Goal: Task Accomplishment & Management: Manage account settings

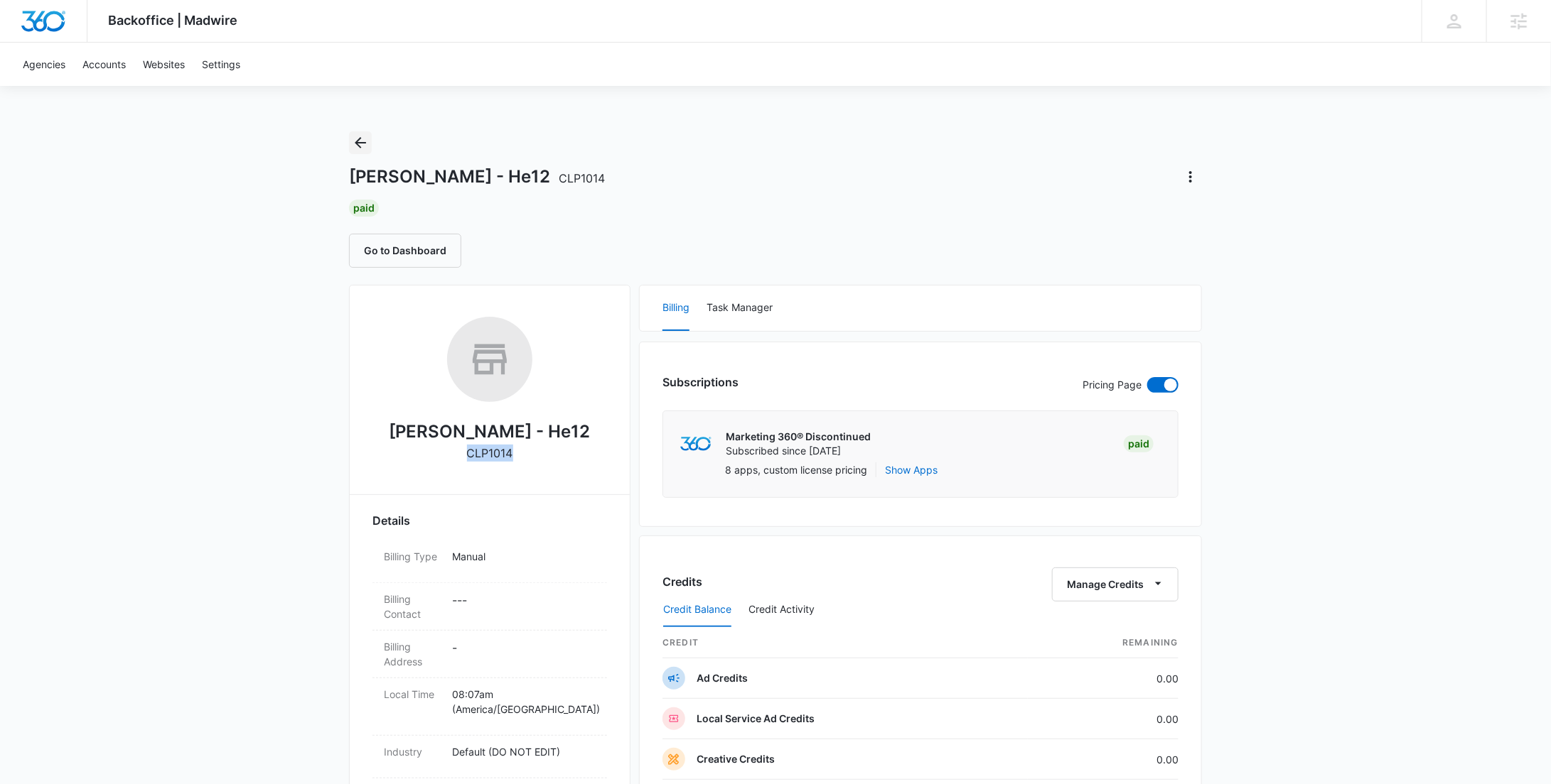
click at [368, 138] on icon "Back" at bounding box center [360, 143] width 17 height 17
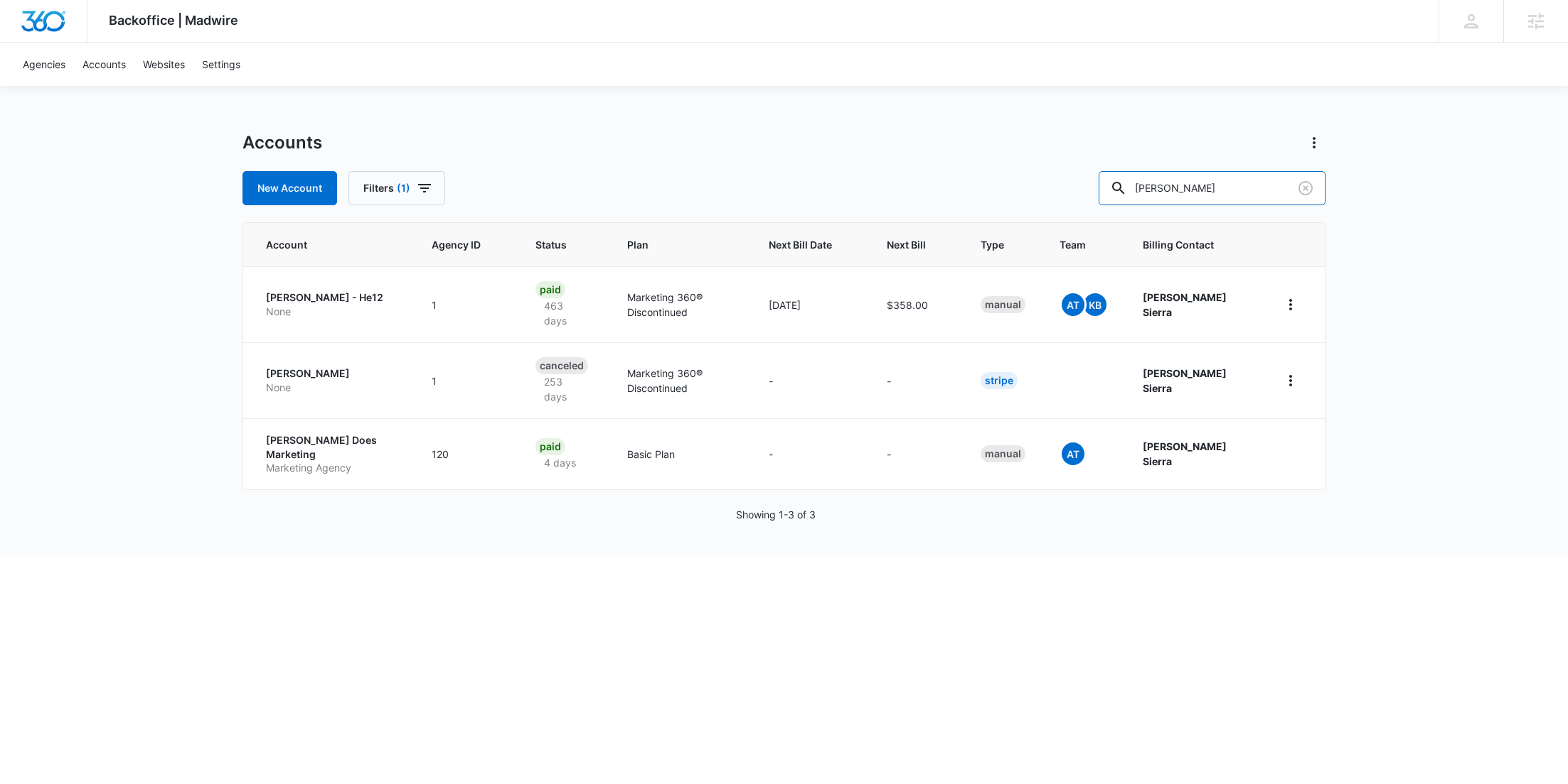
drag, startPoint x: 1276, startPoint y: 185, endPoint x: 1095, endPoint y: 181, distance: 181.0
click at [1095, 184] on div "New Account Filters (1) Manuel Sierra" at bounding box center [784, 188] width 1082 height 34
paste input "10089"
type input "M10089"
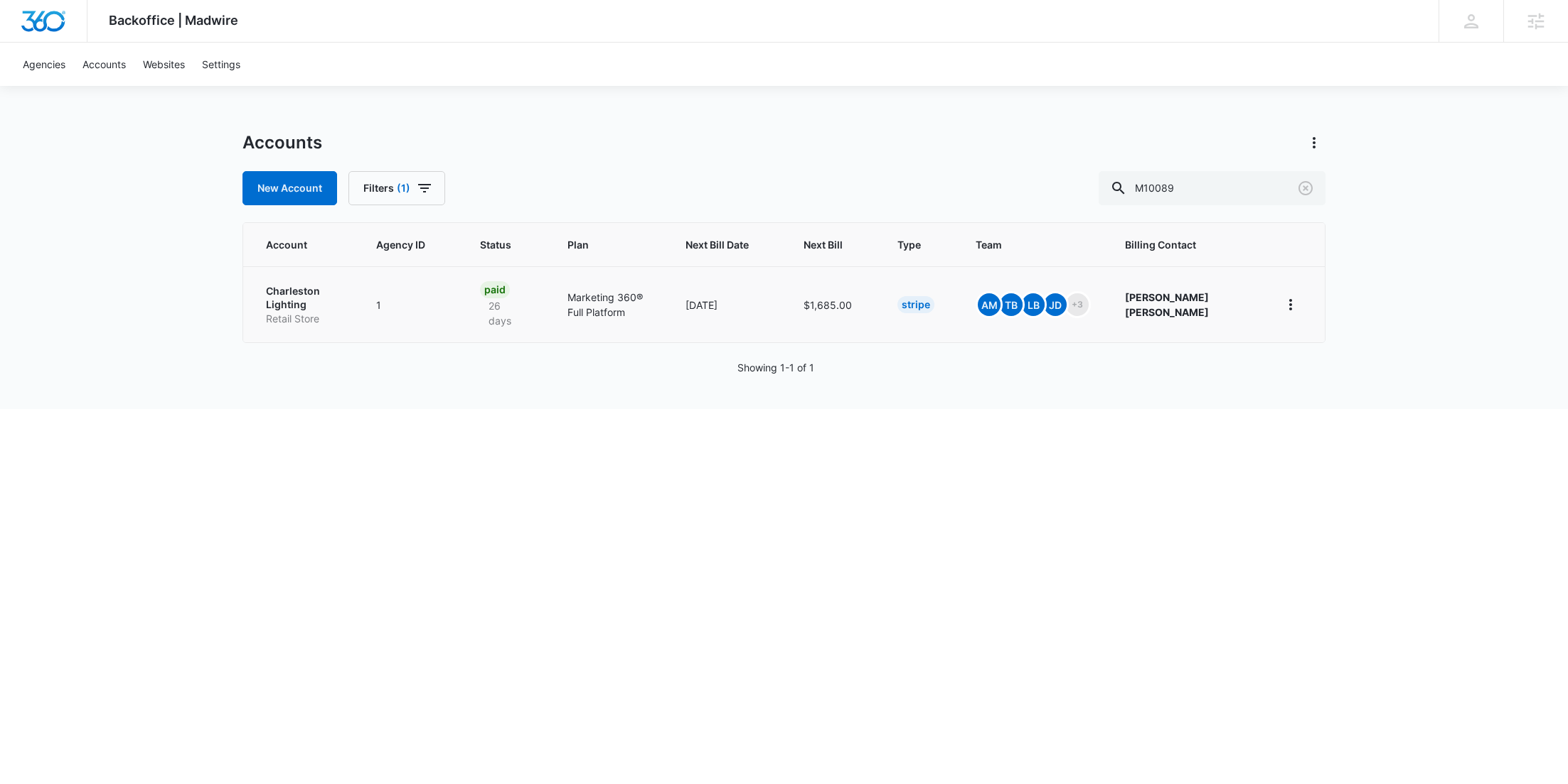
click at [270, 305] on p "Charleston Lighting" at bounding box center [304, 298] width 76 height 28
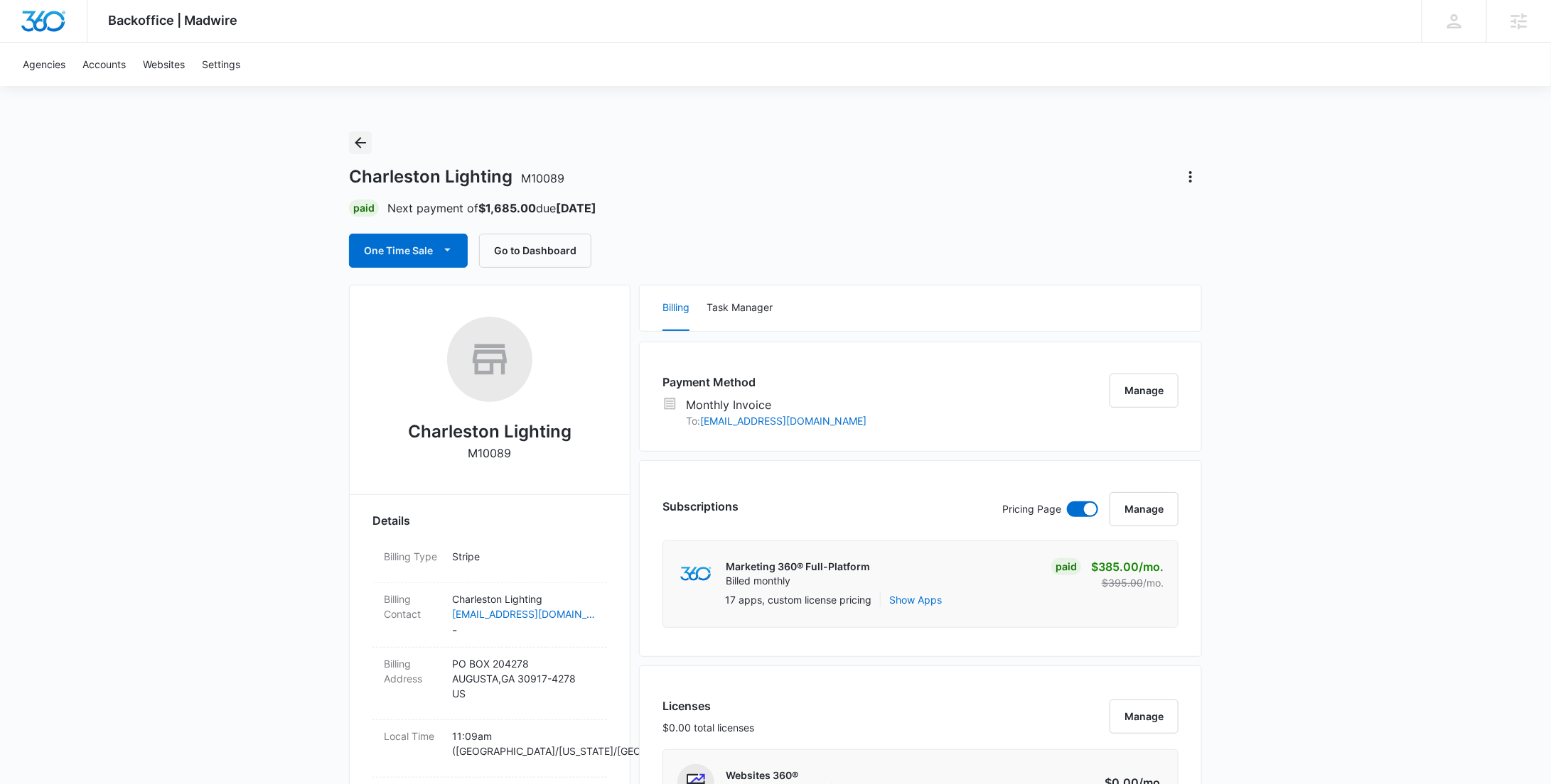
click at [360, 142] on icon "Back" at bounding box center [360, 143] width 11 height 11
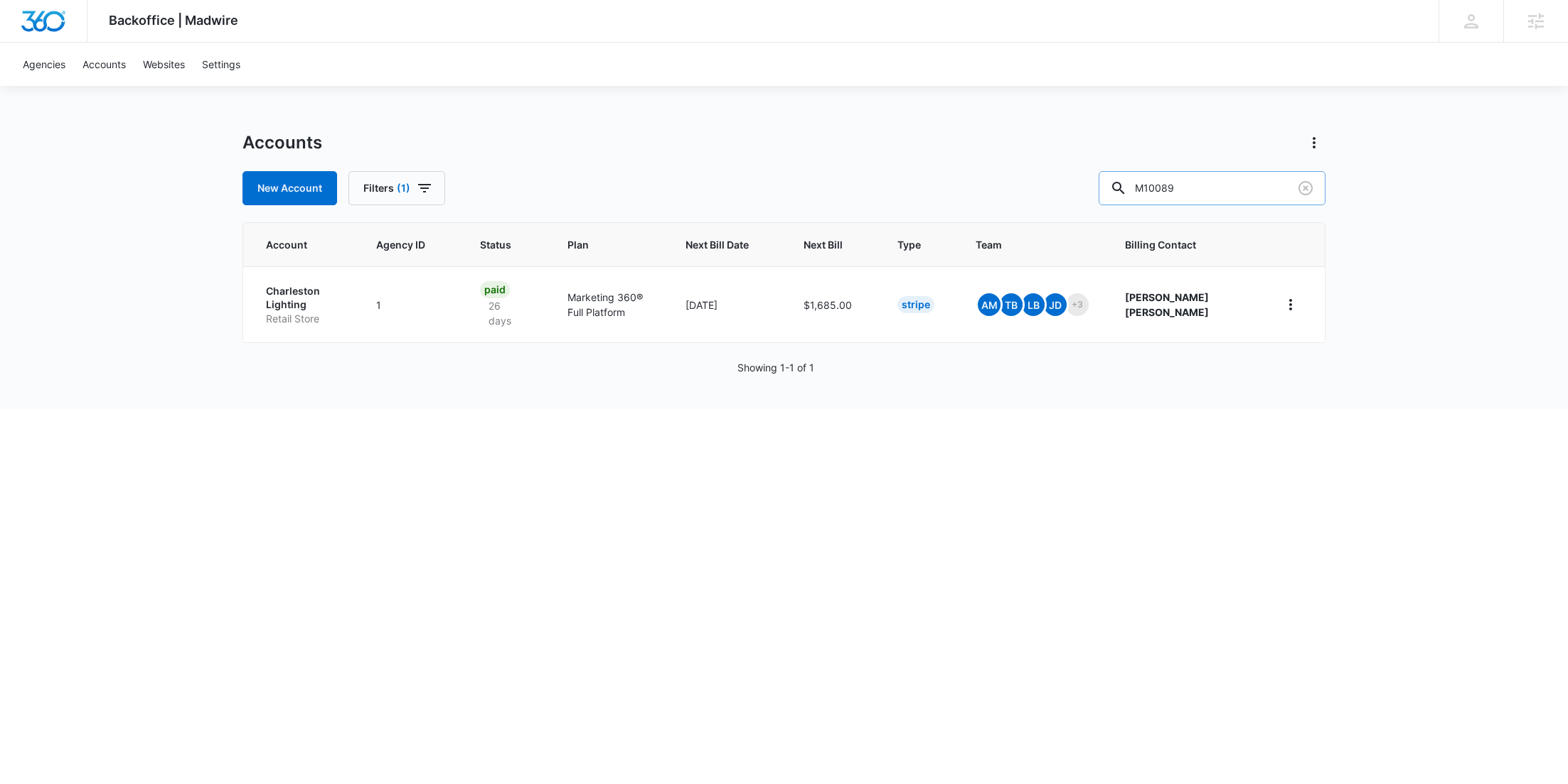
drag, startPoint x: 1243, startPoint y: 193, endPoint x: 1155, endPoint y: 194, distance: 88.0
click at [1155, 194] on div "M10089" at bounding box center [1212, 188] width 227 height 34
paste input "323837"
type input "M323837"
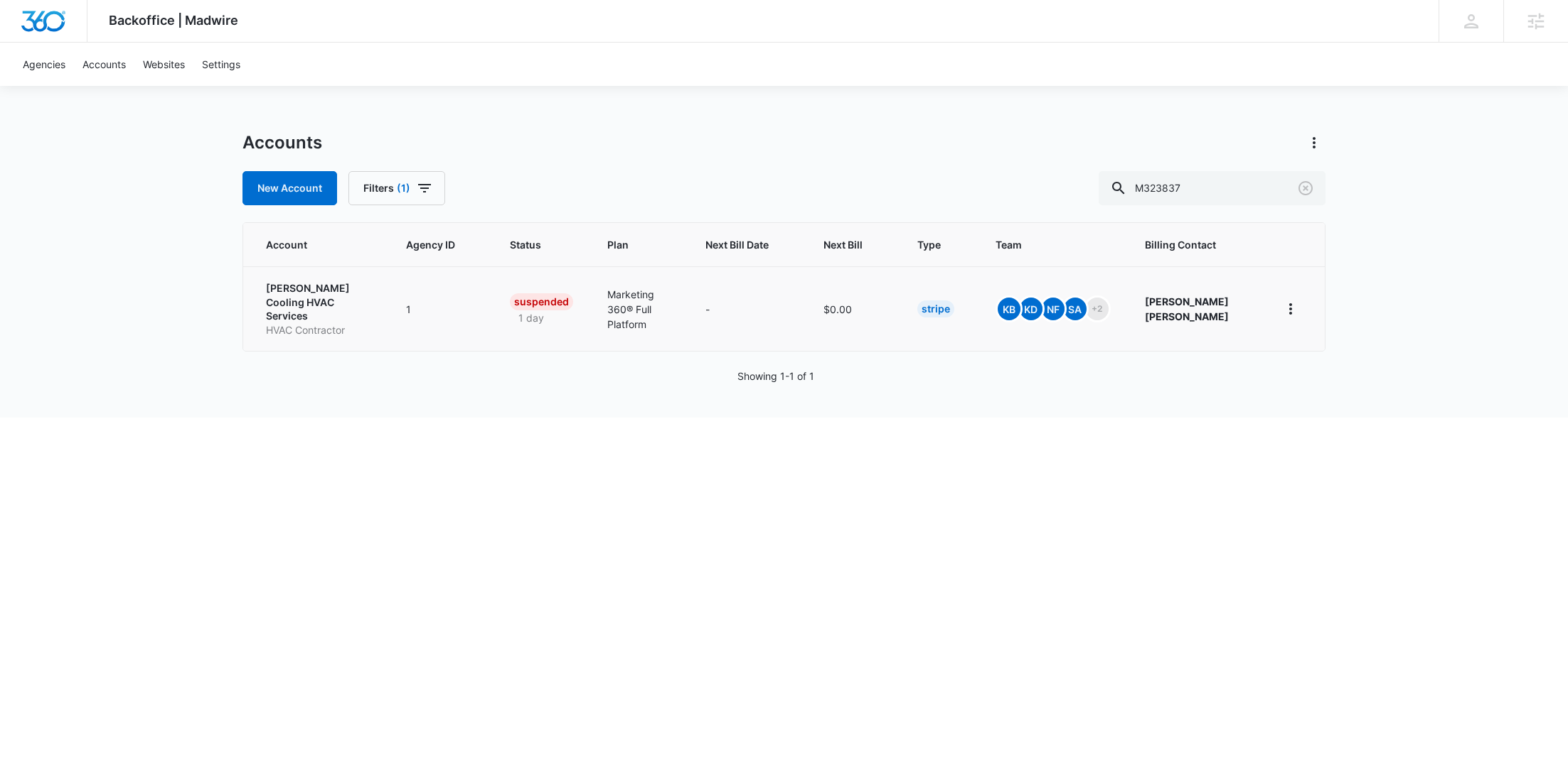
click at [317, 281] on p "Ault's Cooling HVAC Services" at bounding box center [318, 302] width 106 height 42
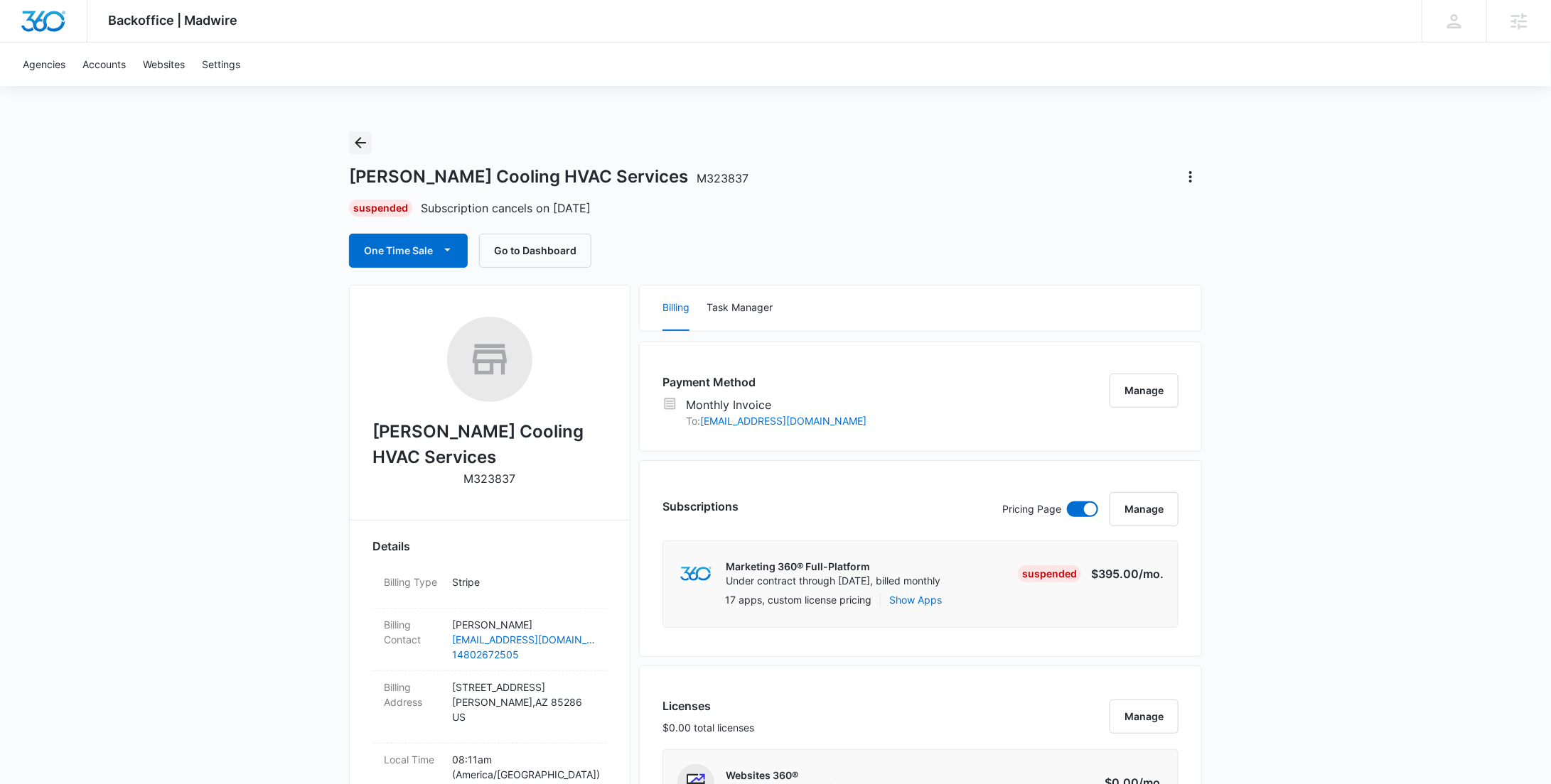
click at [355, 140] on icon "Back" at bounding box center [360, 143] width 17 height 17
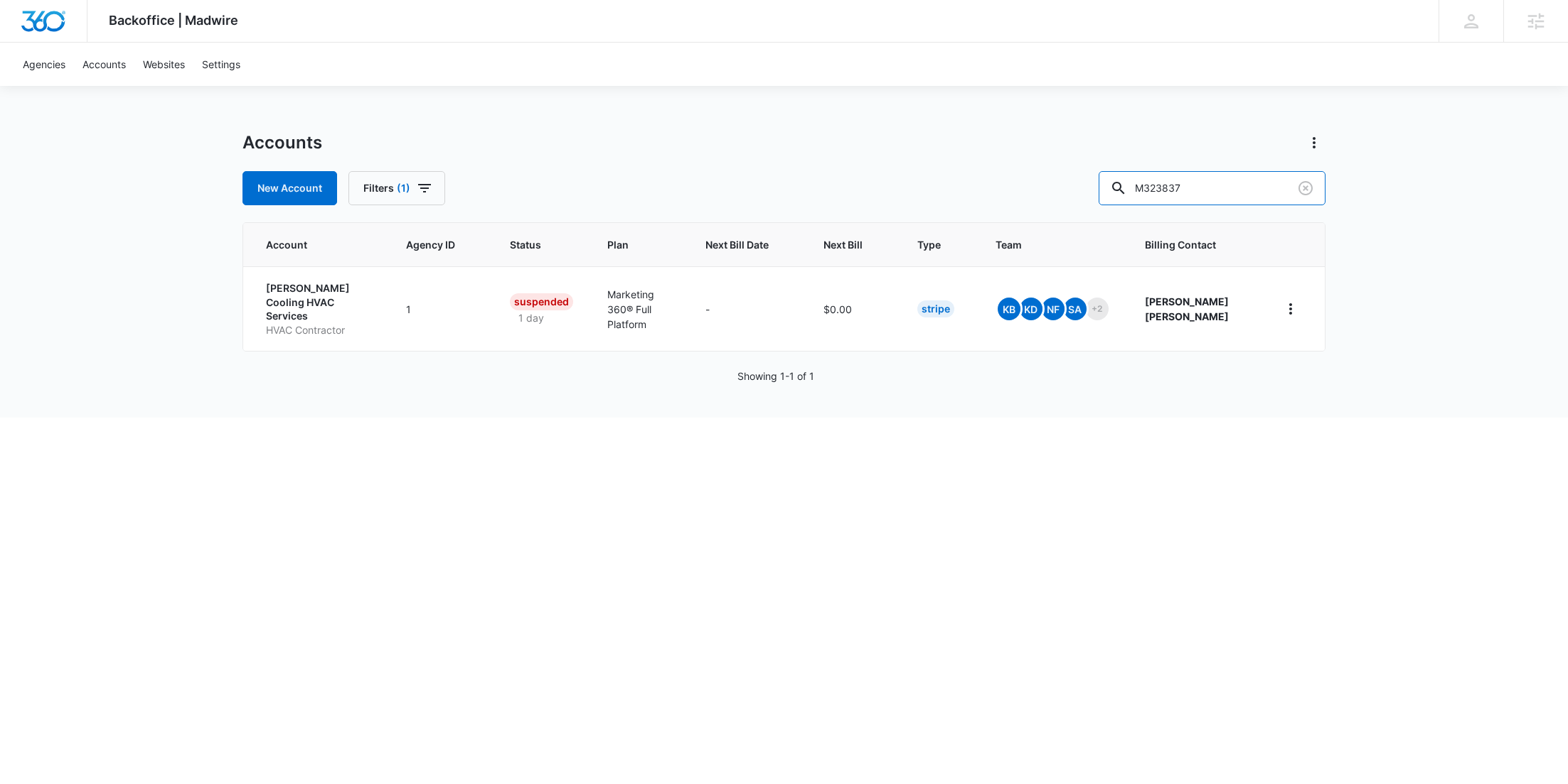
drag, startPoint x: 1255, startPoint y: 189, endPoint x: 994, endPoint y: 186, distance: 261.0
click at [1023, 183] on div "New Account Filters (1) M323837" at bounding box center [784, 188] width 1082 height 34
paste input "2774"
type input "M322774"
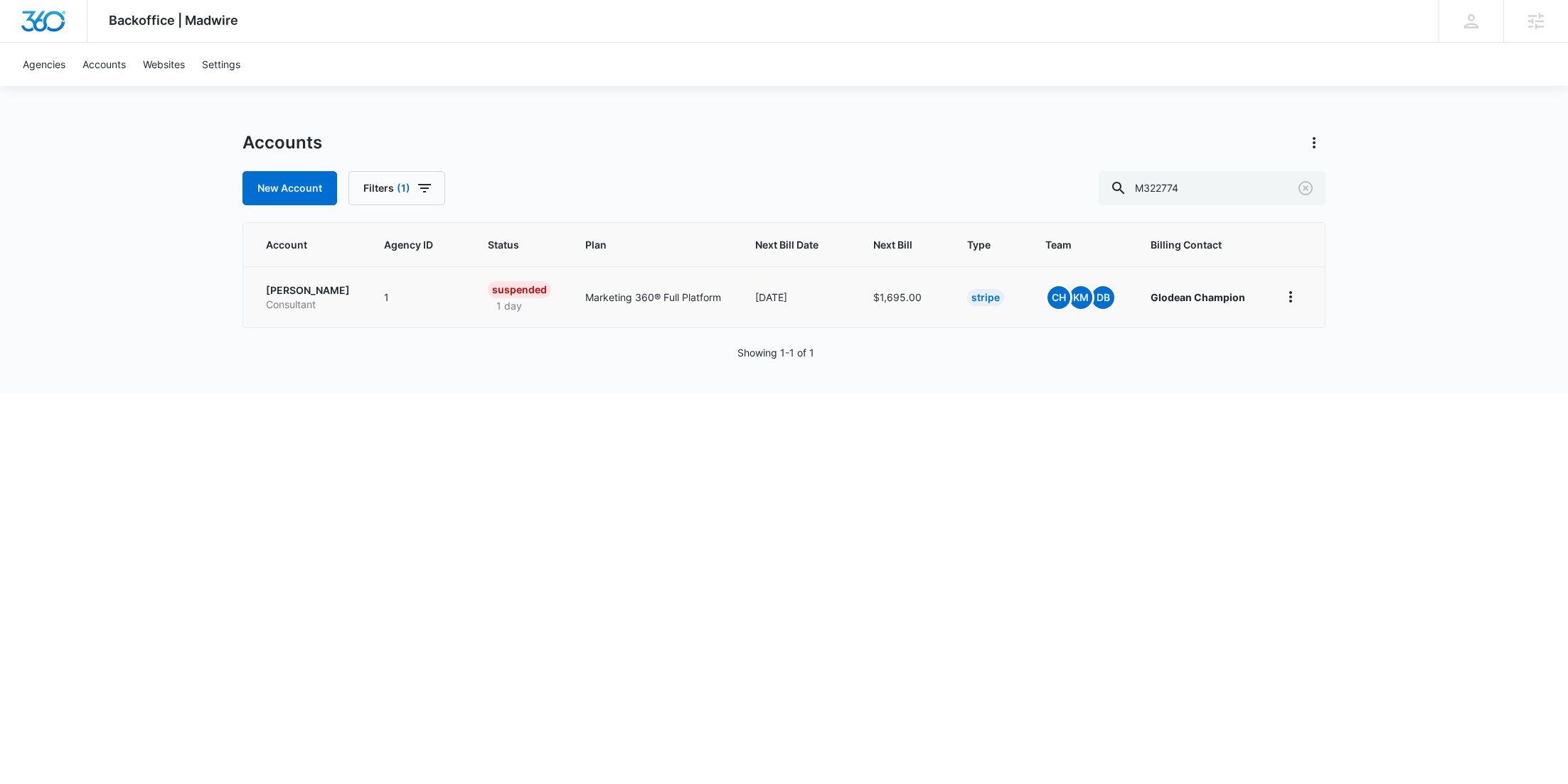
click at [314, 298] on p "Glodean Champion" at bounding box center [307, 290] width 84 height 14
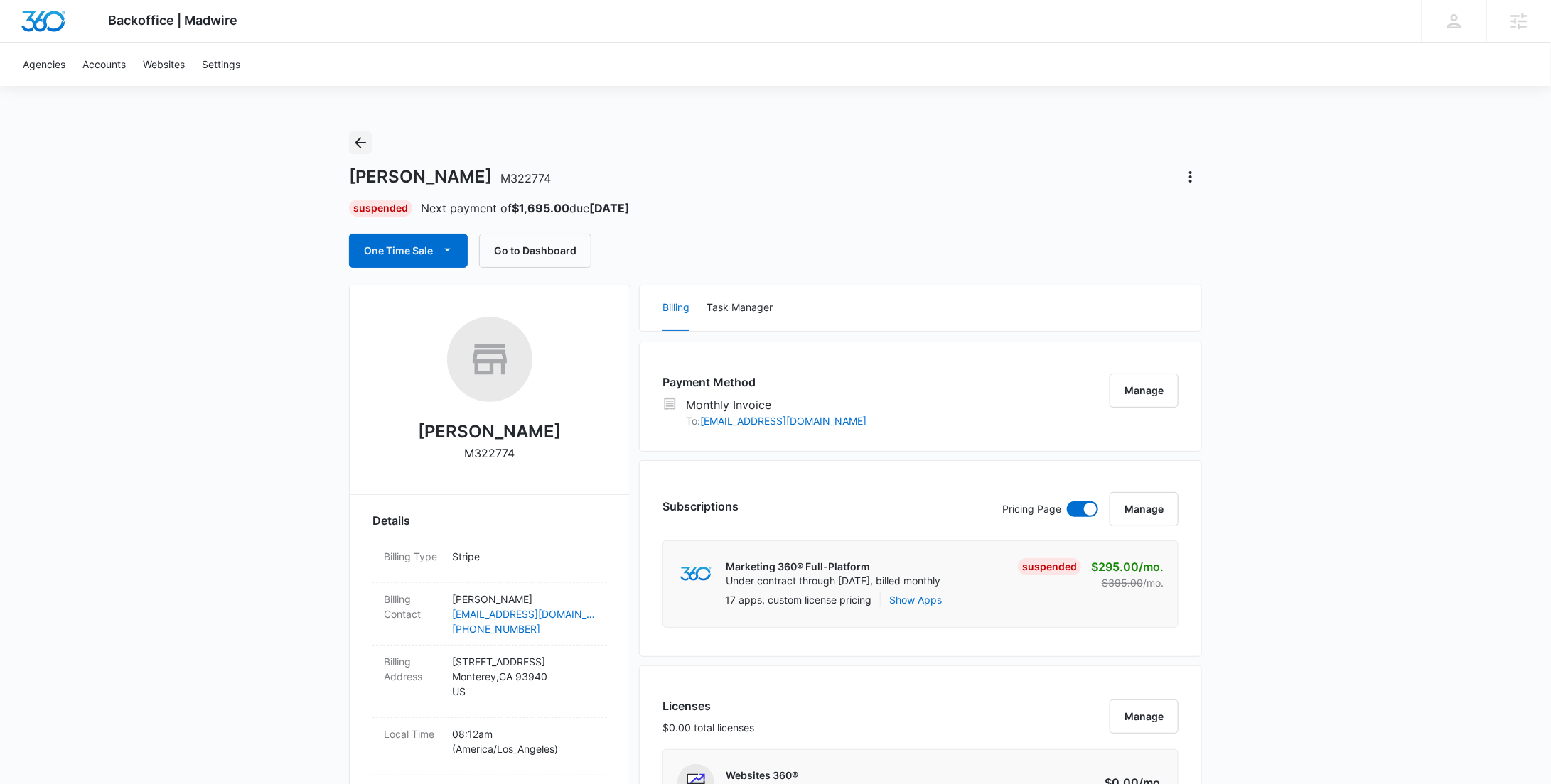
click at [365, 143] on icon "Back" at bounding box center [360, 143] width 11 height 11
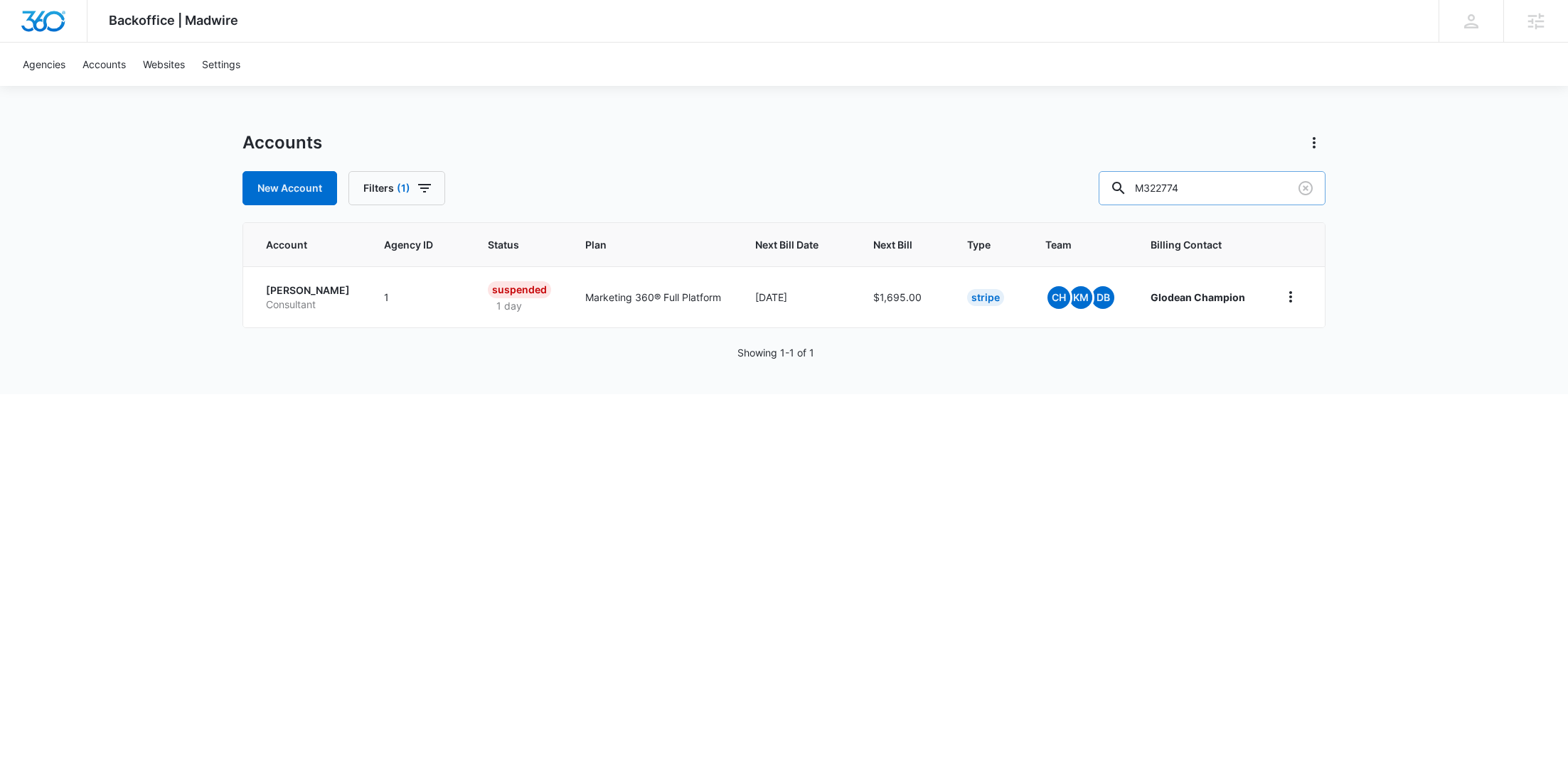
drag, startPoint x: 1212, startPoint y: 191, endPoint x: 1146, endPoint y: 187, distance: 66.1
click at [1146, 187] on input "M322774" at bounding box center [1212, 188] width 227 height 34
paste input "8496"
type input "M38496"
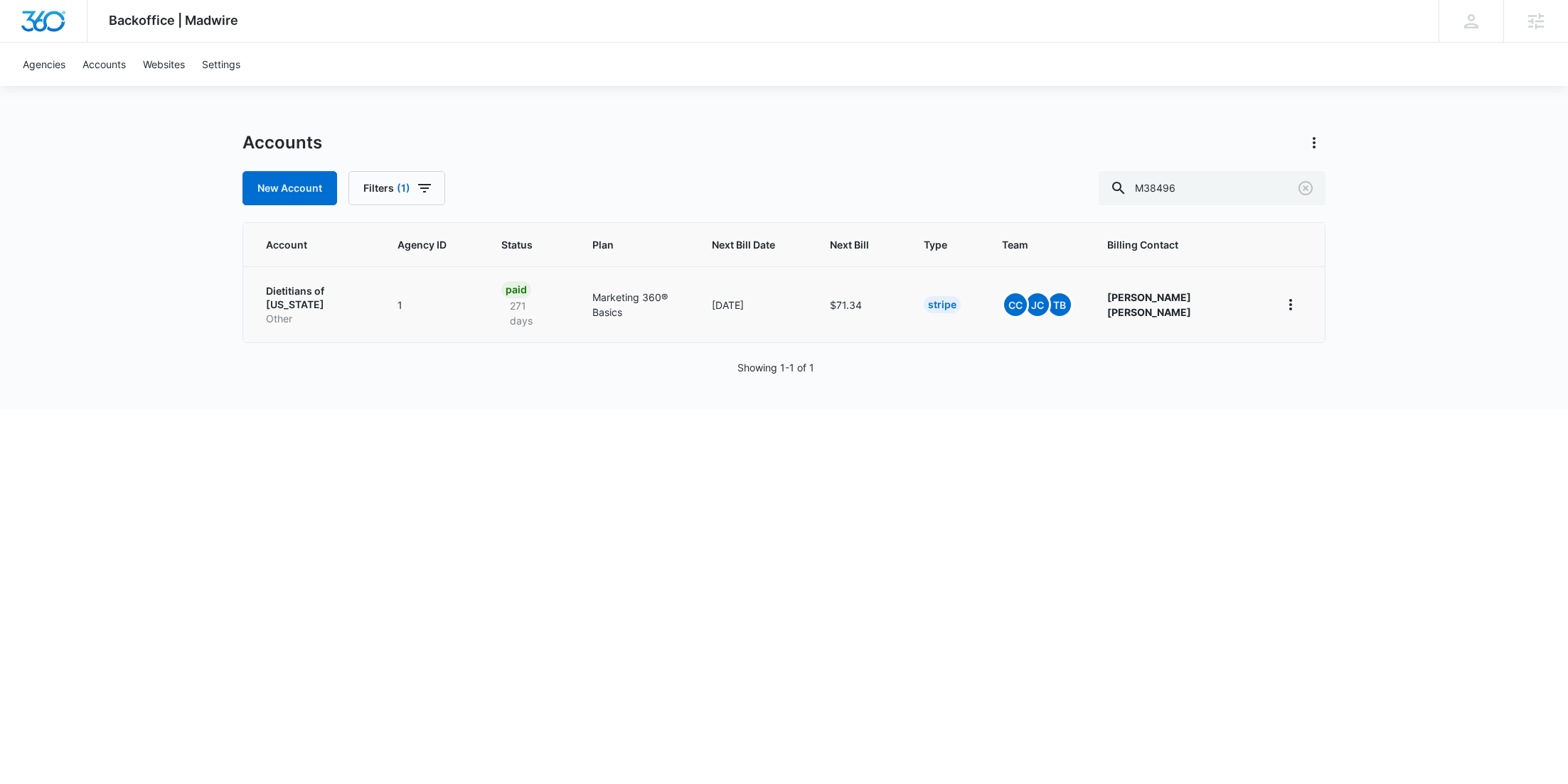
click at [295, 296] on p "Dietitians of Alaska" at bounding box center [314, 298] width 97 height 28
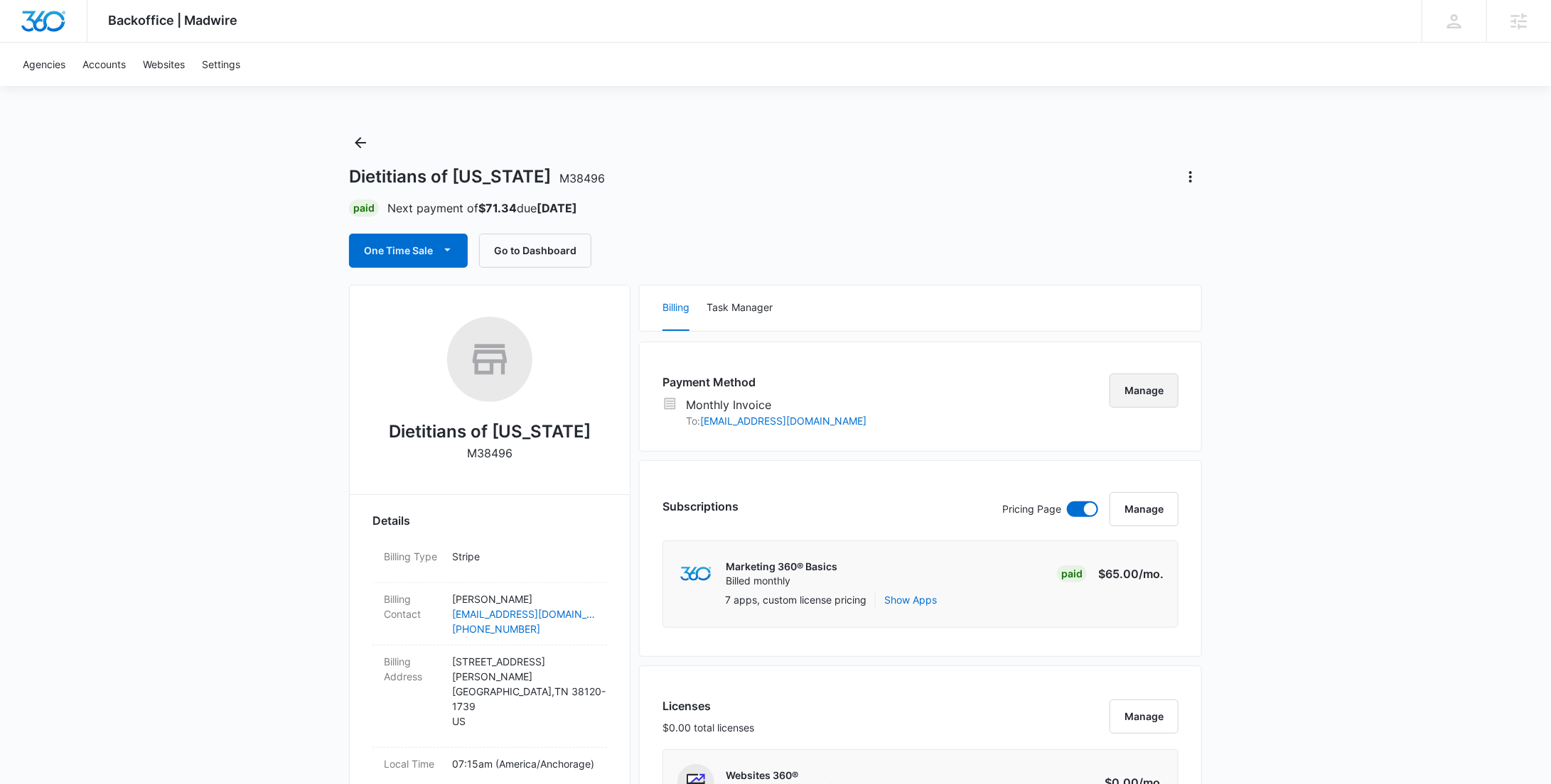
click at [1165, 382] on button "Manage" at bounding box center [1144, 391] width 69 height 34
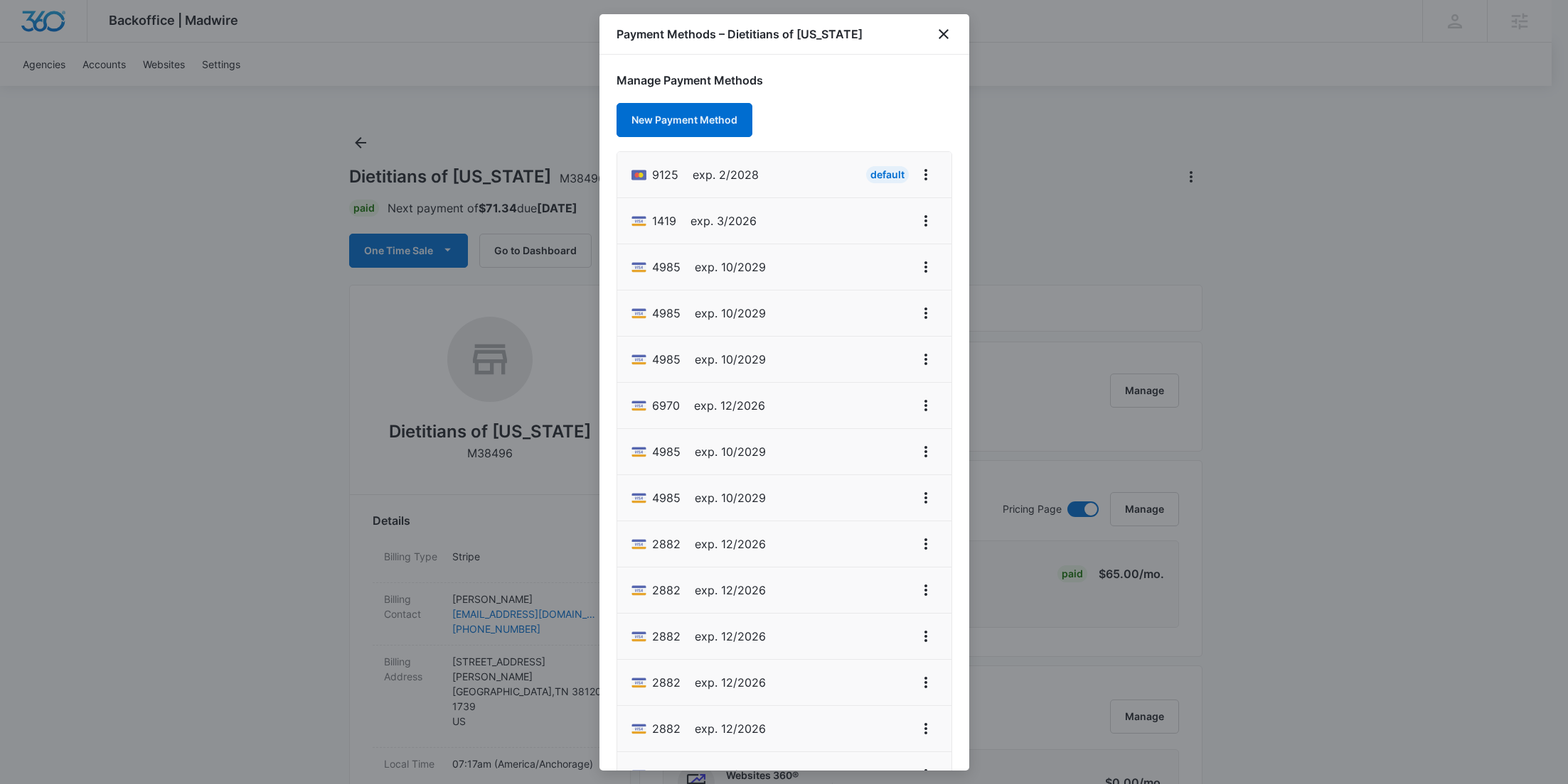
scroll to position [419, 0]
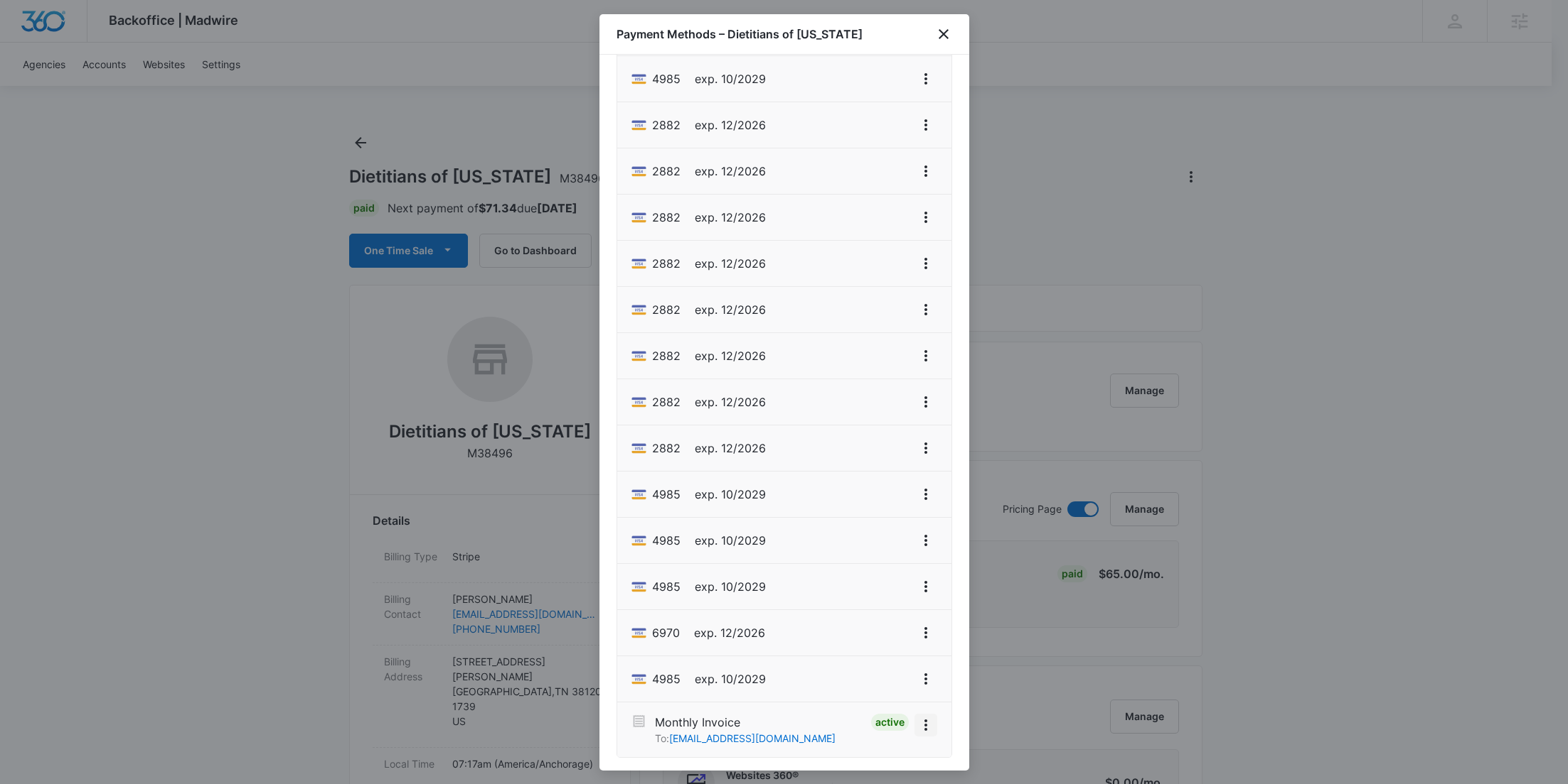
click at [917, 722] on icon "View More" at bounding box center [926, 726] width 17 height 17
click at [882, 676] on div "Deactivate" at bounding box center [861, 681] width 50 height 10
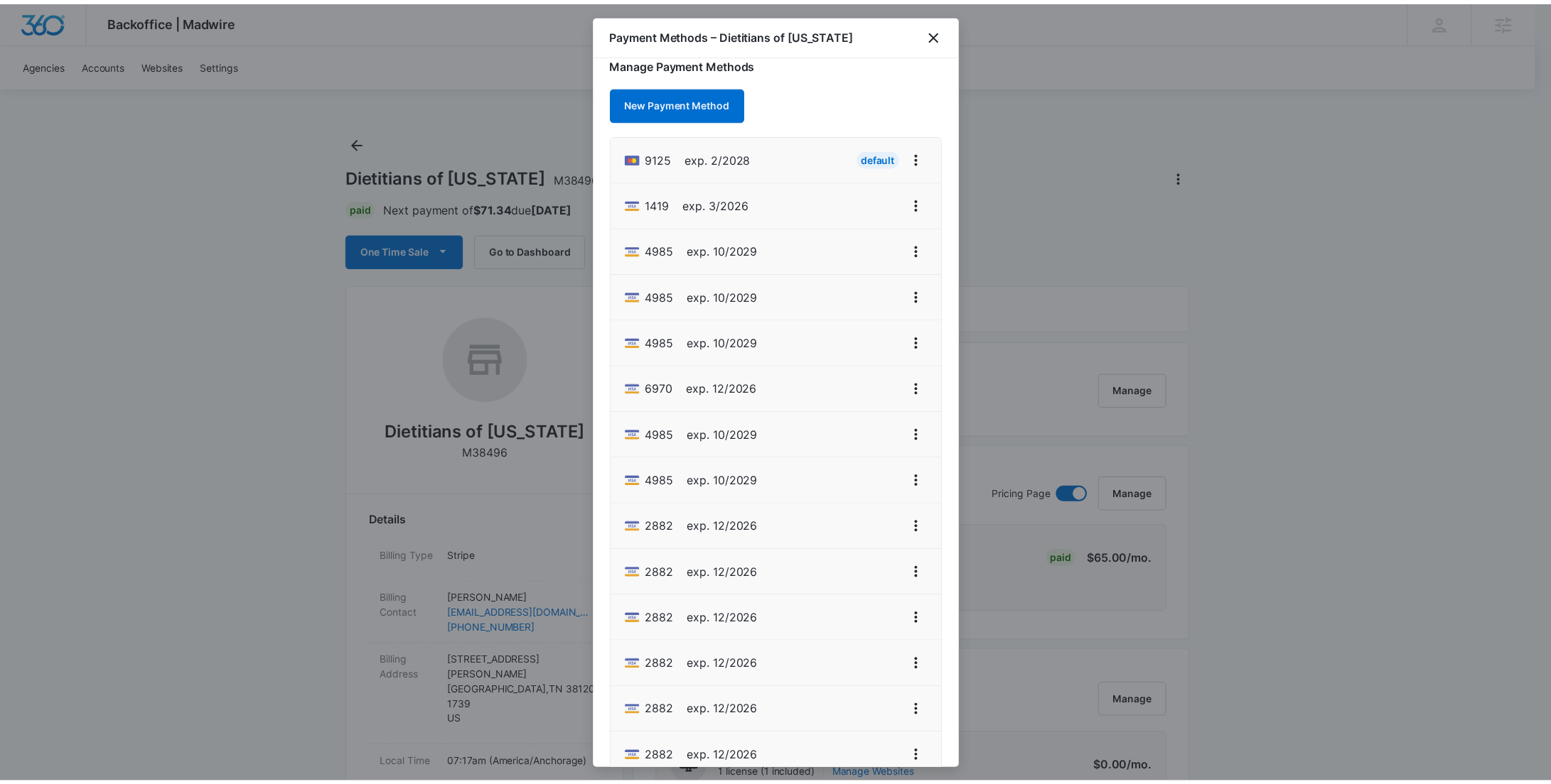
scroll to position [0, 0]
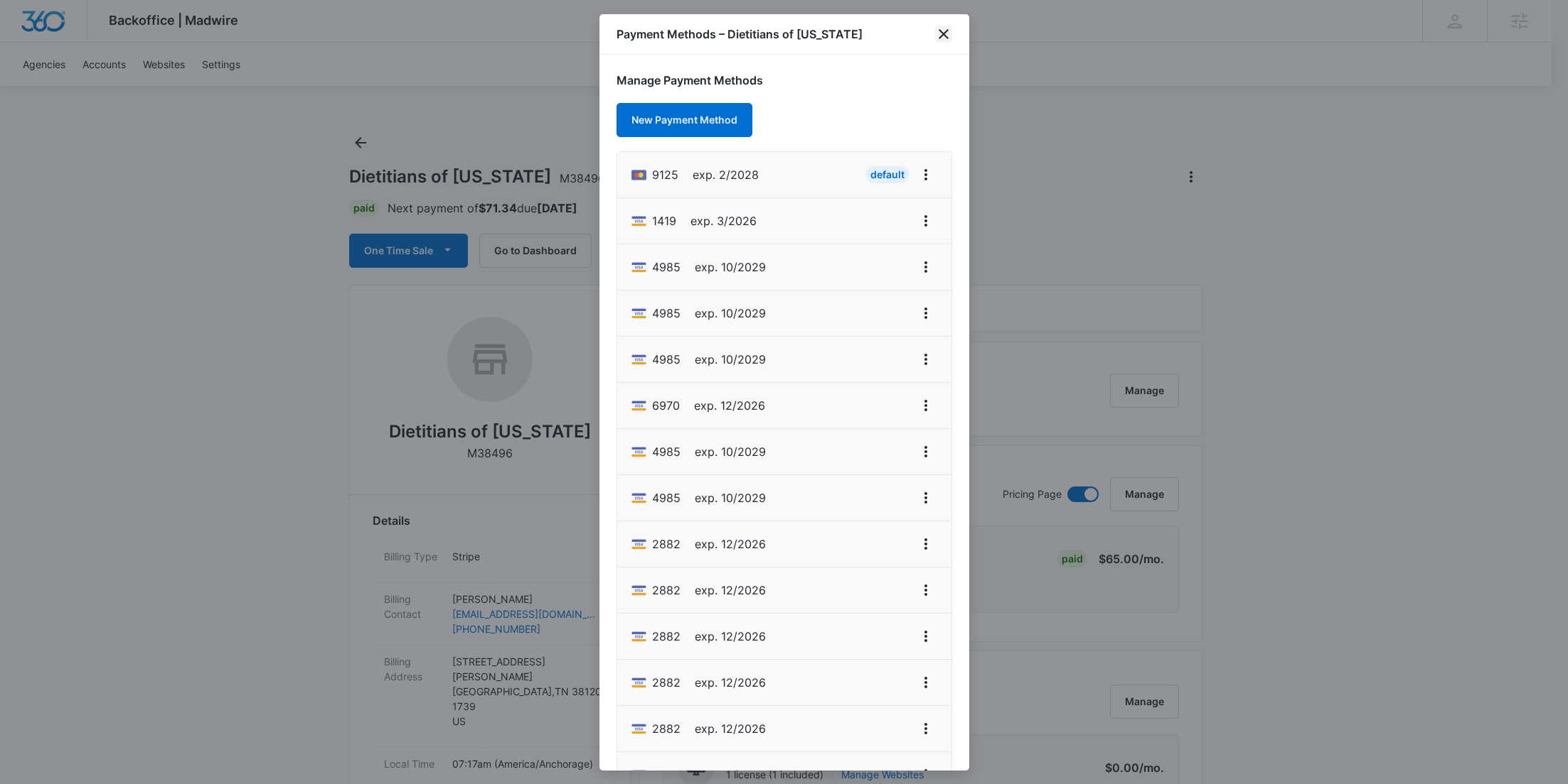
click at [945, 34] on icon "close" at bounding box center [943, 34] width 17 height 17
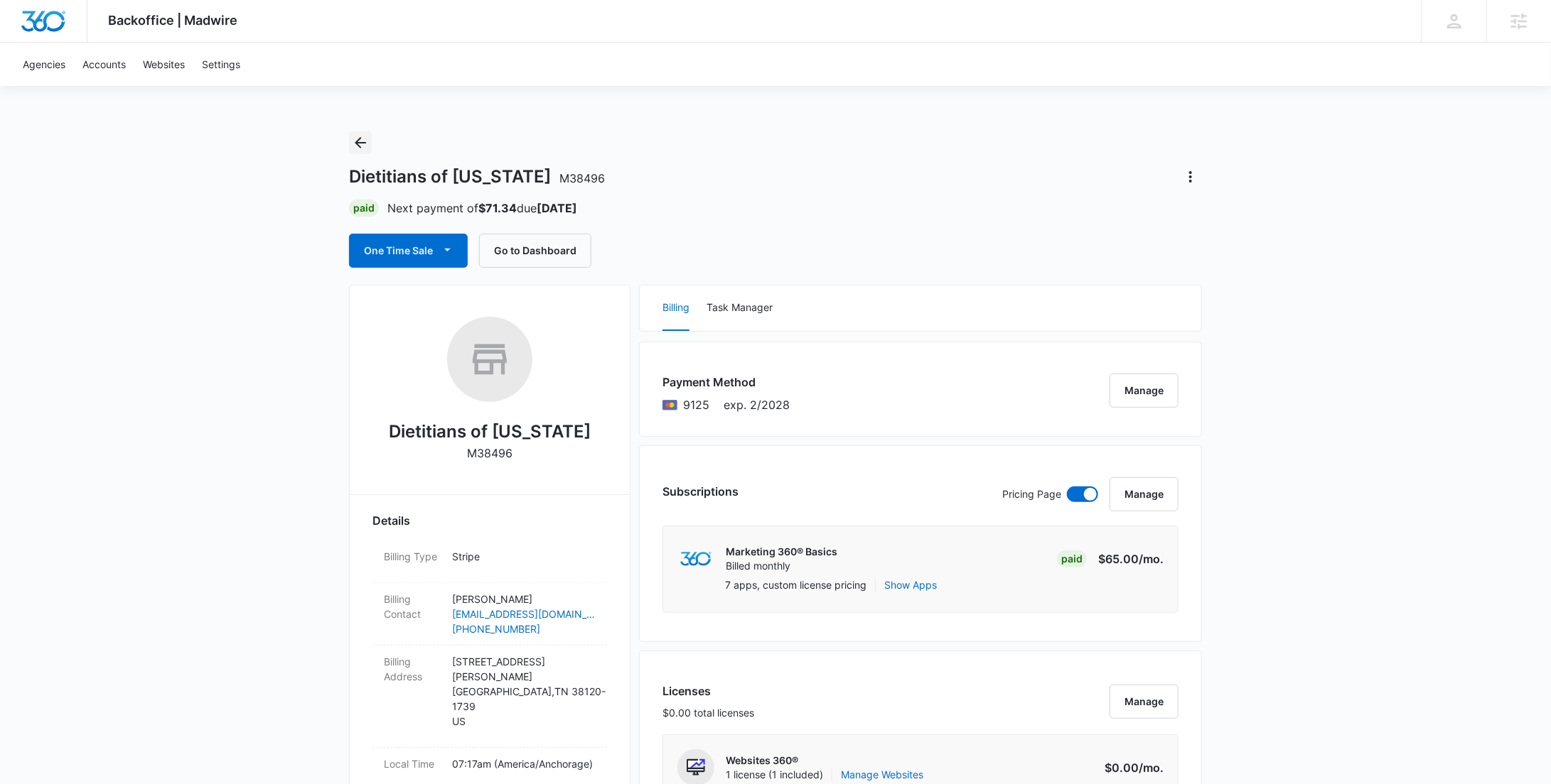
click at [356, 146] on icon "Back" at bounding box center [360, 143] width 17 height 17
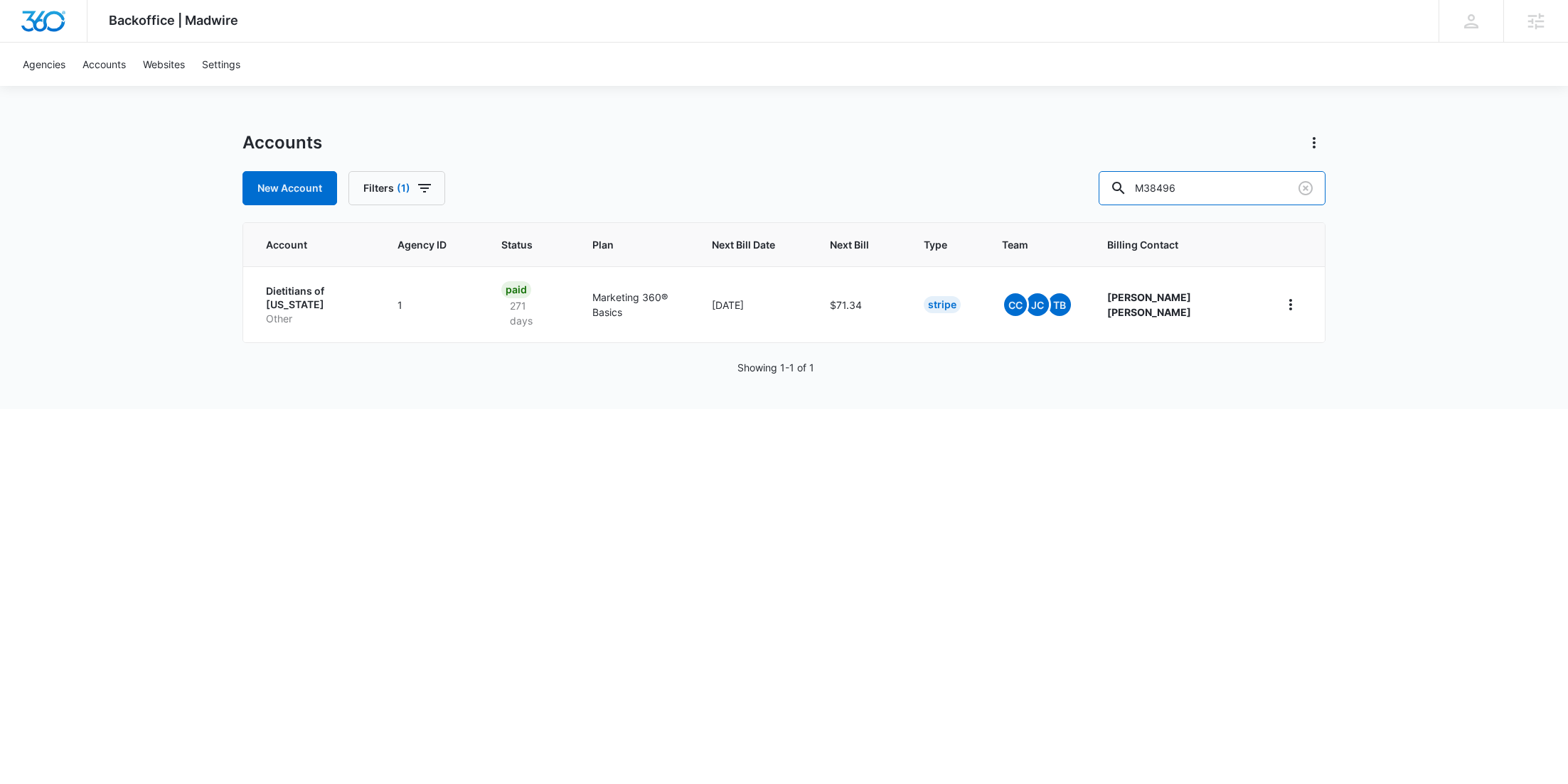
drag, startPoint x: 1217, startPoint y: 196, endPoint x: 1088, endPoint y: 195, distance: 129.0
click at [1100, 196] on div "New Account Filters (1) M38496" at bounding box center [784, 188] width 1082 height 34
paste input "1165"
type input "M11656"
click at [275, 312] on p "None" at bounding box center [308, 318] width 86 height 14
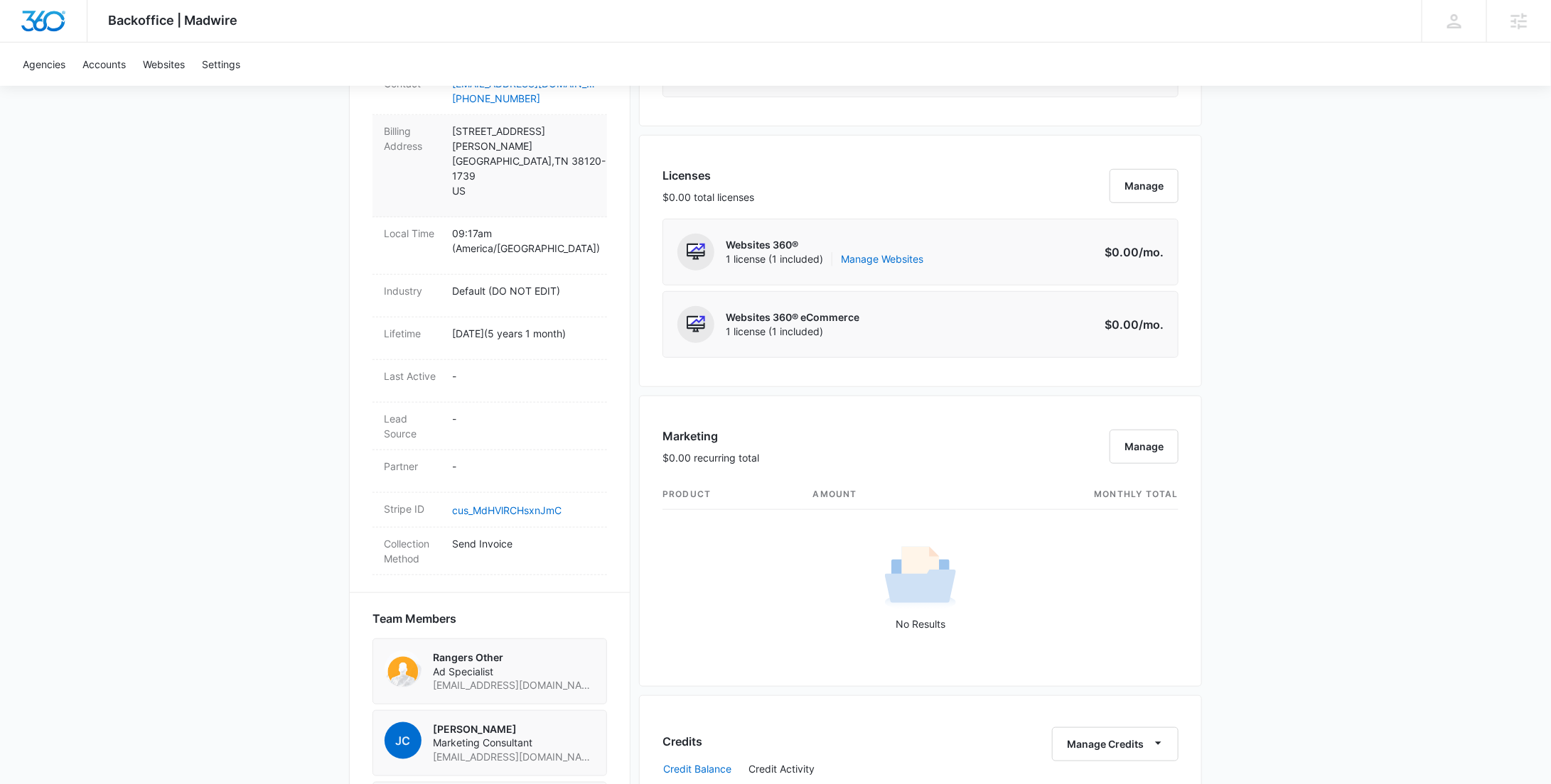
scroll to position [700, 0]
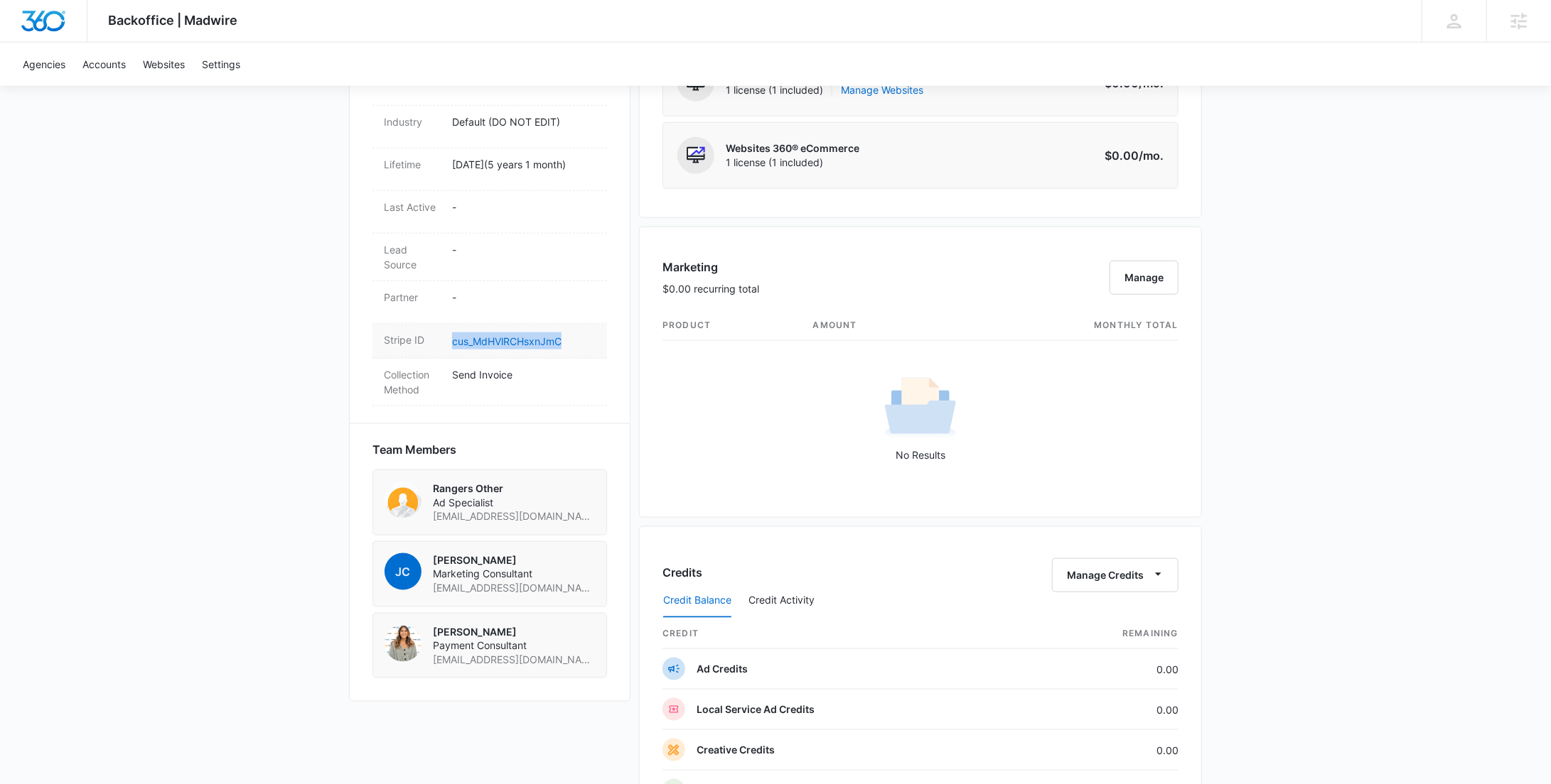
drag, startPoint x: 572, startPoint y: 313, endPoint x: 436, endPoint y: 315, distance: 136.0
click at [436, 324] on div "Stripe ID cus_MdHVlRCHsxnJmC" at bounding box center [489, 341] width 235 height 35
copy div "cus_MdHVlRCHsxnJmC"
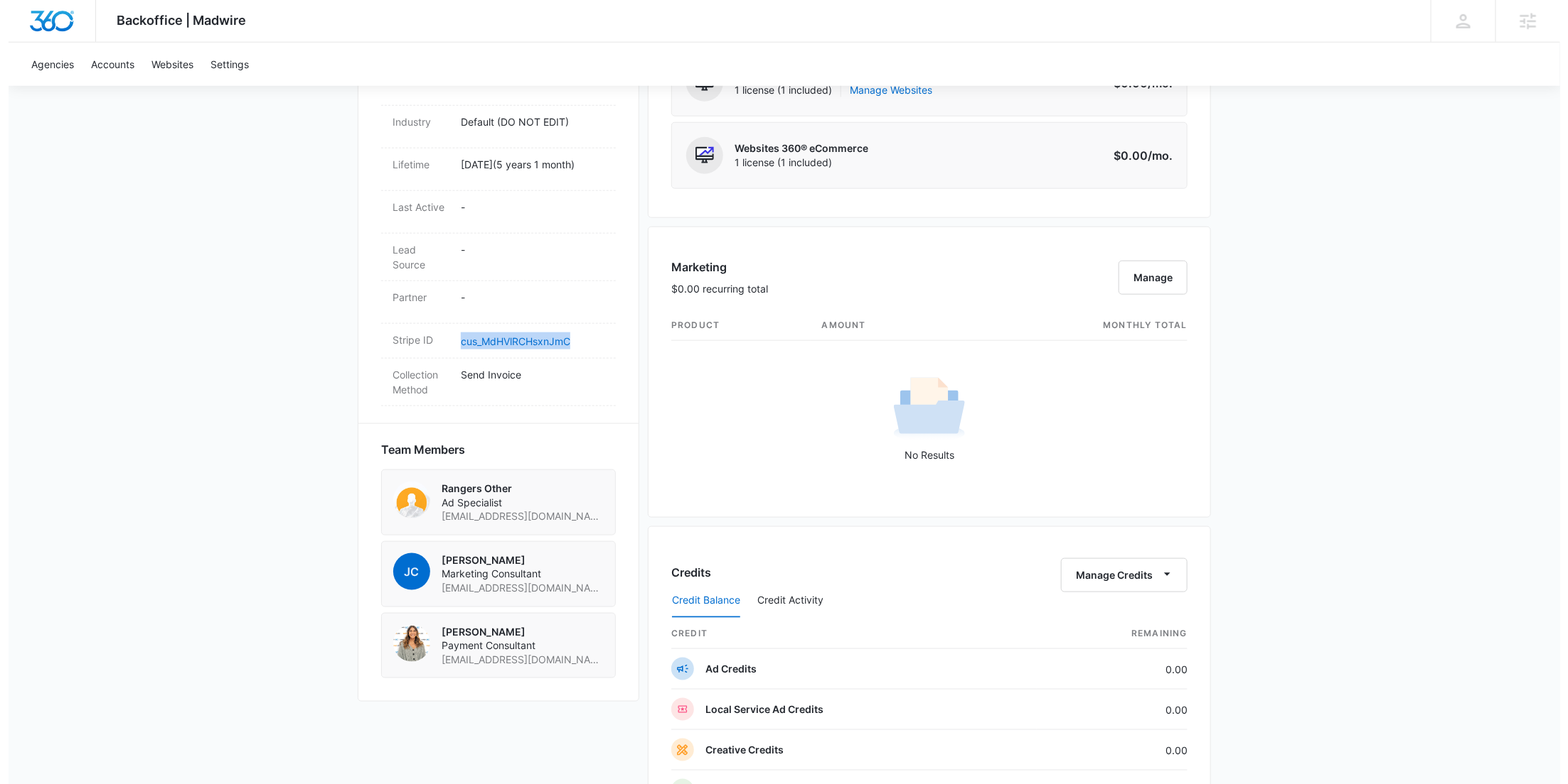
scroll to position [0, 0]
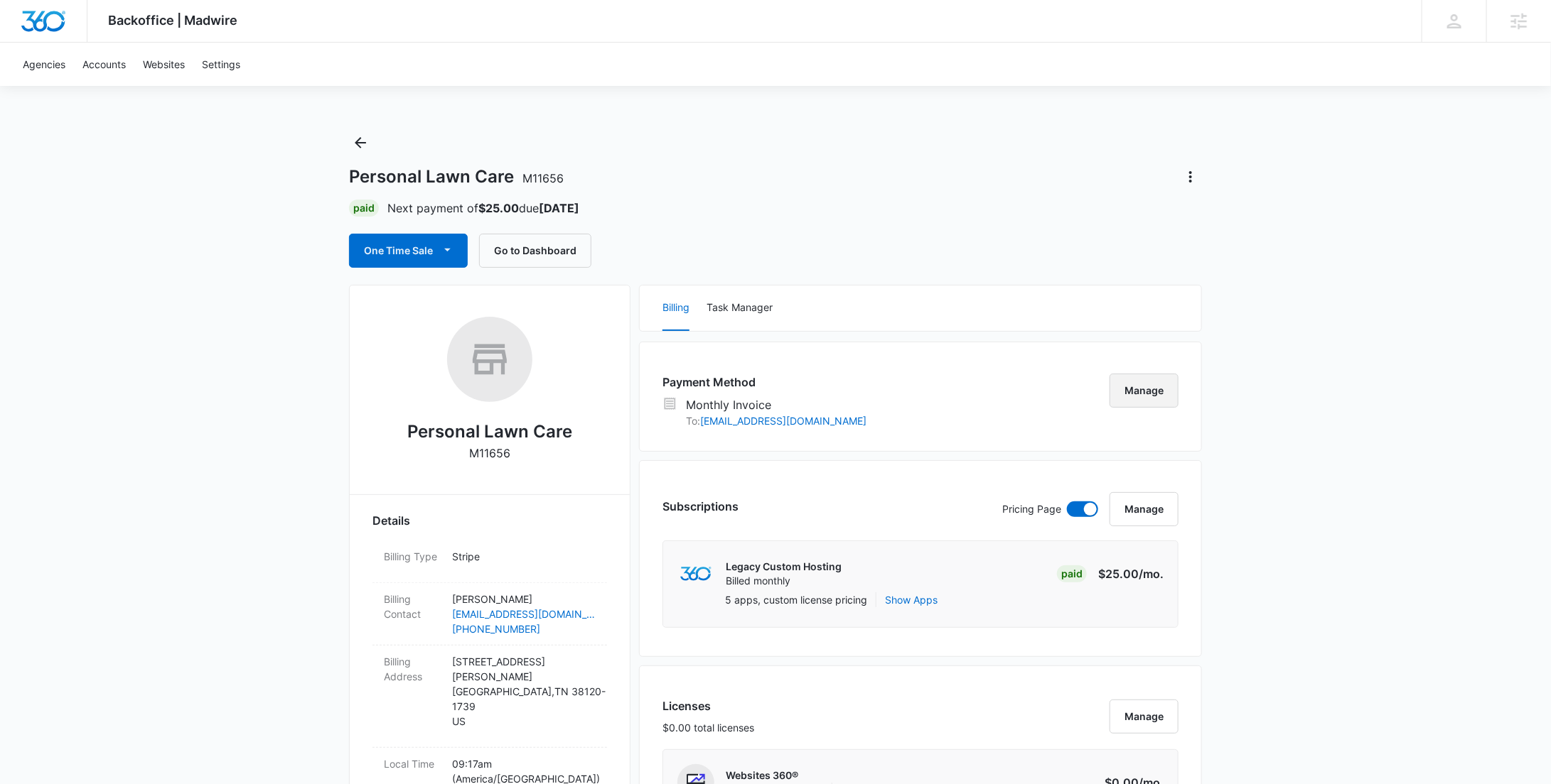
click at [1140, 383] on button "Manage" at bounding box center [1144, 391] width 69 height 34
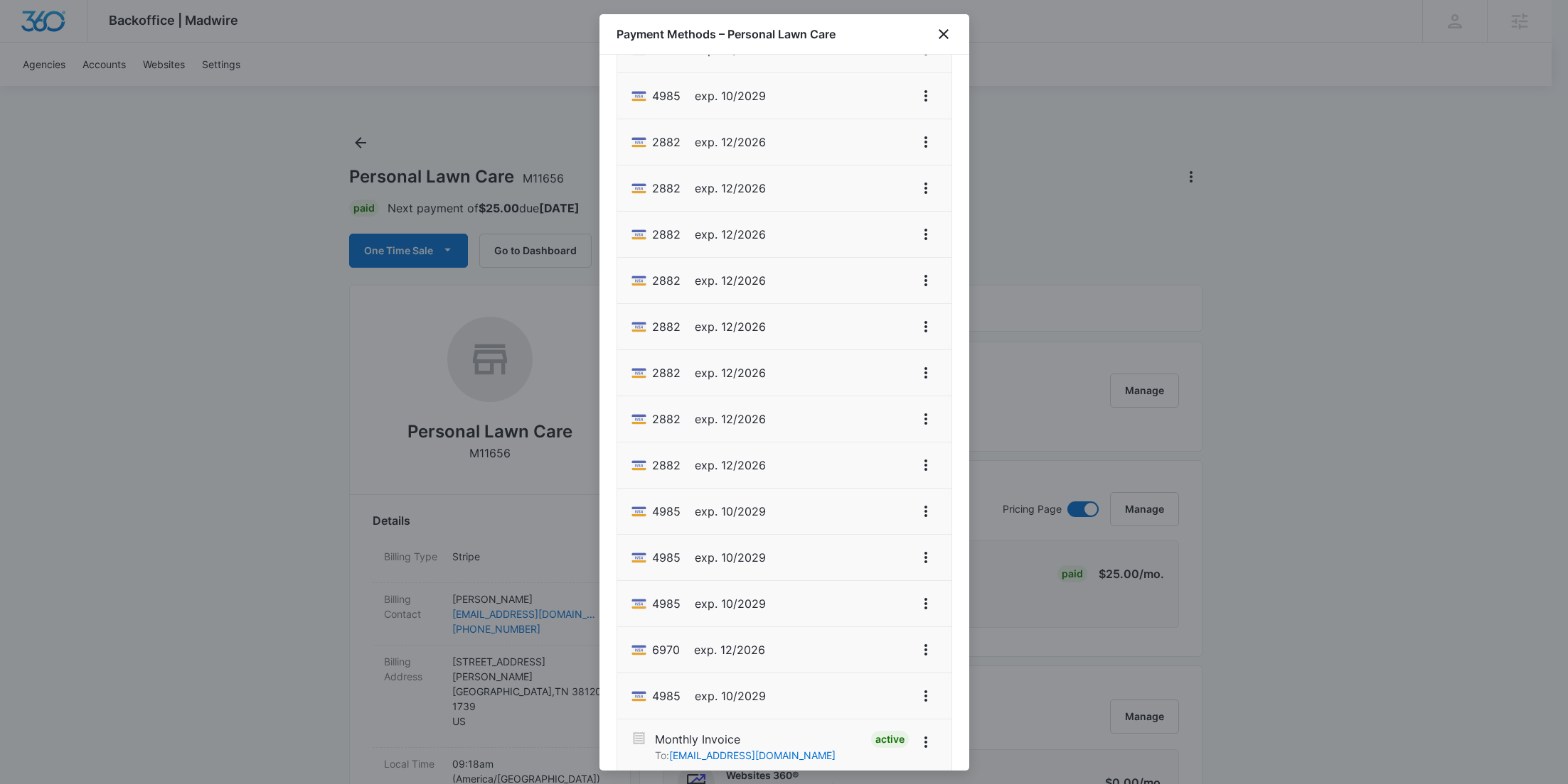
scroll to position [419, 0]
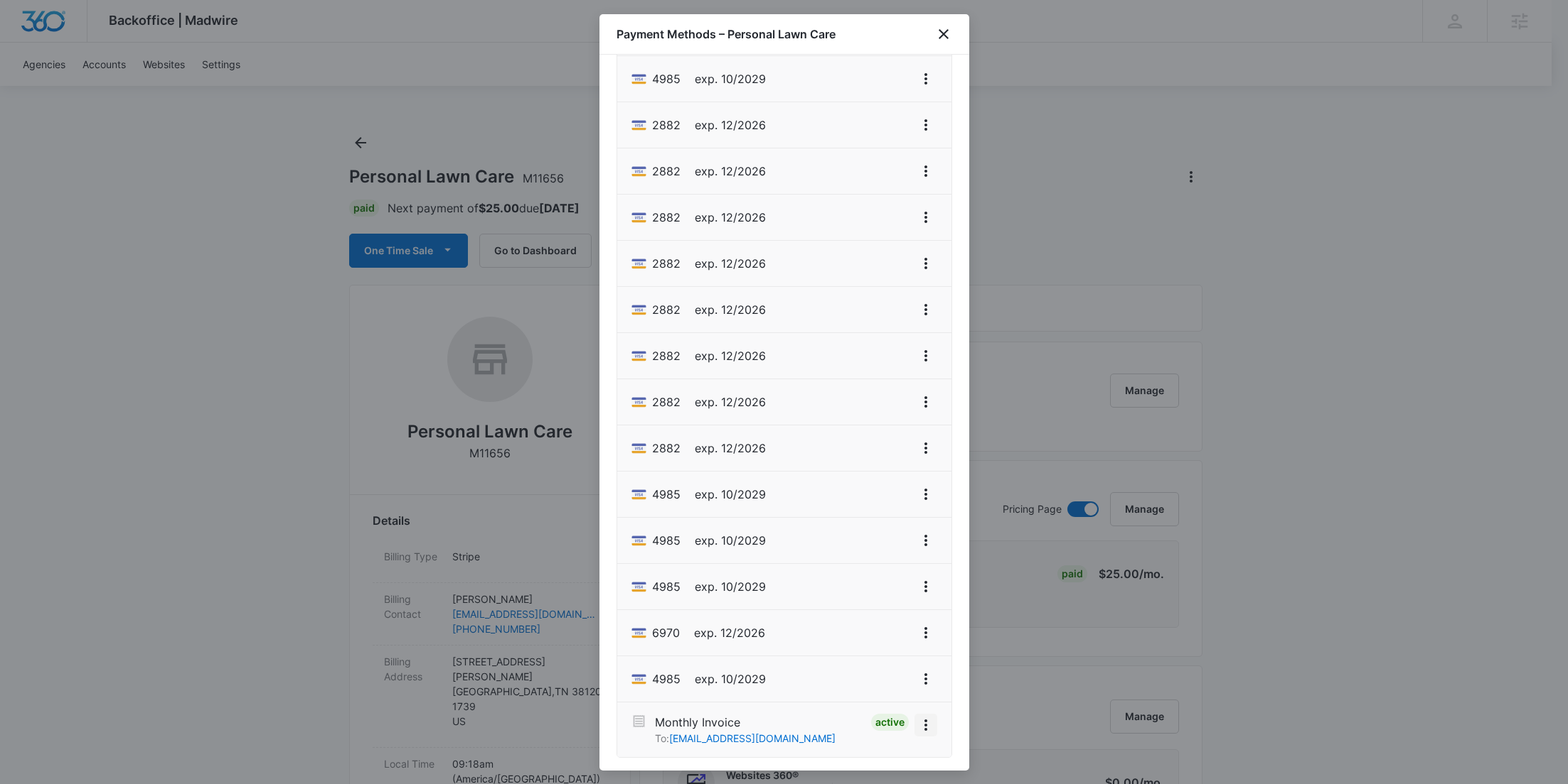
click at [917, 722] on icon "View More" at bounding box center [926, 726] width 17 height 17
click at [883, 678] on div "Deactivate" at bounding box center [861, 681] width 50 height 10
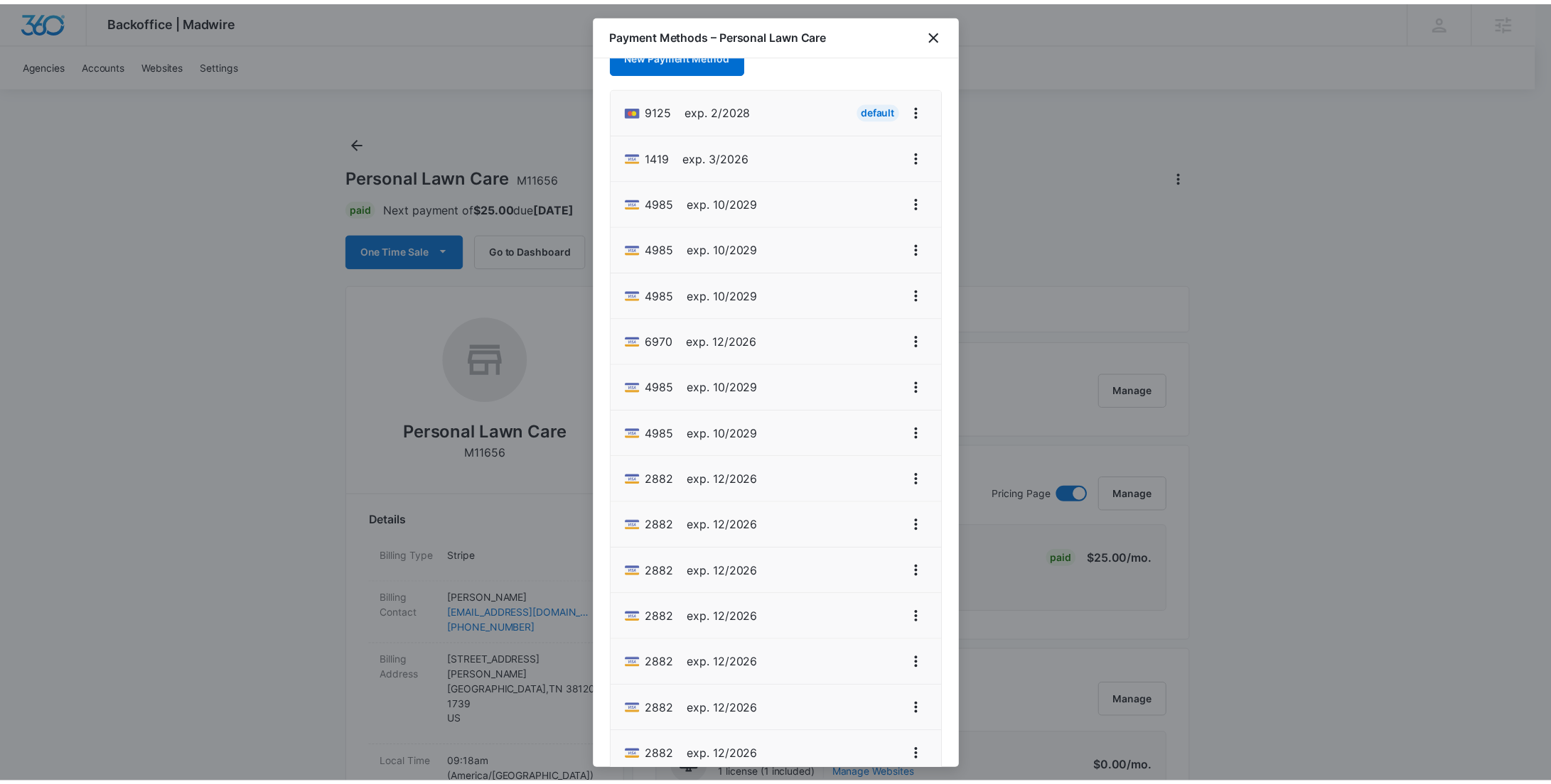
scroll to position [0, 0]
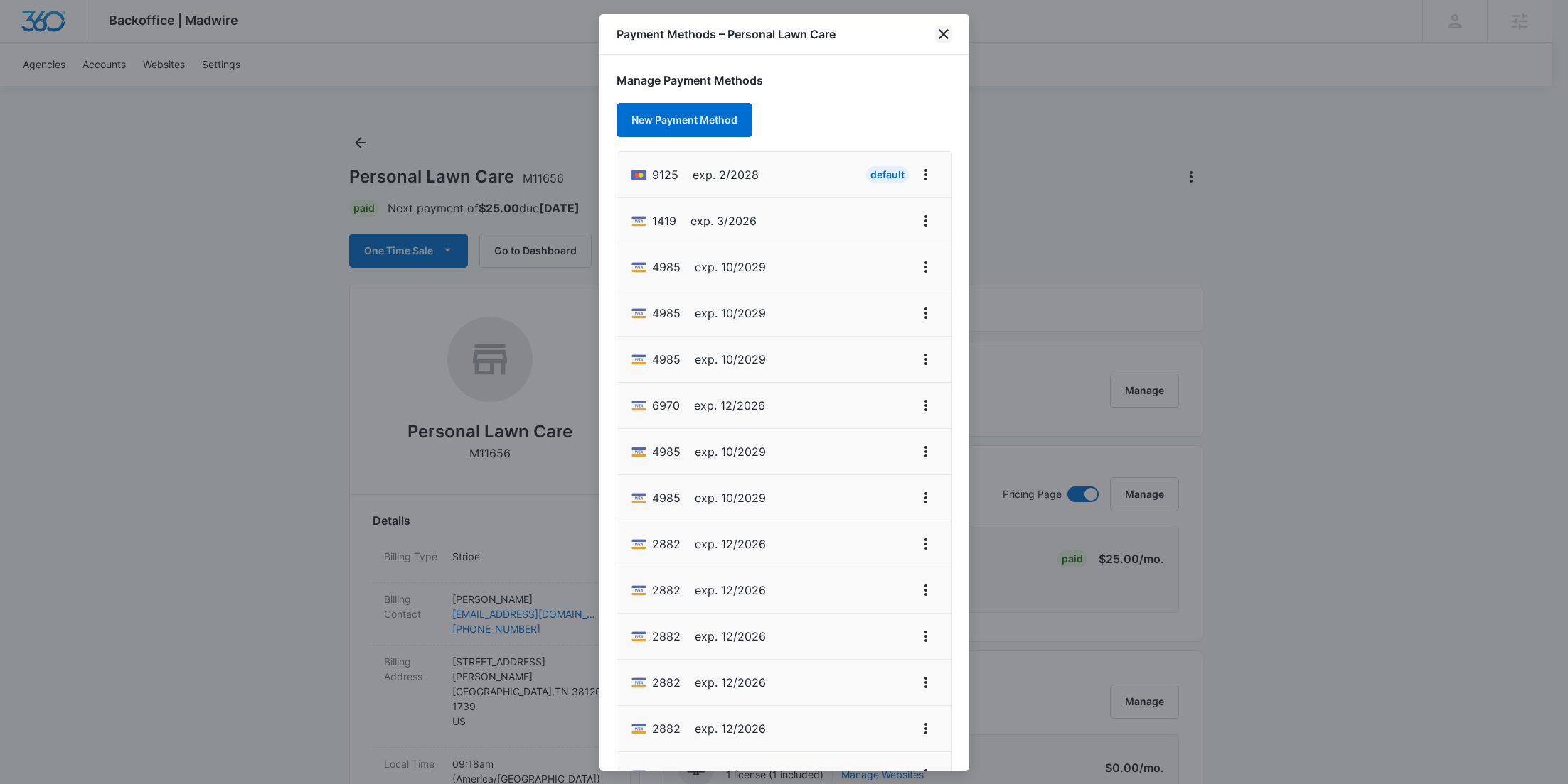
click at [945, 26] on icon "close" at bounding box center [943, 34] width 17 height 17
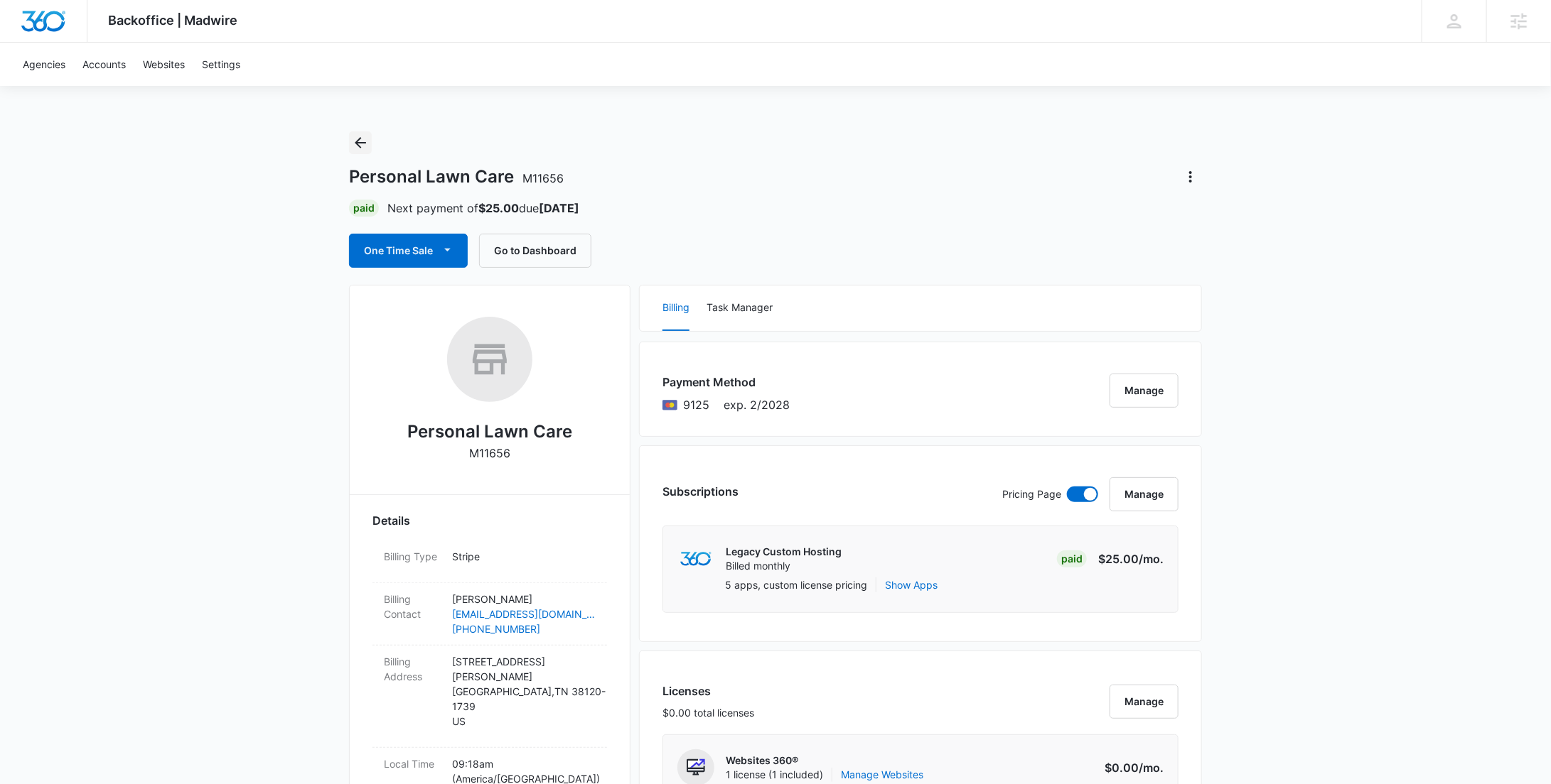
click at [360, 138] on icon "Back" at bounding box center [360, 143] width 11 height 11
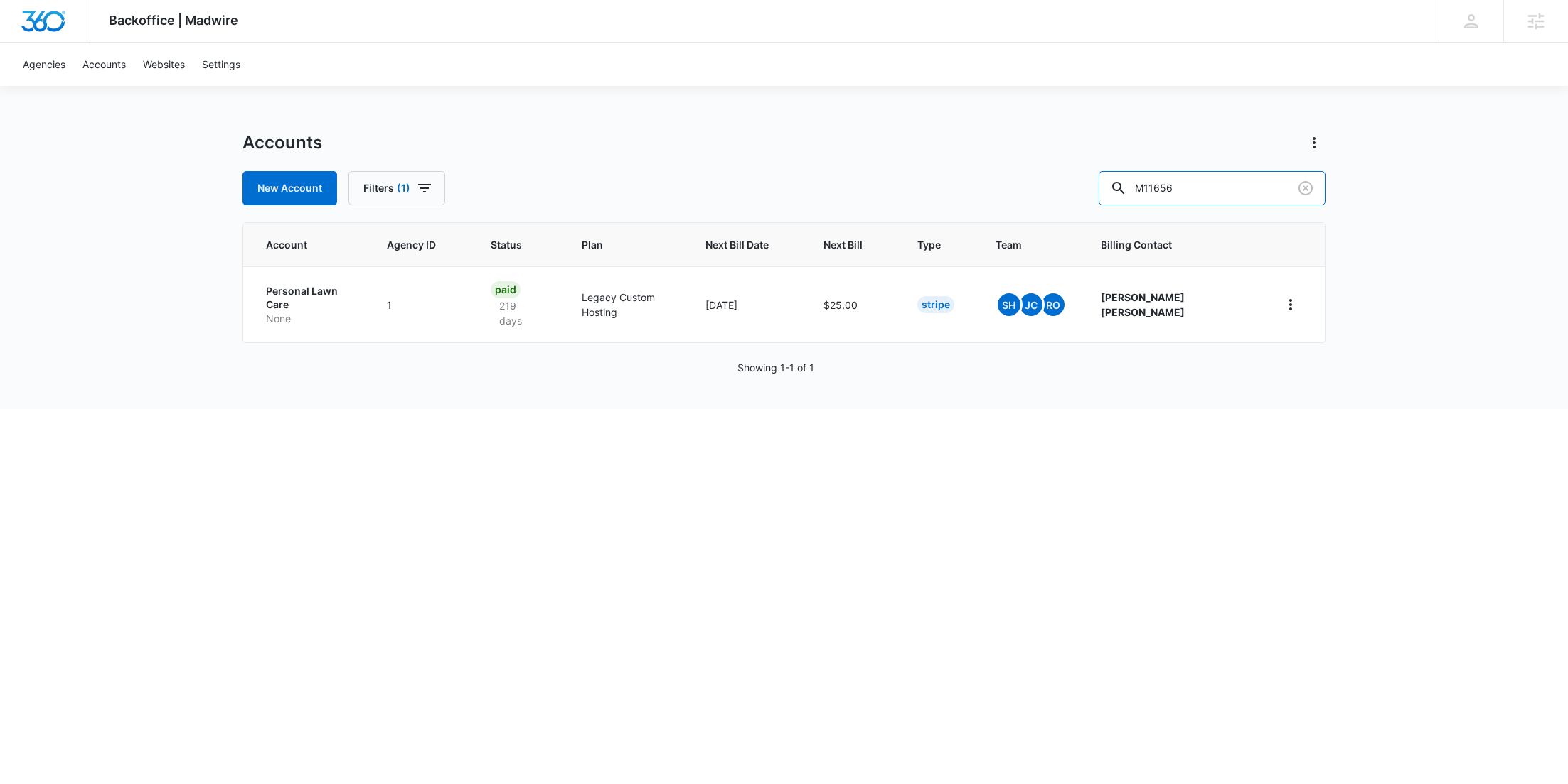
drag, startPoint x: 1274, startPoint y: 184, endPoint x: 1091, endPoint y: 193, distance: 183.2
click at [1123, 189] on div "New Account Filters (1) M11656" at bounding box center [784, 188] width 1082 height 34
paste input "6444"
type input "M6444"
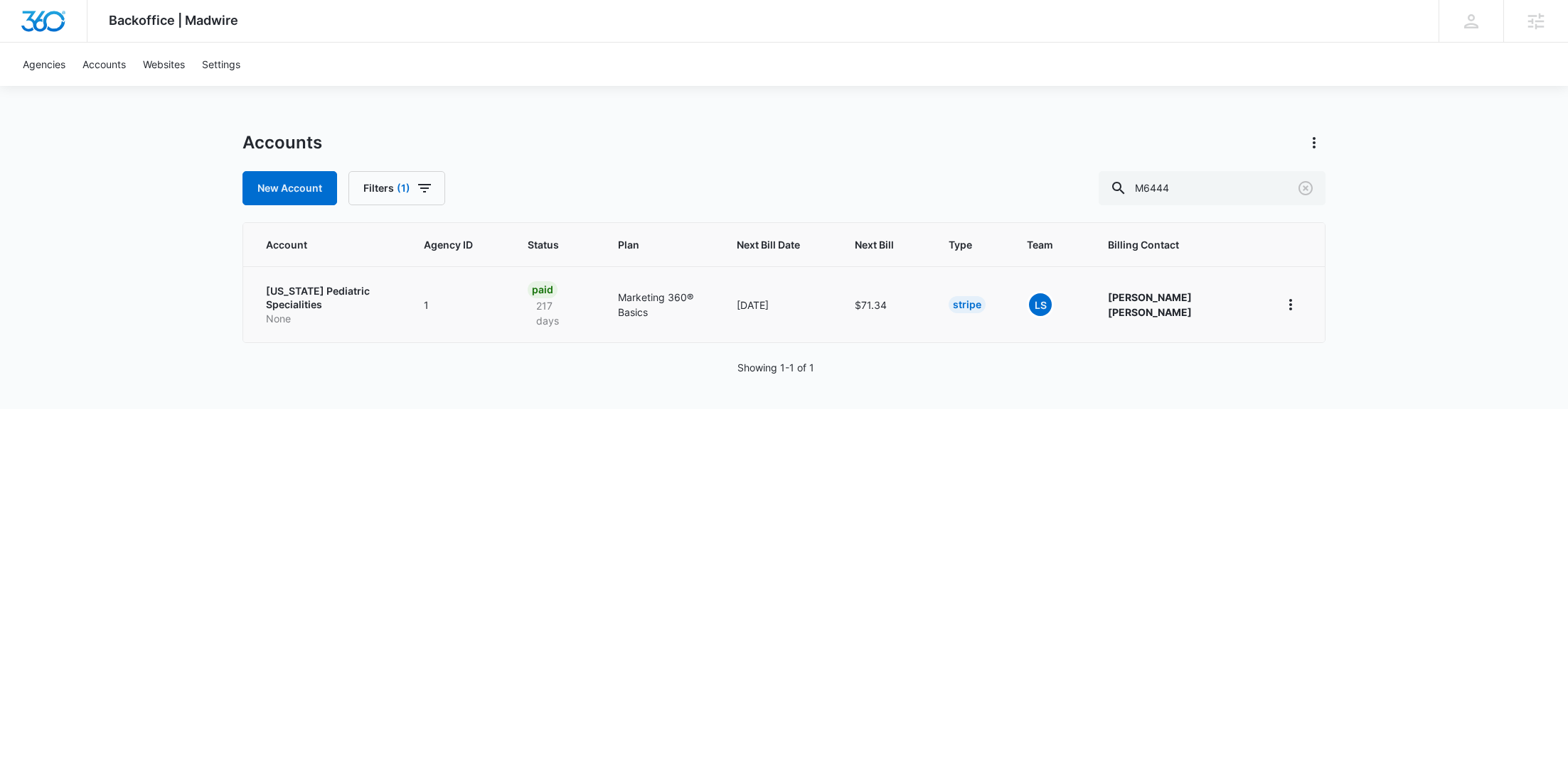
click at [328, 289] on p "Alaska Pediatric Specialities" at bounding box center [327, 298] width 123 height 28
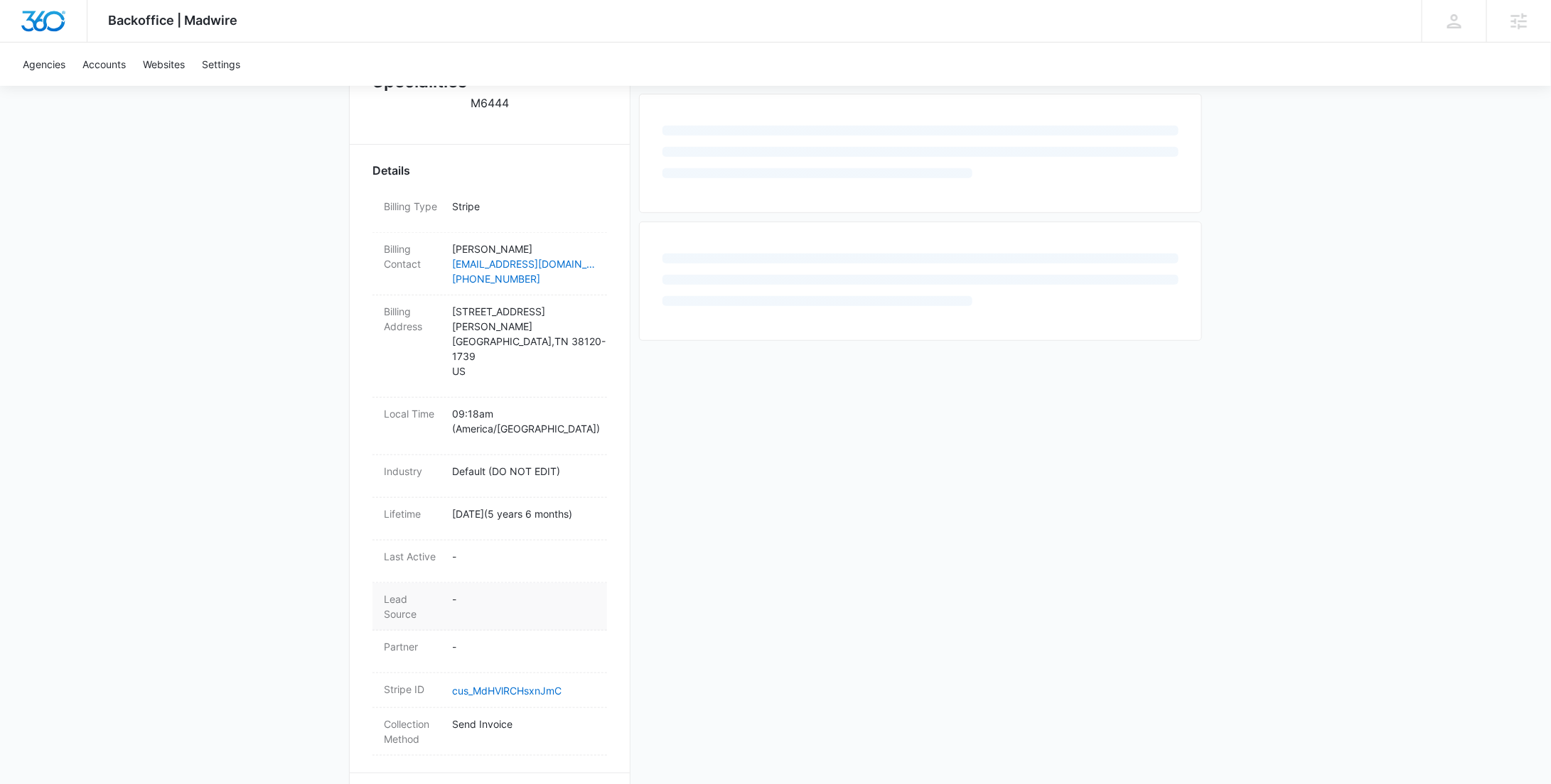
scroll to position [458, 0]
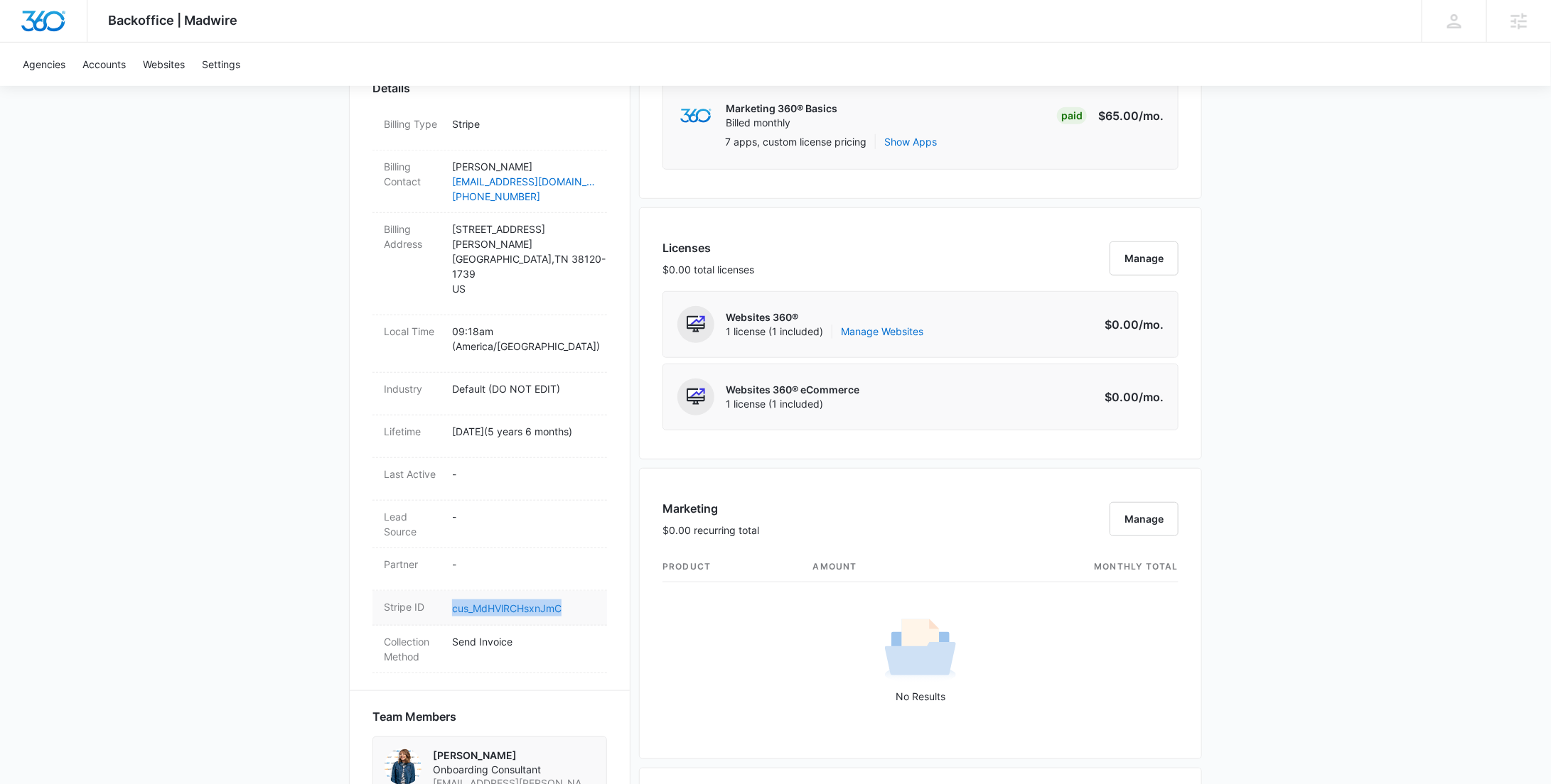
drag, startPoint x: 566, startPoint y: 552, endPoint x: 453, endPoint y: 546, distance: 113.2
click at [453, 599] on dd "cus_MdHVlRCHsxnJmC" at bounding box center [523, 608] width 144 height 17
copy link "cus_MdHVlRCHsxnJmC"
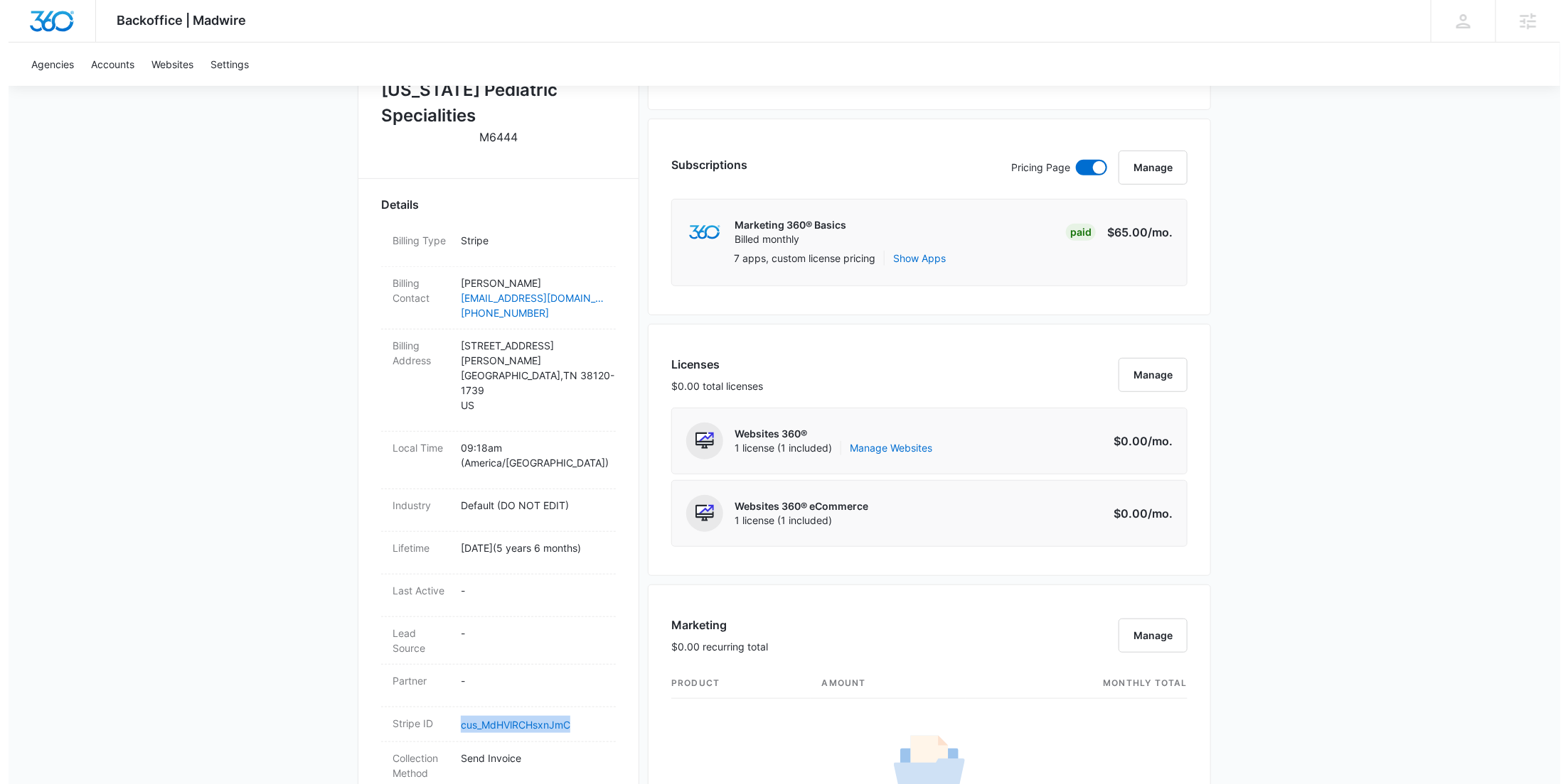
scroll to position [0, 0]
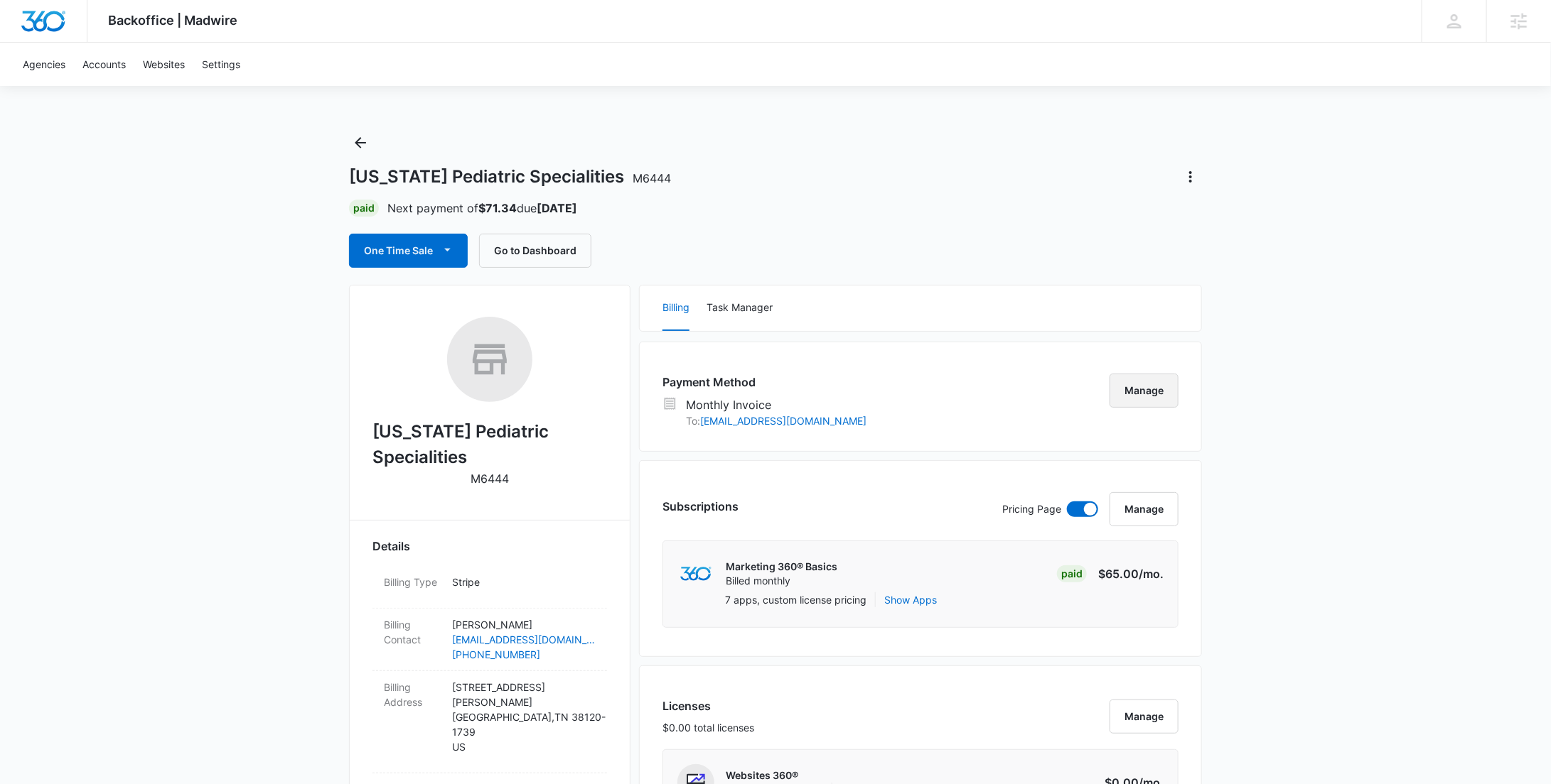
click at [1161, 384] on button "Manage" at bounding box center [1144, 391] width 69 height 34
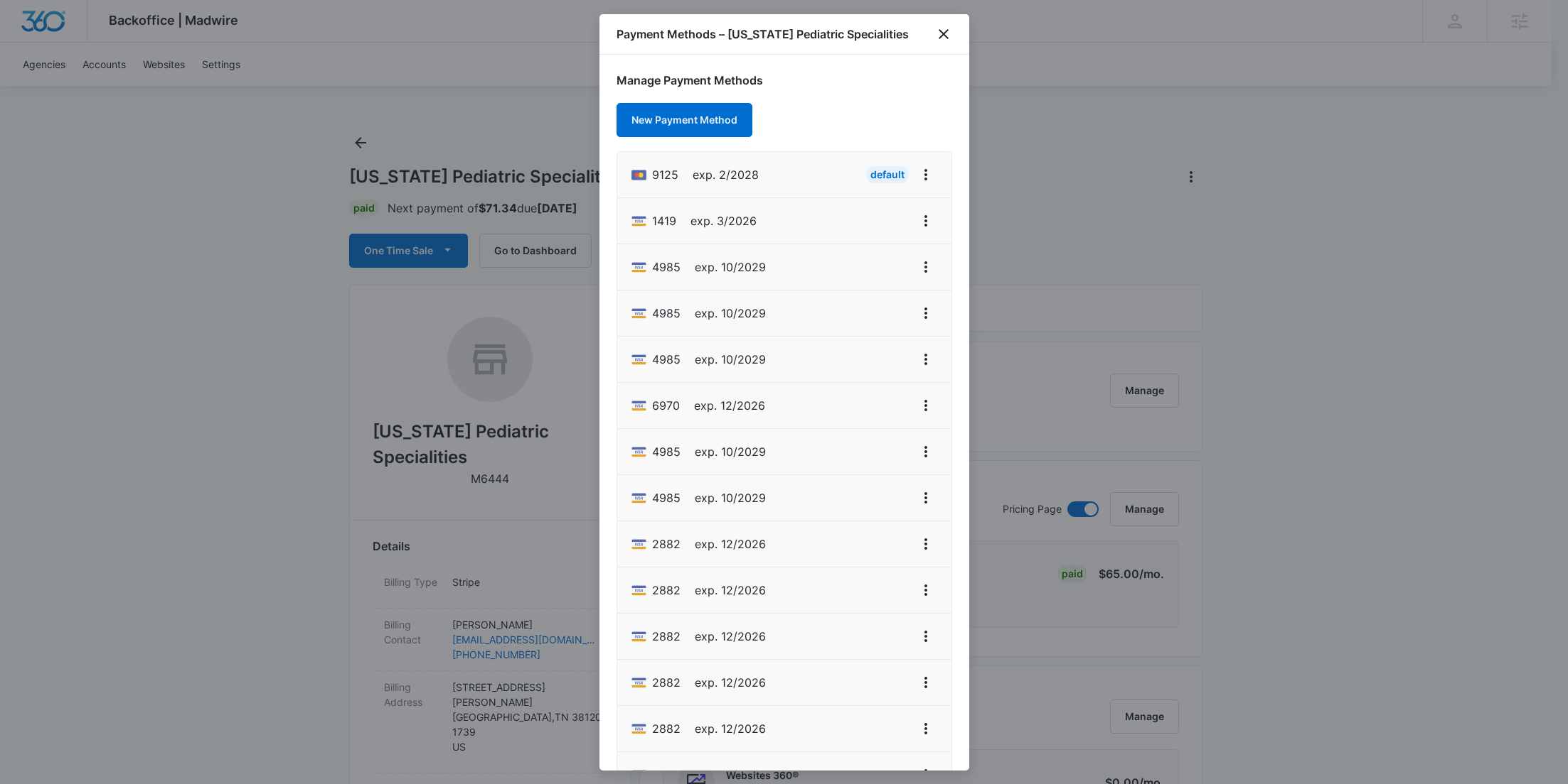
scroll to position [419, 0]
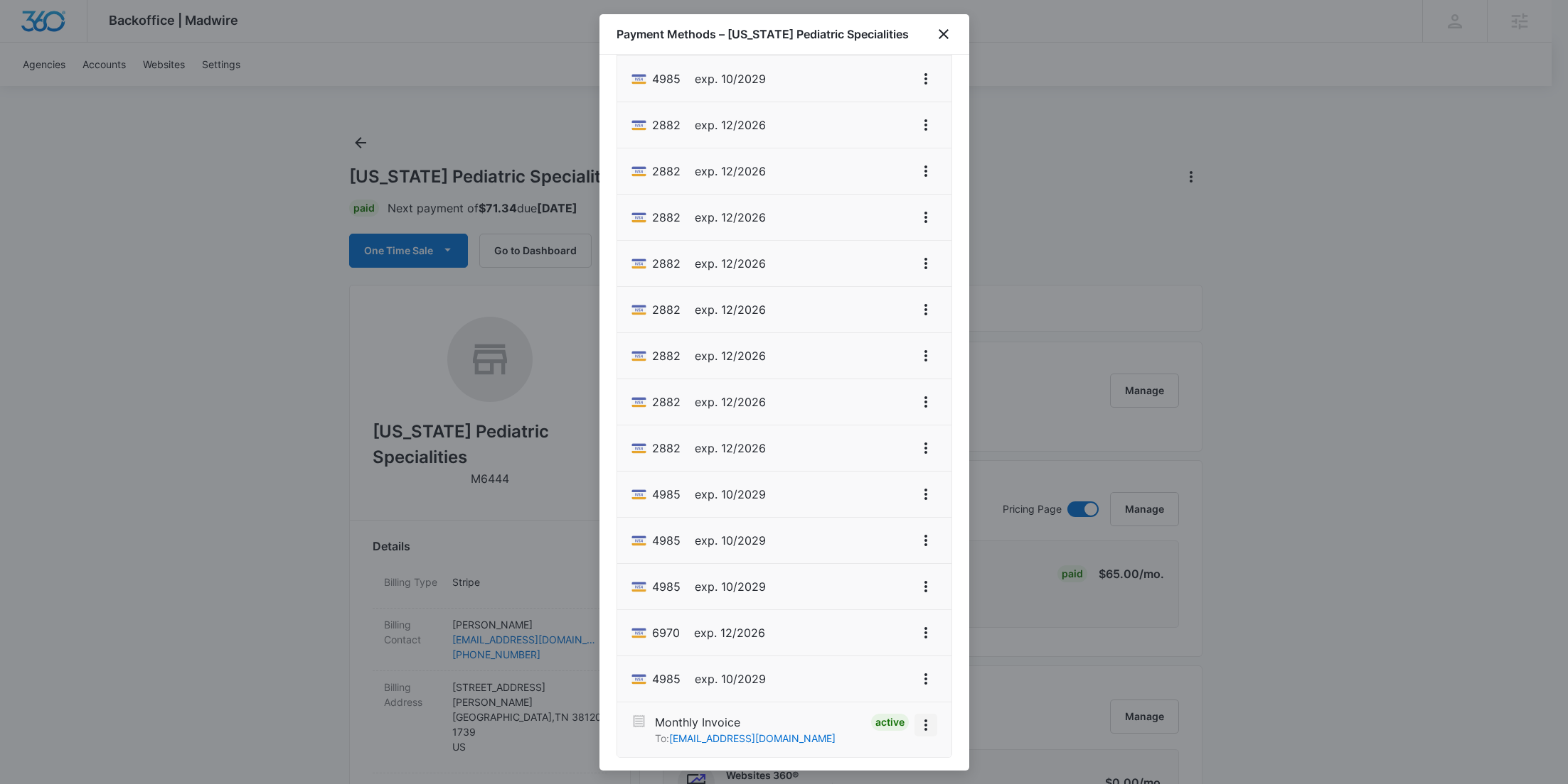
click at [917, 720] on icon "View More" at bounding box center [926, 726] width 17 height 17
click at [889, 675] on button "Deactivate" at bounding box center [869, 681] width 102 height 21
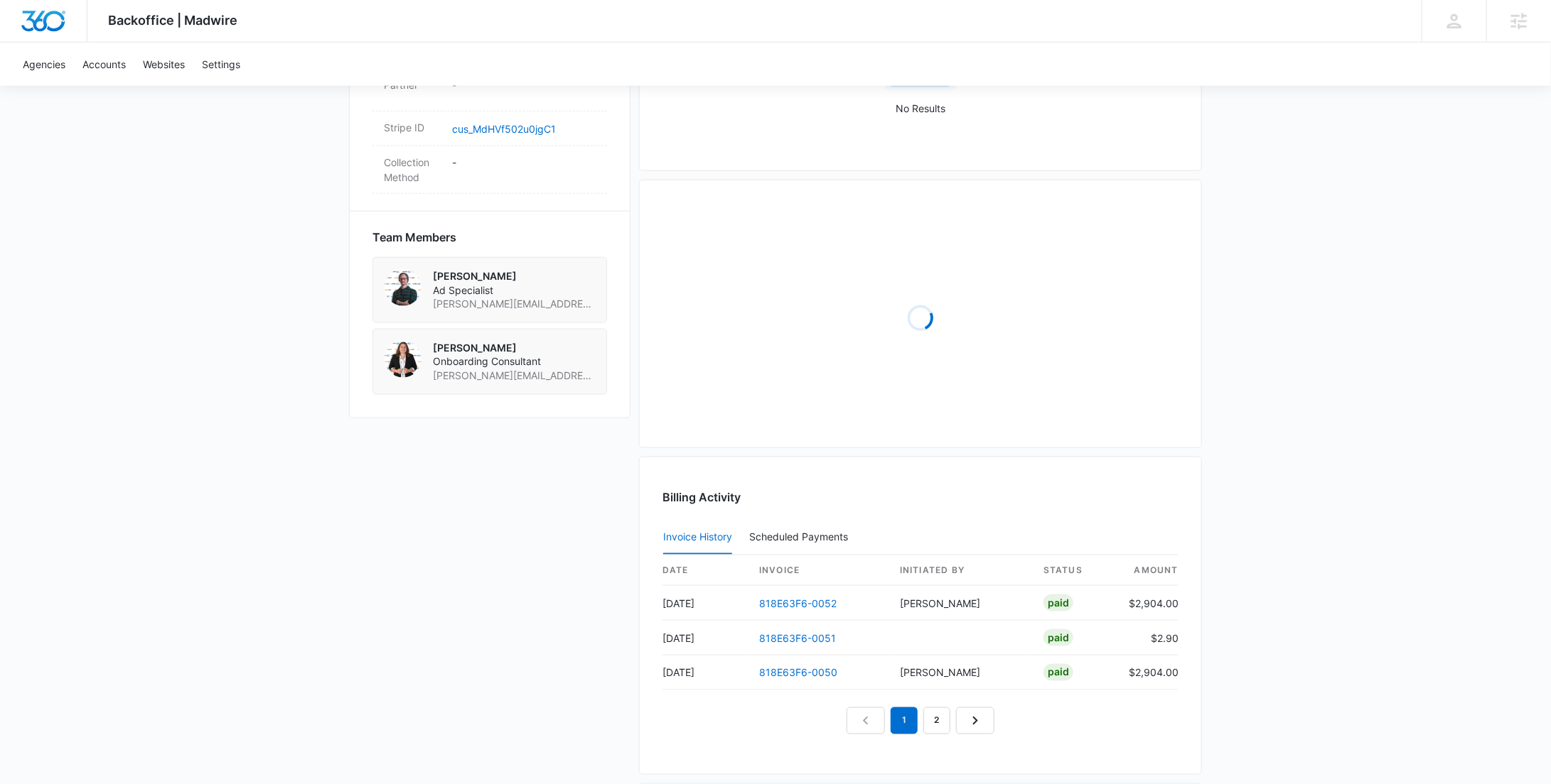
scroll to position [881, 0]
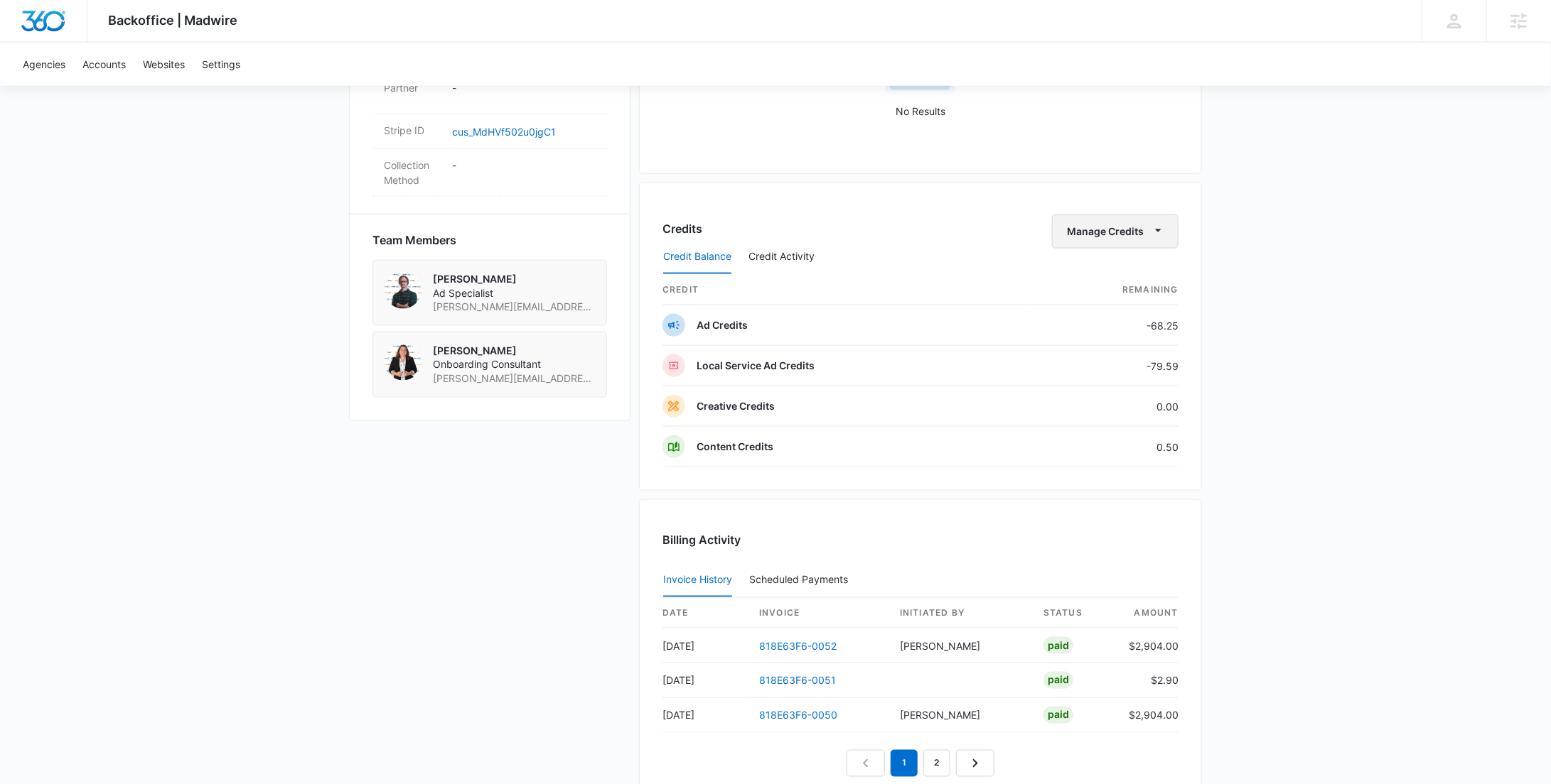
click at [1129, 225] on button "Manage Credits" at bounding box center [1115, 231] width 126 height 34
click at [1131, 291] on div "Withdraw Credits" at bounding box center [1137, 296] width 133 height 10
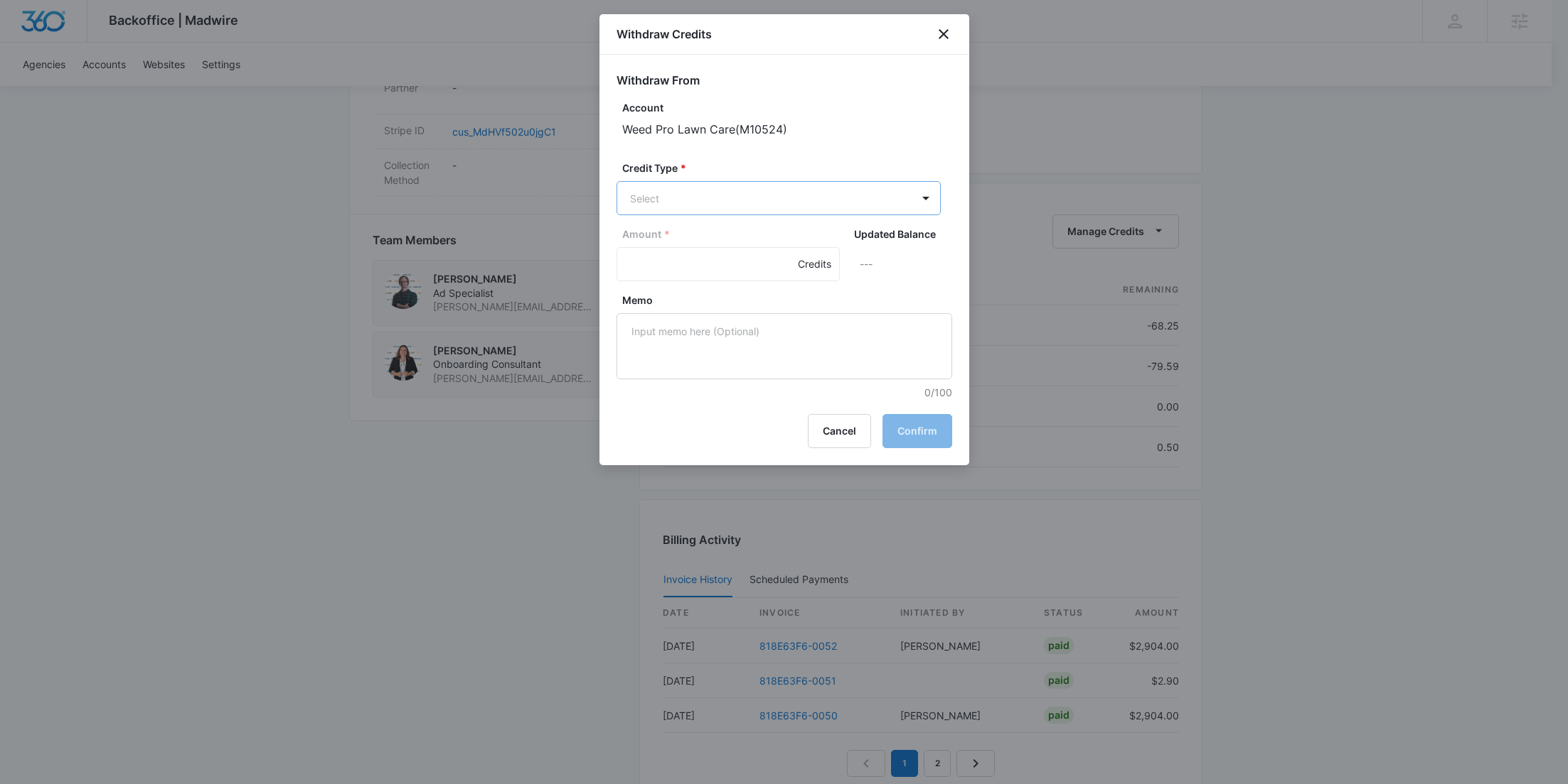
click at [733, 201] on body "Backoffice | Madwire Apps Settings RY Rochelle Young rochelle.young@madwire.com…" at bounding box center [784, 58] width 1568 height 1881
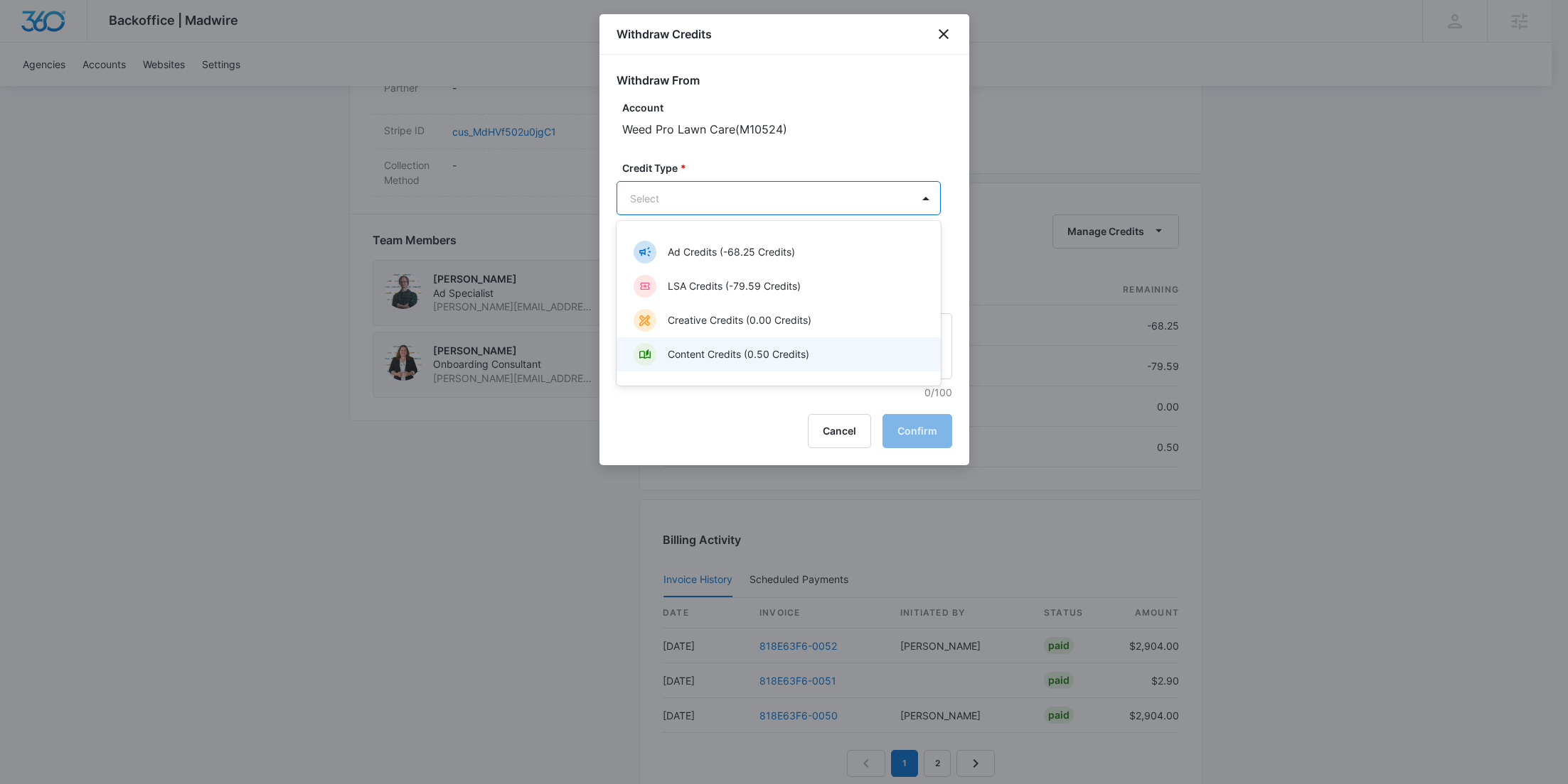
click at [712, 356] on p "Content Credits (0.50 Credits)" at bounding box center [738, 354] width 141 height 15
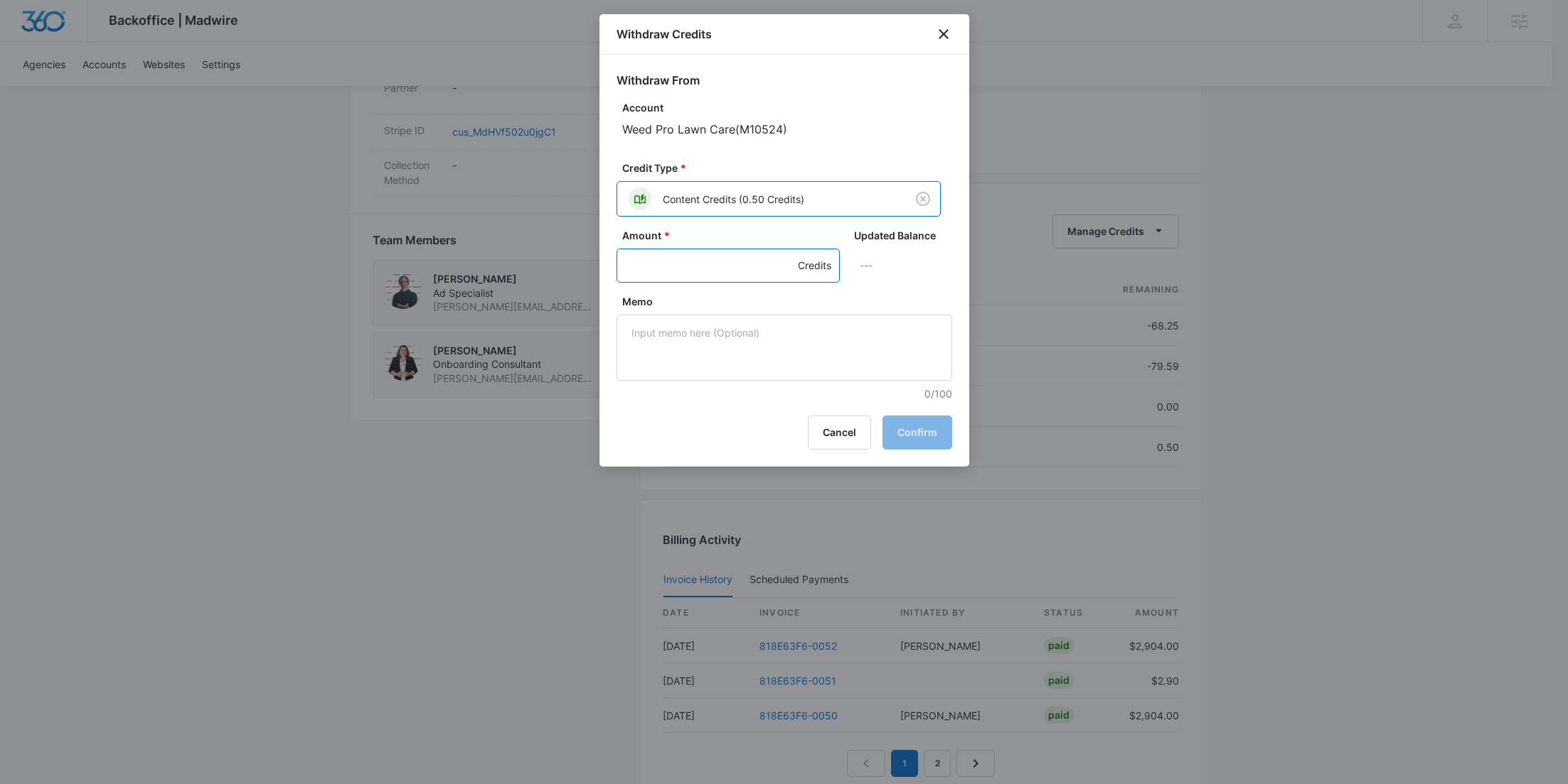
click at [685, 273] on input "Amount *" at bounding box center [728, 265] width 223 height 34
type input ".50"
click at [693, 343] on textarea "Memo" at bounding box center [784, 347] width 335 height 66
paste textarea "Cancellation - Clear Fuel"
type textarea "Cancellation - Clear Fuel"
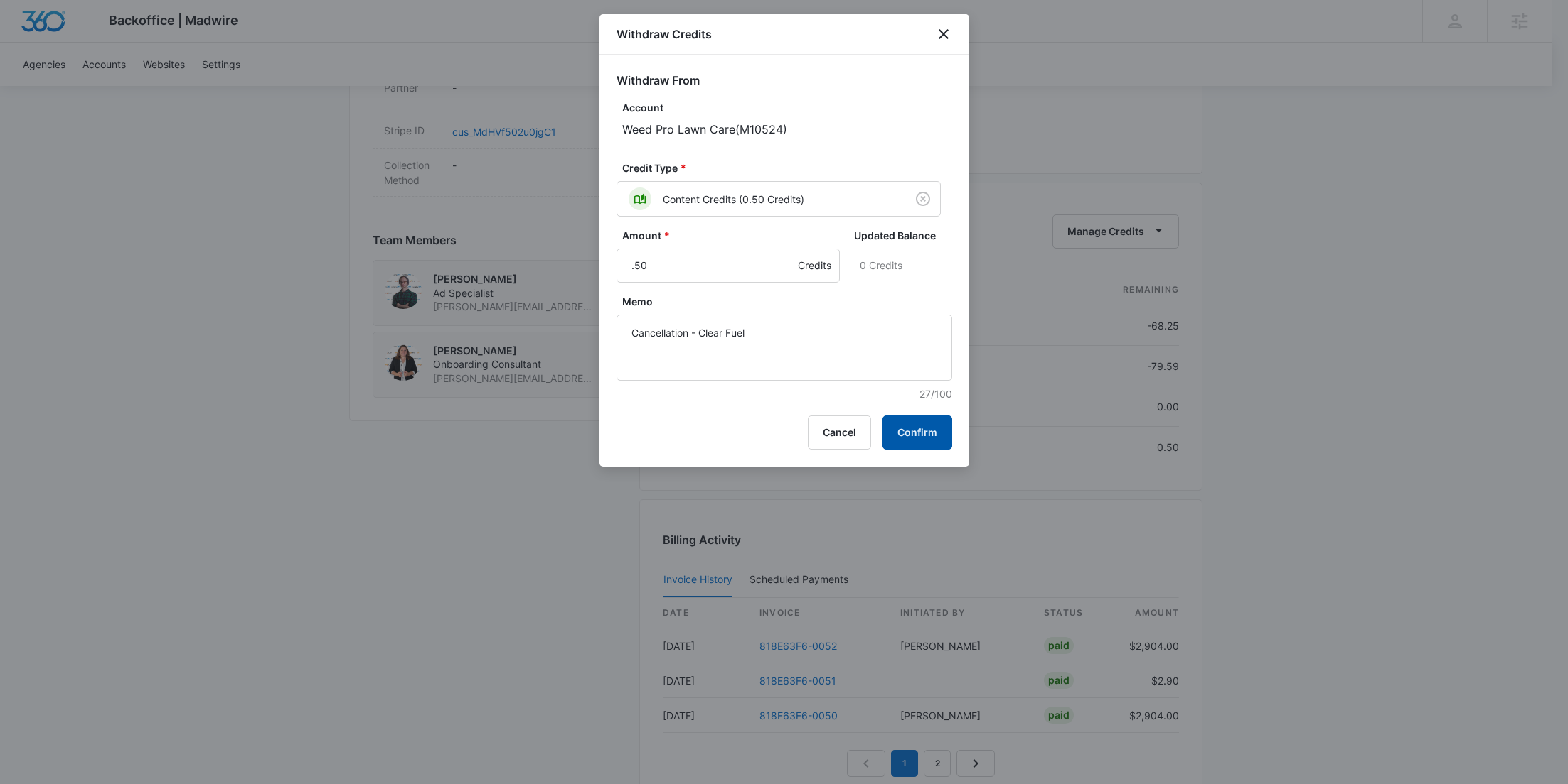
click at [932, 432] on button "Confirm" at bounding box center [916, 432] width 70 height 34
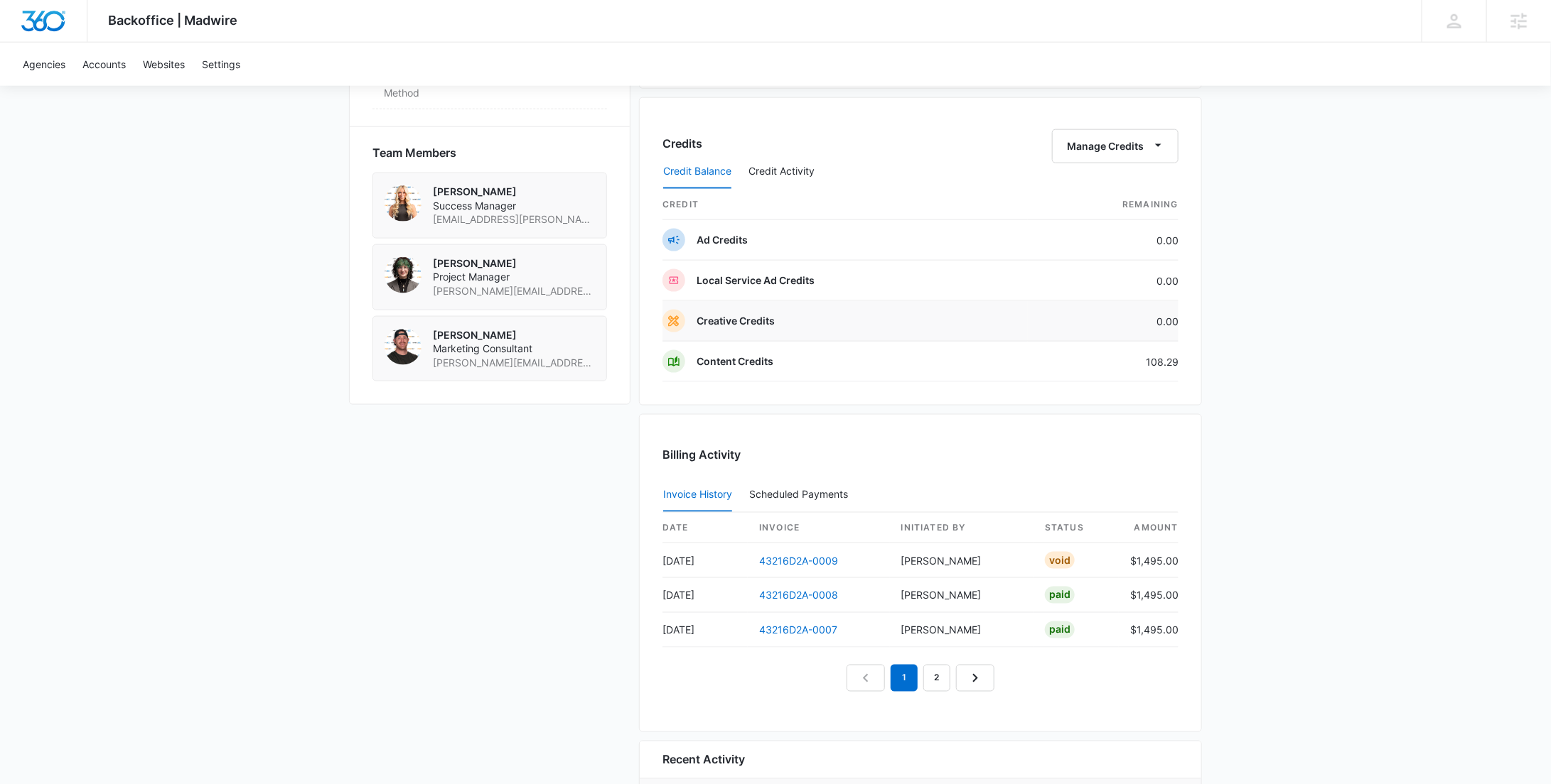
scroll to position [912, 0]
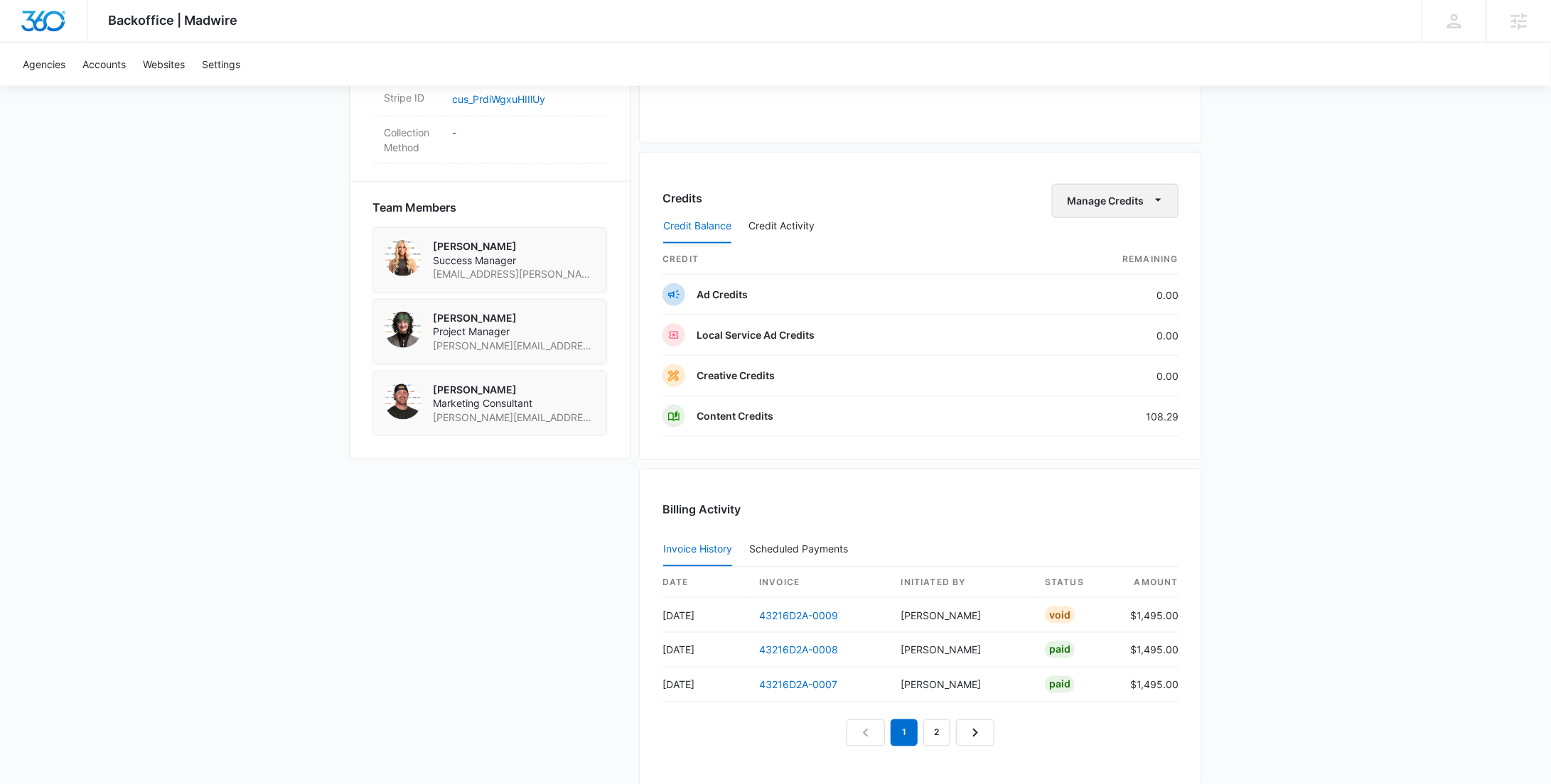
click at [1118, 184] on button "Manage Credits" at bounding box center [1115, 200] width 126 height 34
click at [1103, 269] on div "Withdraw Credits" at bounding box center [1137, 265] width 133 height 10
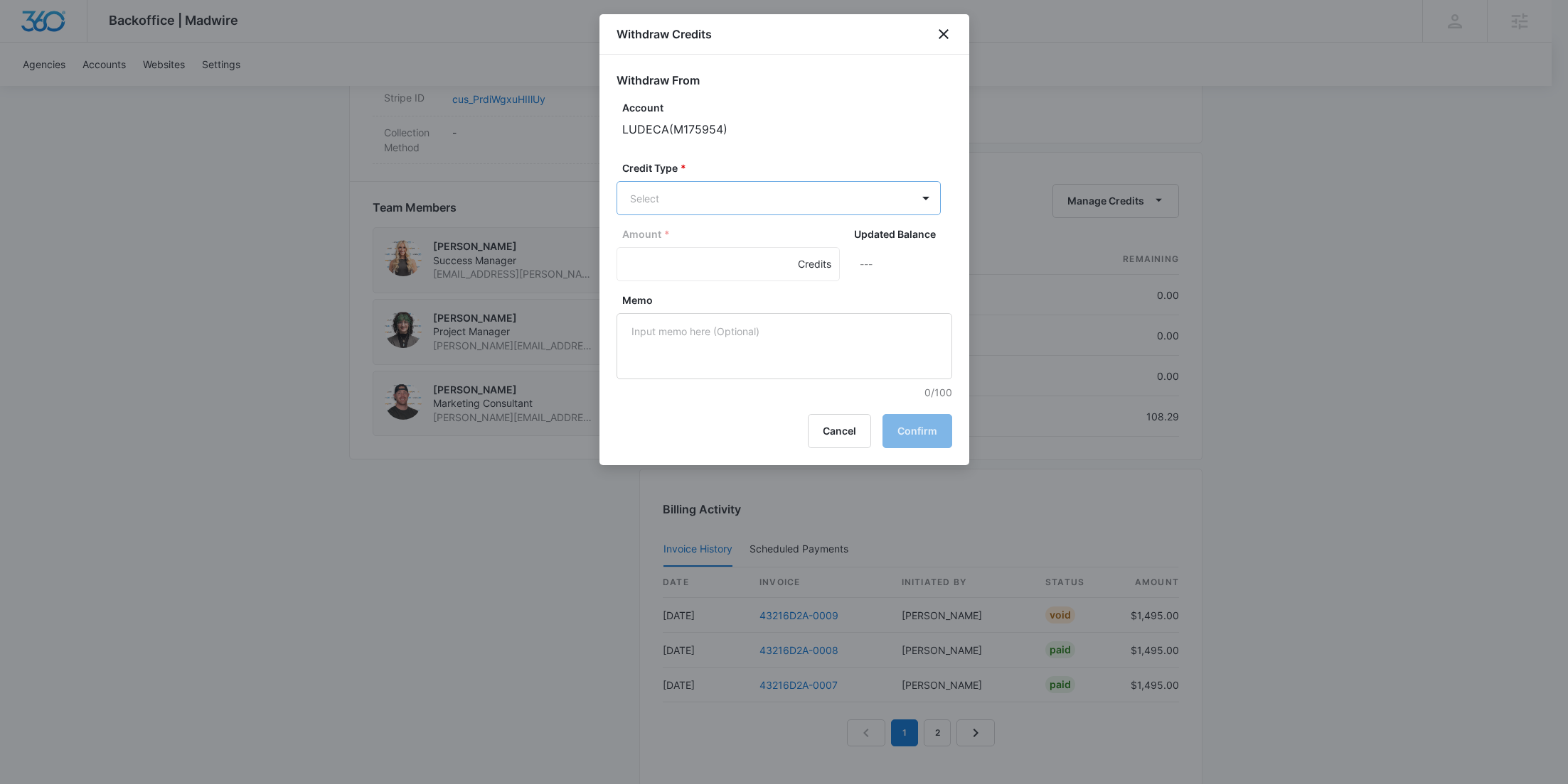
click at [822, 197] on body "Backoffice | Madwire Apps Settings RY Rochelle Young rochelle.young@madwire.com…" at bounding box center [784, 28] width 1568 height 1881
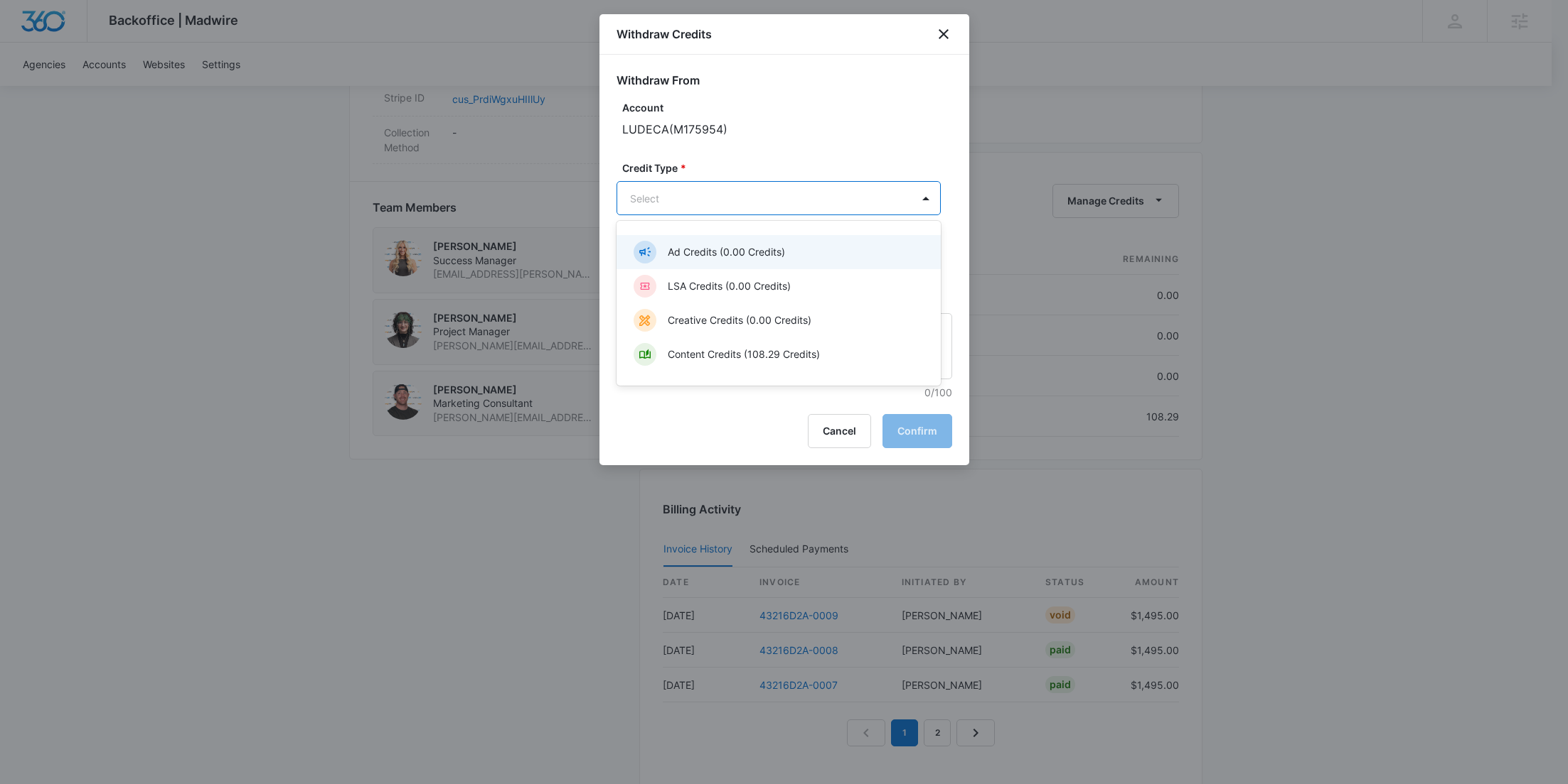
click at [743, 345] on div "Content Credits (108.29 Credits)" at bounding box center [776, 354] width 287 height 23
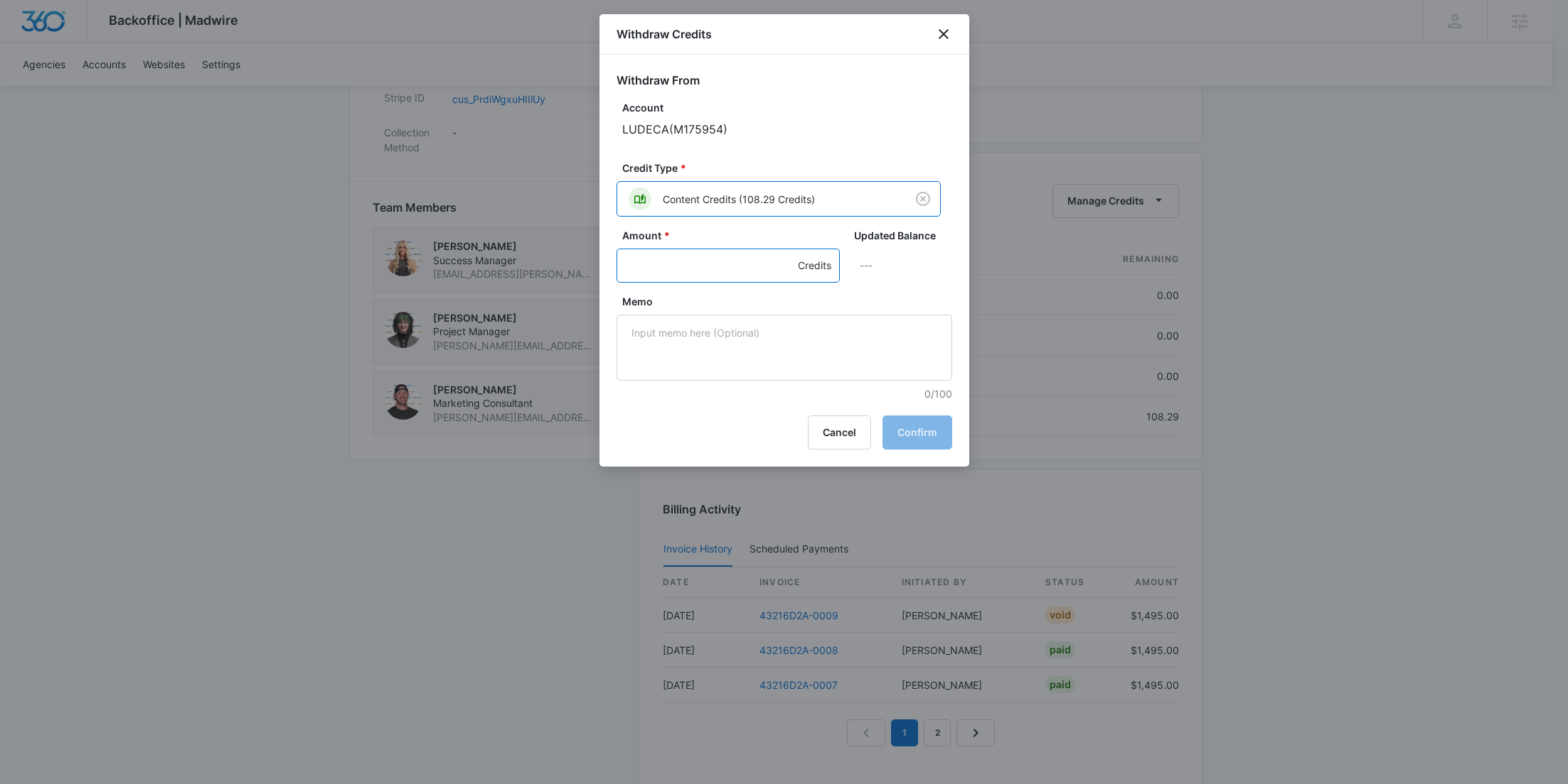
click at [681, 269] on input "Amount *" at bounding box center [728, 265] width 223 height 34
type input "108.29"
click at [749, 346] on textarea "Memo" at bounding box center [784, 347] width 335 height 66
paste textarea "Cancellation - Clear Fuel"
type textarea "Cancellation - Clear Fuel"
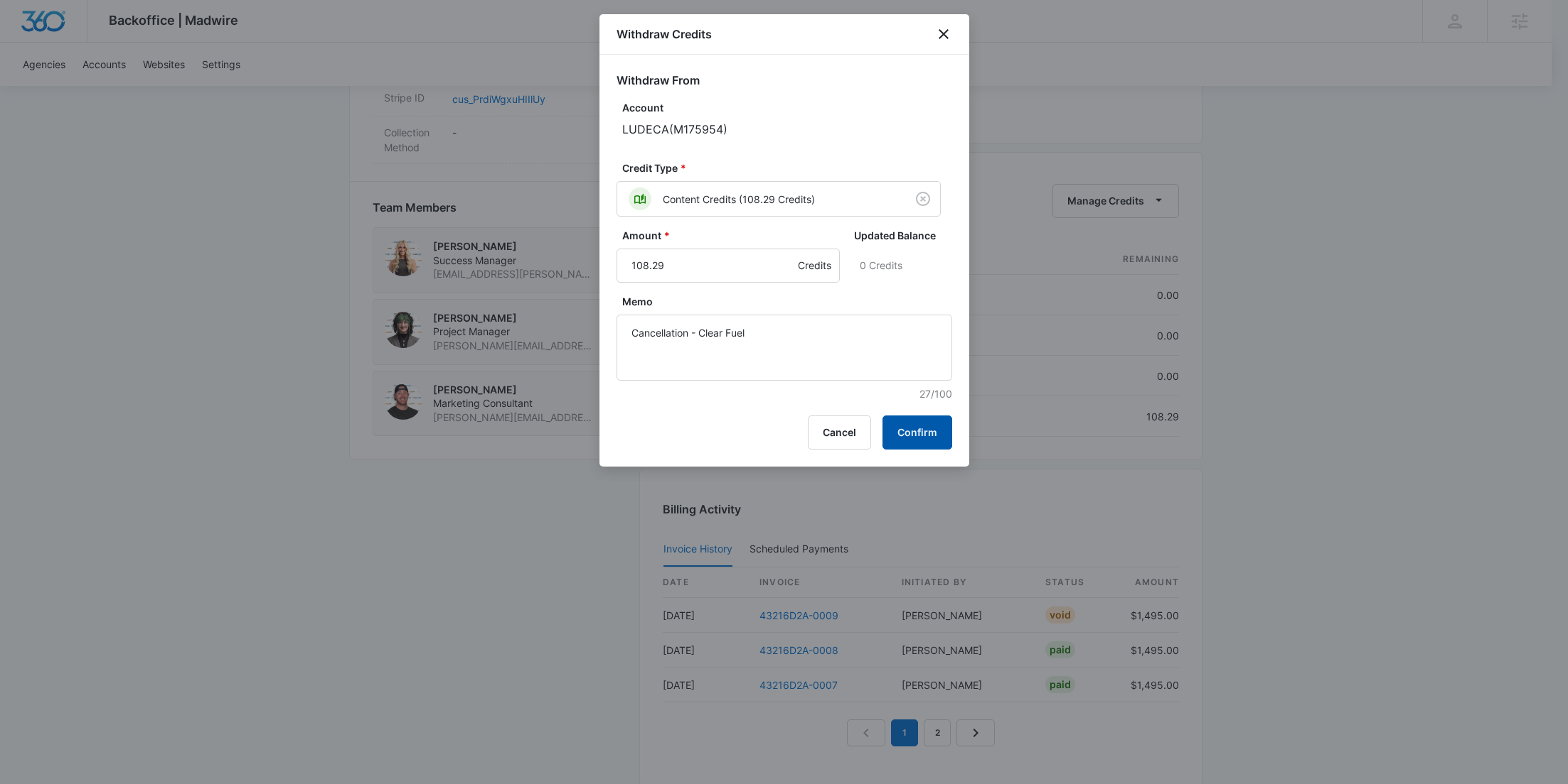
click at [915, 425] on button "Confirm" at bounding box center [916, 432] width 70 height 34
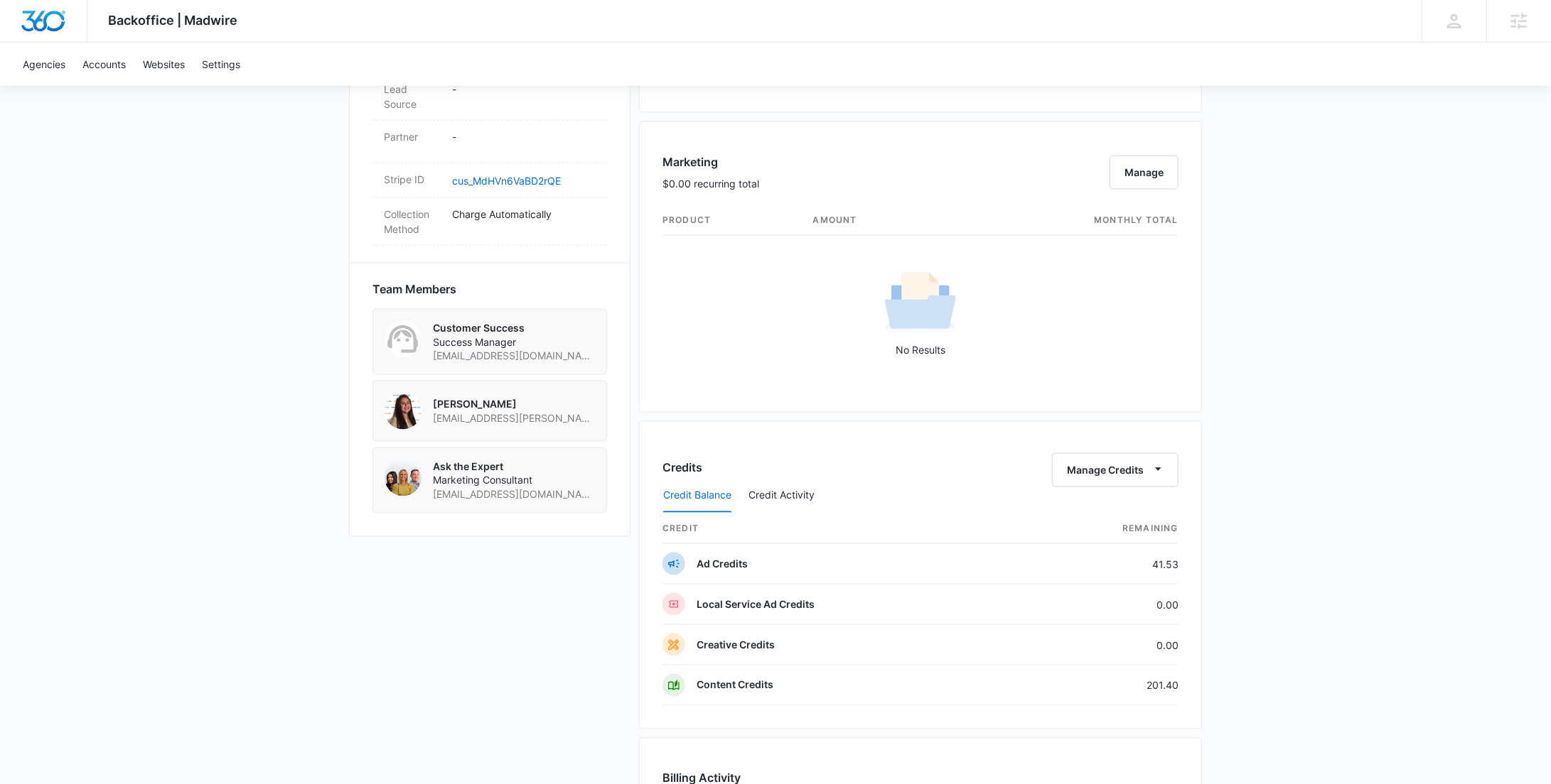
scroll to position [1189, 0]
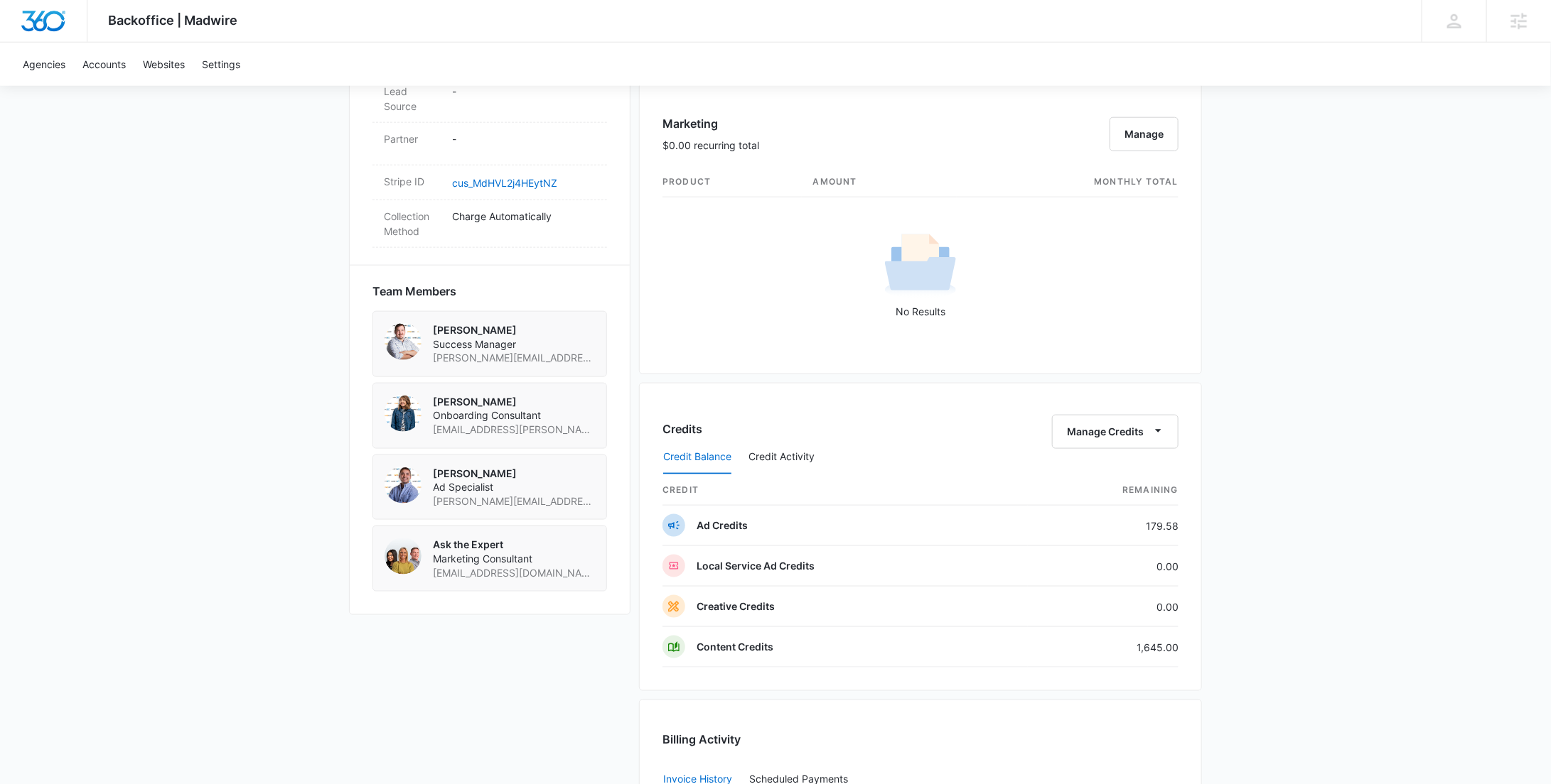
scroll to position [1193, 0]
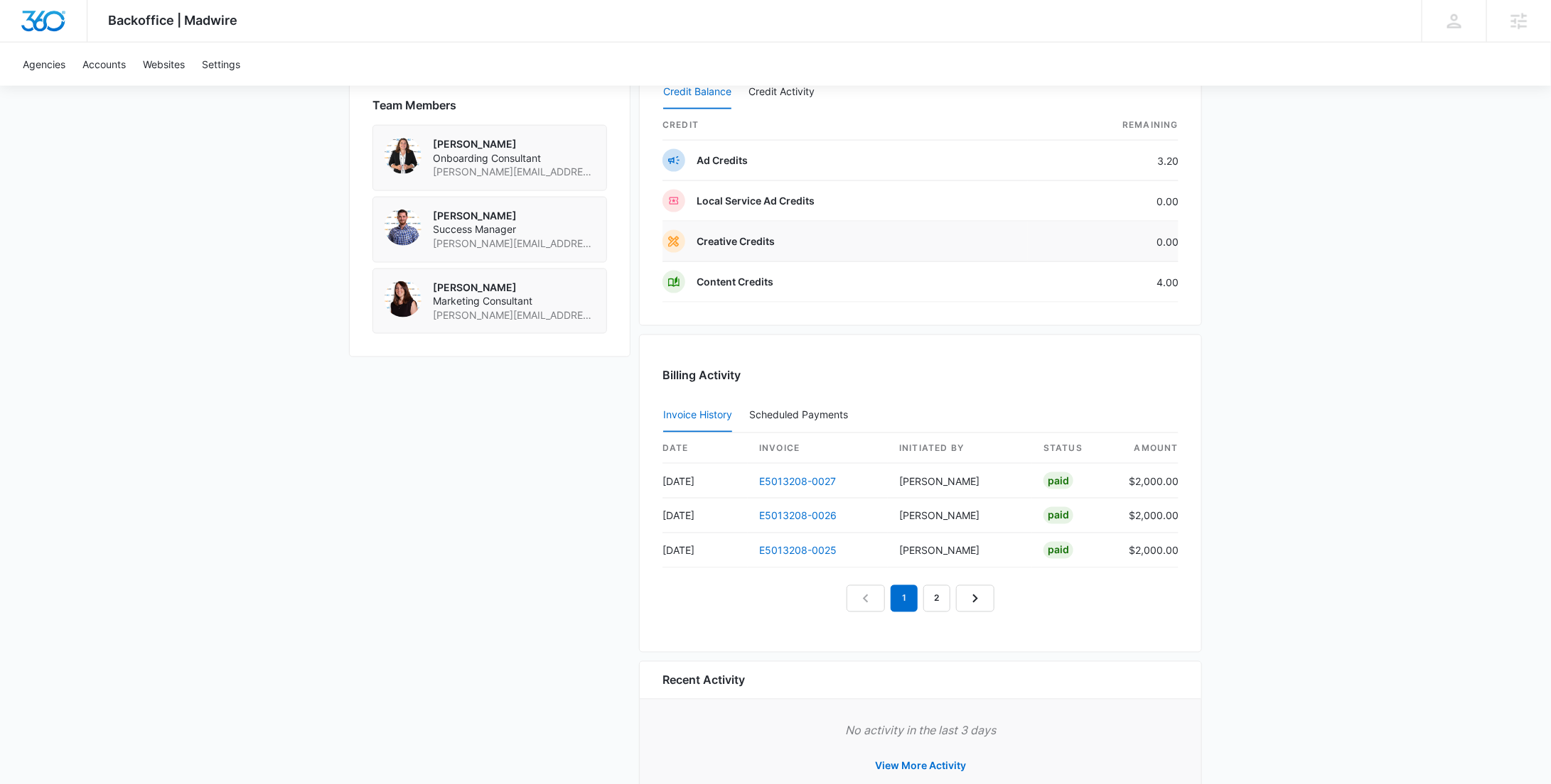
scroll to position [817, 0]
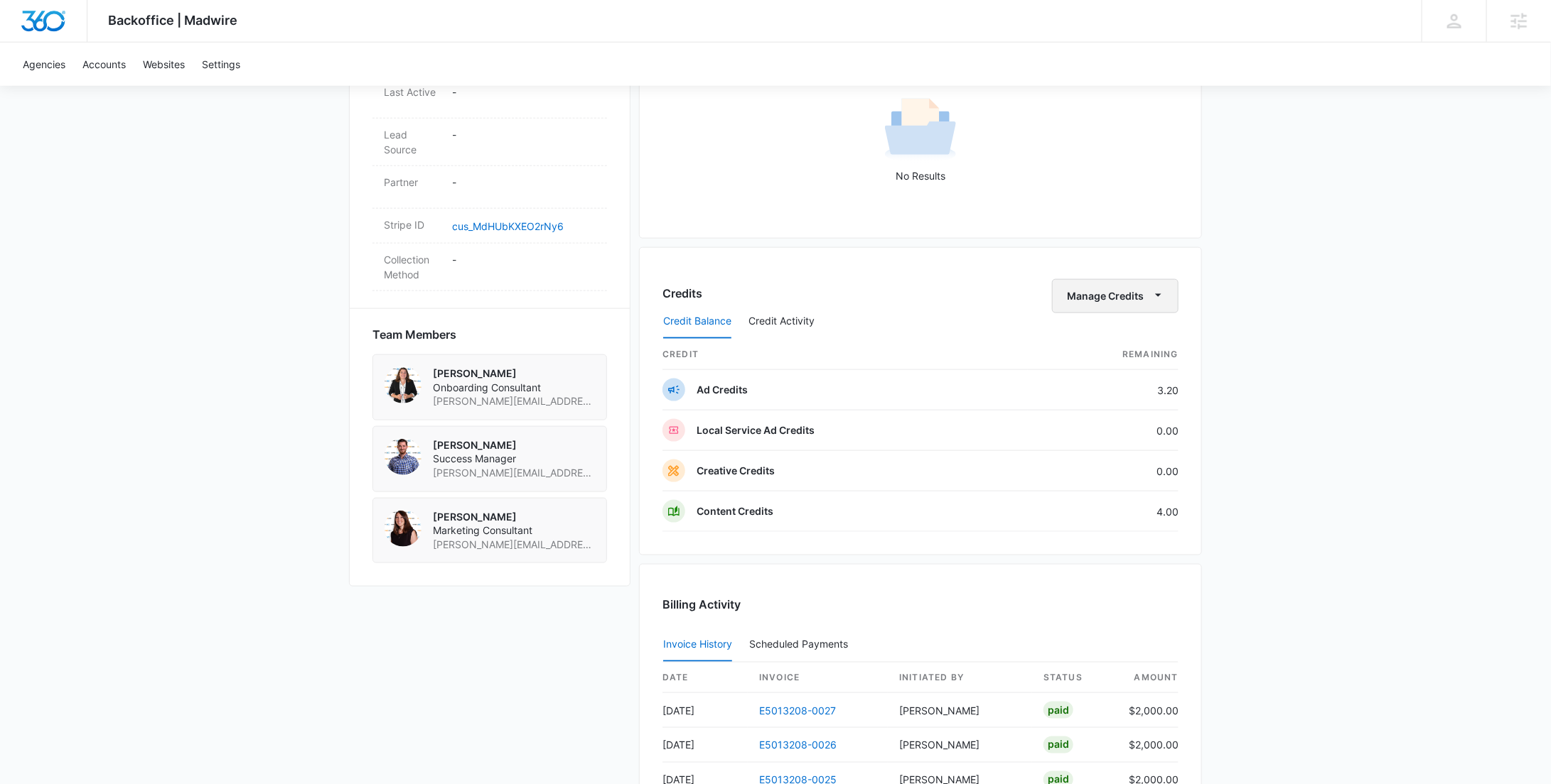
click at [1133, 288] on button "Manage Credits" at bounding box center [1115, 296] width 126 height 34
click at [1133, 353] on button "Withdraw Credits" at bounding box center [1146, 361] width 184 height 21
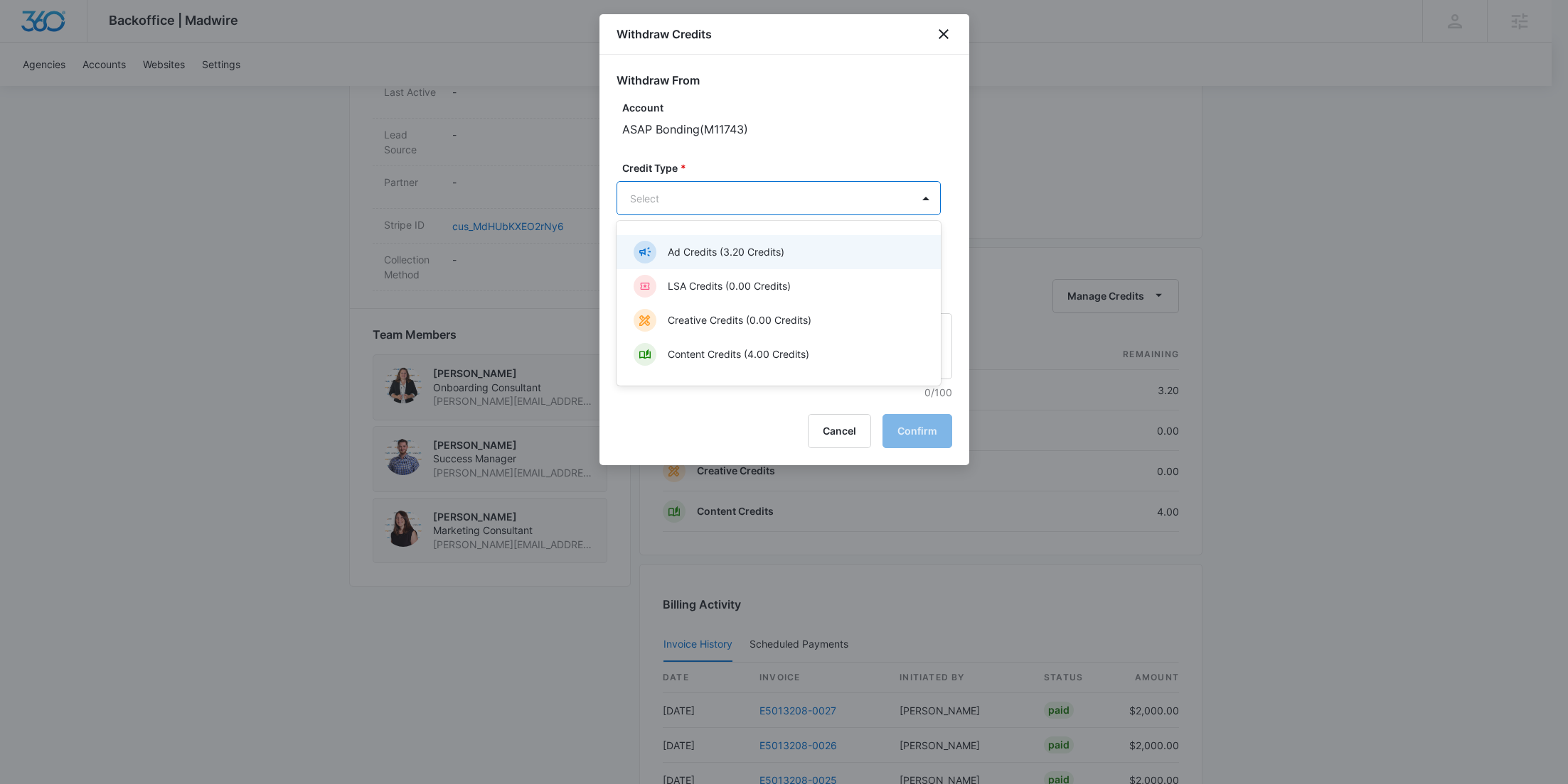
click at [770, 196] on body "Backoffice | Madwire Apps Settings RY Rochelle Young rochelle.young@madwire.com…" at bounding box center [784, 122] width 1568 height 1881
click at [734, 241] on div "Ad Credits (3.20 Credits)" at bounding box center [776, 252] width 287 height 23
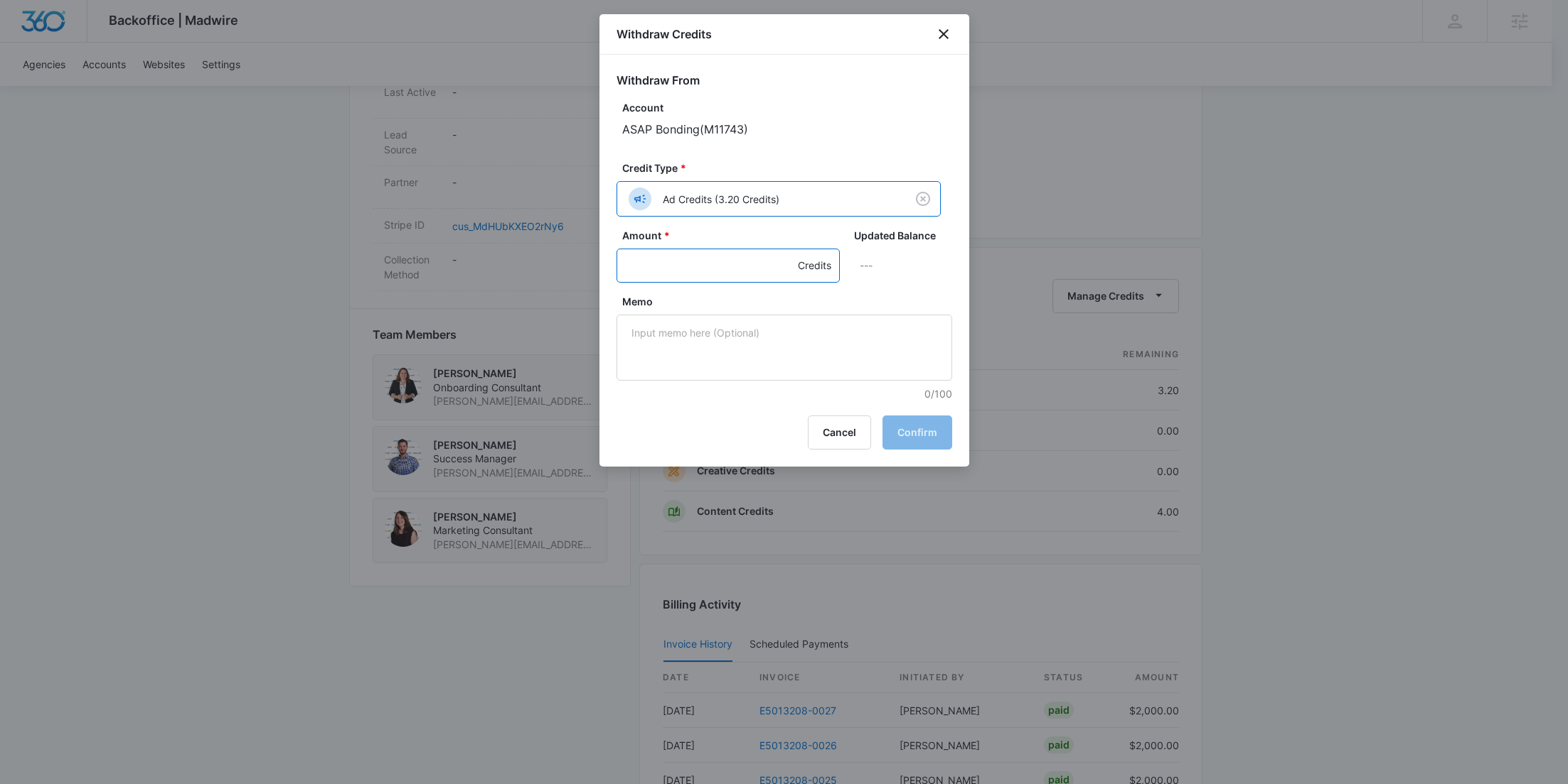
click at [701, 256] on input "Amount *" at bounding box center [728, 265] width 223 height 34
type input "3.20"
click at [726, 339] on textarea "Memo" at bounding box center [784, 347] width 335 height 66
paste textarea "Cancellation - Clear Fuel"
type textarea "Cancellation - Clear Fuel"
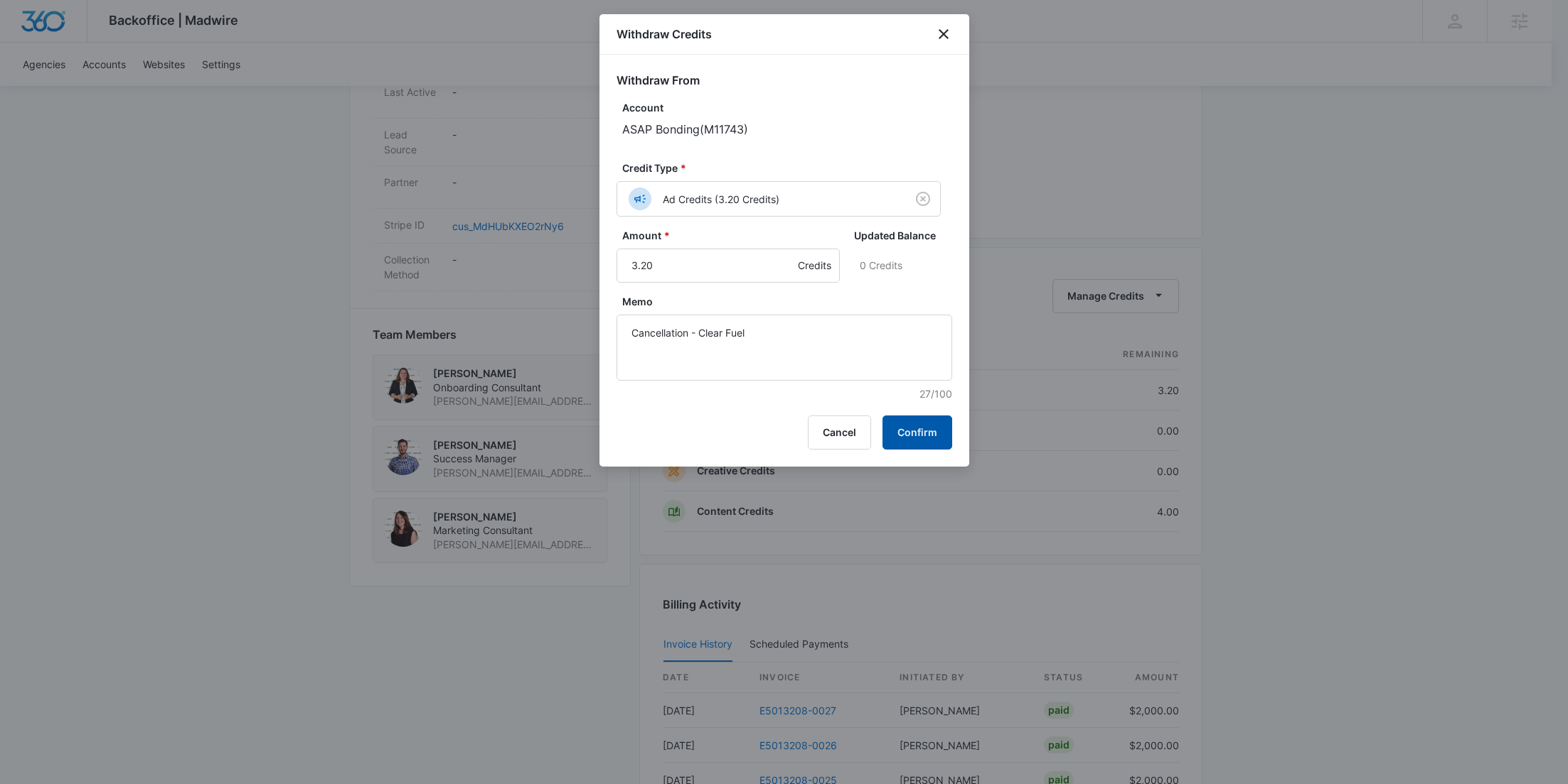
click at [898, 430] on button "Confirm" at bounding box center [916, 432] width 70 height 34
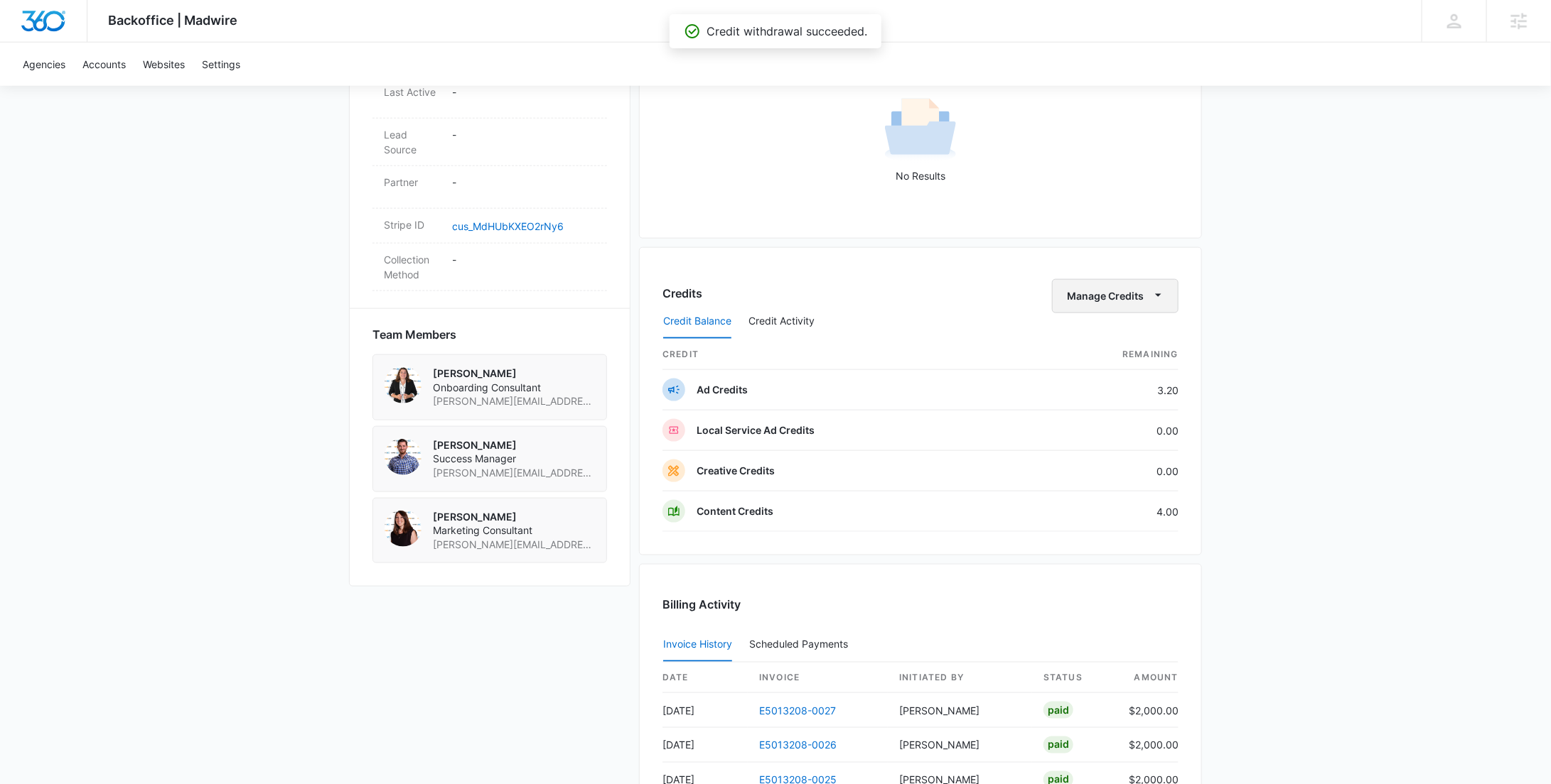
click at [1117, 295] on button "Manage Credits" at bounding box center [1115, 296] width 126 height 34
click at [1116, 356] on div "Withdraw Credits" at bounding box center [1137, 361] width 133 height 10
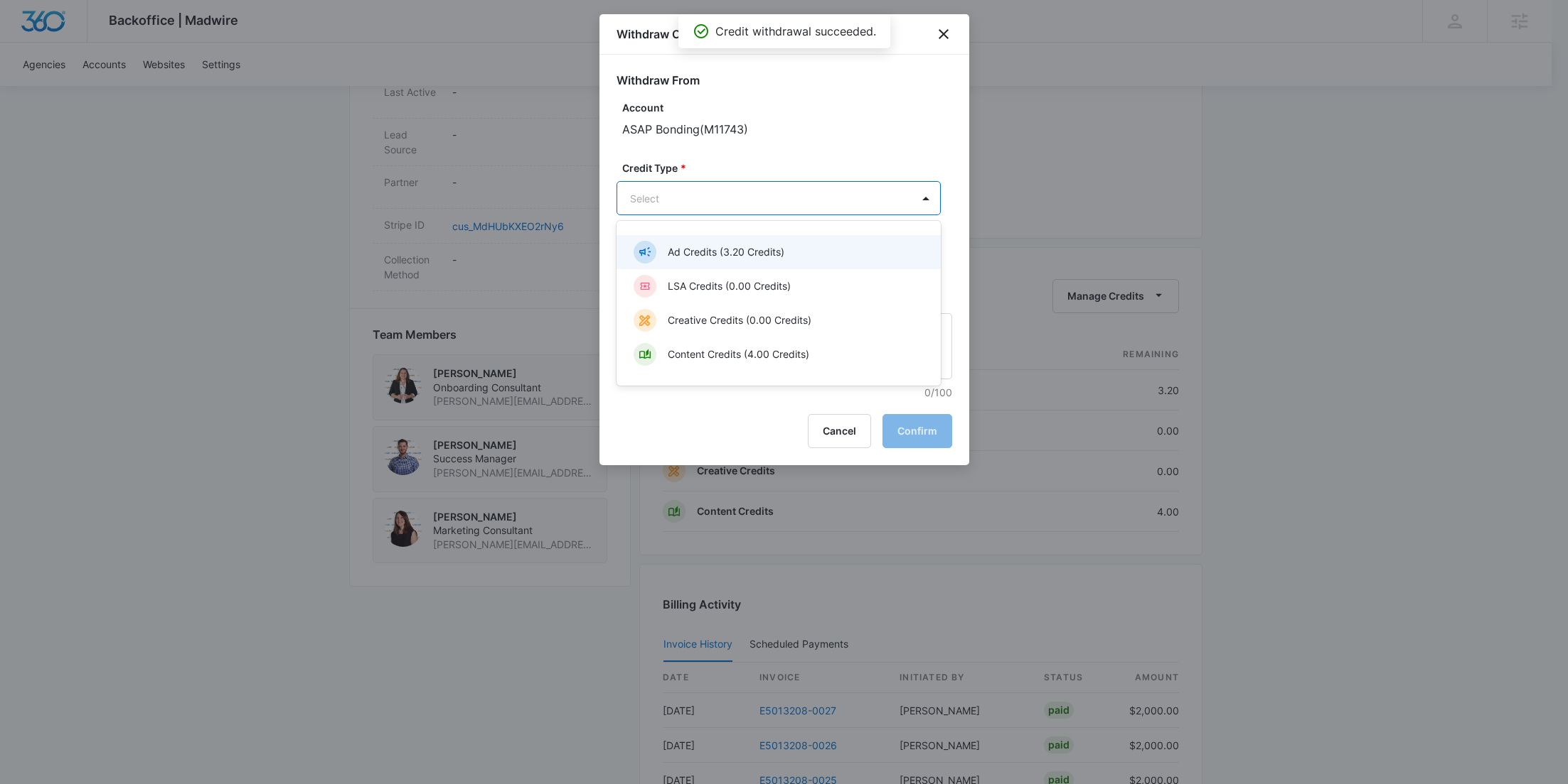
click at [729, 199] on body "Backoffice | Madwire Apps Settings RY Rochelle Young rochelle.young@madwire.com…" at bounding box center [784, 122] width 1568 height 1881
click at [722, 357] on p "Content Credits (4.00 Credits)" at bounding box center [738, 354] width 141 height 15
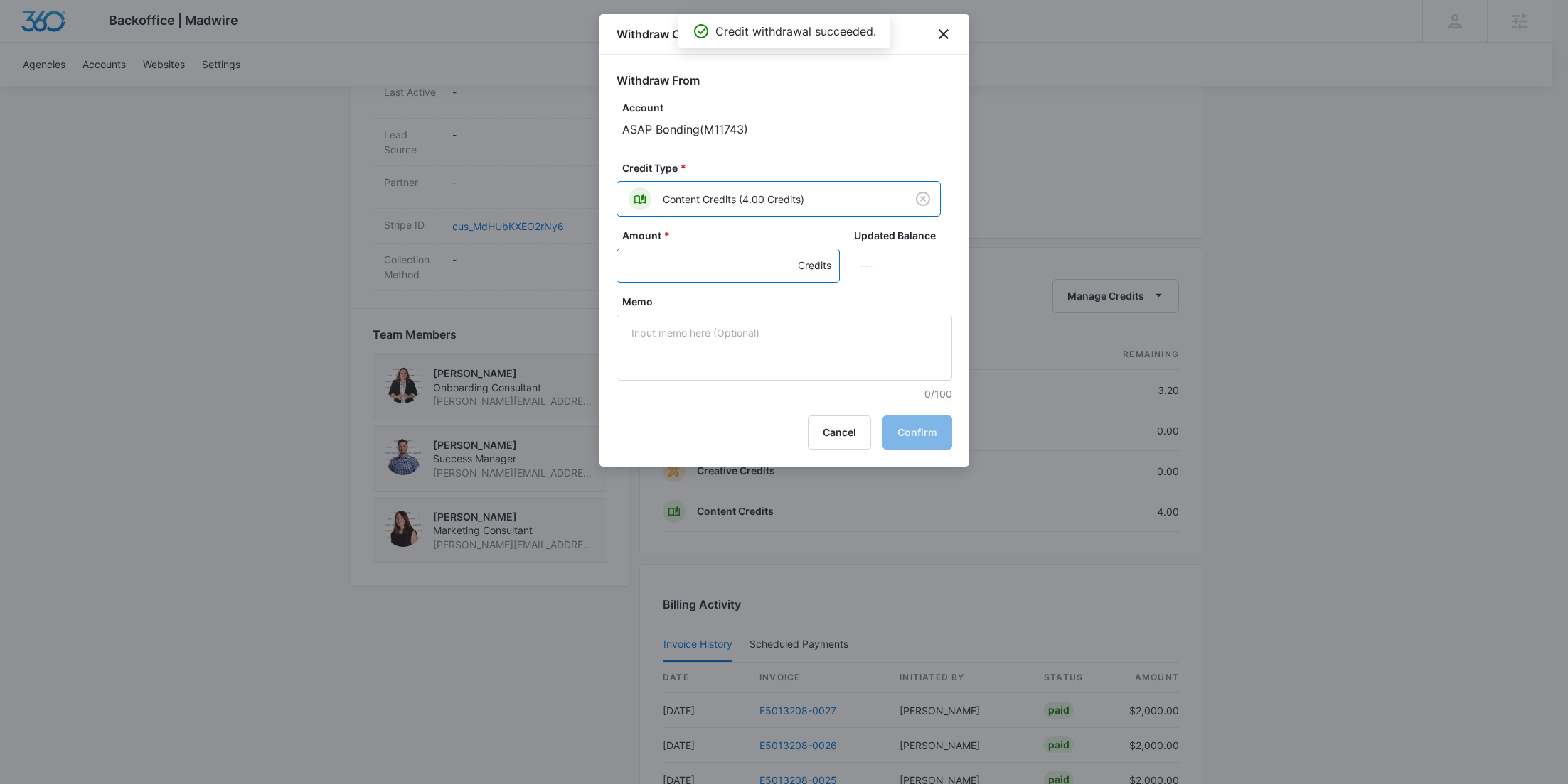
click at [707, 260] on input "Amount *" at bounding box center [728, 265] width 223 height 34
type input "4"
click at [745, 355] on textarea "Memo" at bounding box center [784, 347] width 335 height 66
paste textarea "Cancellation - Clear Fuel"
type textarea "Cancellation - Clear Fuel"
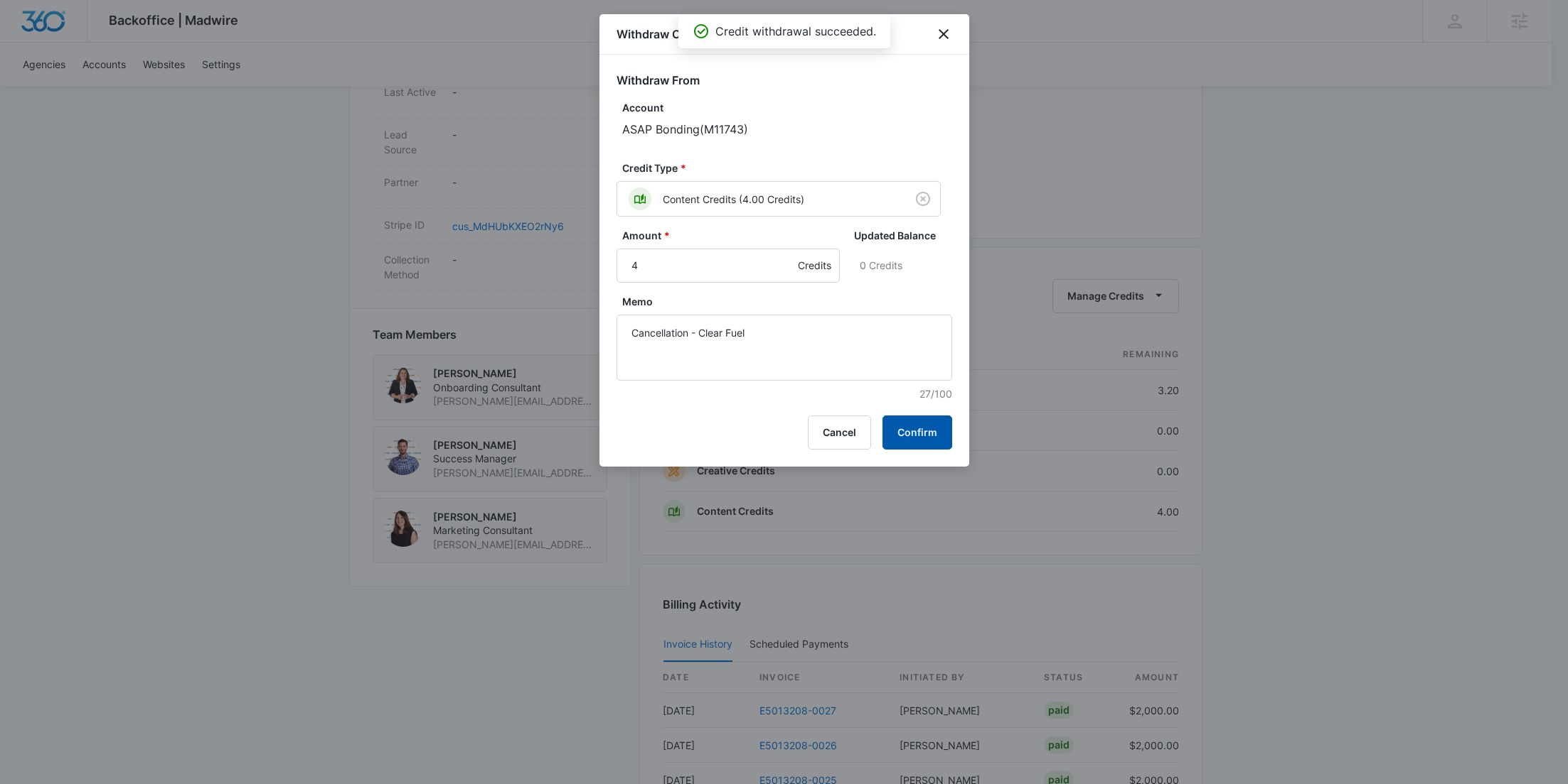
click at [894, 438] on button "Confirm" at bounding box center [916, 432] width 70 height 34
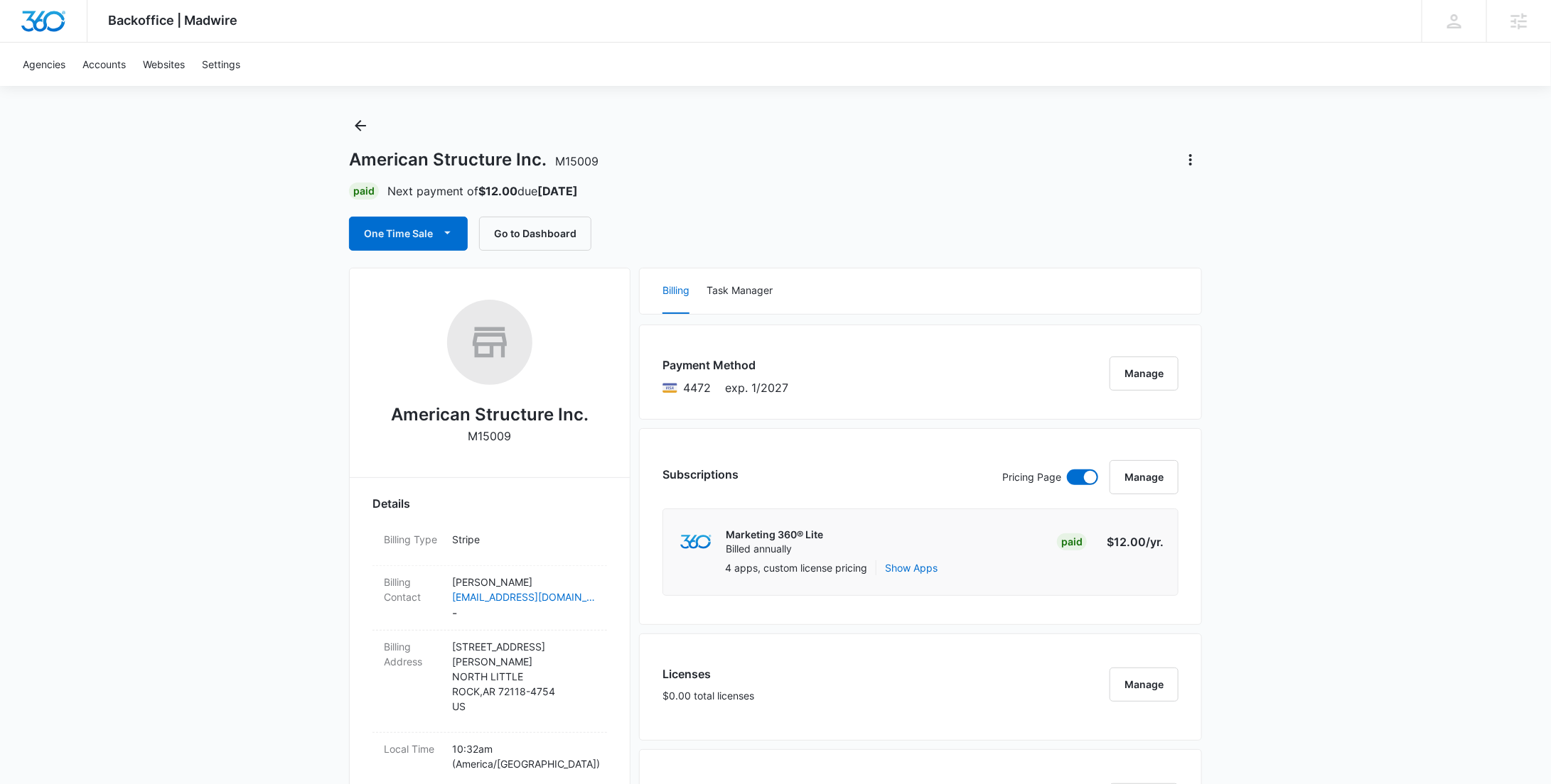
scroll to position [899, 0]
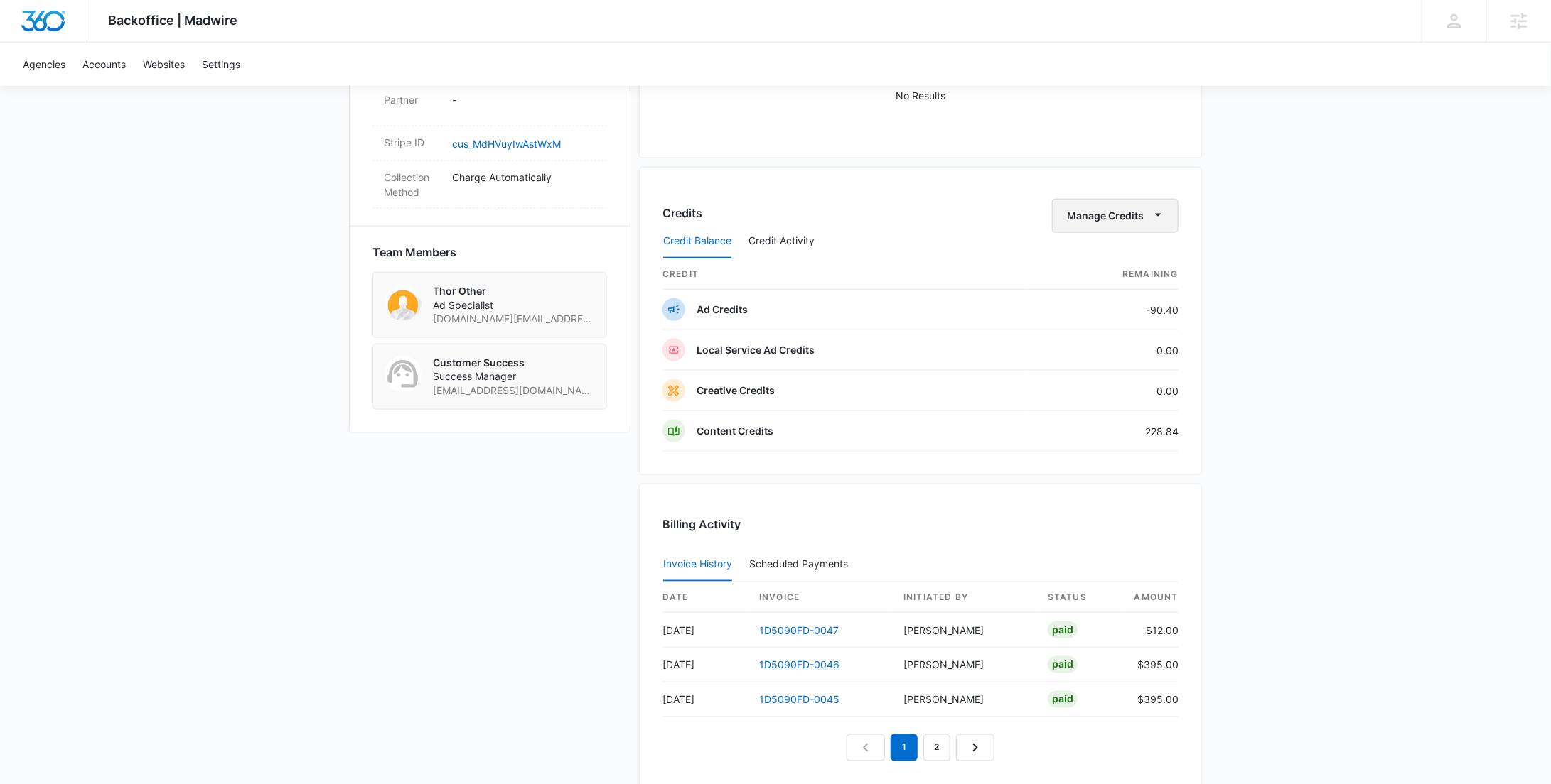
click at [1146, 201] on button "Manage Credits" at bounding box center [1115, 215] width 126 height 34
click at [1141, 280] on div "Withdraw Credits" at bounding box center [1137, 280] width 133 height 10
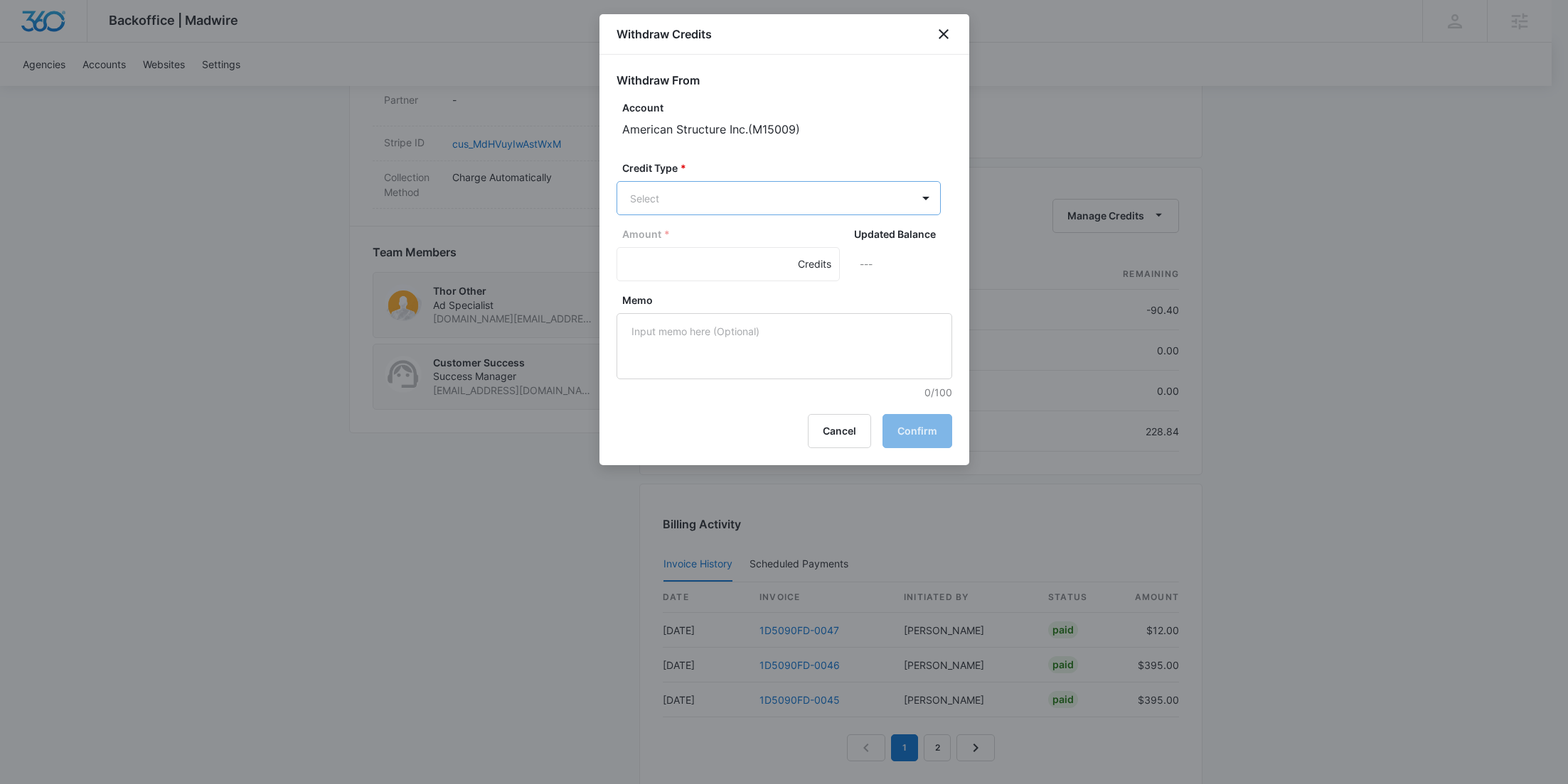
click at [820, 201] on body "Backoffice | Madwire Apps Settings RY Rochelle Young rochelle.young@madwire.com…" at bounding box center [784, 42] width 1568 height 1883
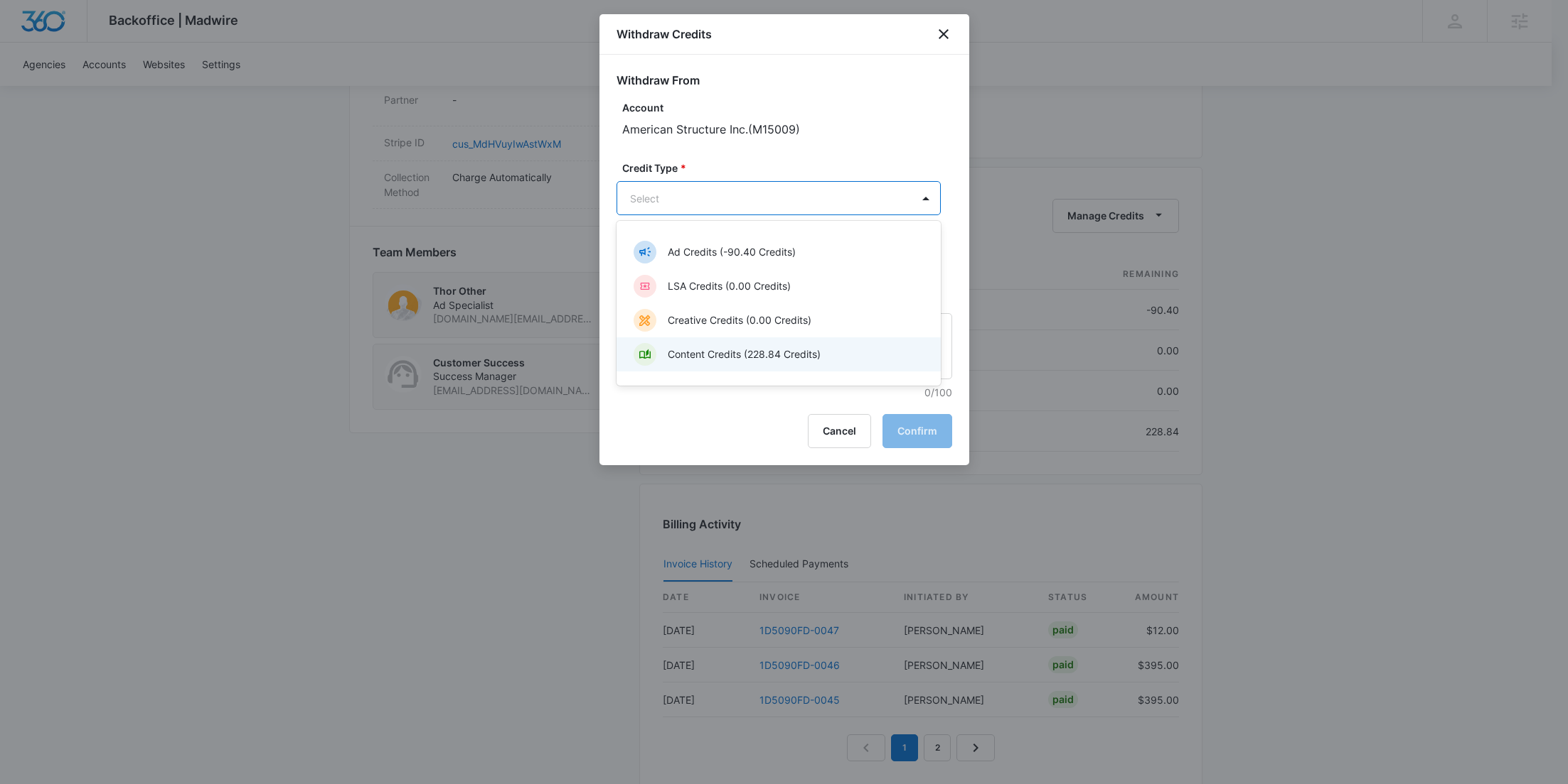
click at [775, 363] on div "Content Credits (228.84 Credits)" at bounding box center [776, 354] width 287 height 23
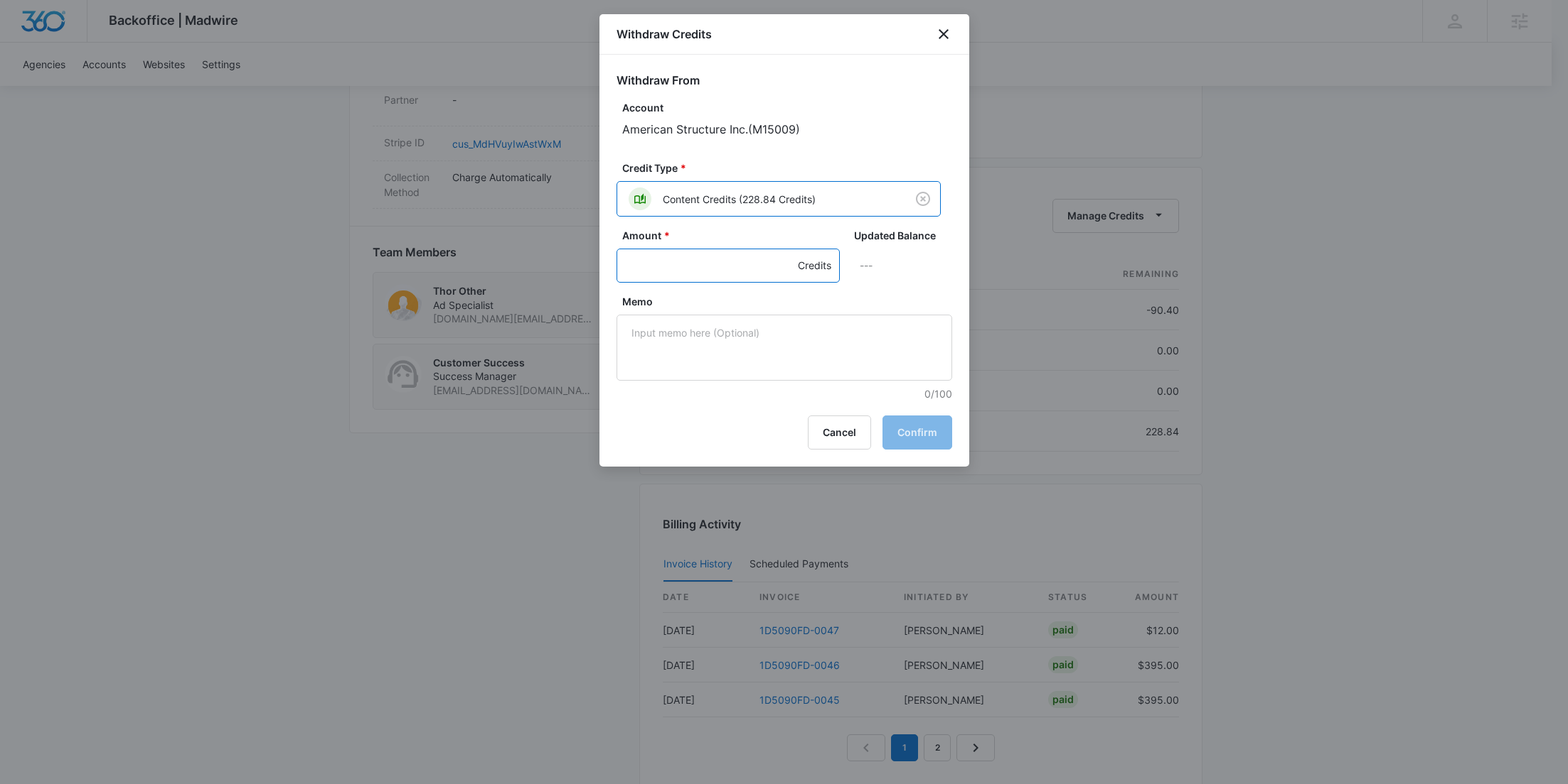
click at [696, 271] on input "Amount *" at bounding box center [728, 265] width 223 height 34
type input "228.84"
click at [775, 376] on textarea "Memo" at bounding box center [784, 347] width 335 height 66
paste textarea "Cancellation - Clear Fuel"
type textarea "Cancellation - Clear Fuel"
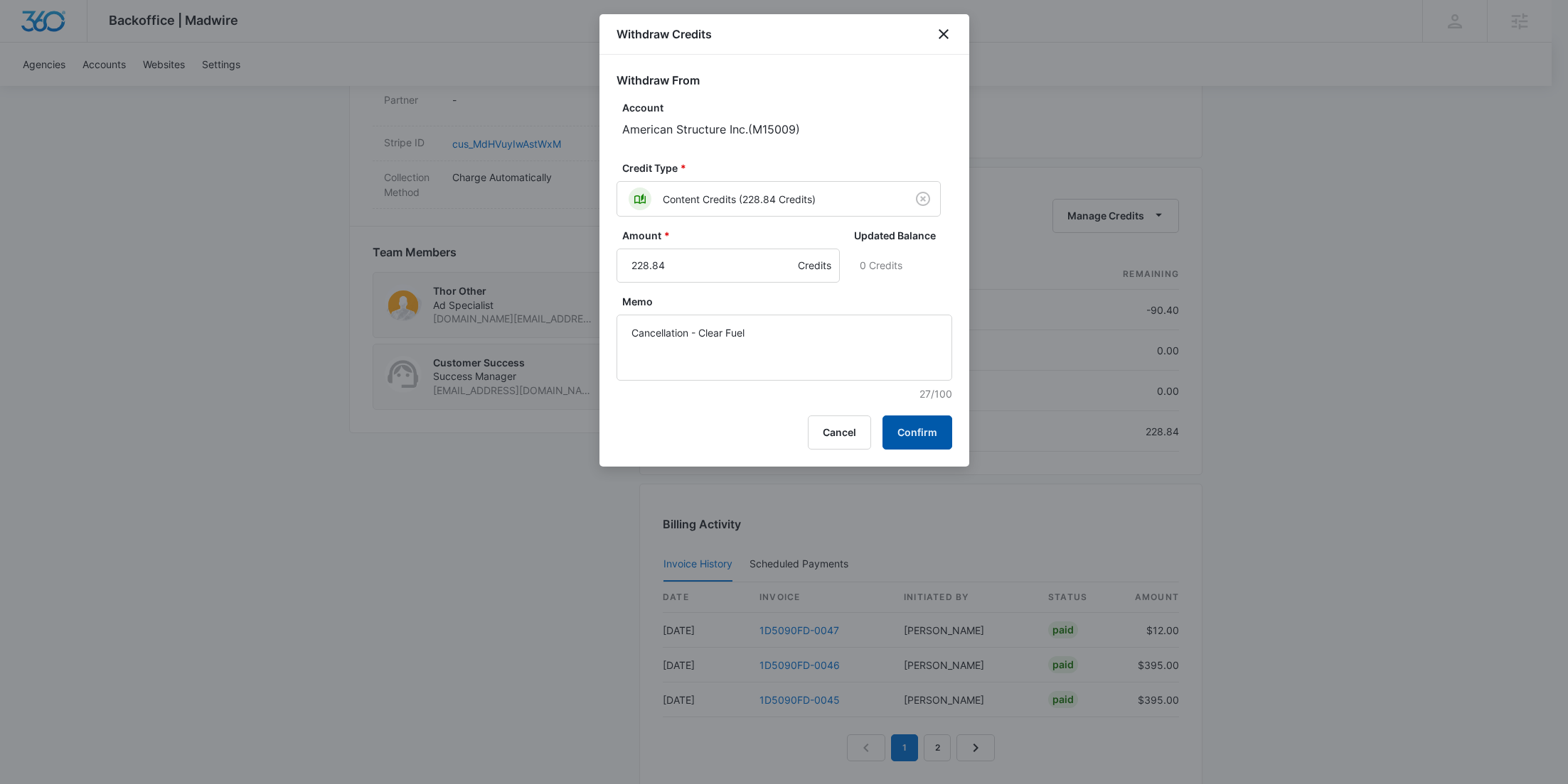
click at [930, 444] on button "Confirm" at bounding box center [916, 432] width 70 height 34
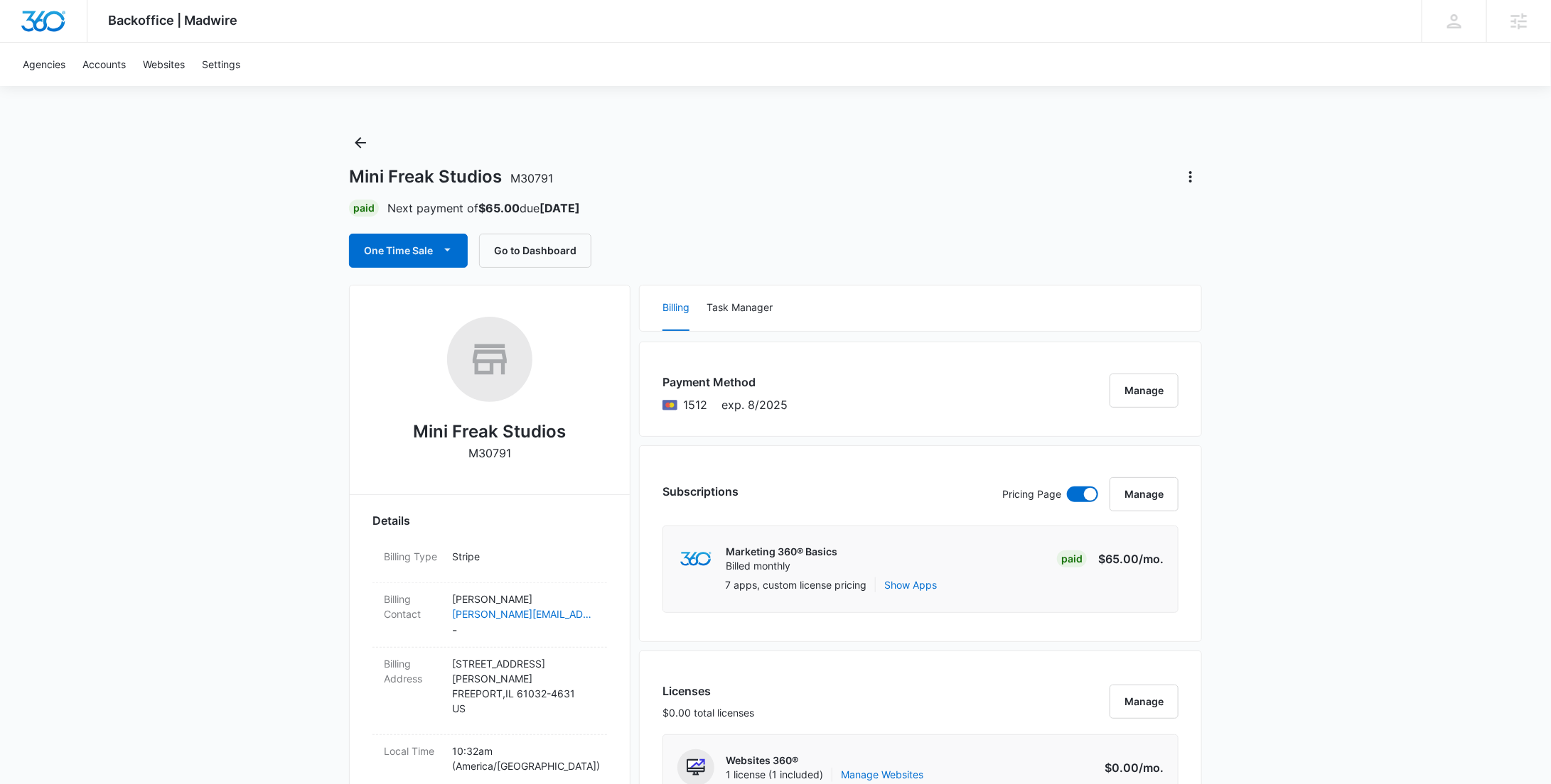
scroll to position [1023, 0]
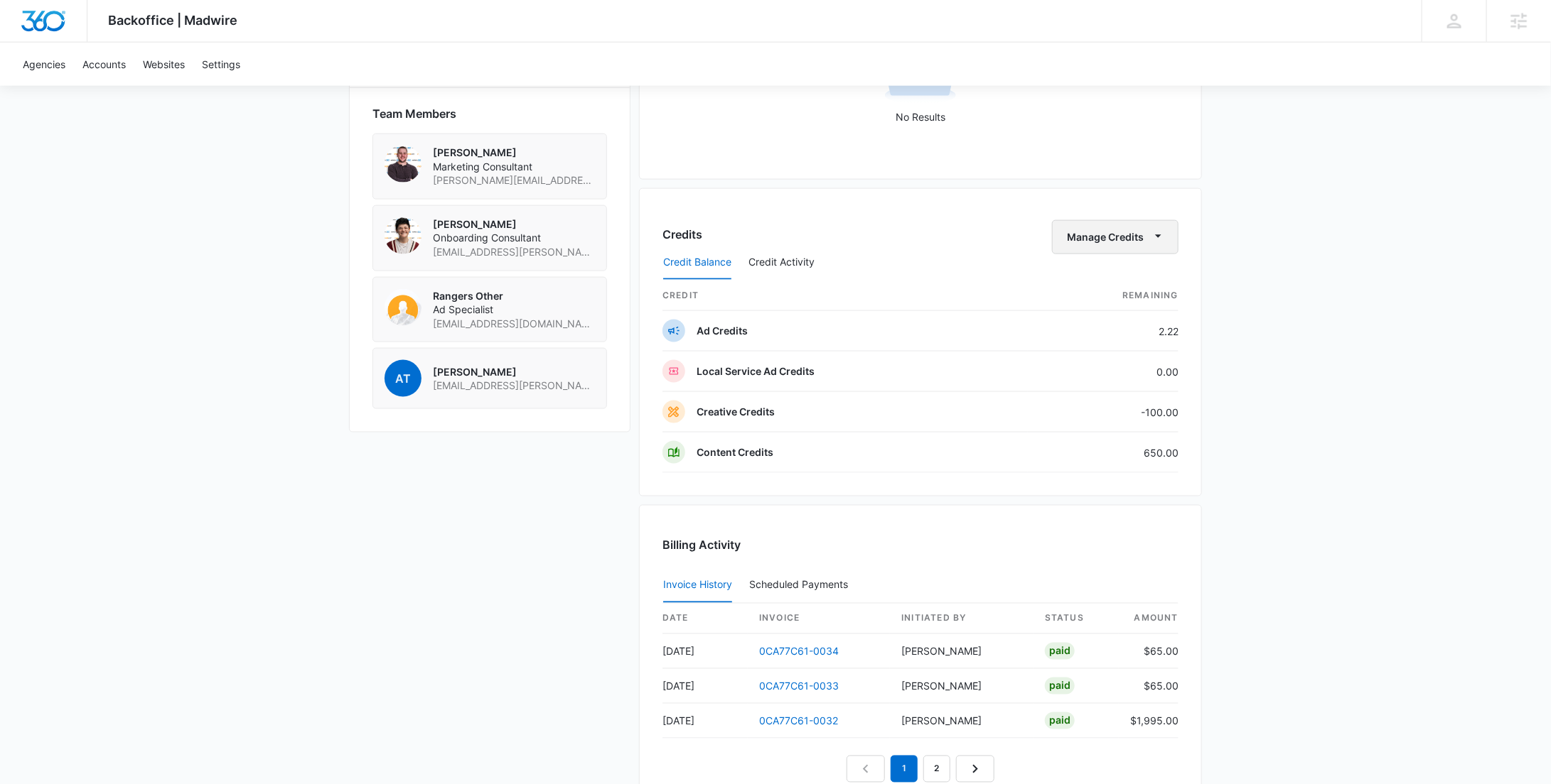
click at [1131, 235] on button "Manage Credits" at bounding box center [1115, 237] width 126 height 34
click at [1119, 293] on button "Withdraw Credits" at bounding box center [1146, 301] width 184 height 21
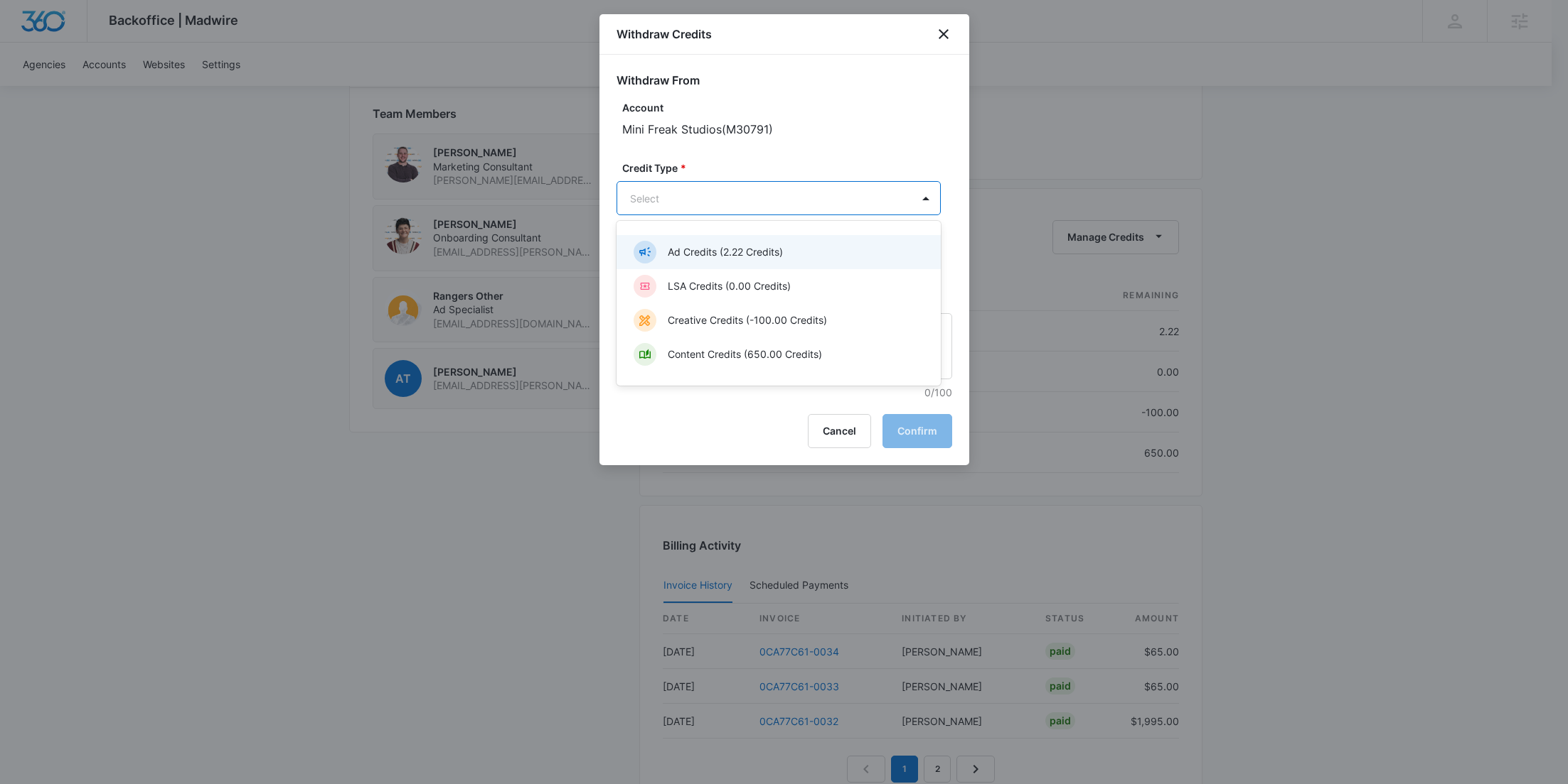
click at [745, 242] on div "Ad Credits (2.22 Credits)" at bounding box center [776, 252] width 287 height 23
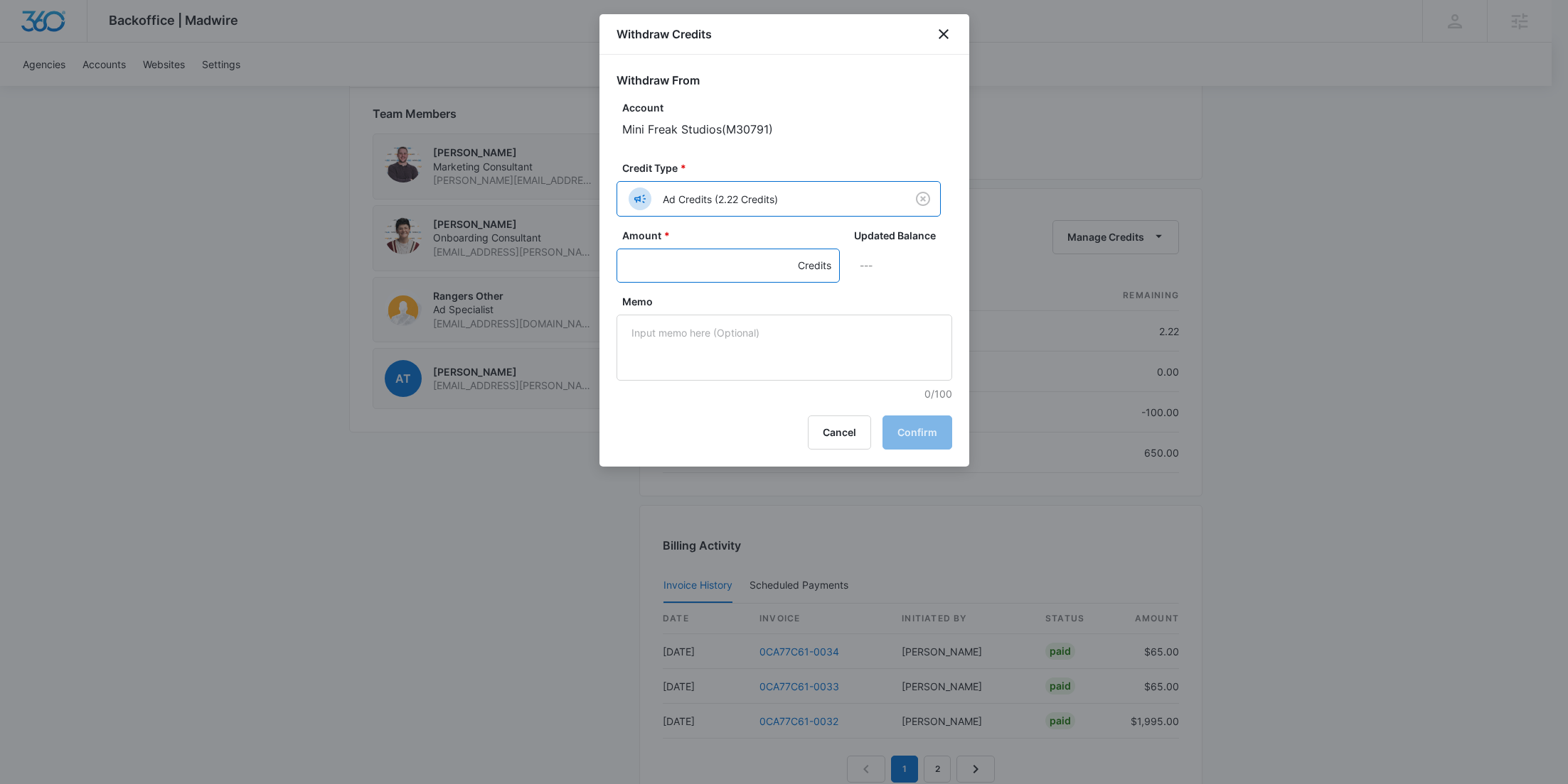
click at [683, 253] on input "Amount *" at bounding box center [728, 265] width 223 height 34
type input "2.22"
click at [732, 318] on textarea "Memo" at bounding box center [784, 347] width 335 height 66
paste textarea "Cancellation - Clear Fuel"
type textarea "Cancellation - Clear Fuel"
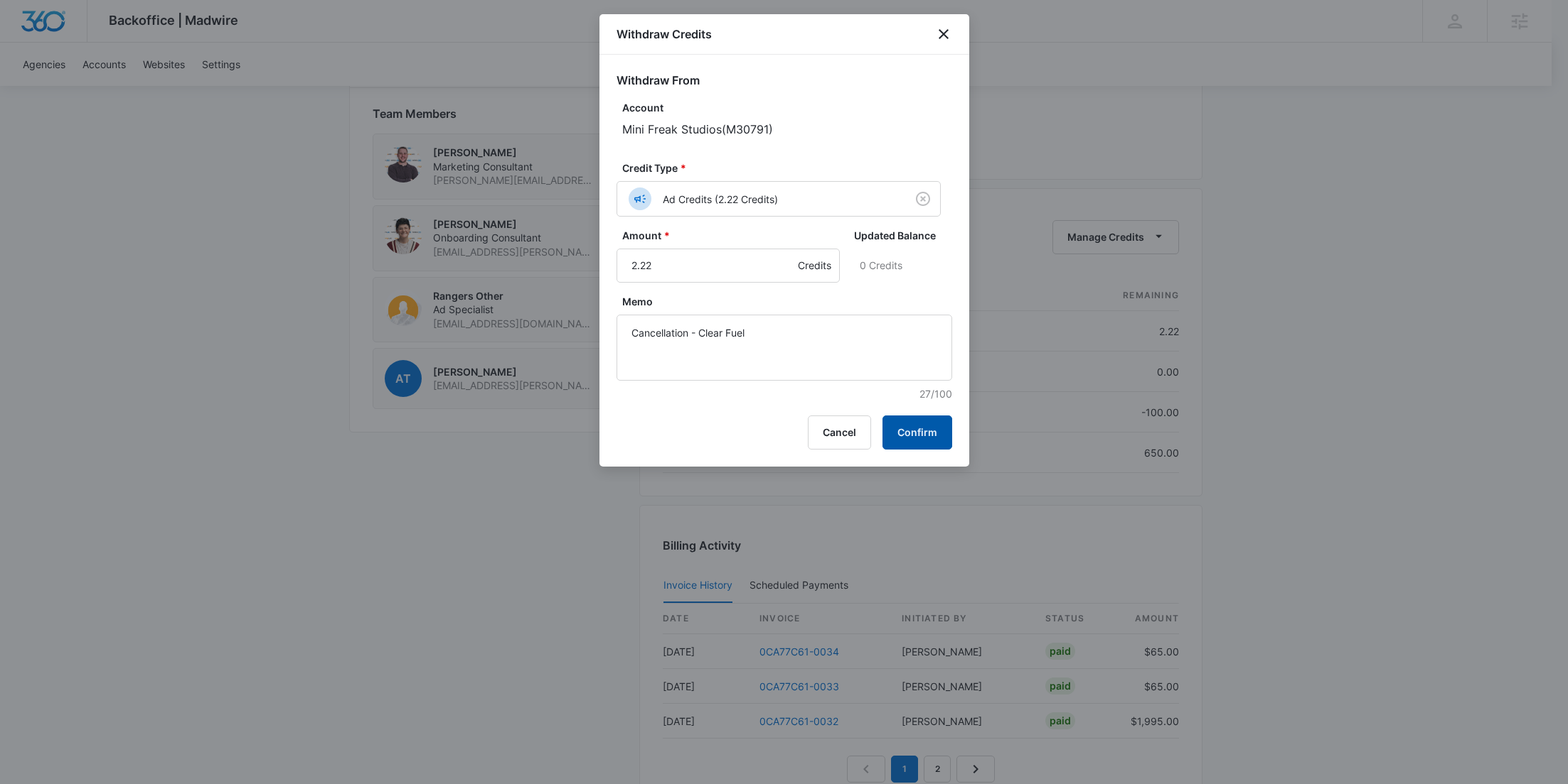
click at [910, 436] on button "Confirm" at bounding box center [916, 432] width 70 height 34
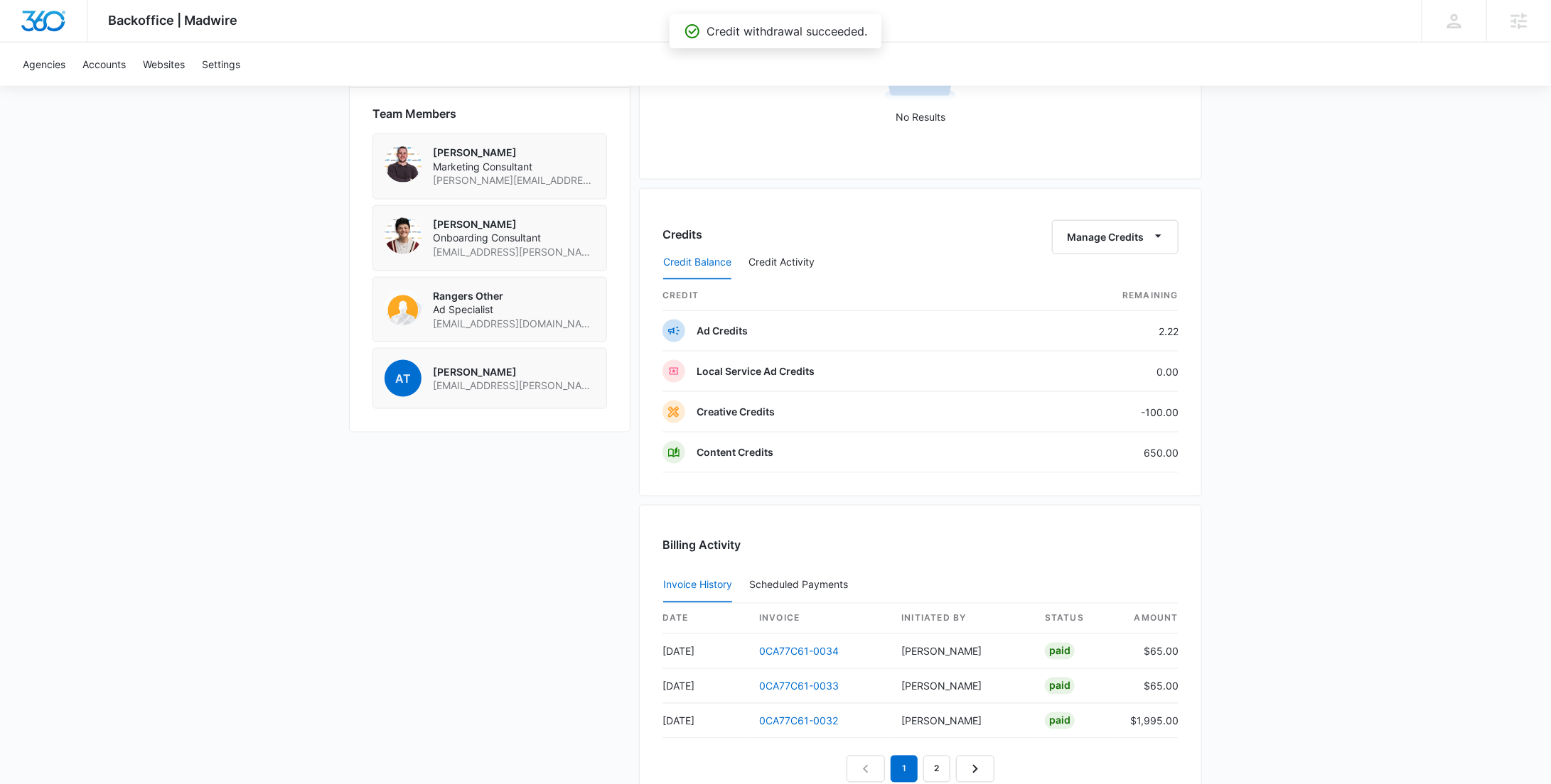
click at [1120, 245] on div "Credit Balance Credit Activity" at bounding box center [921, 263] width 516 height 35
click at [1114, 228] on button "Manage Credits" at bounding box center [1115, 237] width 126 height 34
click at [1110, 302] on div "Withdraw Credits" at bounding box center [1137, 301] width 133 height 10
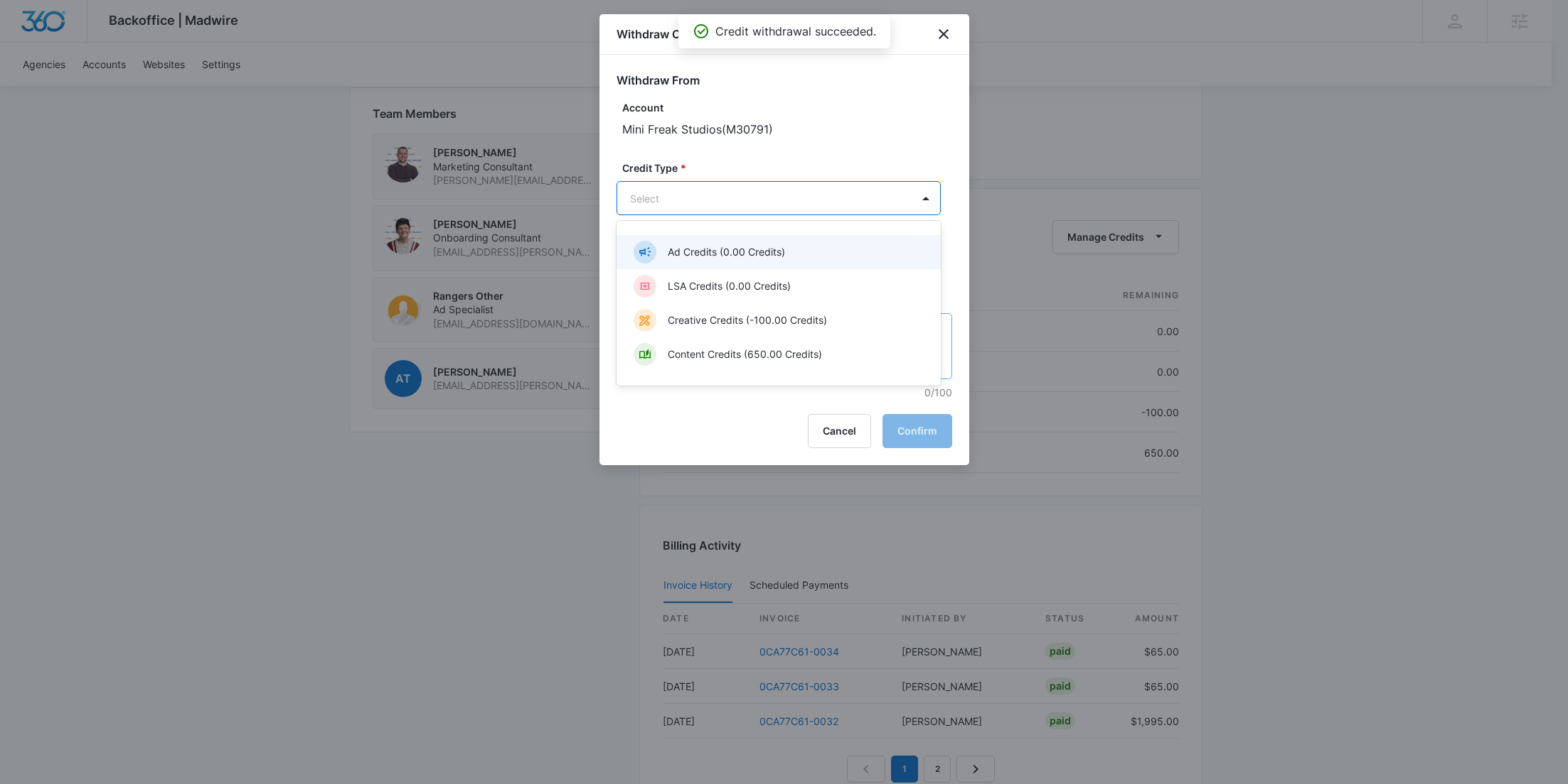
click at [732, 348] on p "Content Credits (650.00 Credits)" at bounding box center [745, 354] width 154 height 15
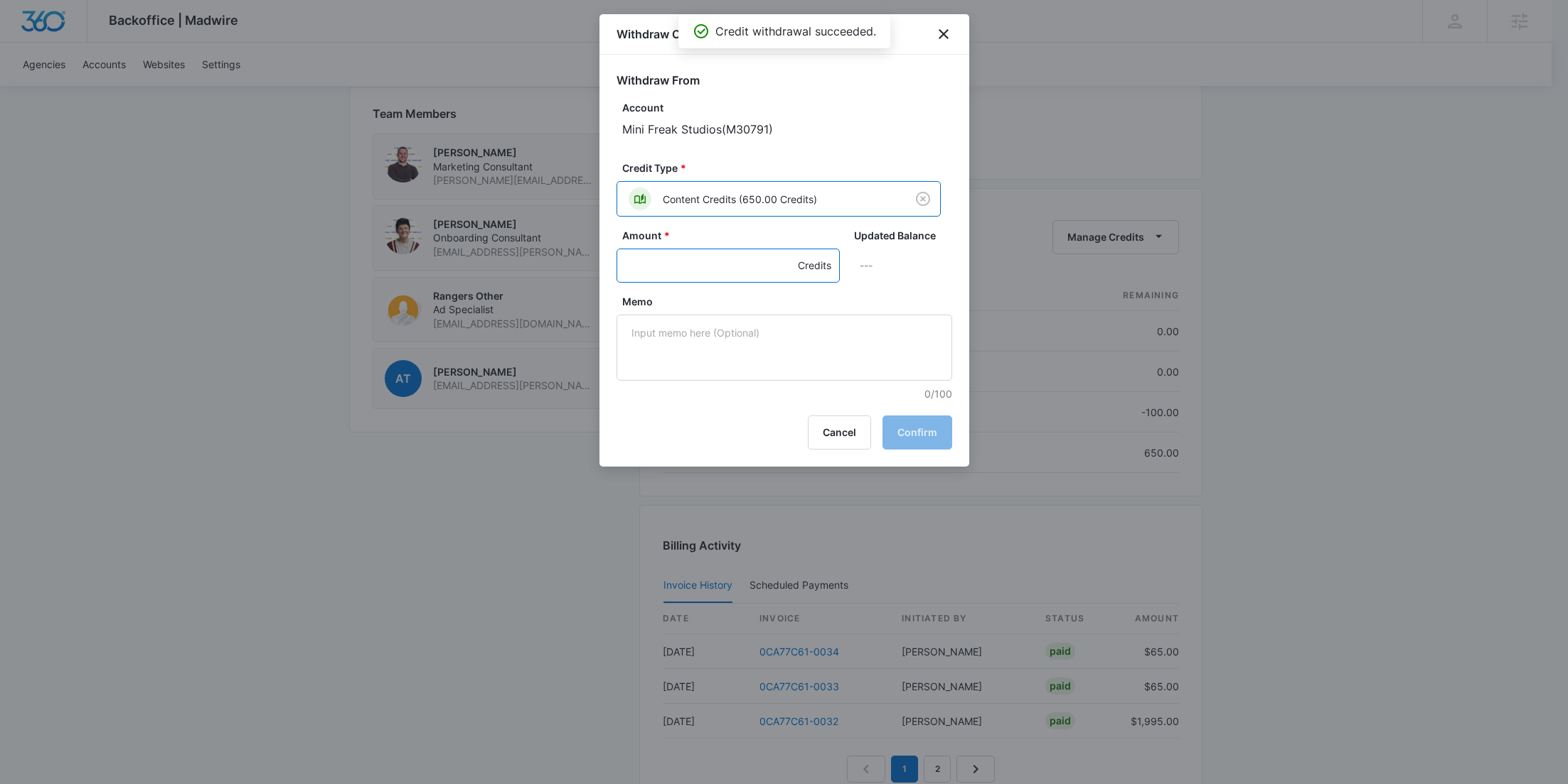
click at [672, 273] on input "Amount *" at bounding box center [728, 265] width 223 height 34
type input "650"
click at [706, 351] on textarea "Memo" at bounding box center [784, 347] width 335 height 66
paste textarea "Cancellation - Clear Fuel"
type textarea "Cancellation - Clear Fuel"
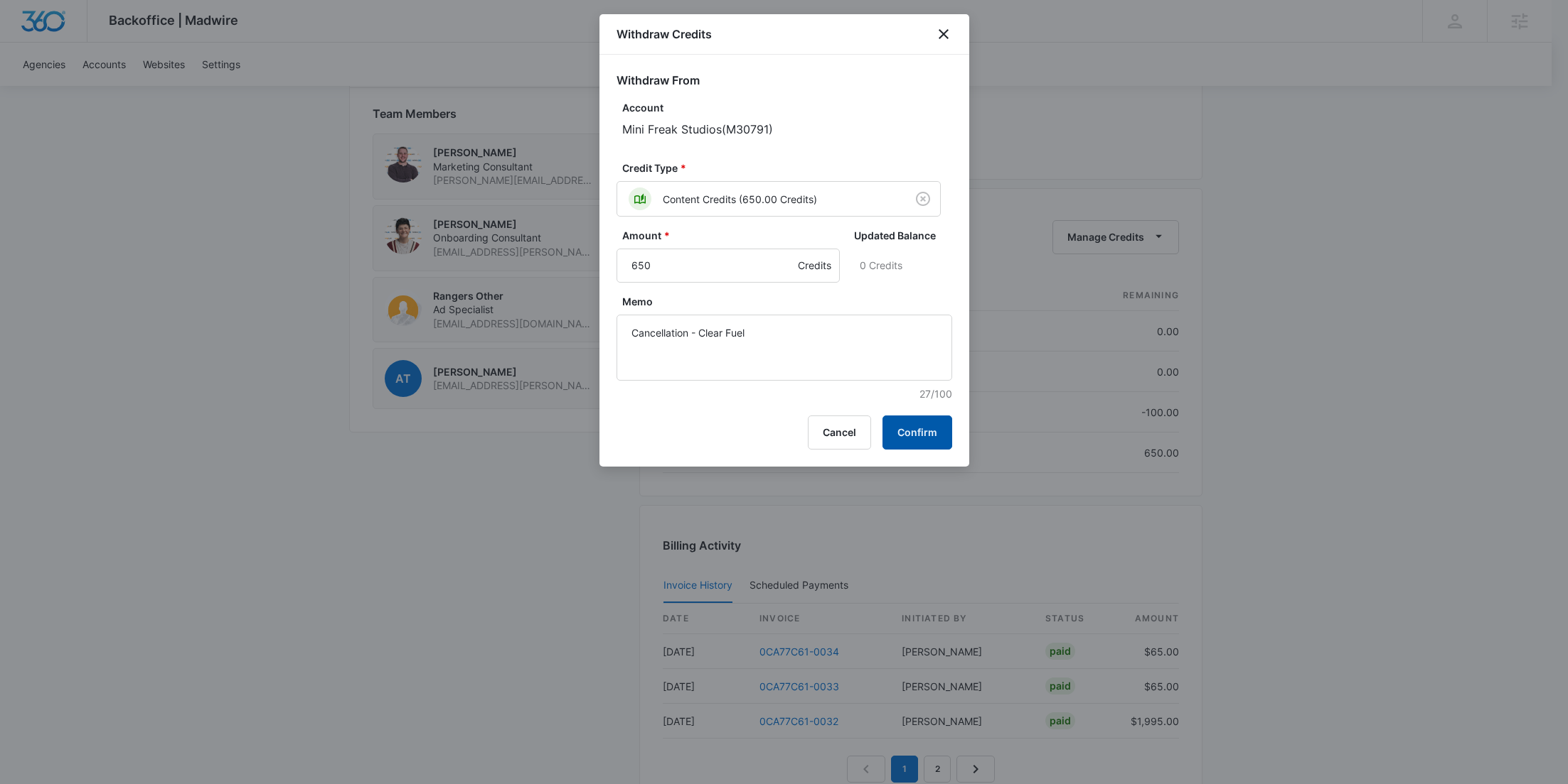
click at [939, 425] on button "Confirm" at bounding box center [916, 432] width 70 height 34
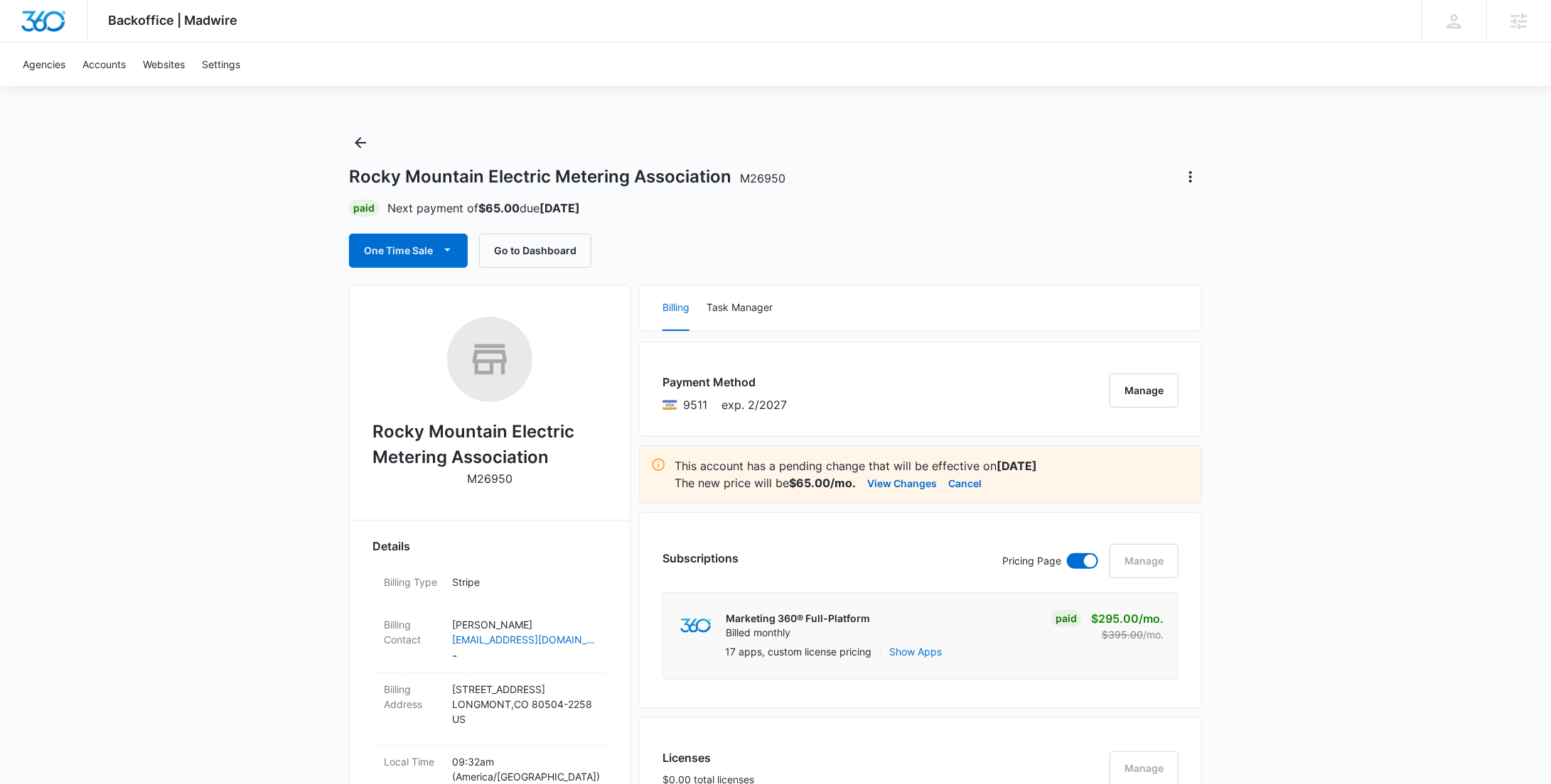
scroll to position [1038, 0]
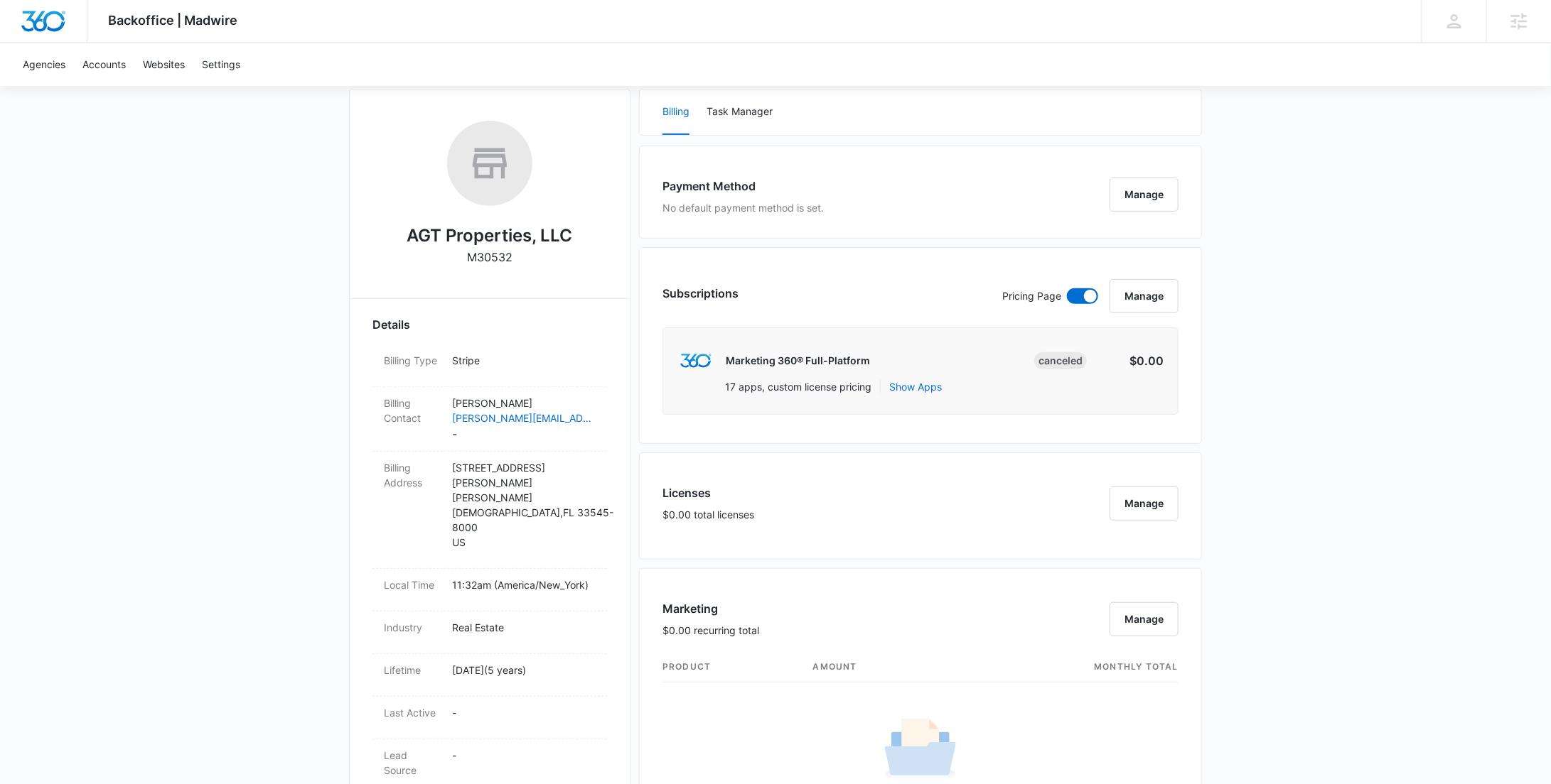
scroll to position [789, 0]
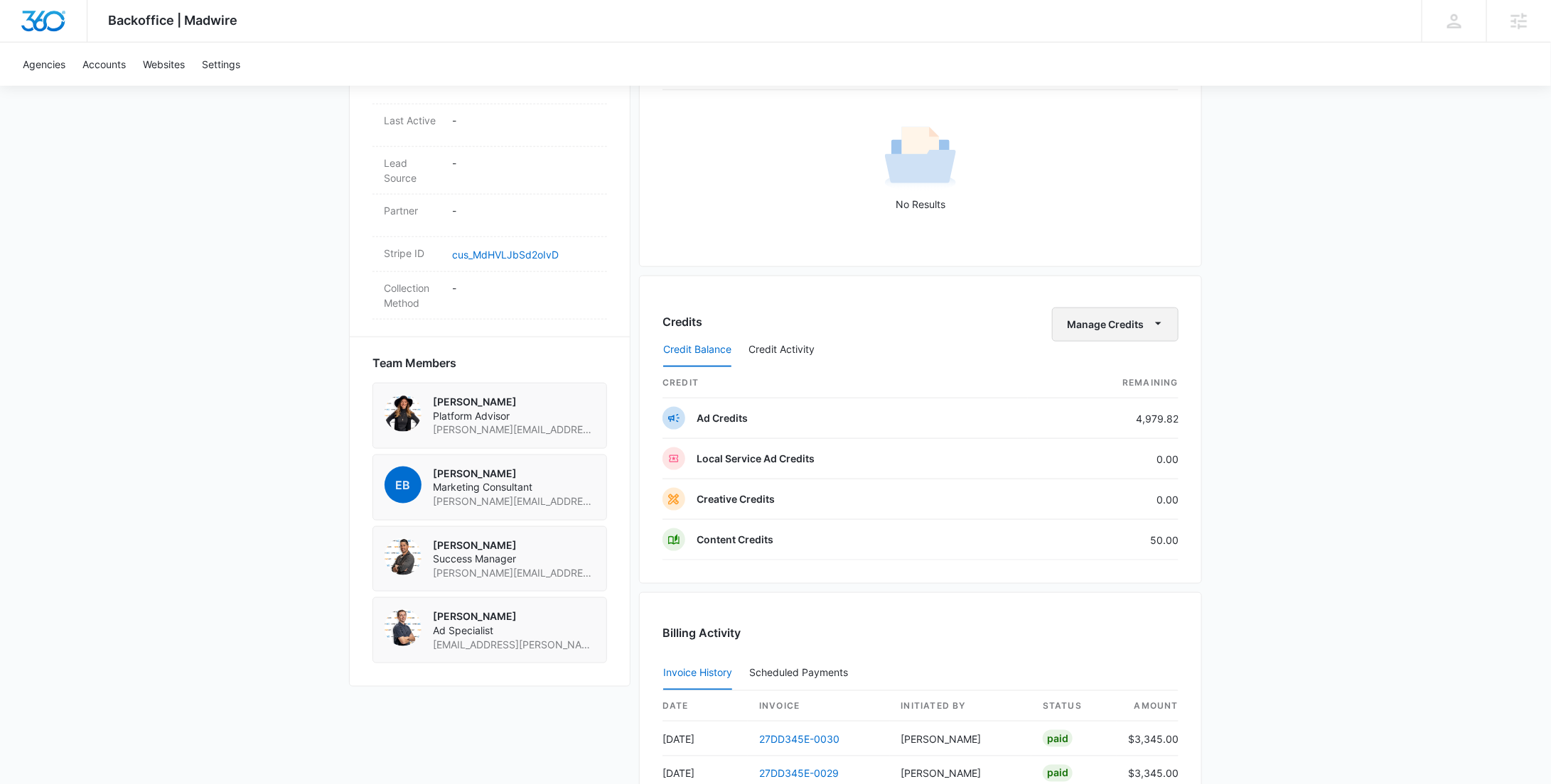
click at [1121, 311] on button "Manage Credits" at bounding box center [1115, 325] width 126 height 34
click at [1116, 384] on div "Withdraw Credits" at bounding box center [1137, 389] width 133 height 10
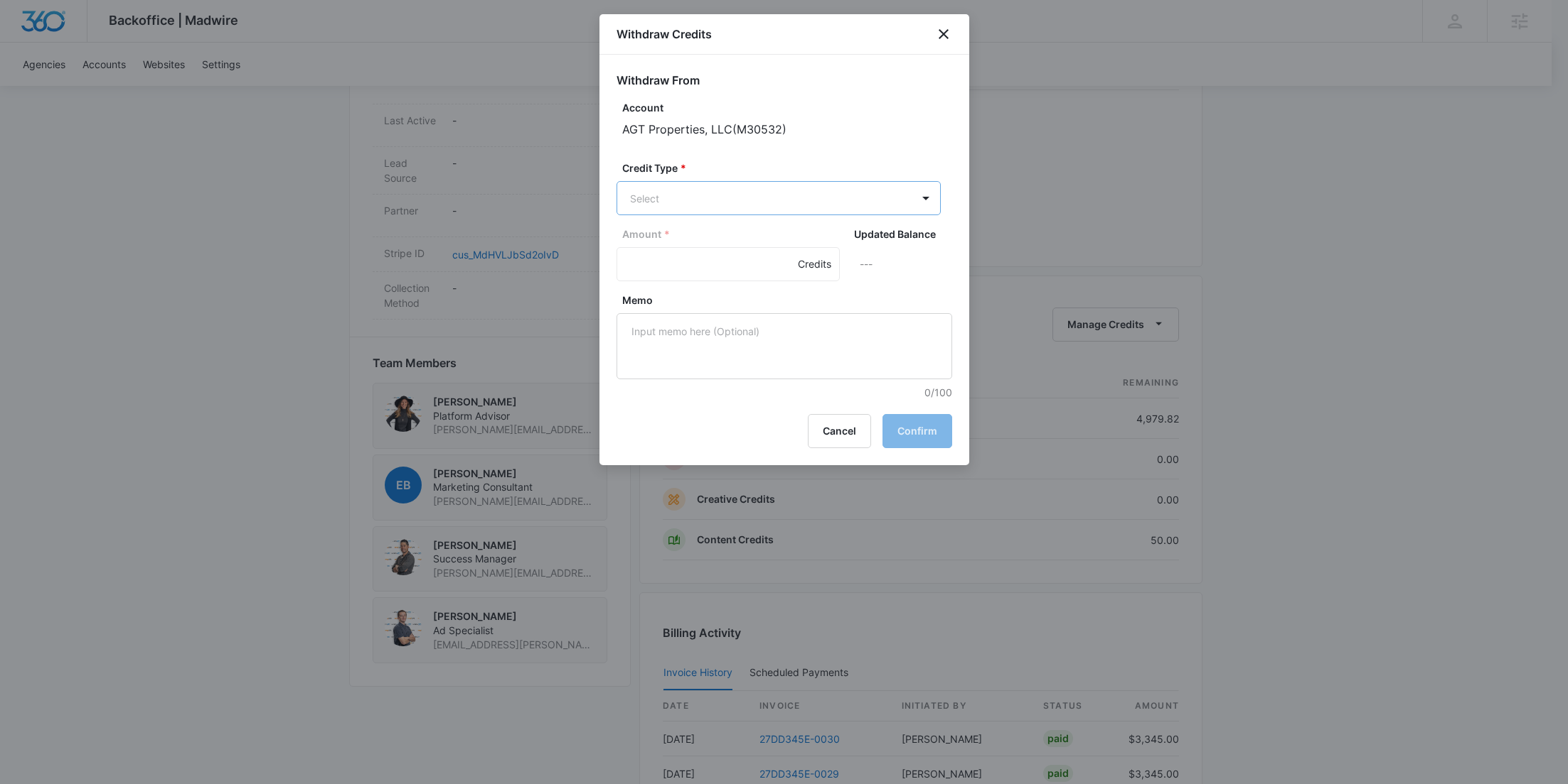
click at [775, 187] on body "Backoffice | Madwire Apps Settings [PERSON_NAME] Young [EMAIL_ADDRESS][PERSON_N…" at bounding box center [784, 151] width 1568 height 1881
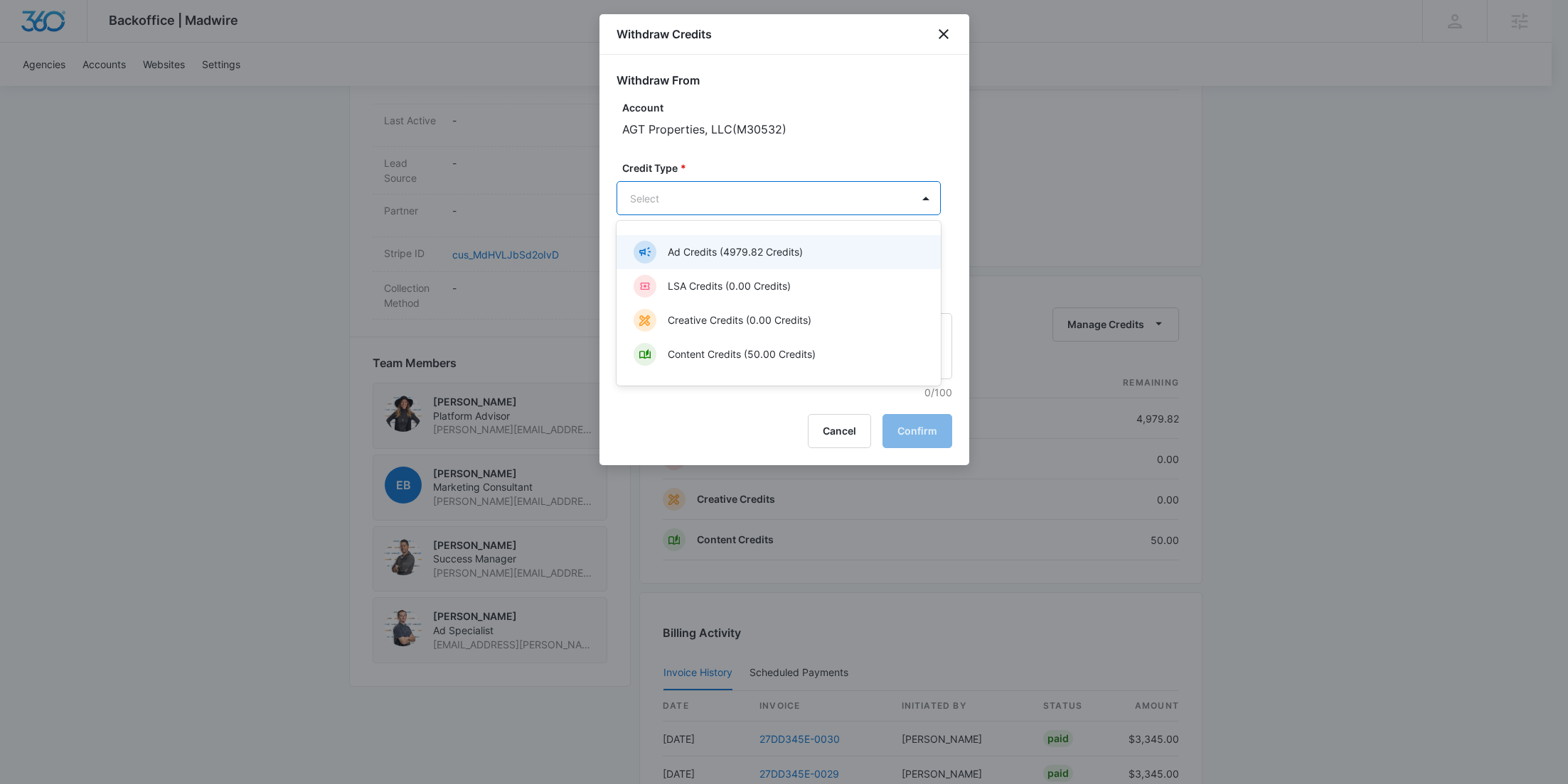
click at [715, 251] on p "Ad Credits (4979.82 Credits)" at bounding box center [734, 251] width 135 height 15
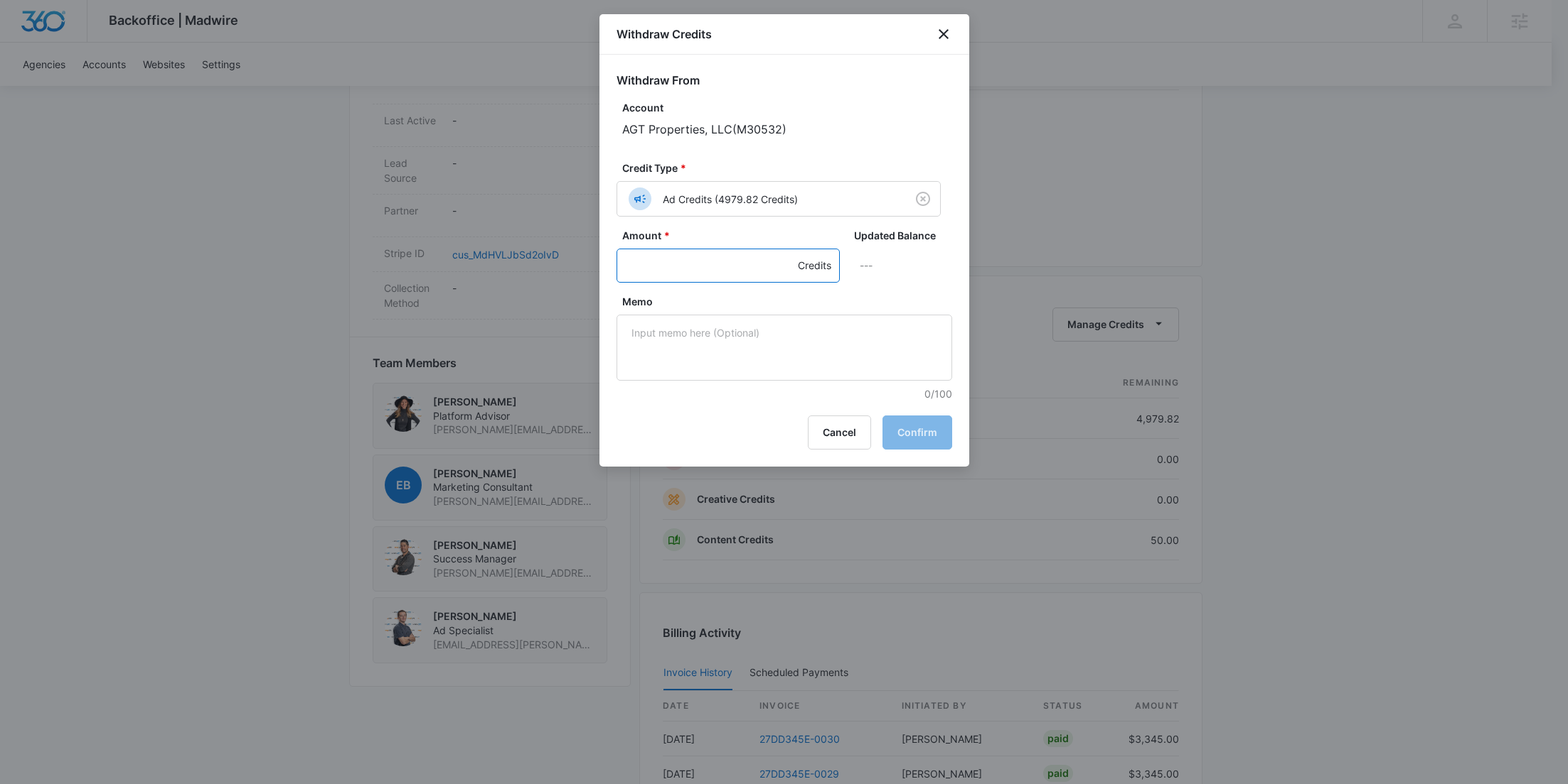
click at [692, 261] on input "Amount *" at bounding box center [728, 265] width 223 height 34
type input "4979.82"
click at [720, 332] on textarea "Memo" at bounding box center [784, 347] width 335 height 66
paste textarea "Cancellation - Clear Fuel"
type textarea "Cancellation - Clear Fuel"
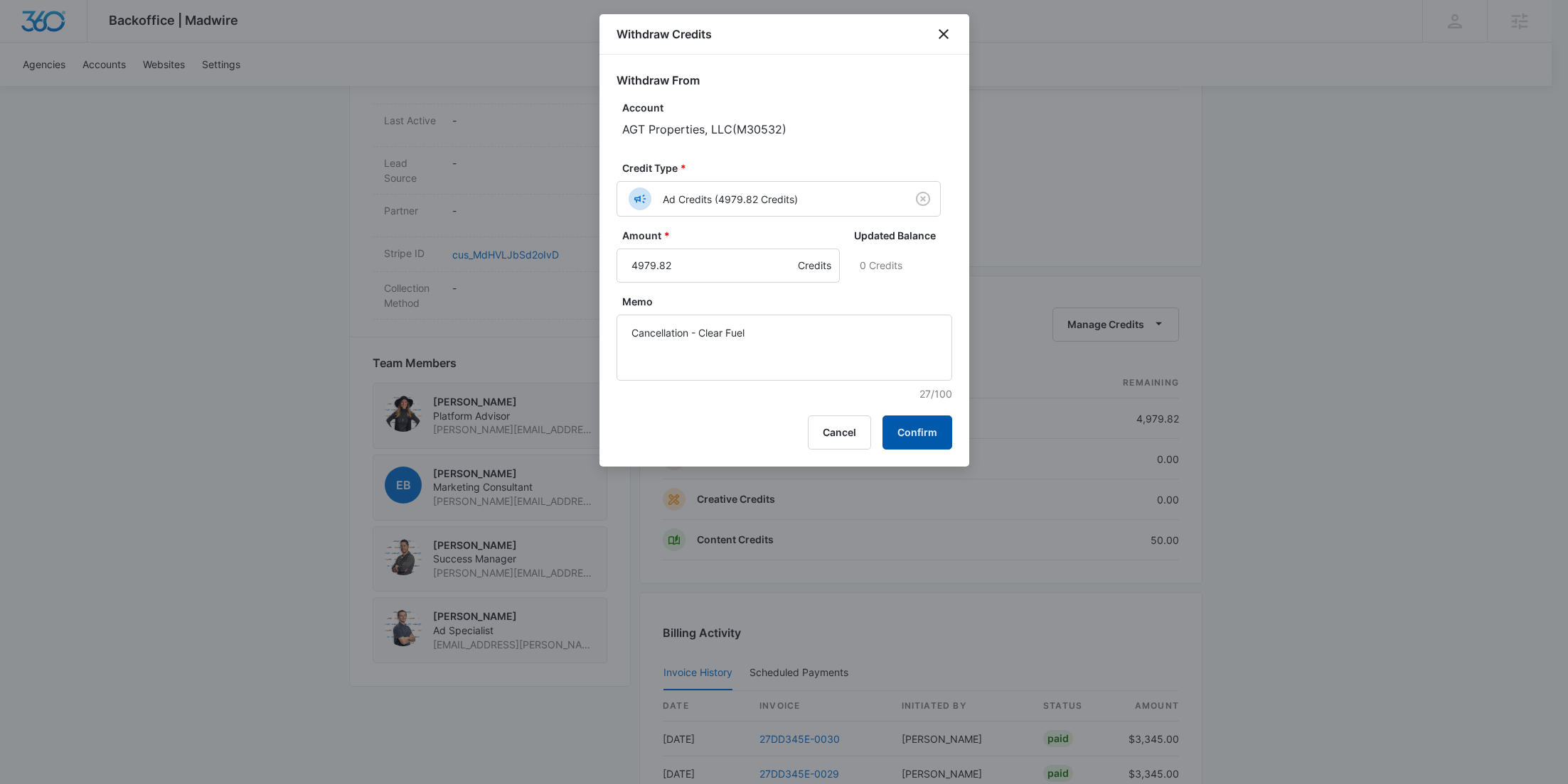
click at [929, 437] on button "Confirm" at bounding box center [916, 432] width 70 height 34
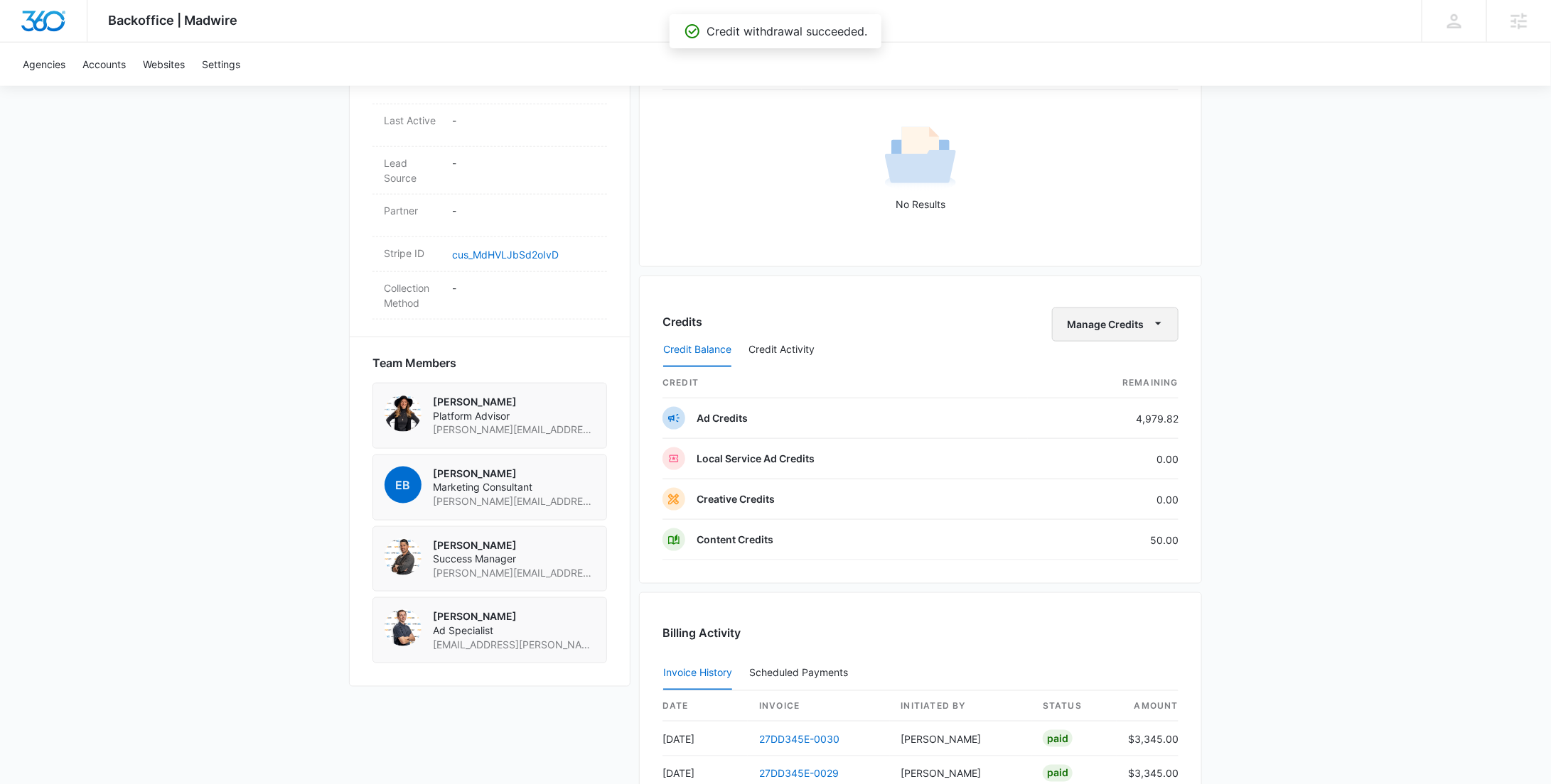
click at [1126, 322] on button "Manage Credits" at bounding box center [1115, 325] width 126 height 34
click at [1114, 385] on div "Withdraw Credits" at bounding box center [1137, 389] width 133 height 10
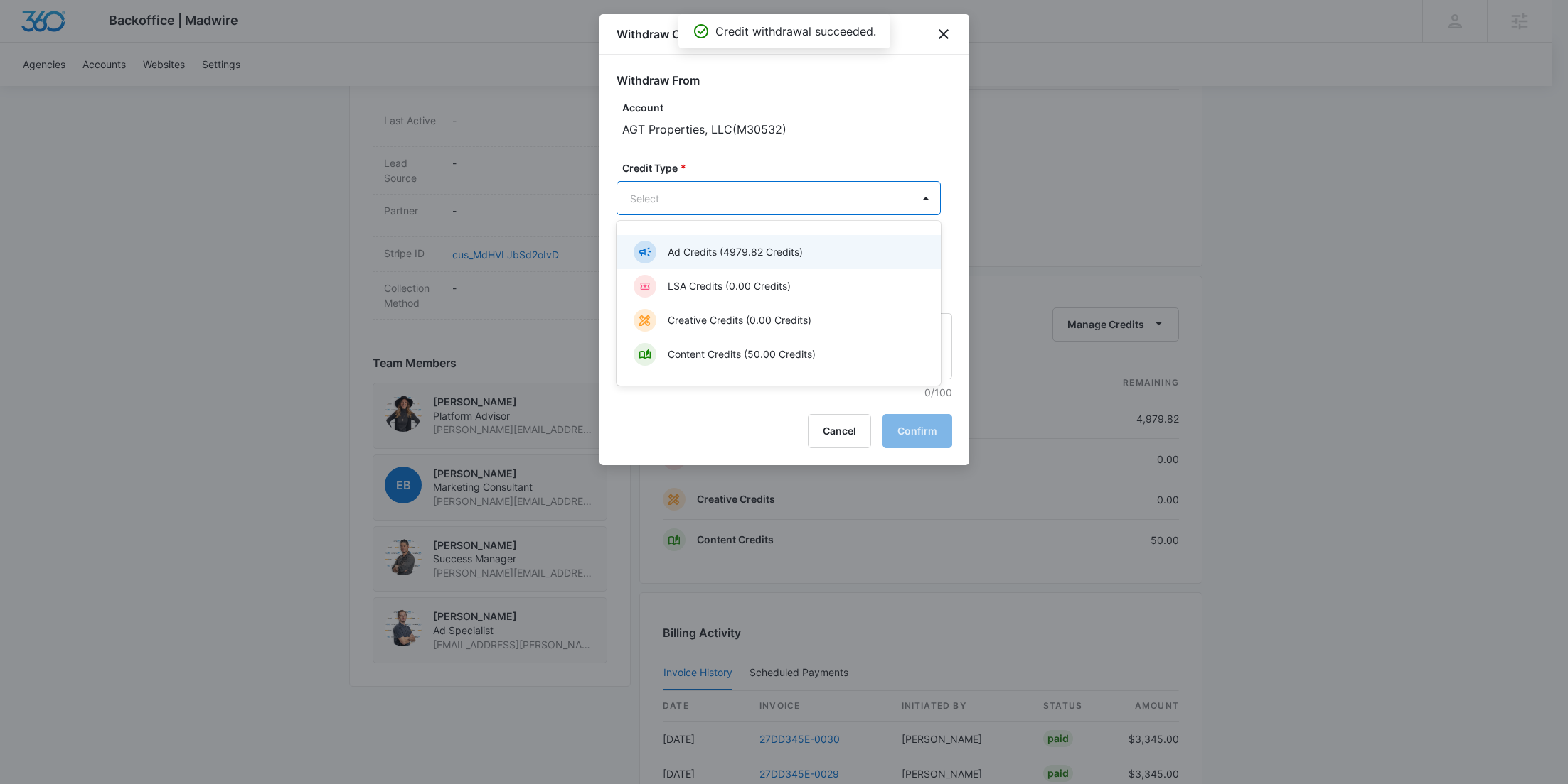
click at [772, 199] on body "Backoffice | Madwire Apps Settings [PERSON_NAME] Young [EMAIL_ADDRESS][PERSON_N…" at bounding box center [784, 151] width 1568 height 1881
click at [711, 351] on p "Content Credits (50.00 Credits)" at bounding box center [741, 354] width 148 height 15
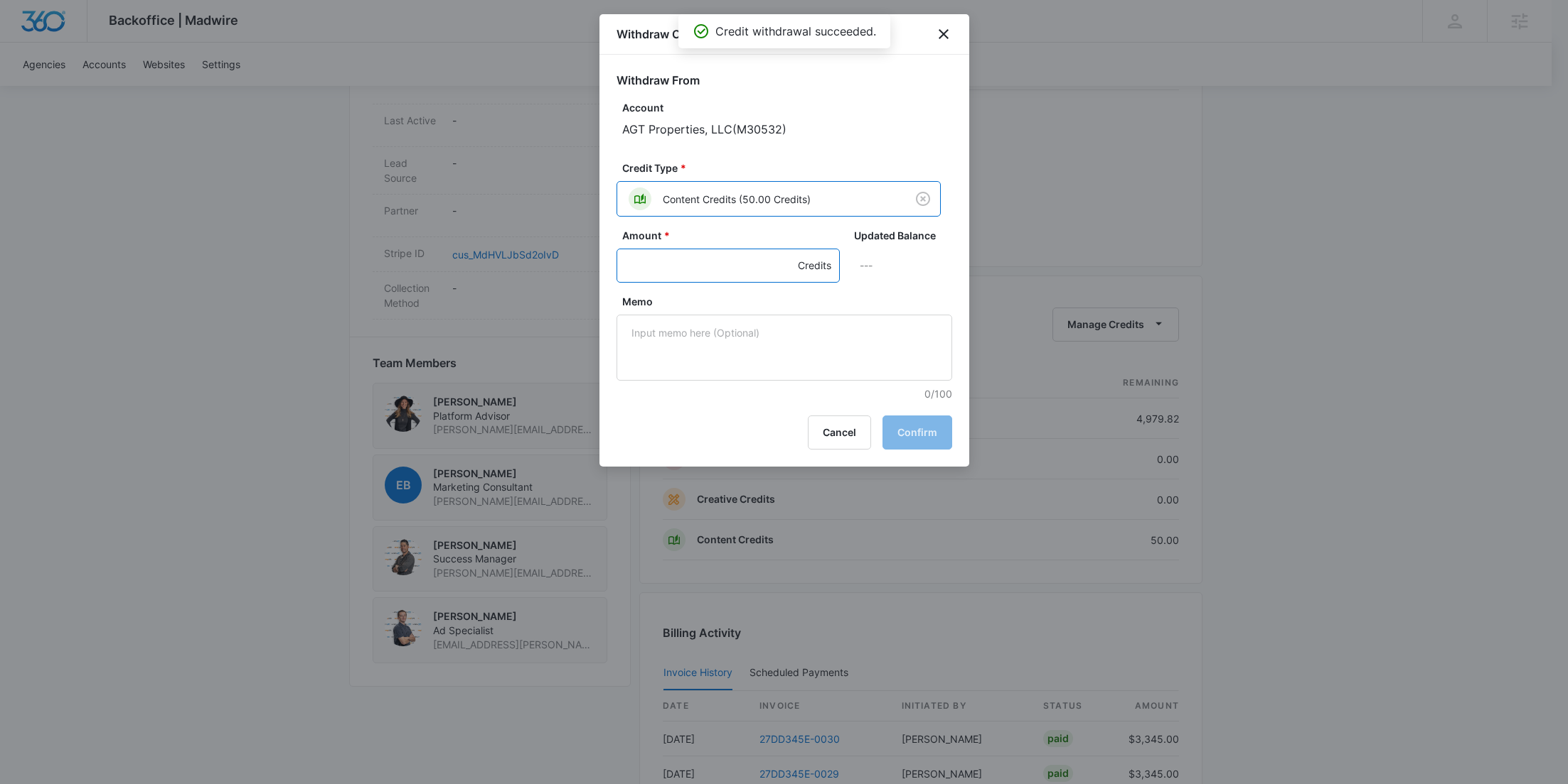
click at [683, 280] on input "Amount *" at bounding box center [728, 265] width 223 height 34
type input "50"
drag, startPoint x: 721, startPoint y: 324, endPoint x: 723, endPoint y: 332, distance: 8.2
click at [722, 325] on textarea "Memo" at bounding box center [784, 347] width 335 height 66
click at [724, 341] on textarea "Memo" at bounding box center [784, 347] width 335 height 66
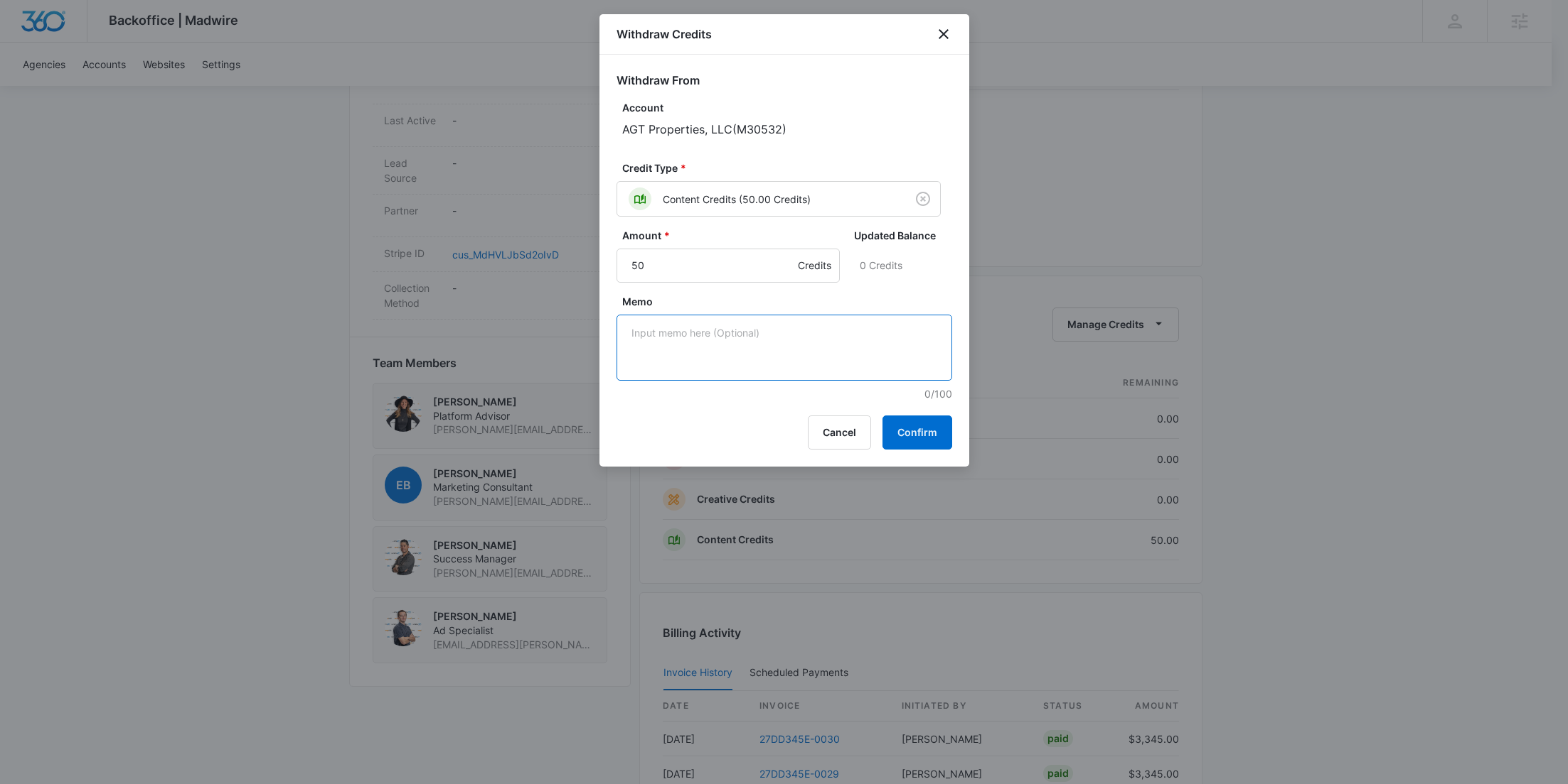
paste textarea "Cancellation - Clear Fuel"
type textarea "Cancellation - Clear Fuel"
click at [912, 425] on button "Confirm" at bounding box center [916, 432] width 70 height 34
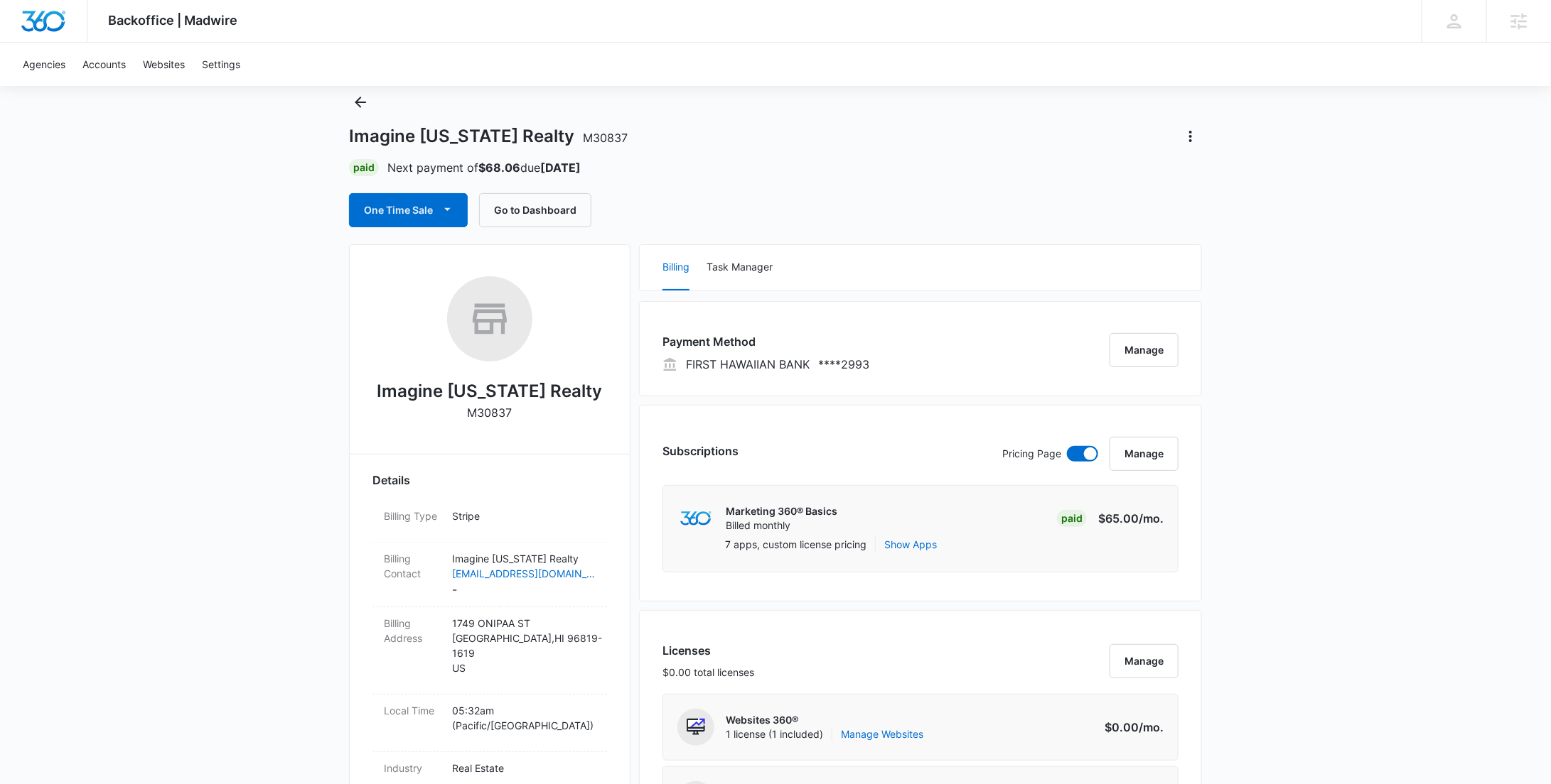
scroll to position [1005, 0]
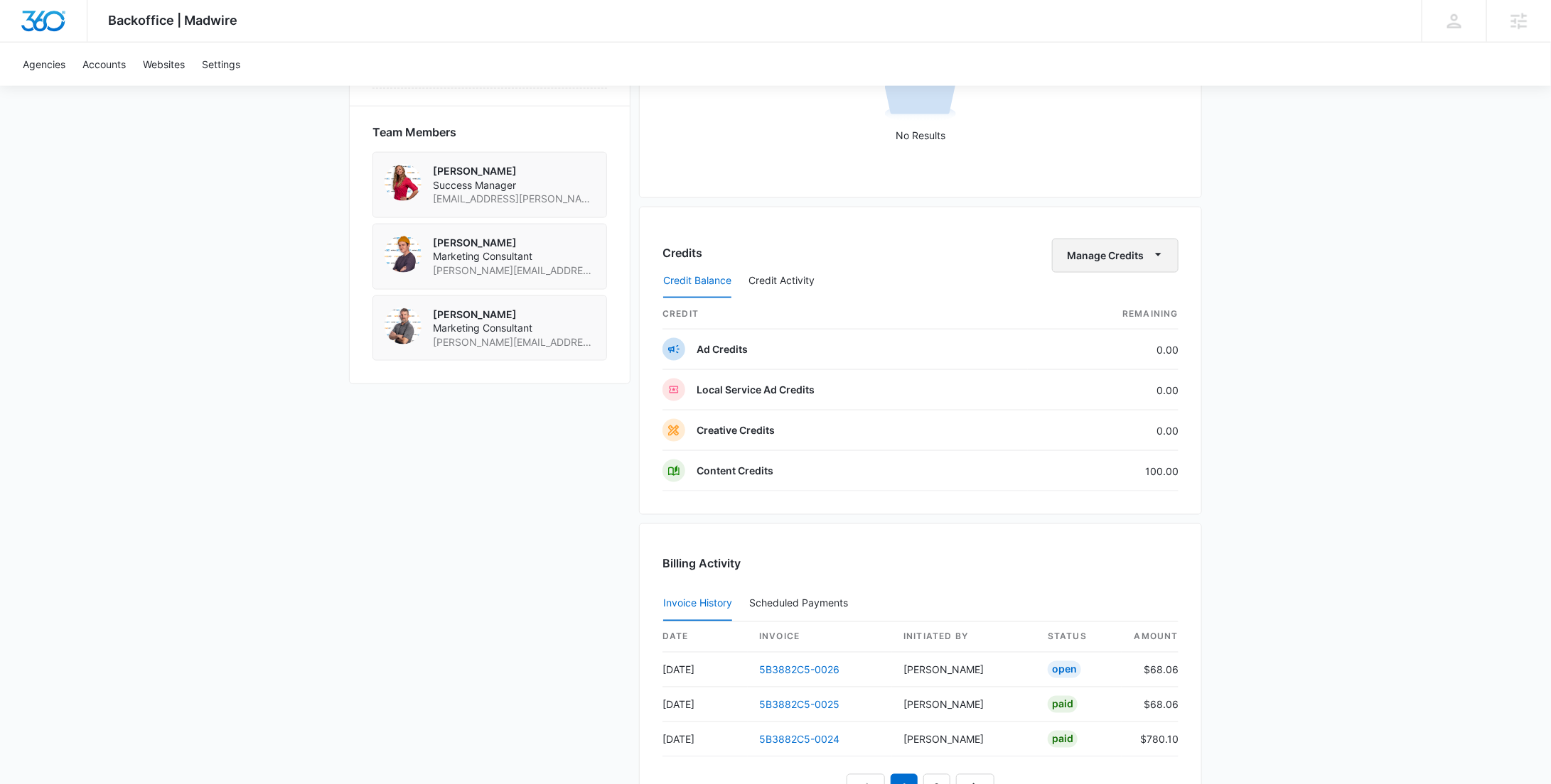
click at [1126, 248] on button "Manage Credits" at bounding box center [1115, 255] width 126 height 34
click at [1121, 315] on div "Withdraw Credits" at bounding box center [1137, 319] width 133 height 10
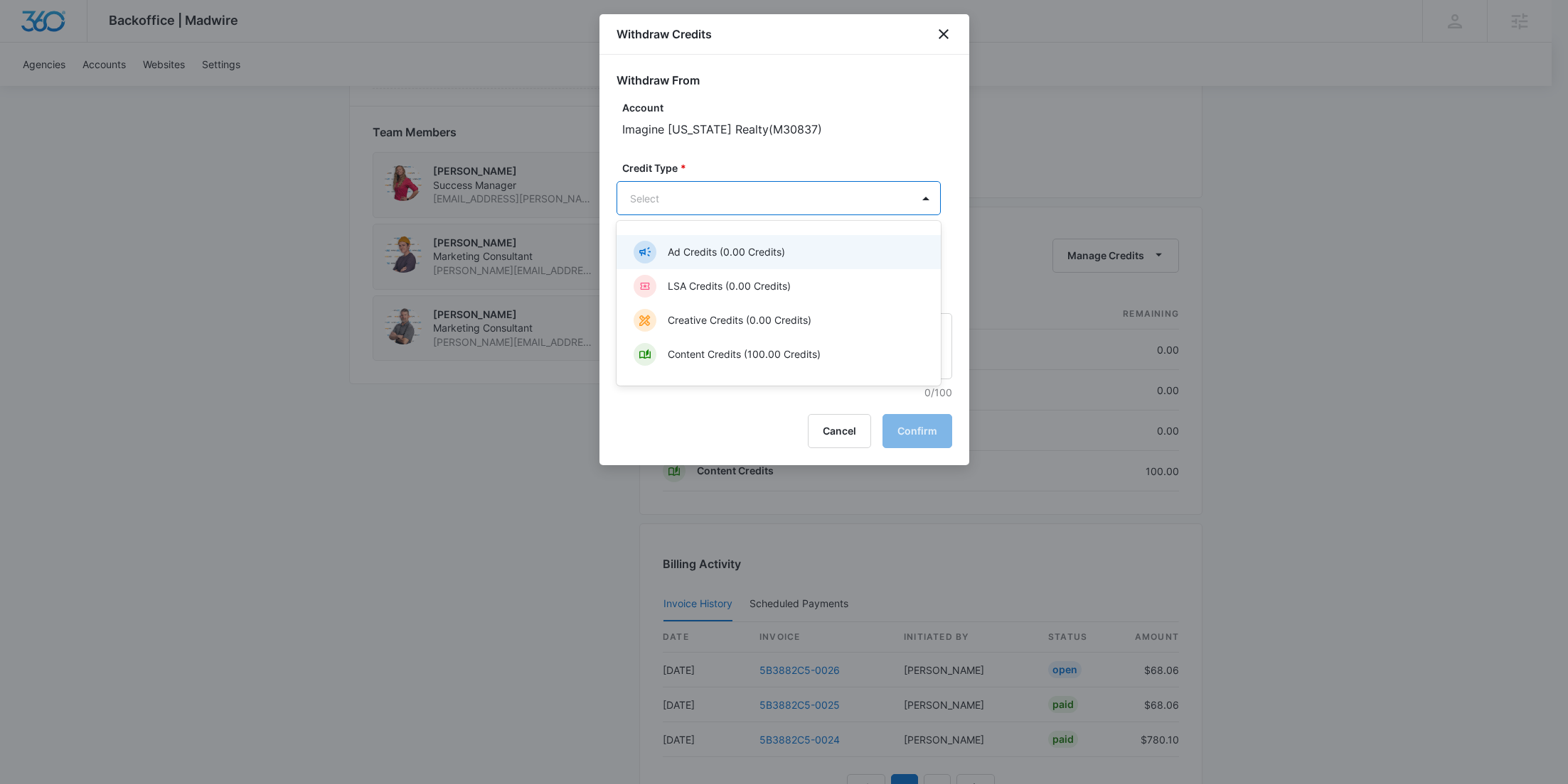
click at [778, 199] on body "Backoffice | Madwire Apps Settings [PERSON_NAME] Young [EMAIL_ADDRESS][PERSON_N…" at bounding box center [784, 9] width 1568 height 2028
click at [746, 341] on div "Content Credits (100.00 Credits)" at bounding box center [778, 354] width 324 height 34
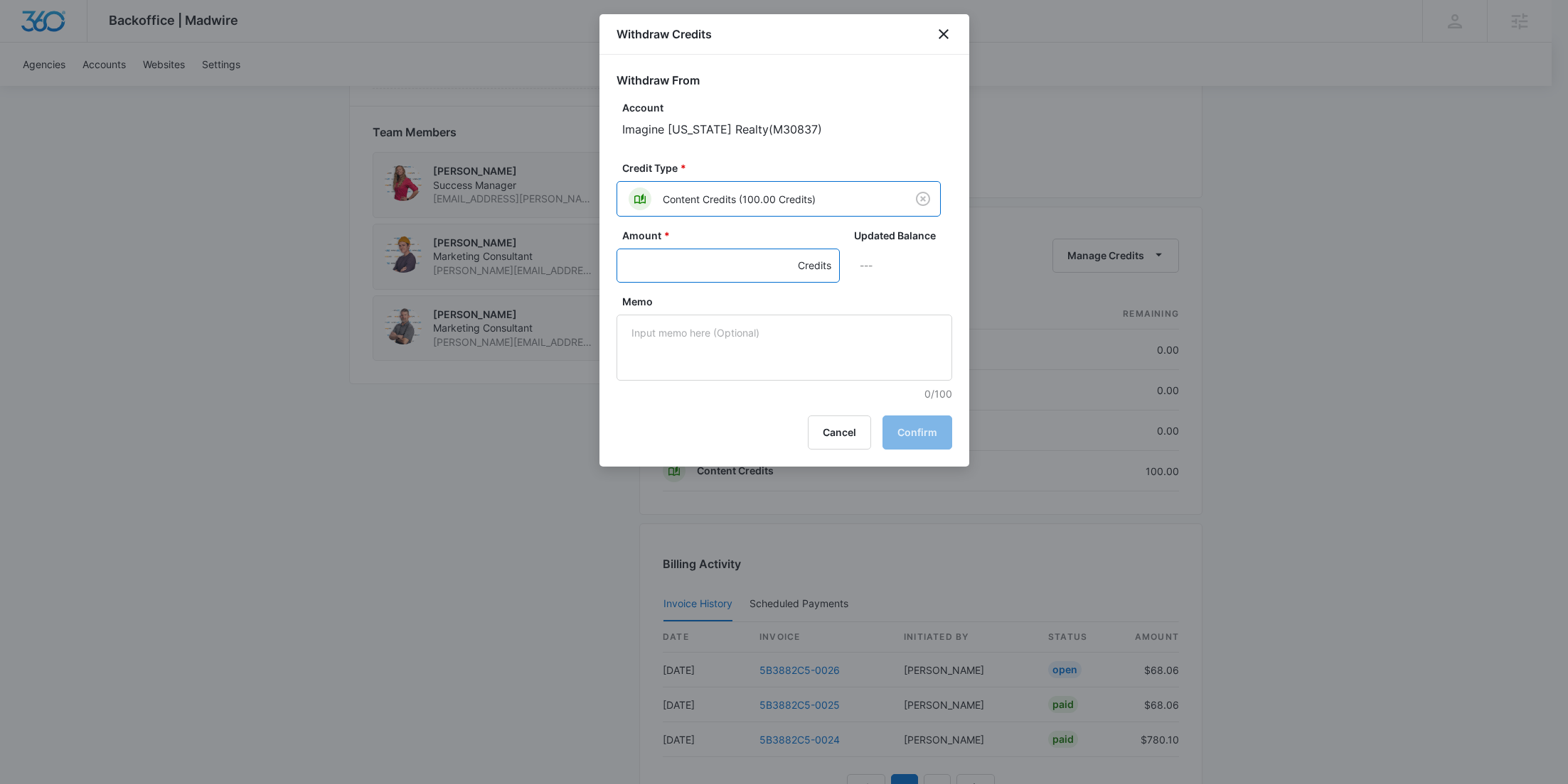
click at [694, 256] on input "Amount *" at bounding box center [728, 265] width 223 height 34
type input "100"
click at [733, 335] on textarea "Memo" at bounding box center [784, 347] width 335 height 66
paste textarea "Cancellation - Clear Fuel"
type textarea "Cancellation - Clear Fuel"
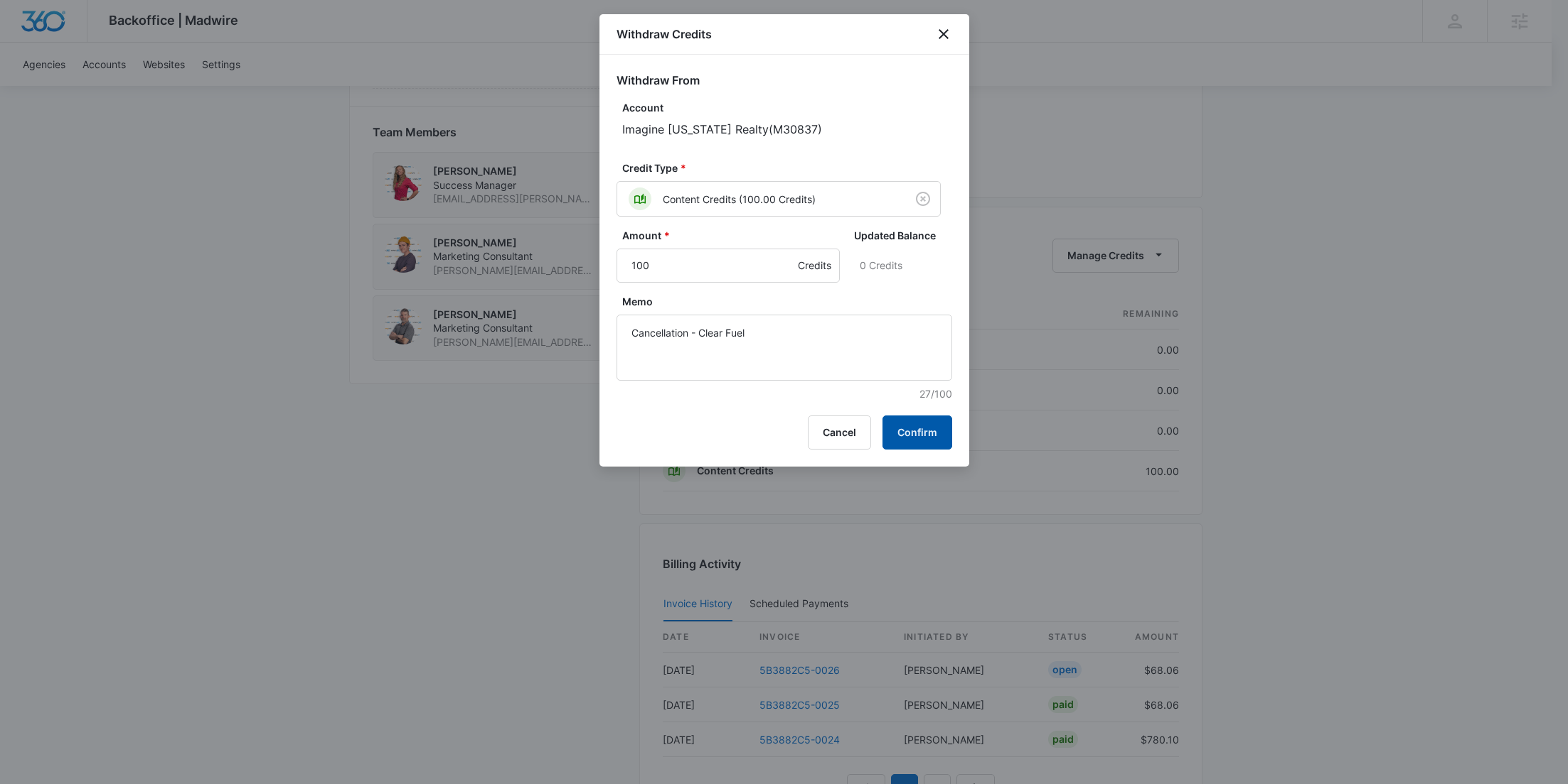
click at [925, 432] on button "Confirm" at bounding box center [916, 432] width 70 height 34
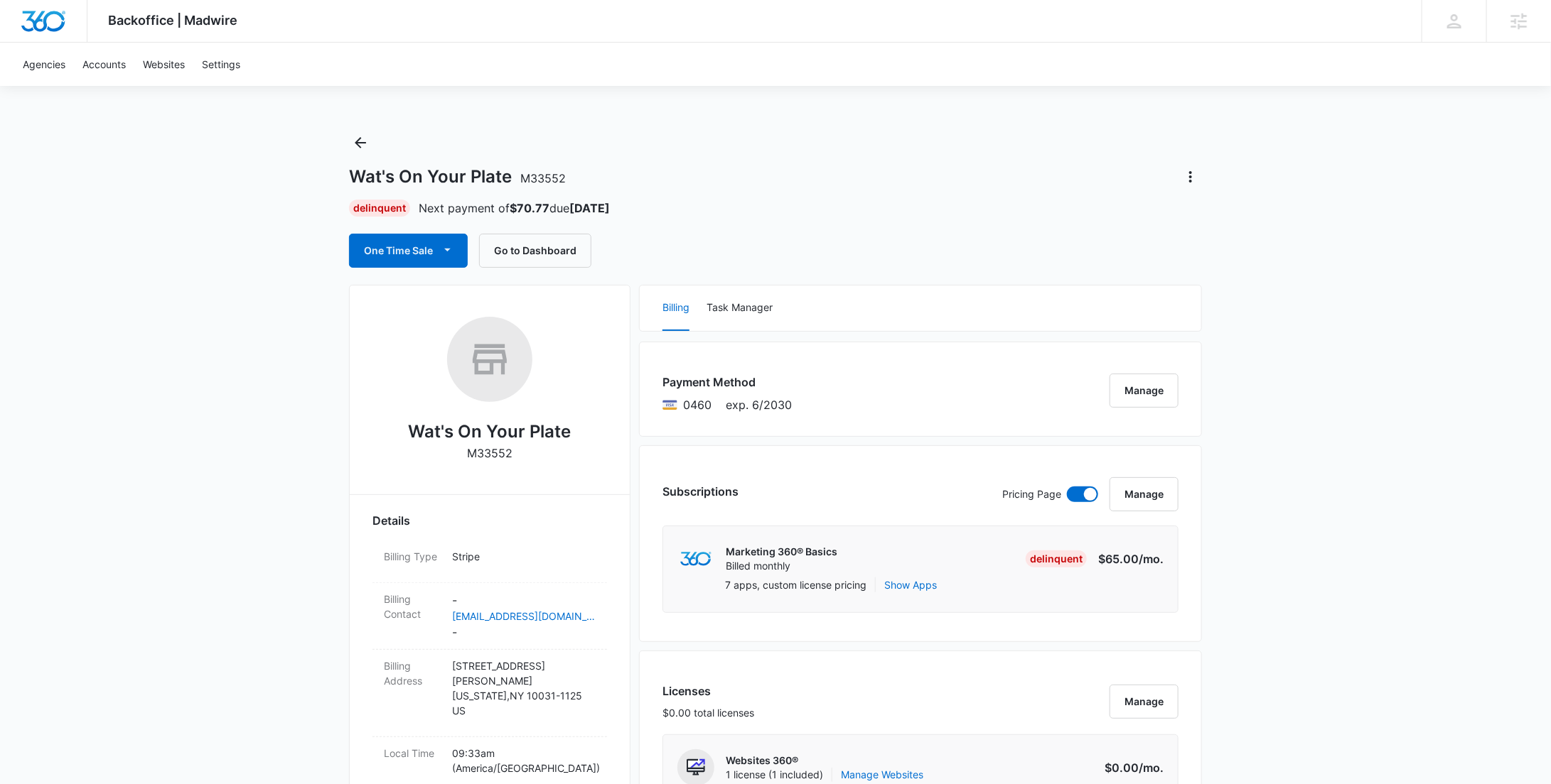
scroll to position [1079, 0]
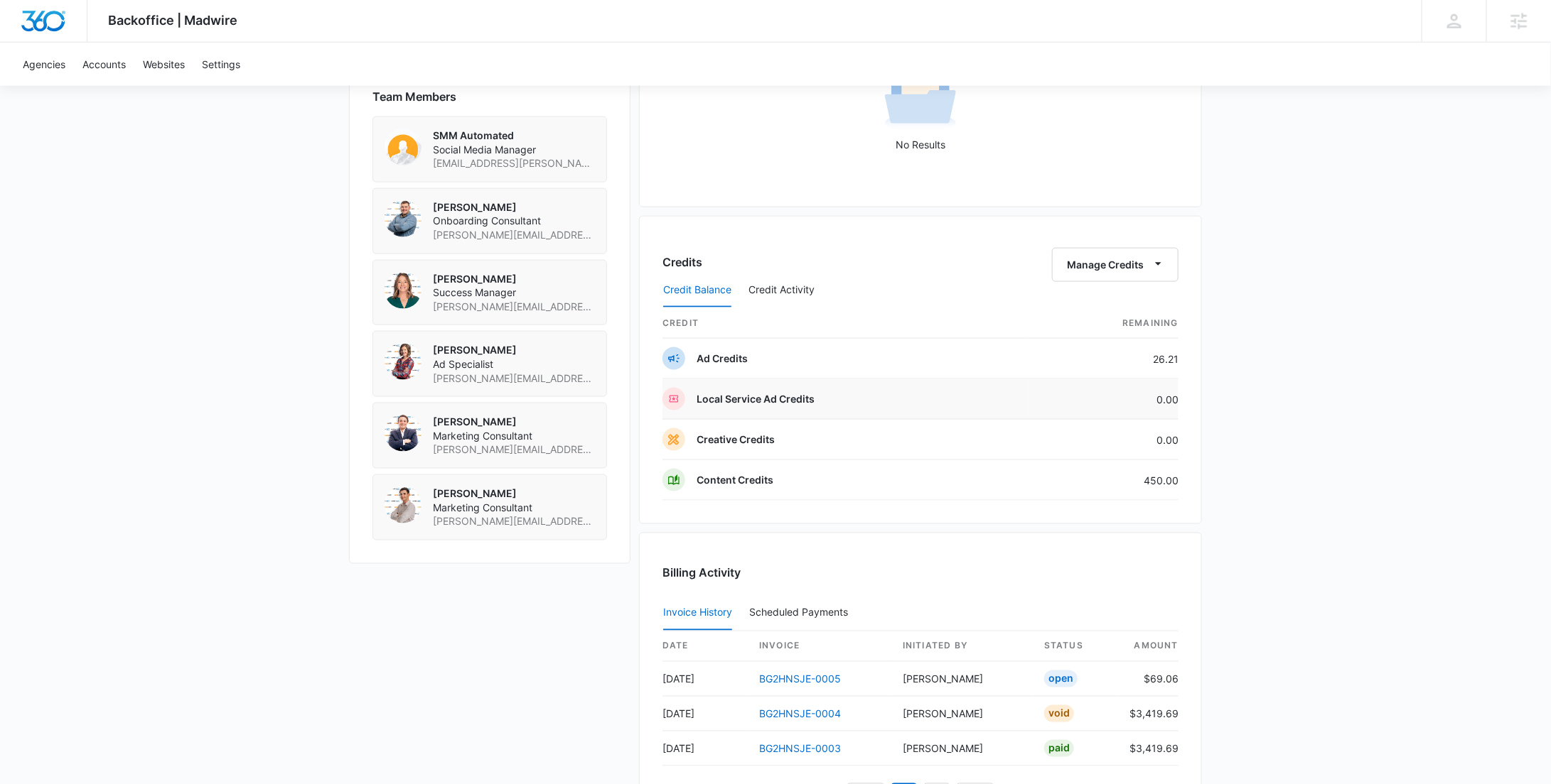
scroll to position [1045, 0]
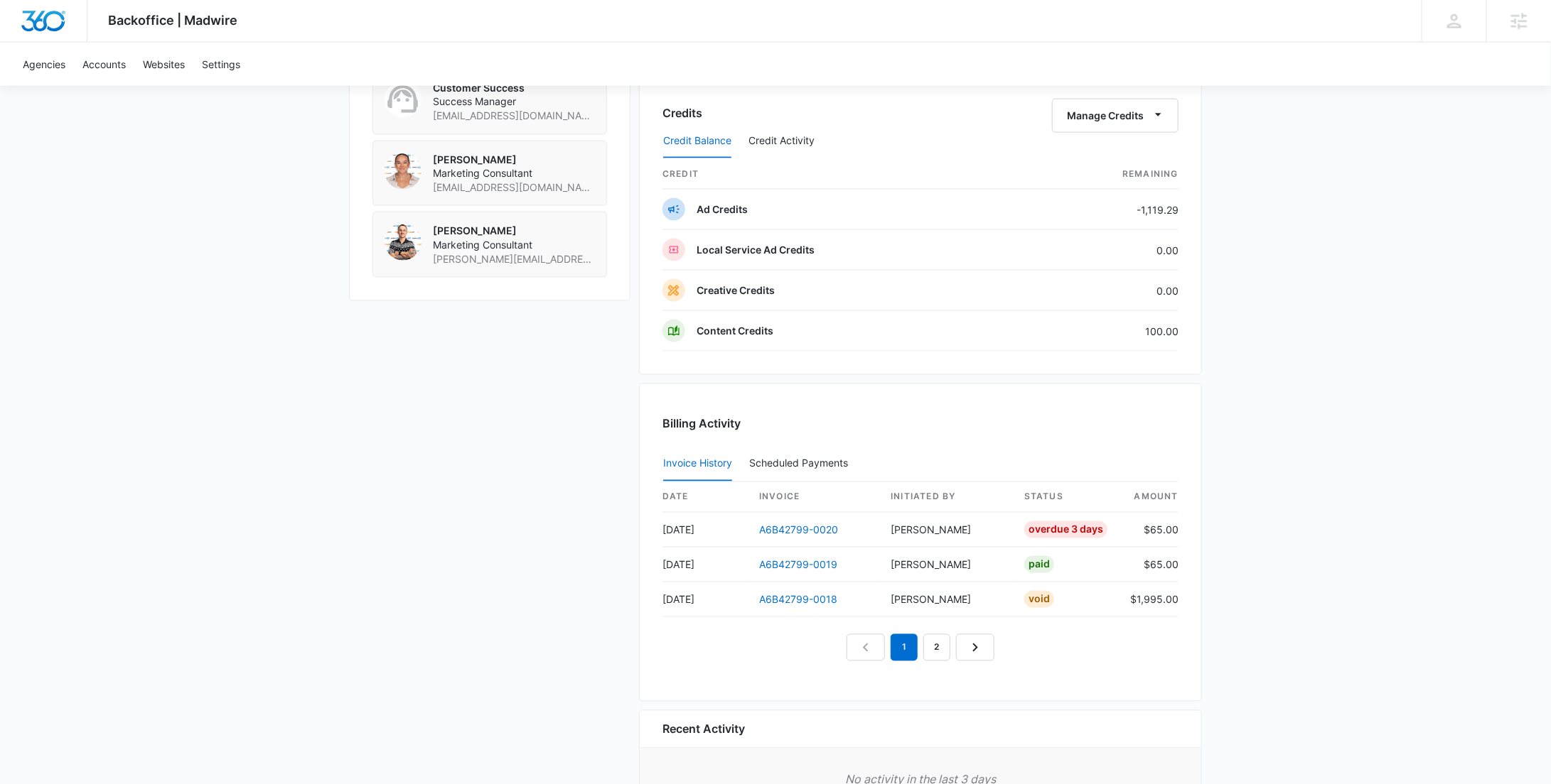
scroll to position [1076, 0]
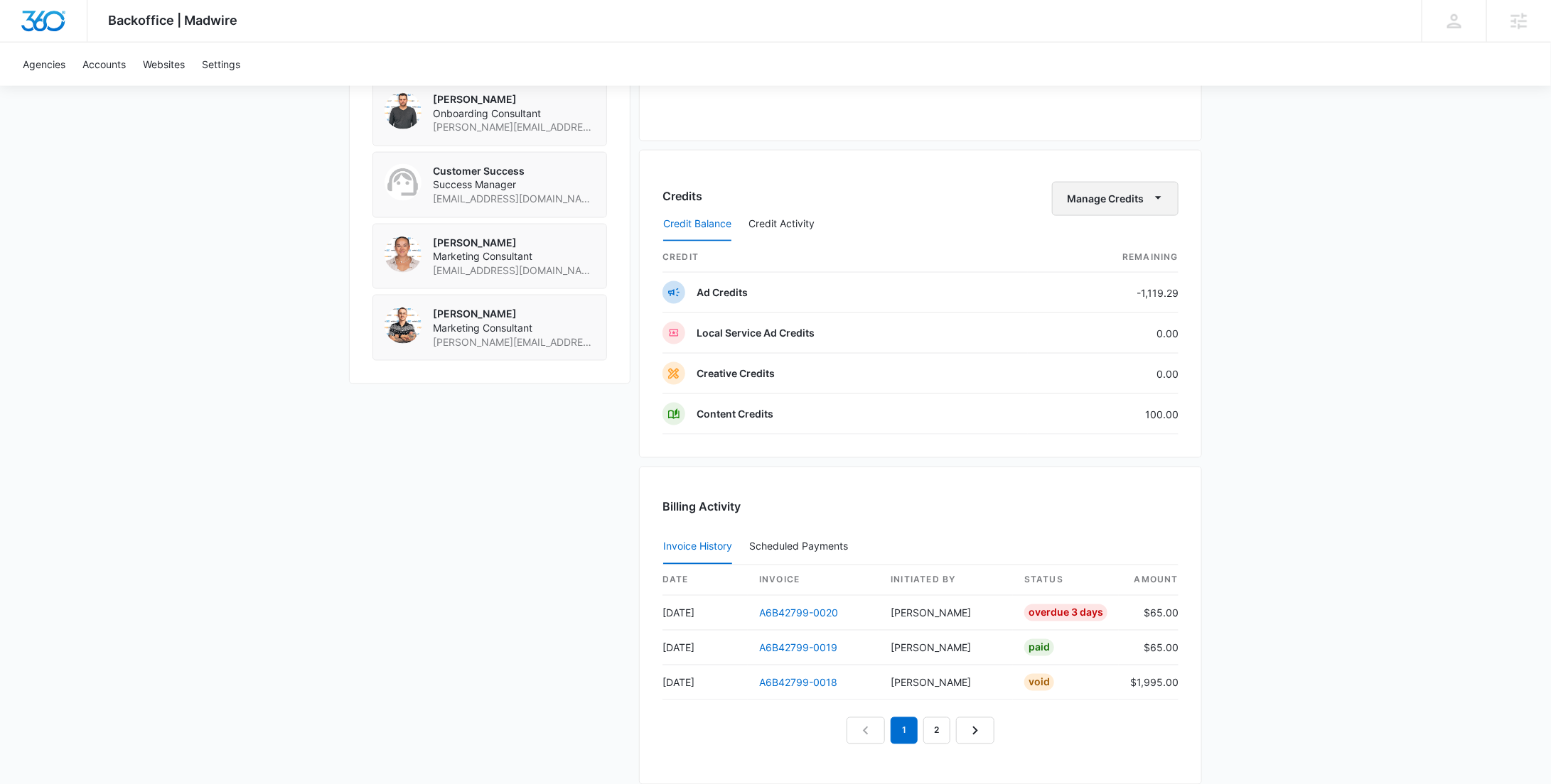
click at [1094, 199] on button "Manage Credits" at bounding box center [1115, 199] width 126 height 34
click at [1076, 258] on div "Withdraw Credits" at bounding box center [1137, 263] width 133 height 10
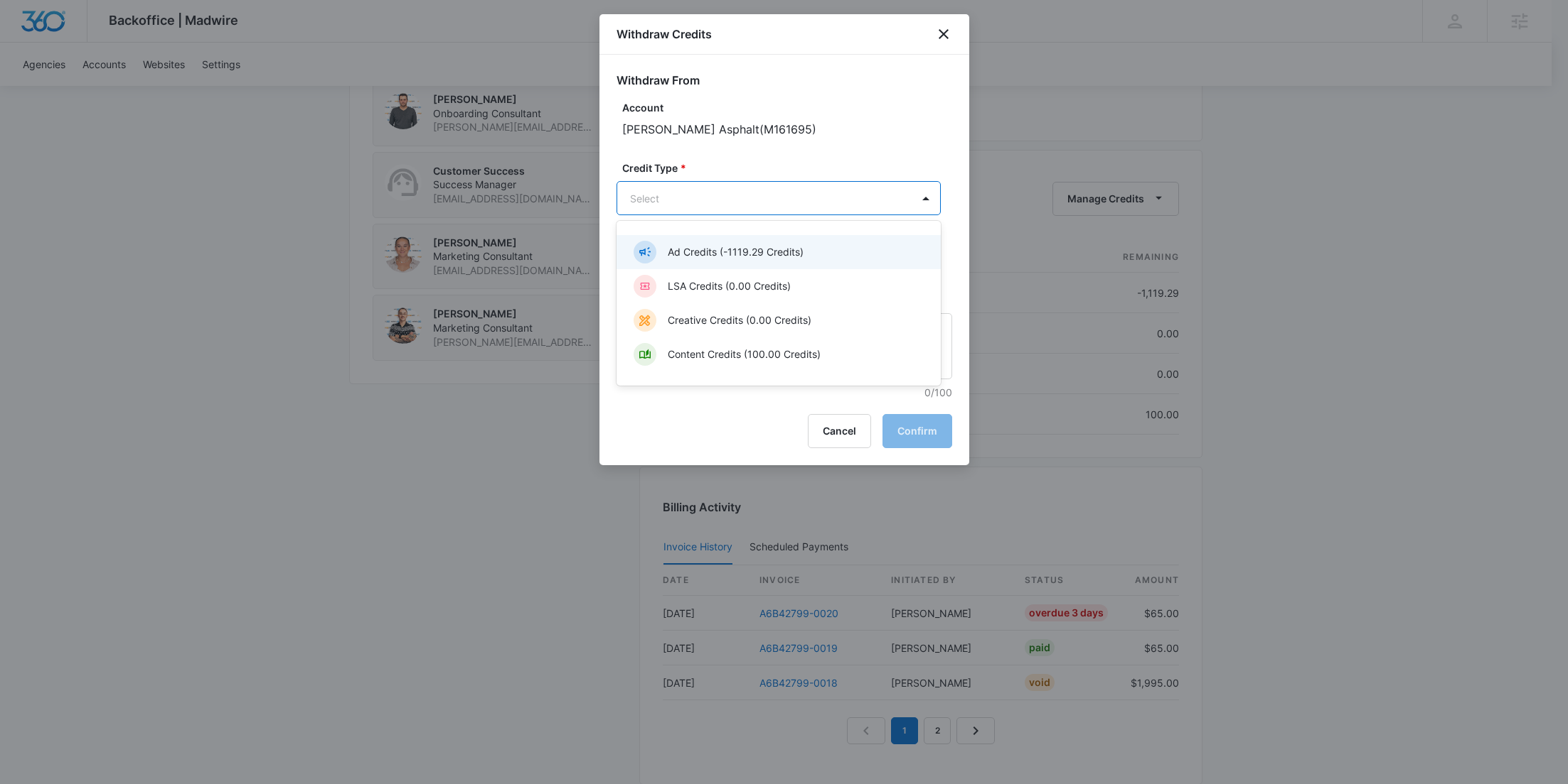
click at [739, 361] on p "Content Credits (100.00 Credits)" at bounding box center [744, 354] width 153 height 15
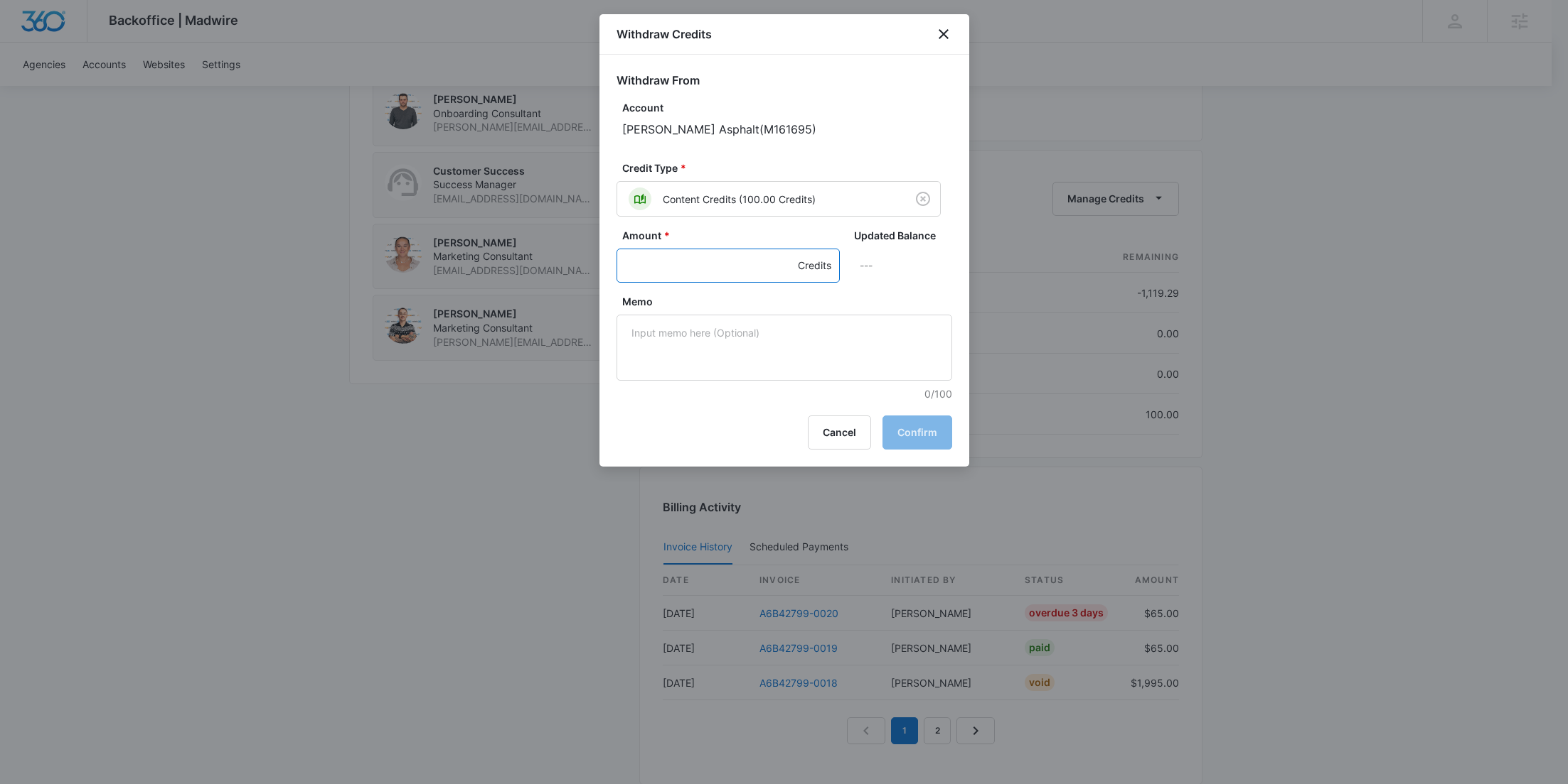
click at [673, 268] on input "Amount *" at bounding box center [728, 265] width 223 height 34
type input "100"
click at [669, 327] on textarea "Memo" at bounding box center [784, 347] width 335 height 66
paste textarea "Cancellation - Clear Fuel"
type textarea "Cancellation - Clear Fuel"
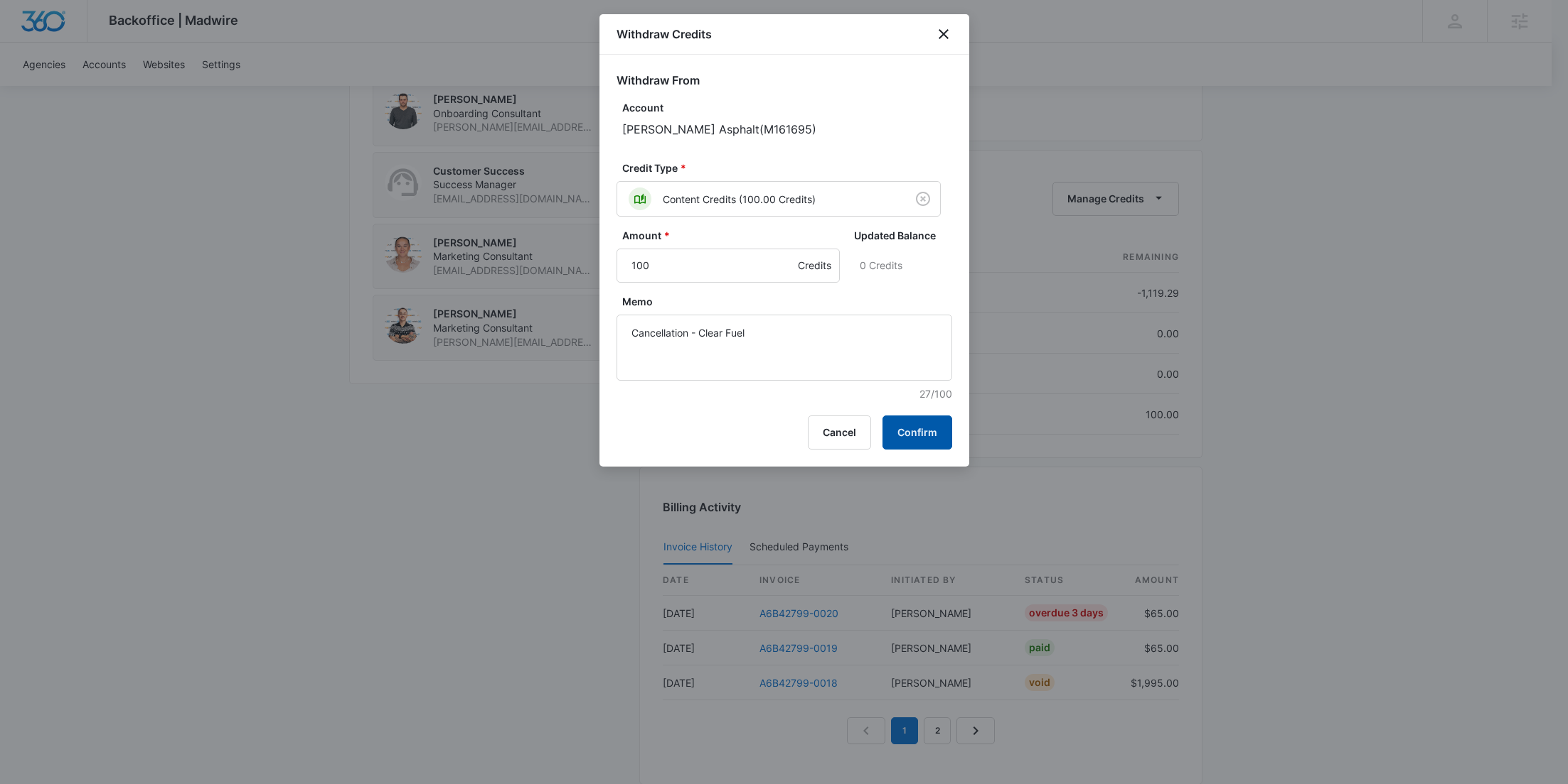
click at [907, 430] on button "Confirm" at bounding box center [916, 432] width 70 height 34
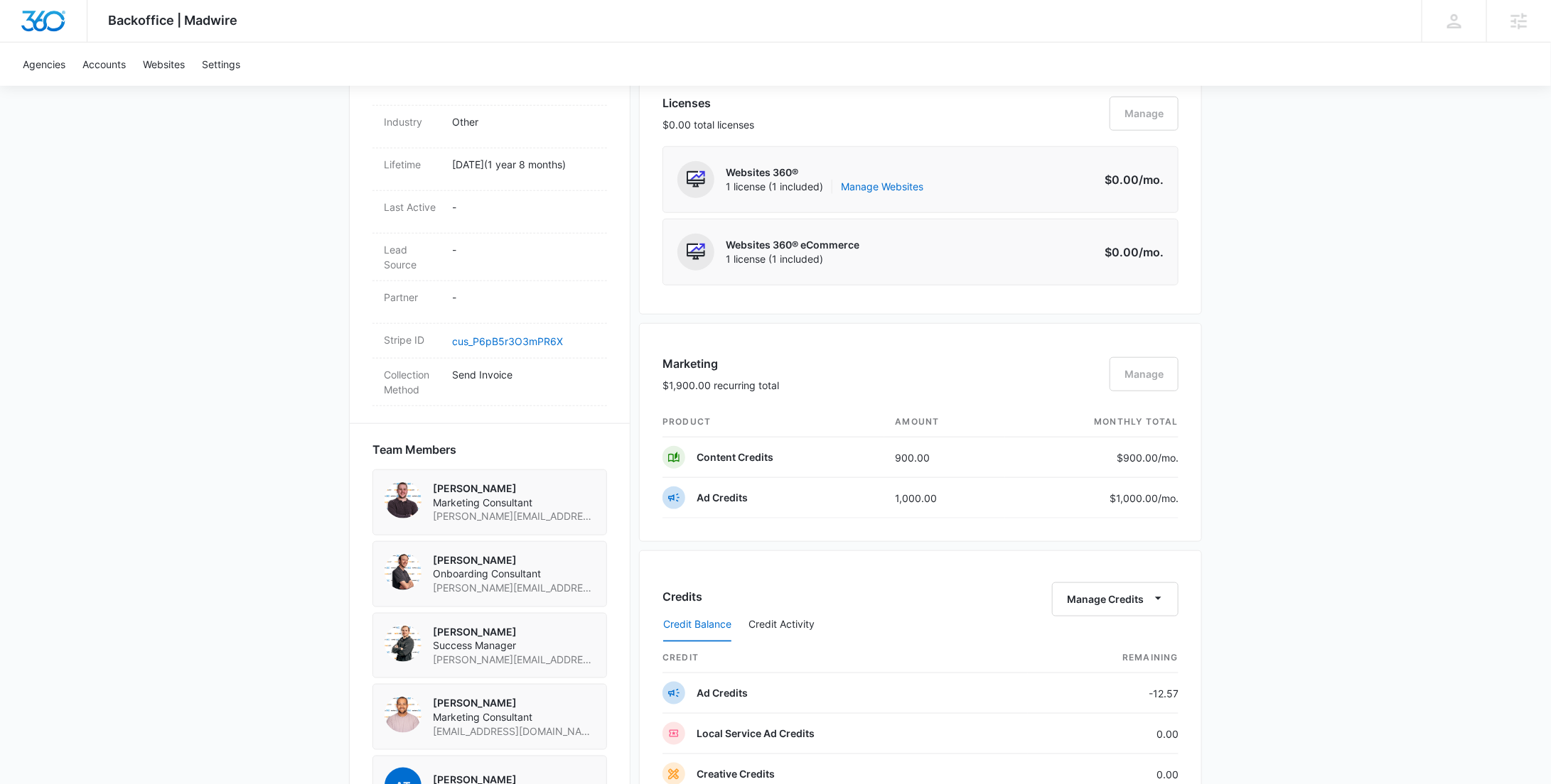
scroll to position [1356, 0]
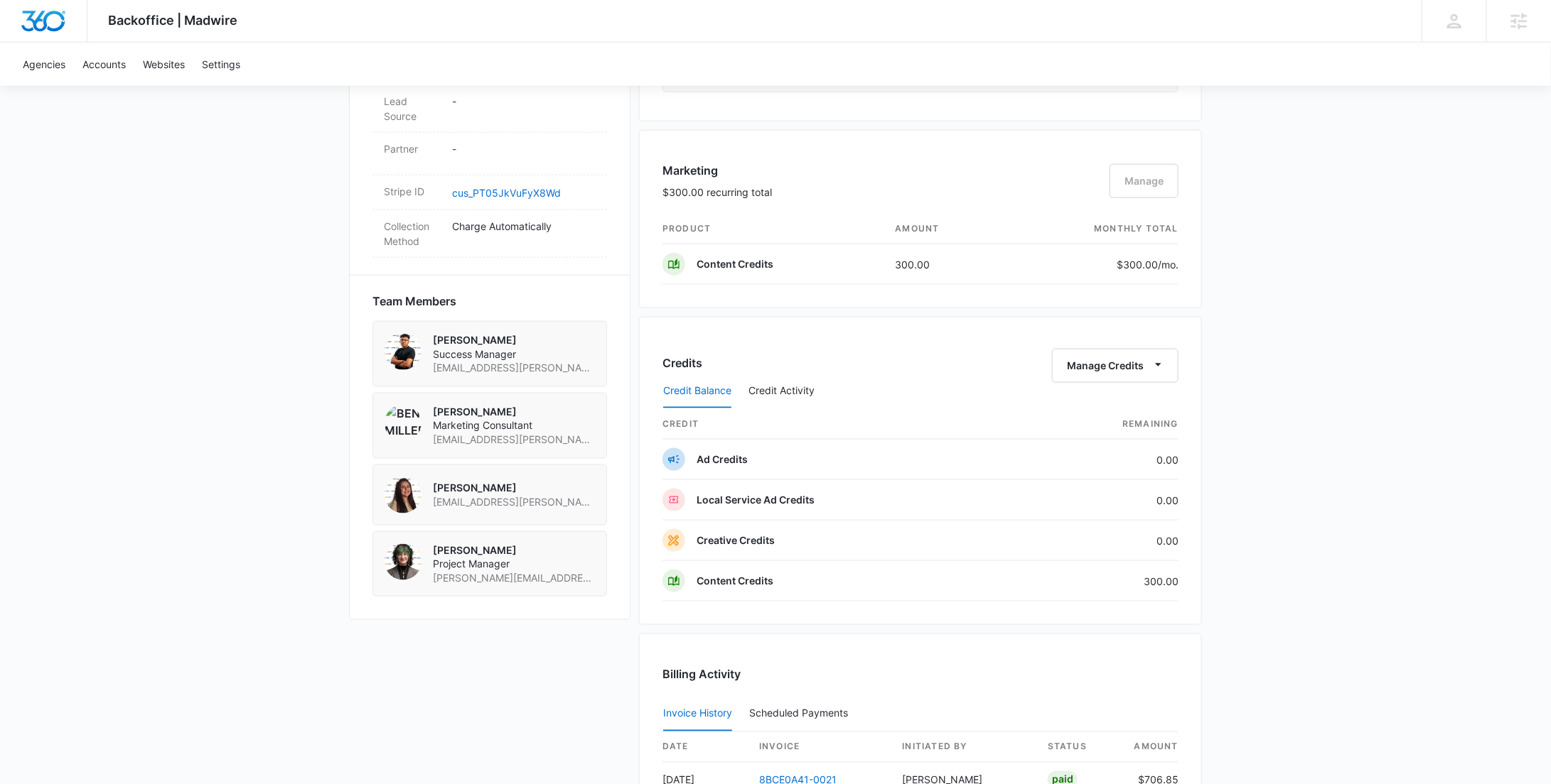
scroll to position [1190, 0]
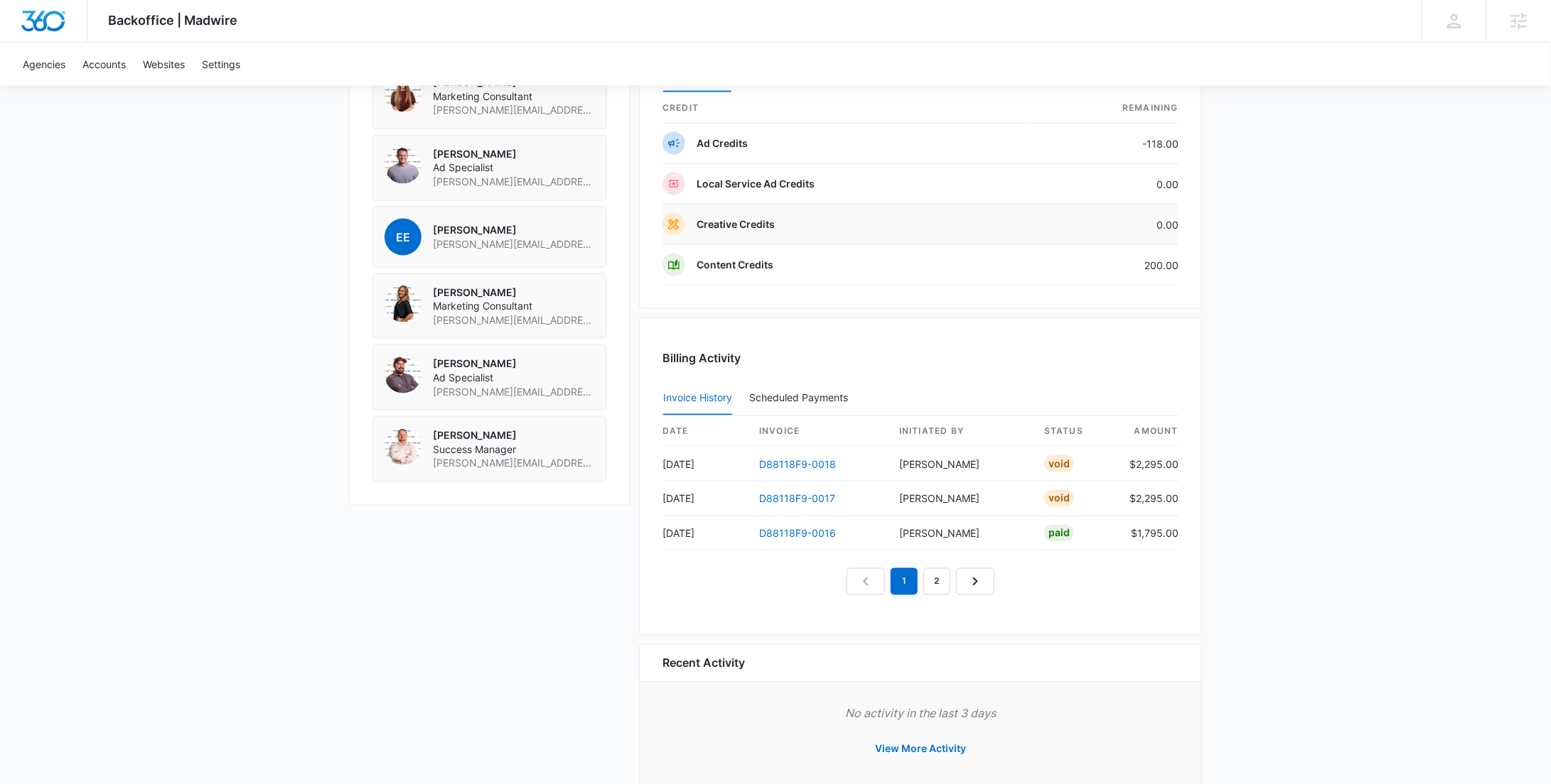
scroll to position [1025, 0]
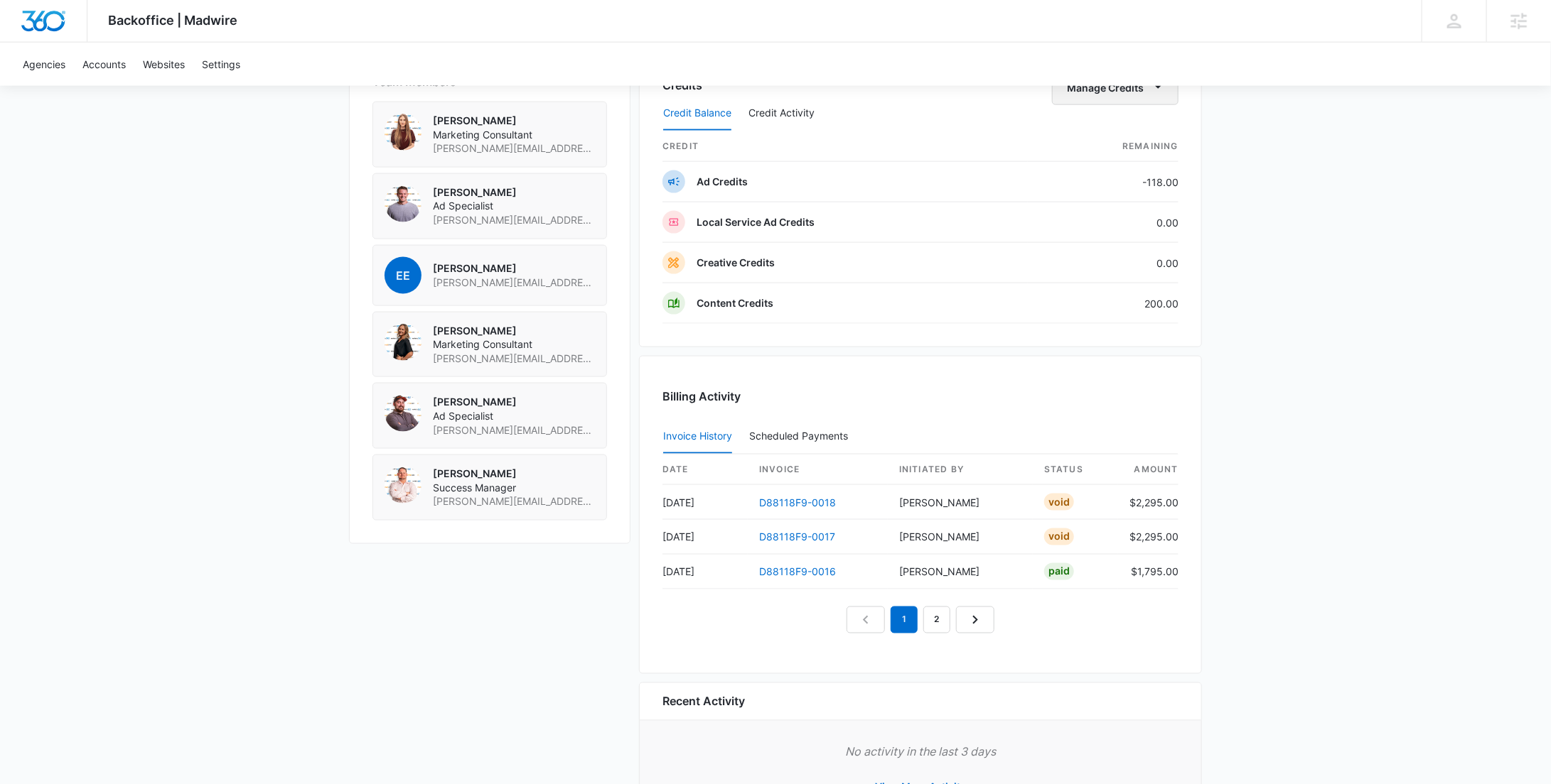
click at [1088, 92] on button "Manage Credits" at bounding box center [1115, 88] width 126 height 34
click at [1080, 153] on div "Withdraw Credits" at bounding box center [1137, 152] width 133 height 10
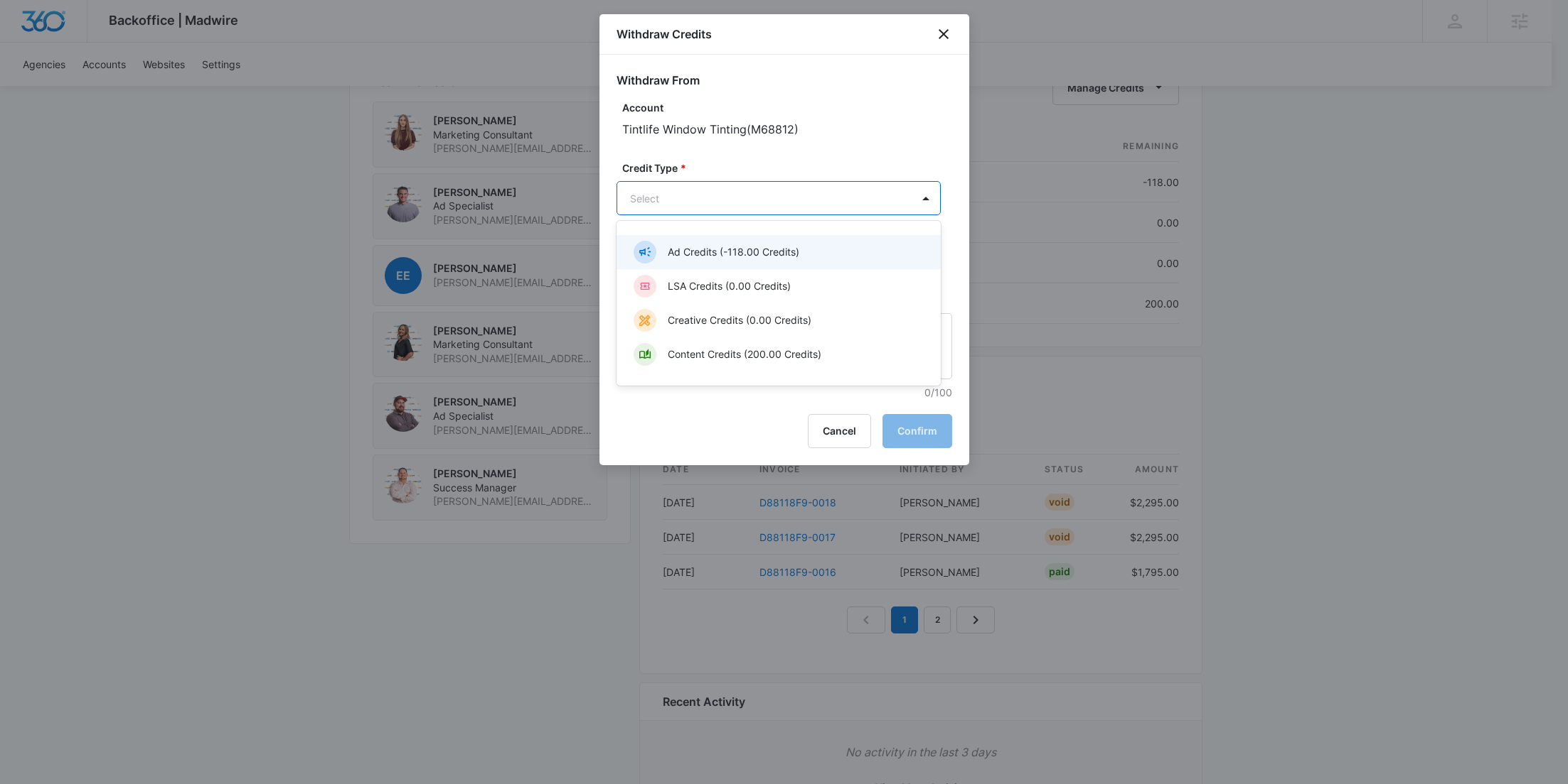
click at [717, 350] on p "Content Credits (200.00 Credits)" at bounding box center [744, 354] width 153 height 15
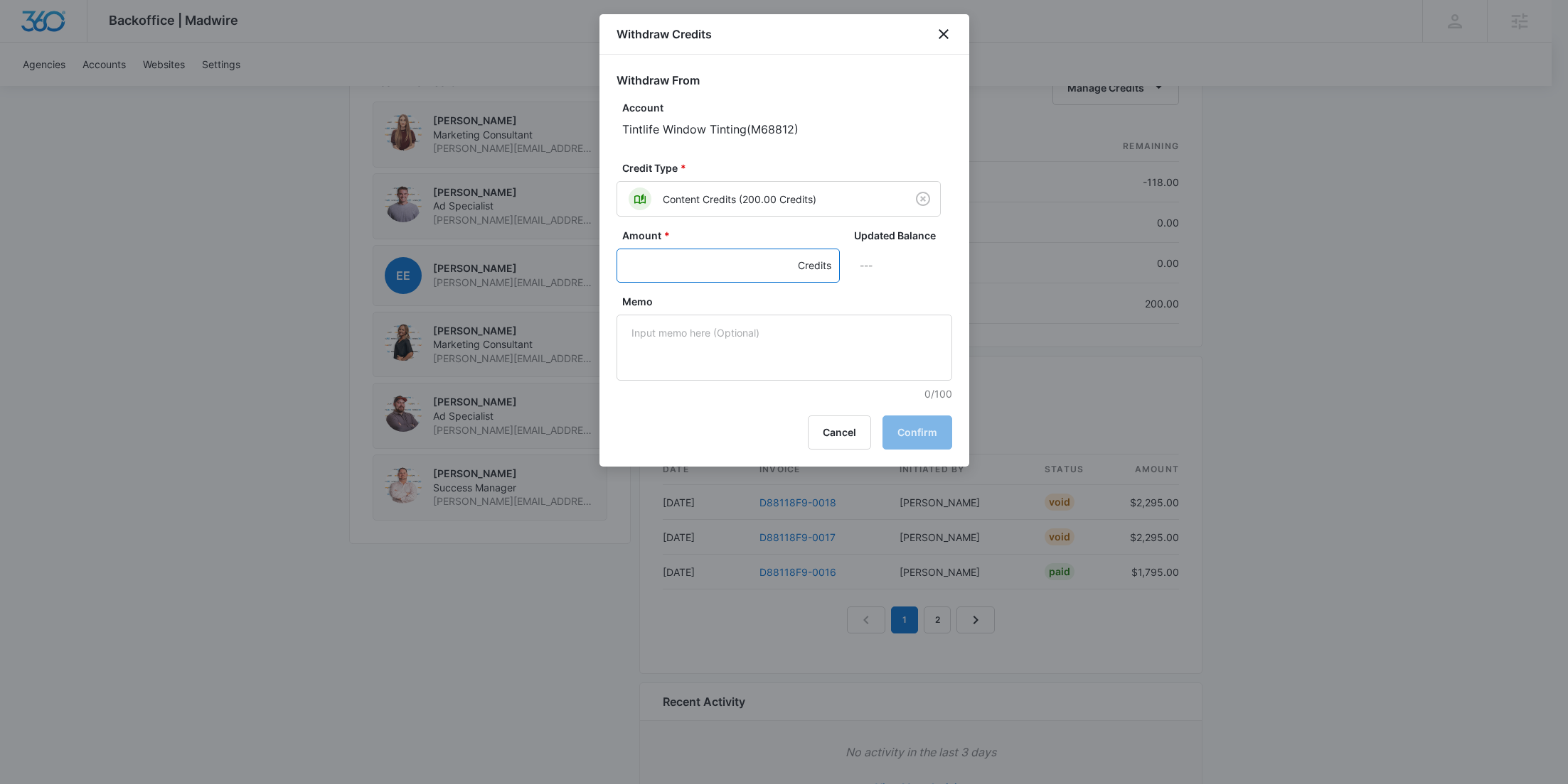
click at [662, 275] on input "Amount *" at bounding box center [728, 265] width 223 height 34
type input "200"
click at [668, 338] on textarea "Memo" at bounding box center [784, 347] width 335 height 66
paste textarea "Cancellation - Clear Fuel"
type textarea "Cancellation - Clear Fuel"
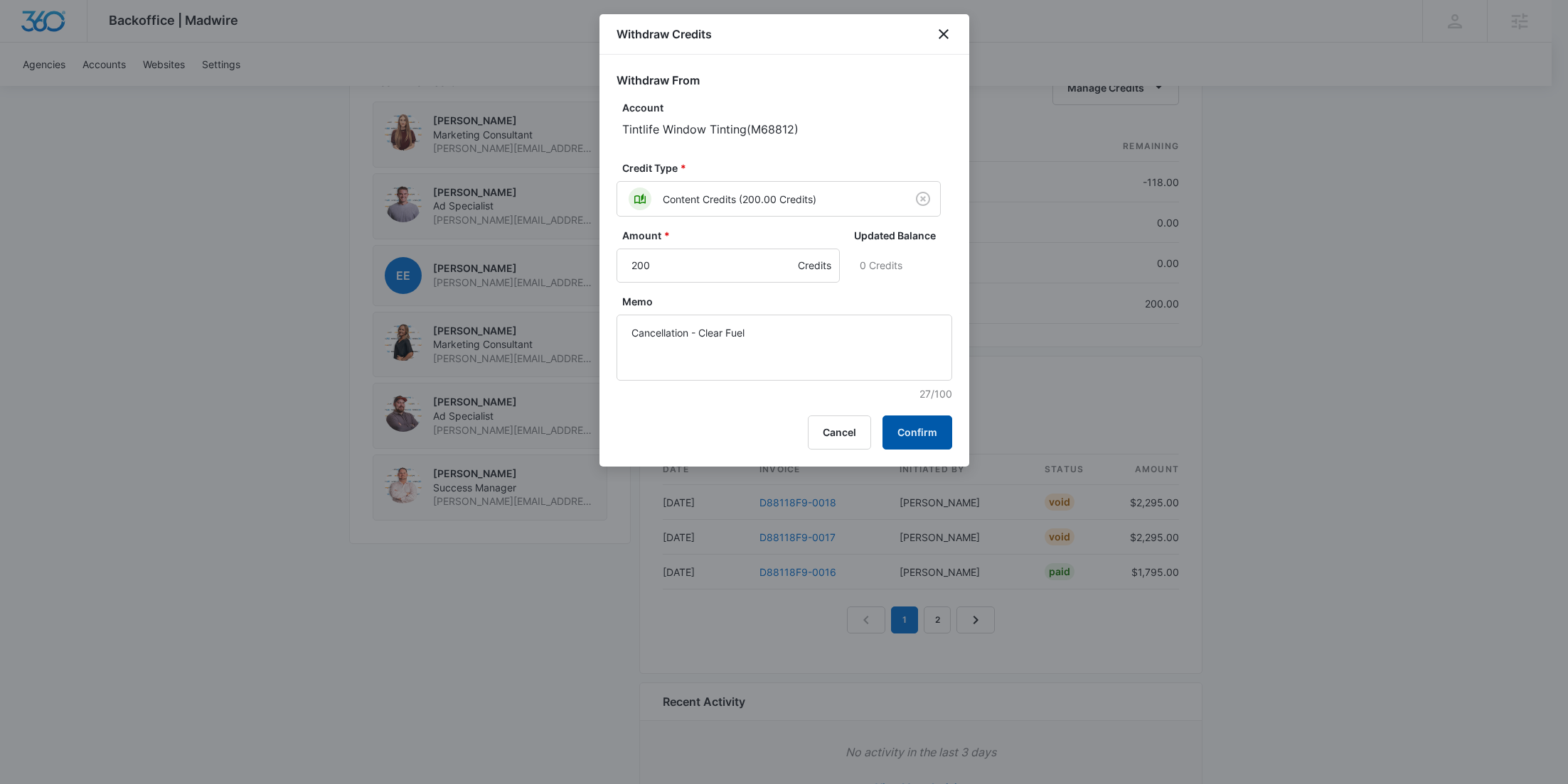
click at [905, 426] on button "Confirm" at bounding box center [916, 432] width 70 height 34
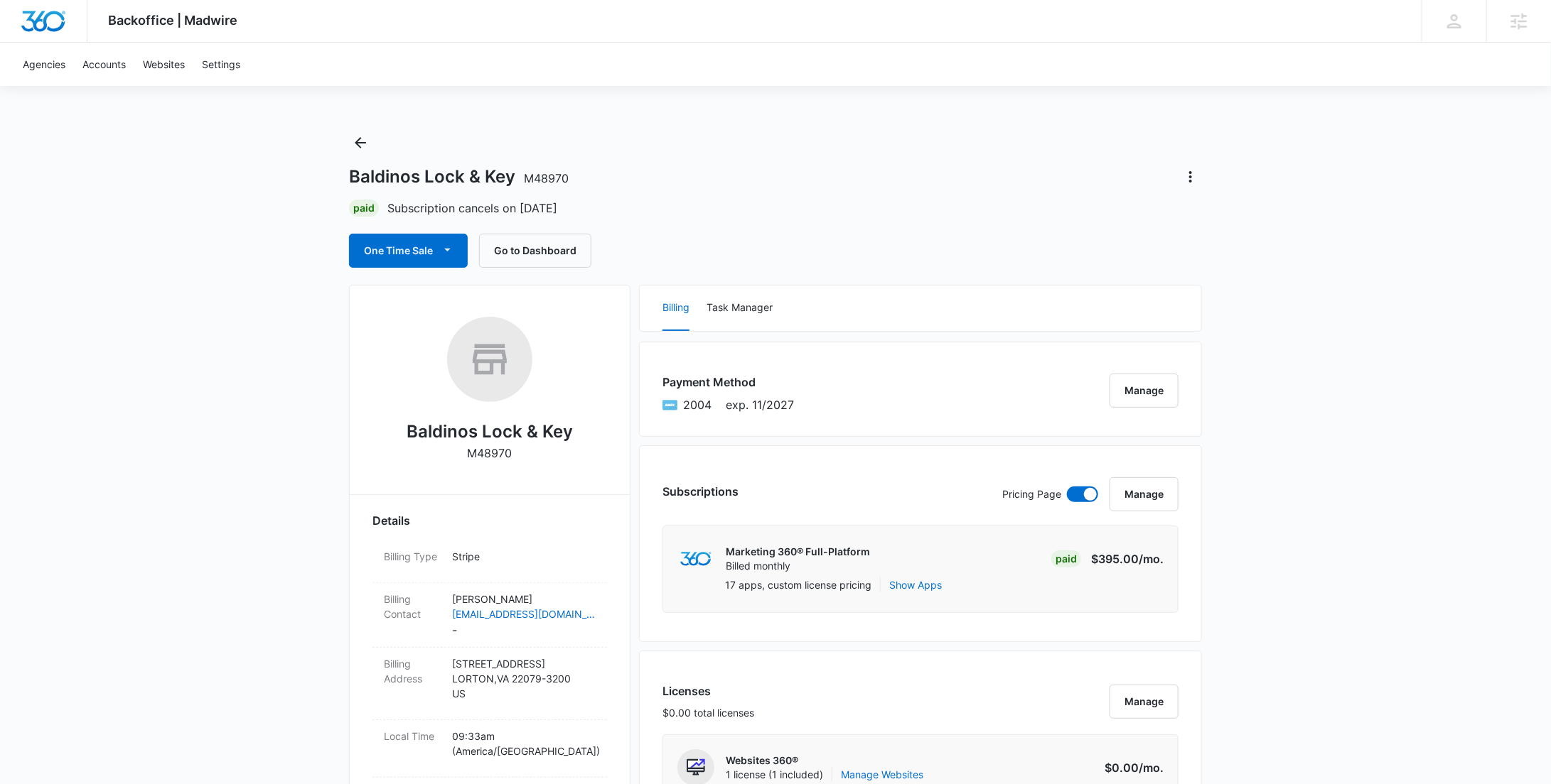
scroll to position [945, 0]
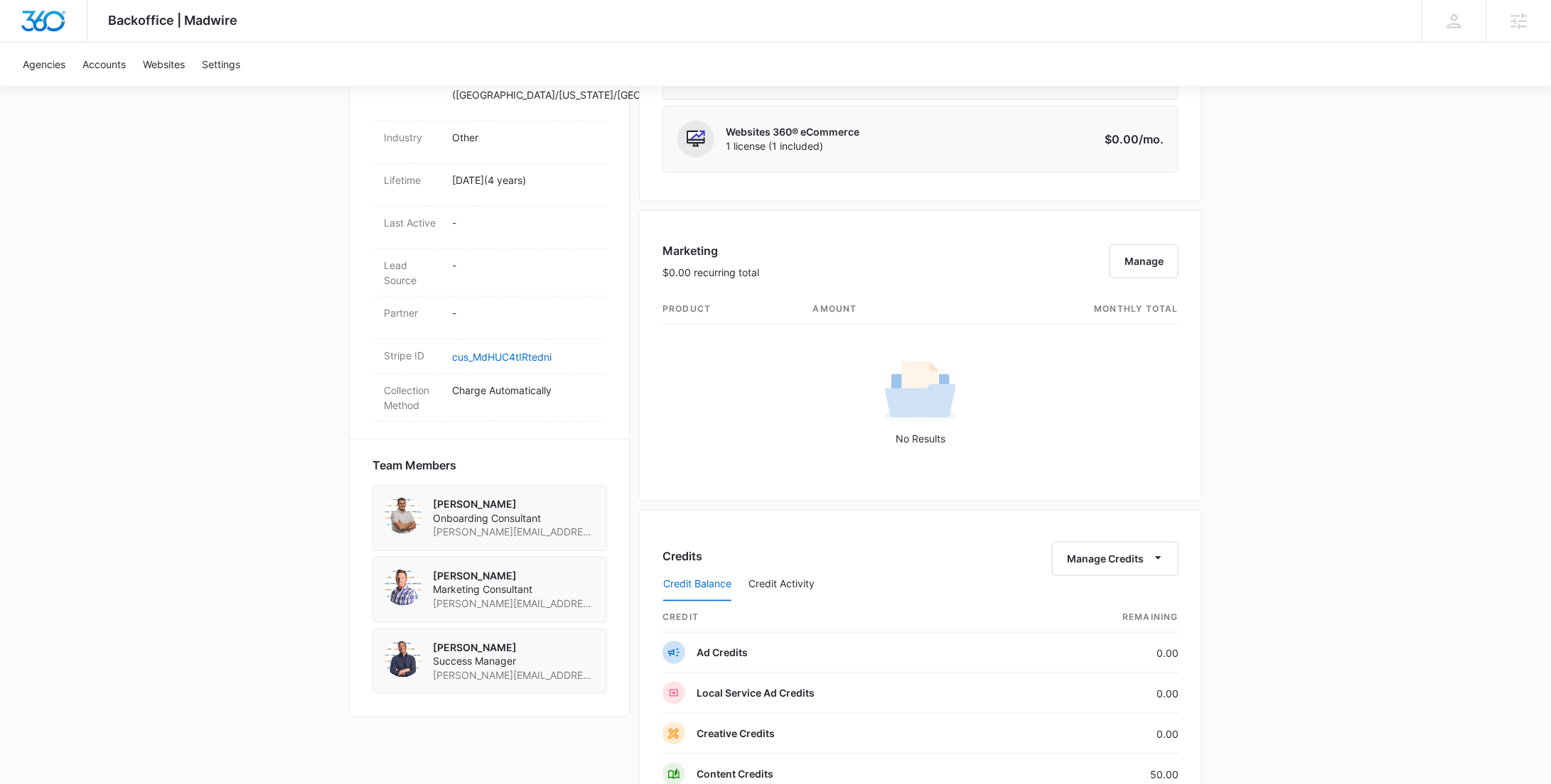
scroll to position [999, 0]
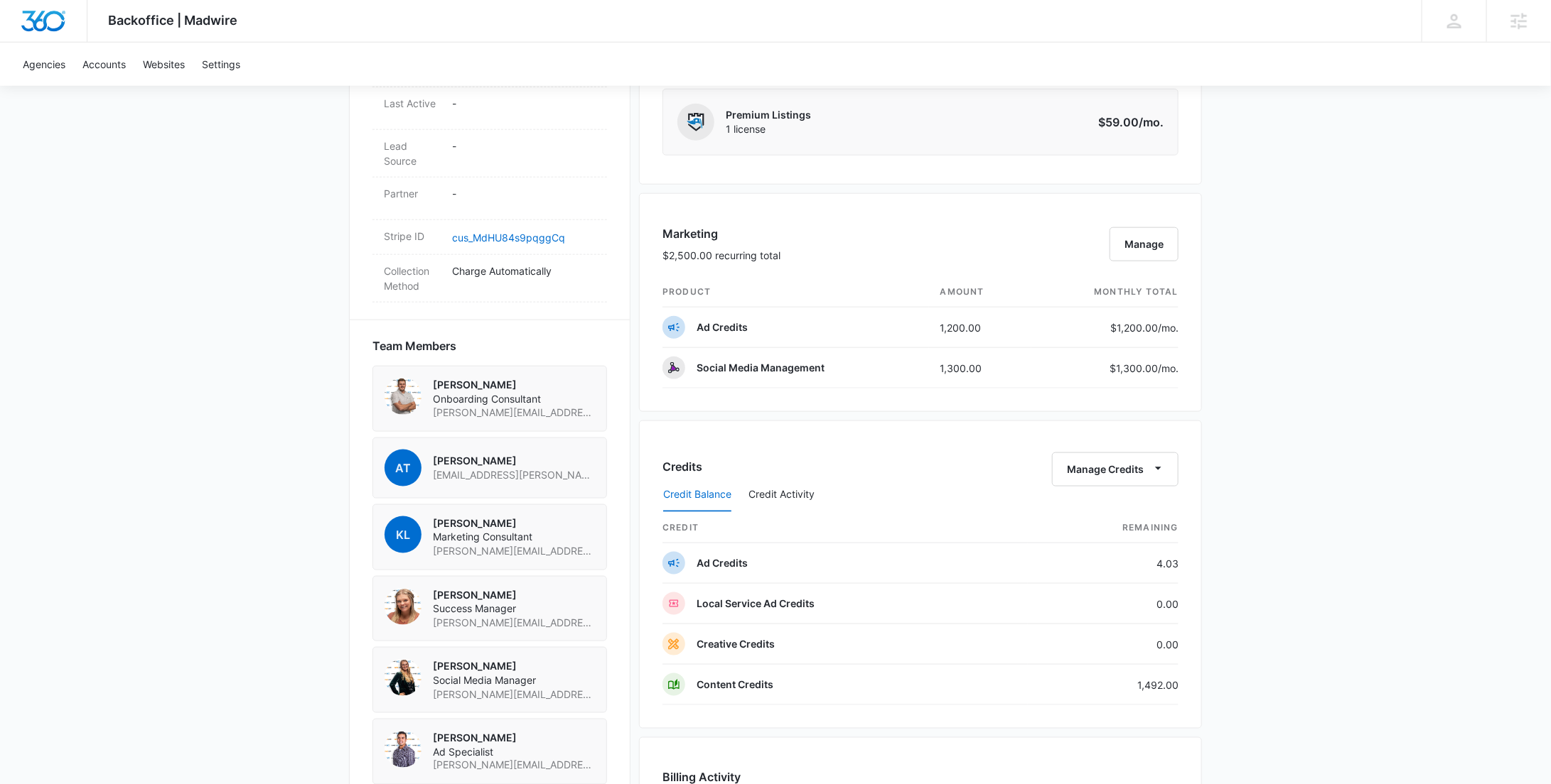
scroll to position [1236, 0]
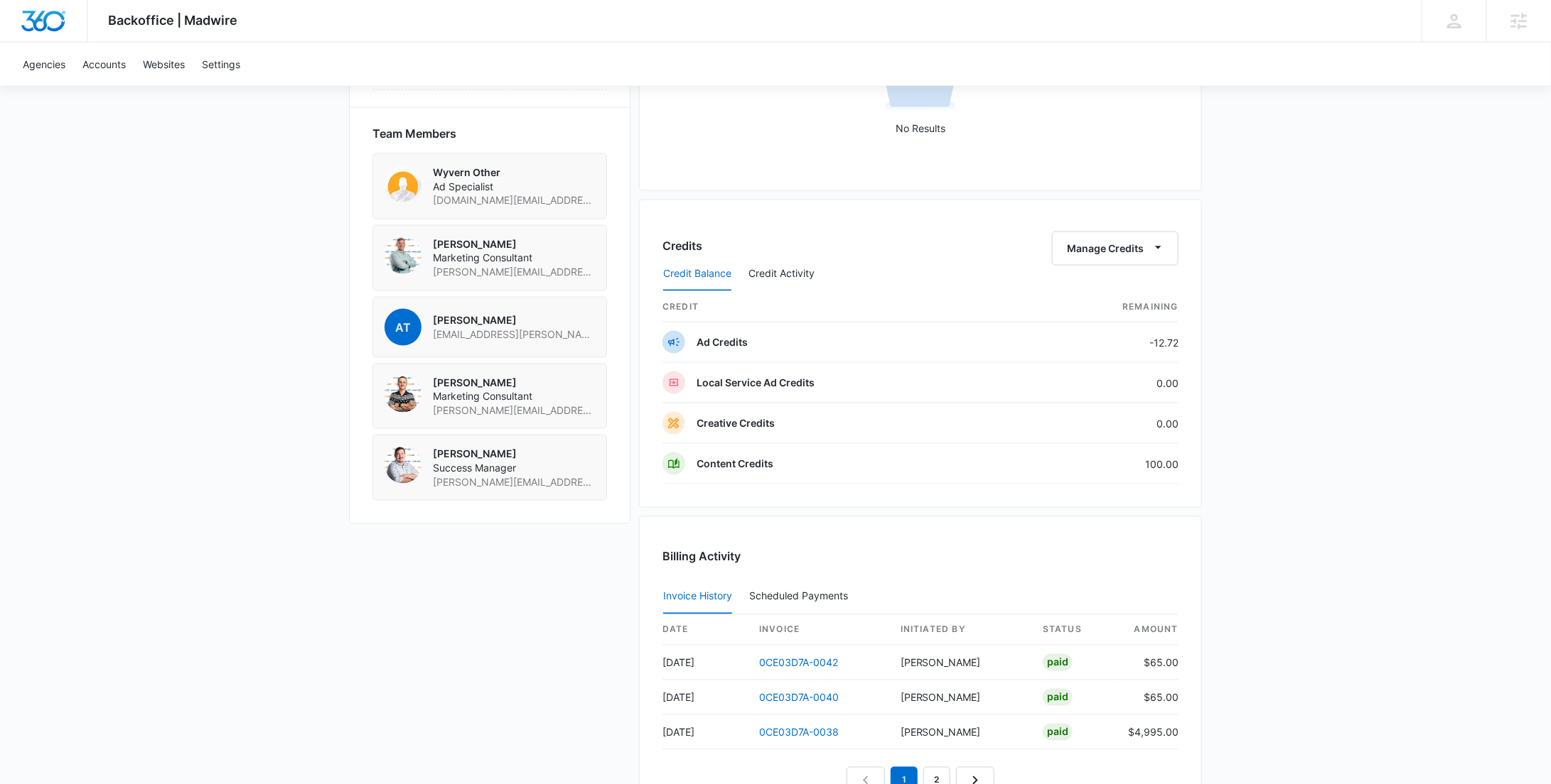
scroll to position [1036, 0]
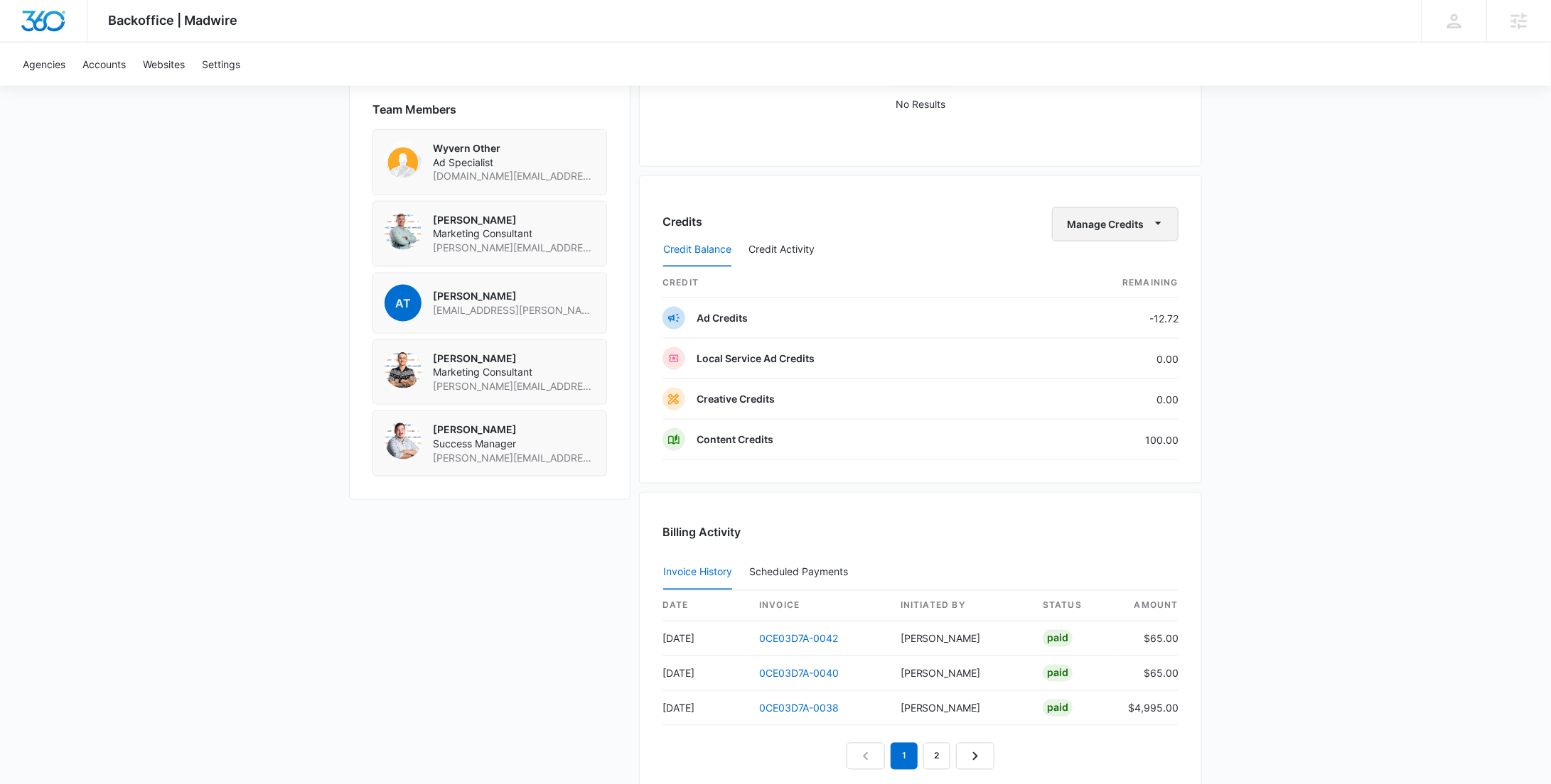
click at [1137, 224] on button "Manage Credits" at bounding box center [1115, 225] width 126 height 34
click at [1109, 284] on div "Withdraw Credits" at bounding box center [1137, 289] width 133 height 10
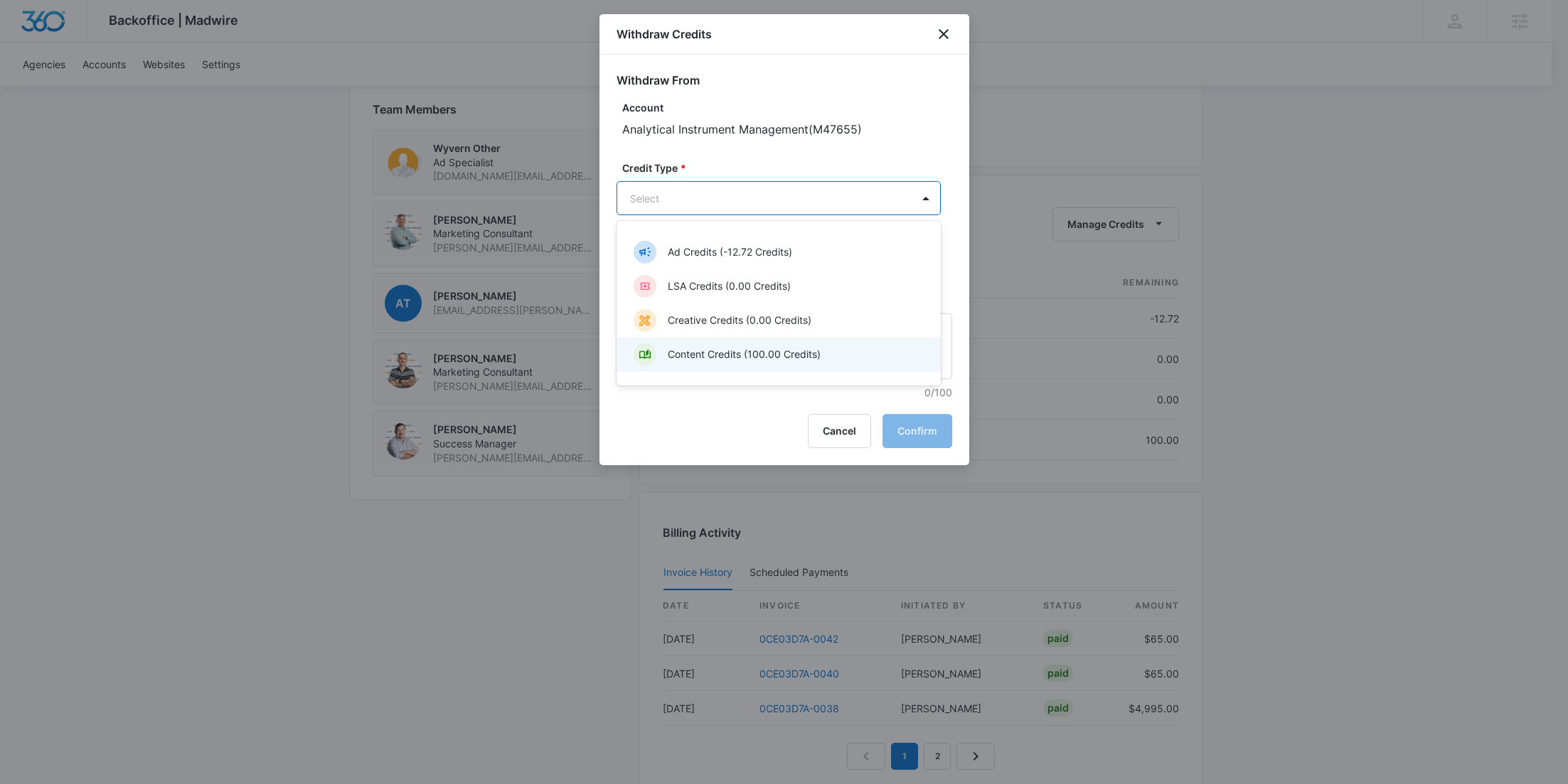
click at [762, 356] on p "Content Credits (100.00 Credits)" at bounding box center [744, 354] width 153 height 15
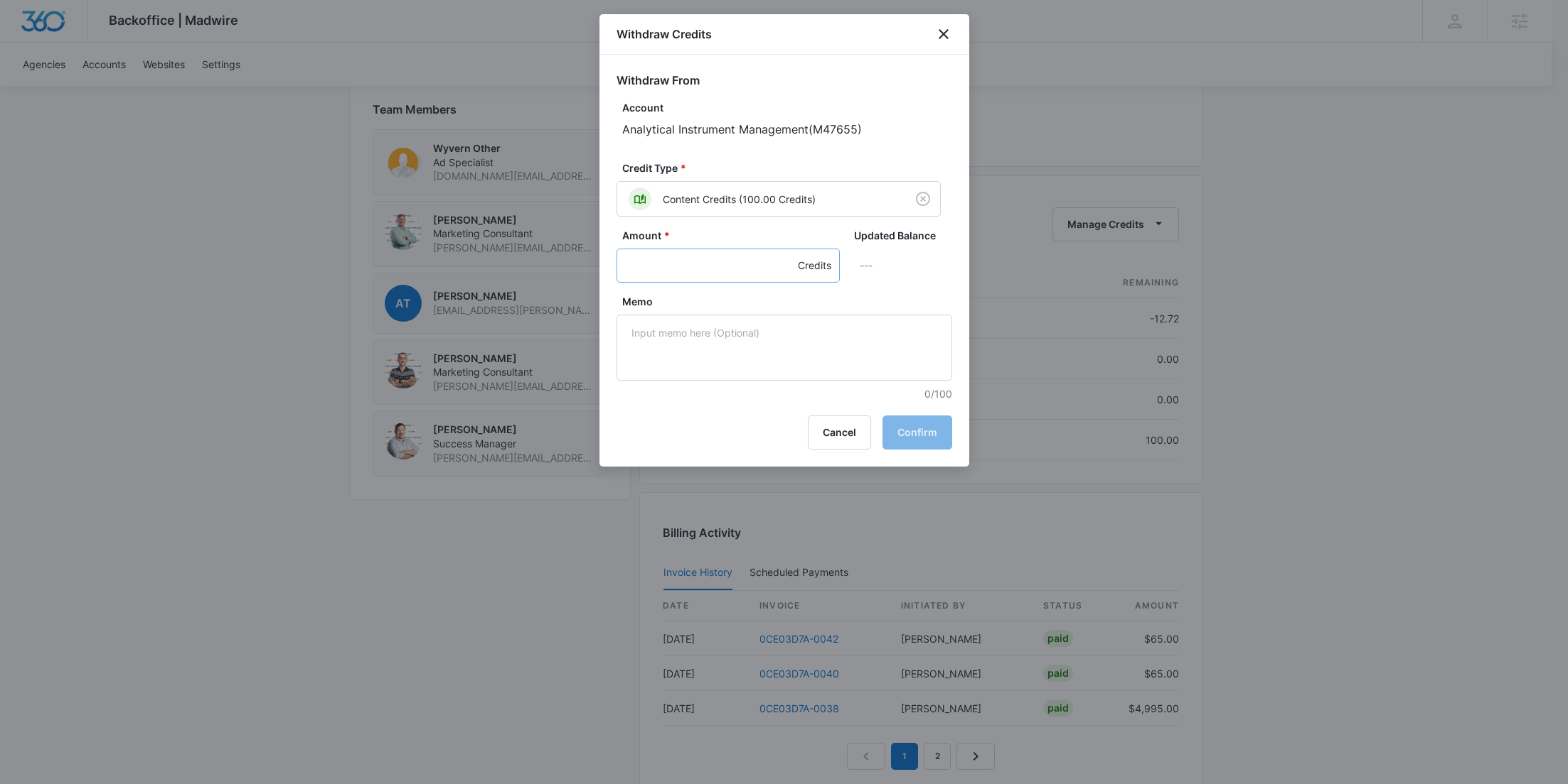
drag, startPoint x: 691, startPoint y: 287, endPoint x: 686, endPoint y: 278, distance: 10.3
click at [690, 286] on div "Amount * Credits Updated Balance ---" at bounding box center [784, 261] width 335 height 66
click at [682, 263] on input "Amount *" at bounding box center [728, 265] width 223 height 34
type input "100"
click at [681, 337] on textarea "Memo" at bounding box center [784, 347] width 335 height 66
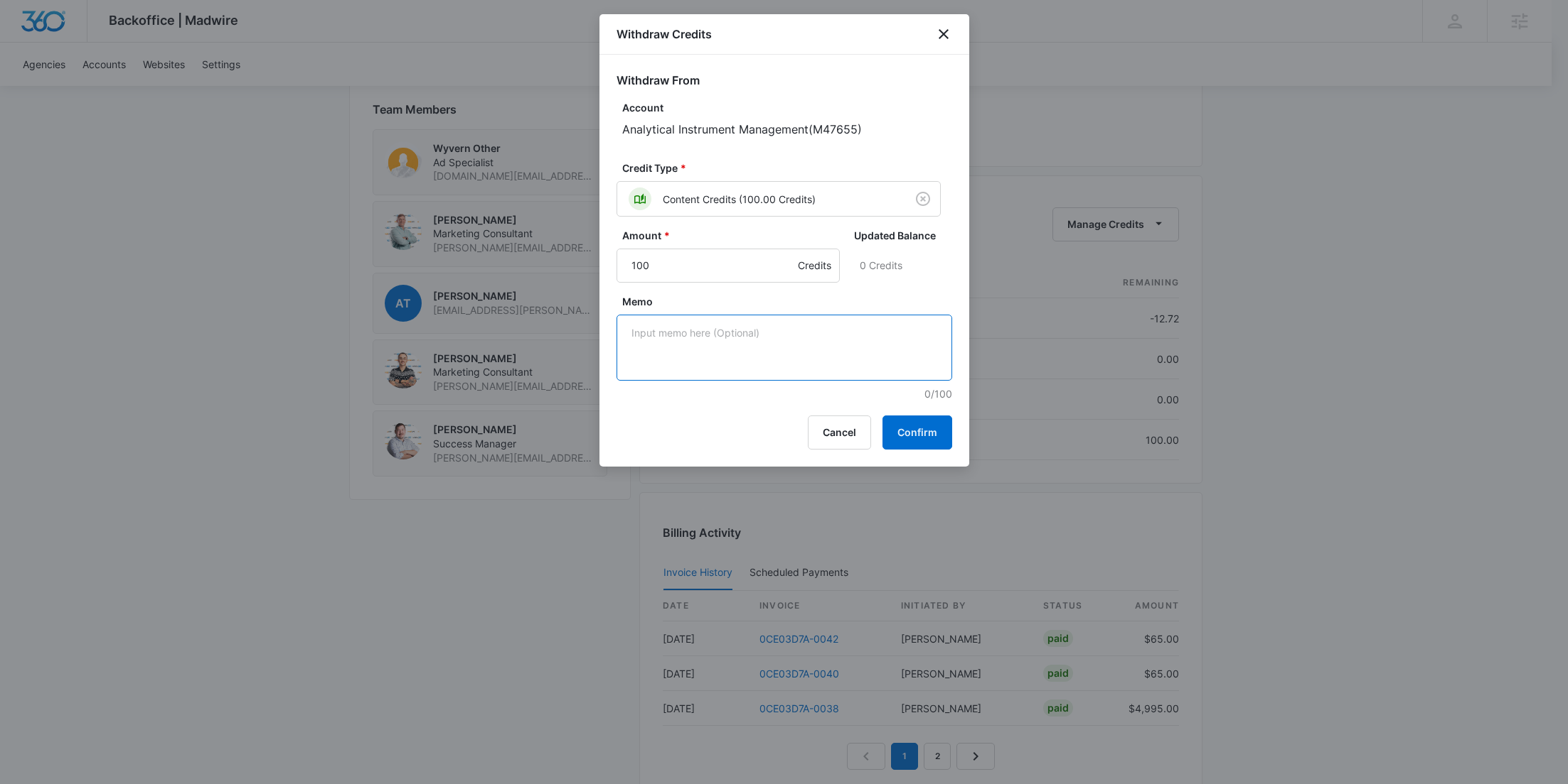
paste textarea "Cancellation - Clear Fuel"
type textarea "Cancellation - Clear Fuel"
click at [921, 431] on button "Confirm" at bounding box center [916, 432] width 70 height 34
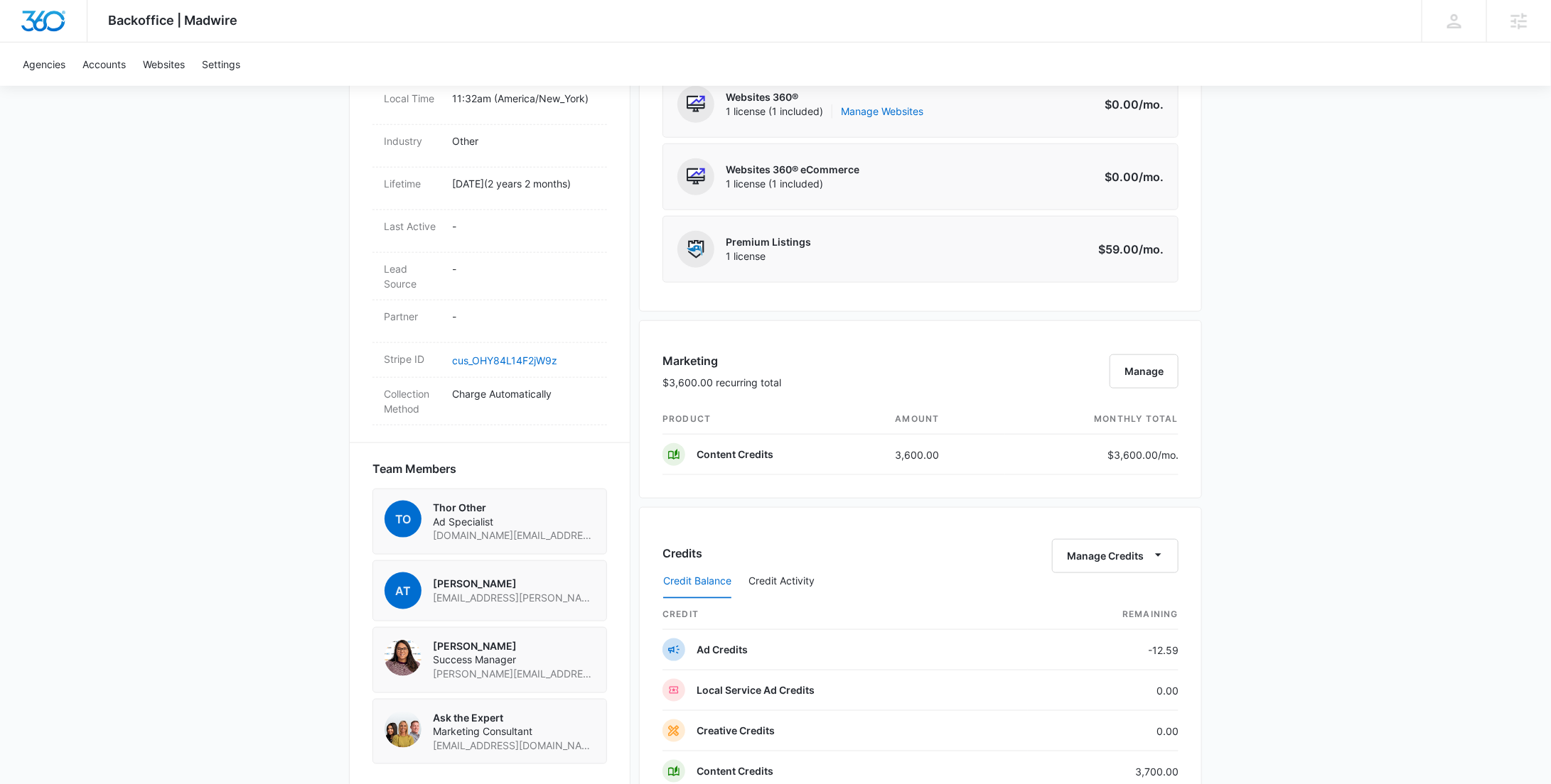
scroll to position [983, 0]
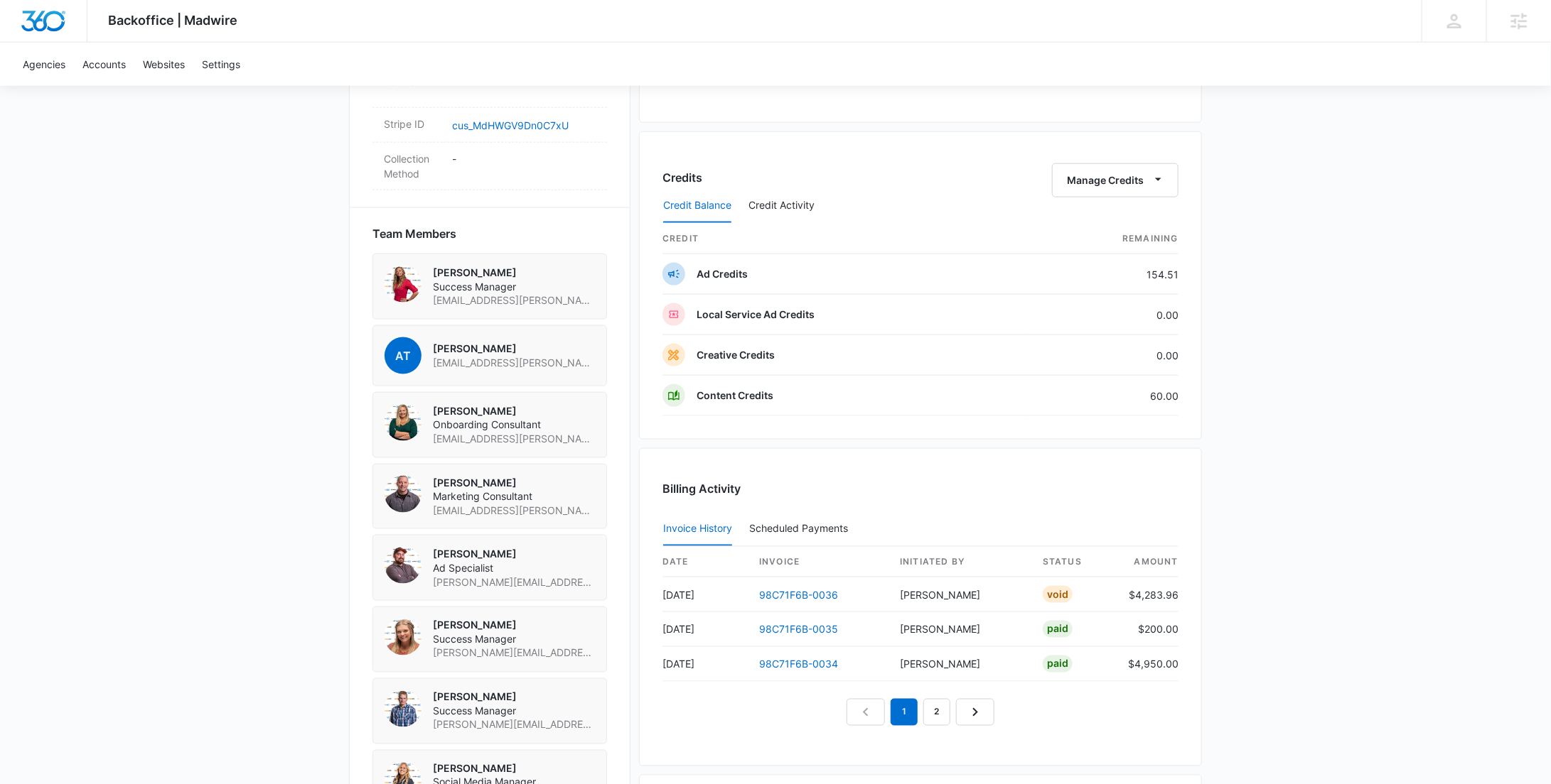
scroll to position [860, 0]
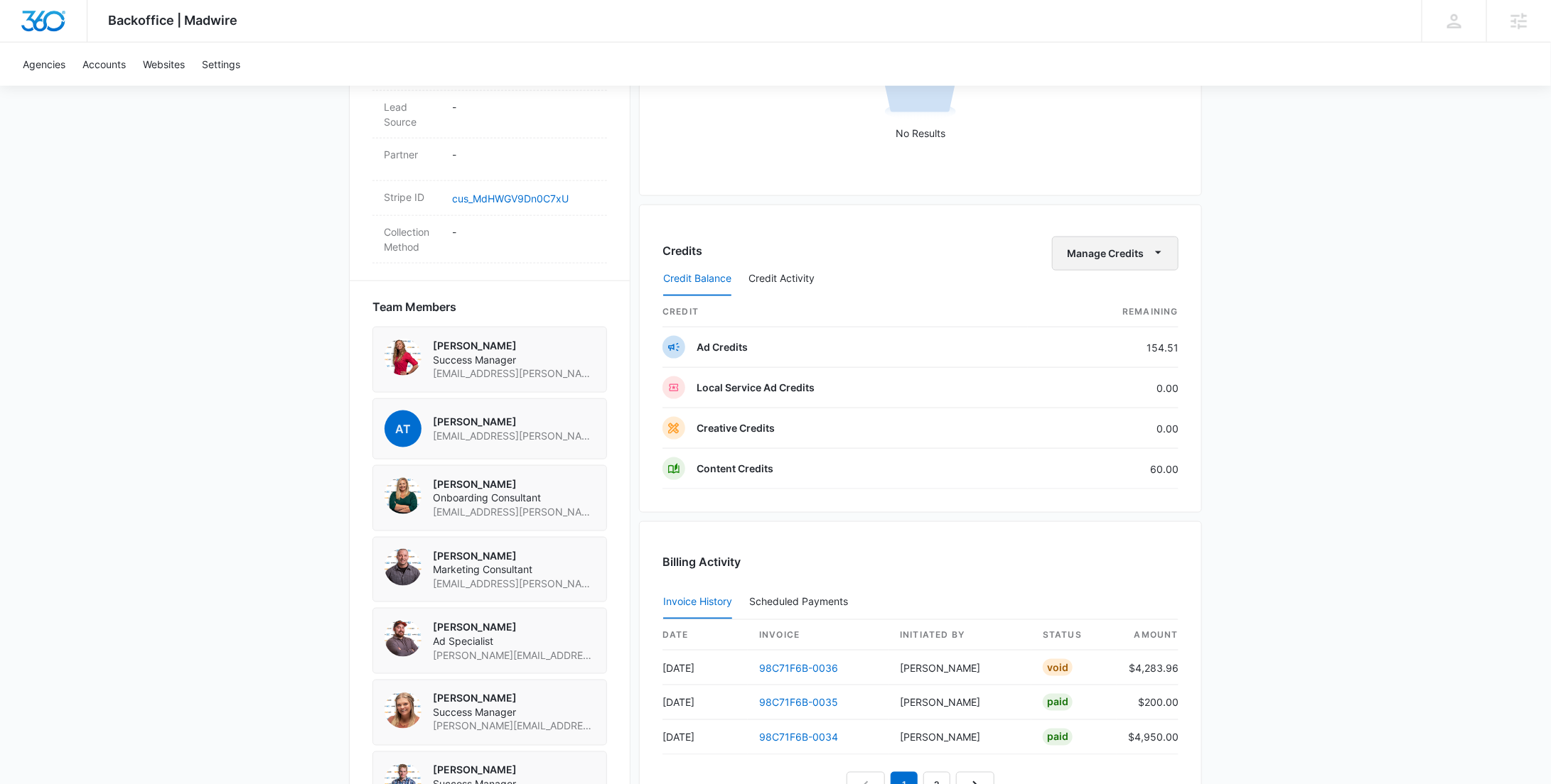
click at [1104, 258] on button "Manage Credits" at bounding box center [1115, 253] width 126 height 34
click at [1108, 314] on div "Withdraw Credits" at bounding box center [1137, 318] width 133 height 10
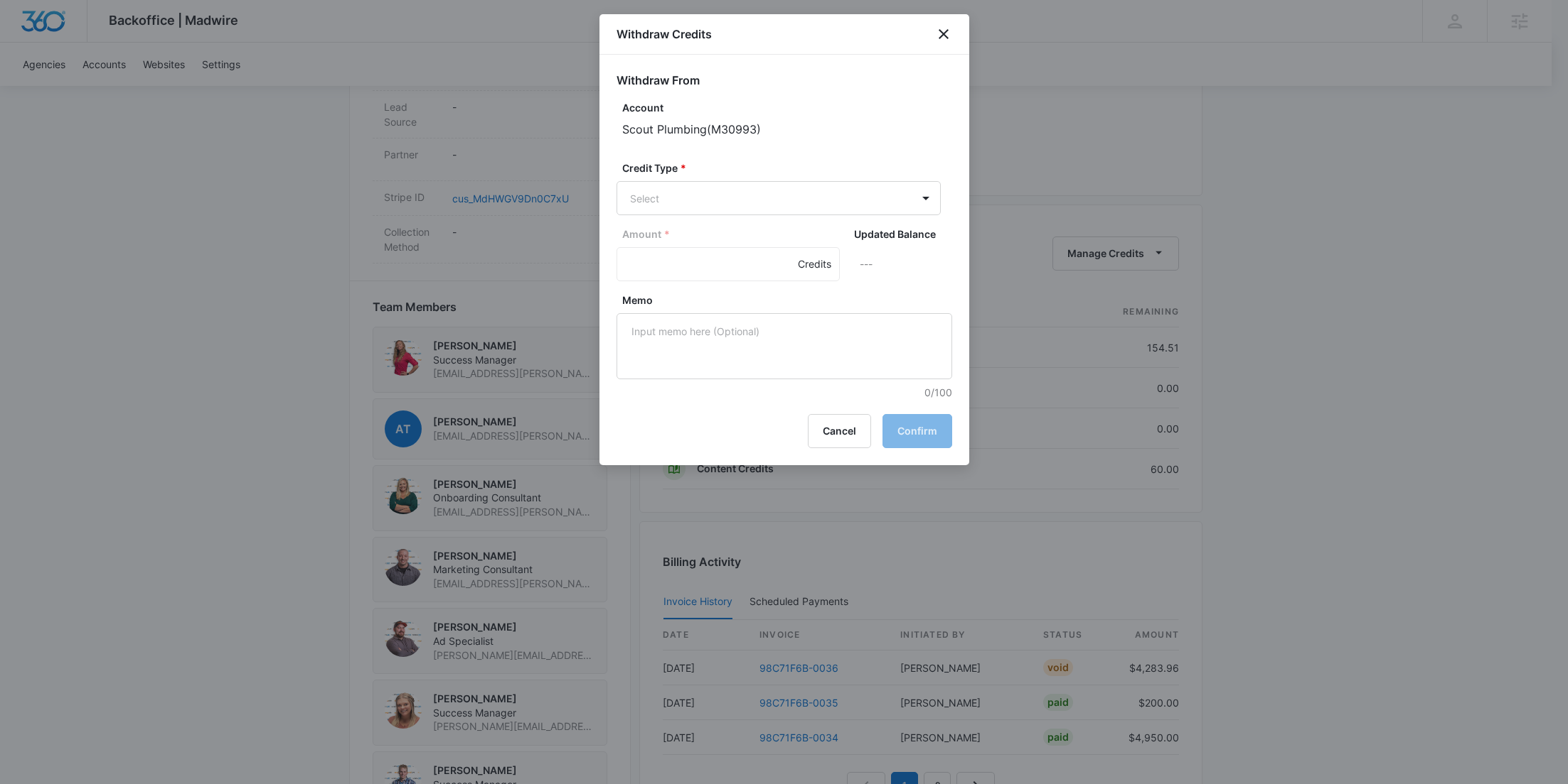
click at [832, 176] on div "Credit Type * Select" at bounding box center [778, 187] width 324 height 55
click at [761, 202] on body "Backoffice | Madwire Apps Settings RY Rochelle Young rochelle.young@madwire.com…" at bounding box center [784, 104] width 1568 height 1929
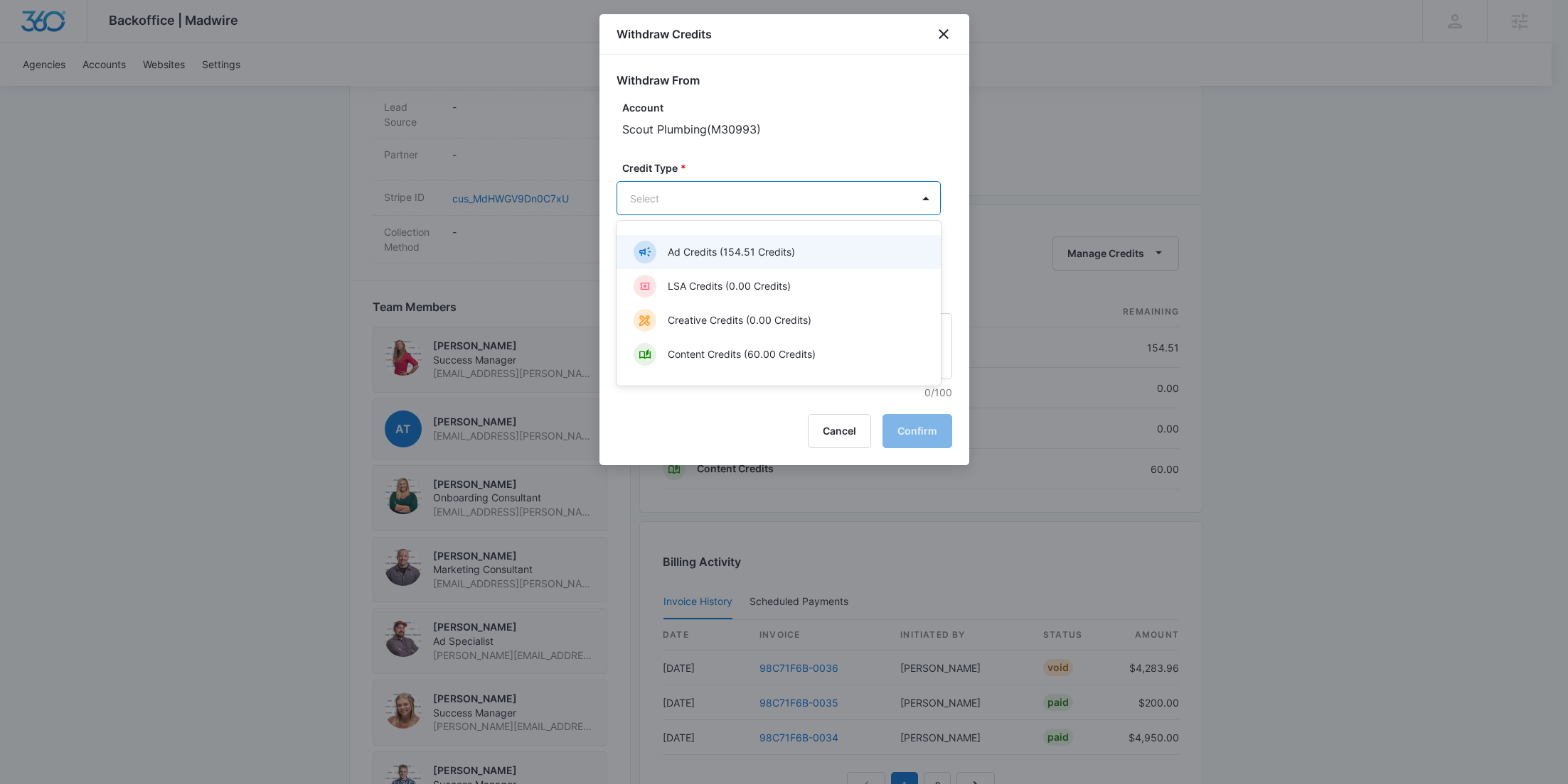
click at [748, 251] on p "Ad Credits (154.51 Credits)" at bounding box center [731, 251] width 127 height 15
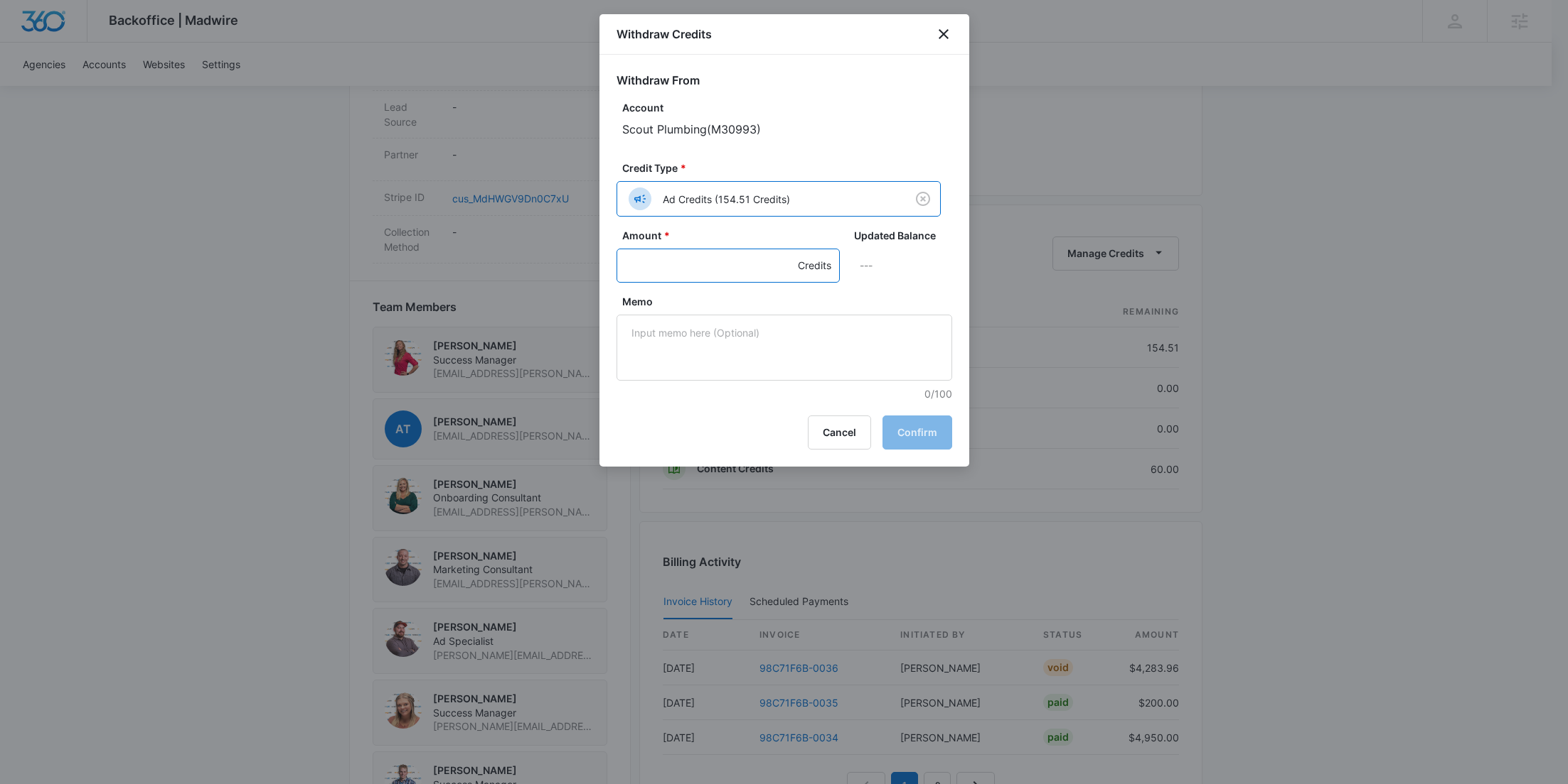
click at [688, 266] on input "Amount *" at bounding box center [728, 265] width 223 height 34
type input "154.51"
click at [736, 331] on textarea "Memo" at bounding box center [784, 347] width 335 height 66
paste textarea "Cancellation - Clear Fuel"
type textarea "Cancellation - Clear Fuel"
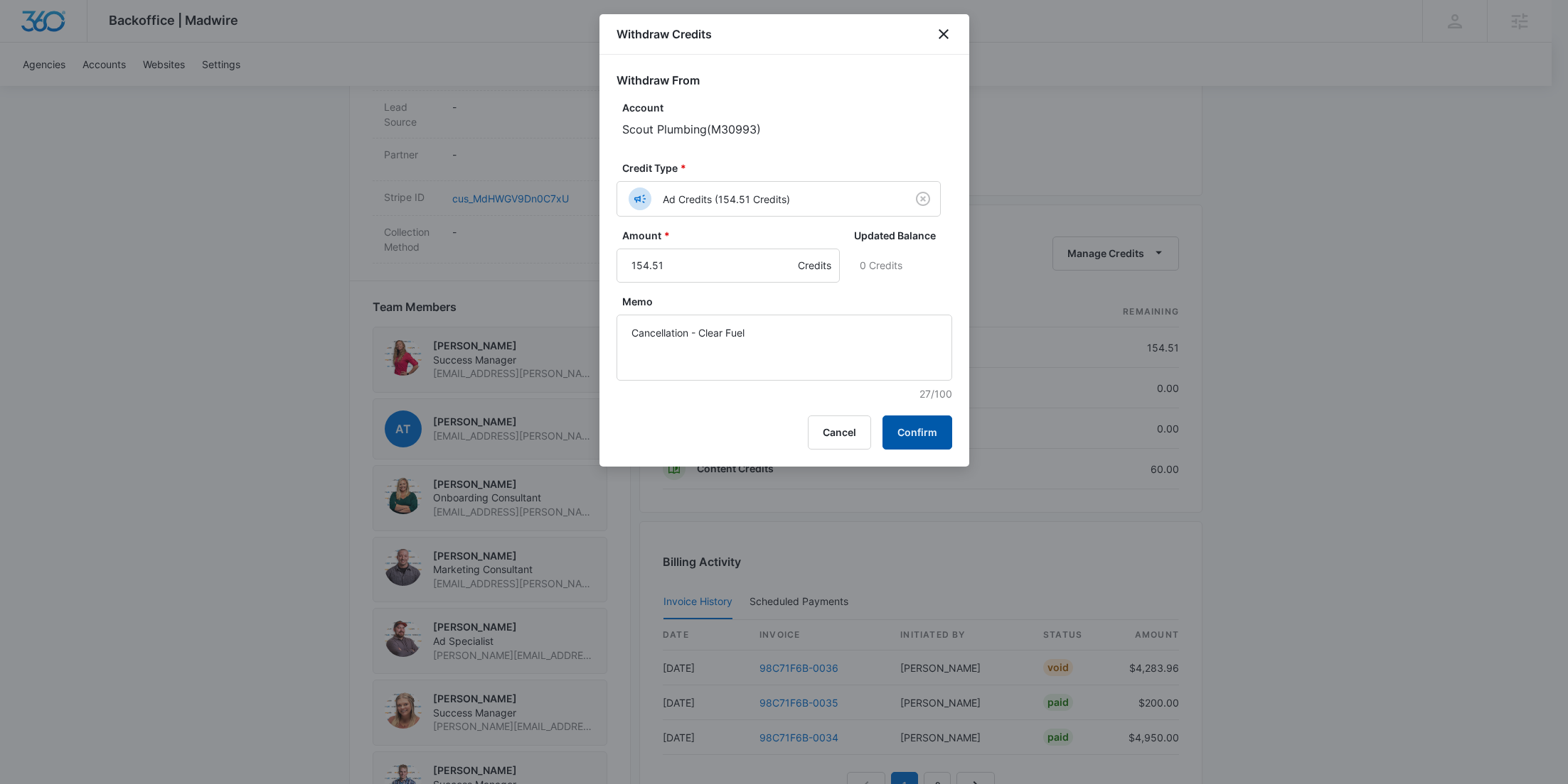
click at [937, 435] on button "Confirm" at bounding box center [916, 432] width 70 height 34
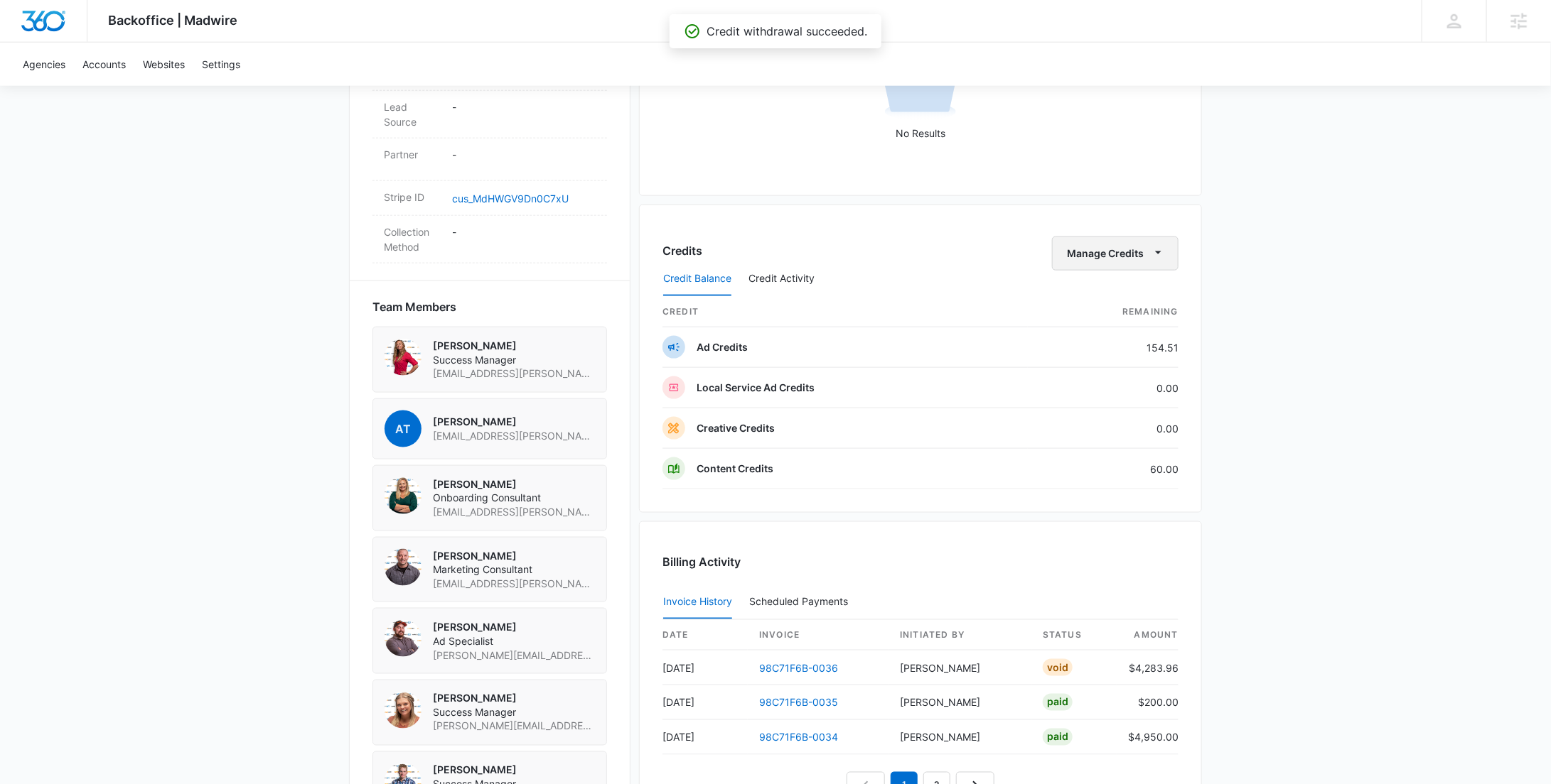
click at [1136, 249] on button "Manage Credits" at bounding box center [1115, 253] width 126 height 34
click at [1128, 316] on div "Withdraw Credits" at bounding box center [1137, 318] width 133 height 10
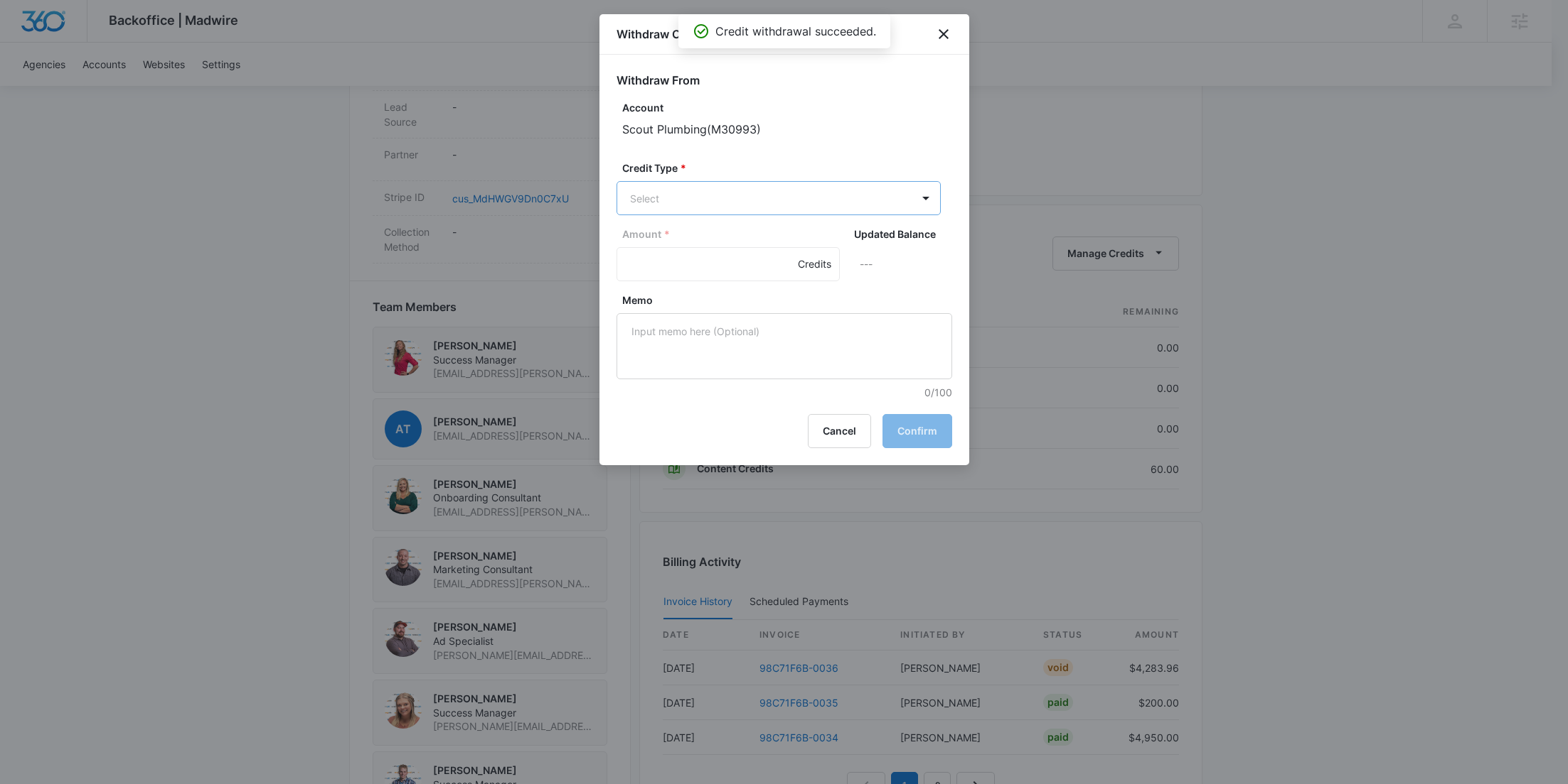
click at [837, 202] on body "Backoffice | Madwire Apps Settings RY Rochelle Young rochelle.young@madwire.com…" at bounding box center [784, 104] width 1568 height 1929
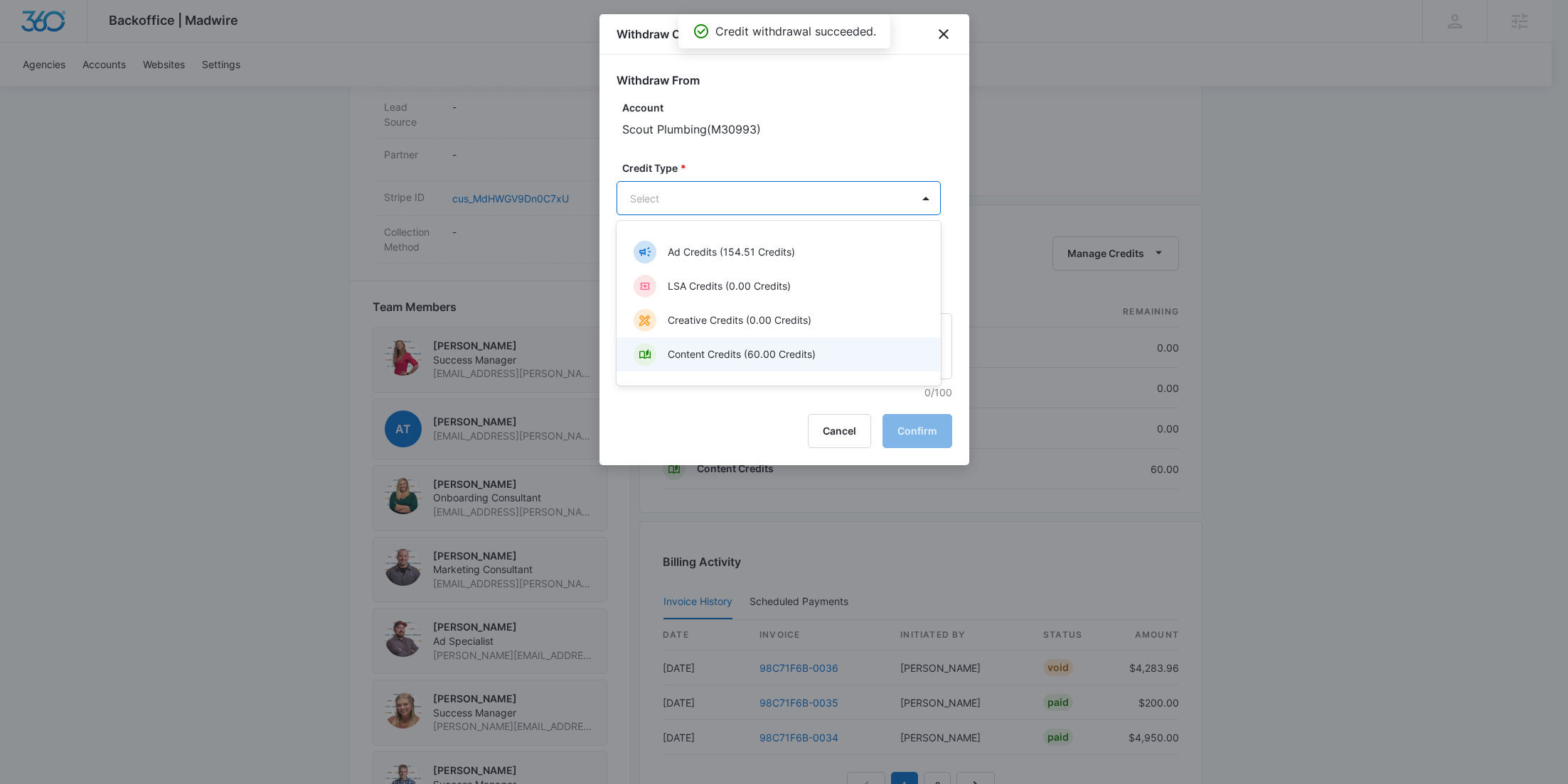
click at [766, 349] on p "Content Credits (60.00 Credits)" at bounding box center [741, 354] width 148 height 15
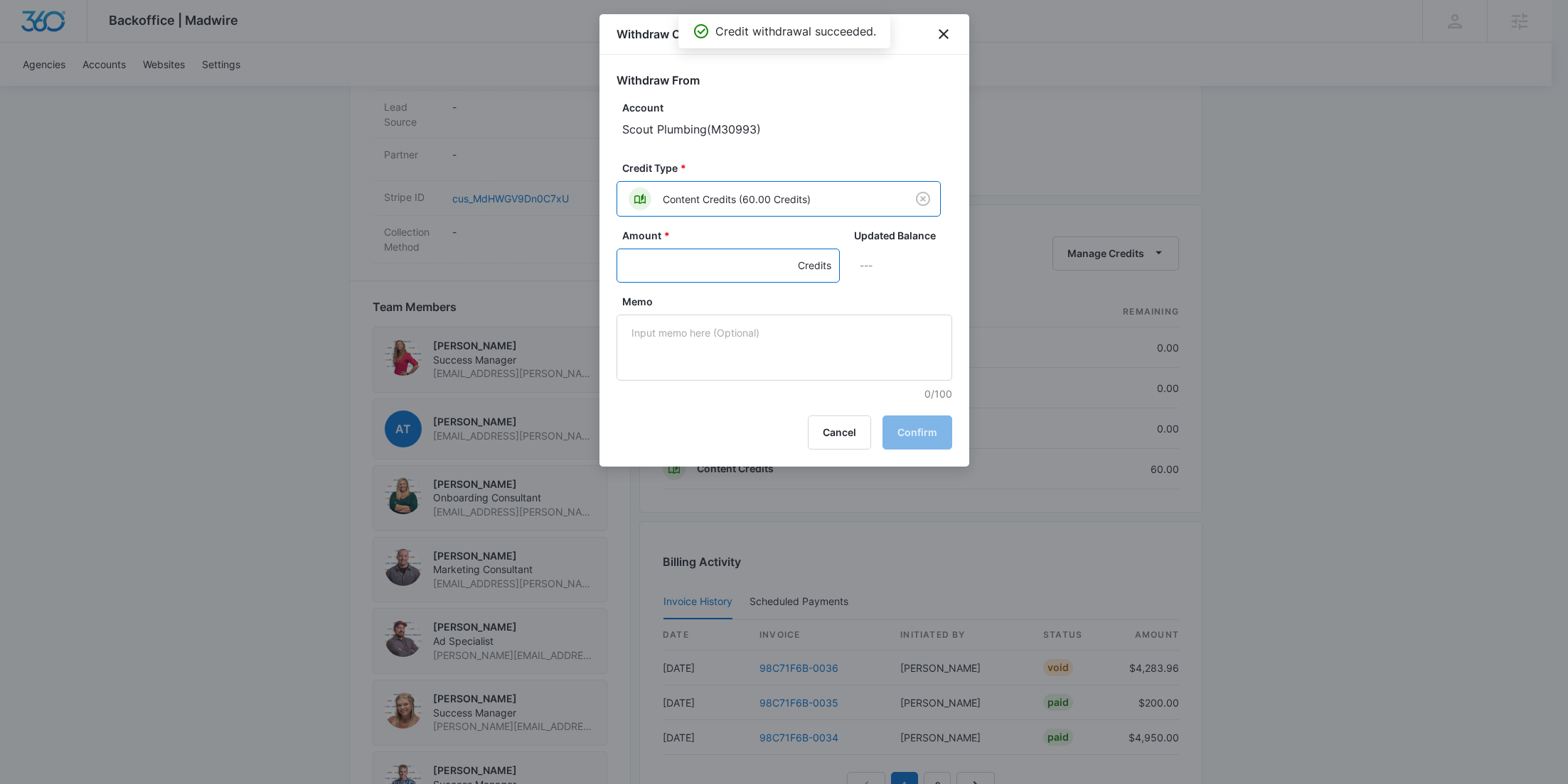
click at [662, 267] on input "Amount *" at bounding box center [728, 265] width 223 height 34
type input "60"
click at [684, 341] on textarea "Memo" at bounding box center [784, 347] width 335 height 66
paste textarea "Cancellation - Clear Fuel"
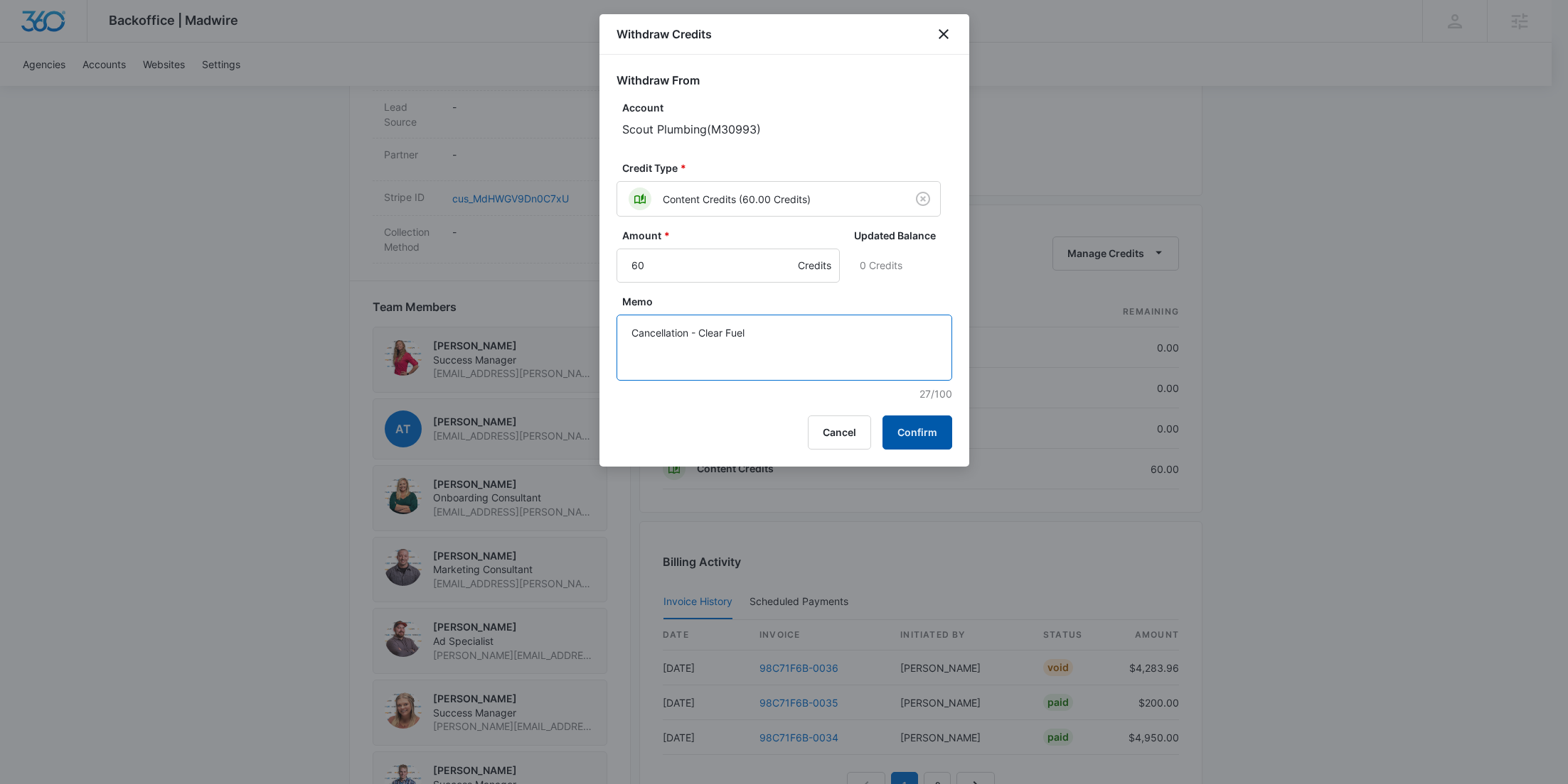
type textarea "Cancellation - Clear Fuel"
click at [910, 427] on button "Confirm" at bounding box center [916, 432] width 70 height 34
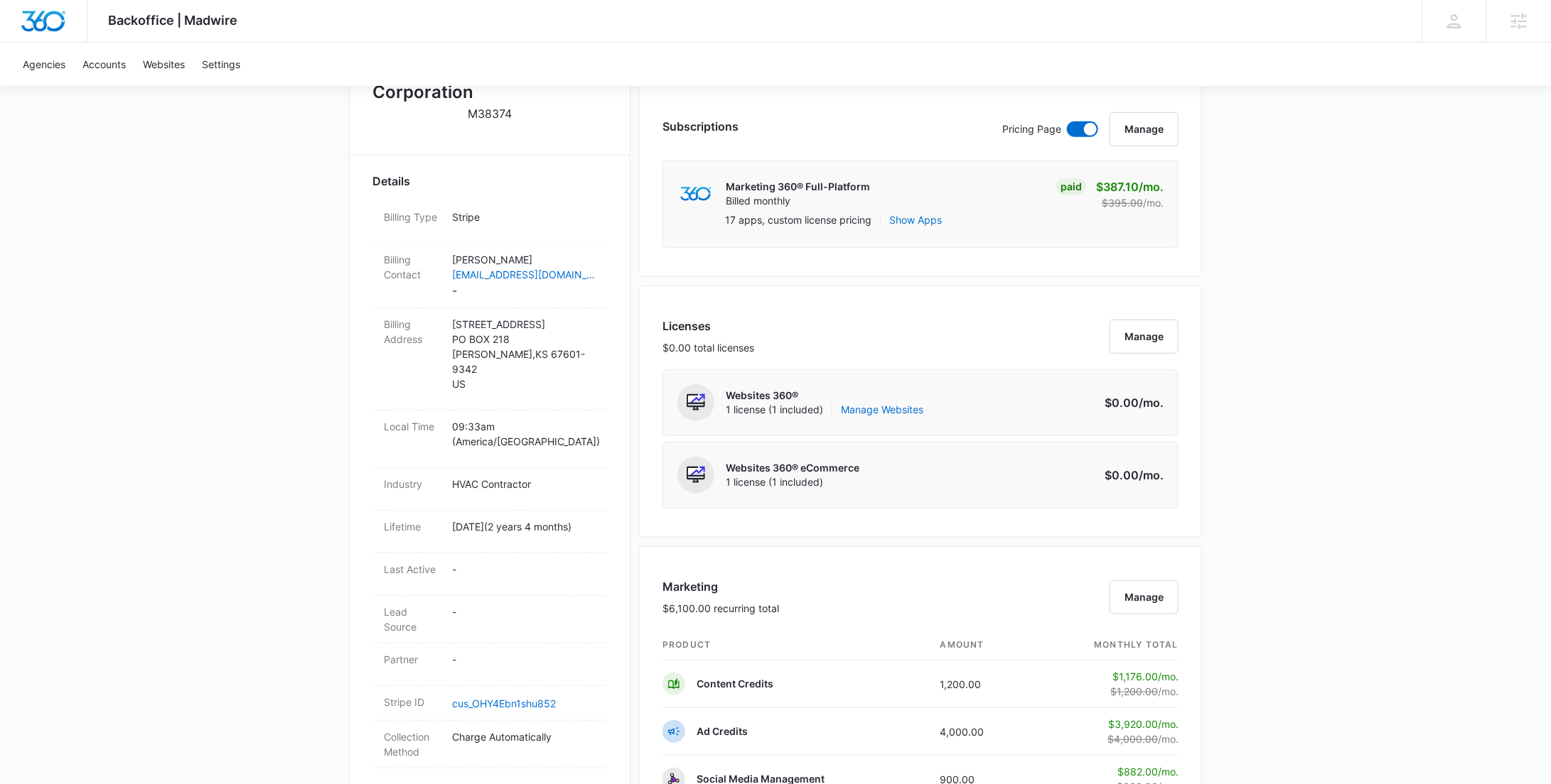
scroll to position [1048, 0]
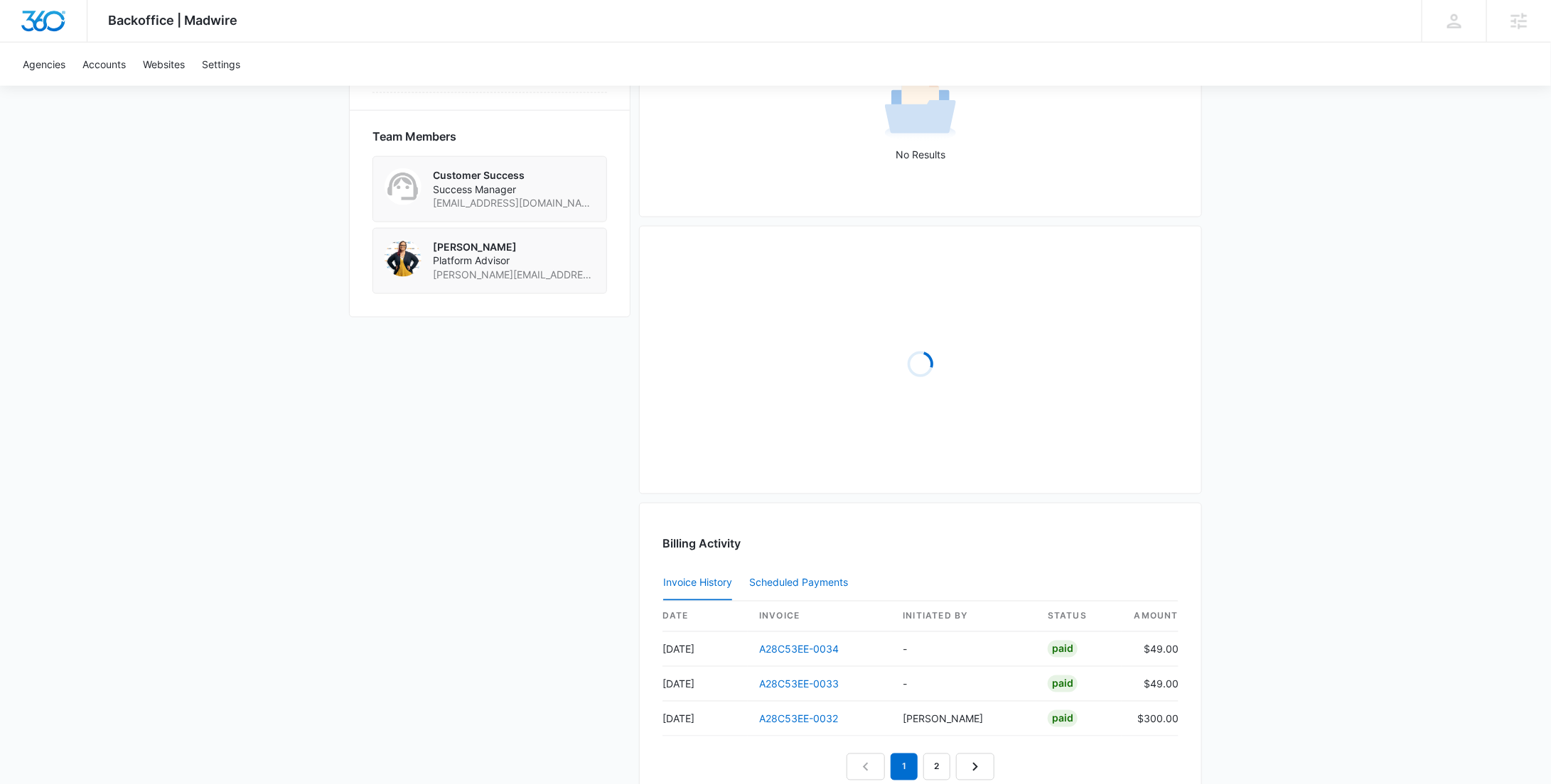
scroll to position [1199, 0]
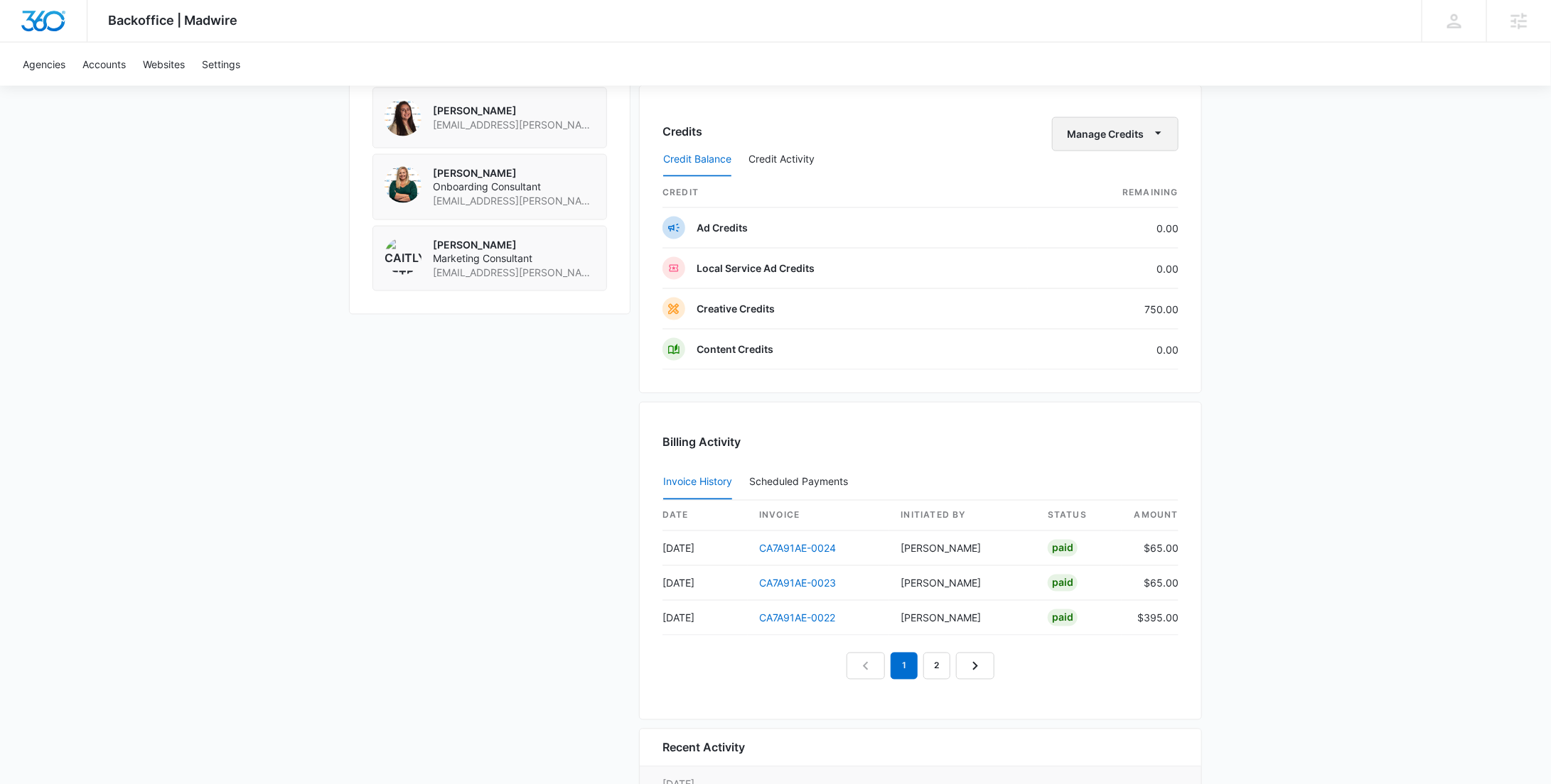
scroll to position [1124, 0]
click at [1117, 137] on button "Manage Credits" at bounding box center [1115, 136] width 126 height 34
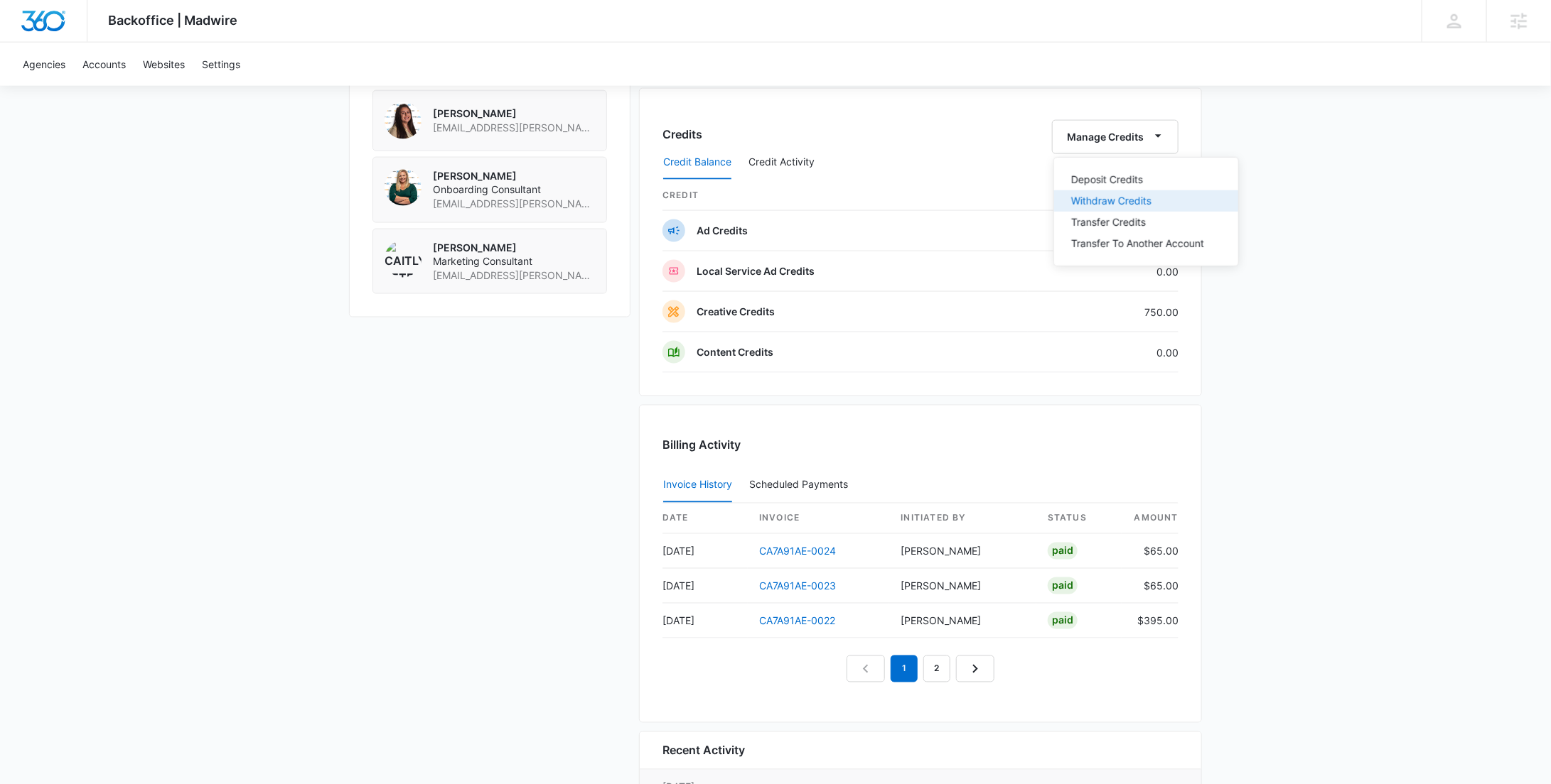
click at [1115, 192] on button "Withdraw Credits" at bounding box center [1146, 200] width 184 height 21
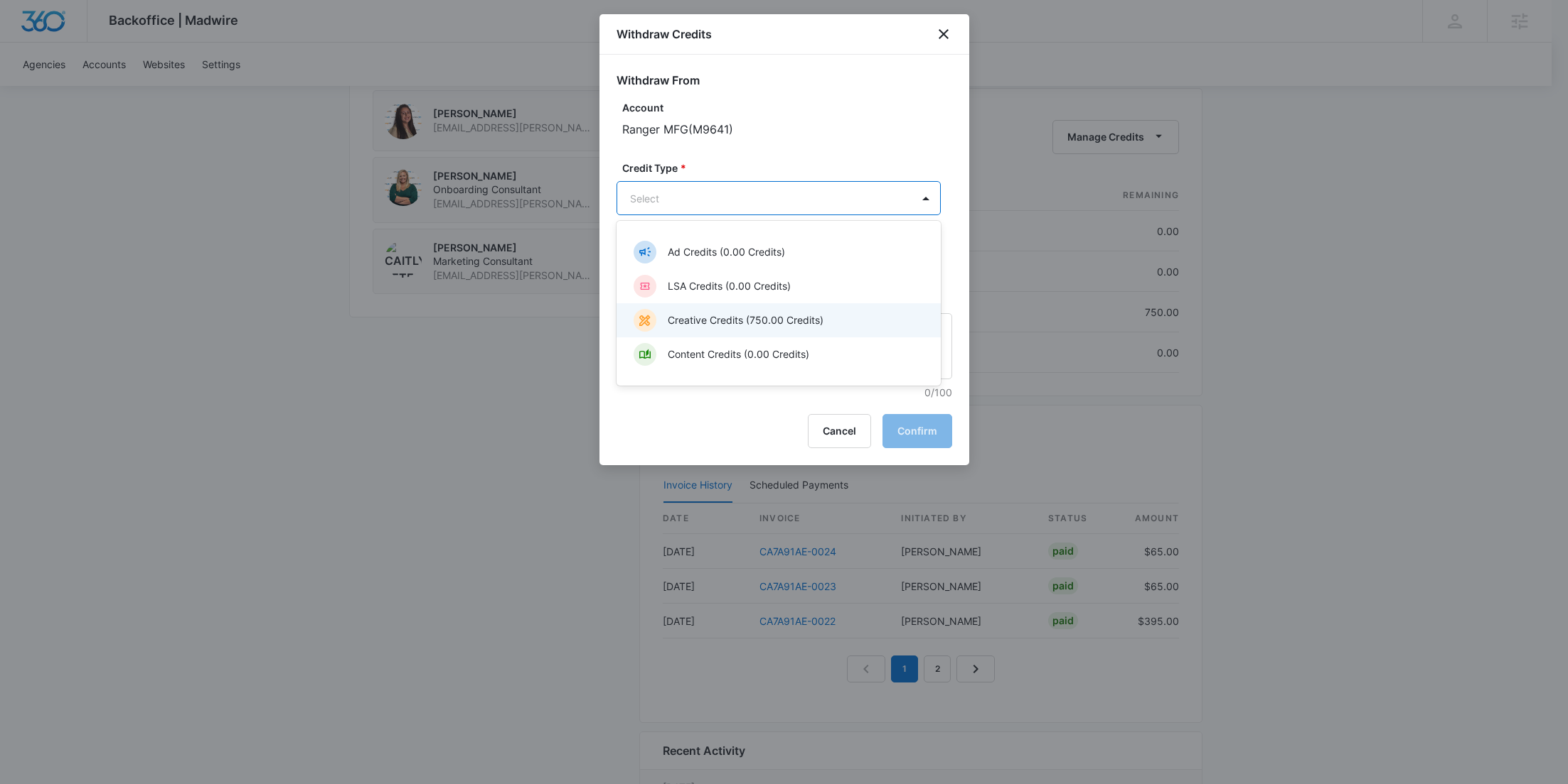
click at [752, 332] on div "Creative Credits (750.00 Credits)" at bounding box center [778, 320] width 324 height 34
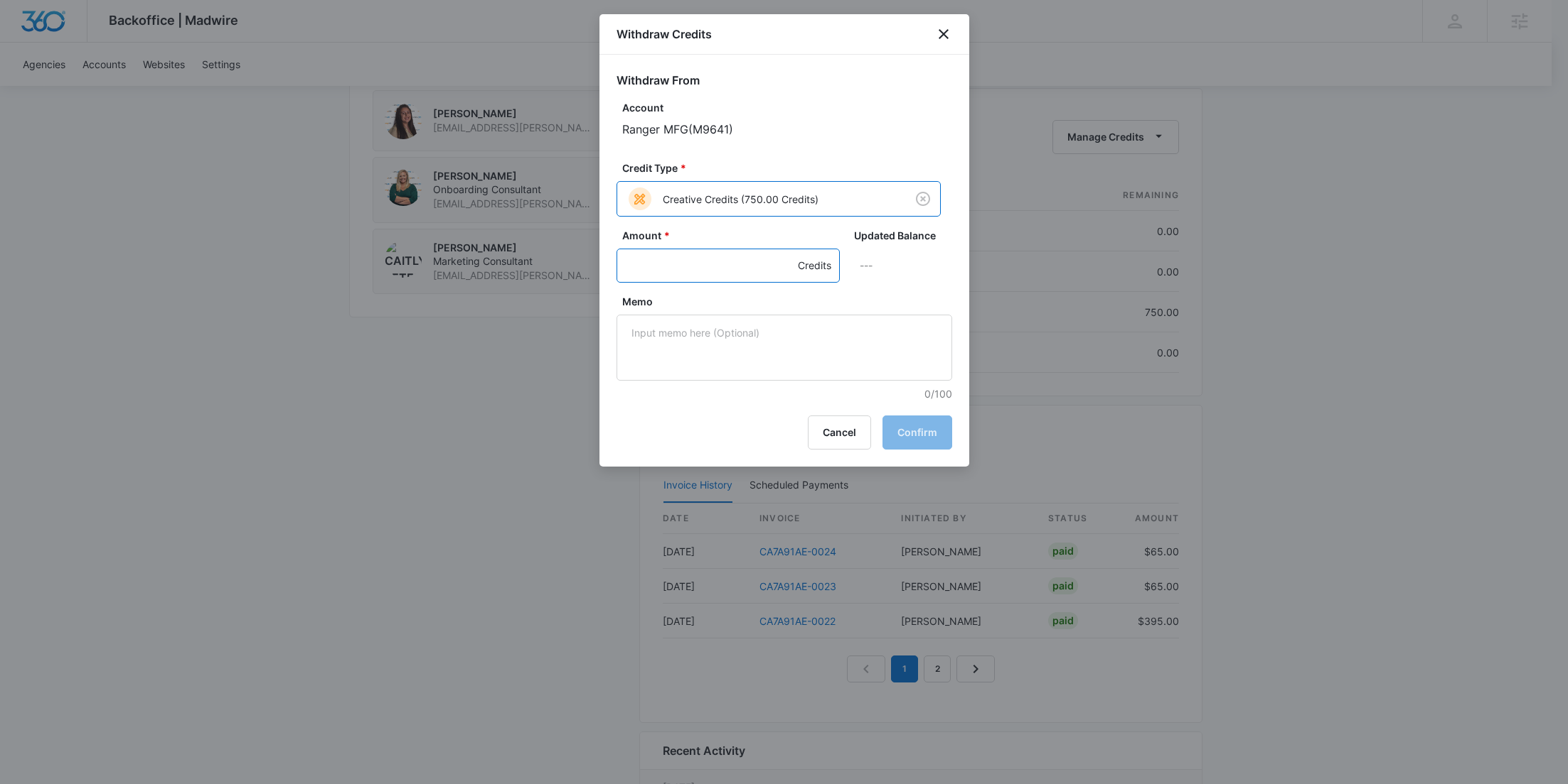
click at [717, 266] on input "Amount *" at bounding box center [728, 265] width 223 height 34
type input "750"
click at [767, 332] on textarea "Memo" at bounding box center [784, 347] width 335 height 66
paste textarea "Cancellation - Clear Fuel"
type textarea "Cancellation - Clear Fuel"
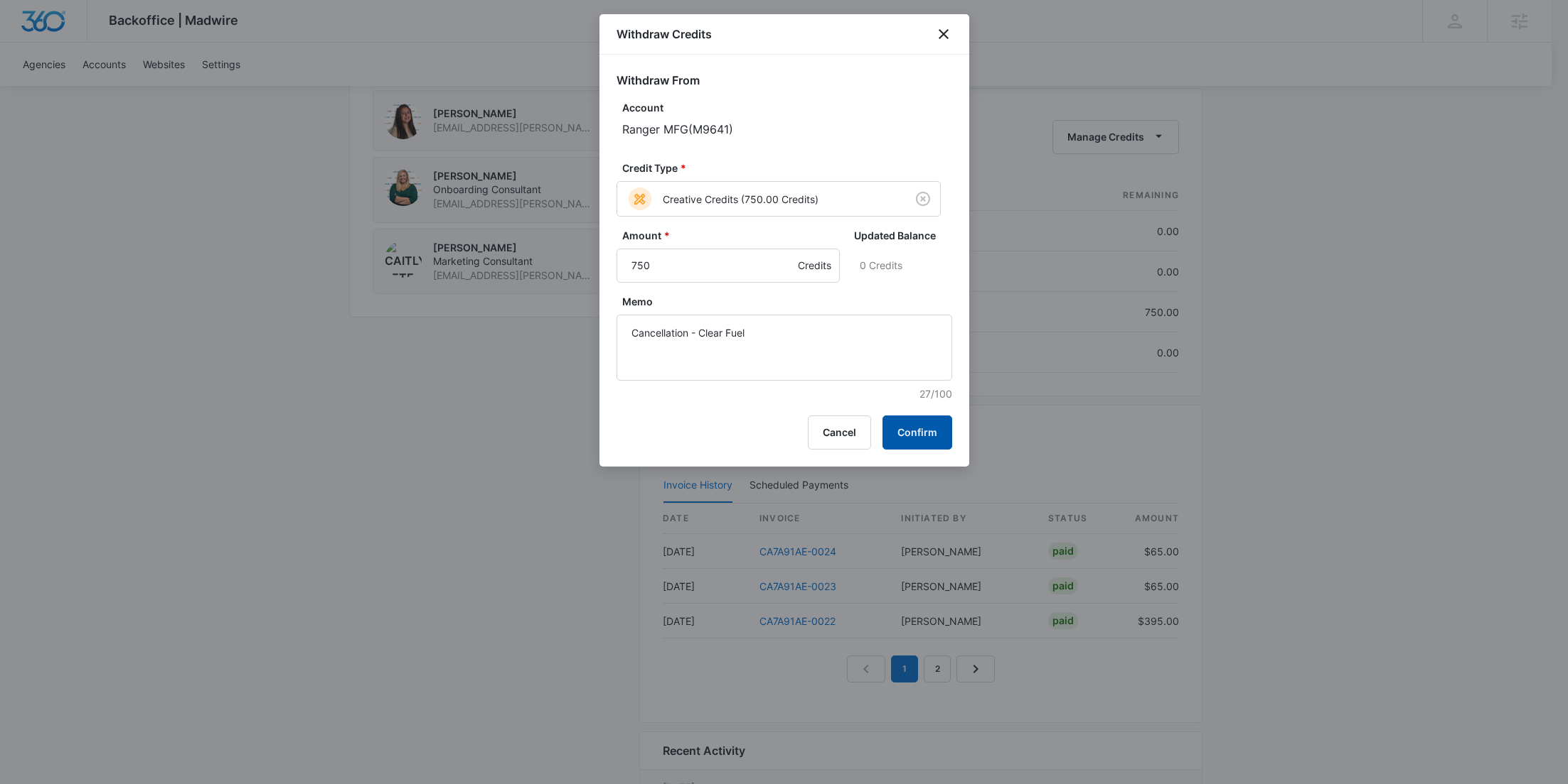
click at [925, 420] on button "Confirm" at bounding box center [916, 432] width 70 height 34
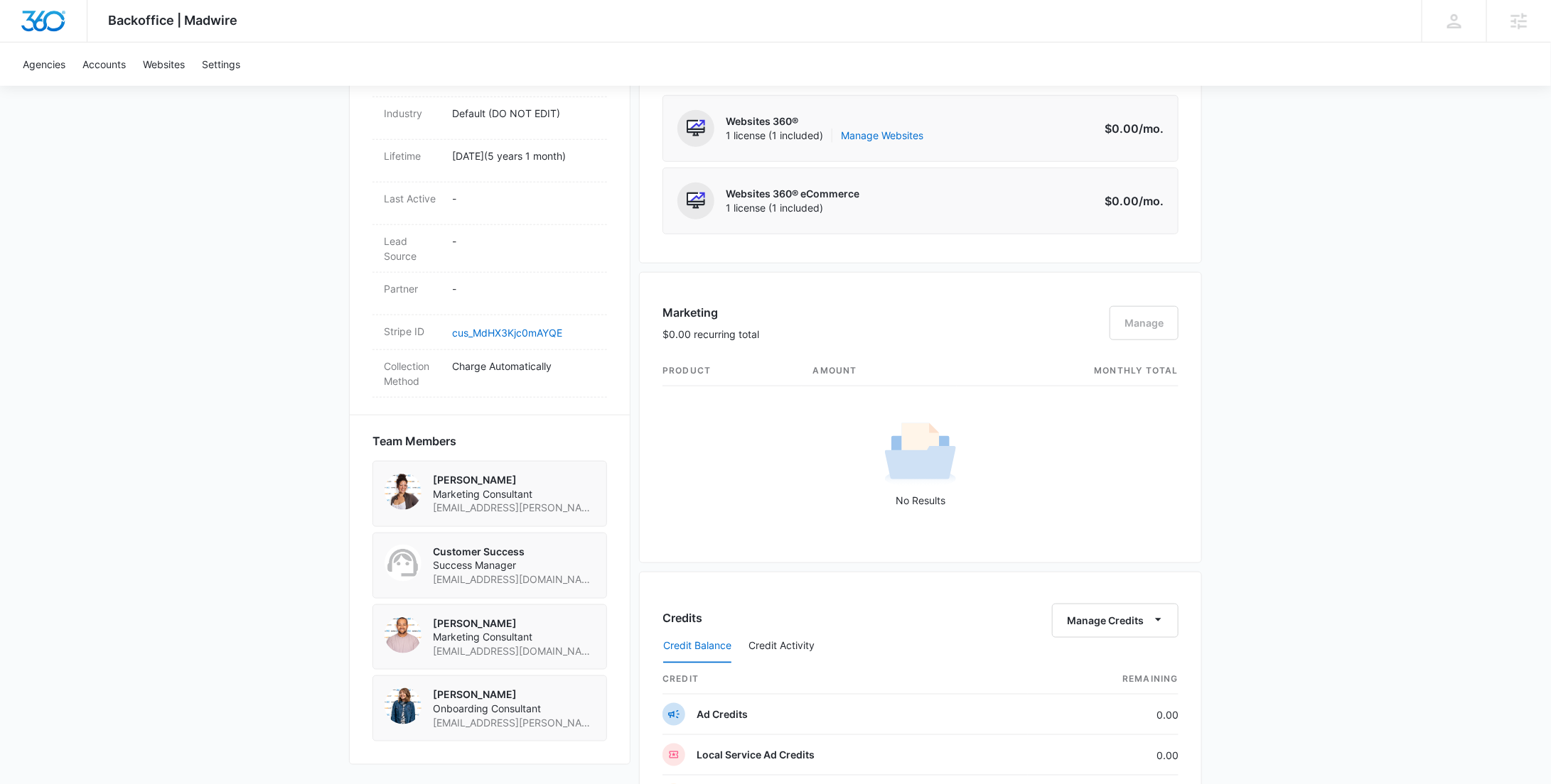
scroll to position [1304, 0]
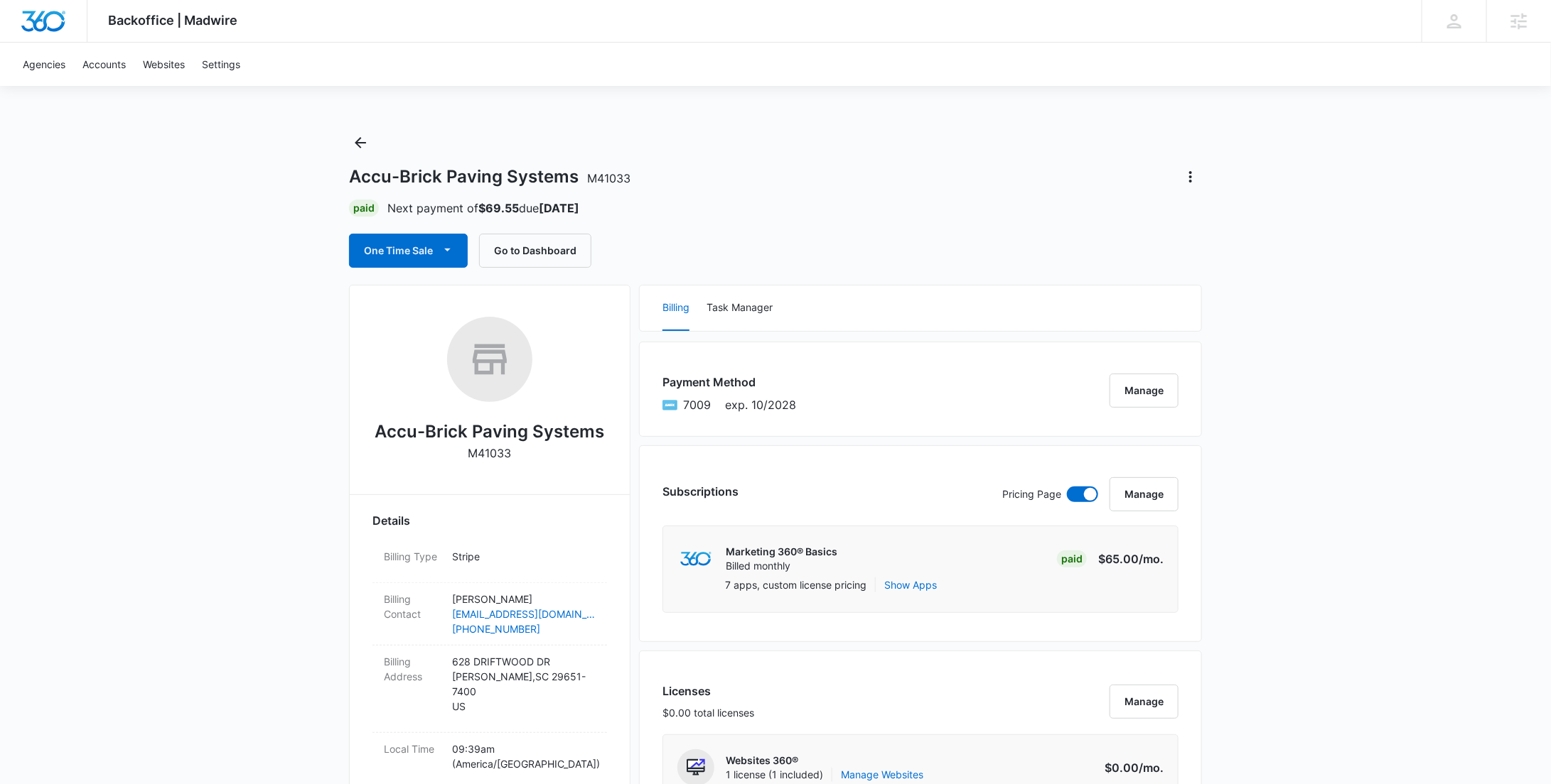
scroll to position [1238, 0]
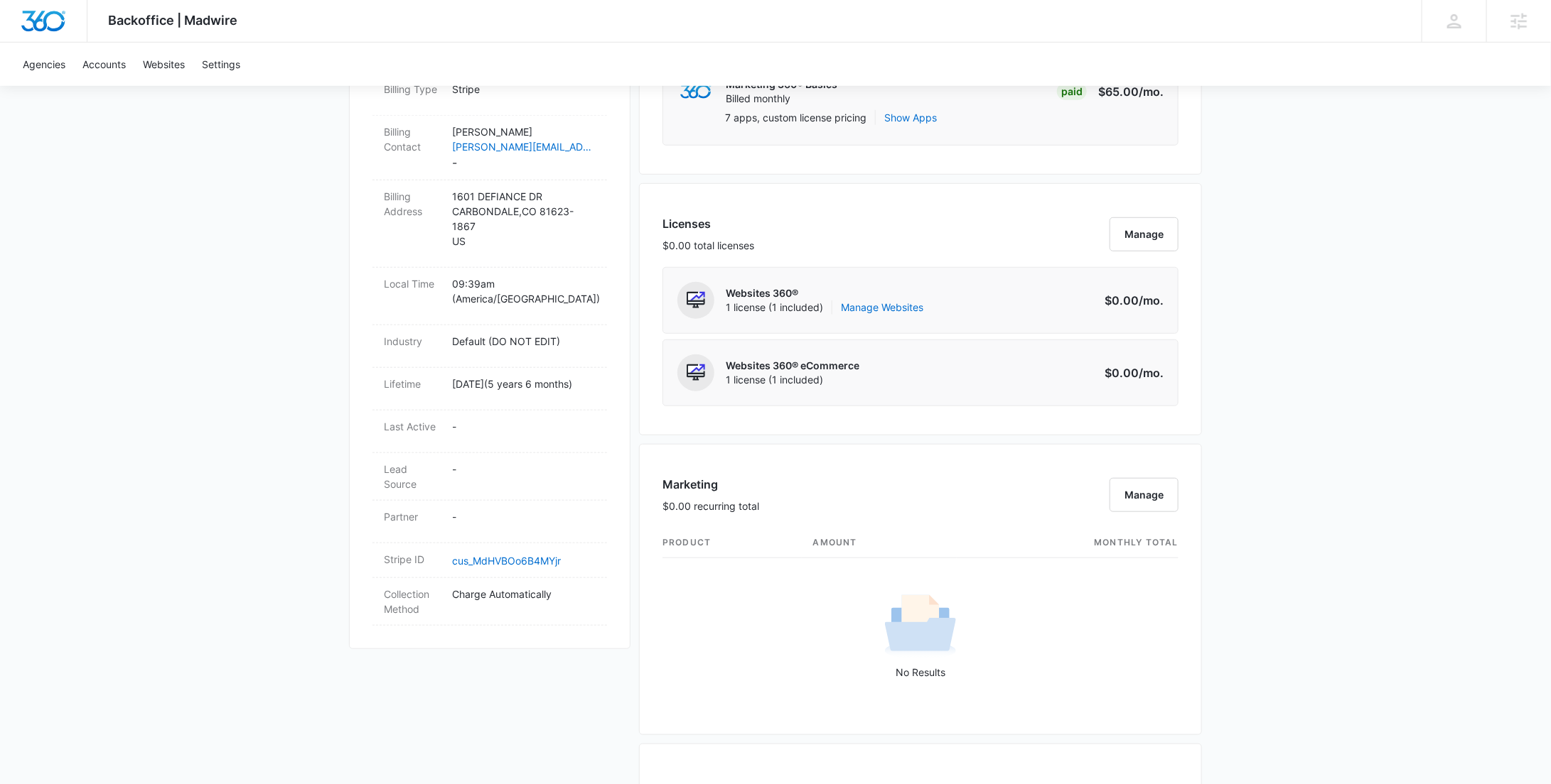
scroll to position [1199, 0]
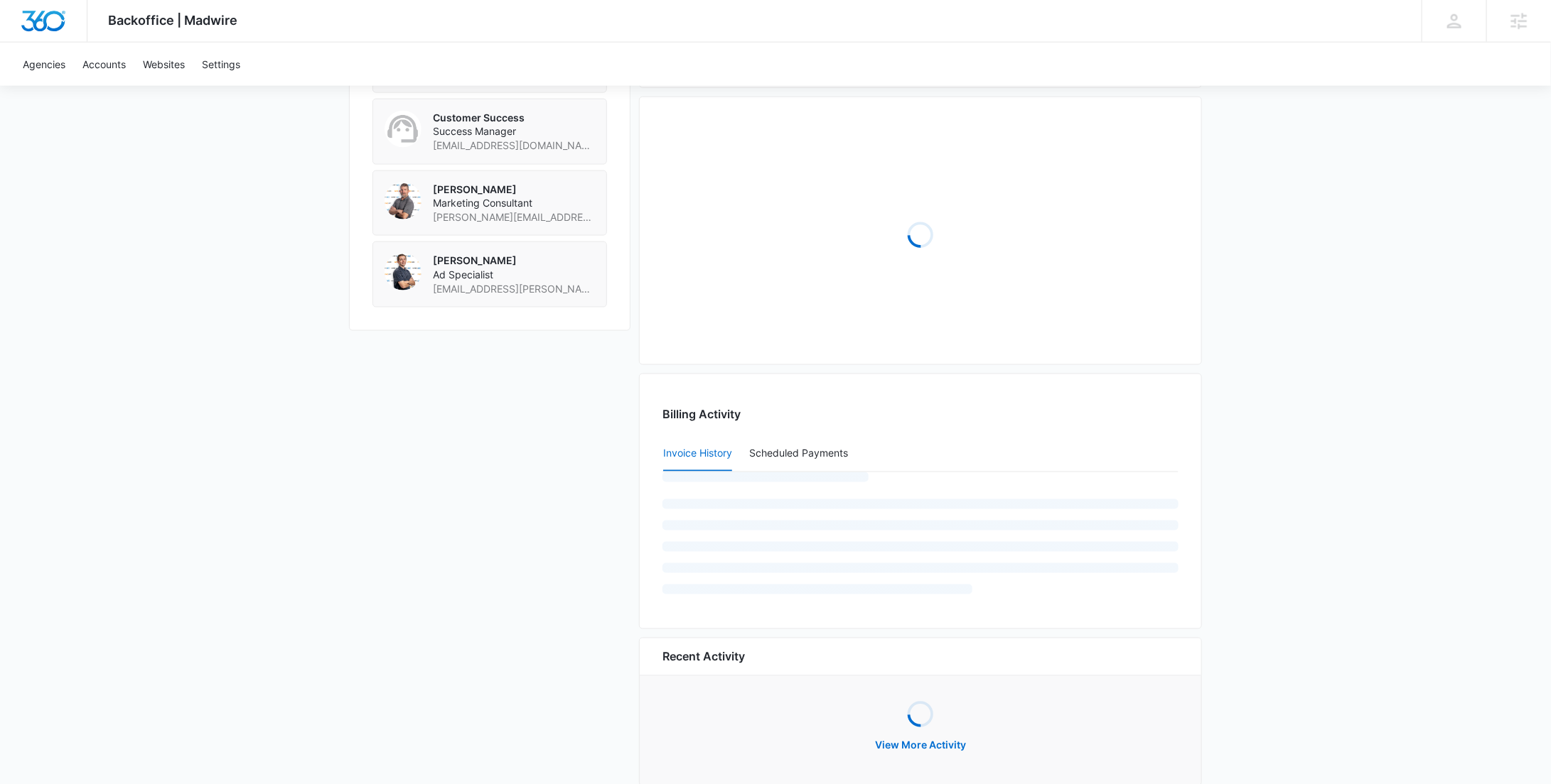
scroll to position [1139, 0]
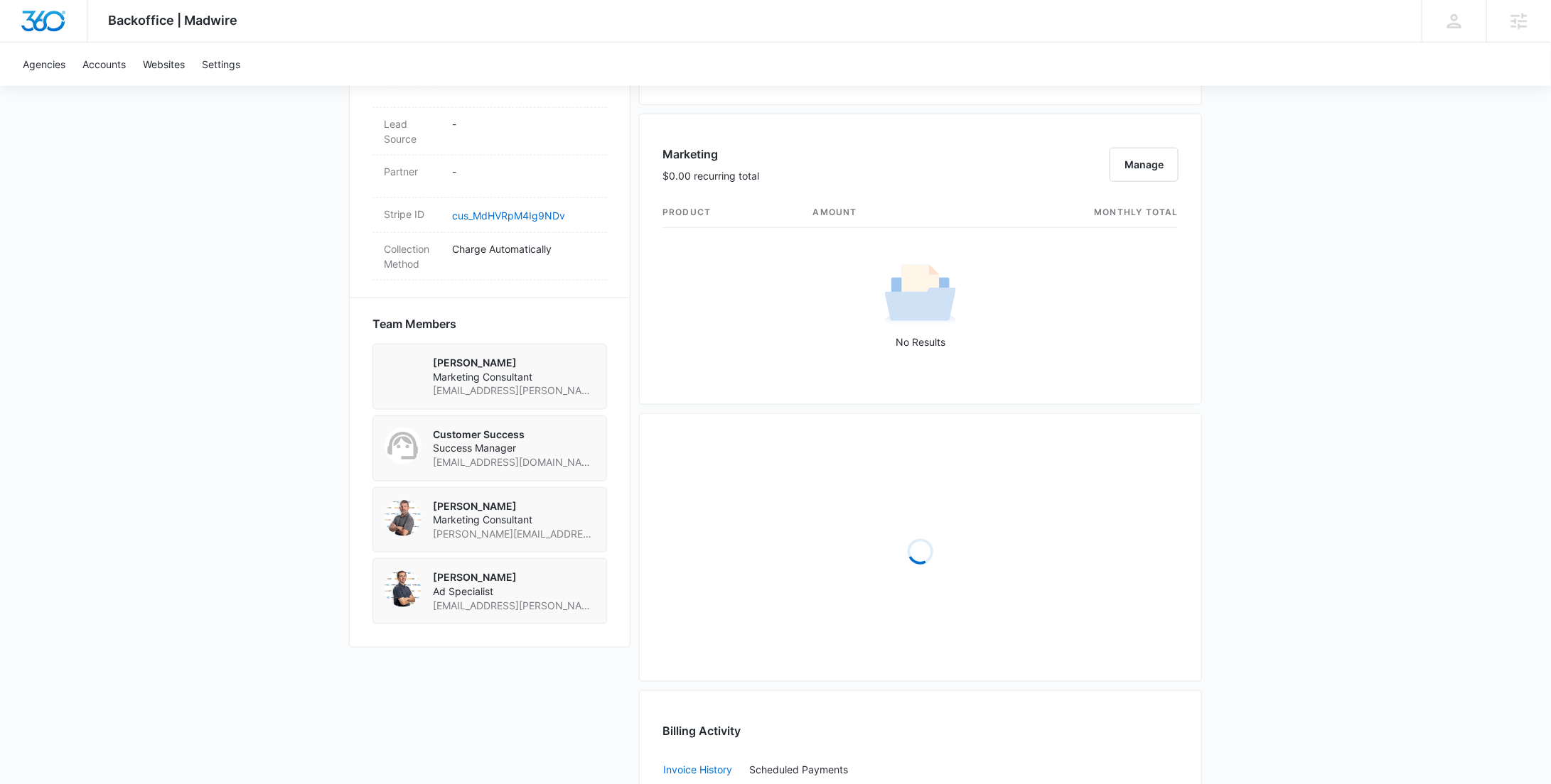
scroll to position [1139, 0]
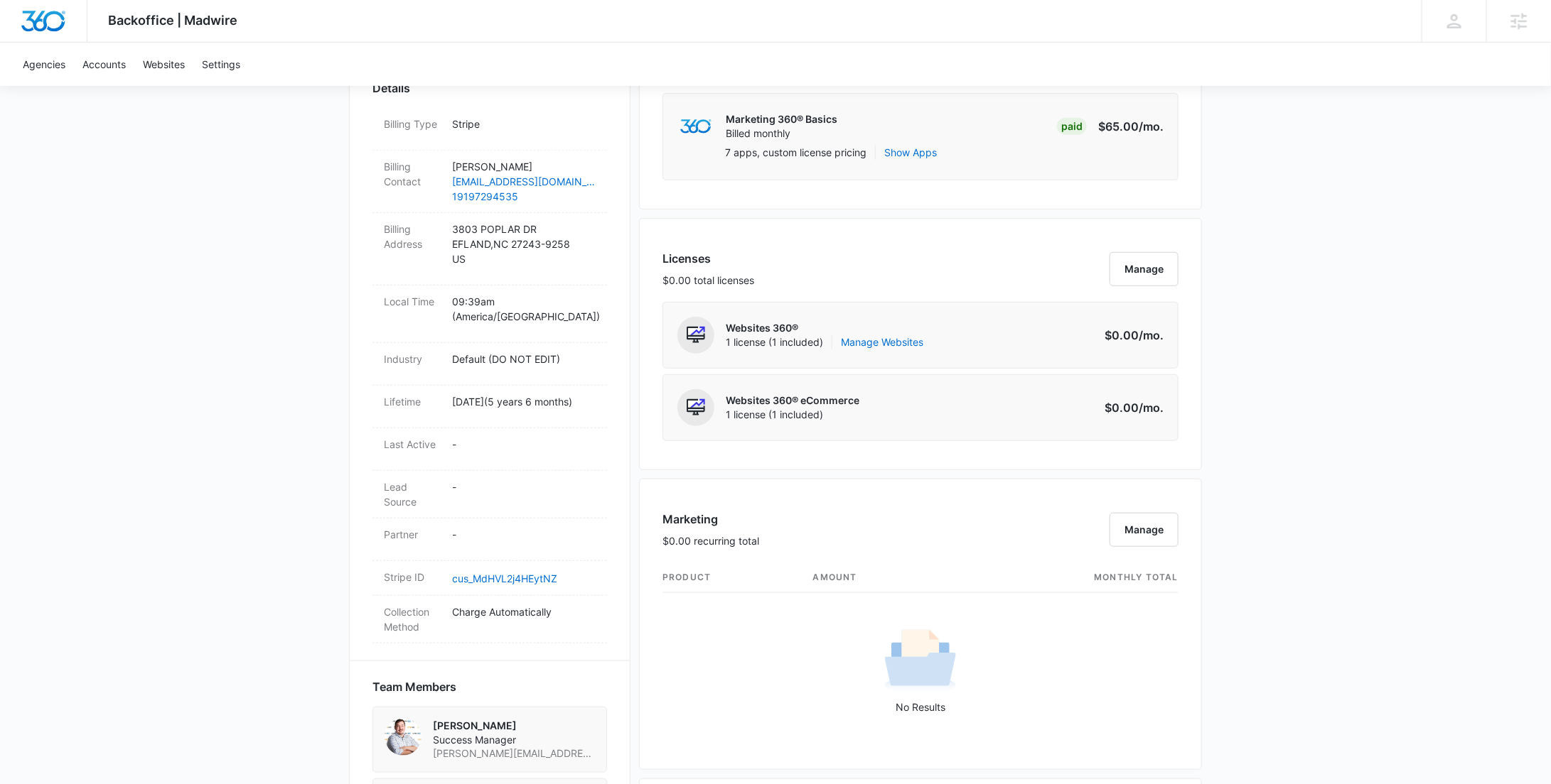
scroll to position [1238, 0]
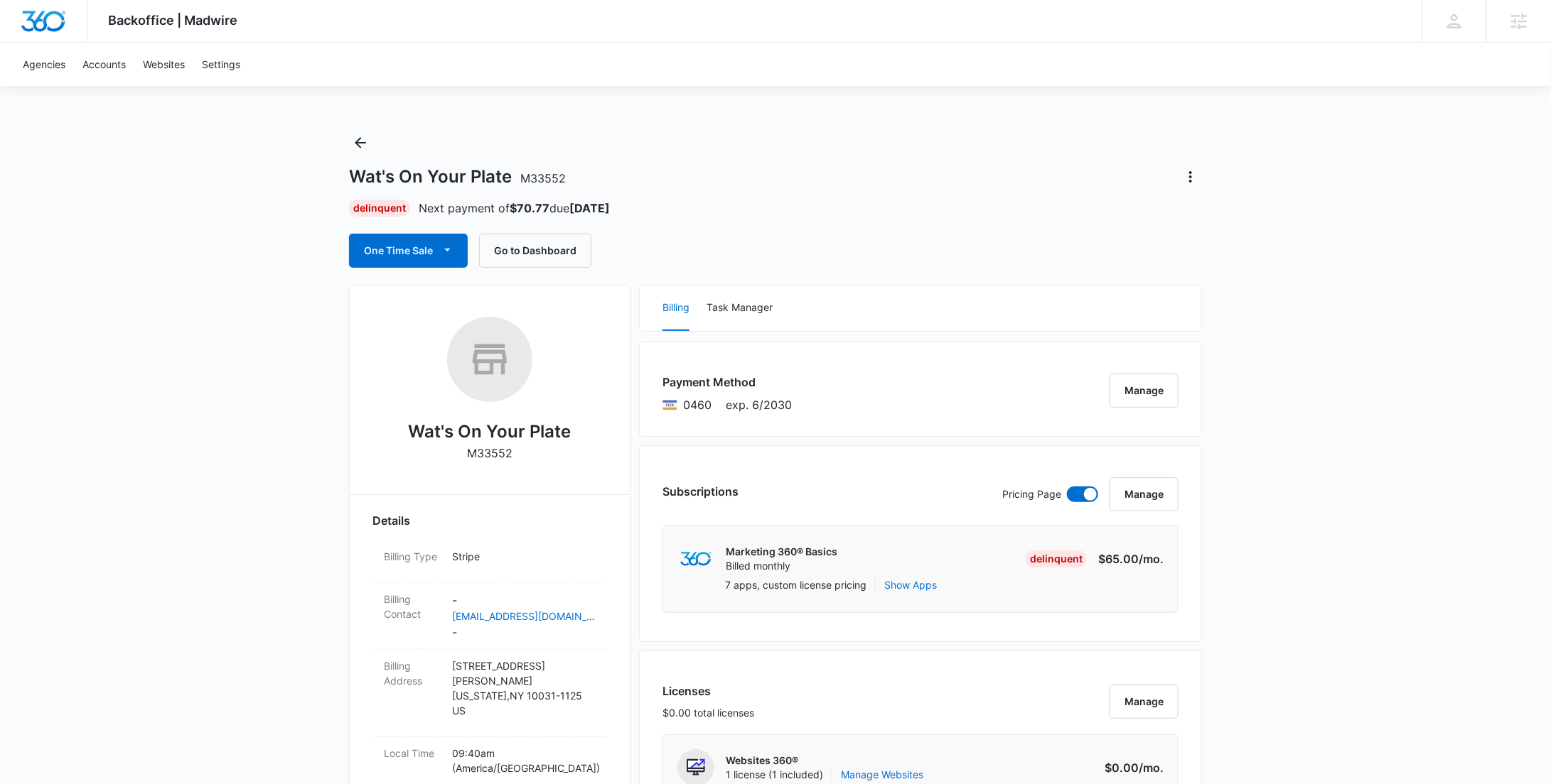
scroll to position [1238, 0]
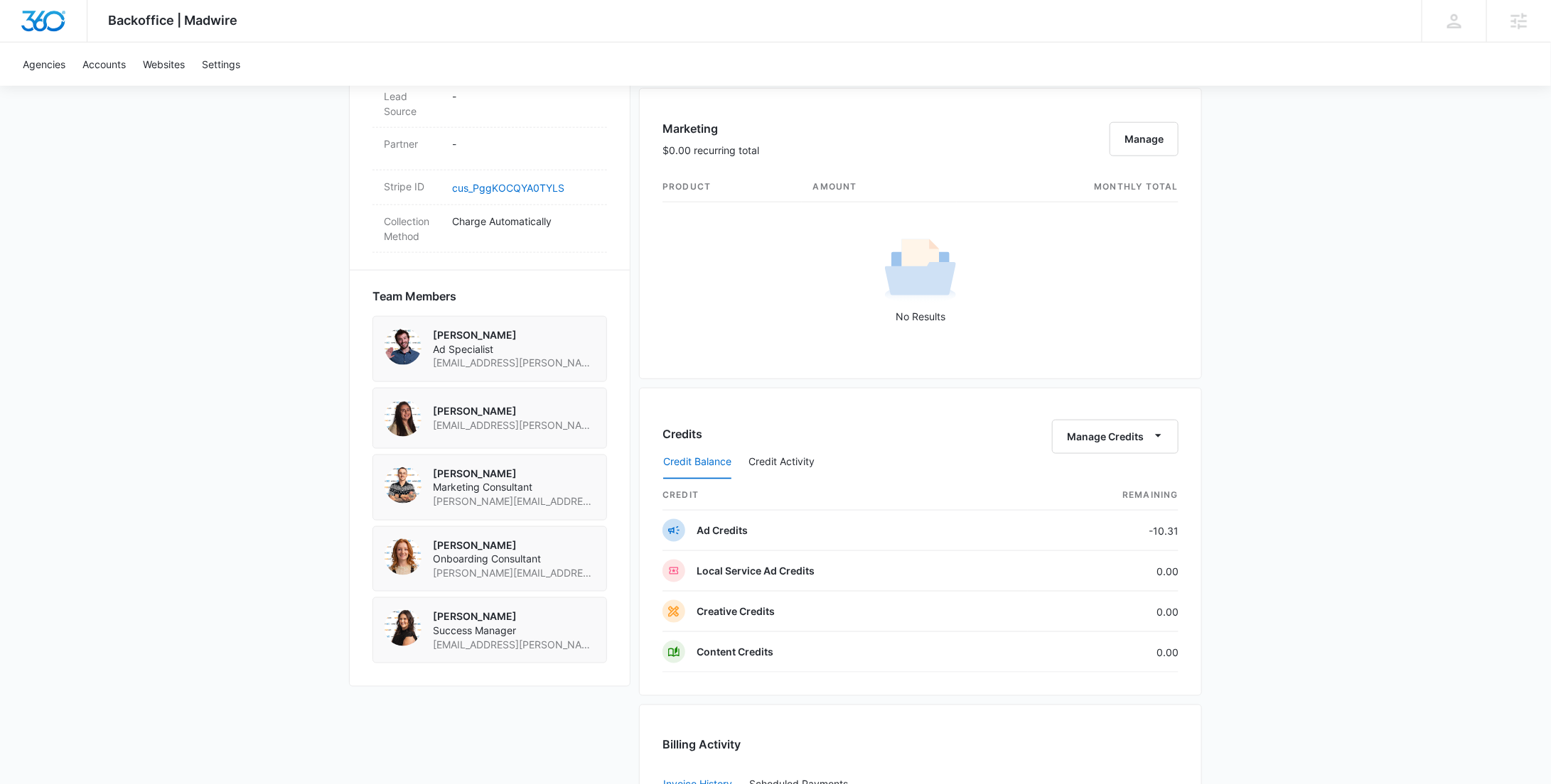
scroll to position [1238, 0]
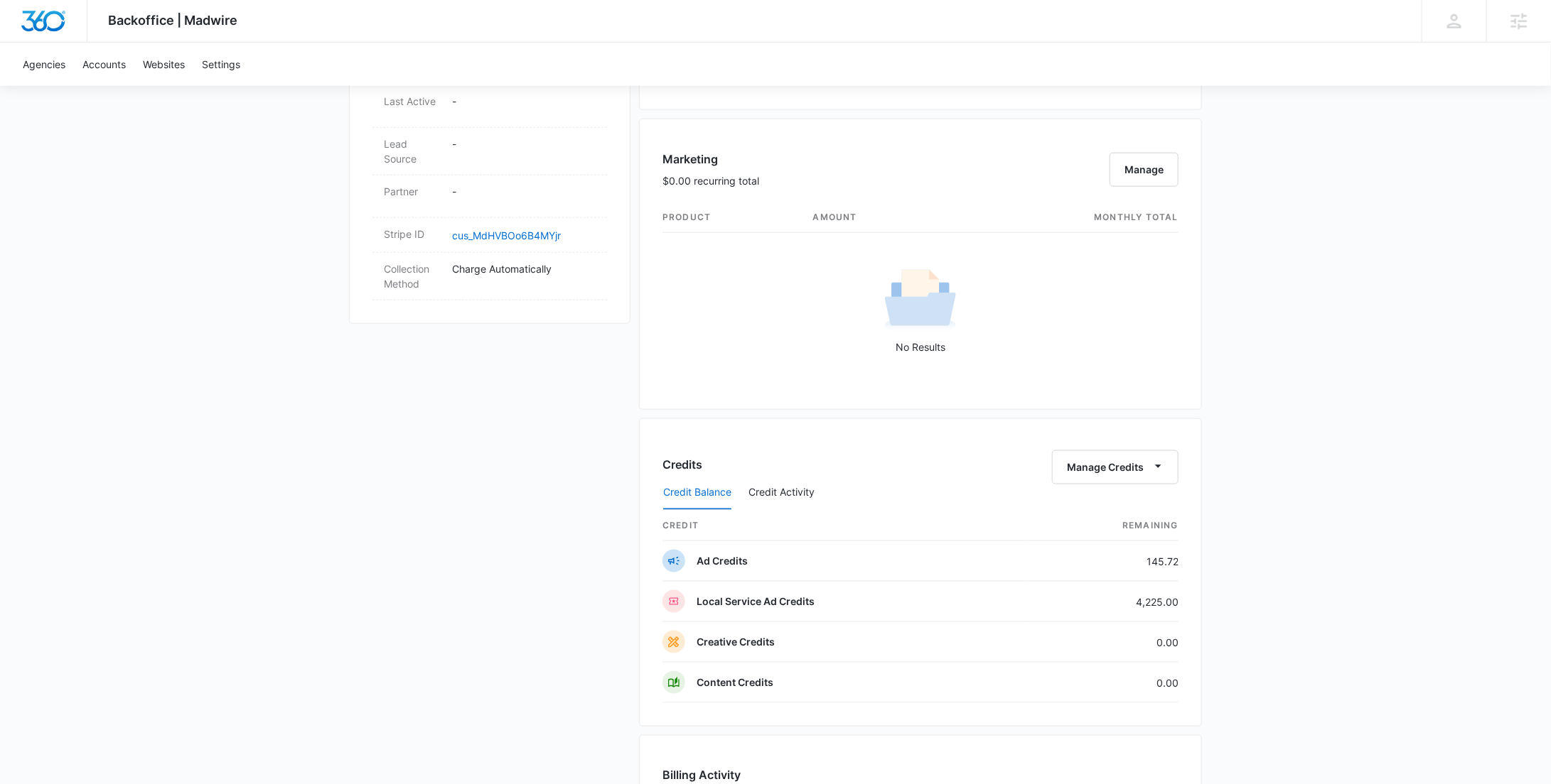
scroll to position [1009, 0]
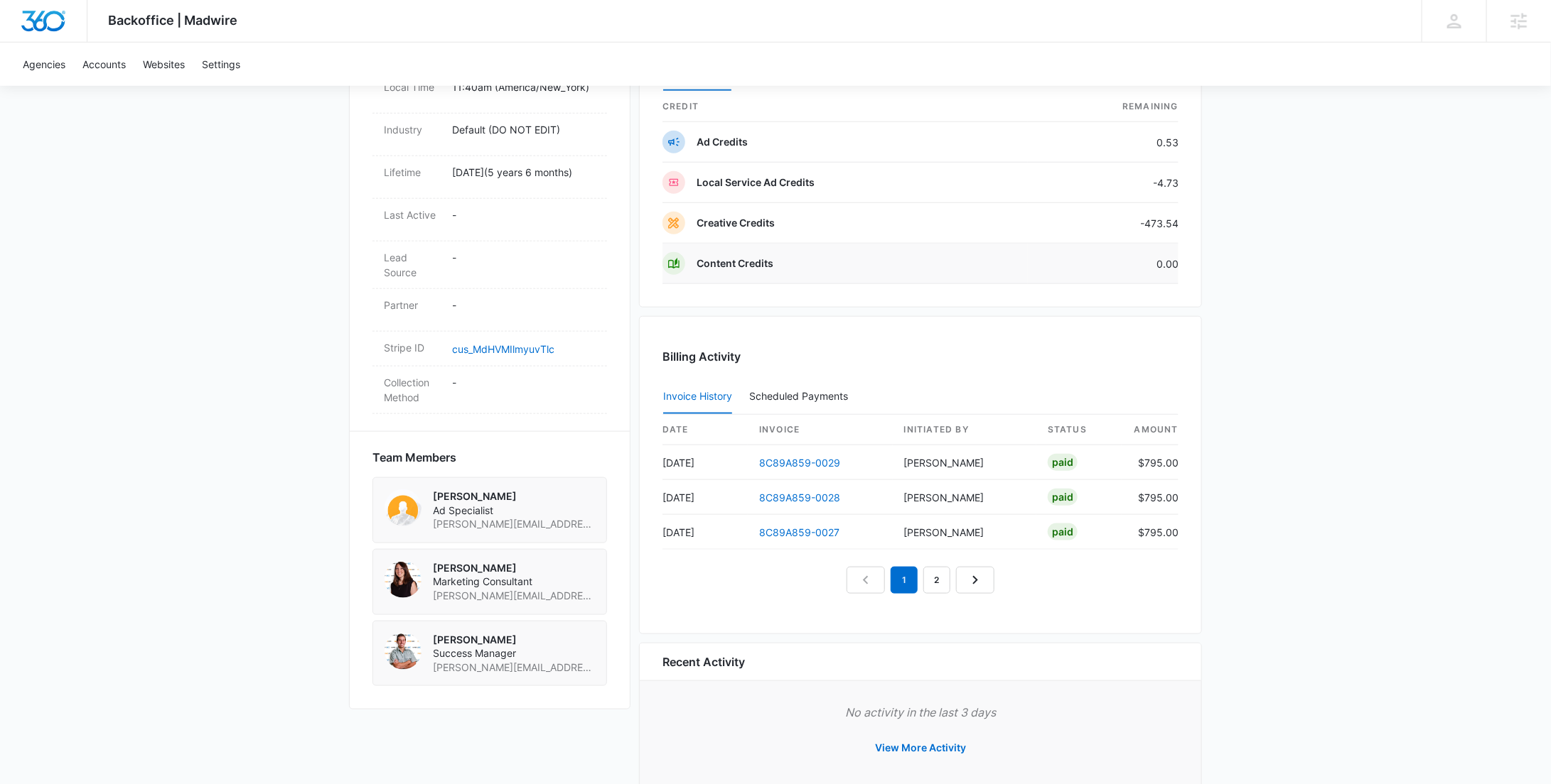
scroll to position [674, 0]
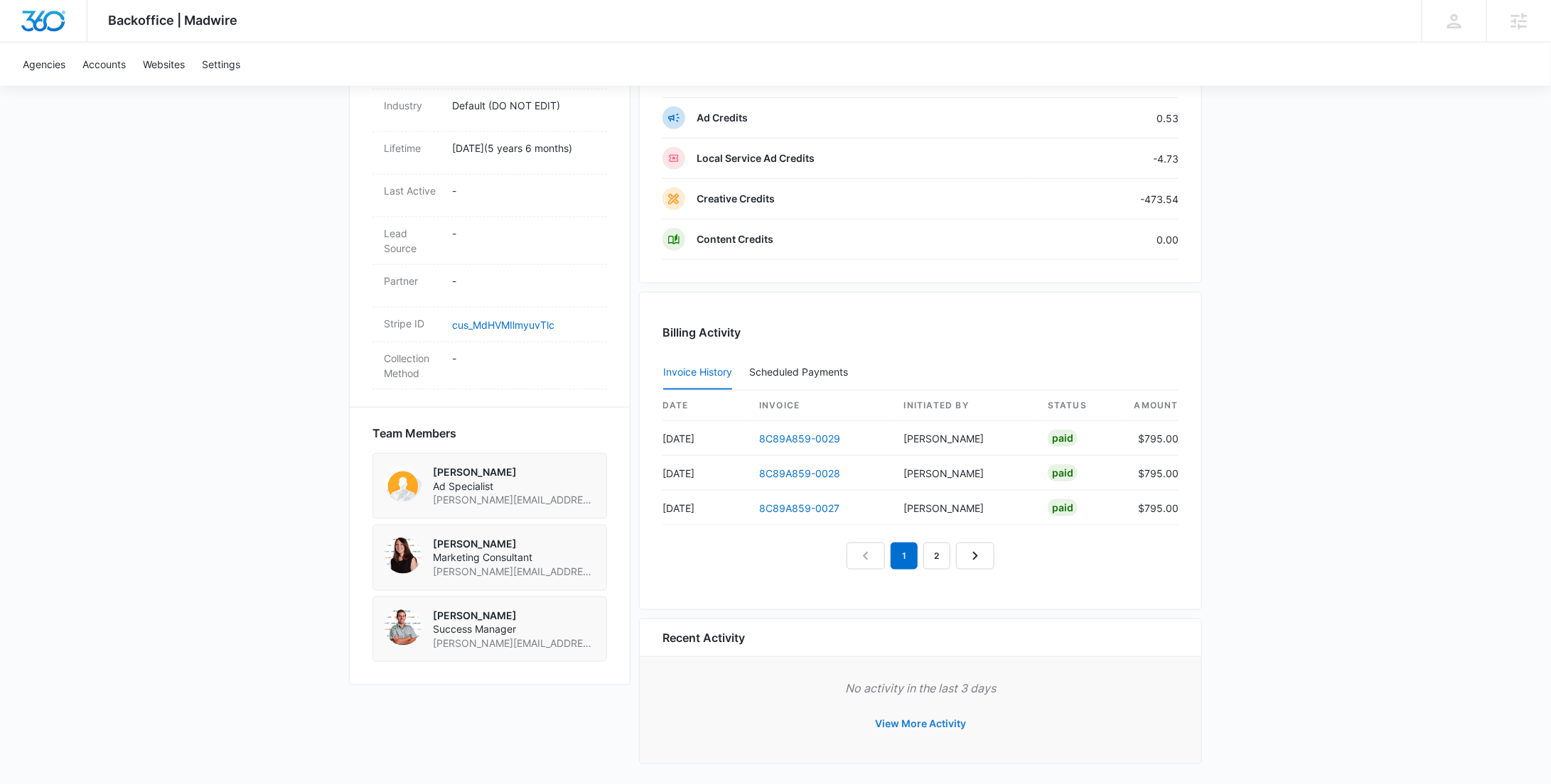
click at [899, 653] on button "View More Activity" at bounding box center [920, 724] width 120 height 34
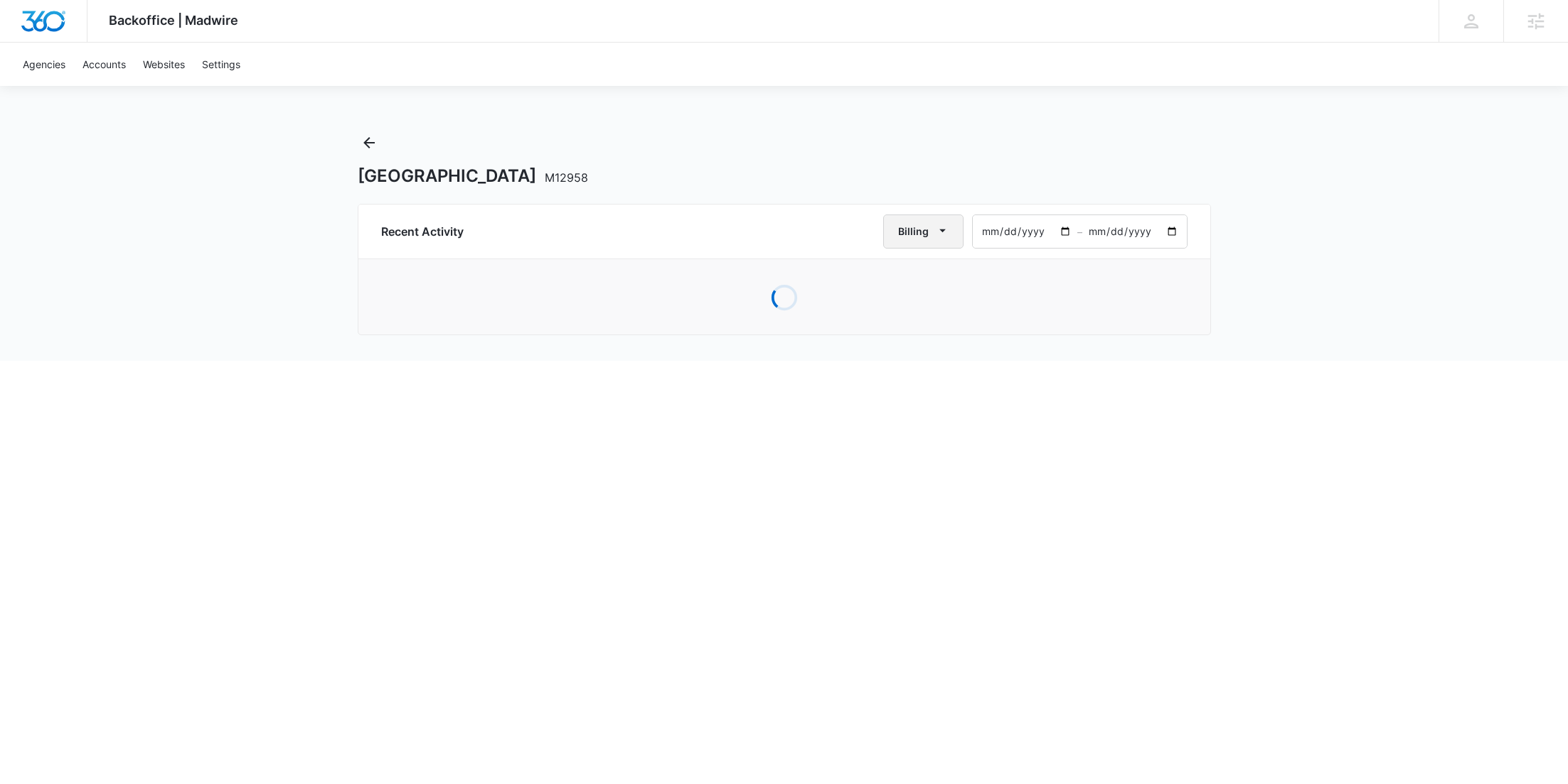
click at [927, 239] on button "Billing" at bounding box center [923, 231] width 81 height 34
click at [931, 272] on div "All Activities" at bounding box center [932, 276] width 56 height 10
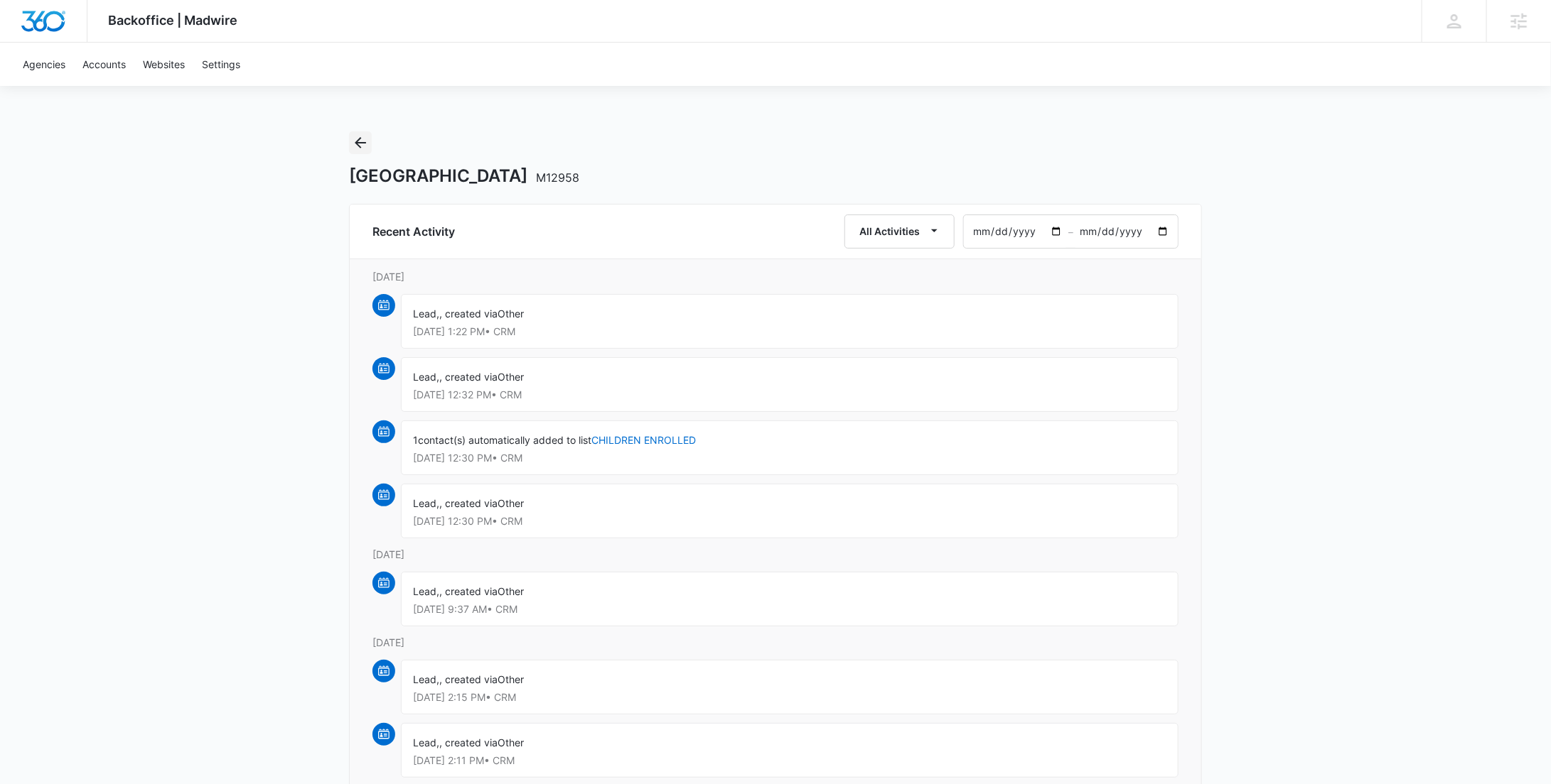
click at [366, 141] on icon "Back" at bounding box center [360, 143] width 17 height 17
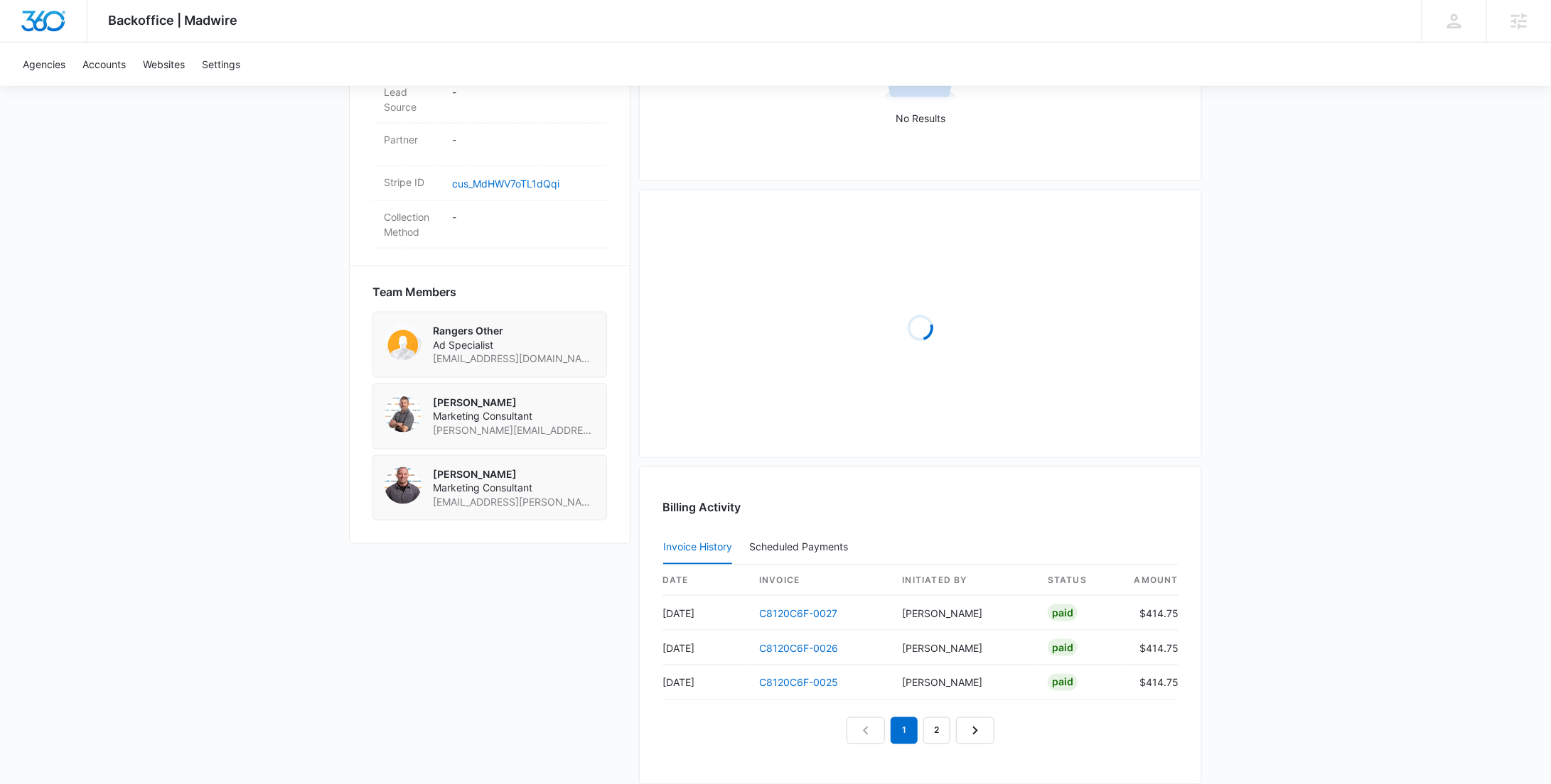
scroll to position [866, 0]
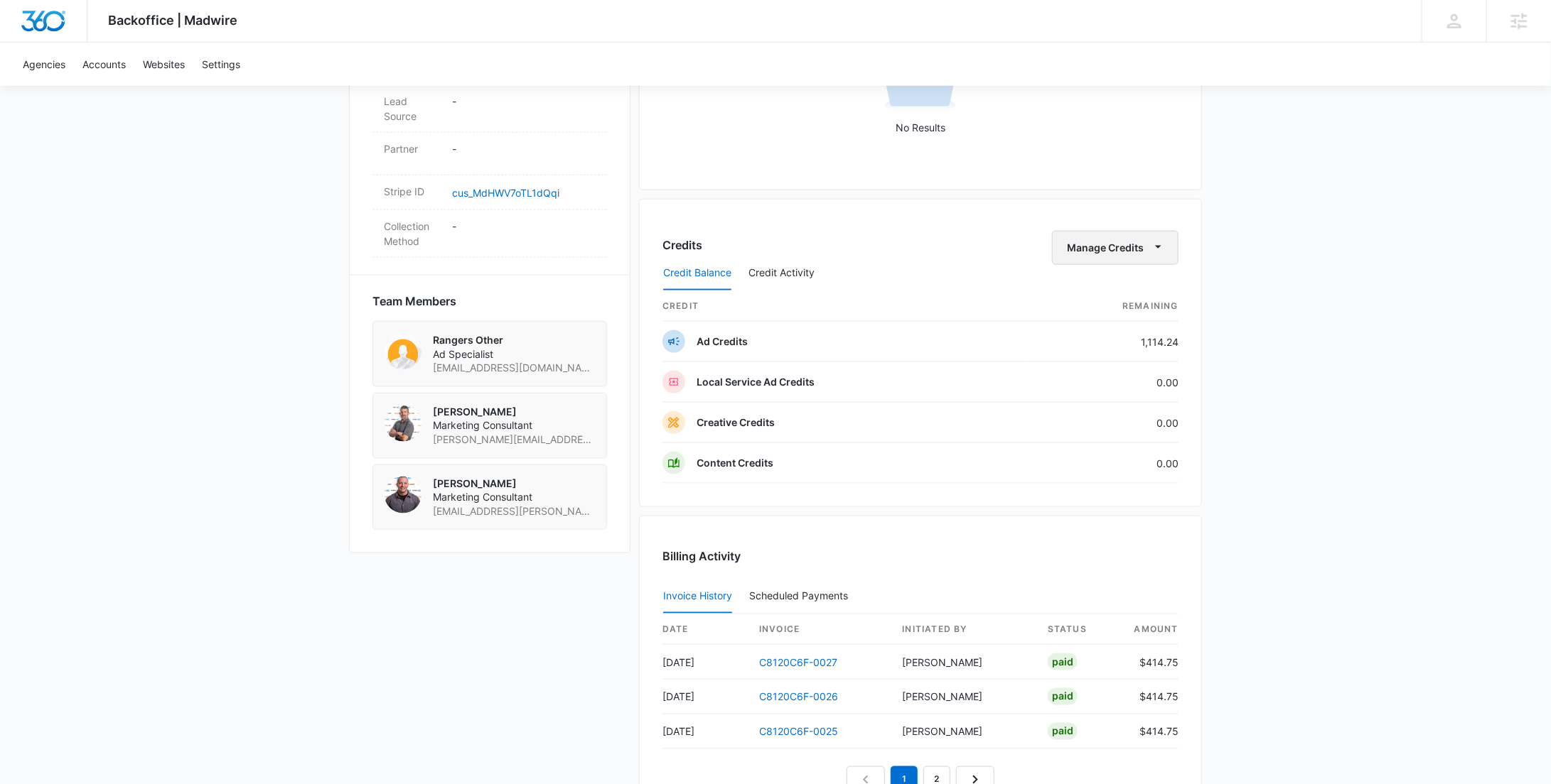
click at [1131, 251] on button "Manage Credits" at bounding box center [1115, 248] width 126 height 34
click at [1100, 314] on div "Withdraw Credits" at bounding box center [1137, 313] width 133 height 10
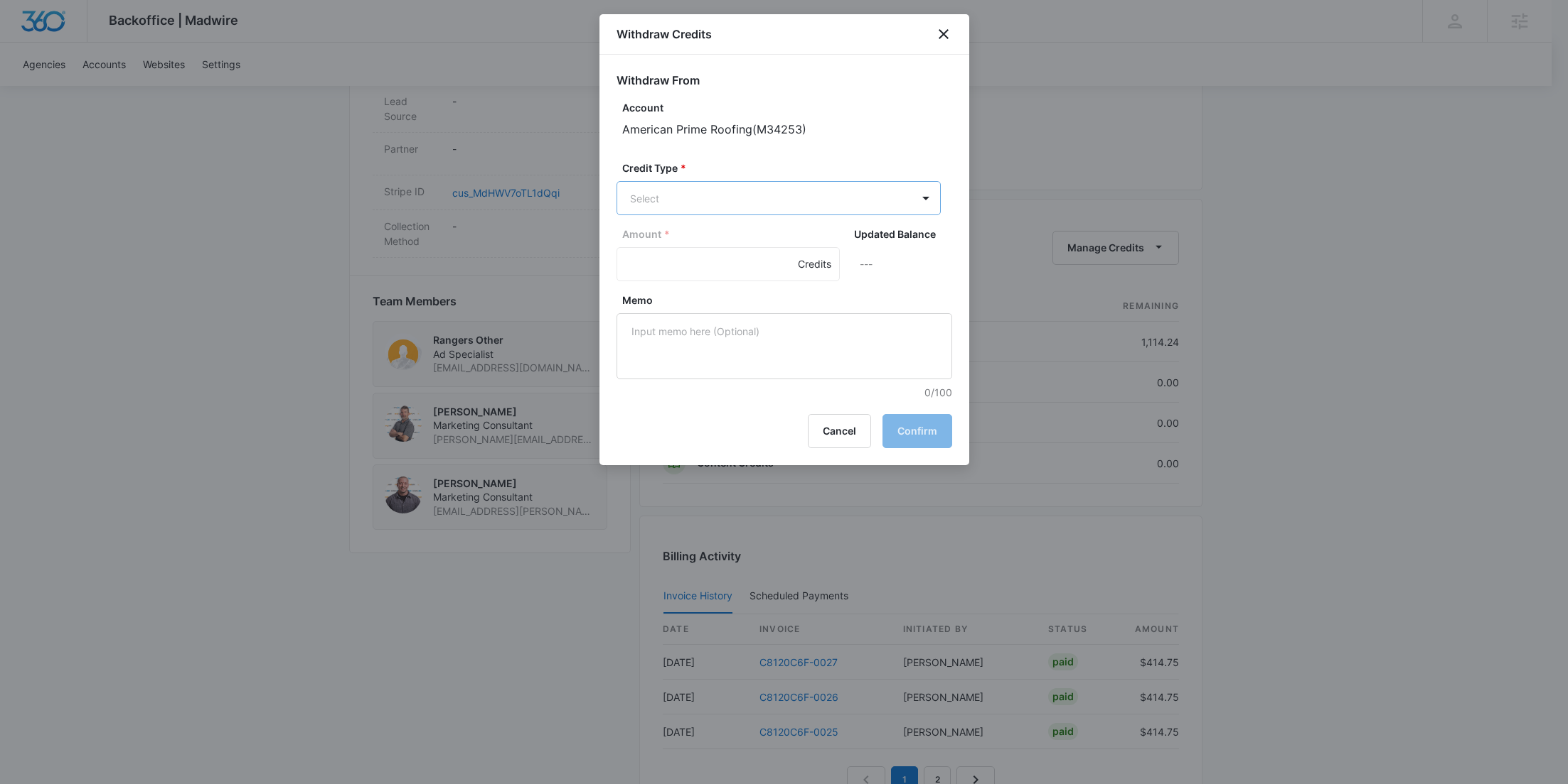
click at [663, 208] on body "Backoffice | Madwire Apps Settings [PERSON_NAME] Young [EMAIL_ADDRESS][PERSON_N…" at bounding box center [784, 74] width 1568 height 1881
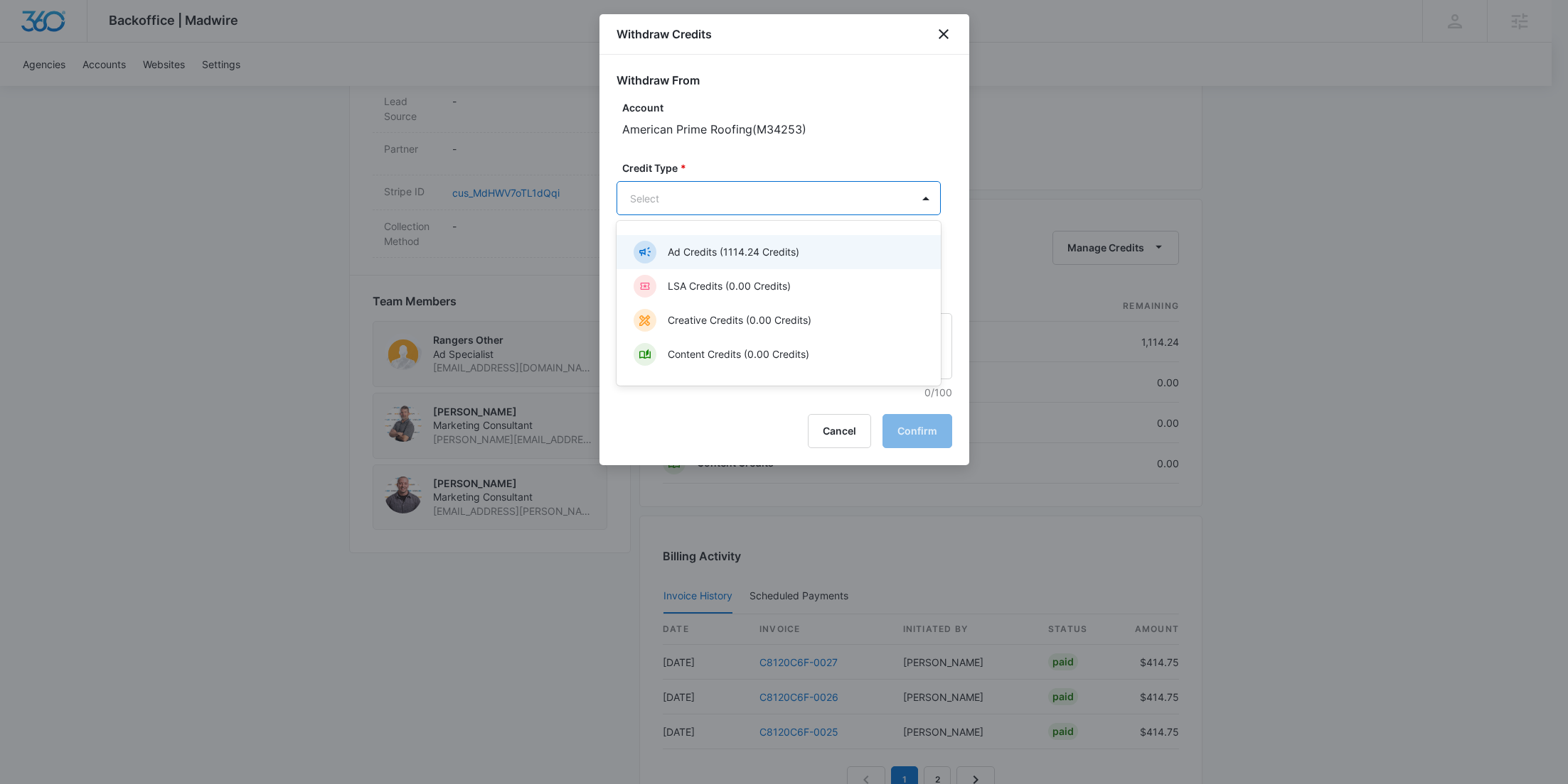
click at [665, 248] on div at bounding box center [650, 252] width 34 height 23
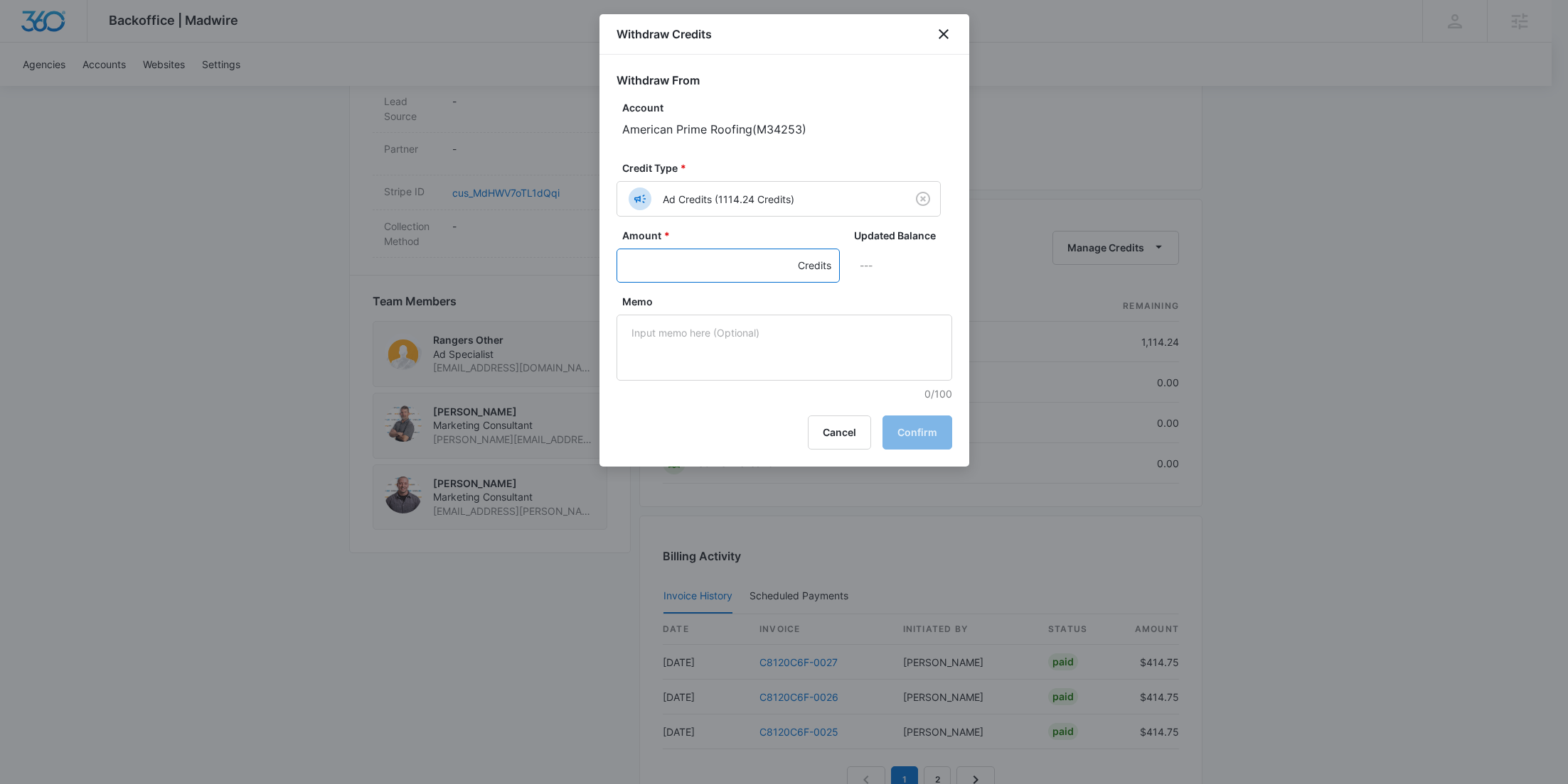
click at [661, 256] on input "Amount *" at bounding box center [728, 265] width 223 height 34
type input "1114.24"
click at [714, 334] on textarea "Memo" at bounding box center [784, 347] width 335 height 66
paste textarea "Cancellation - Clear Fuel"
type textarea "Cancellation - Clear Fuel"
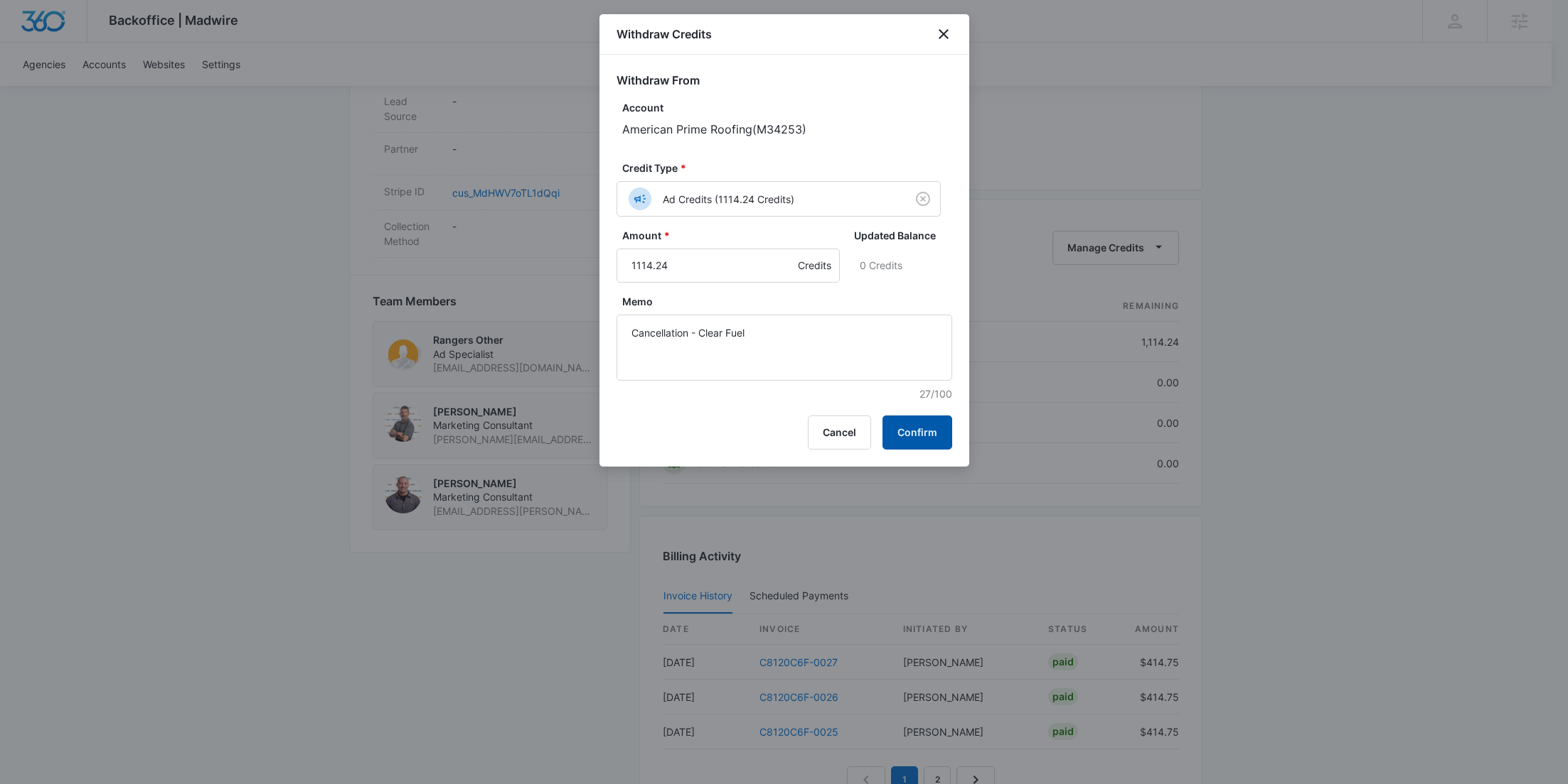
click at [926, 433] on button "Confirm" at bounding box center [916, 432] width 70 height 34
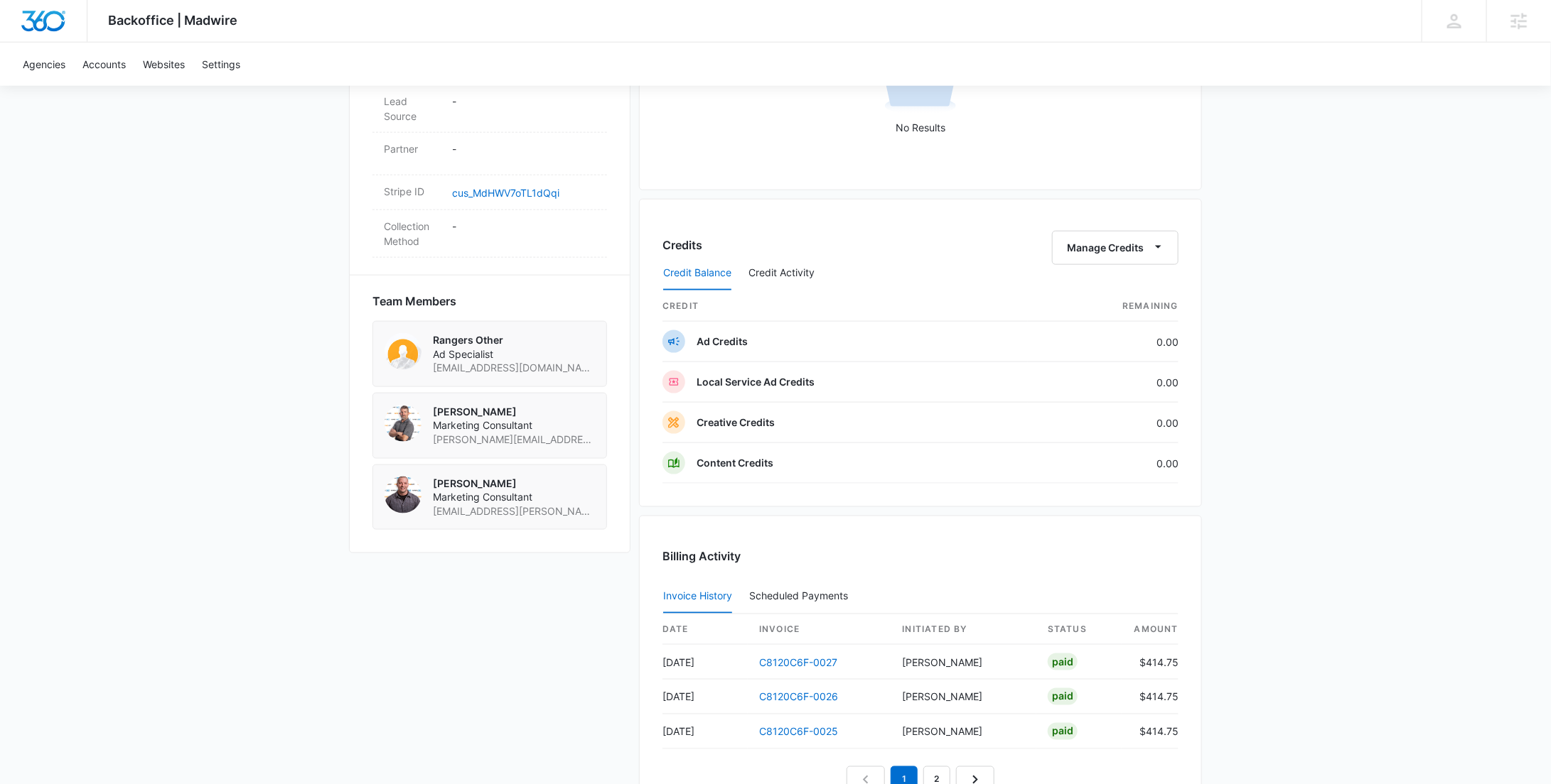
scroll to position [0, 0]
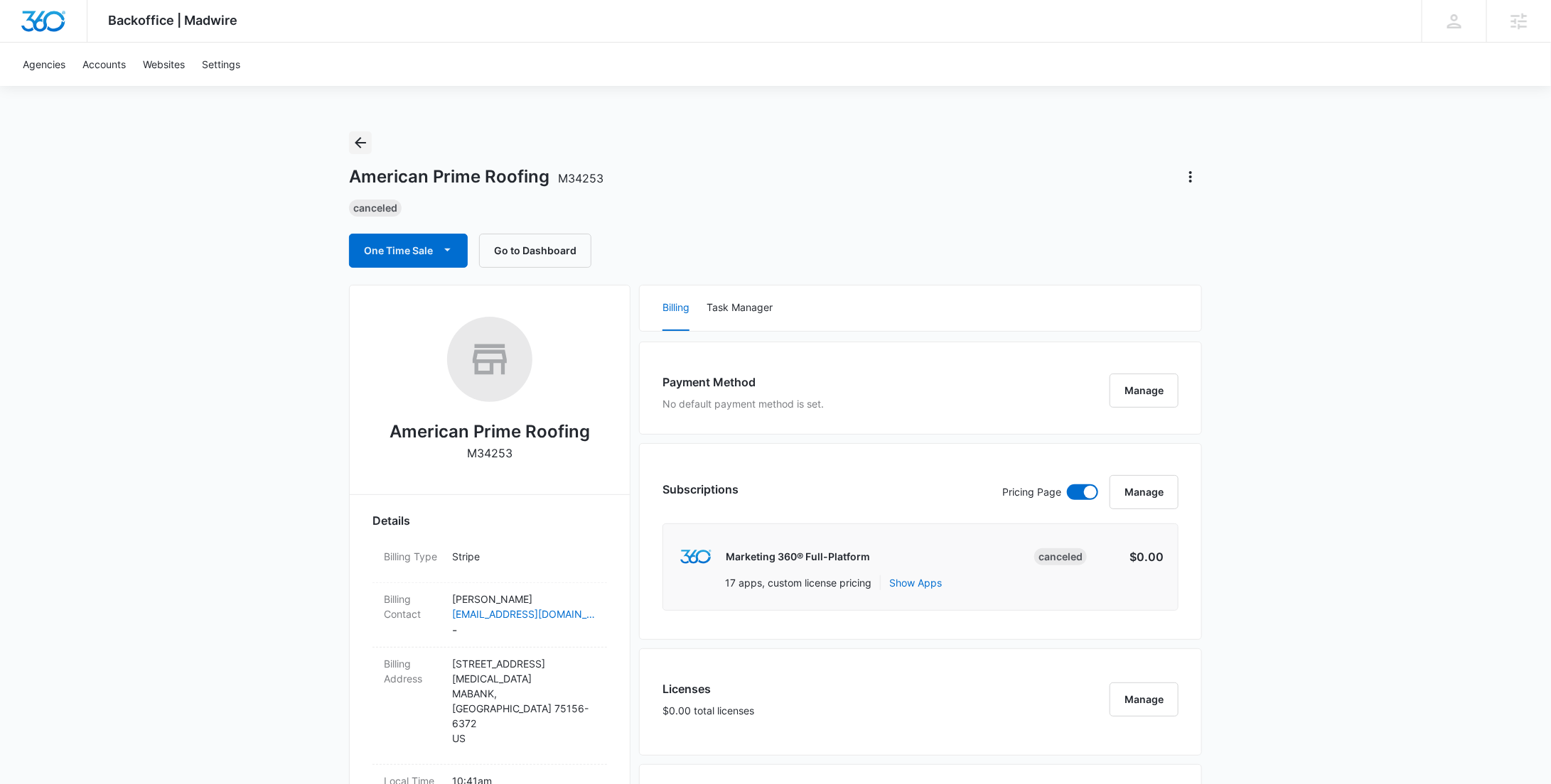
click at [363, 136] on icon "Back" at bounding box center [360, 143] width 17 height 17
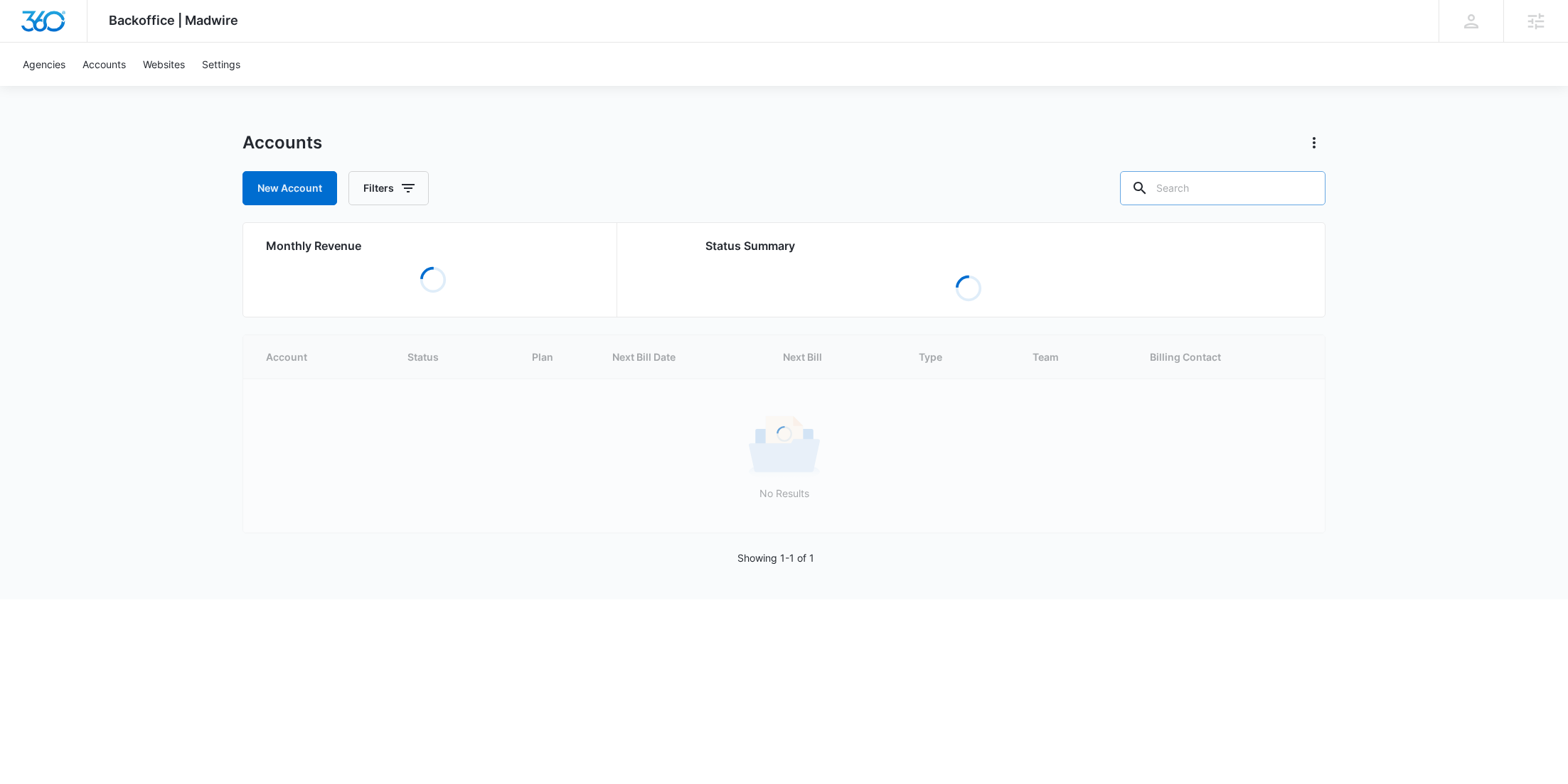
click at [1249, 189] on input "text" at bounding box center [1222, 188] width 205 height 34
paste input "M326187"
type input "M326187"
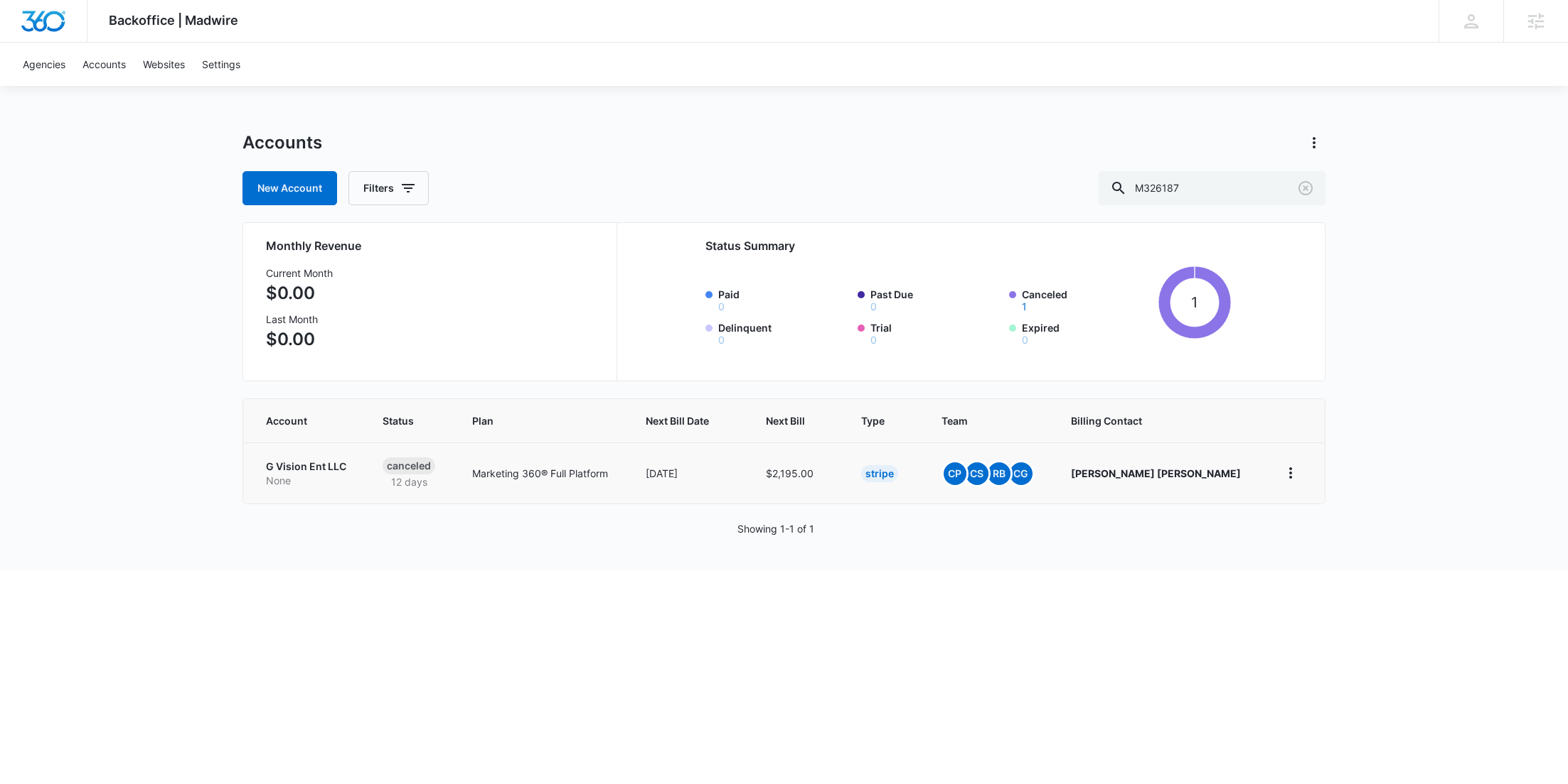
click at [292, 464] on p "G Vision Ent LLC" at bounding box center [306, 466] width 83 height 14
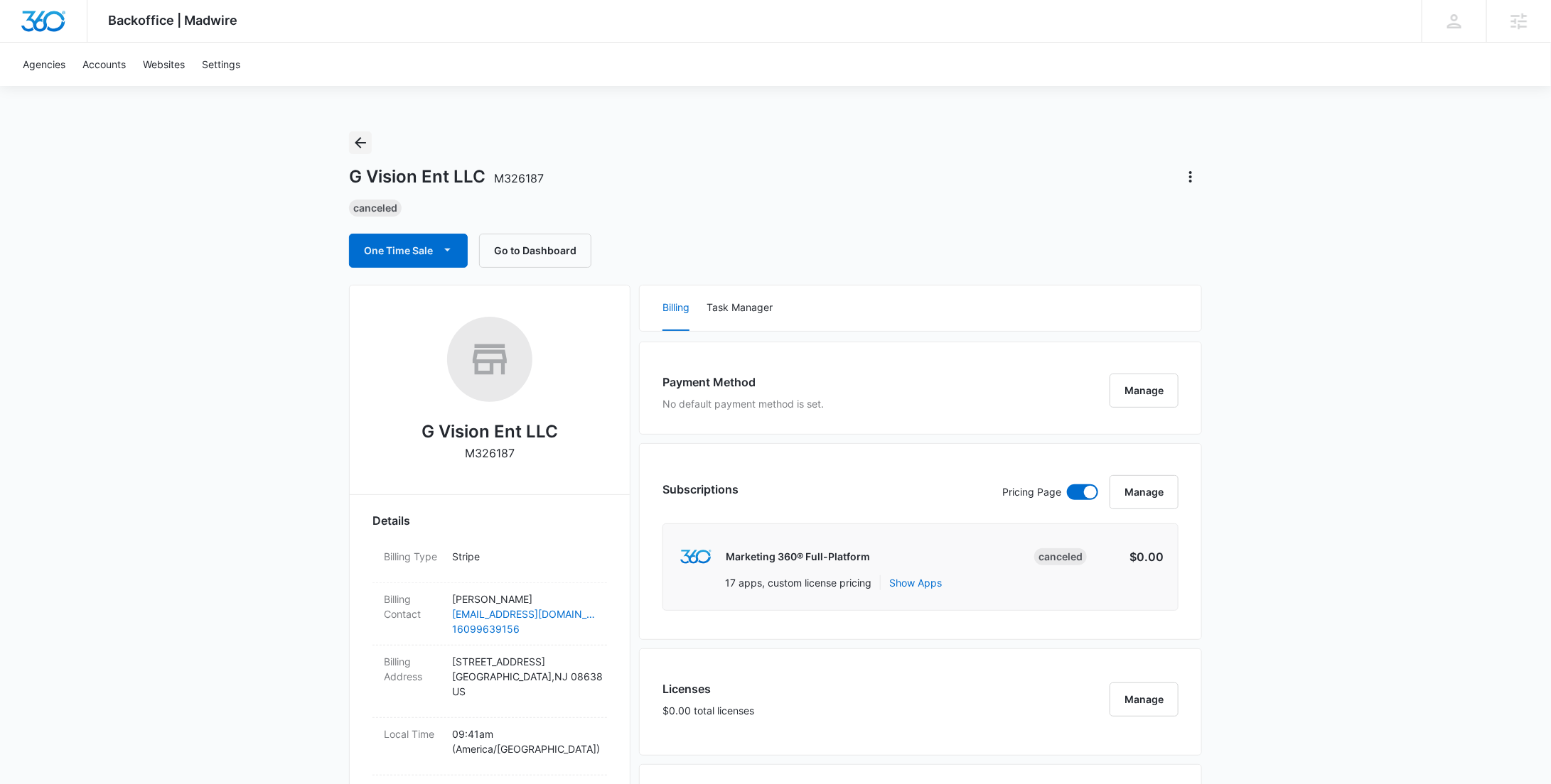
click at [364, 141] on icon "Back" at bounding box center [360, 143] width 17 height 17
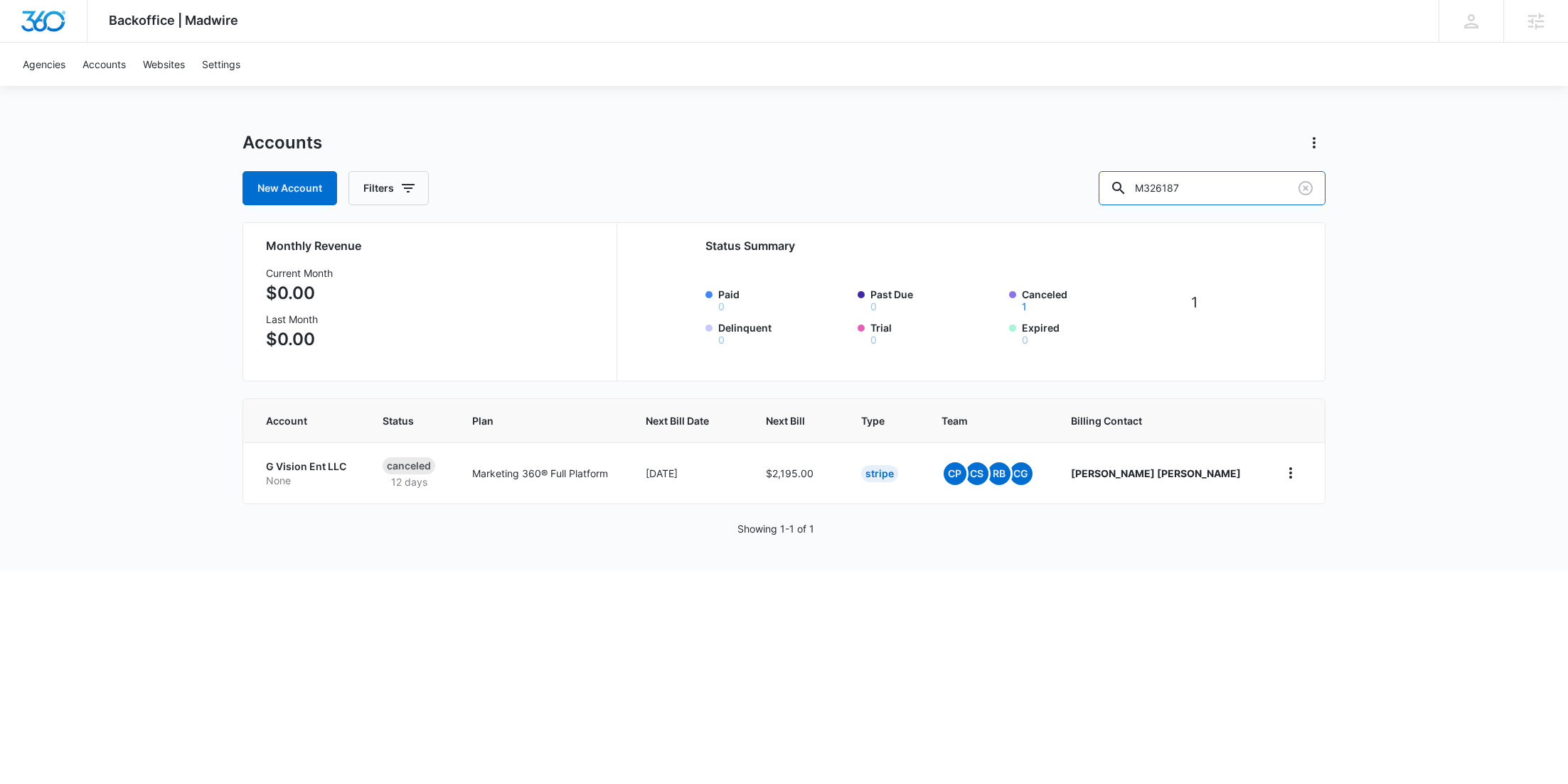
drag, startPoint x: 1286, startPoint y: 186, endPoint x: 1104, endPoint y: 186, distance: 182.0
click at [1105, 186] on div "New Account Filters M326187" at bounding box center [784, 188] width 1082 height 34
paste input "IDAPAC"
type input "IDAPAC"
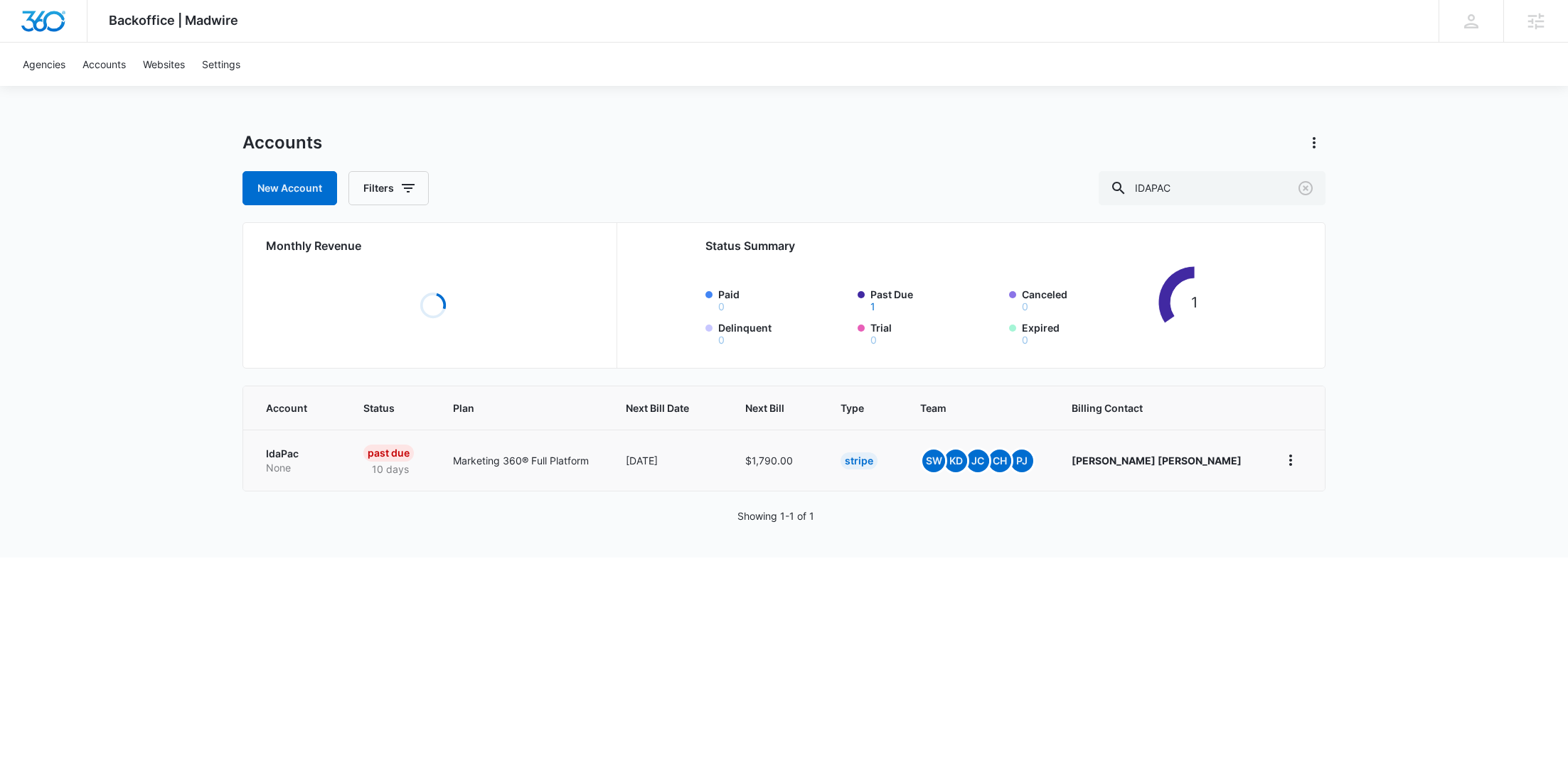
click at [295, 470] on p "None" at bounding box center [297, 468] width 63 height 14
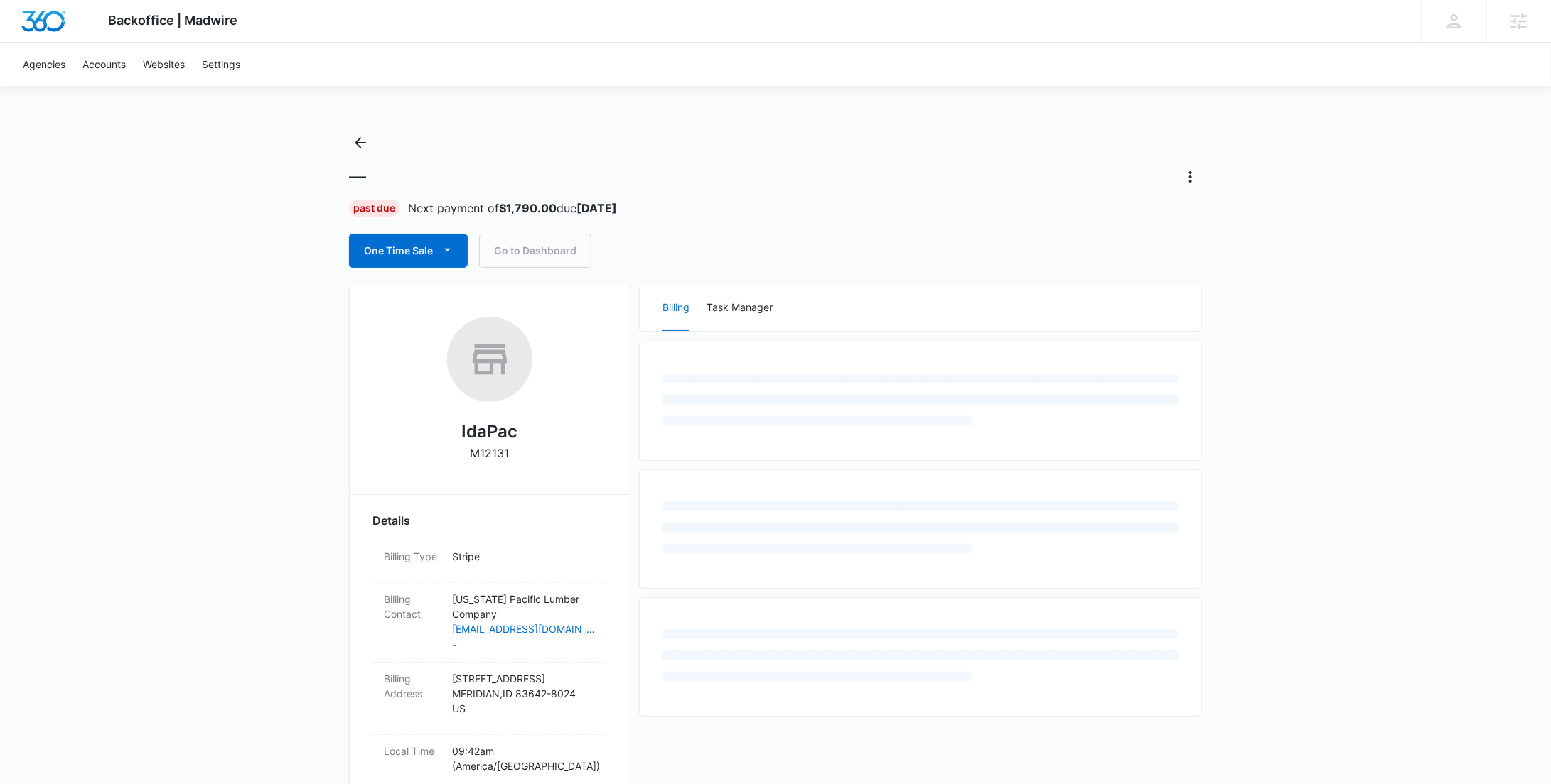
scroll to position [456, 0]
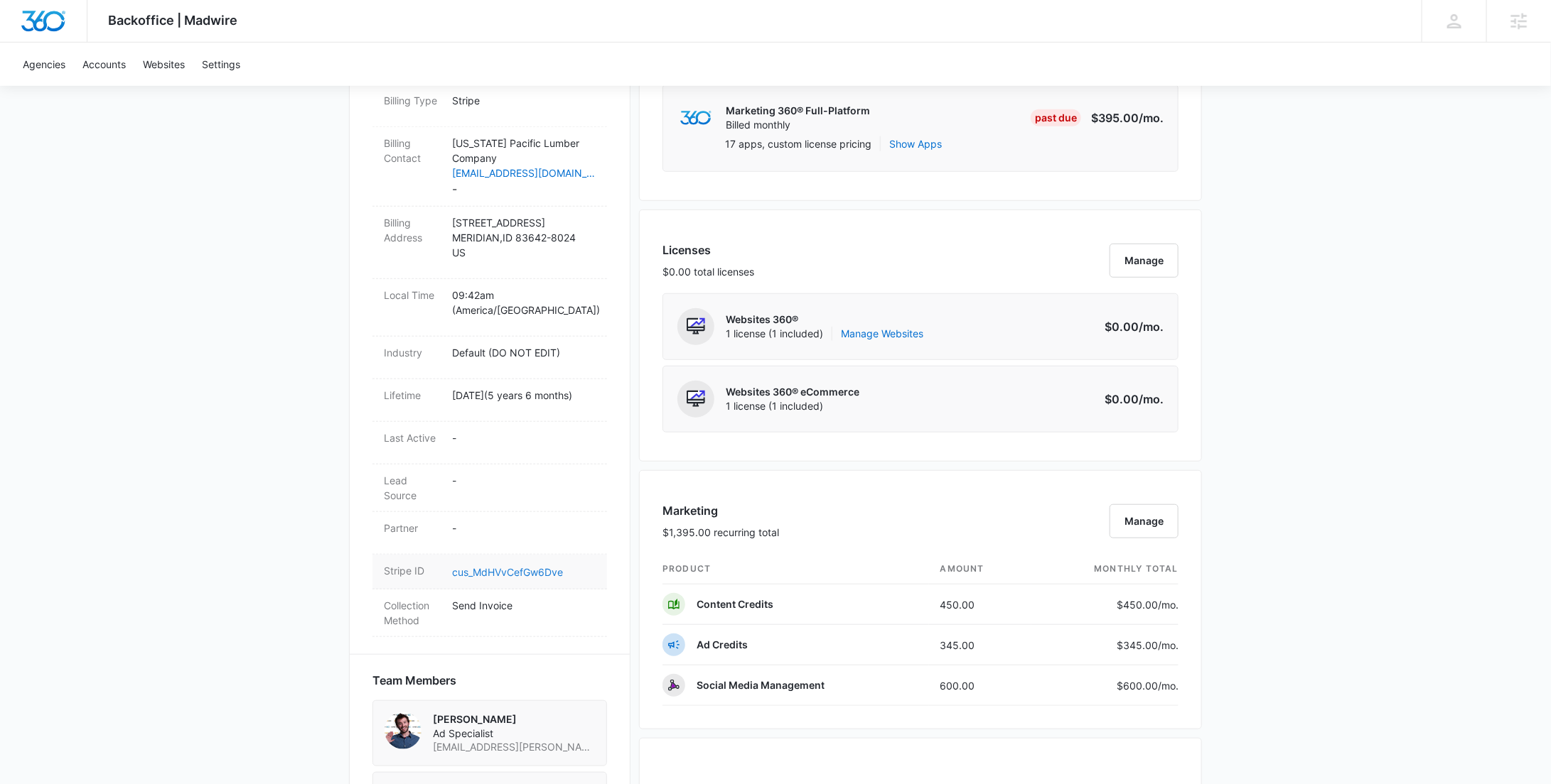
click at [524, 566] on link "cus_MdHVvCefGw6Dve" at bounding box center [507, 572] width 110 height 12
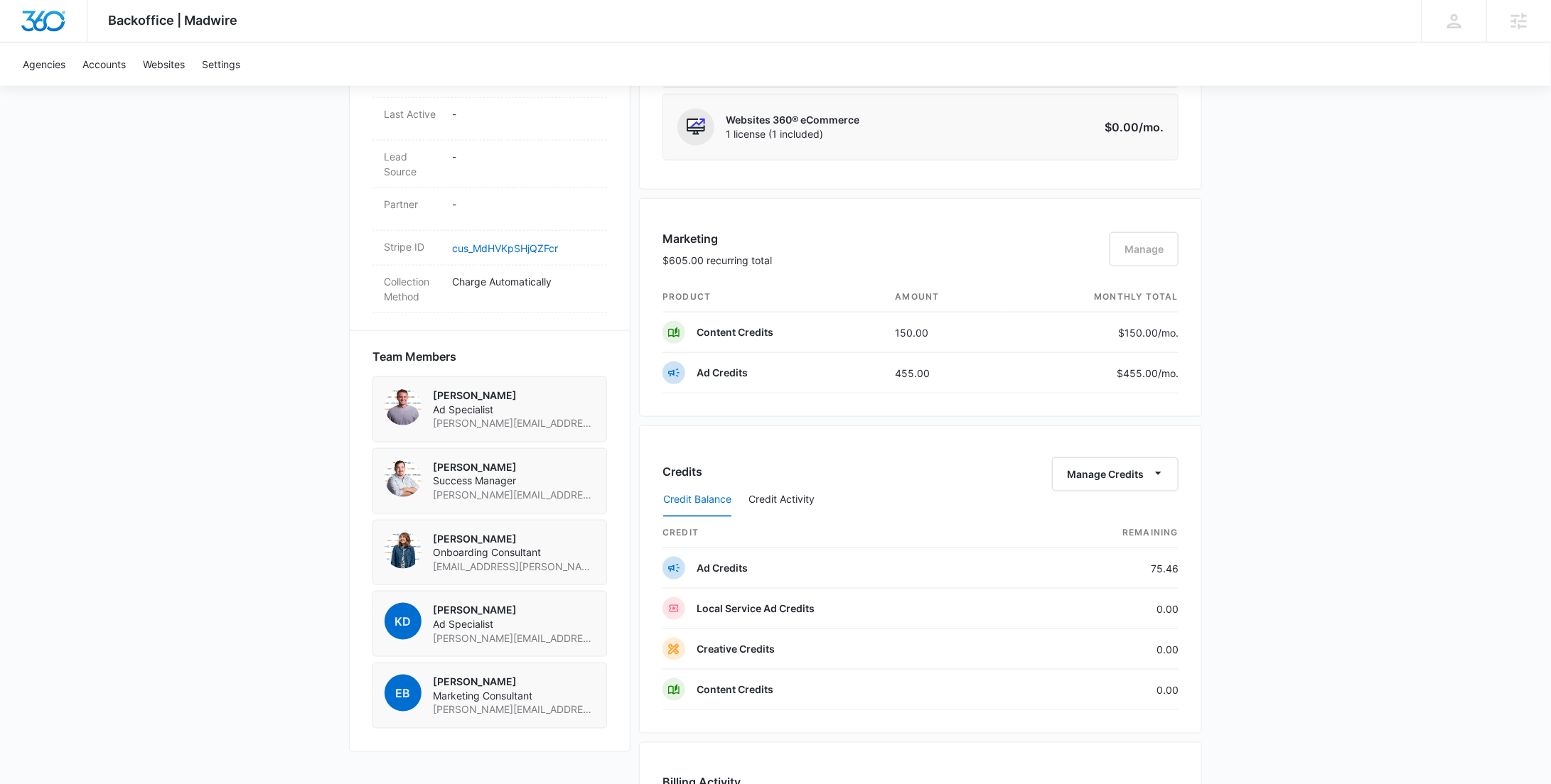
scroll to position [1230, 0]
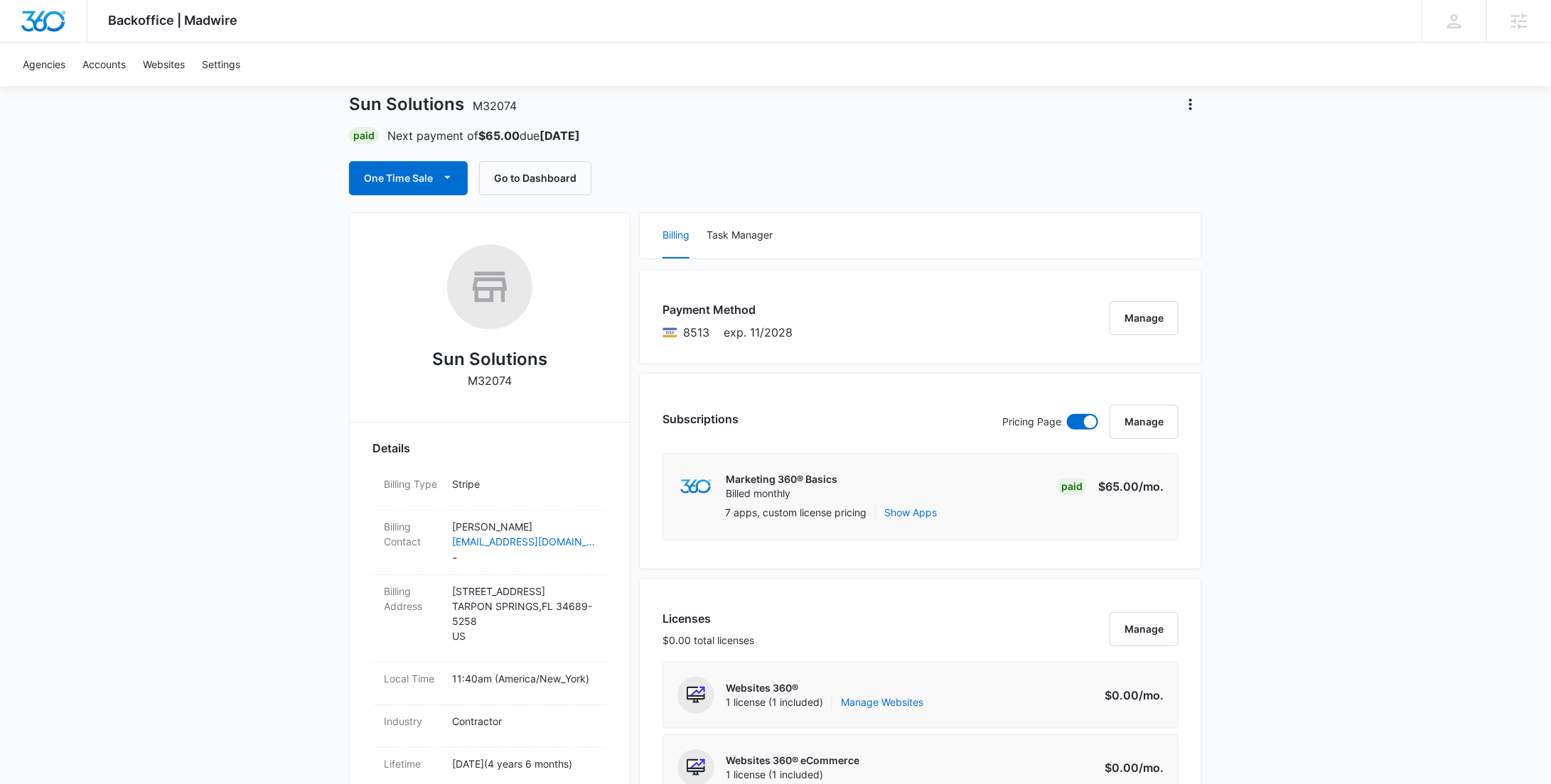
scroll to position [1238, 0]
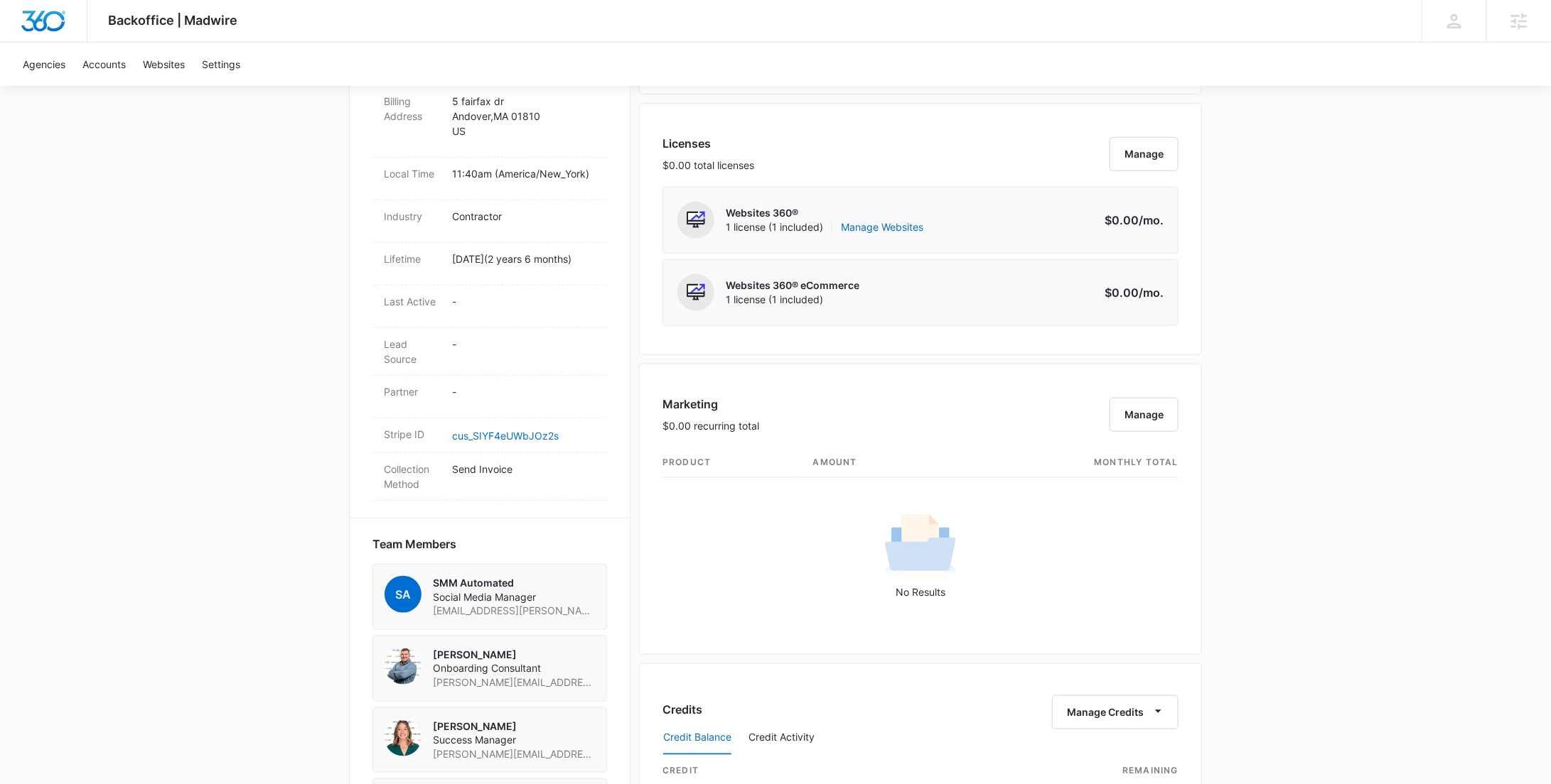
scroll to position [1300, 0]
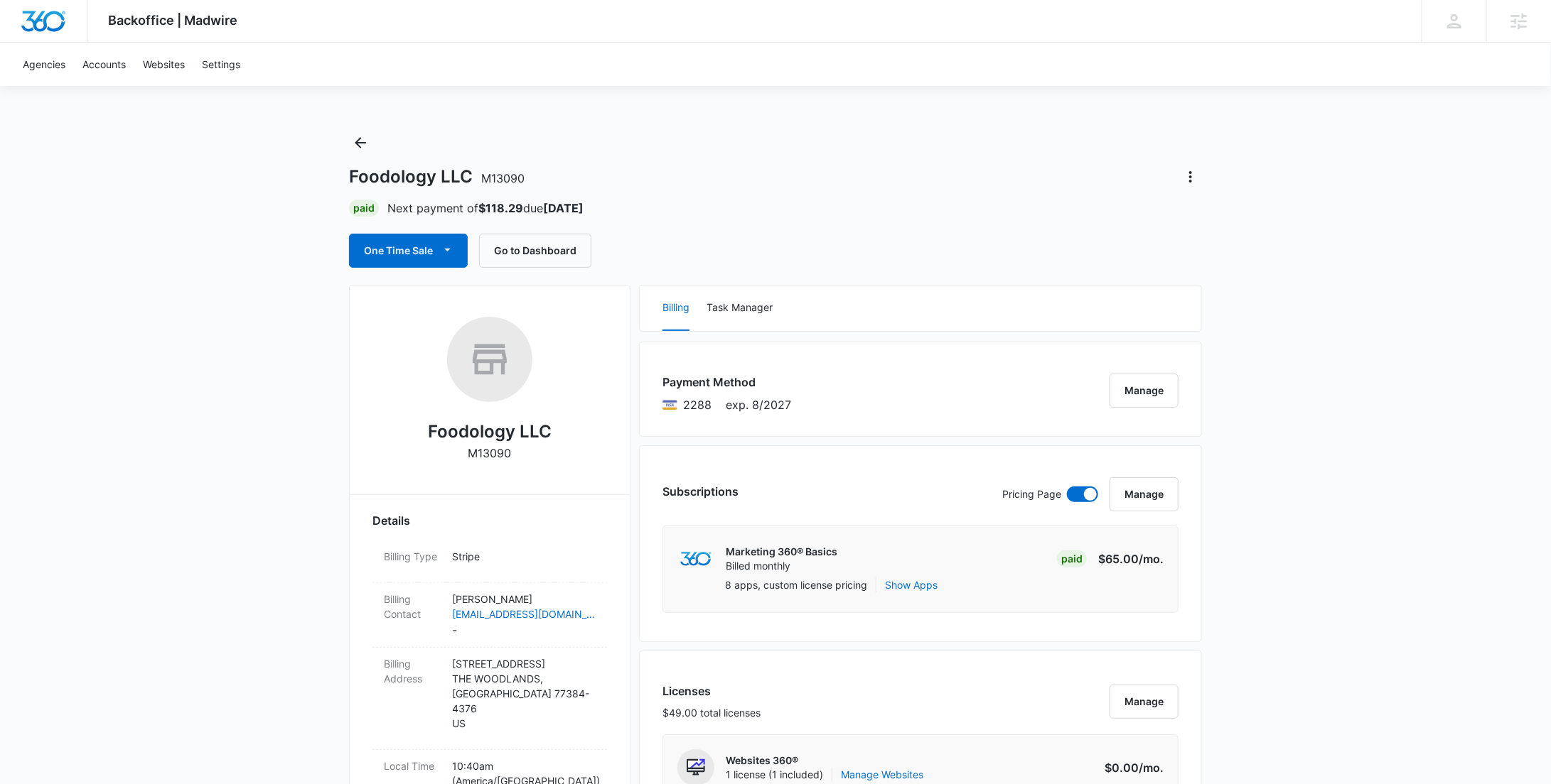
scroll to position [1309, 0]
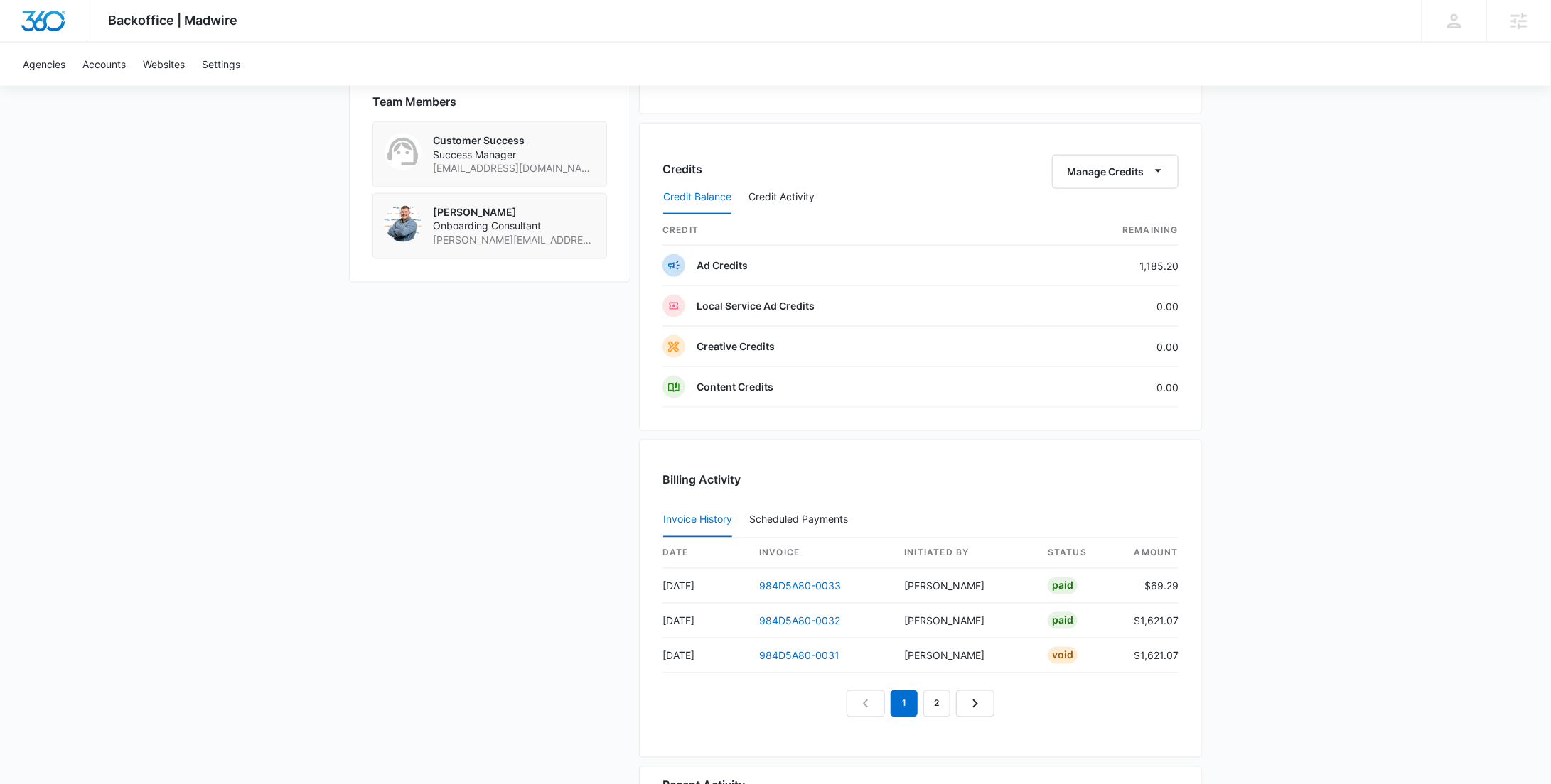
scroll to position [1238, 0]
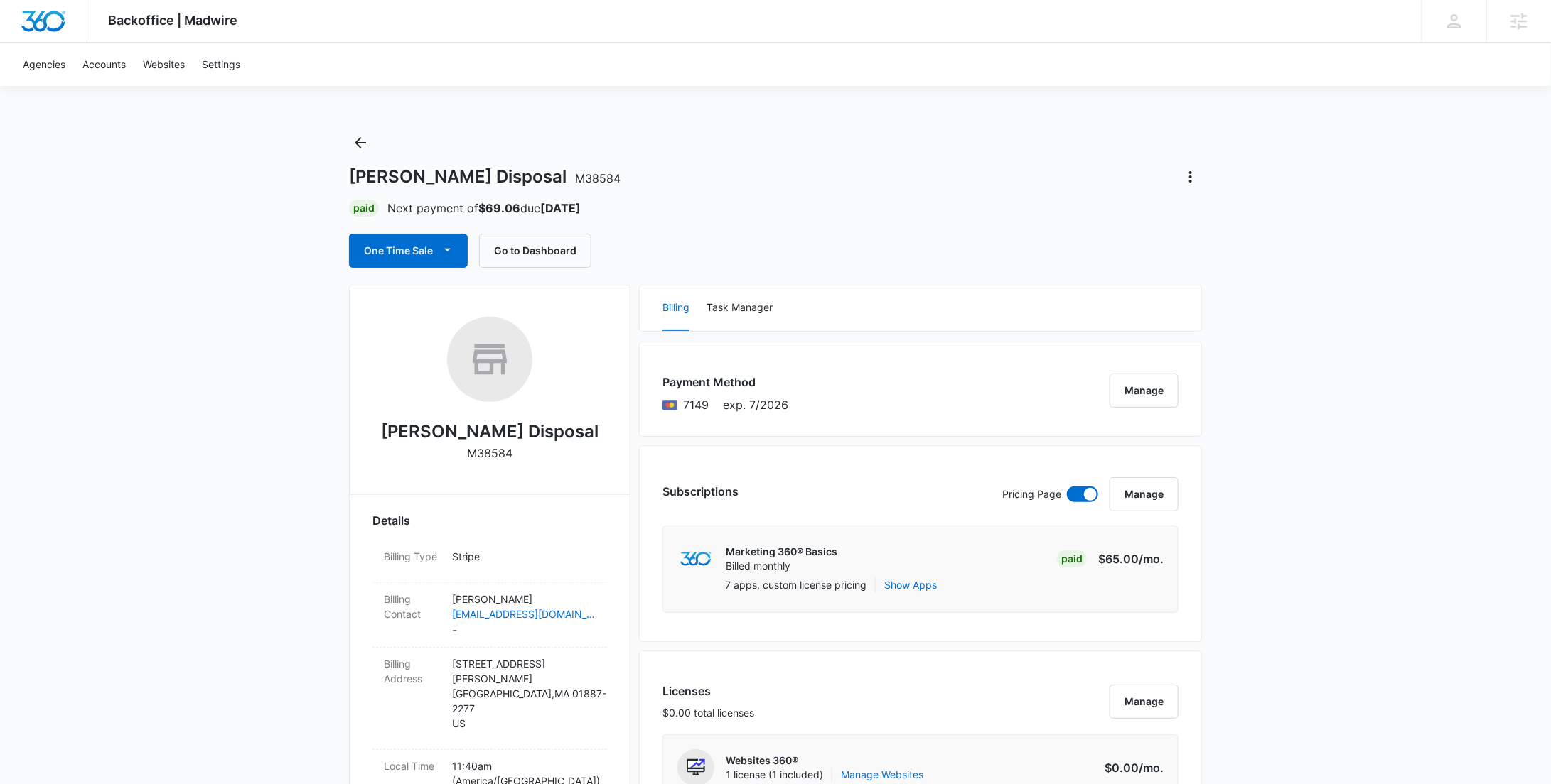
scroll to position [1238, 0]
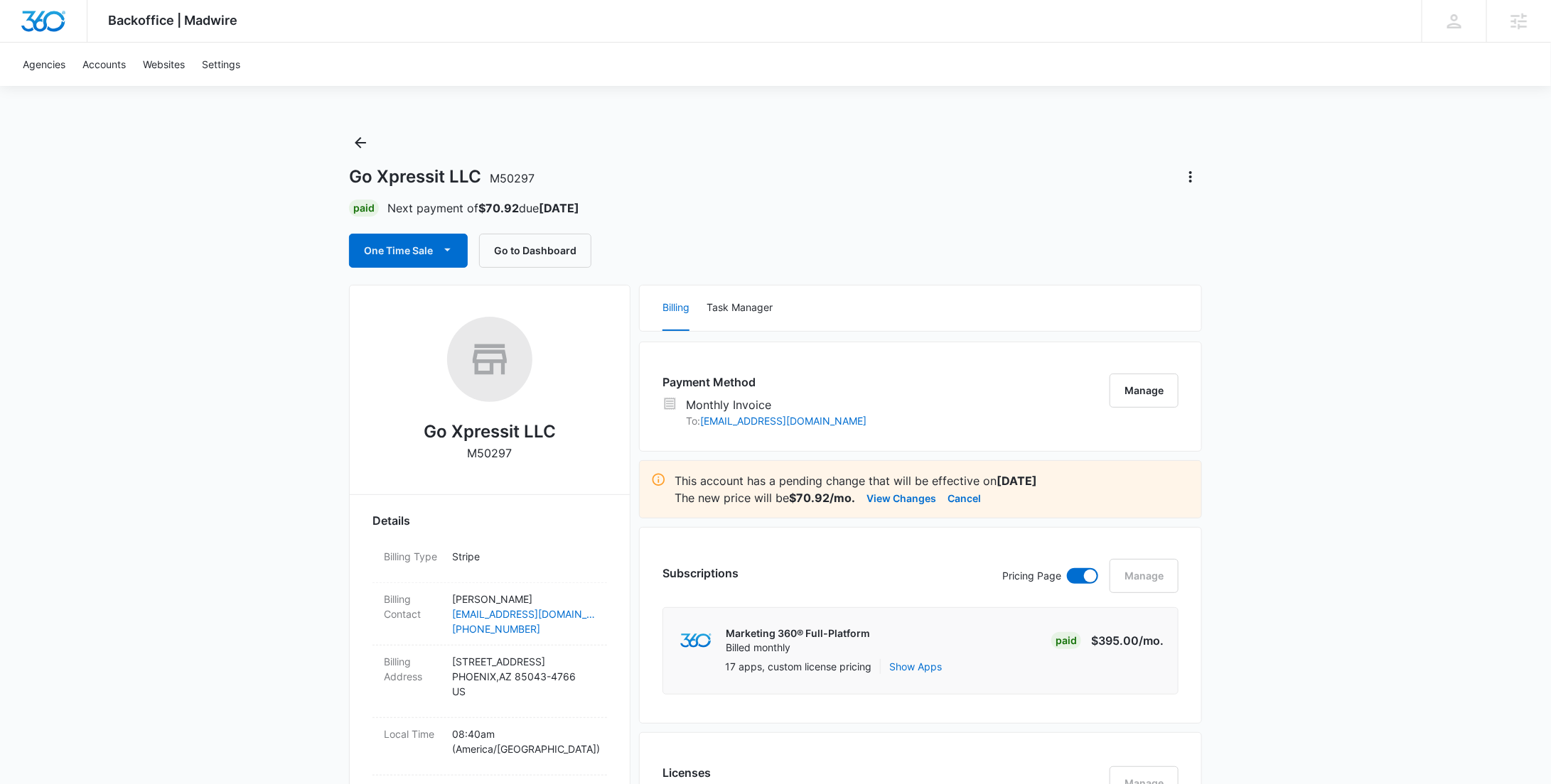
scroll to position [1356, 0]
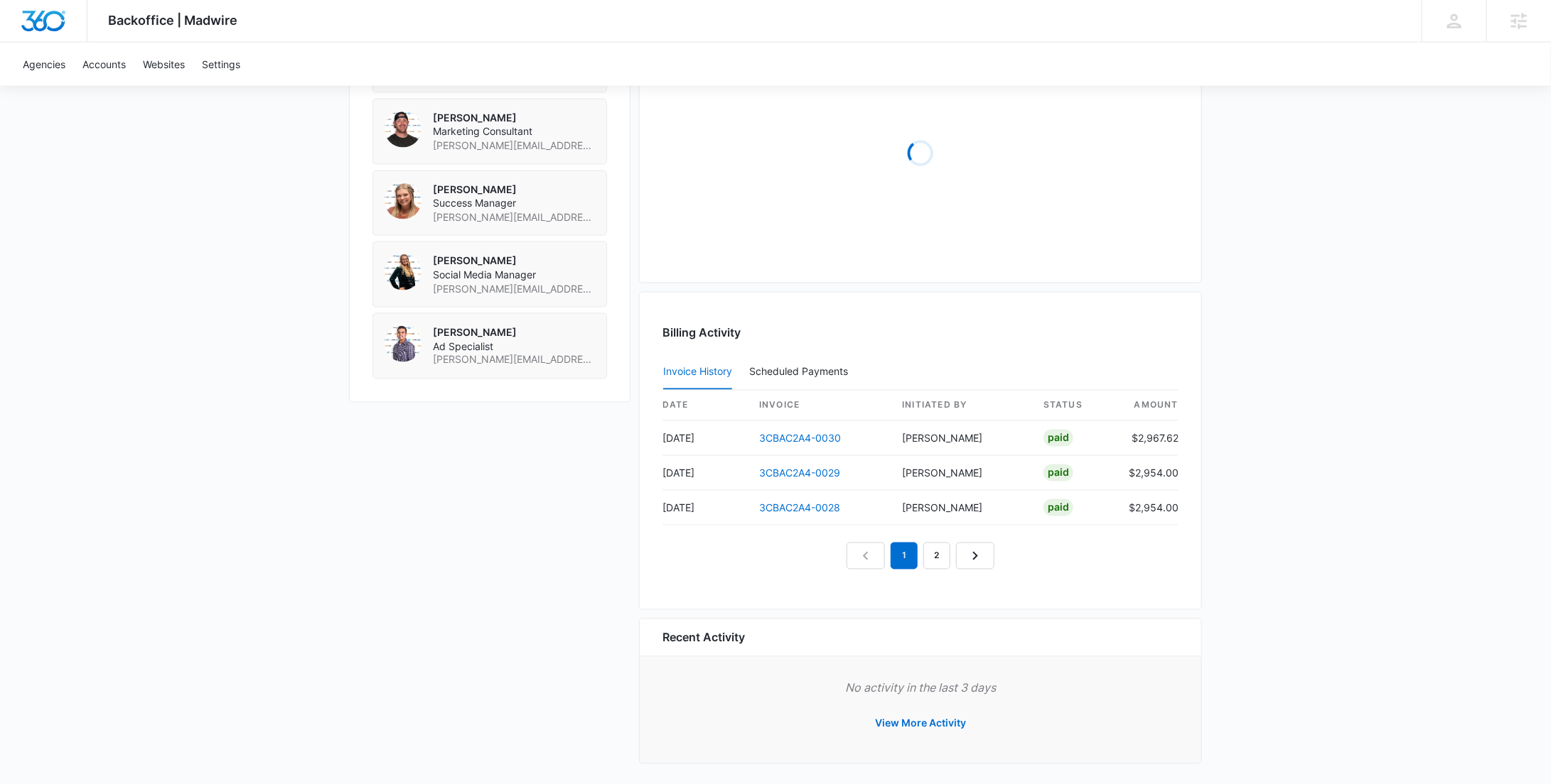
scroll to position [1197, 0]
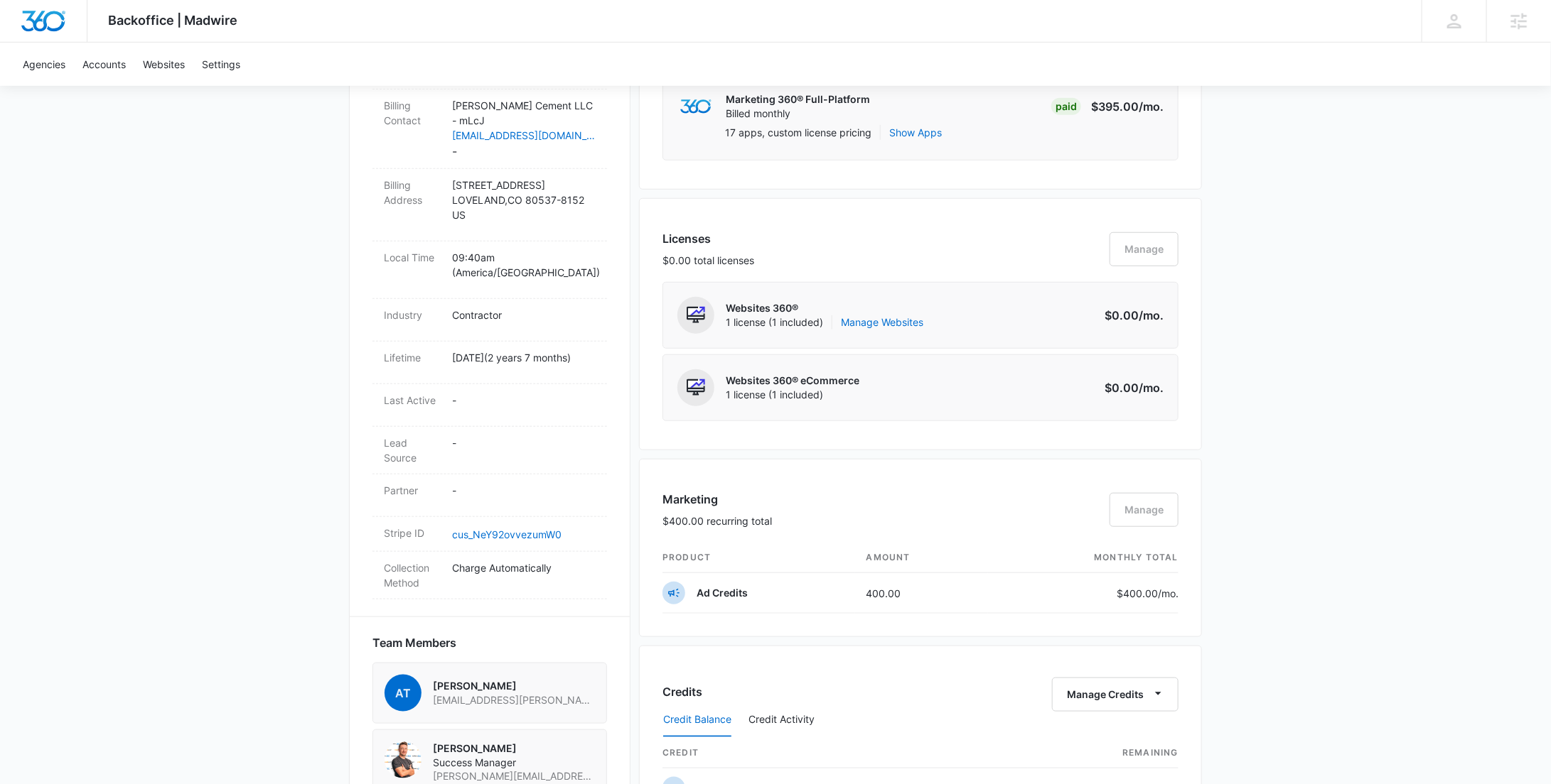
scroll to position [970, 0]
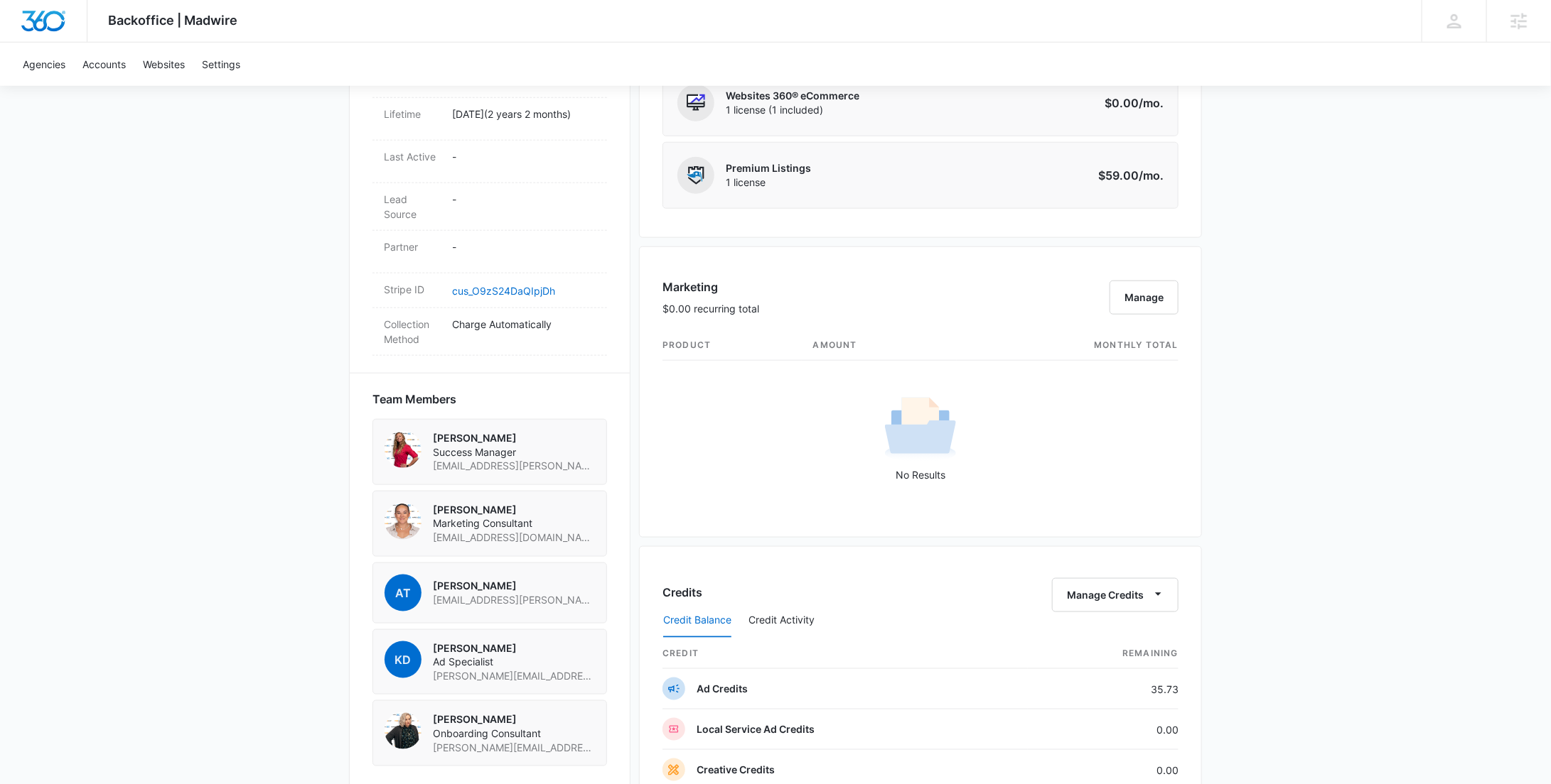
scroll to position [1309, 0]
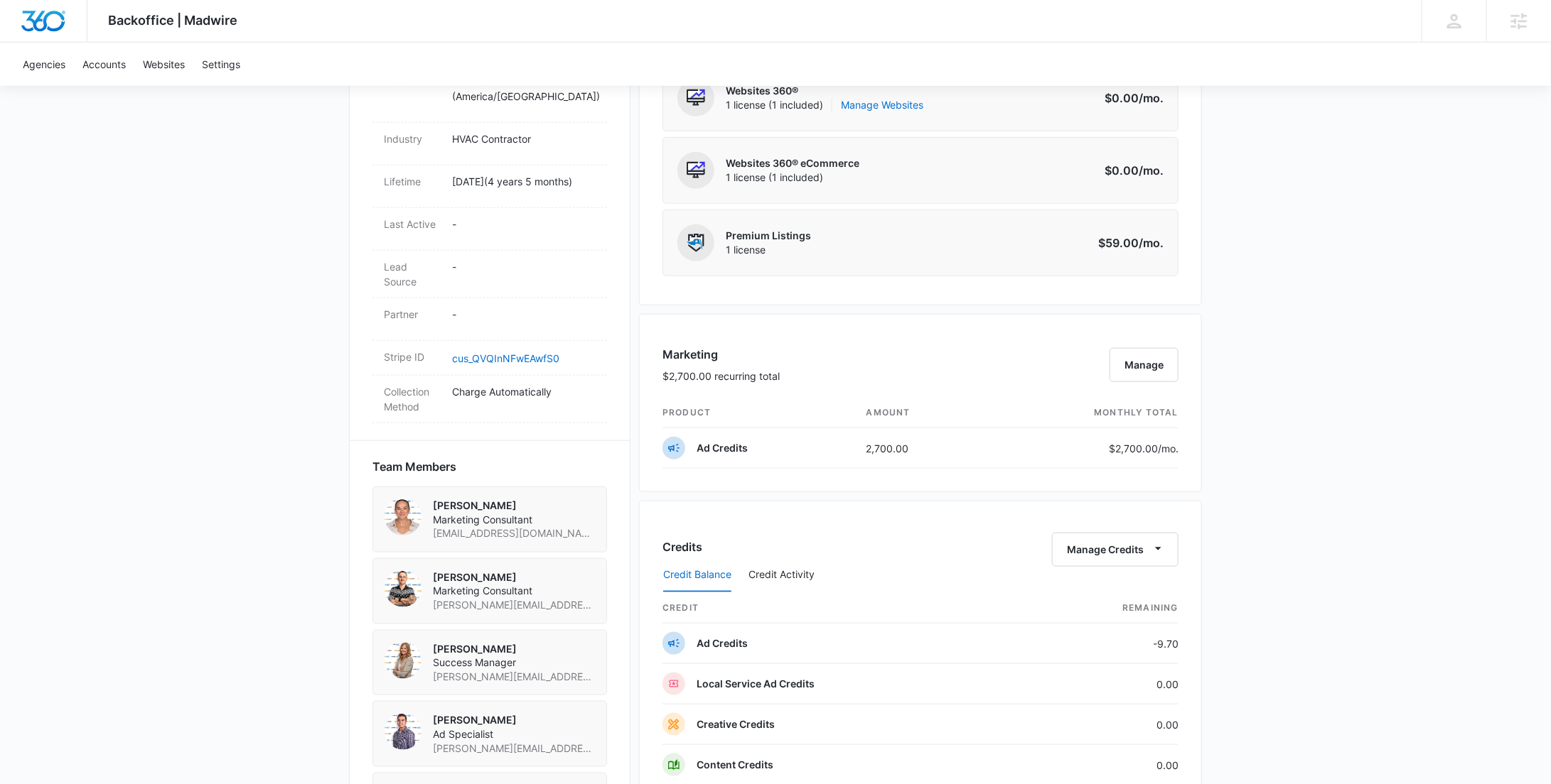
scroll to position [1196, 0]
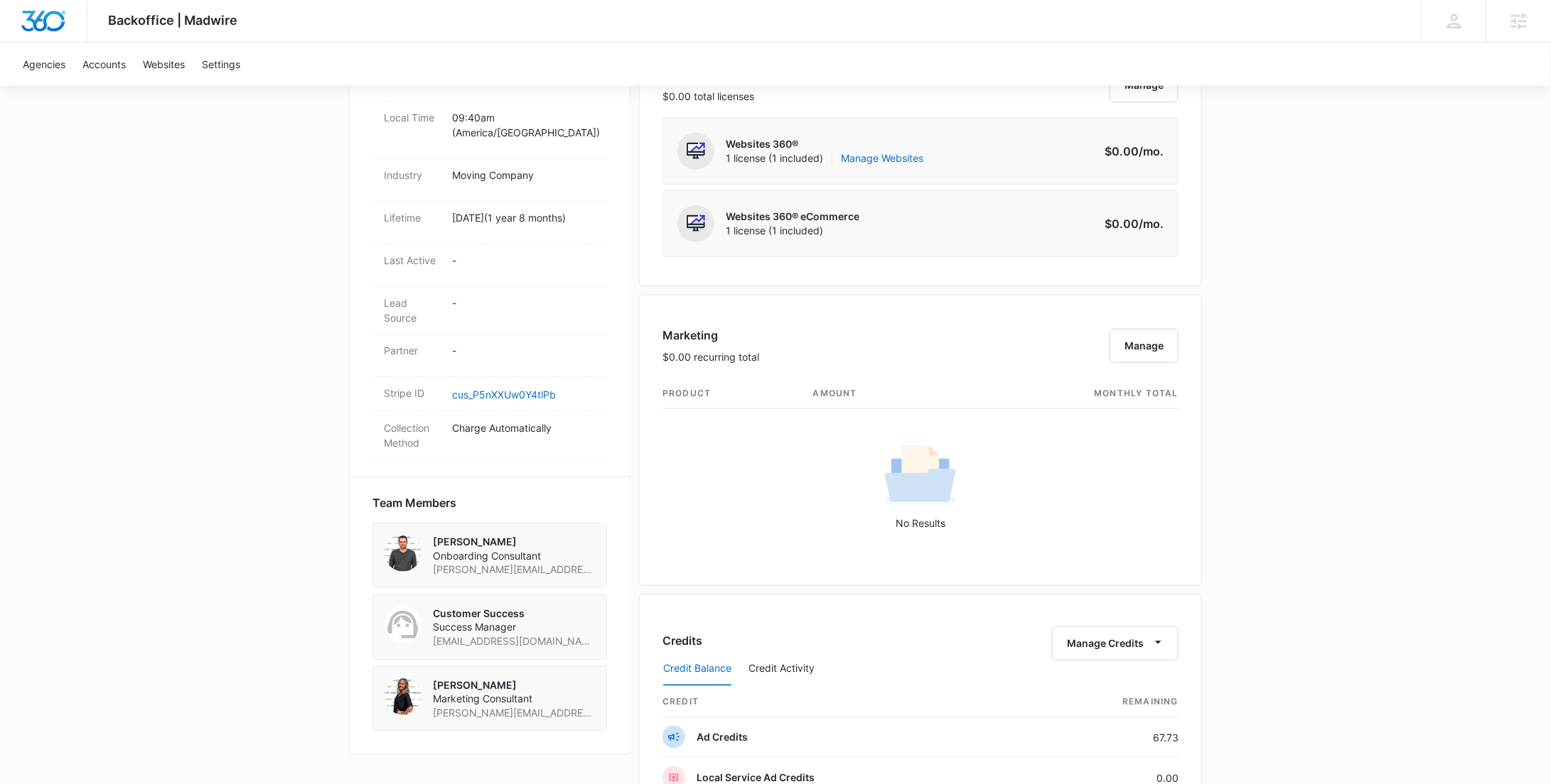
scroll to position [1238, 0]
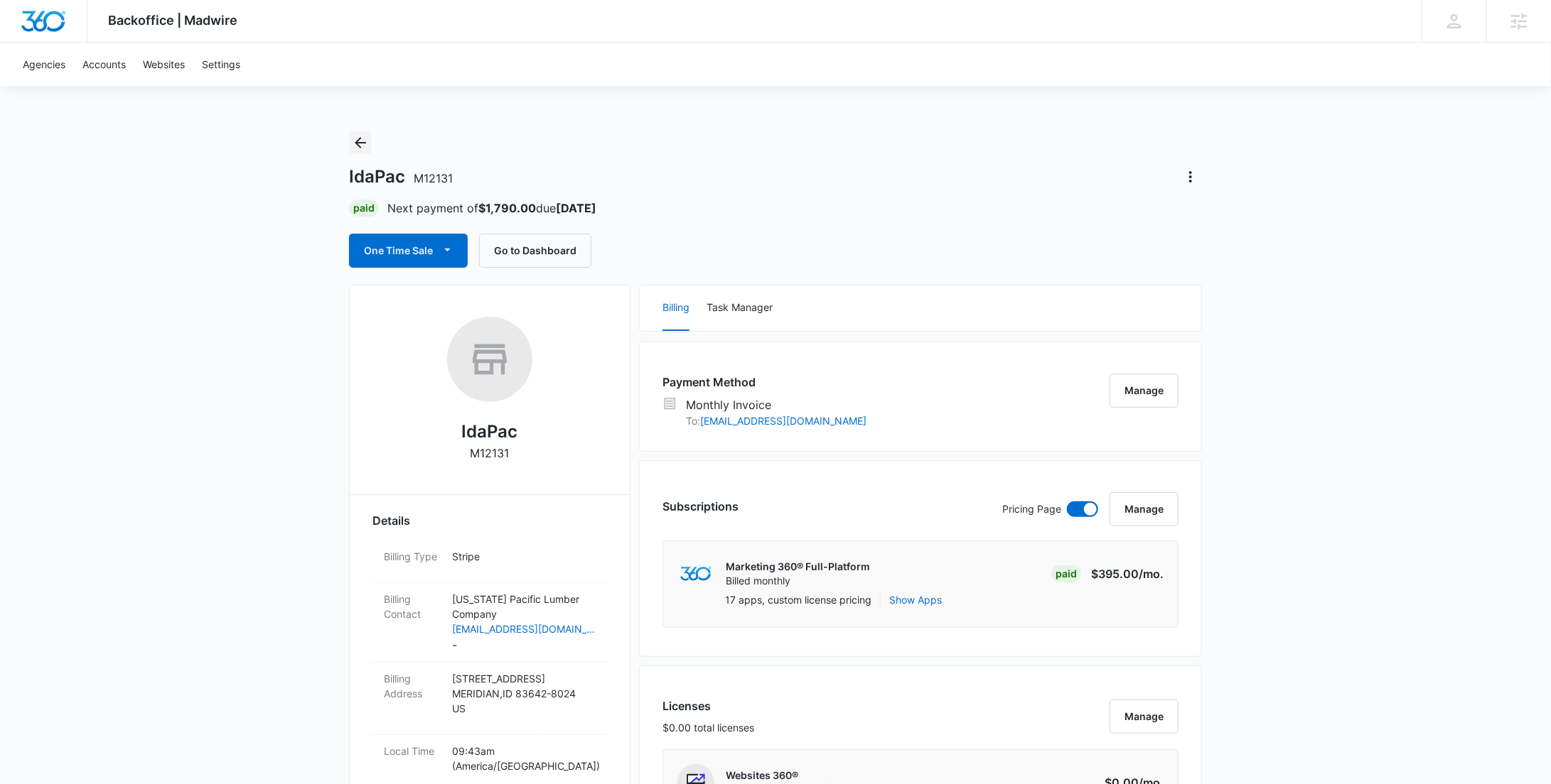
click at [364, 139] on icon "Back" at bounding box center [360, 143] width 17 height 17
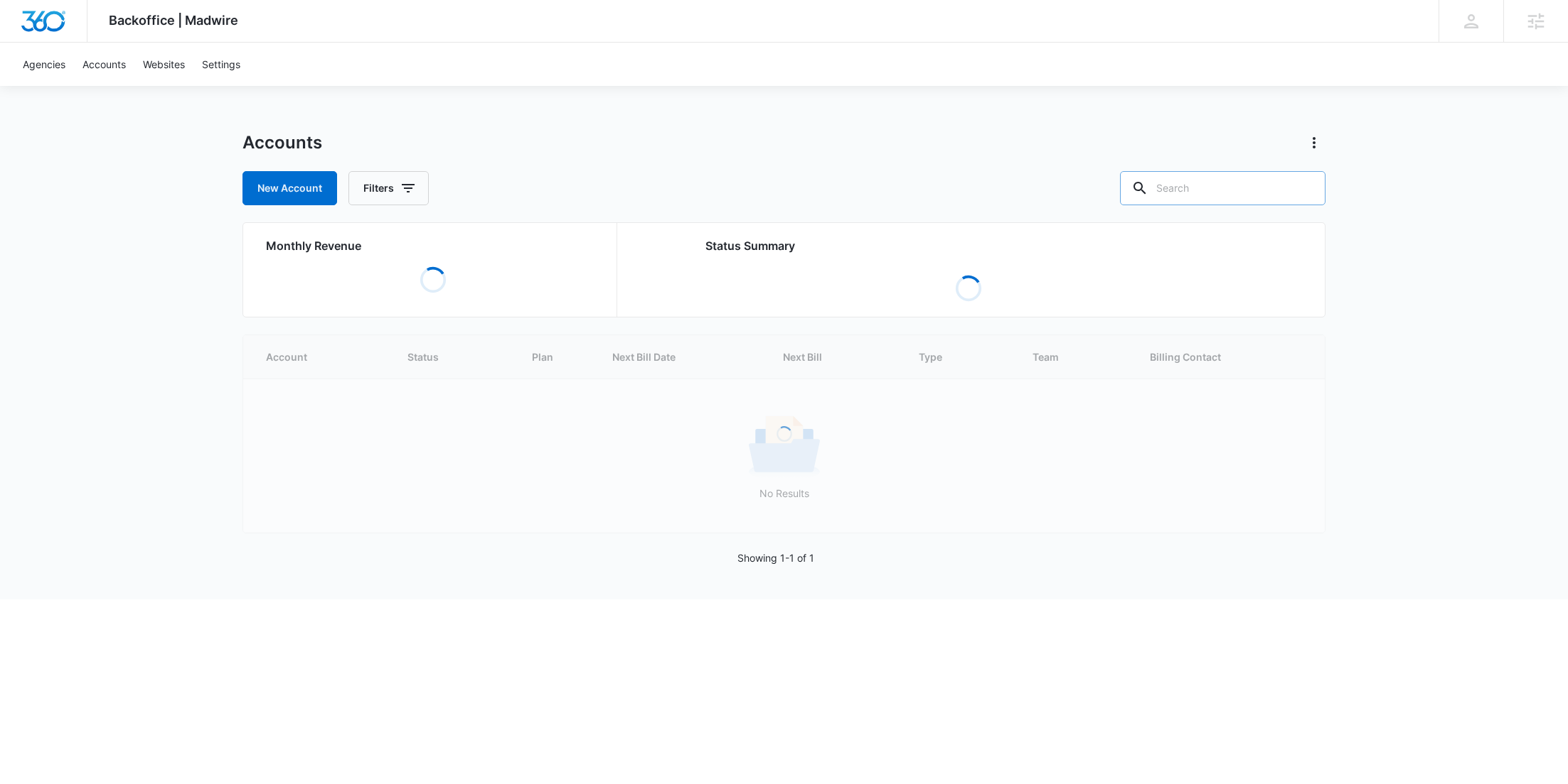
click at [1209, 176] on input "text" at bounding box center [1222, 188] width 205 height 34
paste input "M174842"
type input "M174842"
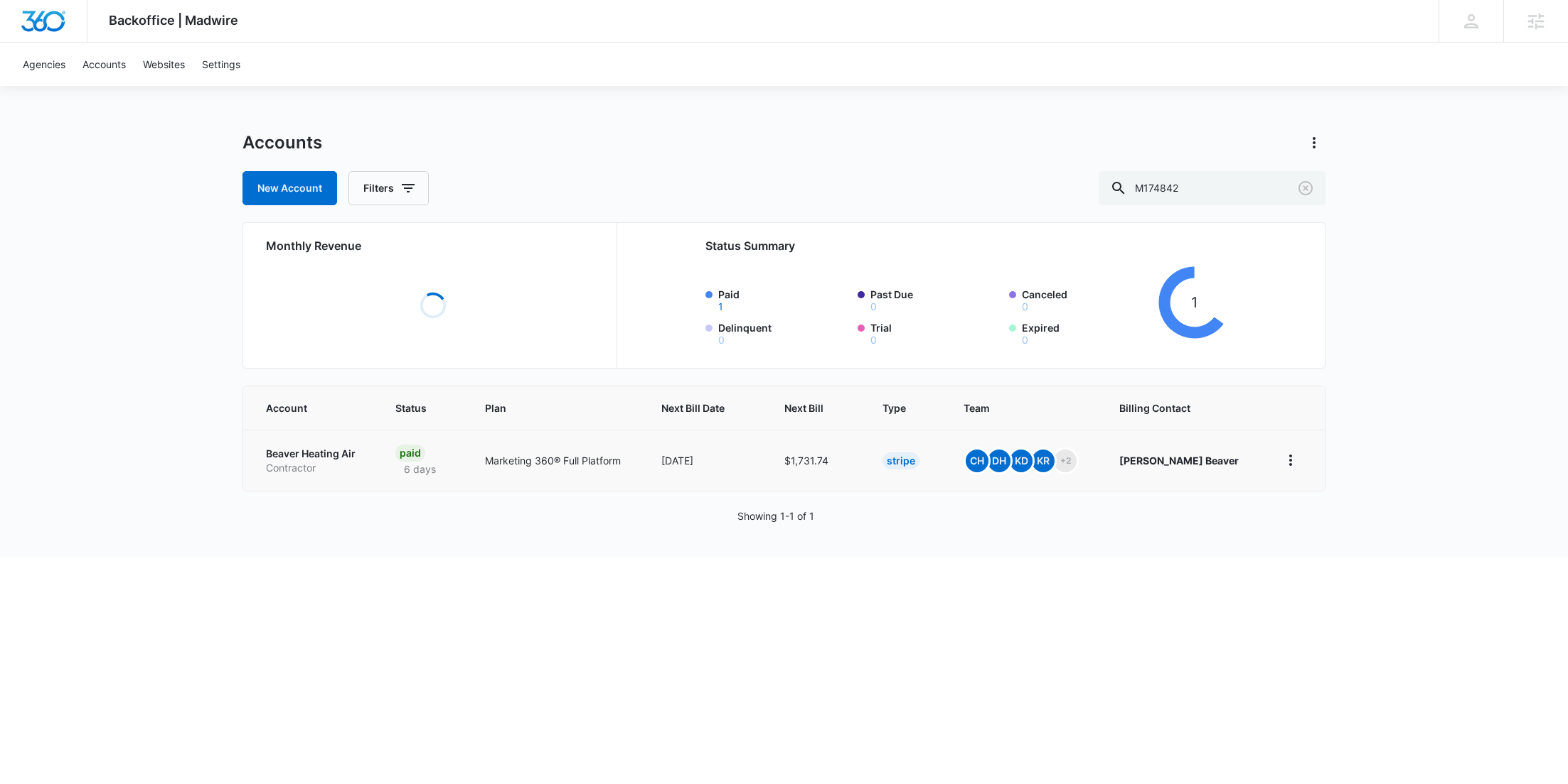
click at [328, 451] on p "Beaver Heating Air" at bounding box center [313, 454] width 96 height 14
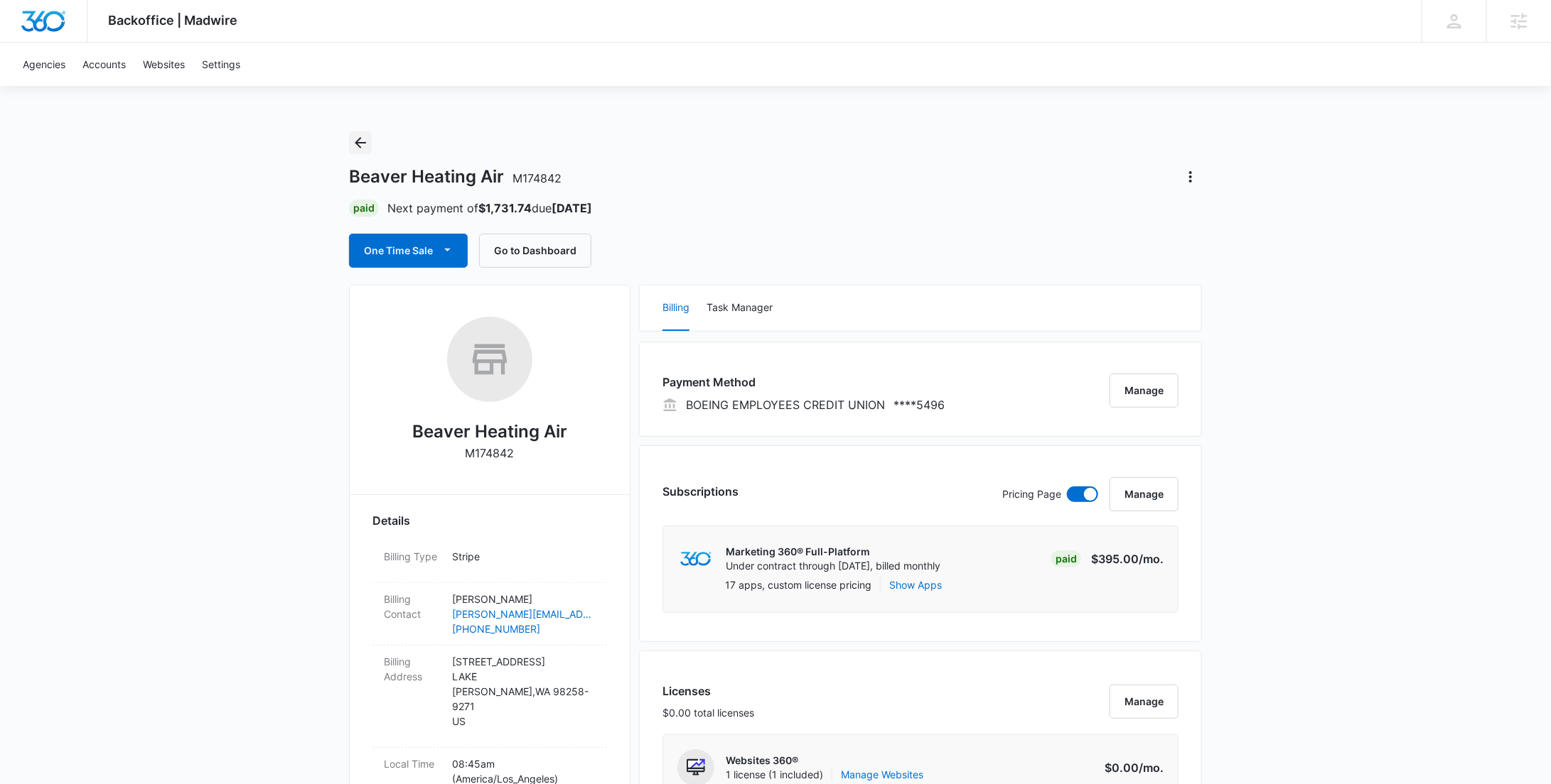
click at [366, 150] on icon "Back" at bounding box center [360, 143] width 17 height 17
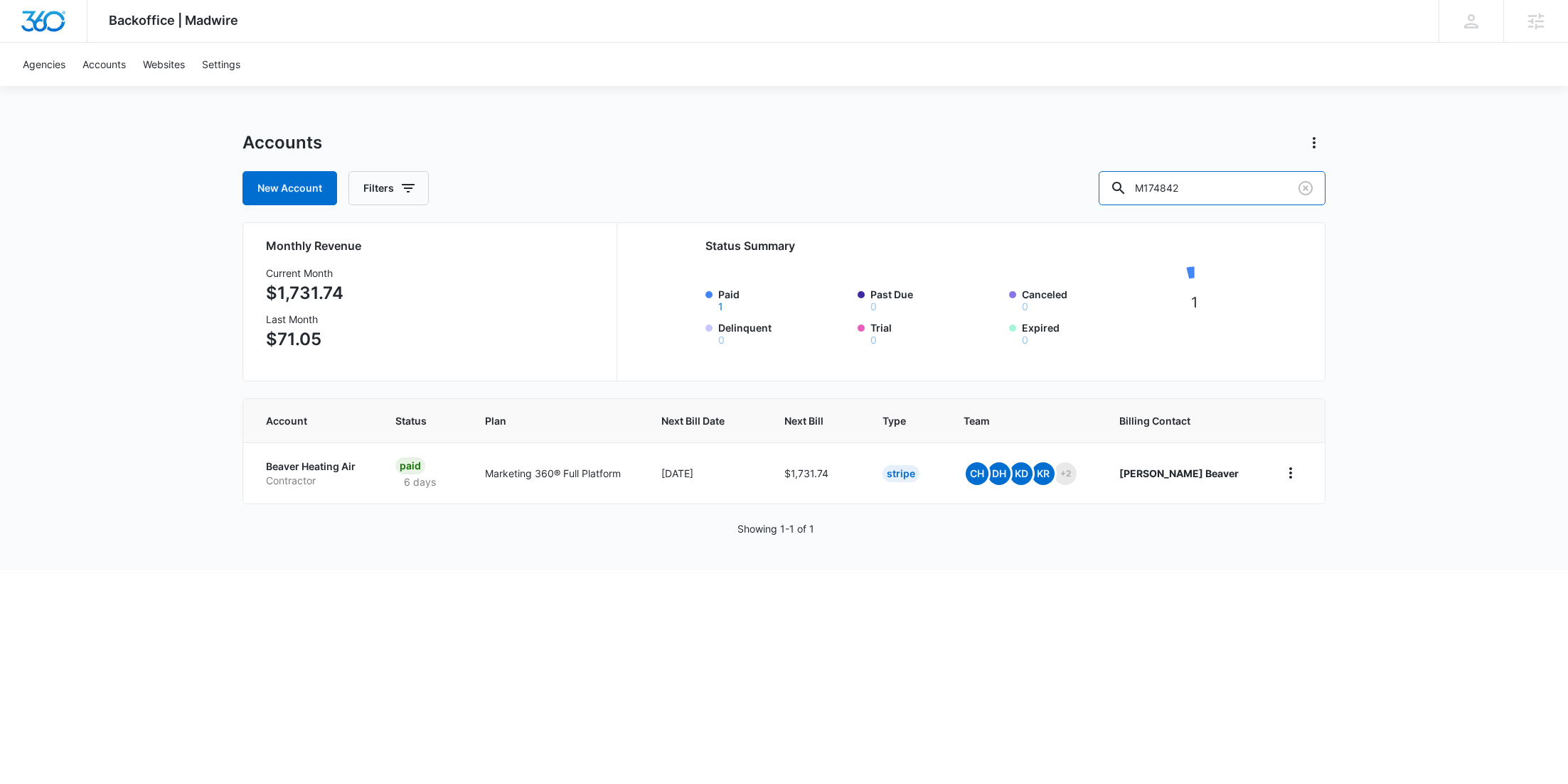
drag, startPoint x: 1243, startPoint y: 186, endPoint x: 1124, endPoint y: 186, distance: 119.0
click at [1124, 186] on div "New Account Filters M174842" at bounding box center [784, 188] width 1082 height 34
paste input "335979"
type input "M335979"
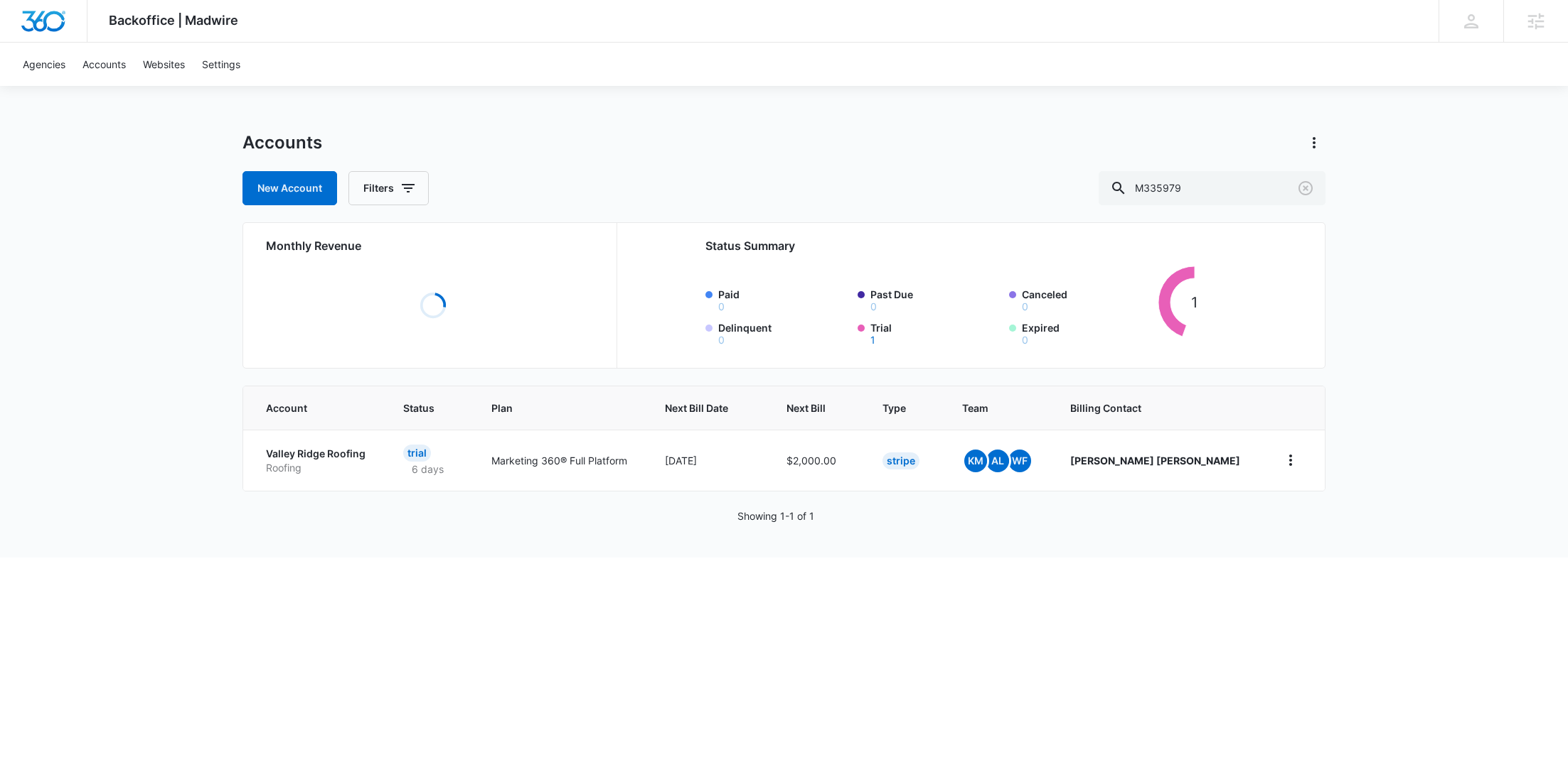
click at [307, 458] on p "Valley Ridge Roofing" at bounding box center [317, 454] width 103 height 14
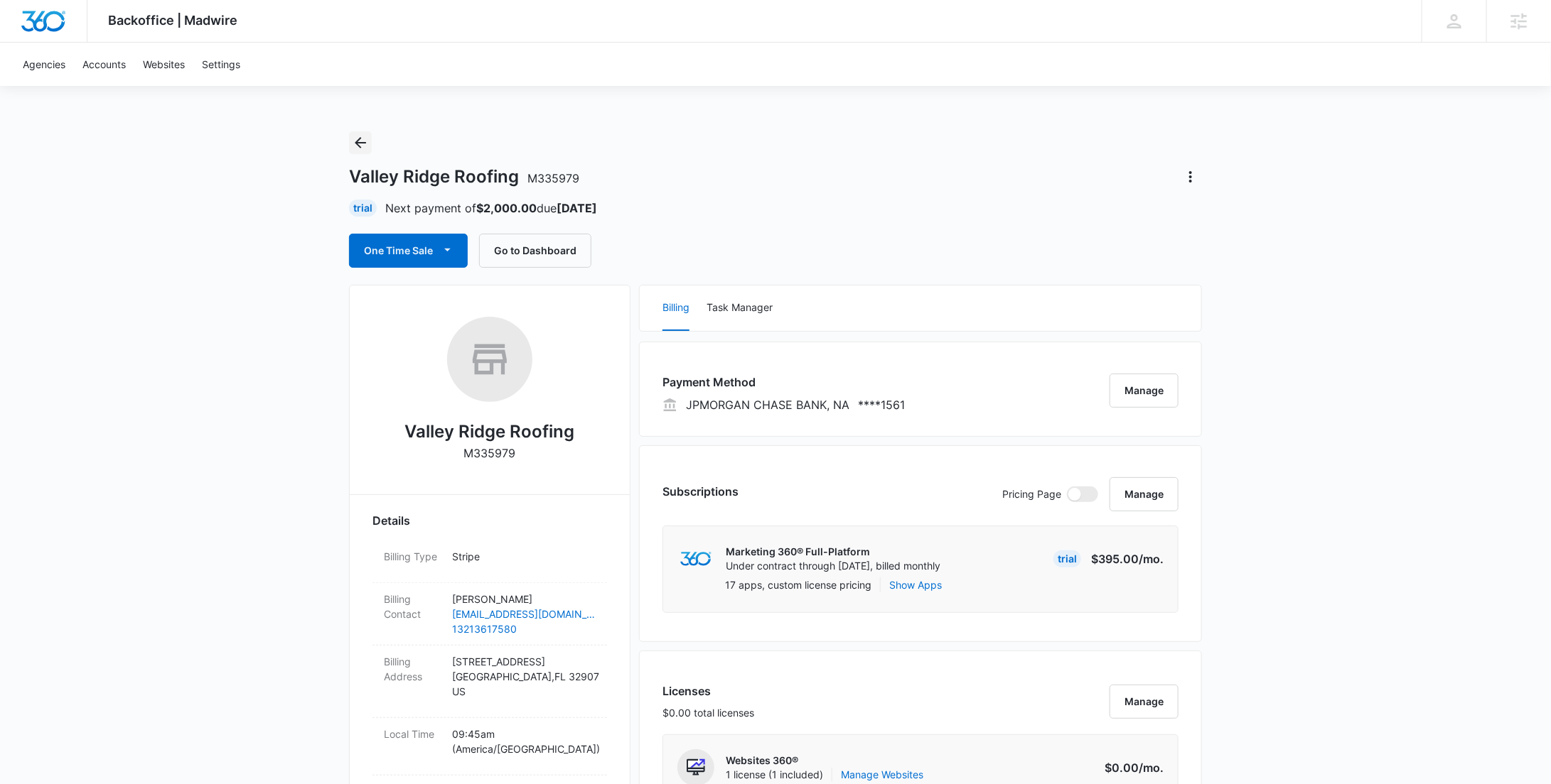
click at [369, 135] on button "Back" at bounding box center [360, 143] width 23 height 23
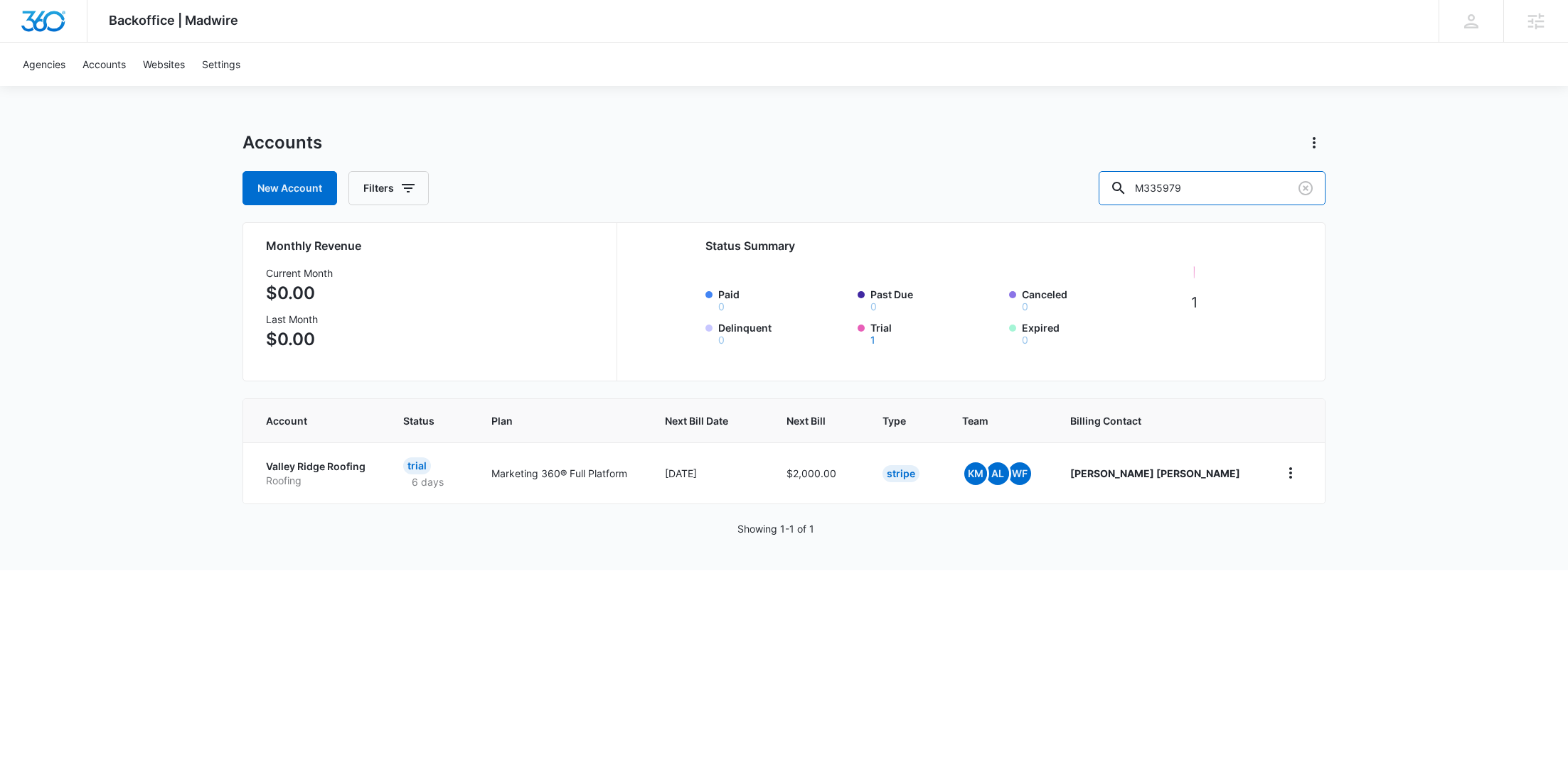
click at [1108, 186] on div "New Account Filters M335979" at bounding box center [784, 188] width 1082 height 34
paste input "1152"
type input "M1152"
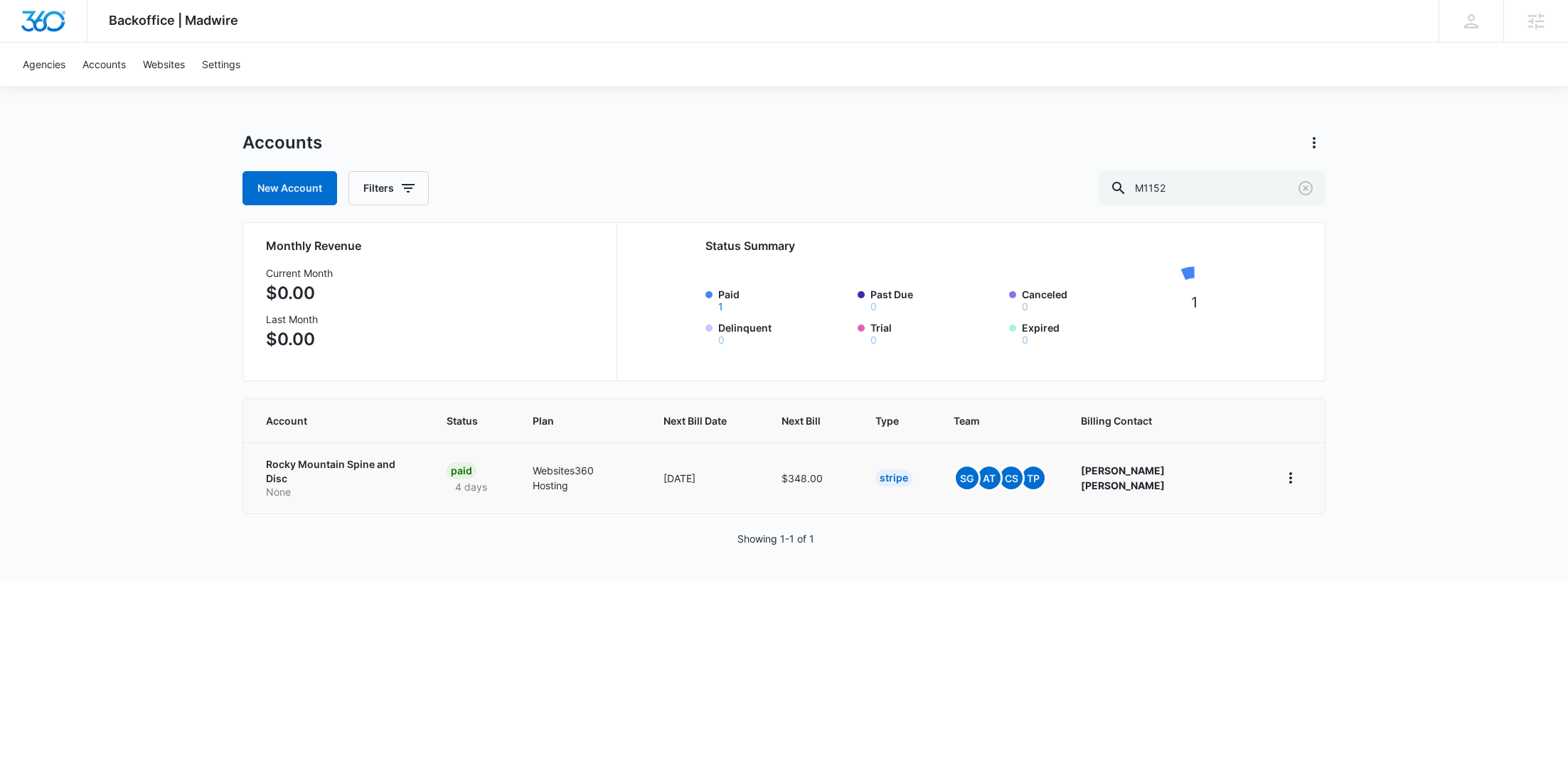
click at [369, 485] on p "None" at bounding box center [339, 492] width 147 height 14
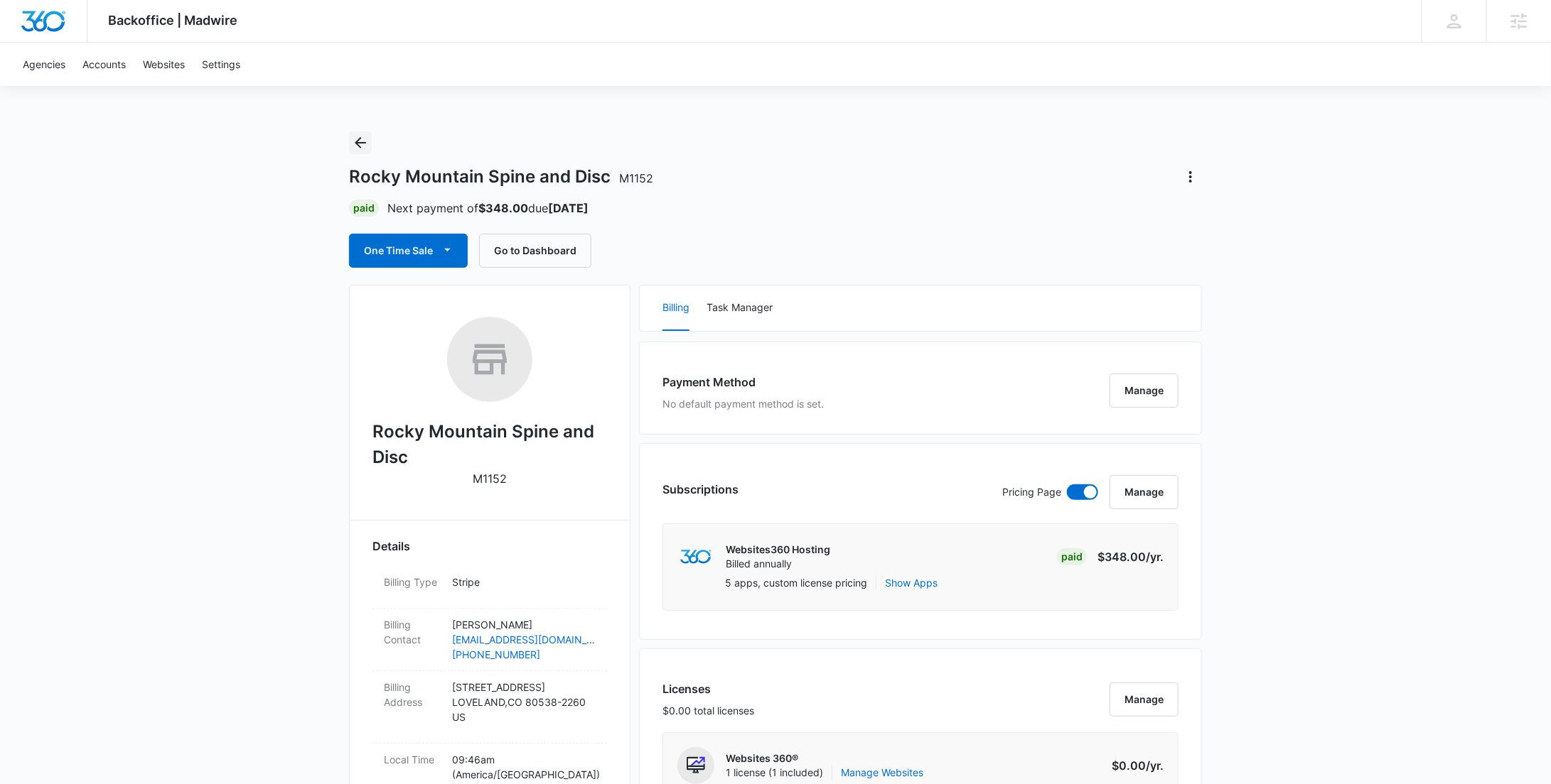
click at [355, 143] on icon "Back" at bounding box center [360, 143] width 11 height 11
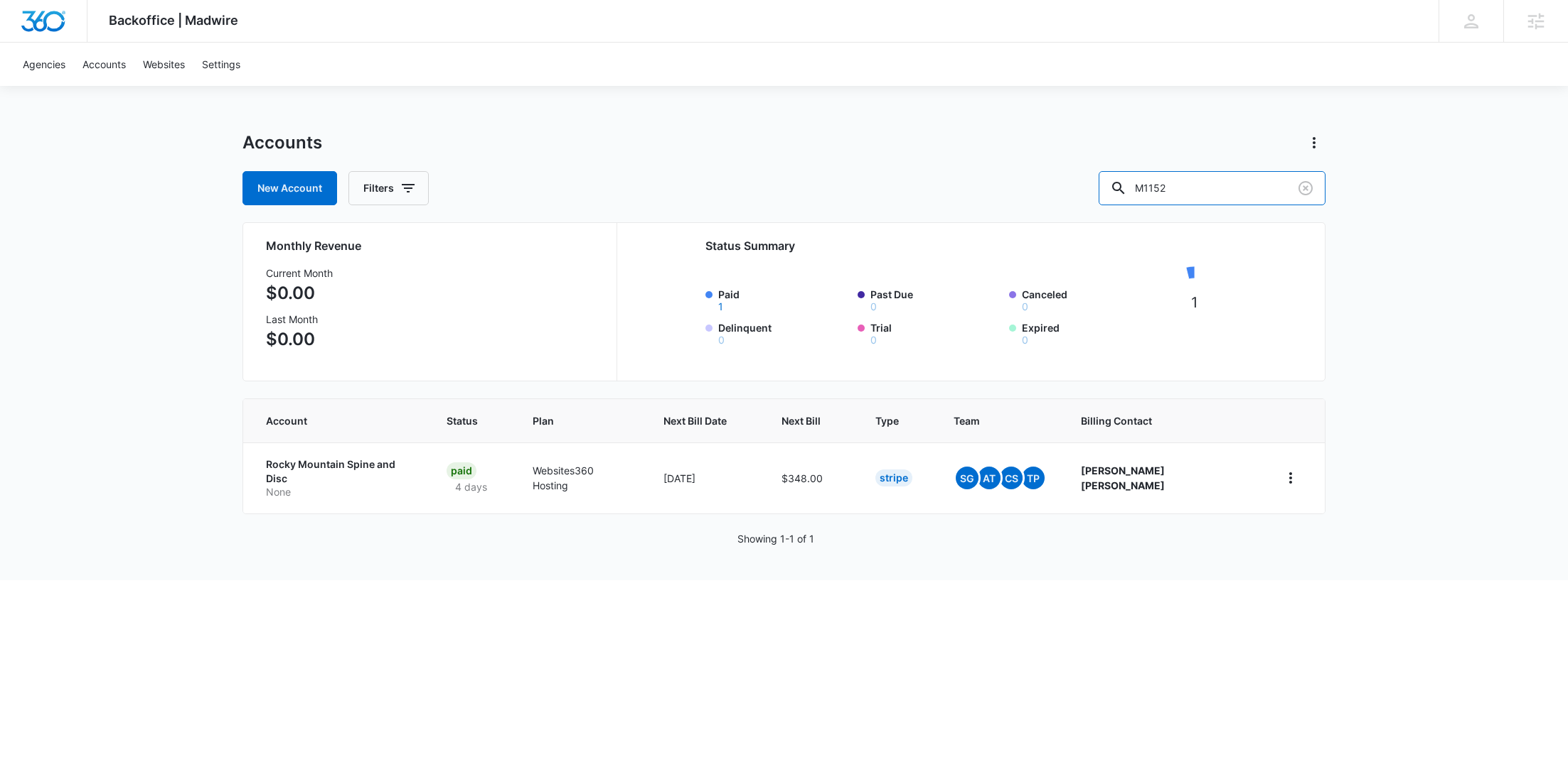
drag, startPoint x: 1207, startPoint y: 187, endPoint x: 1115, endPoint y: 186, distance: 92.0
click at [1116, 186] on div "New Account Filters M1152" at bounding box center [784, 188] width 1082 height 34
paste input "1"
type input "M1151"
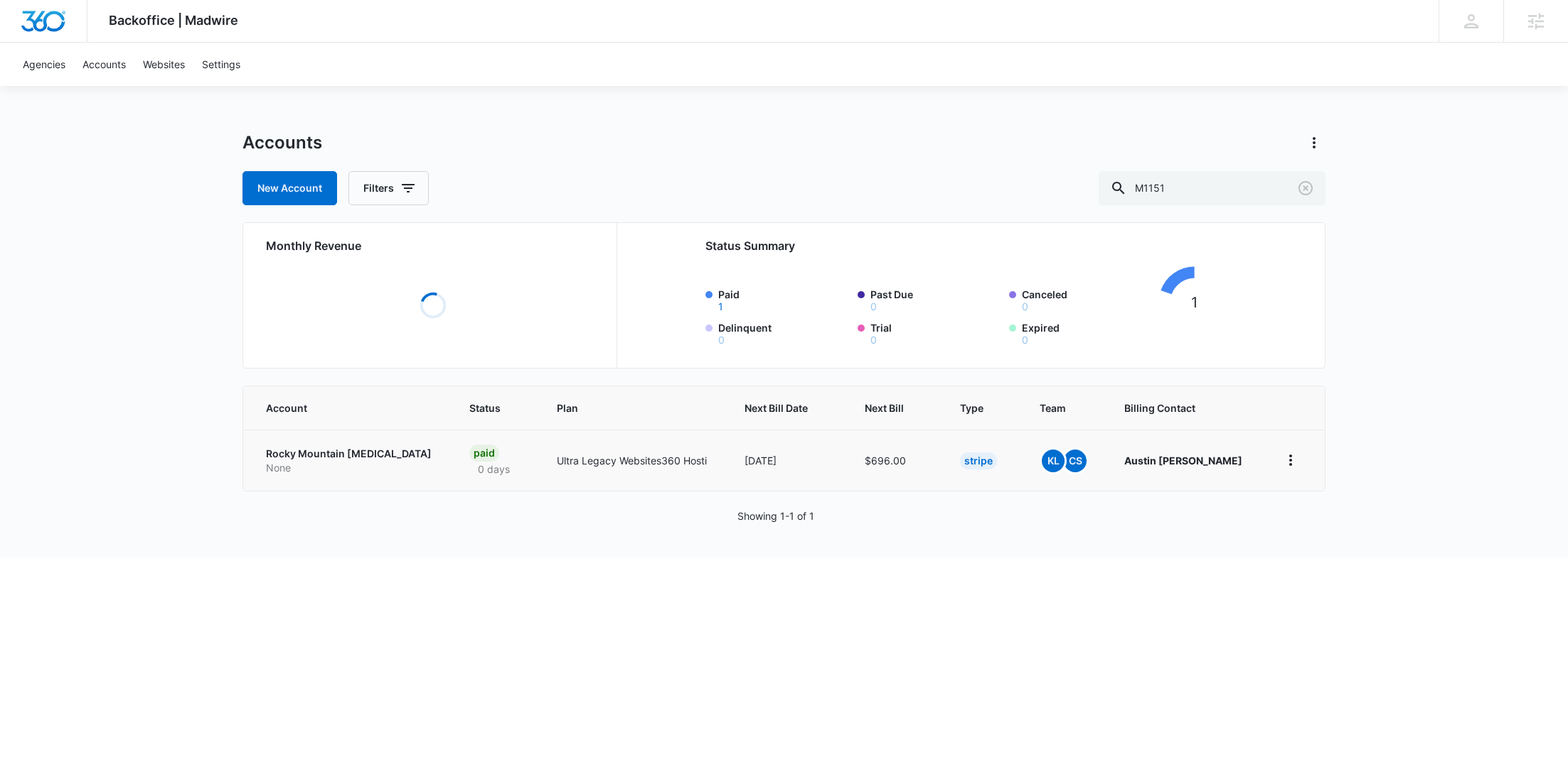
click at [323, 461] on p "None" at bounding box center [350, 468] width 169 height 14
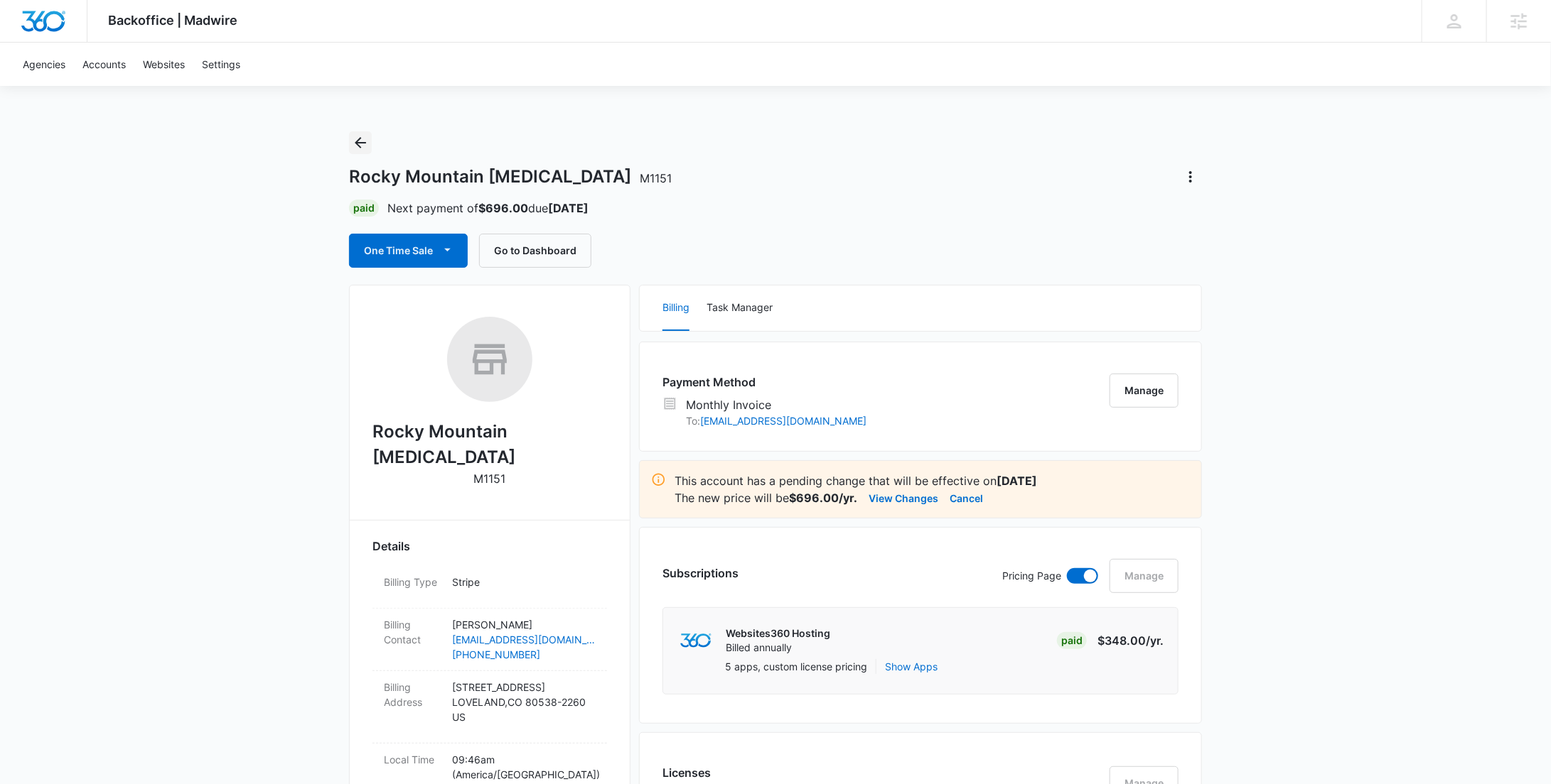
click at [353, 147] on icon "Back" at bounding box center [360, 143] width 17 height 17
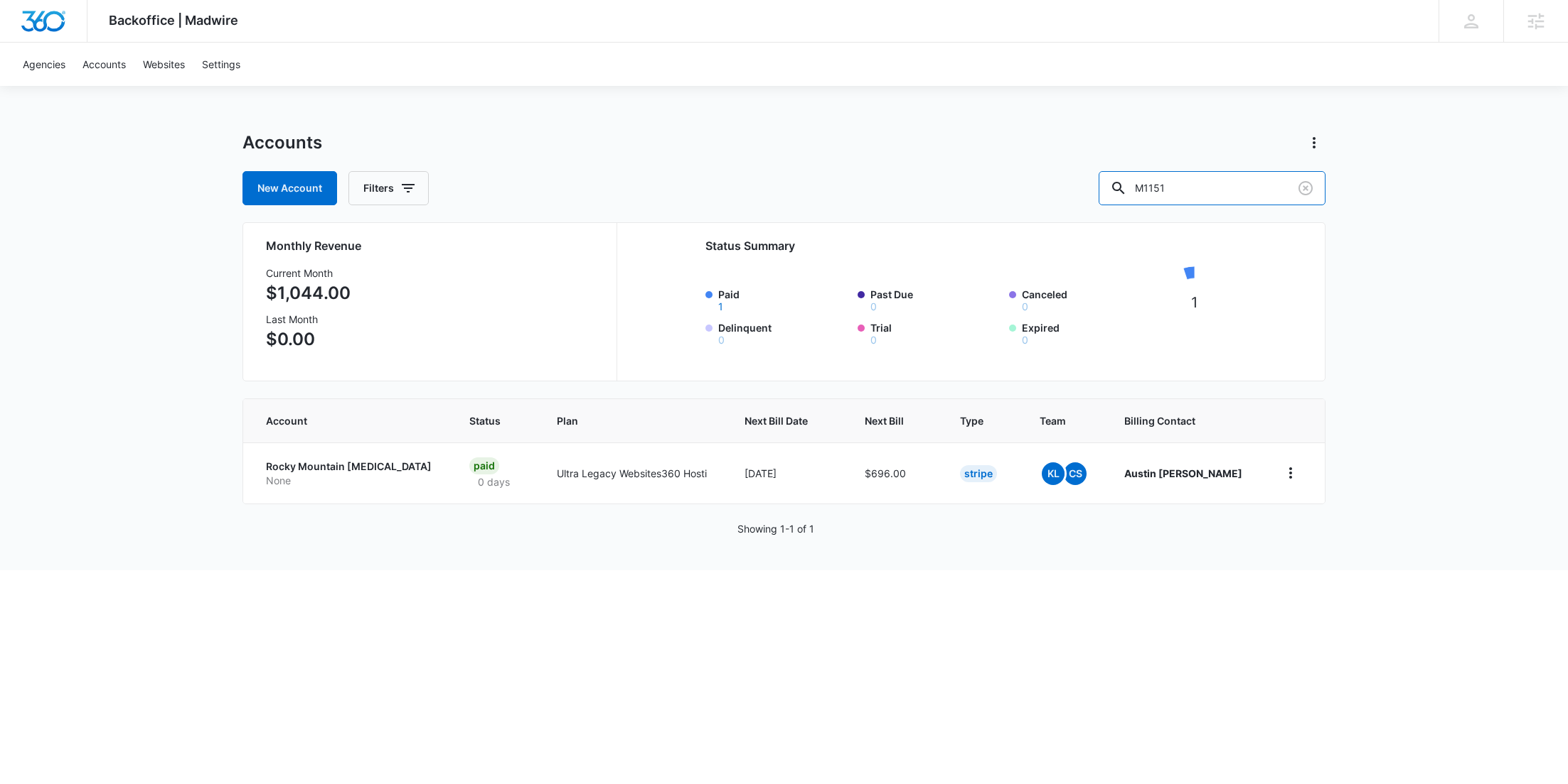
drag, startPoint x: 1216, startPoint y: 189, endPoint x: 1067, endPoint y: 180, distance: 149.3
click at [1100, 190] on div "New Account Filters M1151" at bounding box center [784, 188] width 1082 height 34
type input "M25187"
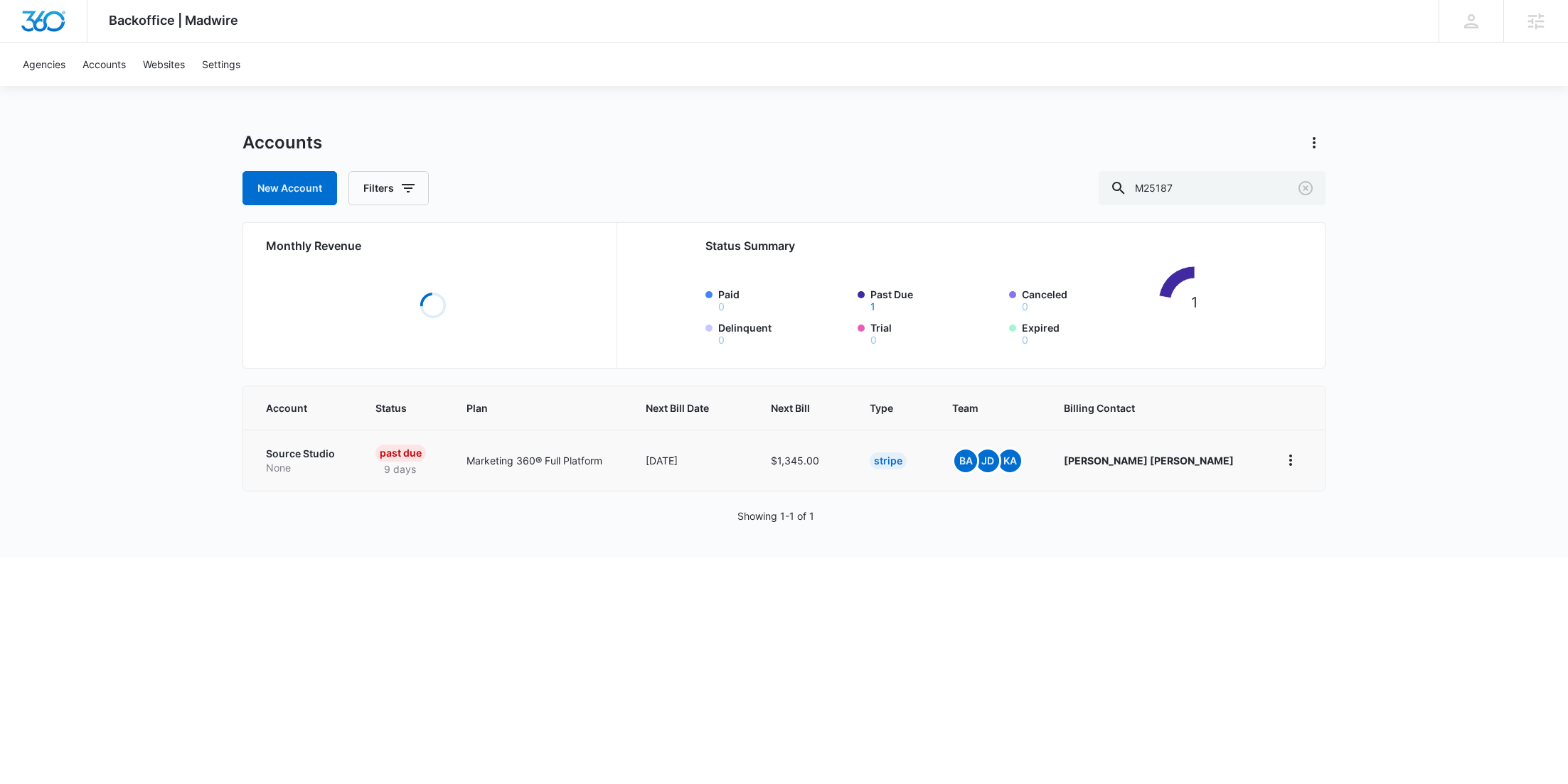
click at [280, 463] on p "None" at bounding box center [303, 468] width 75 height 14
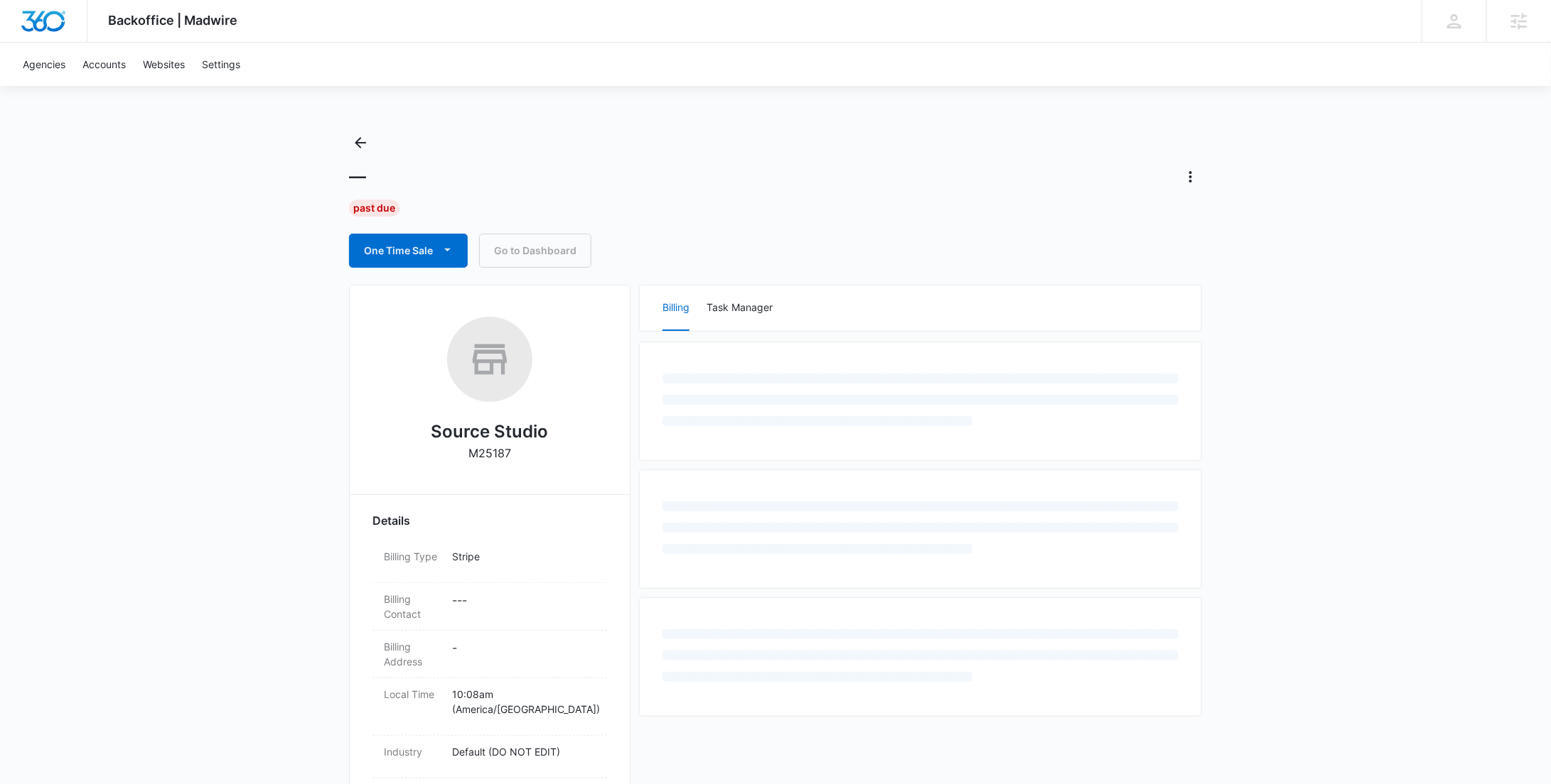
click at [499, 453] on p "M25187" at bounding box center [490, 453] width 43 height 17
copy p "M25187"
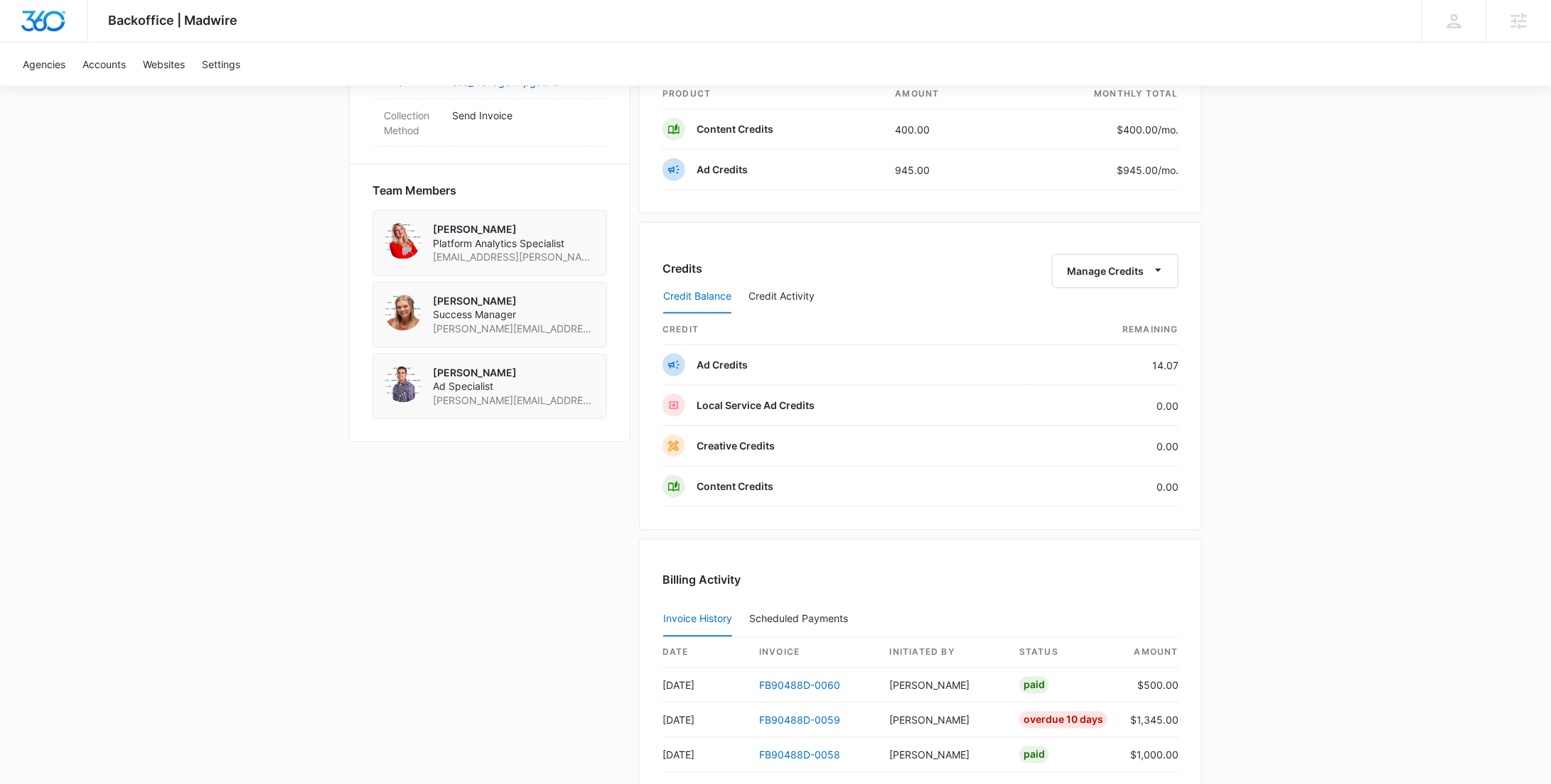
scroll to position [674, 0]
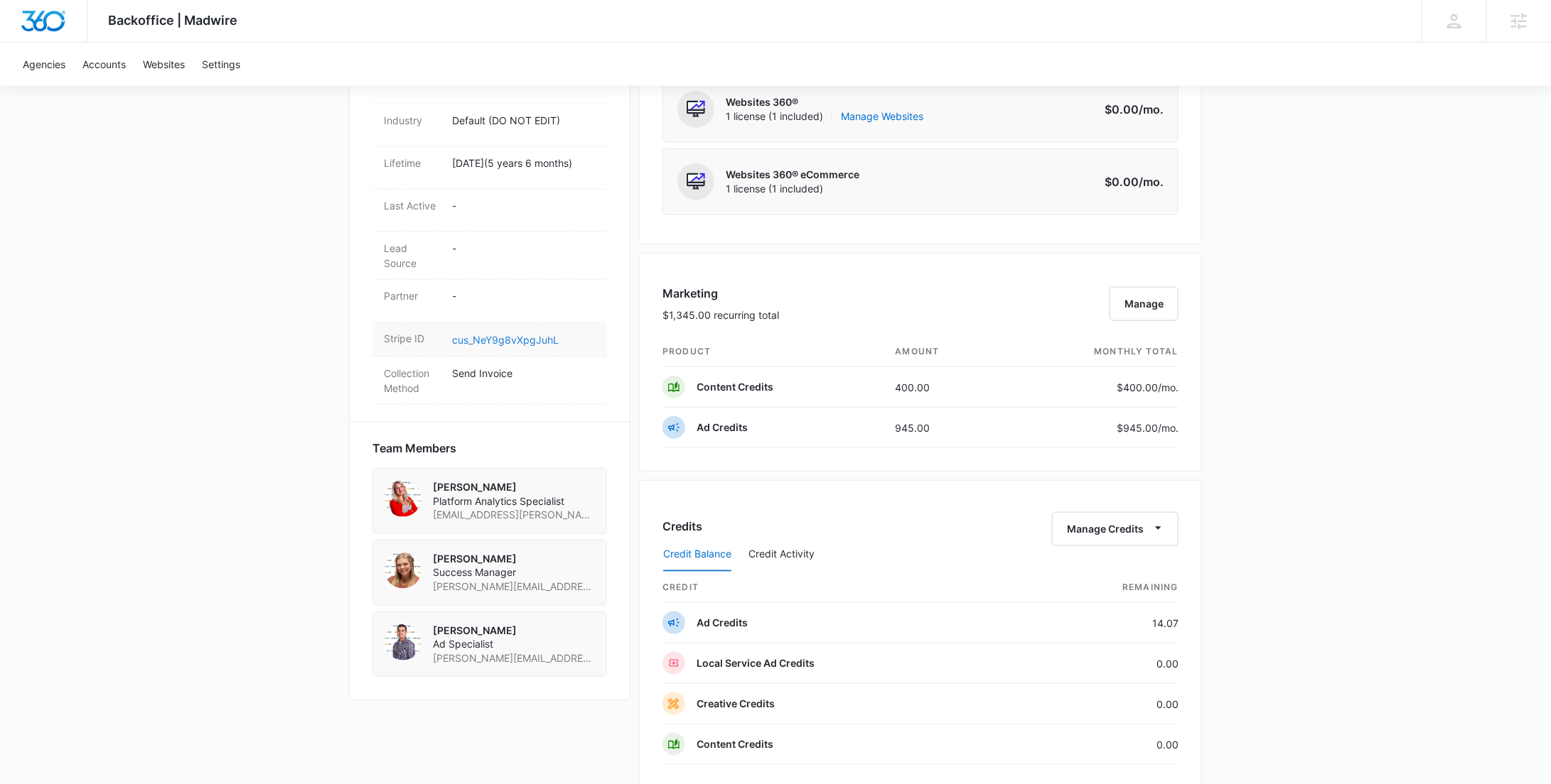
click at [506, 334] on link "cus_NeY9g8vXpgJuhL" at bounding box center [505, 340] width 107 height 12
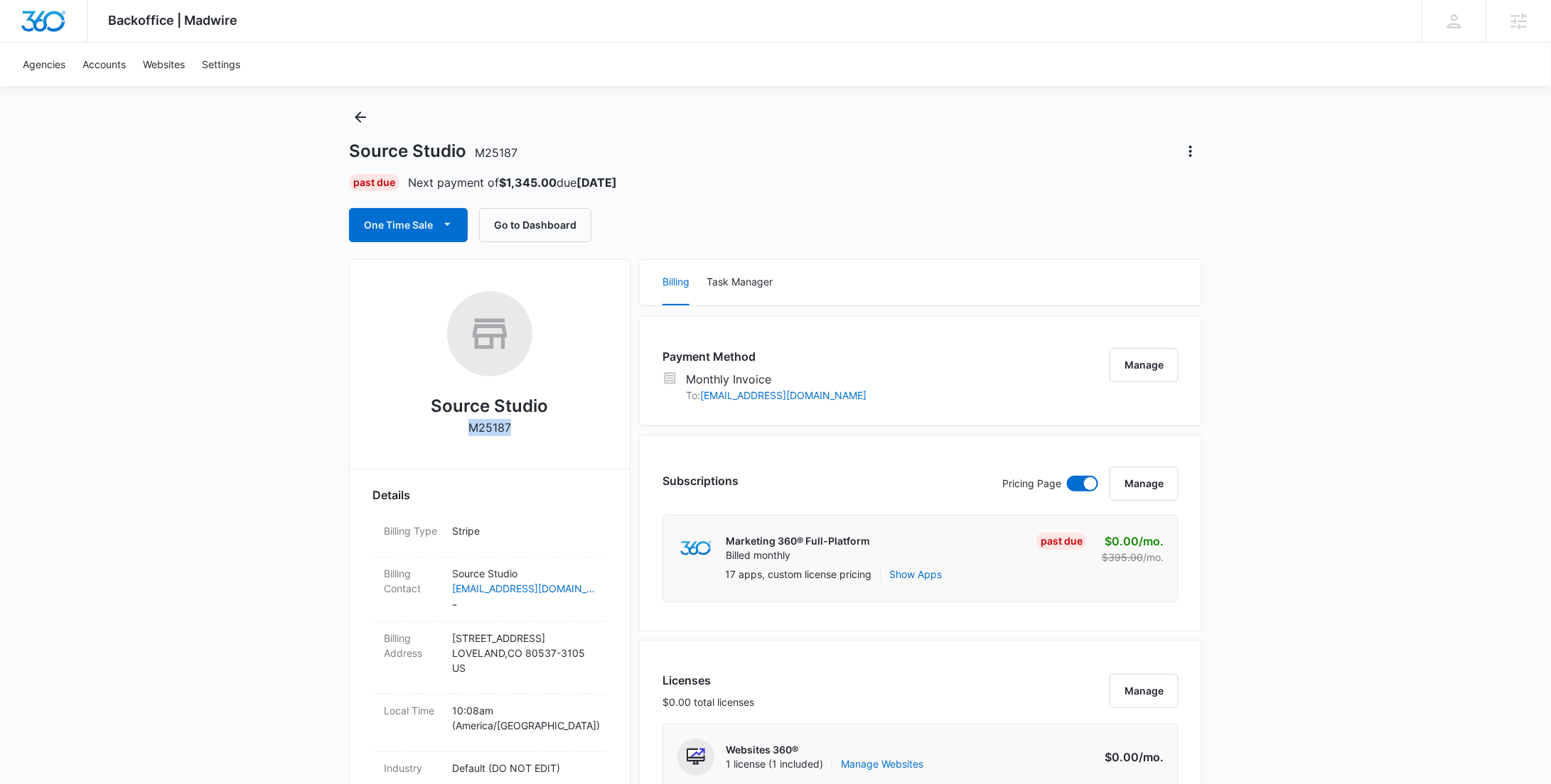
scroll to position [0, 0]
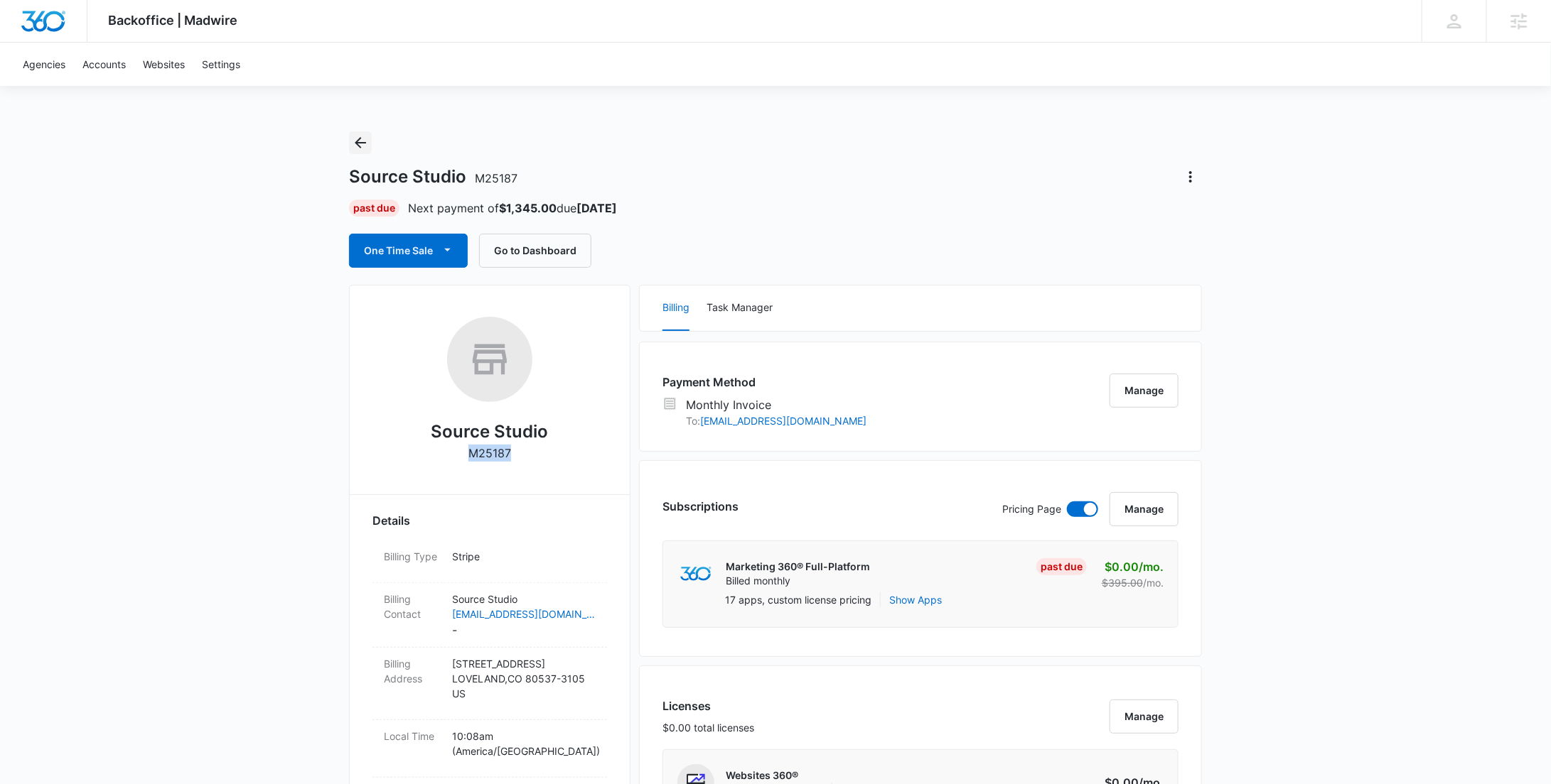
click at [355, 141] on icon "Back" at bounding box center [360, 143] width 17 height 17
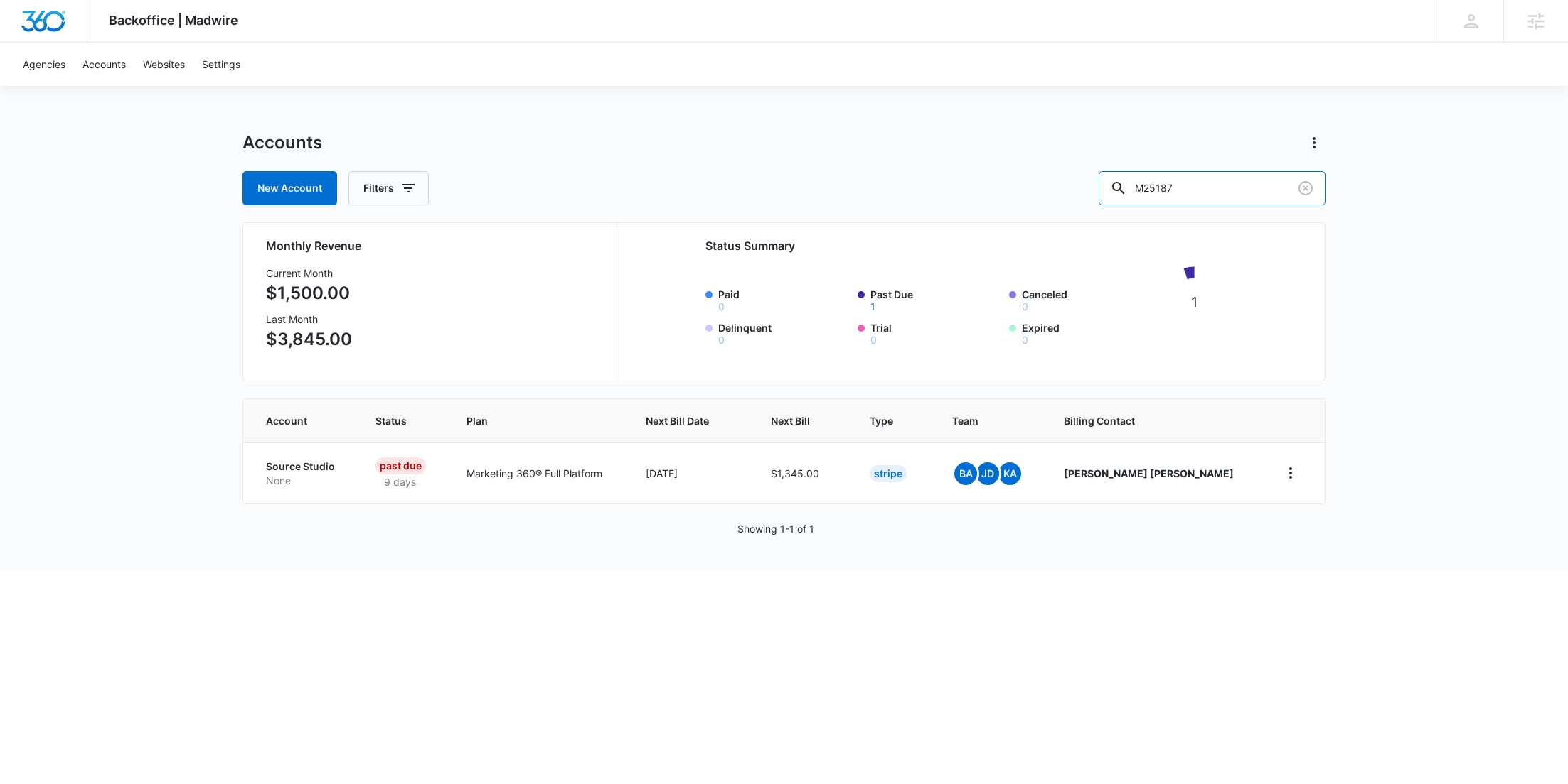
click at [1082, 185] on div "New Account Filters M25187" at bounding box center [784, 188] width 1082 height 34
paste input "336054"
type input "M336054"
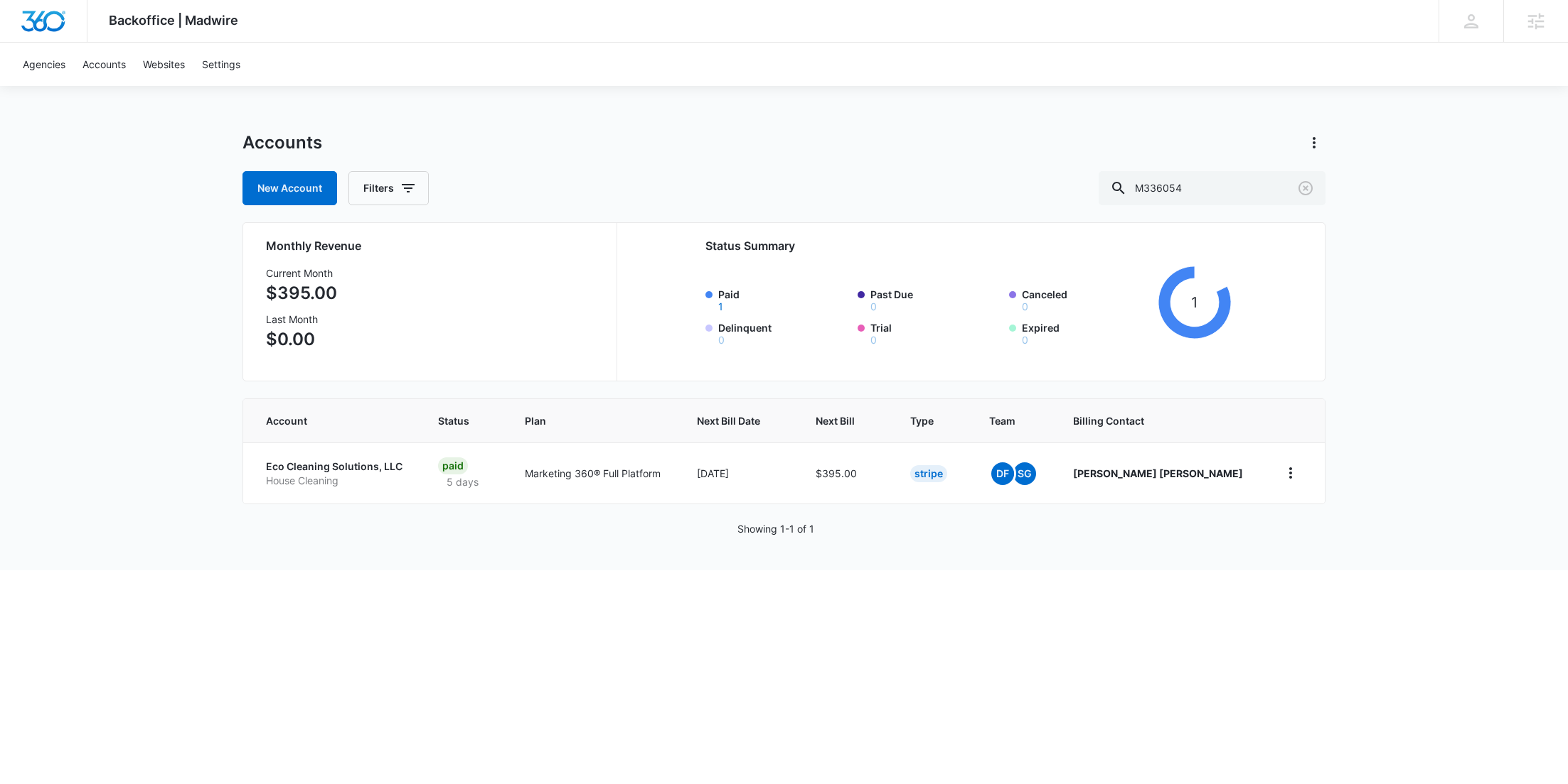
click at [301, 505] on div "Accounts New Account Filters M336054 Monthly Revenue Current Month $395.00 Last…" at bounding box center [784, 351] width 1082 height 439
click at [307, 482] on p "House Cleaning" at bounding box center [334, 481] width 138 height 14
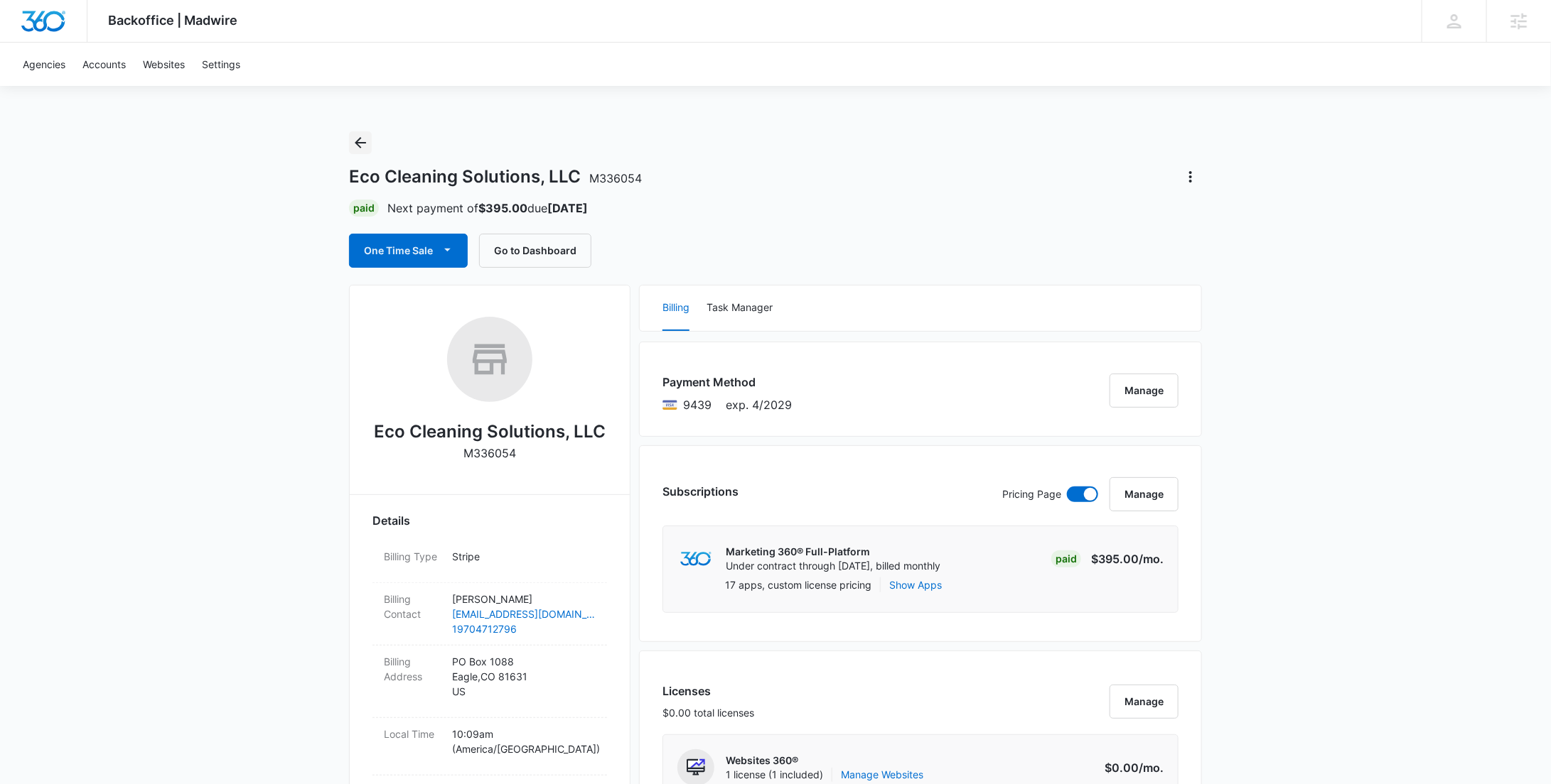
click at [363, 148] on icon "Back" at bounding box center [360, 143] width 17 height 17
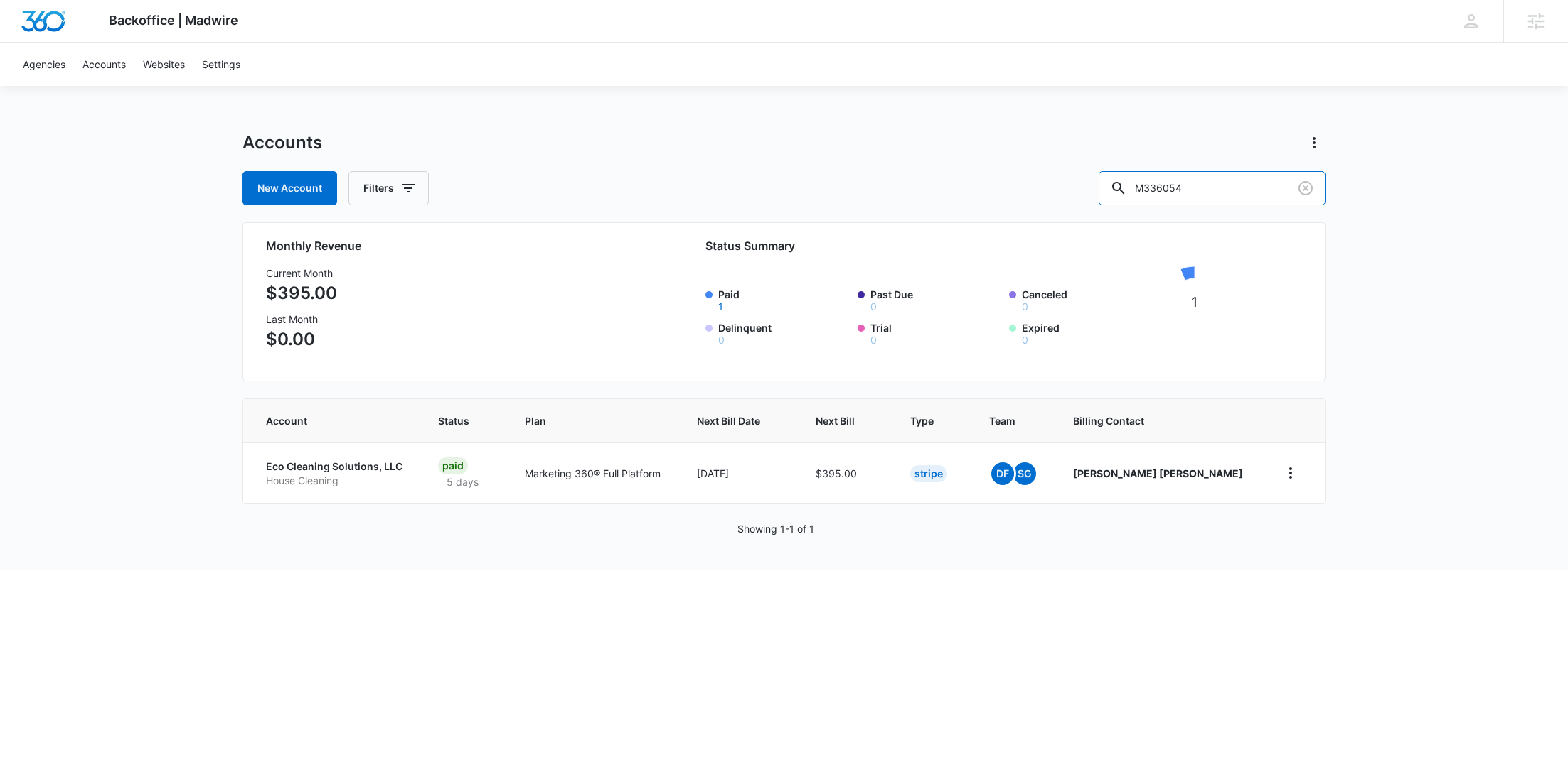
drag, startPoint x: 1261, startPoint y: 187, endPoint x: 1103, endPoint y: 181, distance: 158.1
click at [1105, 181] on div "New Account Filters M336054" at bounding box center [784, 188] width 1082 height 34
paste input "173620"
type input "M173620"
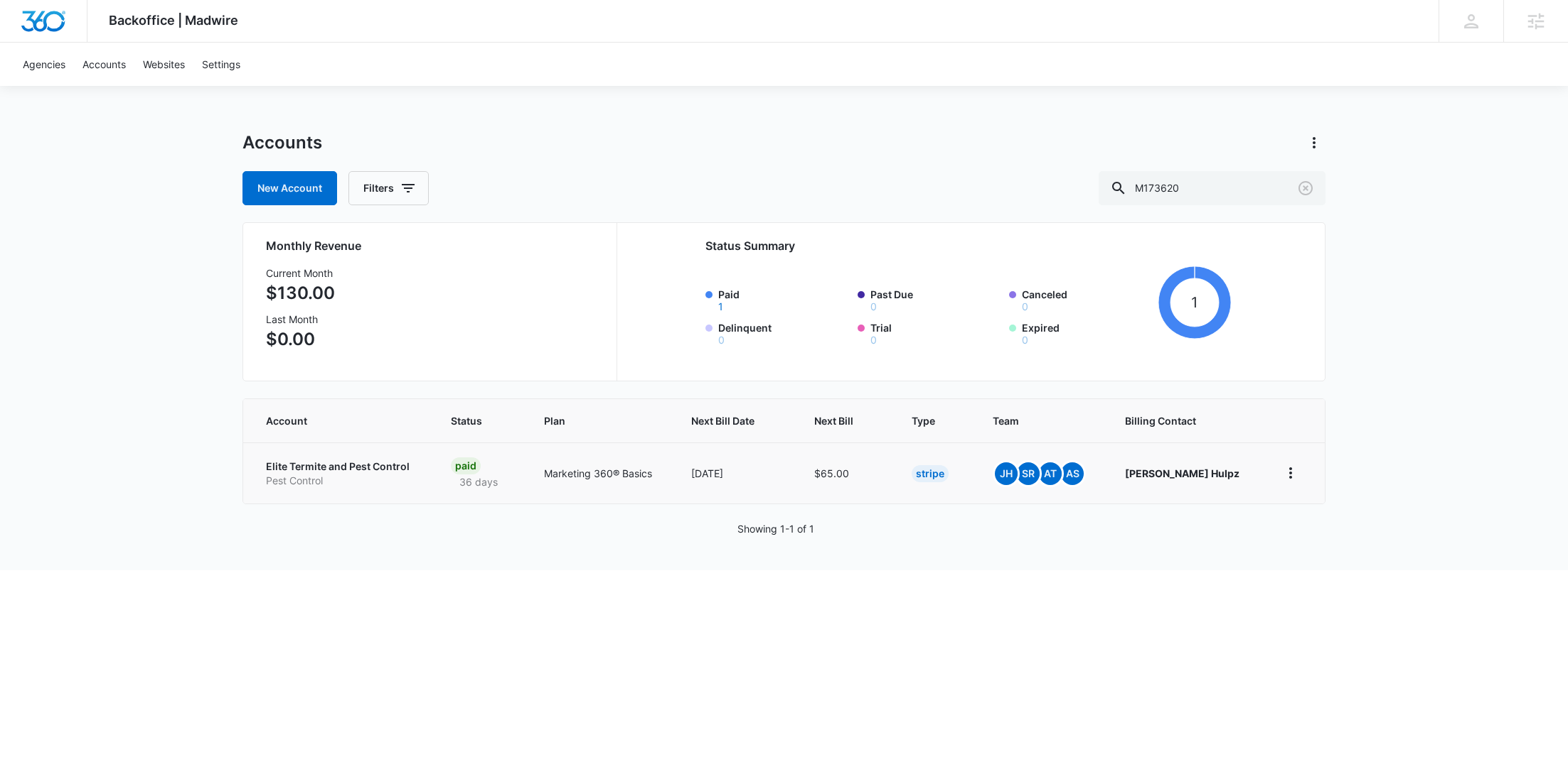
click at [333, 486] on p "Pest Control" at bounding box center [341, 481] width 150 height 14
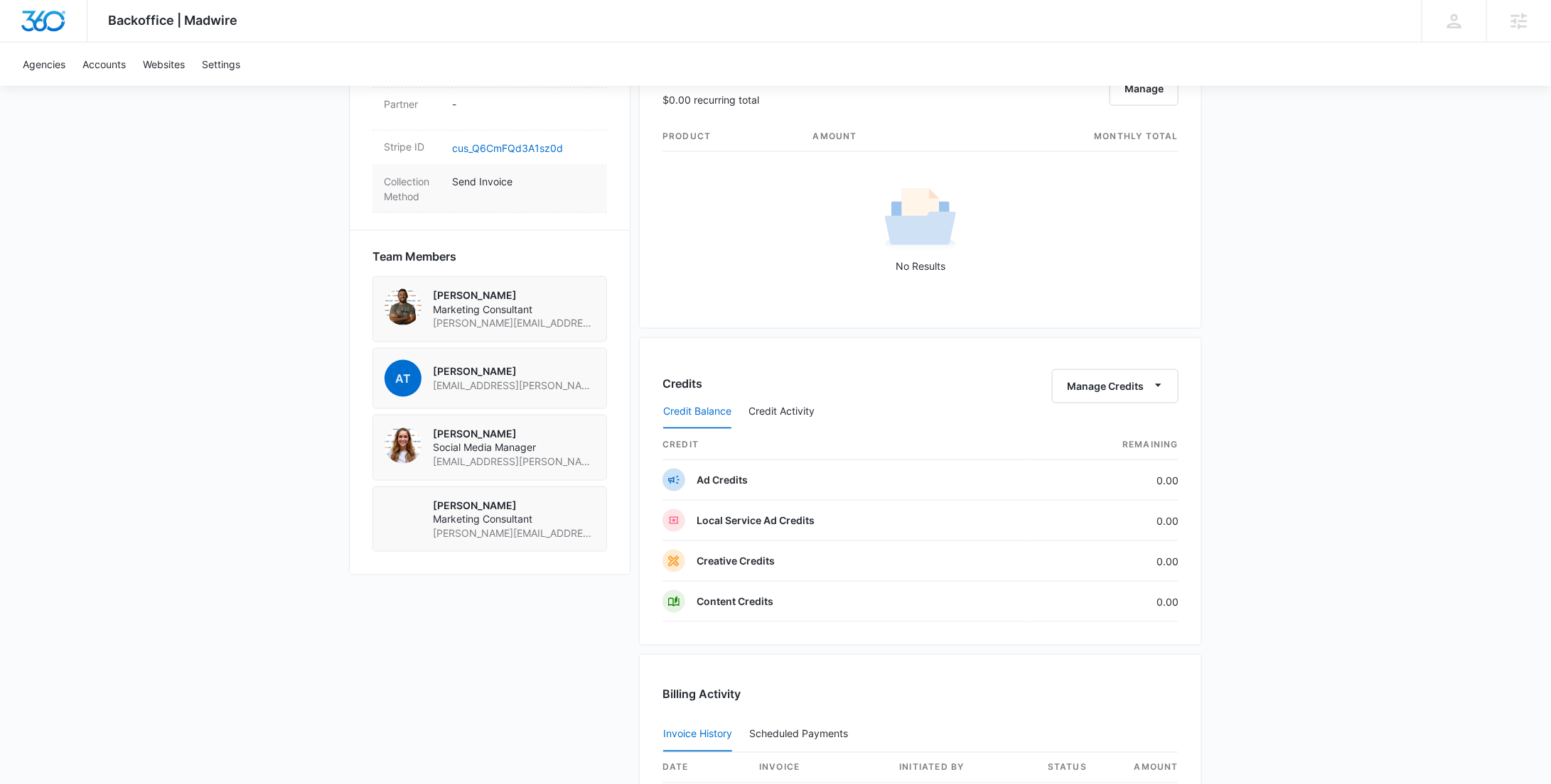
scroll to position [889, 0]
click at [490, 139] on dd "cus_Q6CmFQd3A1sz0d" at bounding box center [523, 148] width 144 height 17
click at [490, 144] on link "cus_Q6CmFQd3A1sz0d" at bounding box center [507, 148] width 110 height 12
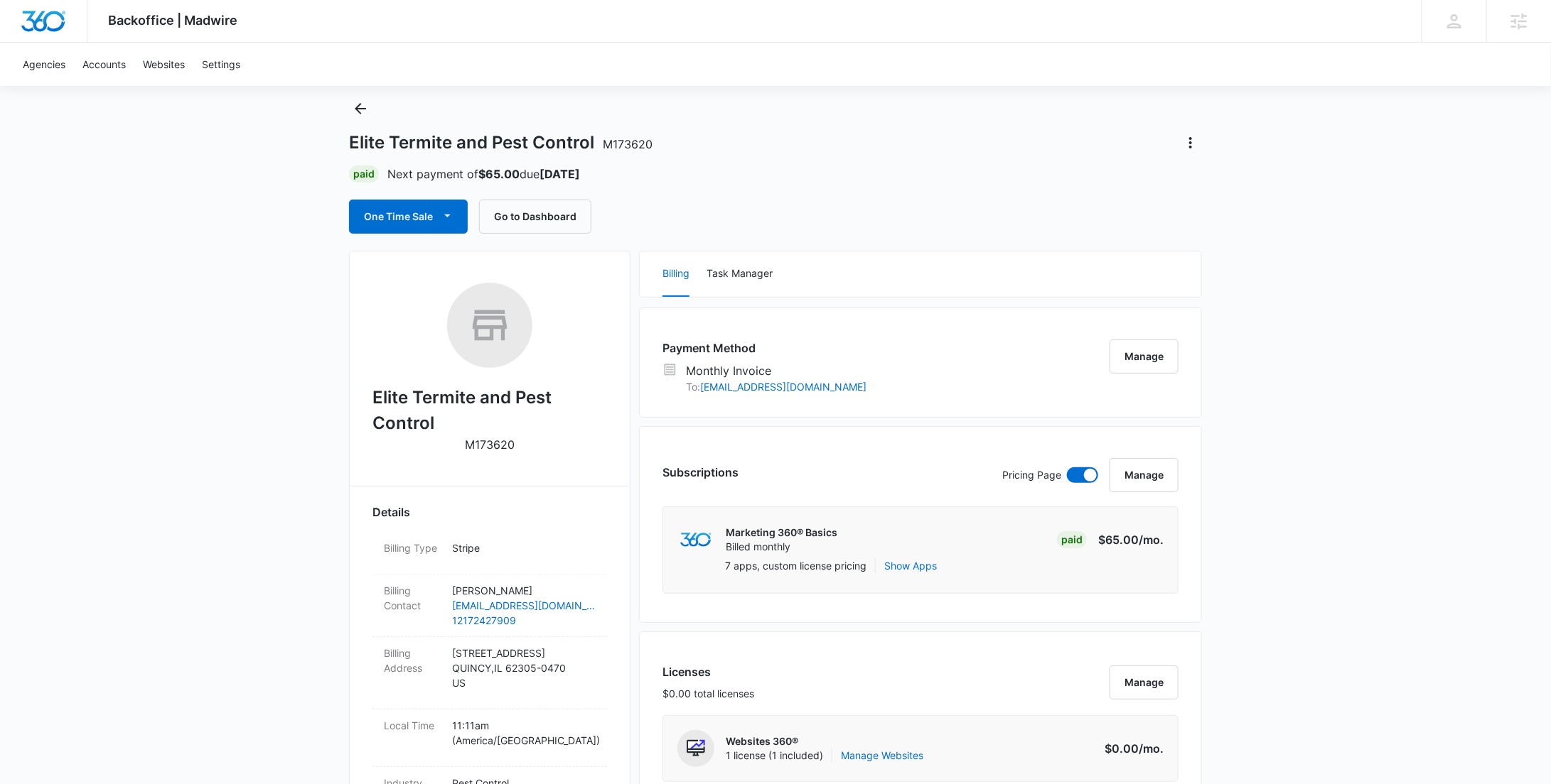
scroll to position [0, 0]
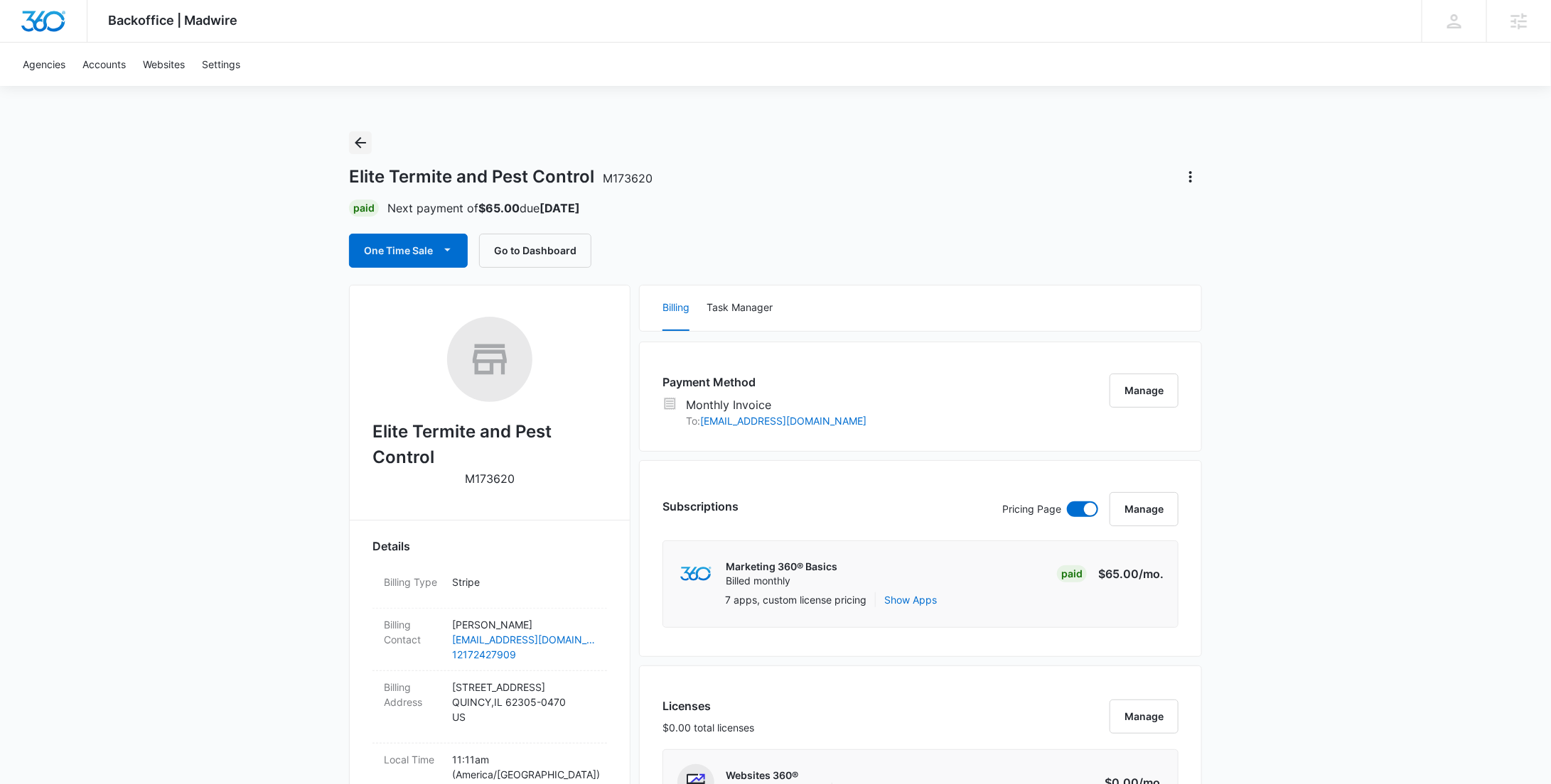
click at [355, 148] on icon "Back" at bounding box center [360, 143] width 17 height 17
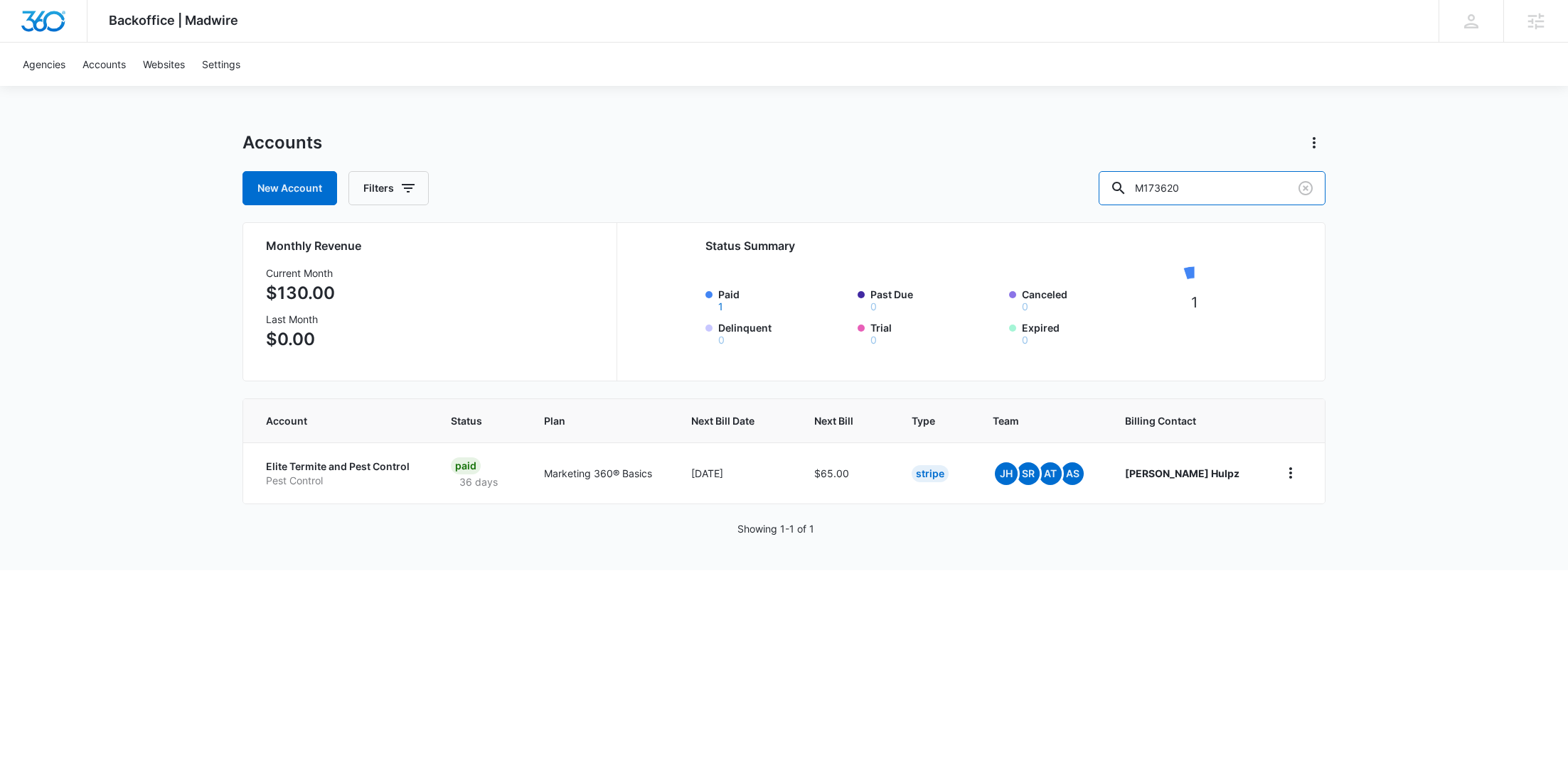
drag, startPoint x: 1231, startPoint y: 199, endPoint x: 1118, endPoint y: 186, distance: 113.7
click at [1118, 187] on div "New Account Filters M173620" at bounding box center [784, 188] width 1082 height 34
paste input "86869"
type input "M186869"
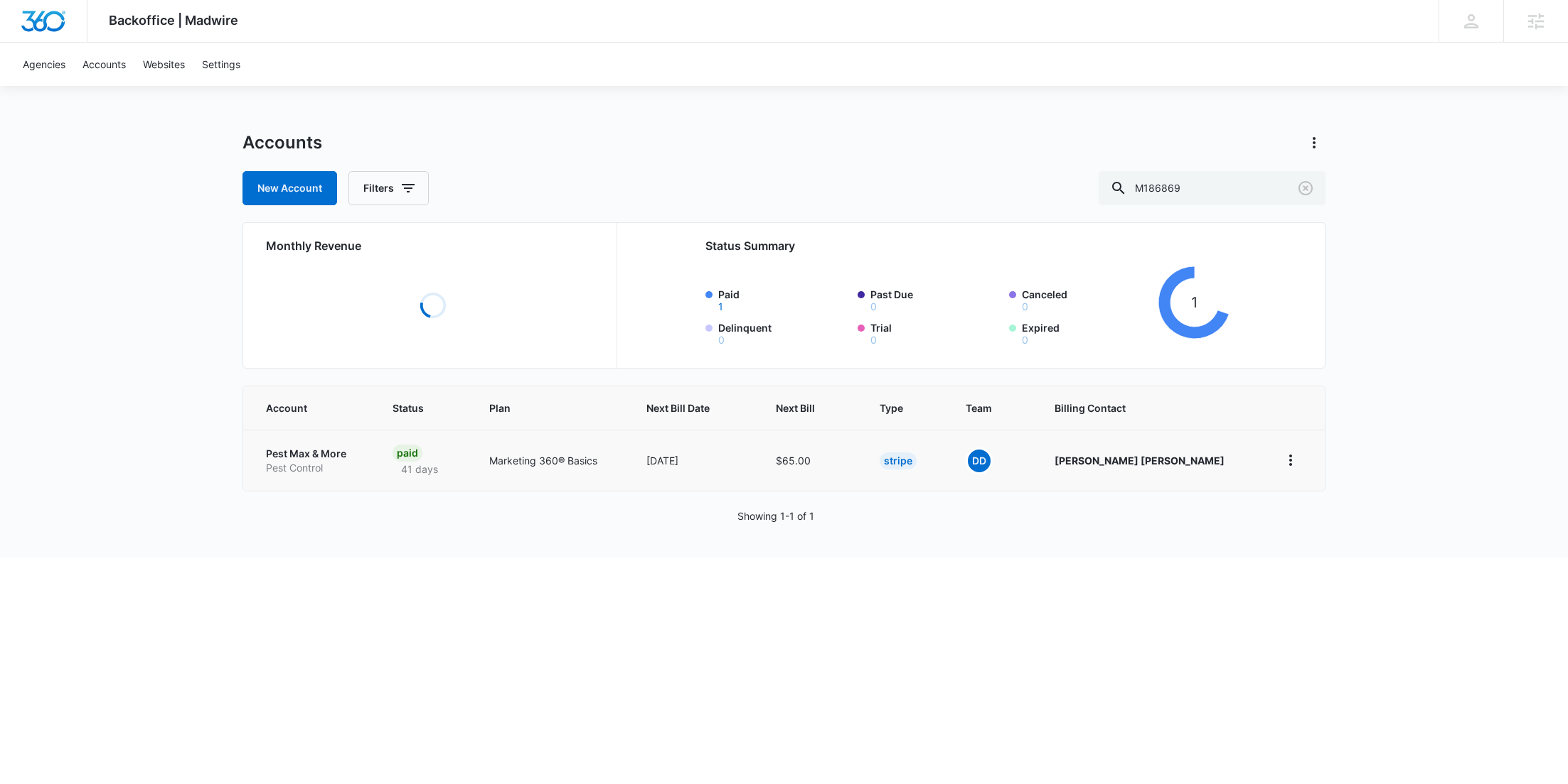
click at [296, 461] on p "Pest Control" at bounding box center [312, 468] width 93 height 14
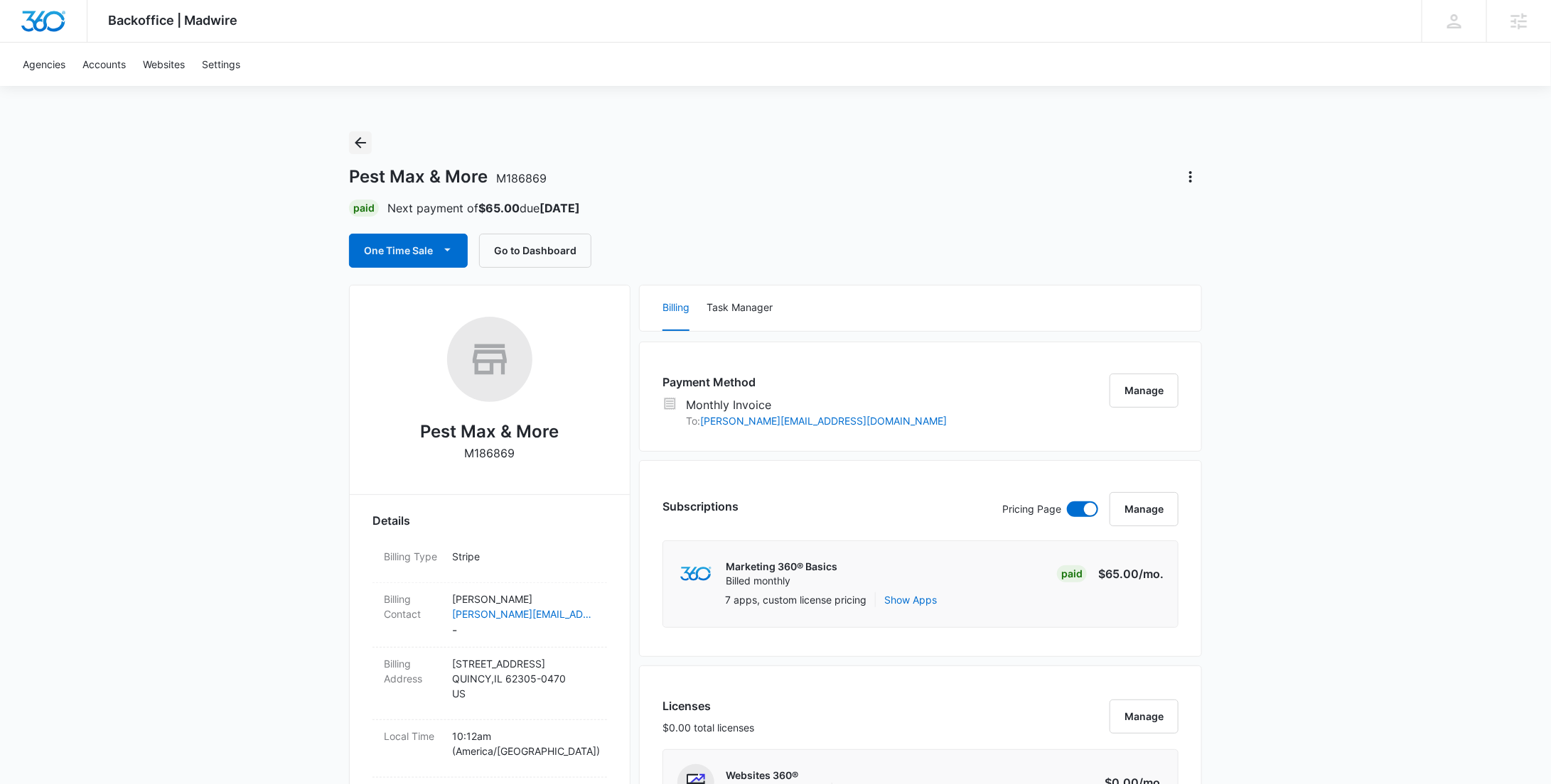
click at [359, 149] on icon "Back" at bounding box center [360, 143] width 17 height 17
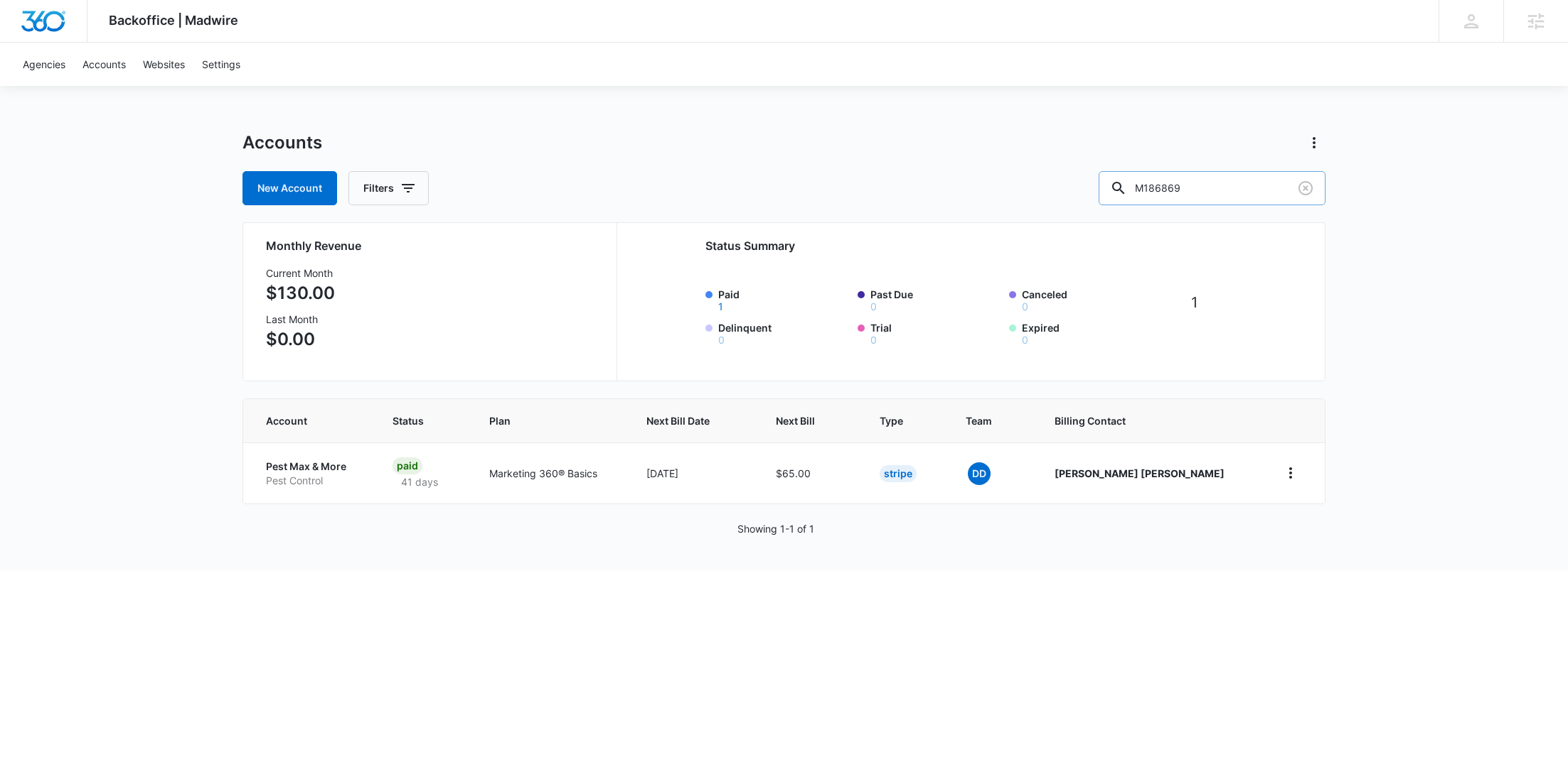
drag, startPoint x: 1276, startPoint y: 192, endPoint x: 1146, endPoint y: 186, distance: 130.1
click at [1182, 187] on input "M186869" at bounding box center [1212, 188] width 227 height 34
paste input "M173620"
drag, startPoint x: 1261, startPoint y: 189, endPoint x: 1121, endPoint y: 174, distance: 140.8
click at [1121, 174] on div "New Account Filters M M173620" at bounding box center [784, 188] width 1082 height 34
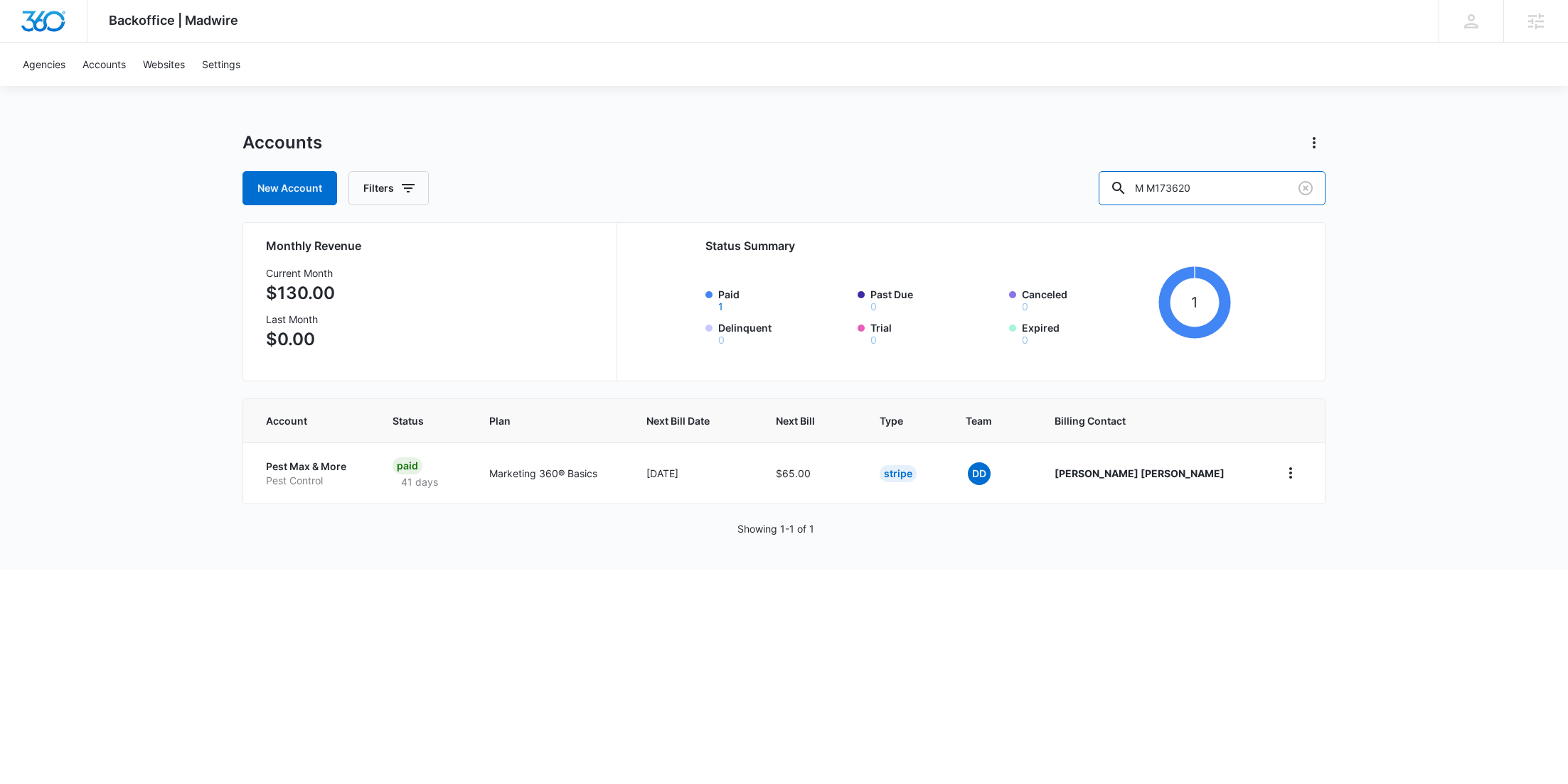
paste input "text"
type input "M173620"
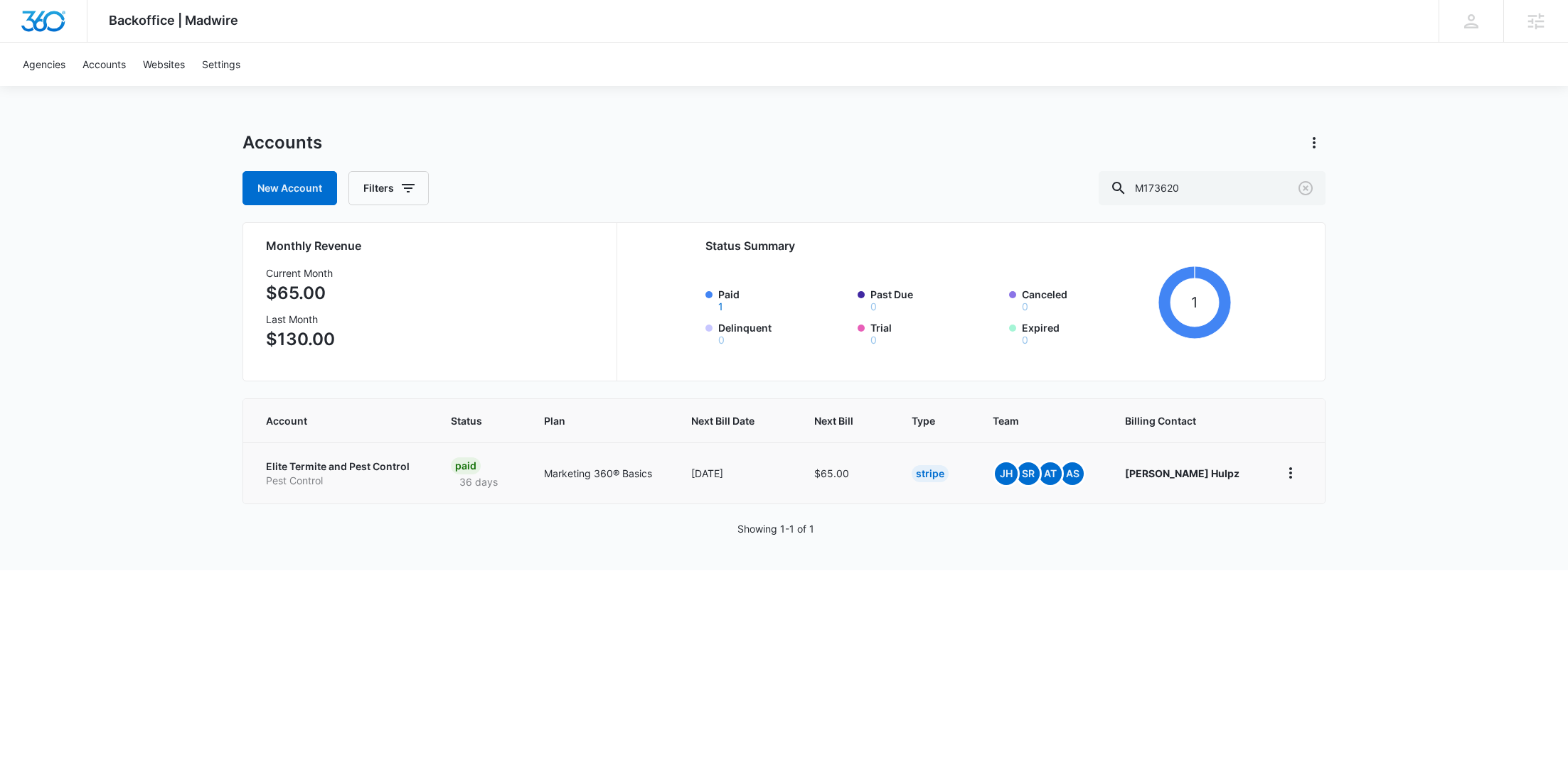
click at [344, 471] on p "Elite Termite and Pest Control" at bounding box center [341, 466] width 150 height 14
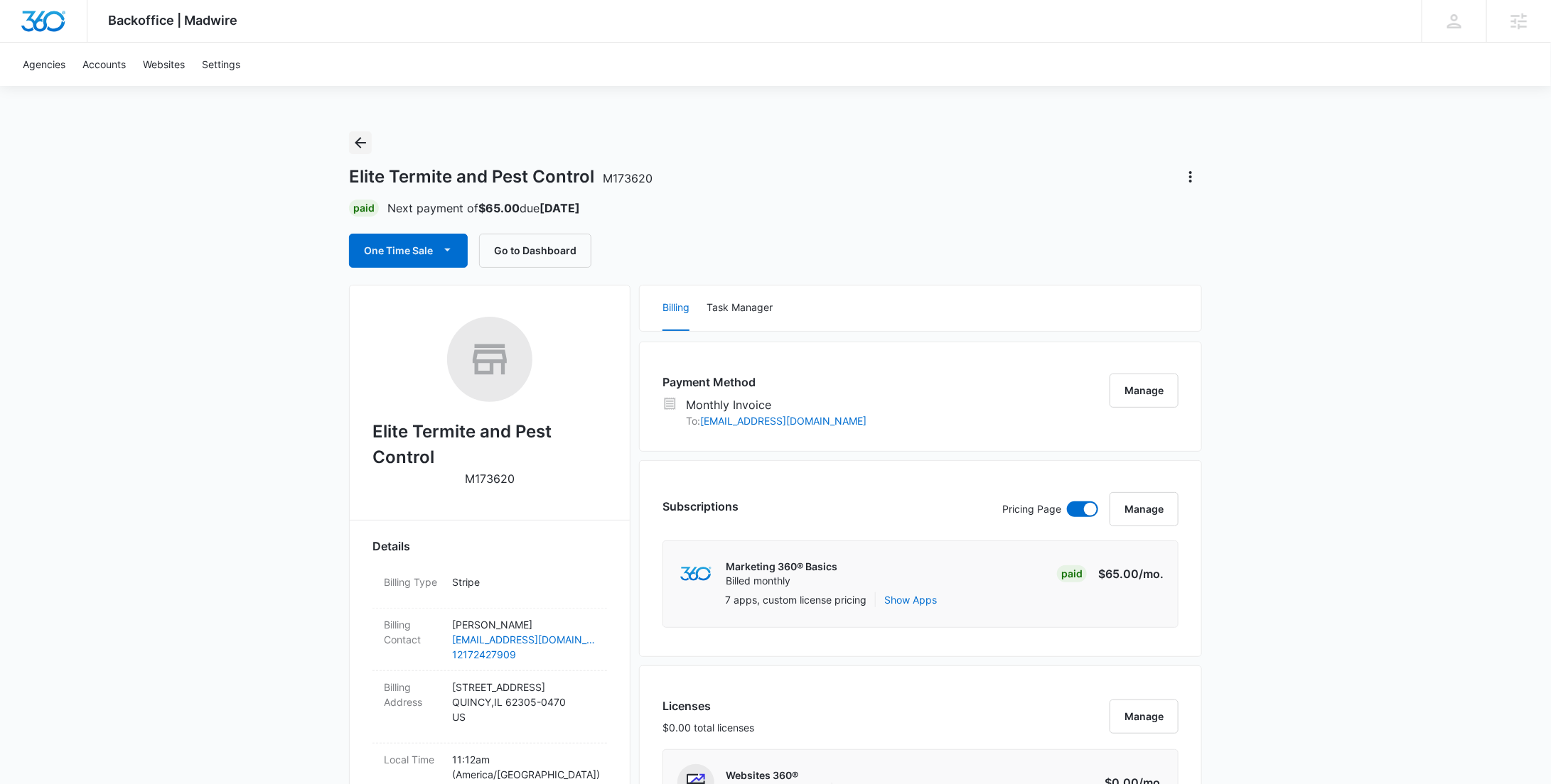
click at [353, 137] on icon "Back" at bounding box center [360, 143] width 17 height 17
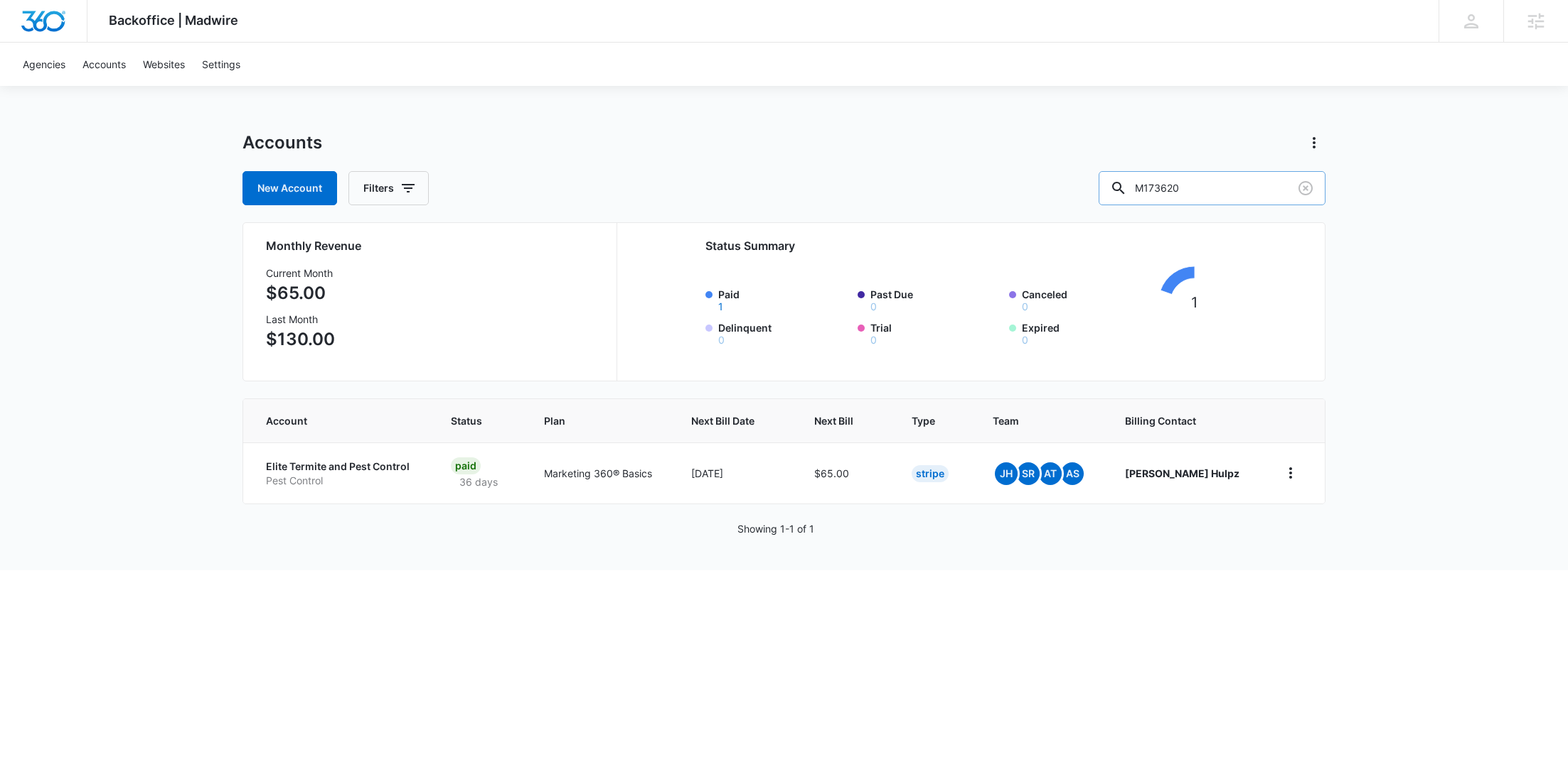
drag, startPoint x: 1259, startPoint y: 178, endPoint x: 1152, endPoint y: 188, distance: 107.5
click at [1051, 192] on div "New Account Filters M173620" at bounding box center [784, 188] width 1082 height 34
paste input "320448/history"
click at [1252, 194] on input "M320448/history" at bounding box center [1212, 188] width 227 height 34
click at [1251, 194] on input "M320448/history" at bounding box center [1212, 188] width 227 height 34
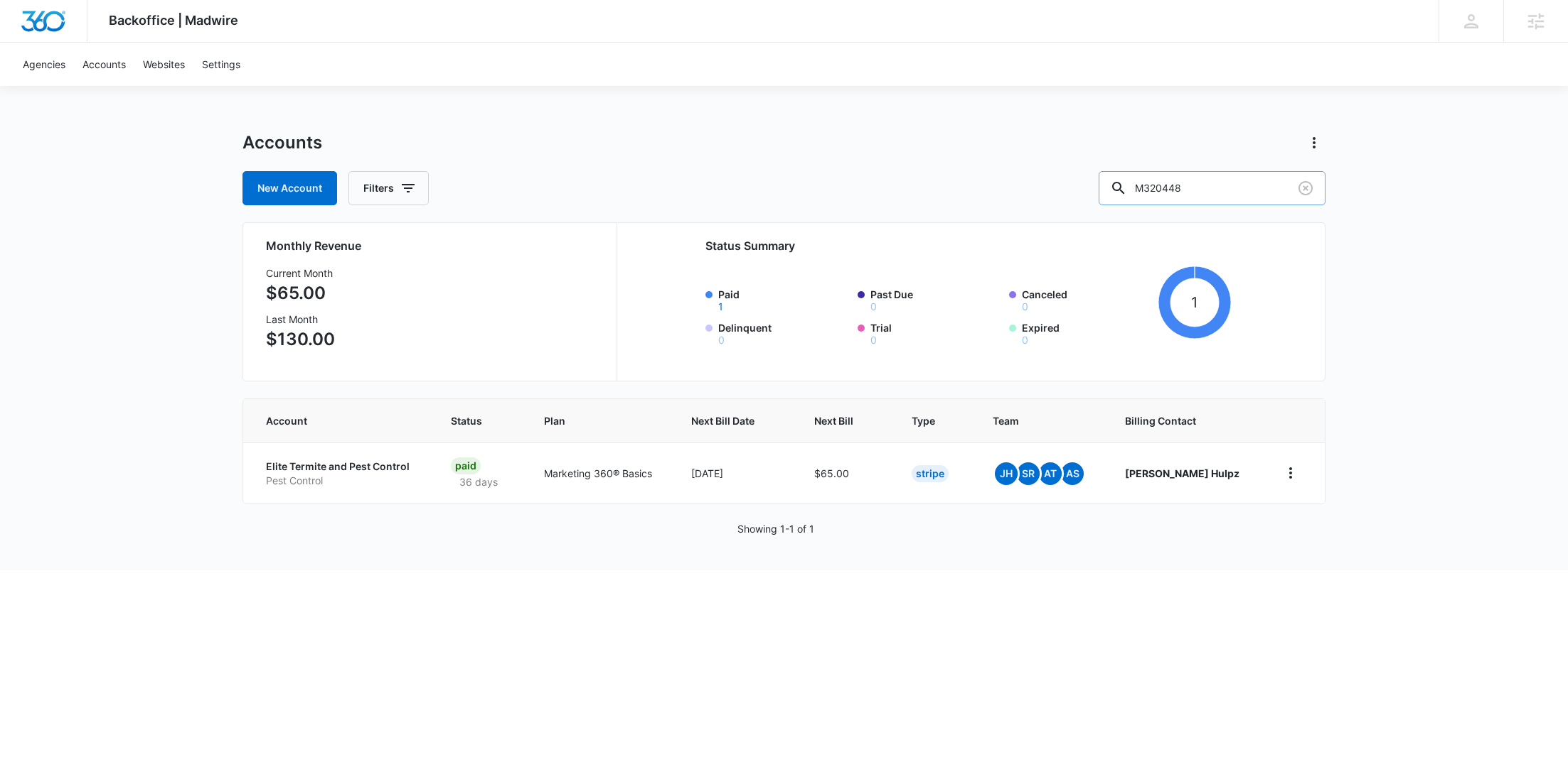
type input "M320448"
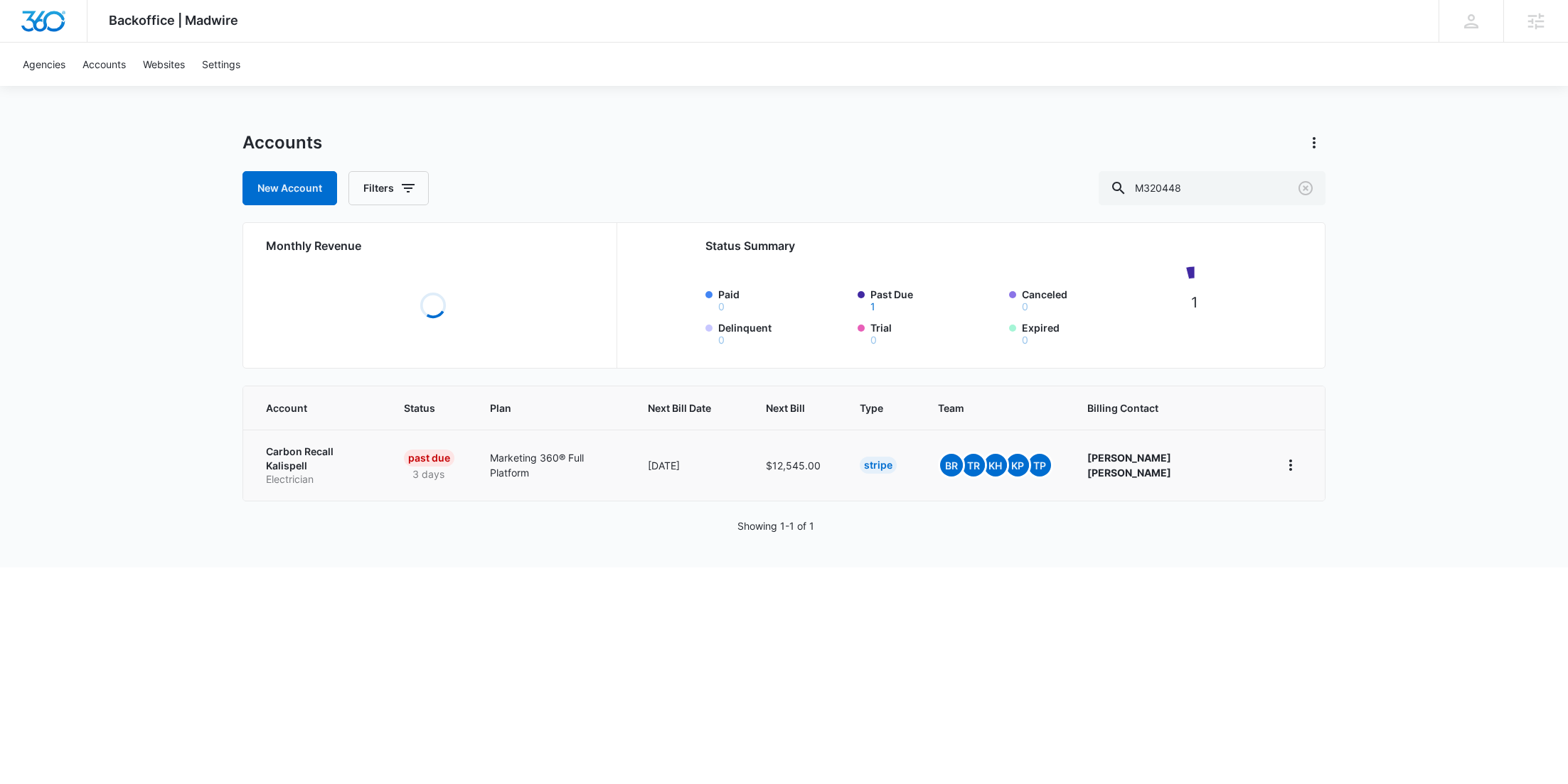
click at [309, 472] on p "Electrician" at bounding box center [317, 479] width 104 height 14
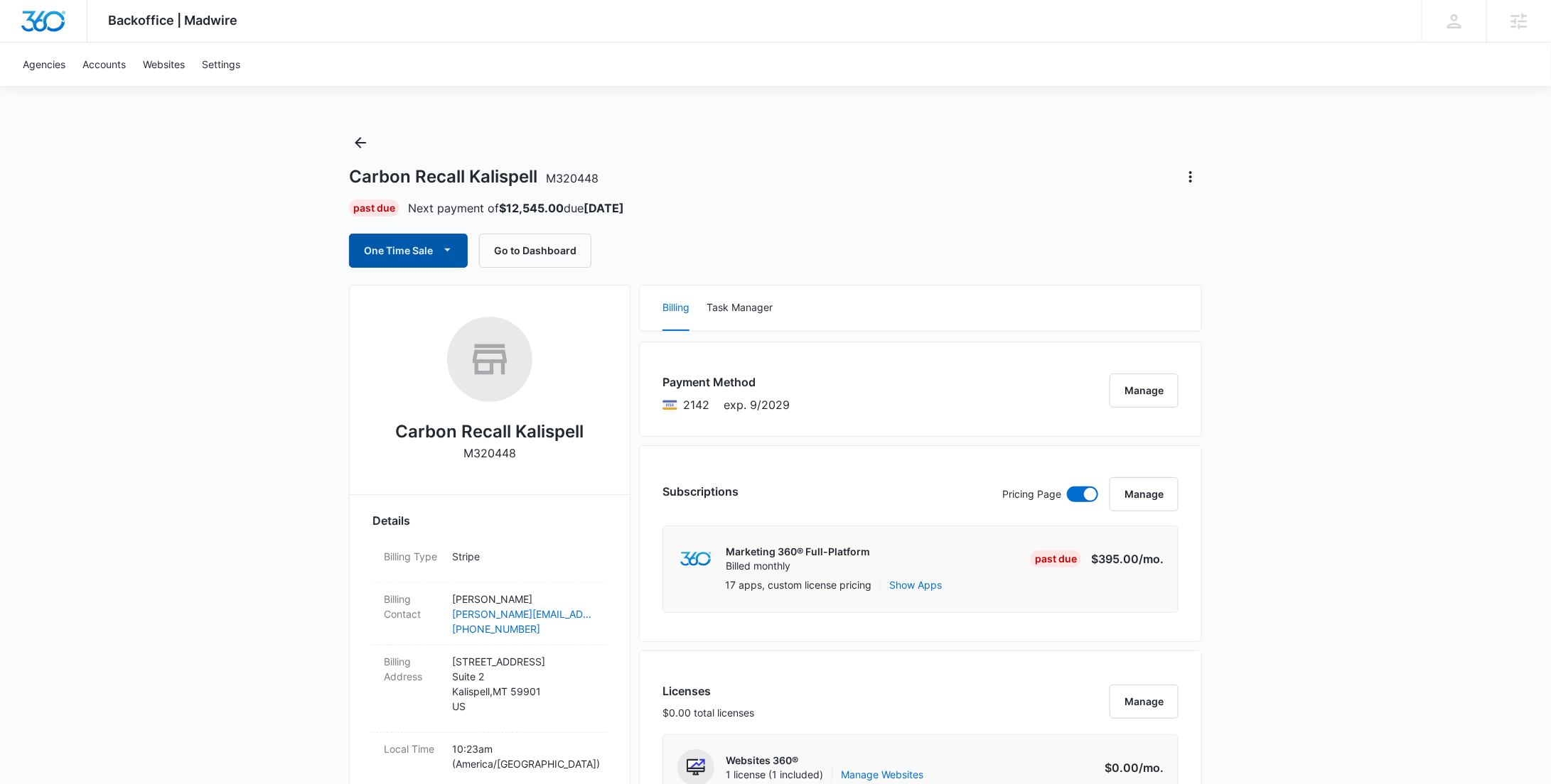
click at [434, 244] on button "One Time Sale" at bounding box center [408, 251] width 119 height 34
click at [433, 291] on div "Run One-Time Payment" at bounding box center [448, 299] width 164 height 15
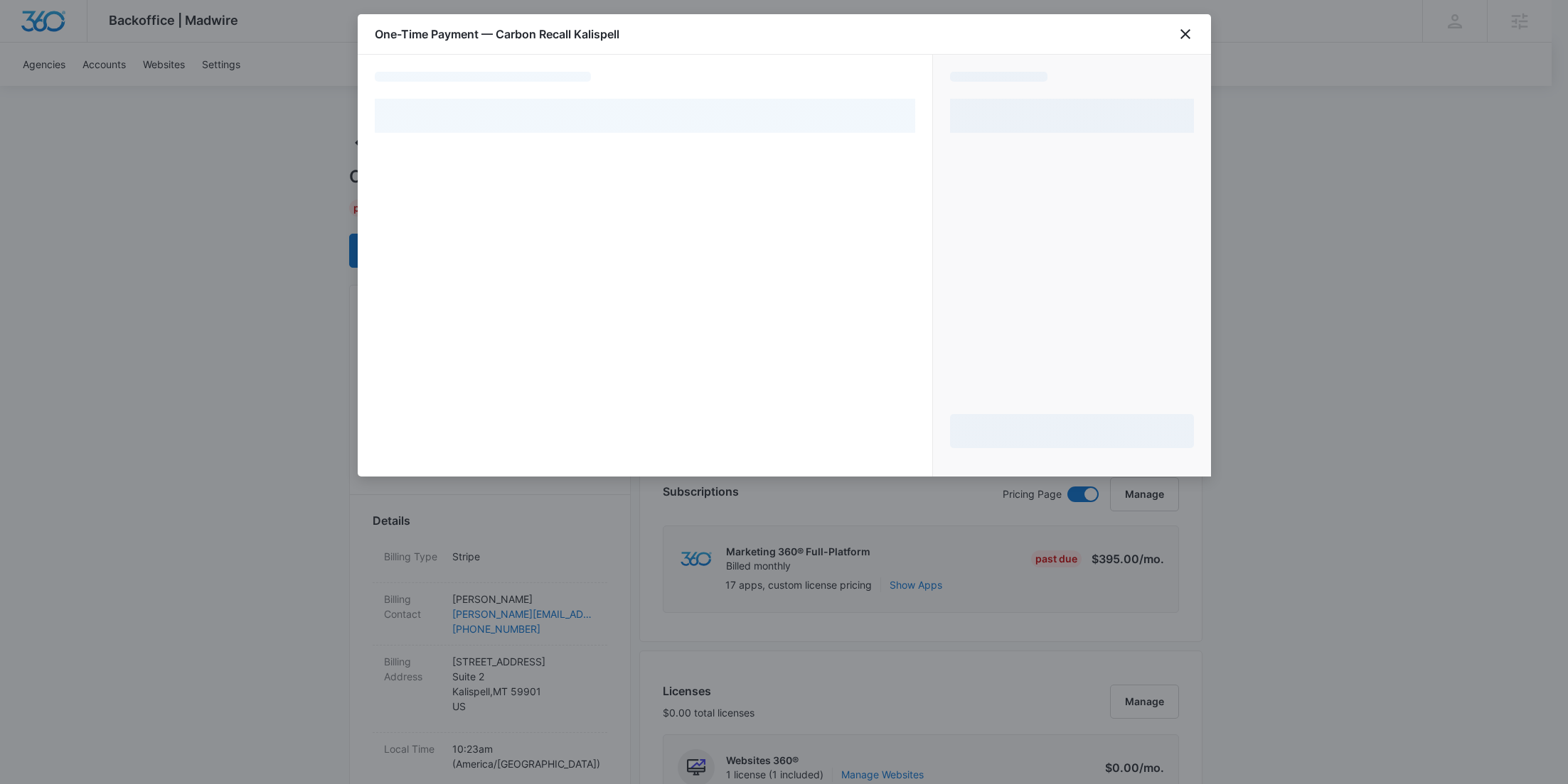
select select "pm_1Qq0p9A4n8RTgNjUnE4mg4qj"
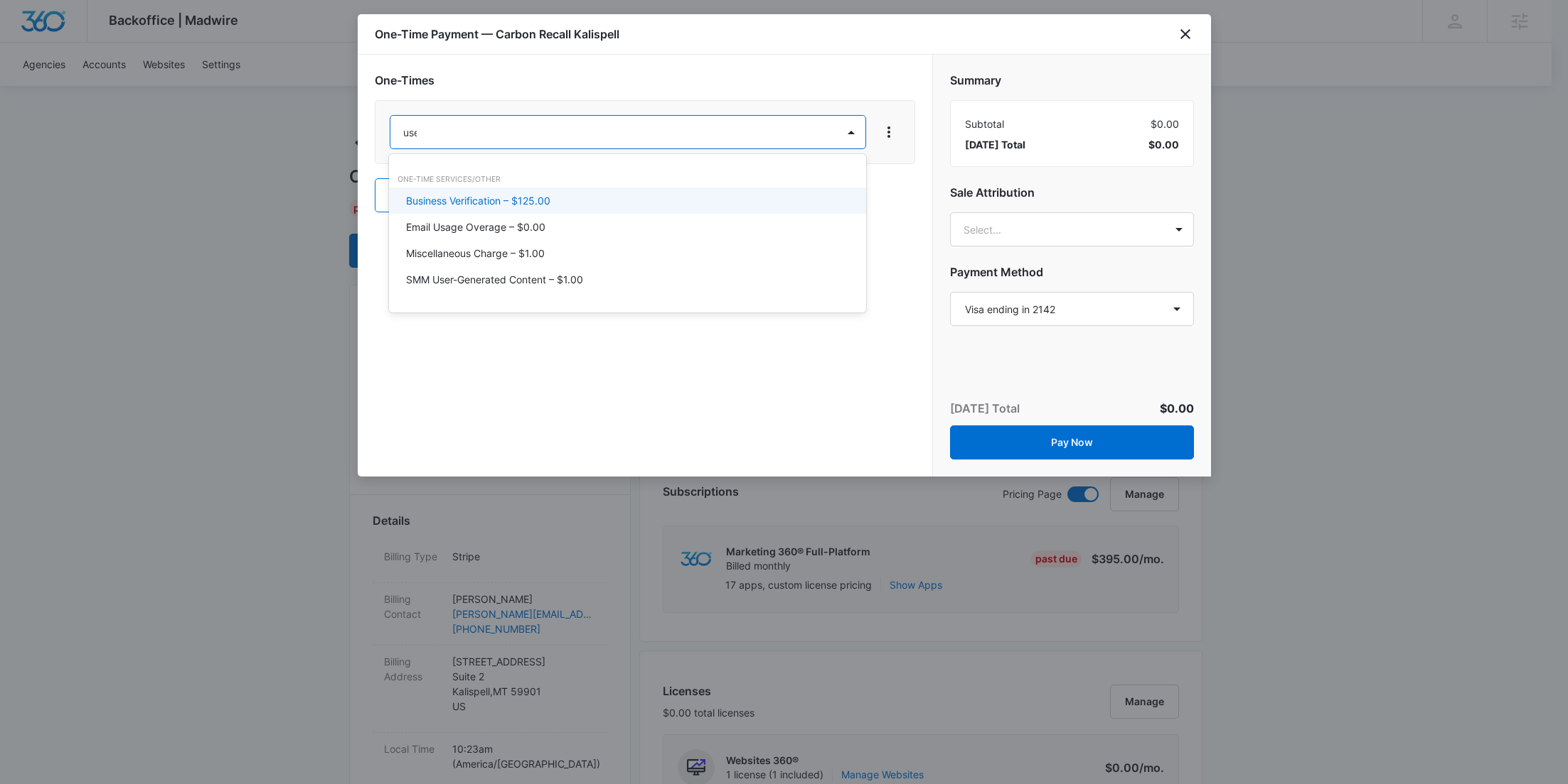
type input "user"
click at [503, 189] on div "SMM User-Generated Content – $1.00" at bounding box center [628, 200] width 477 height 26
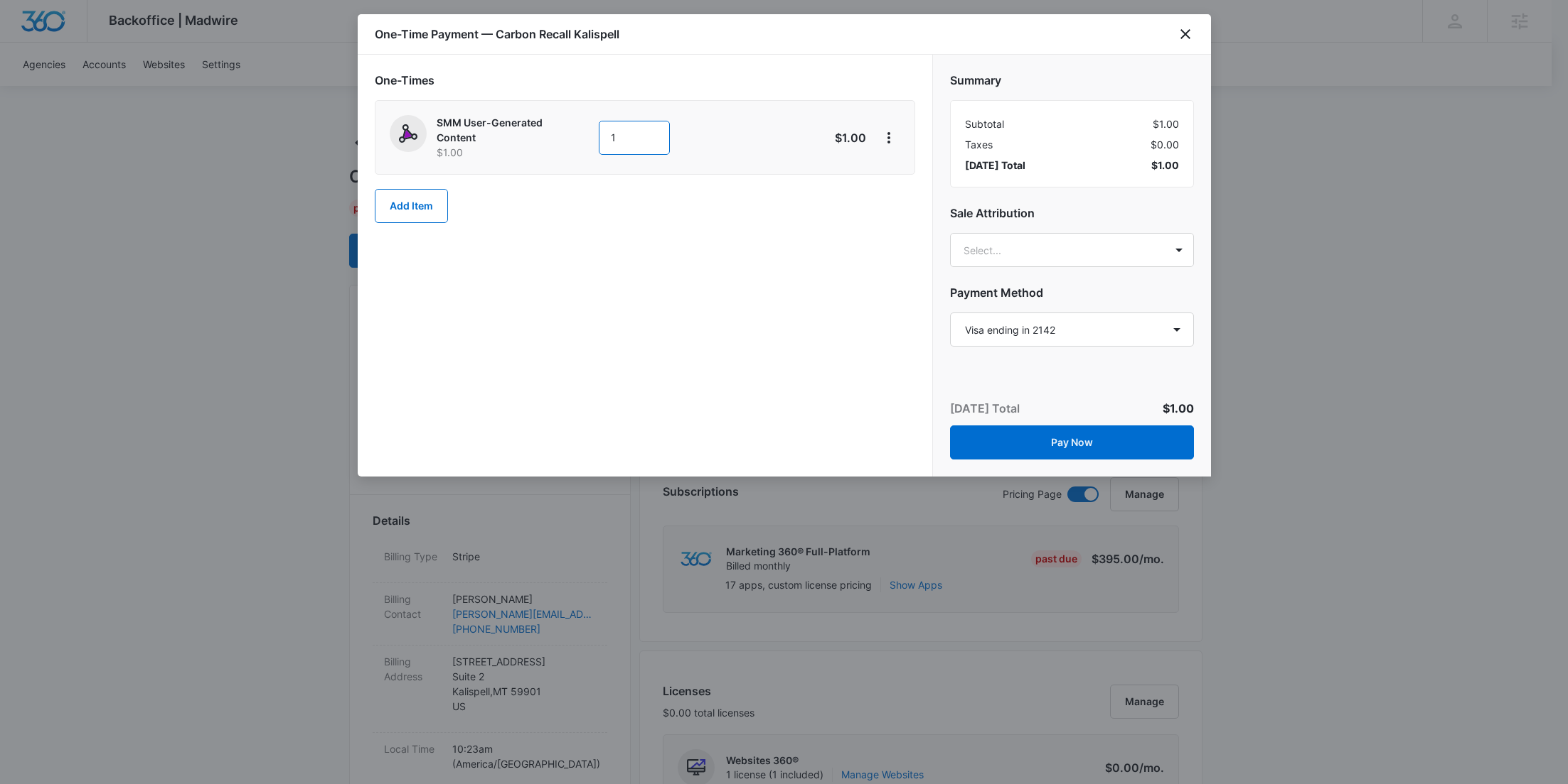
click at [624, 138] on input "1" at bounding box center [634, 137] width 71 height 34
drag, startPoint x: 624, startPoint y: 138, endPoint x: 579, endPoint y: 142, distance: 45.2
click at [548, 142] on div "SMM User-Generated Content $1.00 1" at bounding box center [594, 137] width 409 height 45
paste input ",100"
type input "1100"
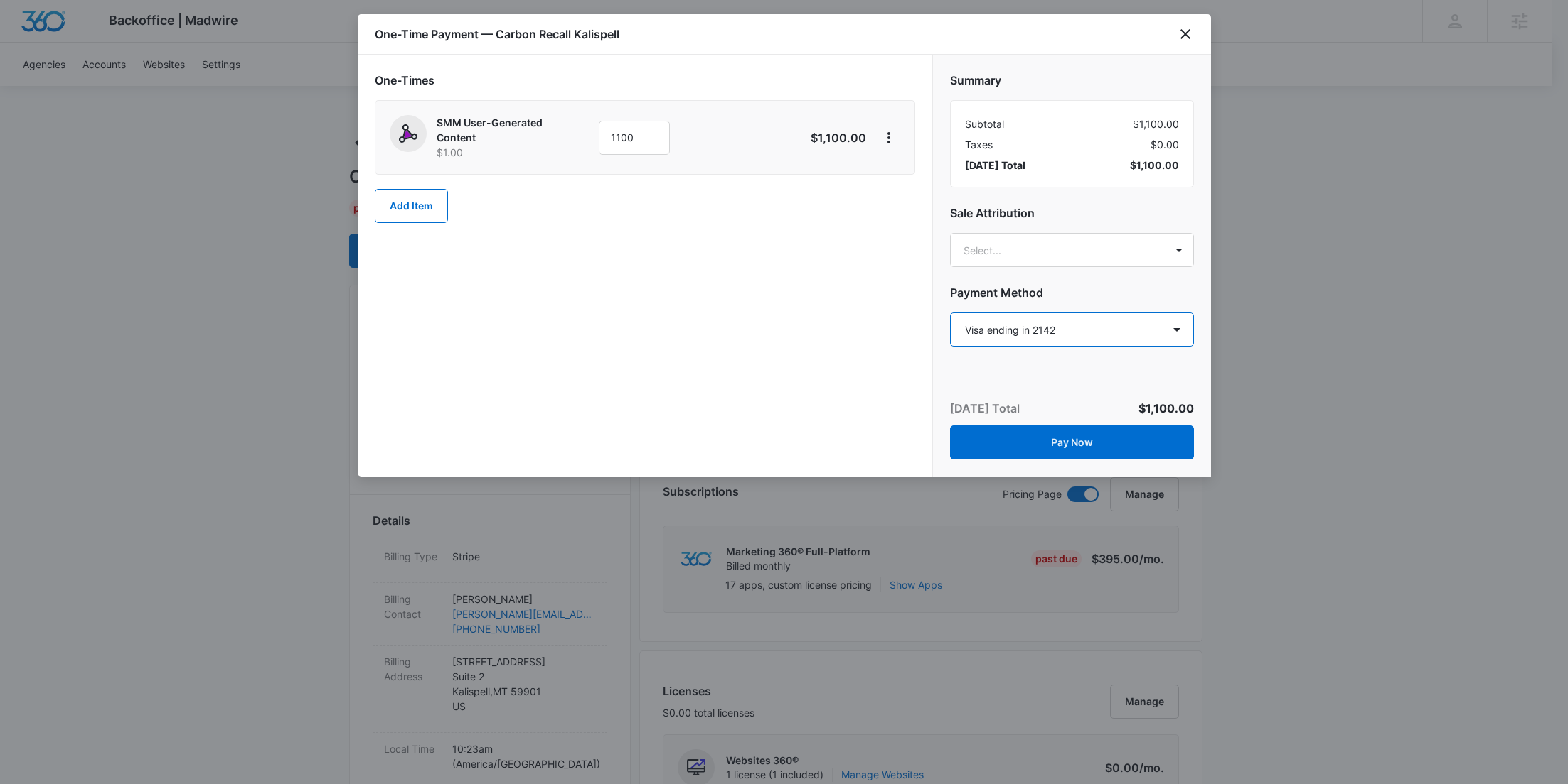
click at [1056, 328] on select "Select a payment method Visa ending in 2142 New payment method Monthly invoice" at bounding box center [1071, 329] width 244 height 34
select select "MANUAL_INVOICE"
click at [950, 313] on select "Select a payment method Visa ending in 2142 New payment method Monthly invoice" at bounding box center [1071, 329] width 244 height 34
click at [1121, 442] on button "Pay Now" at bounding box center [1071, 443] width 244 height 34
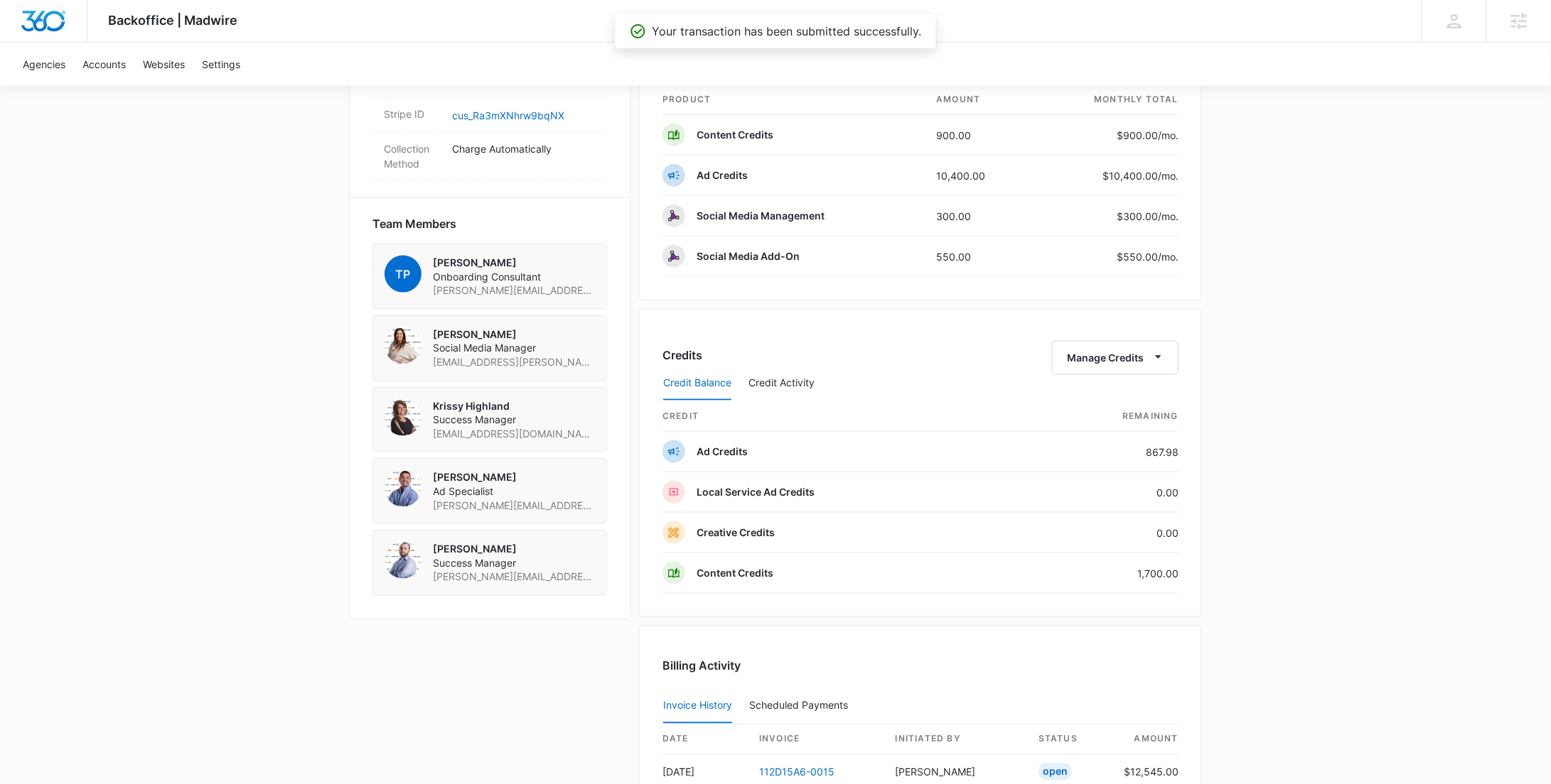
scroll to position [681, 0]
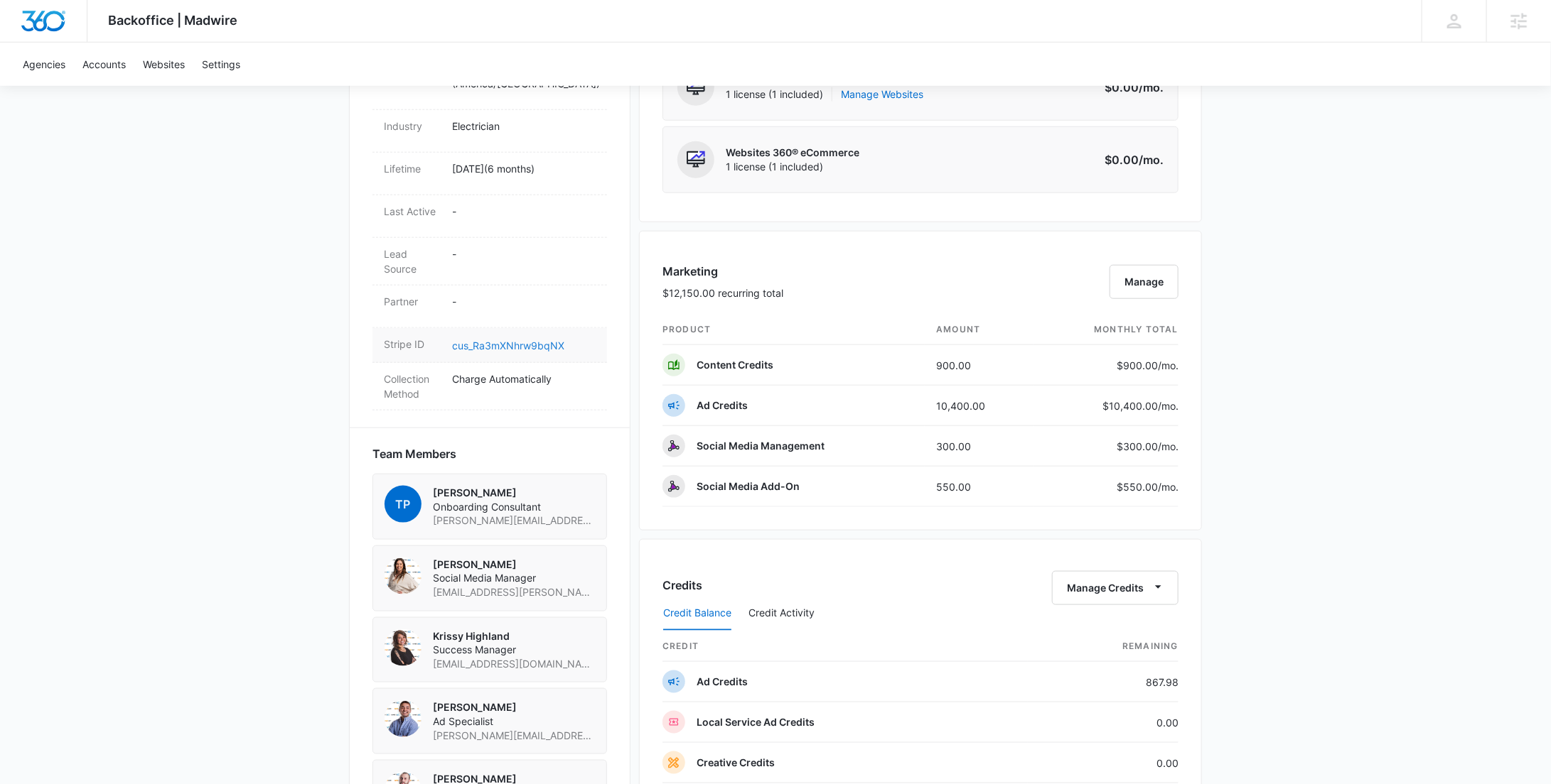
click at [496, 340] on link "cus_Ra3mXNhrw9bqNX" at bounding box center [508, 345] width 112 height 12
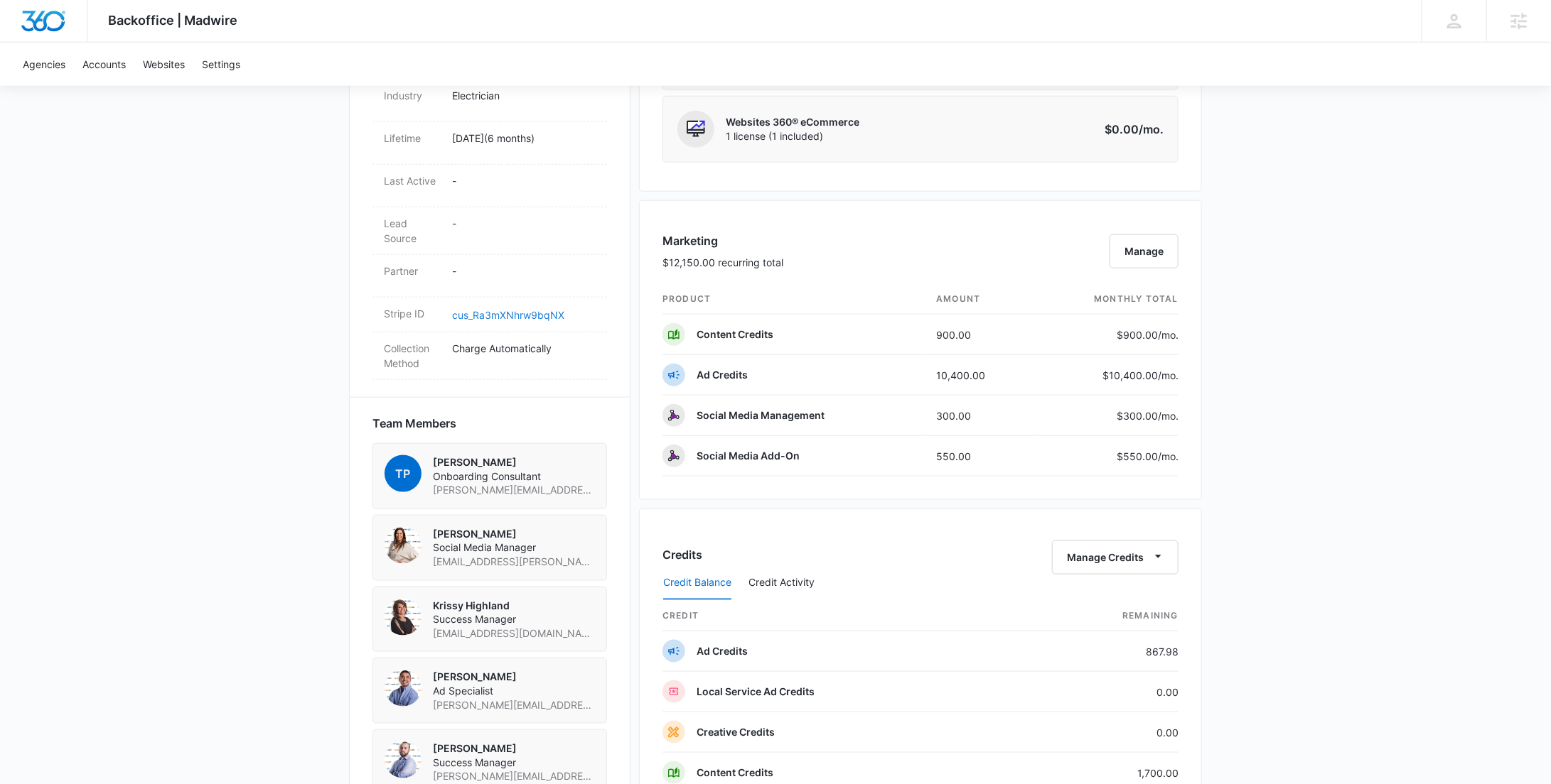
scroll to position [746, 0]
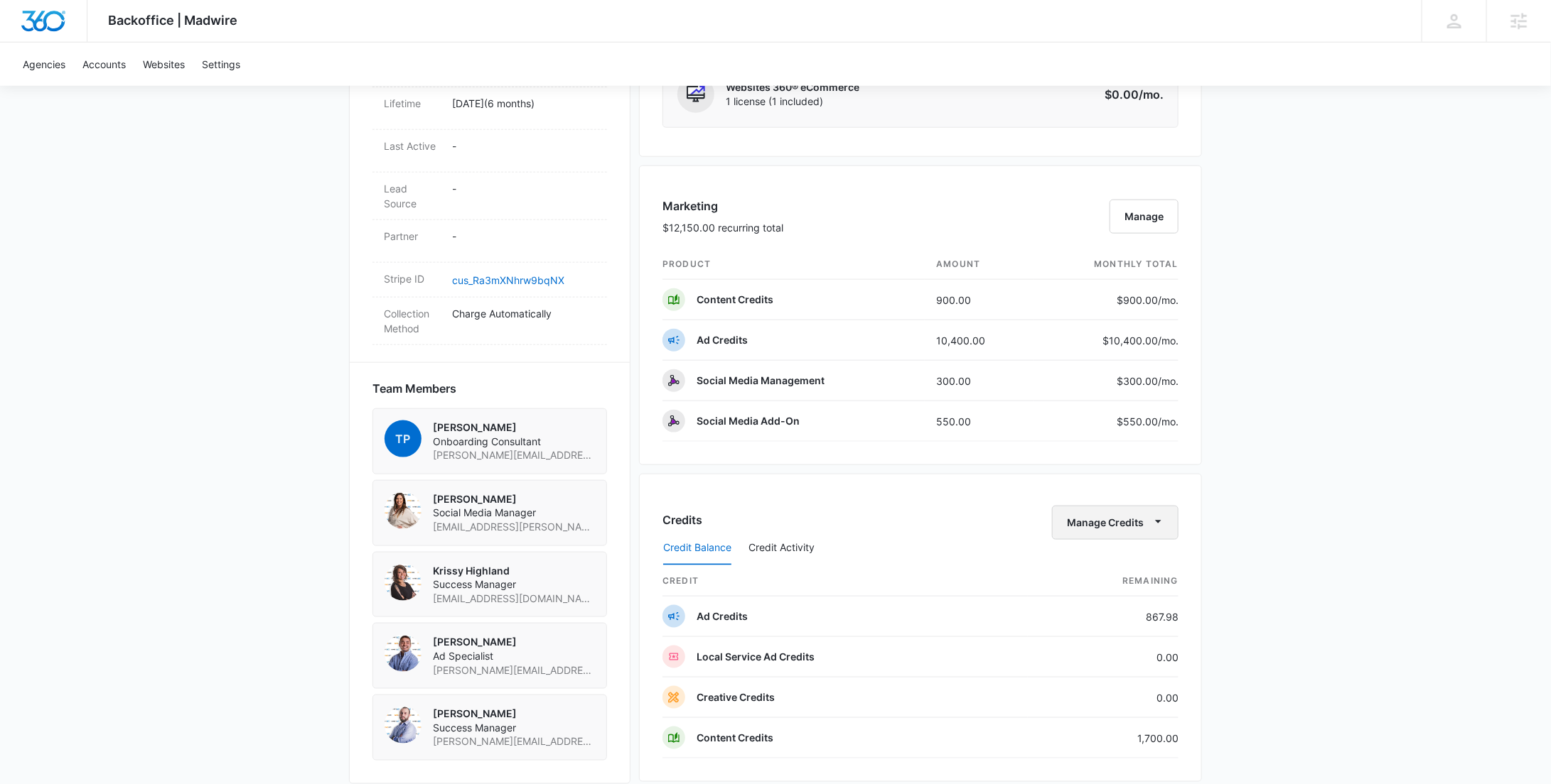
click at [1109, 517] on button "Manage Credits" at bounding box center [1115, 522] width 126 height 34
click at [1109, 596] on button "Transfer Credits" at bounding box center [1146, 606] width 184 height 21
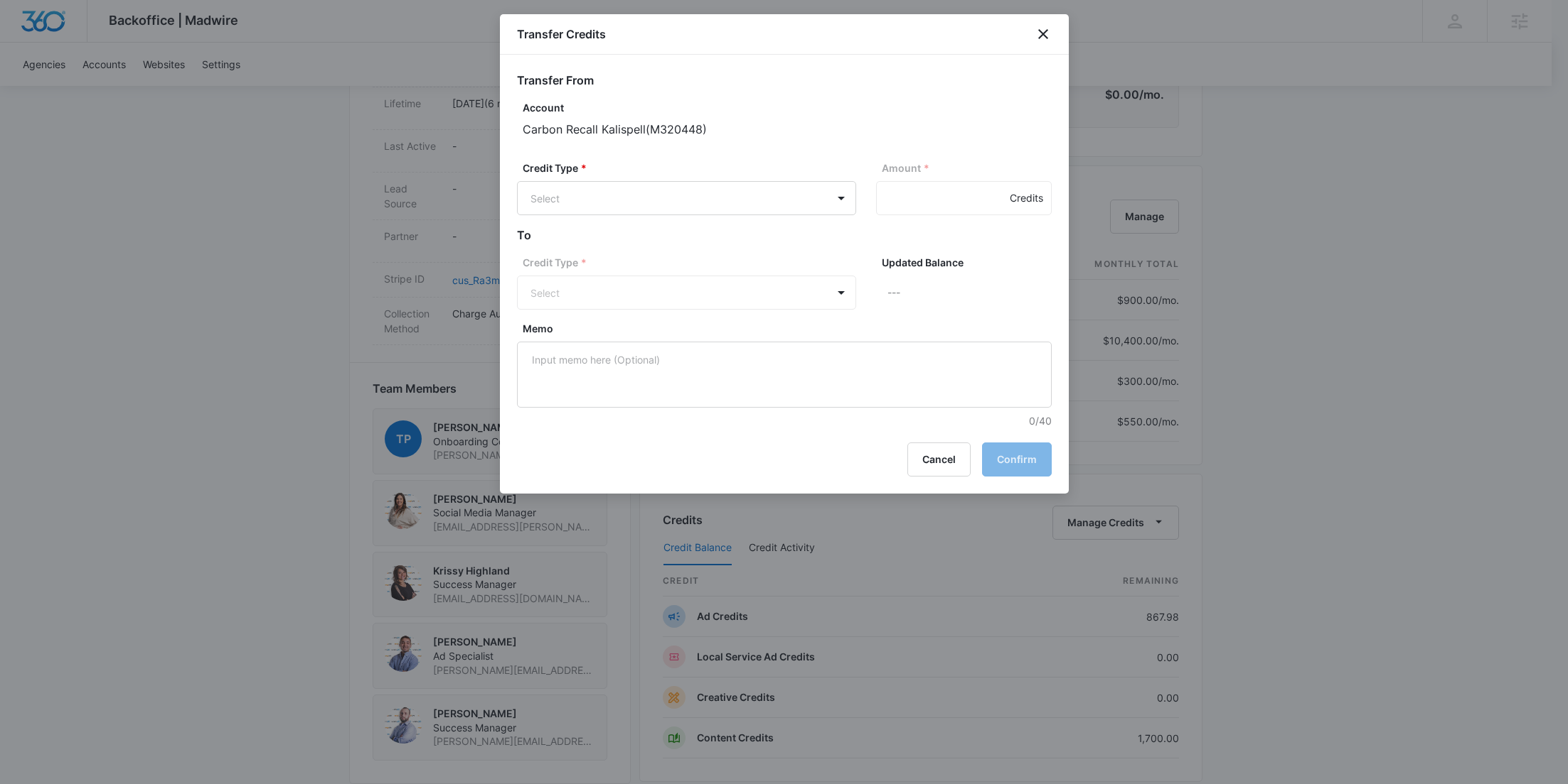
click at [1043, 21] on div "Transfer Credits" at bounding box center [784, 34] width 569 height 41
click at [1044, 32] on icon "close" at bounding box center [1043, 33] width 10 height 10
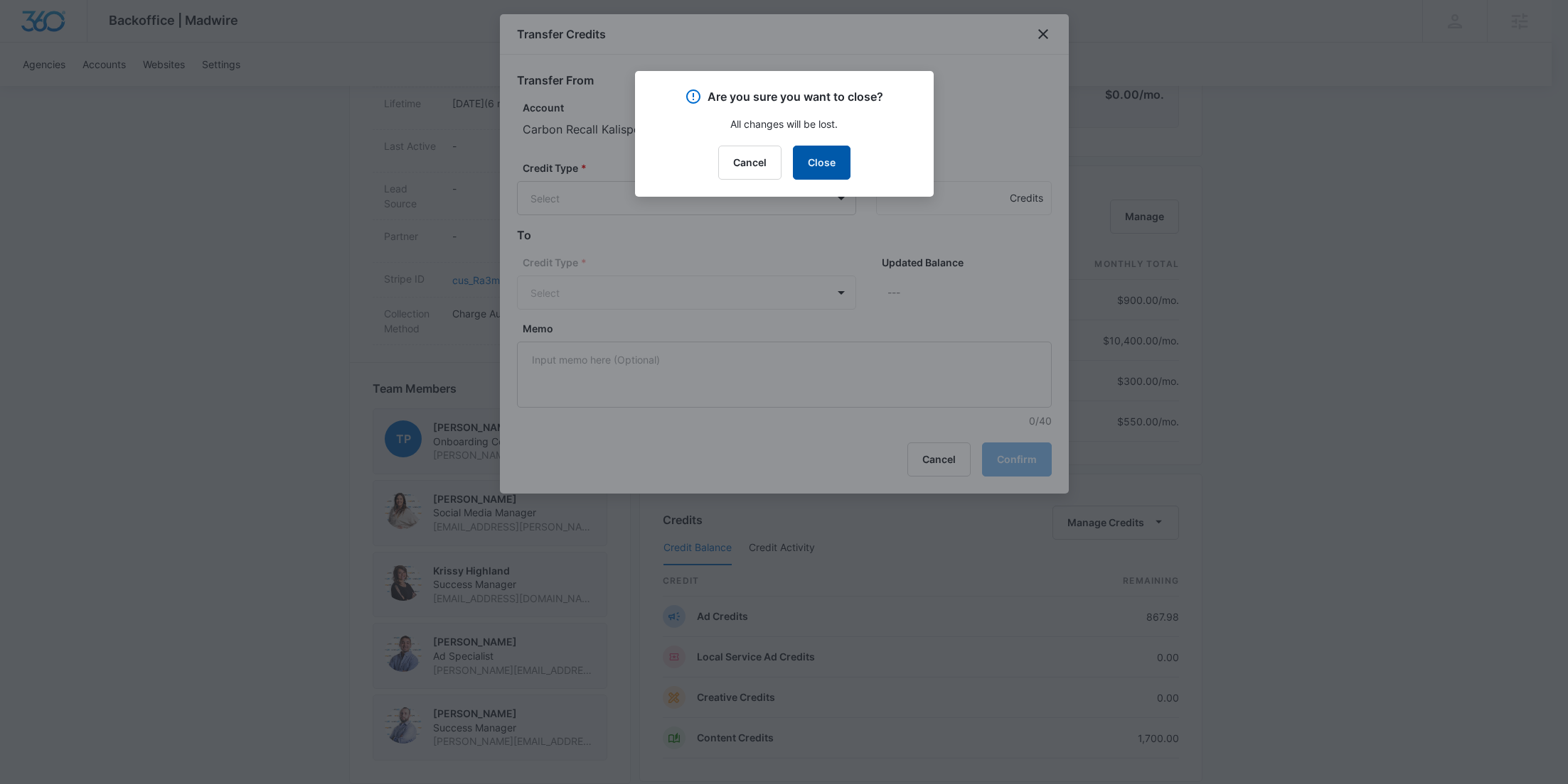
click at [801, 172] on button "Close" at bounding box center [822, 162] width 58 height 34
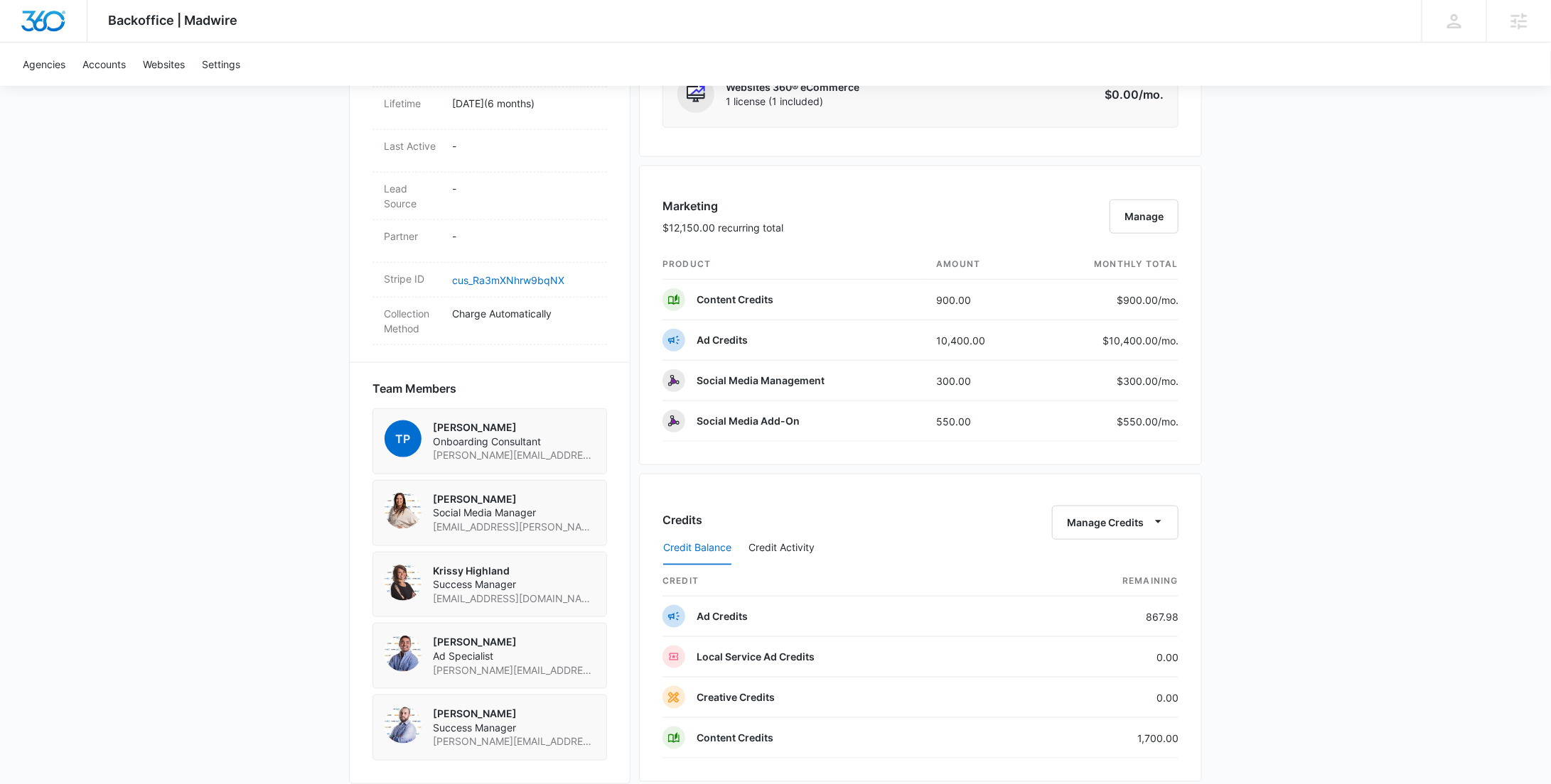
click at [1076, 531] on div "Credit Balance Credit Activity" at bounding box center [921, 548] width 516 height 35
click at [1080, 531] on div "Credit Balance Credit Activity" at bounding box center [921, 548] width 516 height 35
click at [1085, 517] on button "Manage Credits" at bounding box center [1115, 522] width 126 height 34
click at [1100, 581] on div "Withdraw Credits" at bounding box center [1137, 585] width 133 height 10
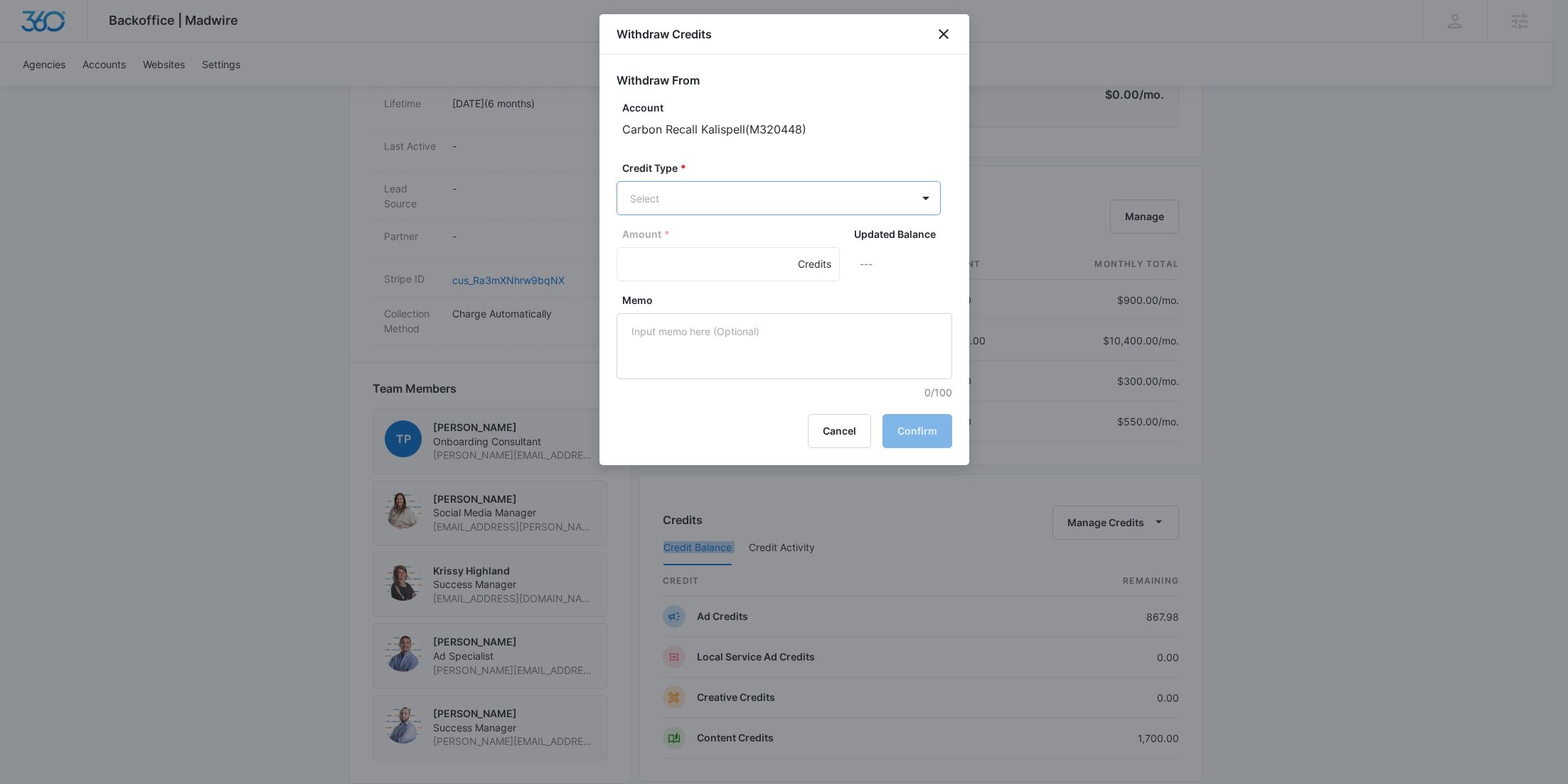
click at [778, 202] on body "Backoffice | Madwire Apps Settings RY Rochelle Young rochelle.young@madwire.com…" at bounding box center [784, 418] width 1568 height 2329
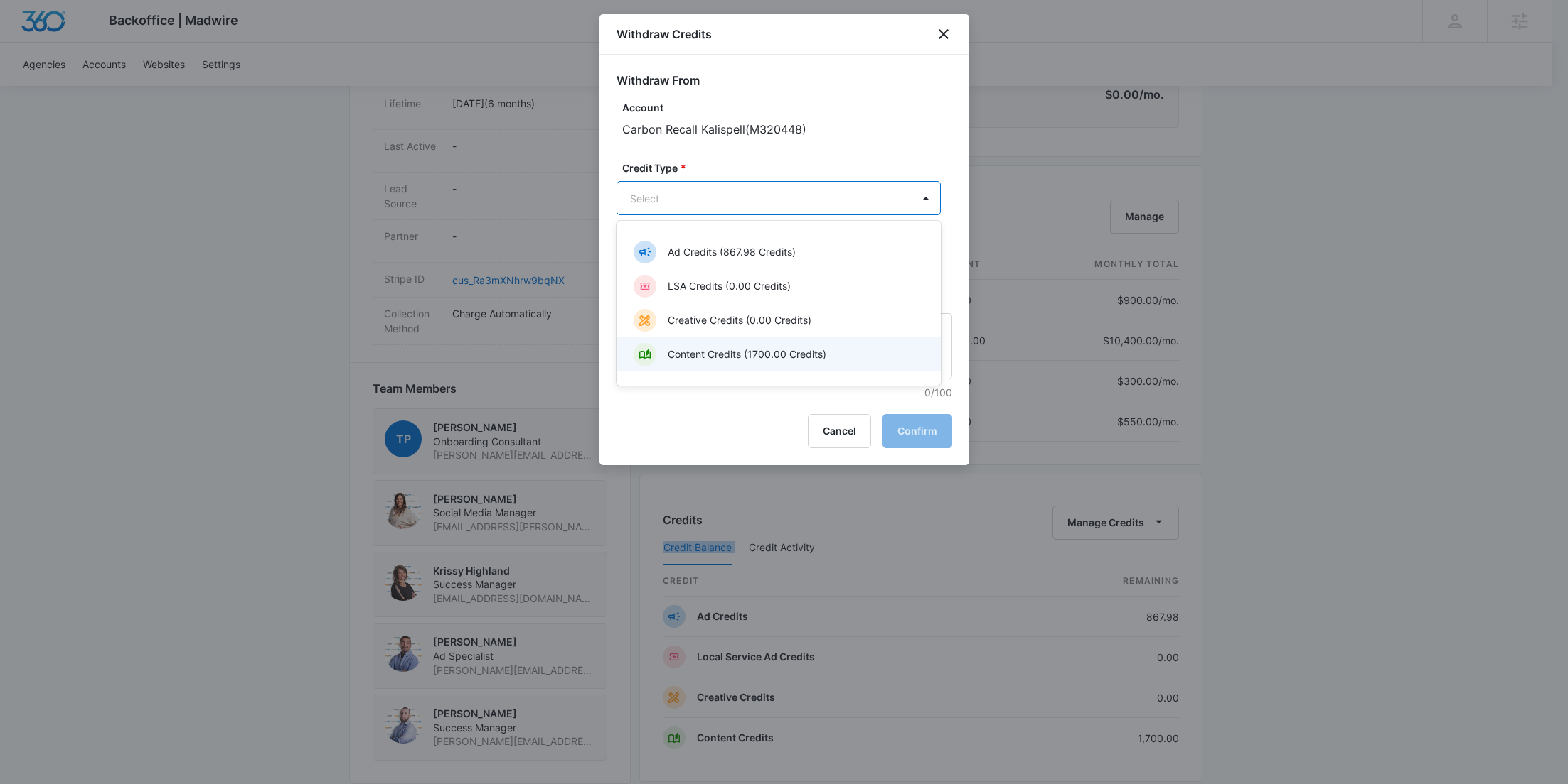
click at [749, 348] on p "Content Credits (1700.00 Credits)" at bounding box center [746, 354] width 159 height 15
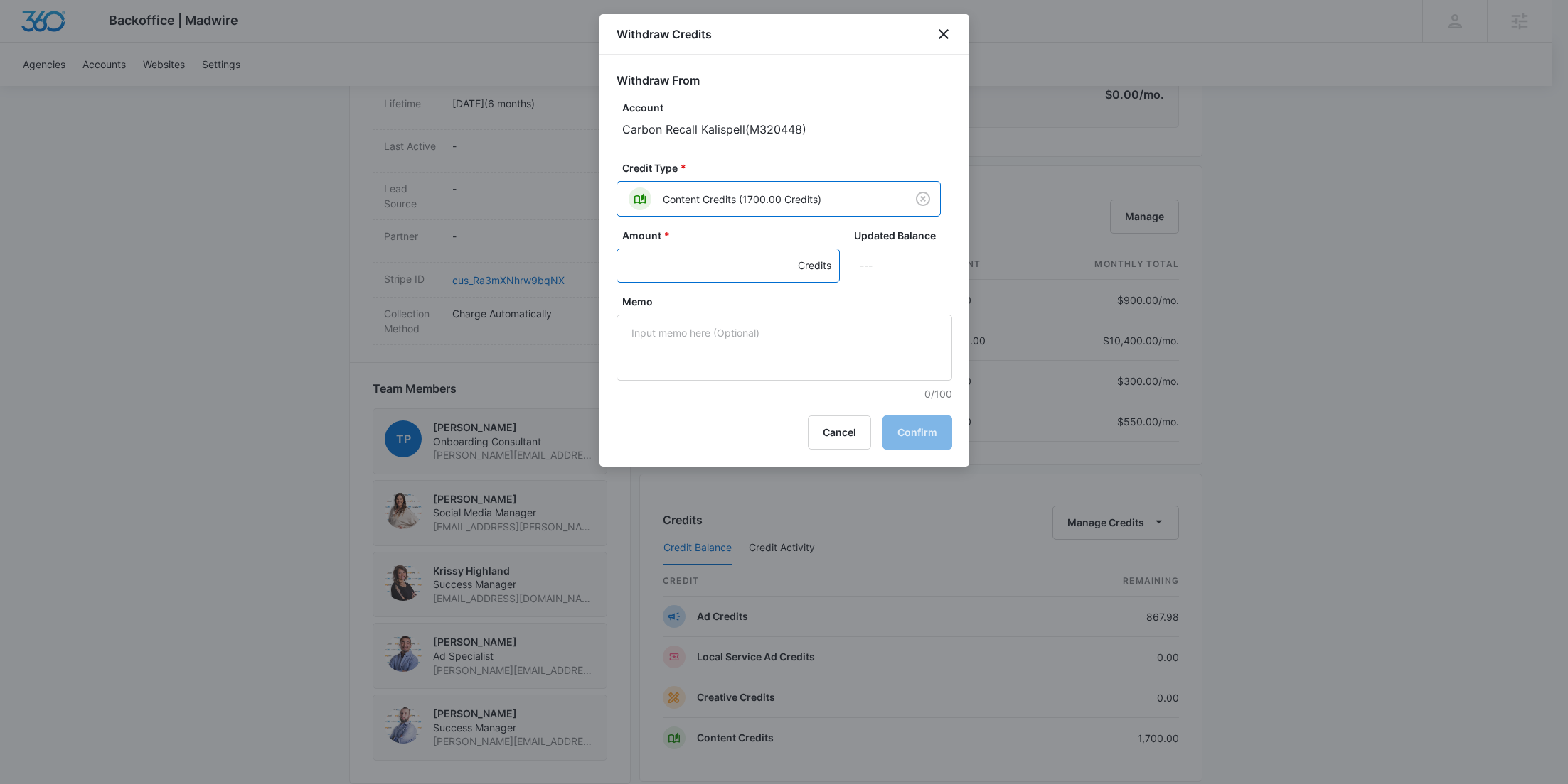
click at [663, 256] on input "Amount *" at bounding box center [728, 265] width 223 height 34
type input "1100"
click at [722, 337] on textarea "Memo" at bounding box center [784, 347] width 335 height 66
paste textarea "112D15A6-0016"
type textarea "112D15A6-0016 SMM UGC"
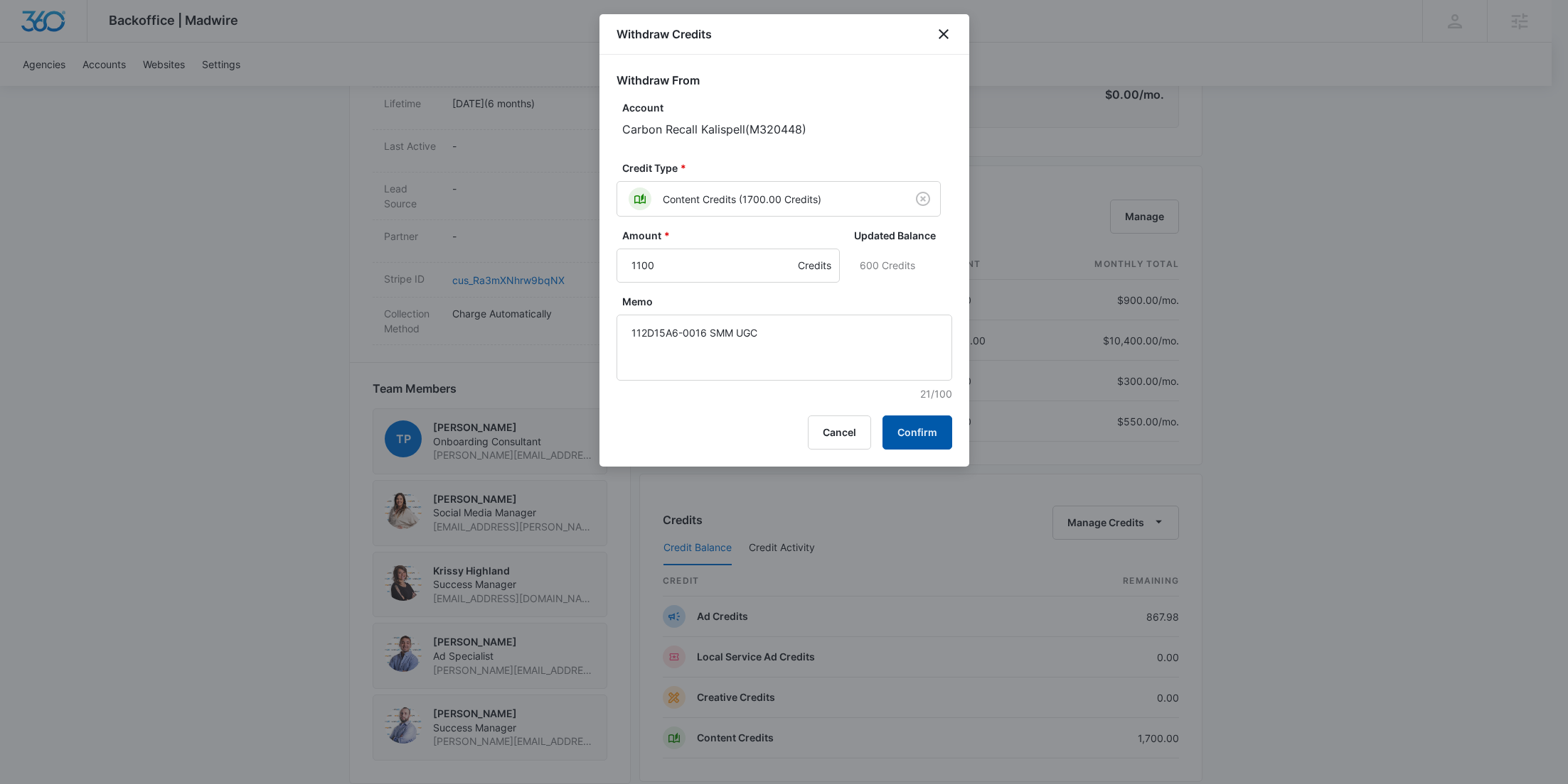
click at [921, 423] on button "Confirm" at bounding box center [916, 432] width 70 height 34
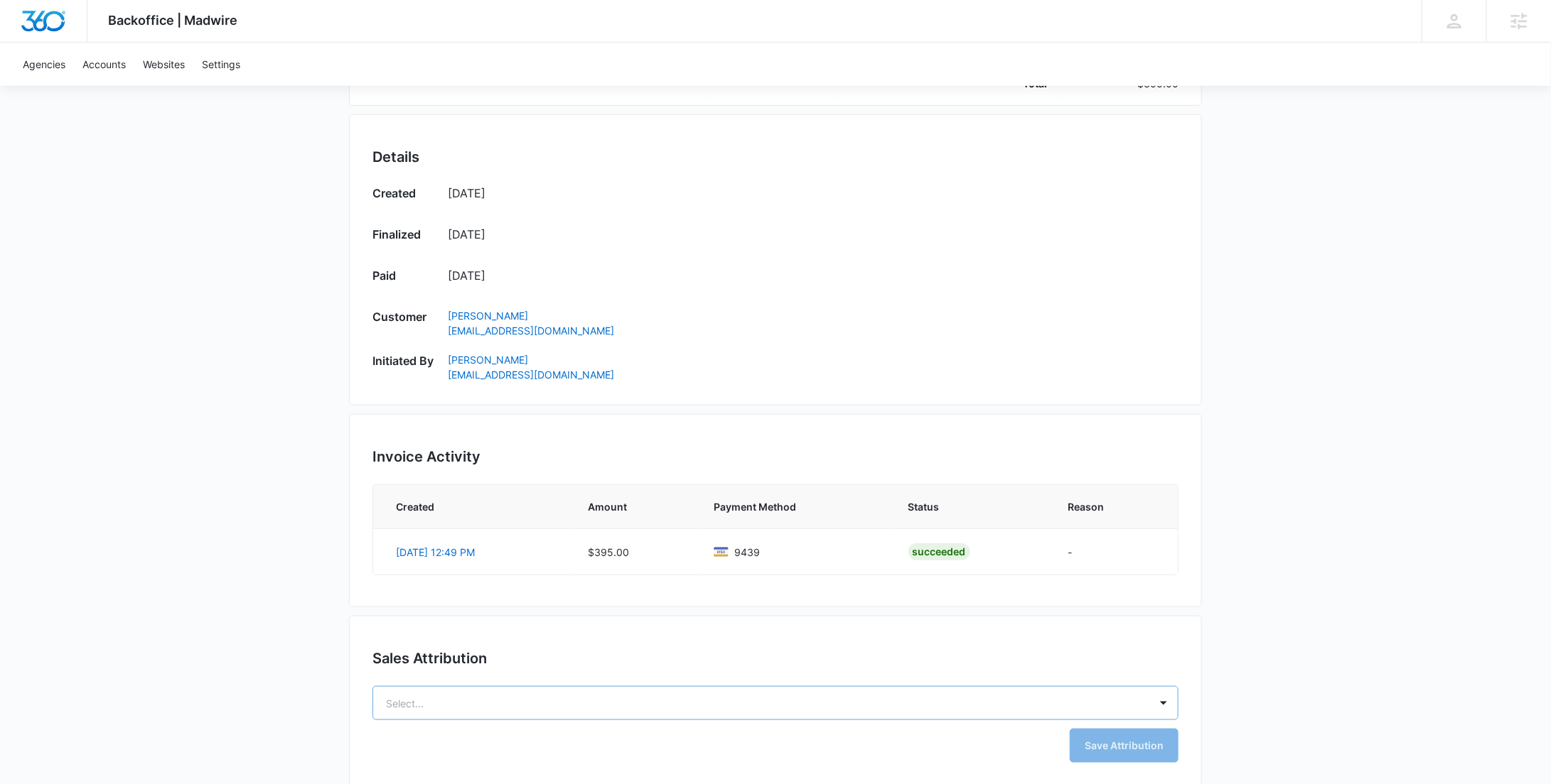
scroll to position [537, 0]
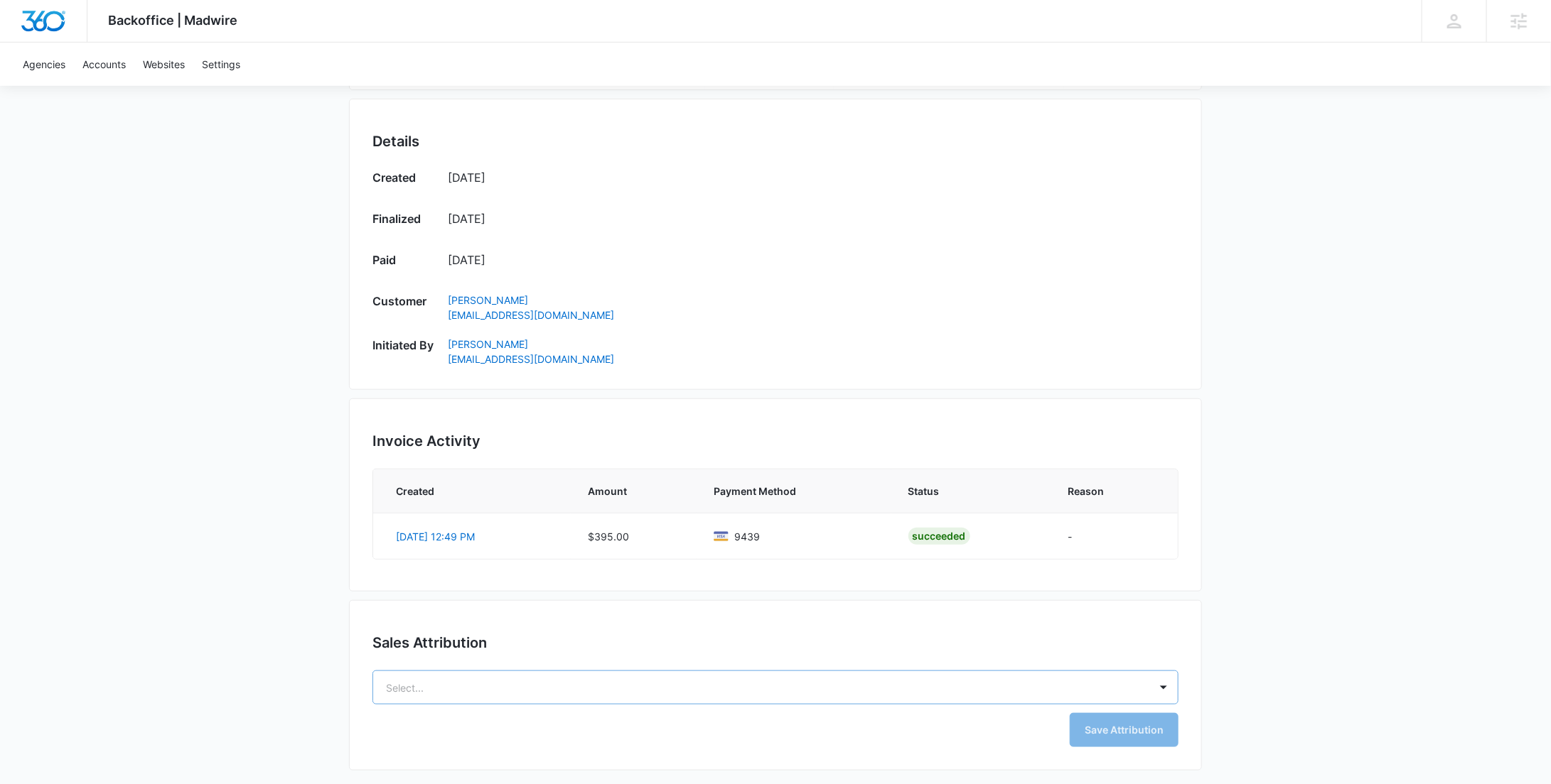
click at [488, 677] on body "Backoffice | Madwire Apps Settings [PERSON_NAME] Young [EMAIL_ADDRESS][PERSON_N…" at bounding box center [775, 125] width 1551 height 1325
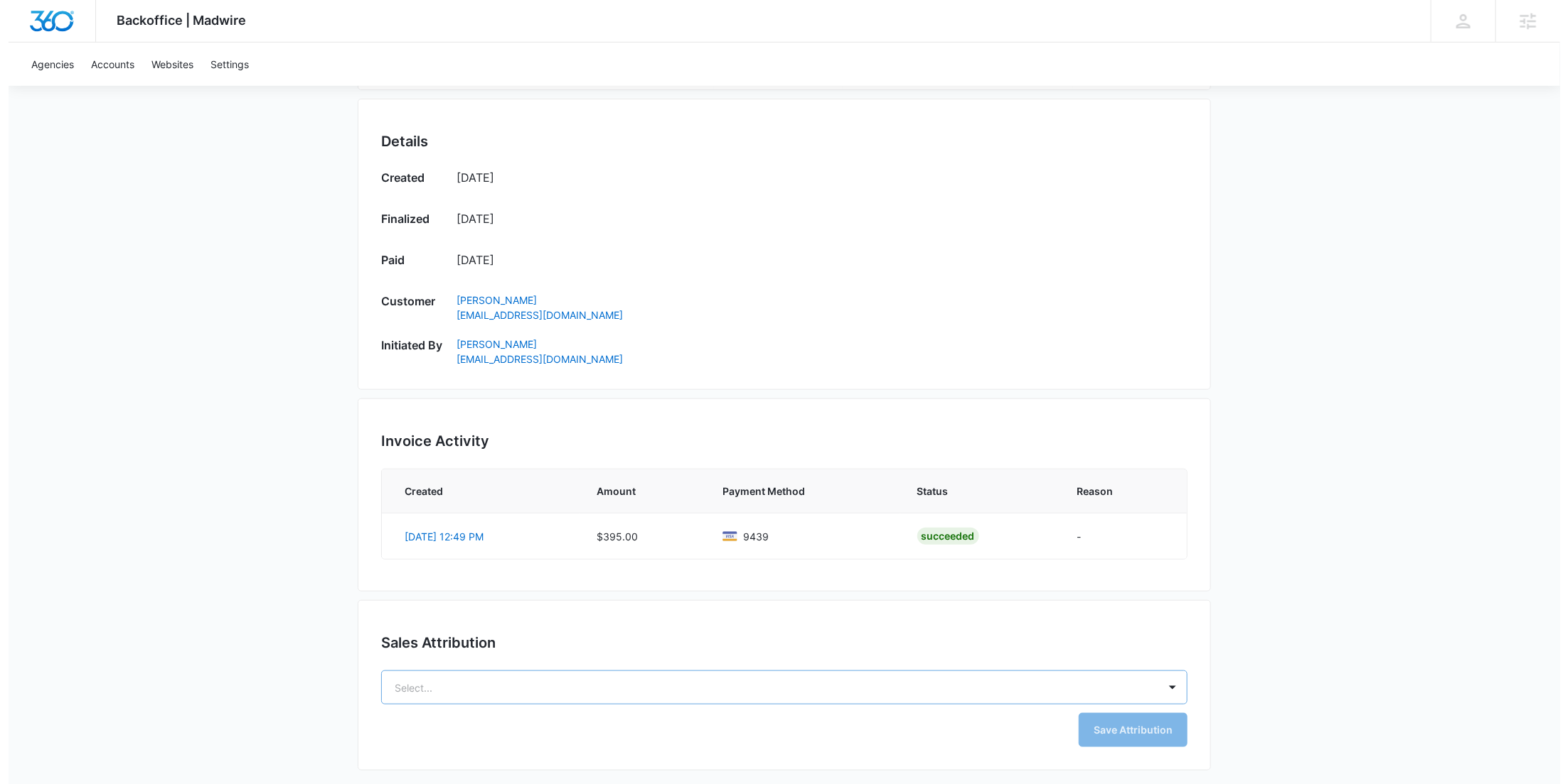
paste input "[PERSON_NAME]"
type input "[PERSON_NAME]"
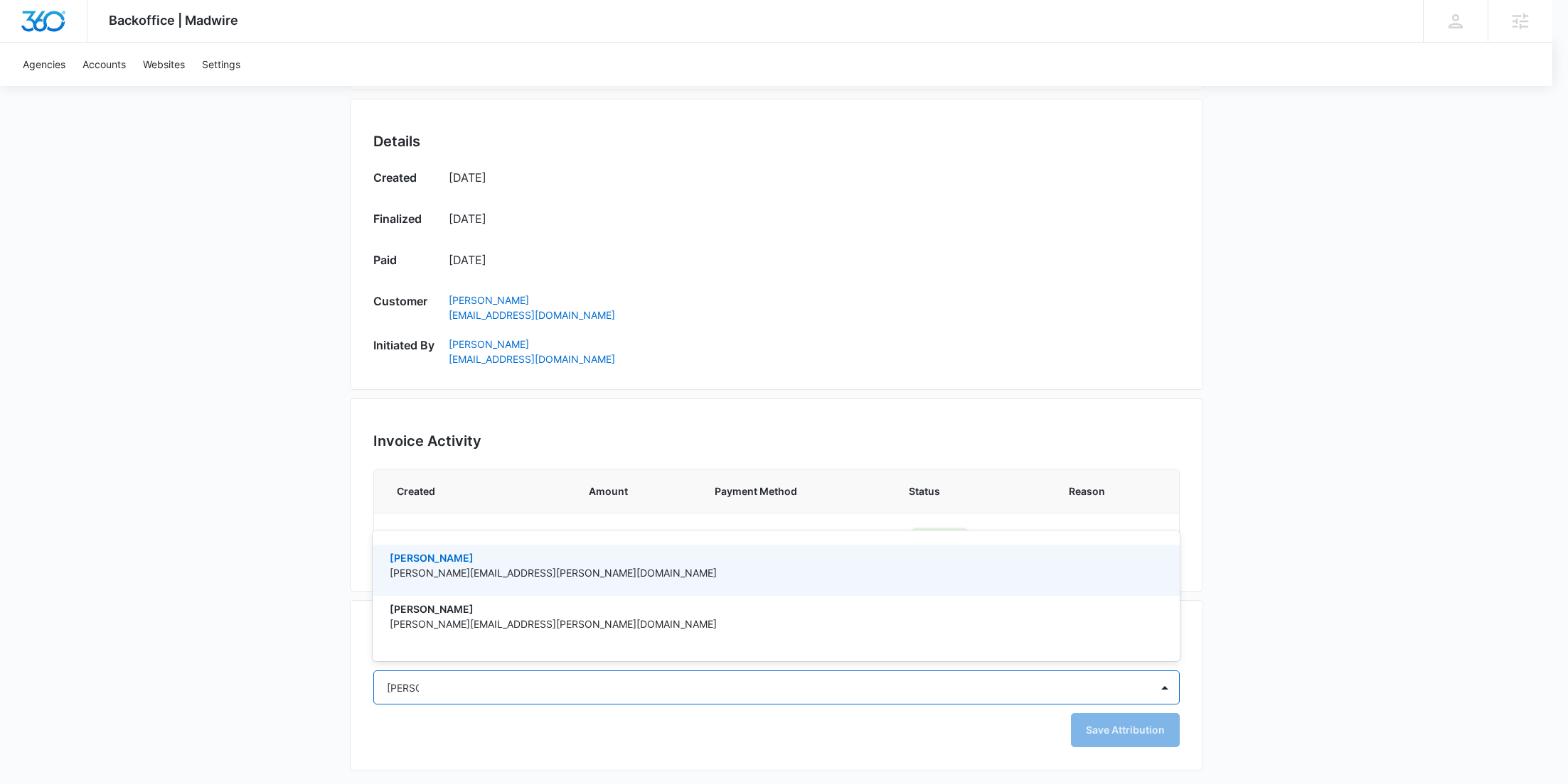
click at [451, 570] on p "[PERSON_NAME][EMAIL_ADDRESS][PERSON_NAME][DOMAIN_NAME]" at bounding box center [774, 573] width 770 height 15
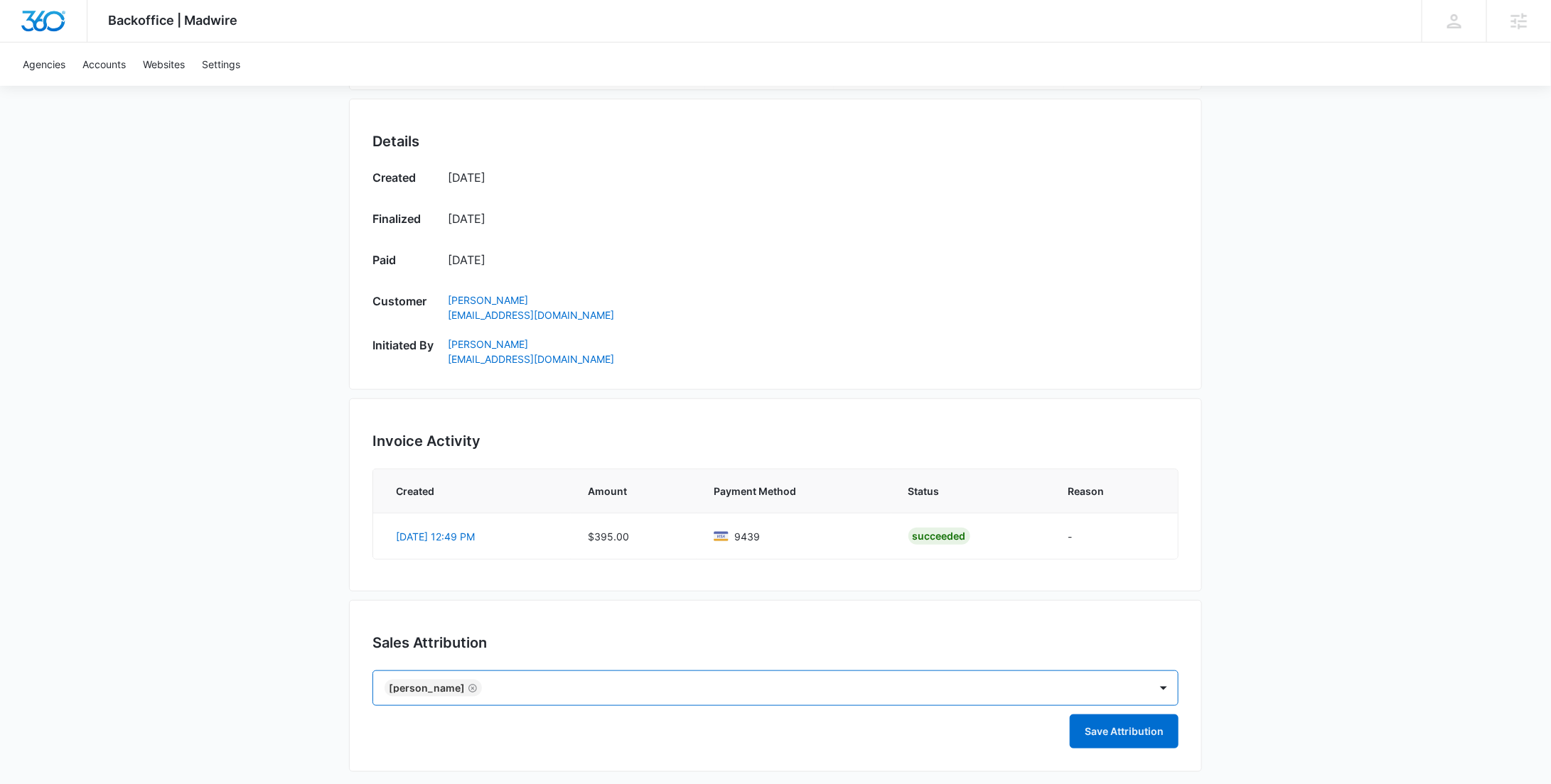
paste input "Gulau"
type input "Gulau"
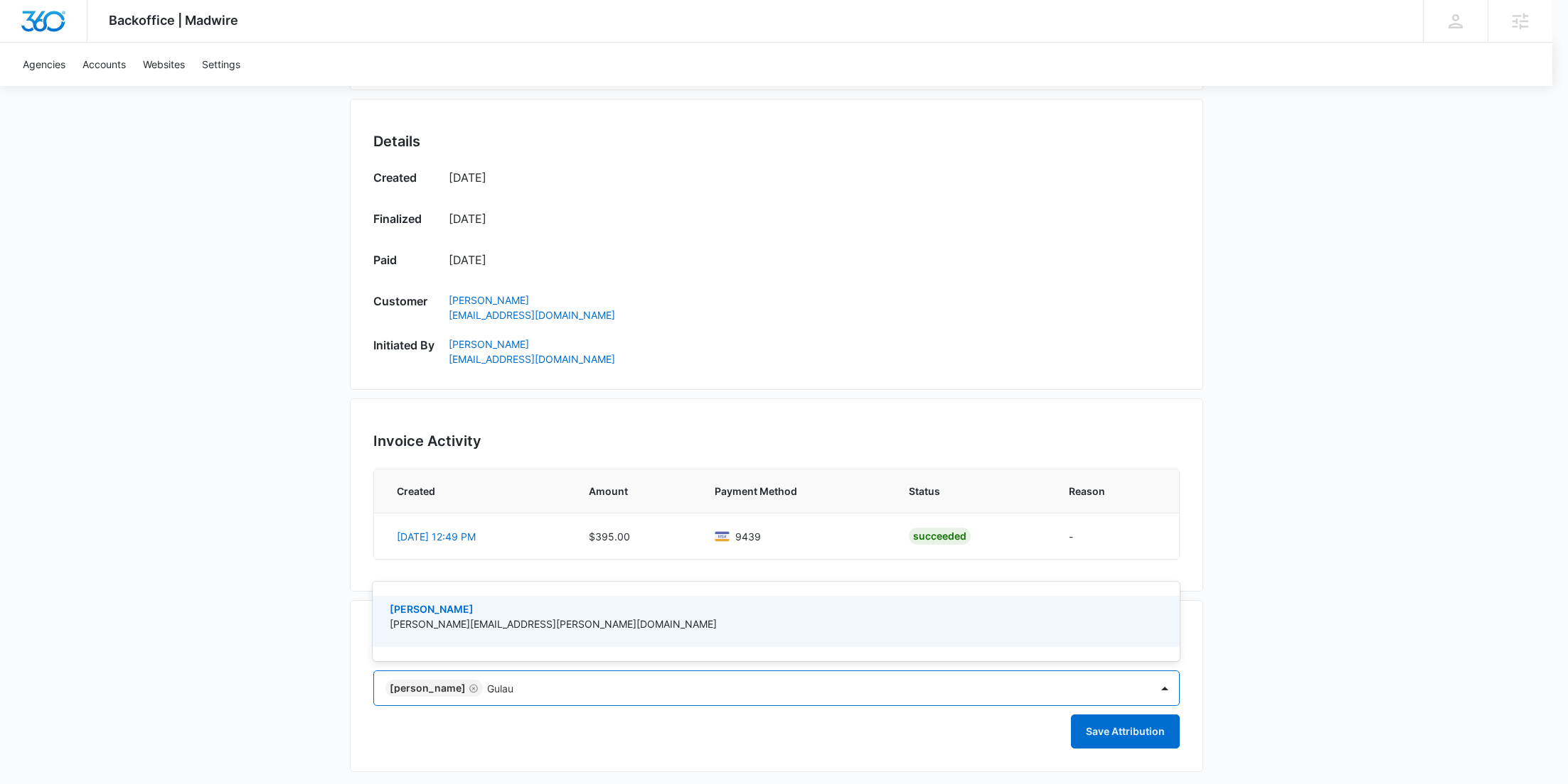
click at [479, 635] on div "[PERSON_NAME] [PERSON_NAME][EMAIL_ADDRESS][PERSON_NAME][DOMAIN_NAME]" at bounding box center [774, 622] width 770 height 40
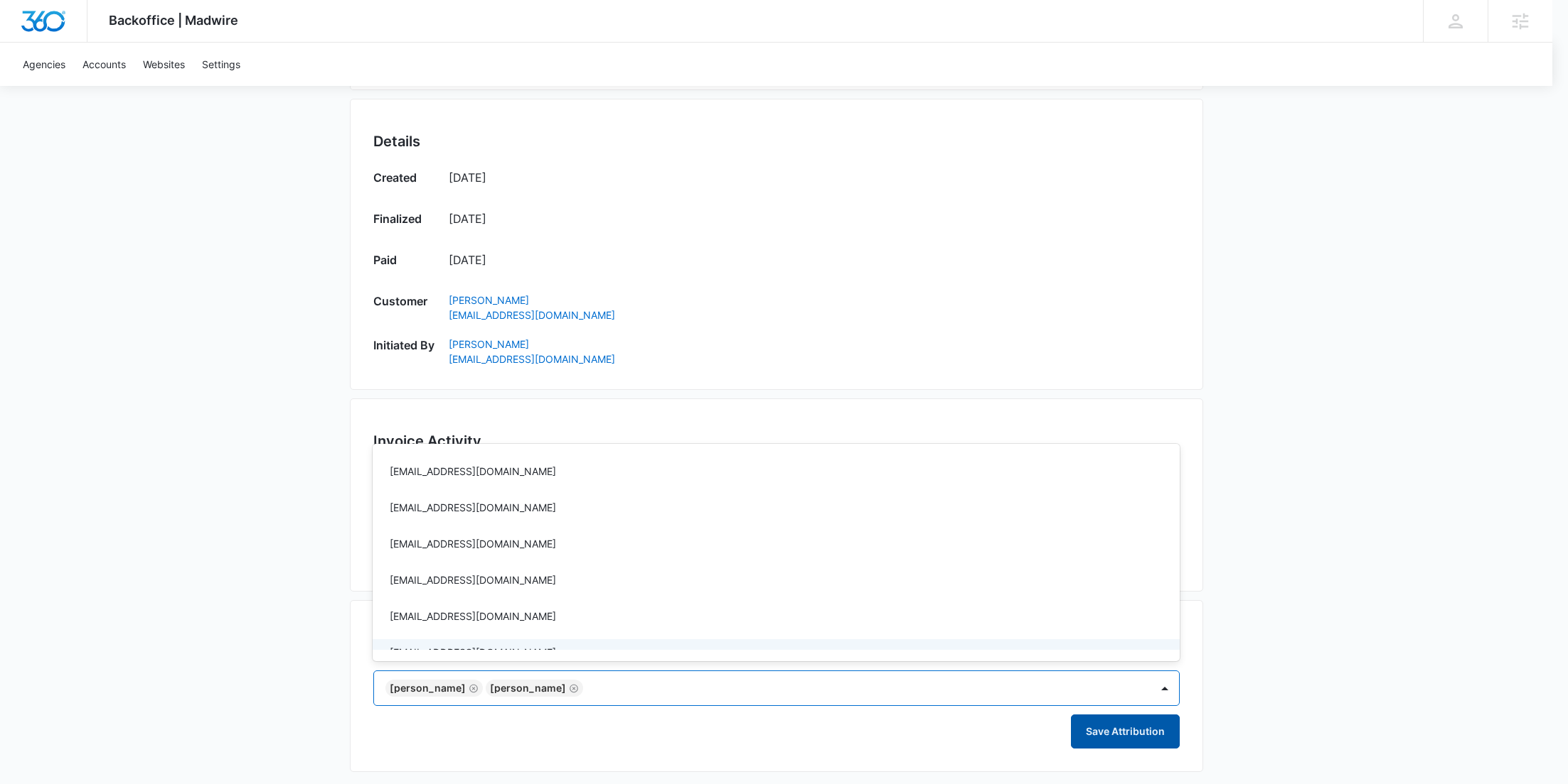
click at [1124, 713] on div at bounding box center [784, 392] width 1568 height 784
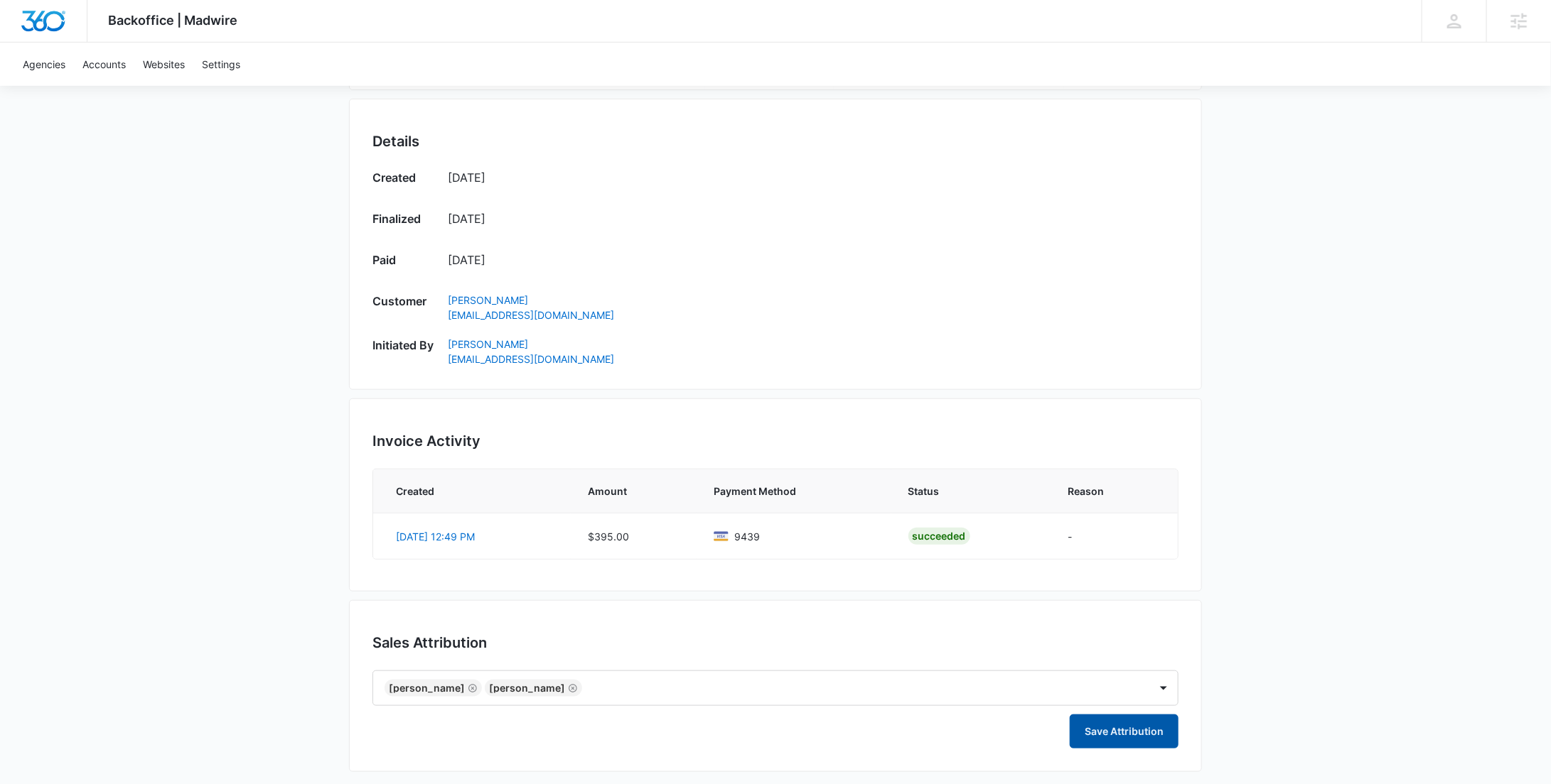
click at [1117, 729] on button "Save Attribution" at bounding box center [1123, 731] width 109 height 34
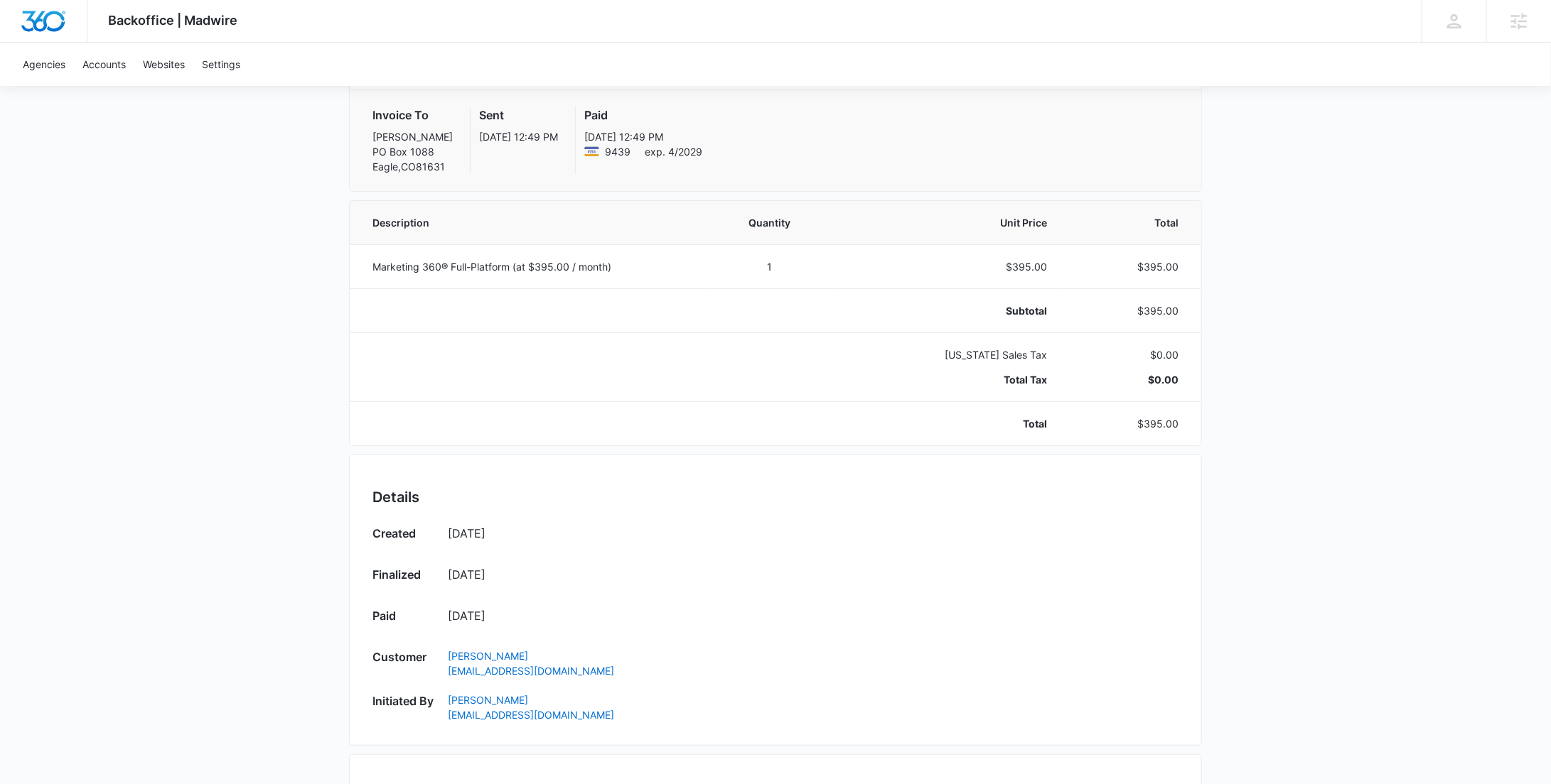
scroll to position [0, 0]
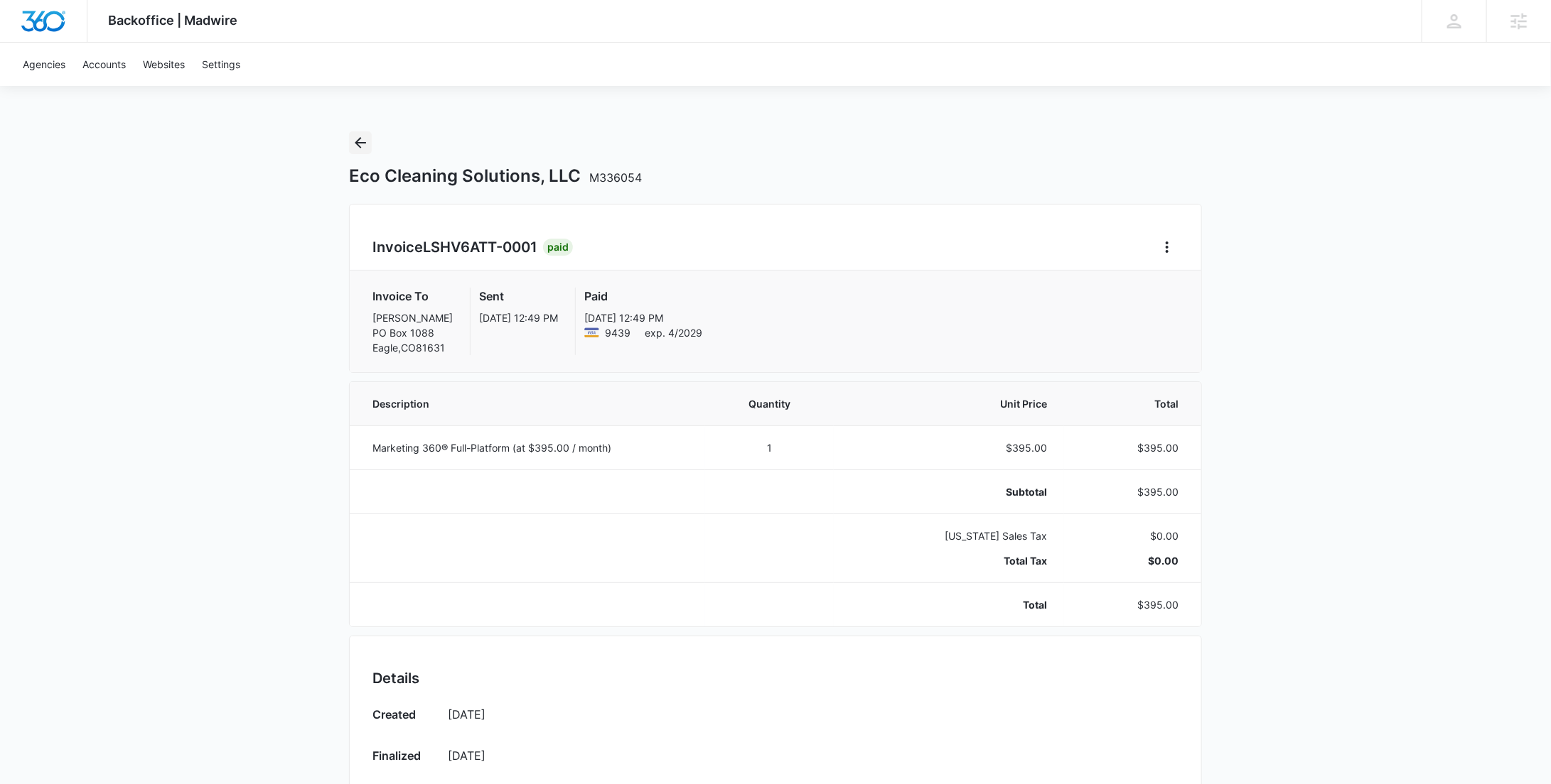
click at [367, 147] on icon "Back" at bounding box center [360, 143] width 17 height 17
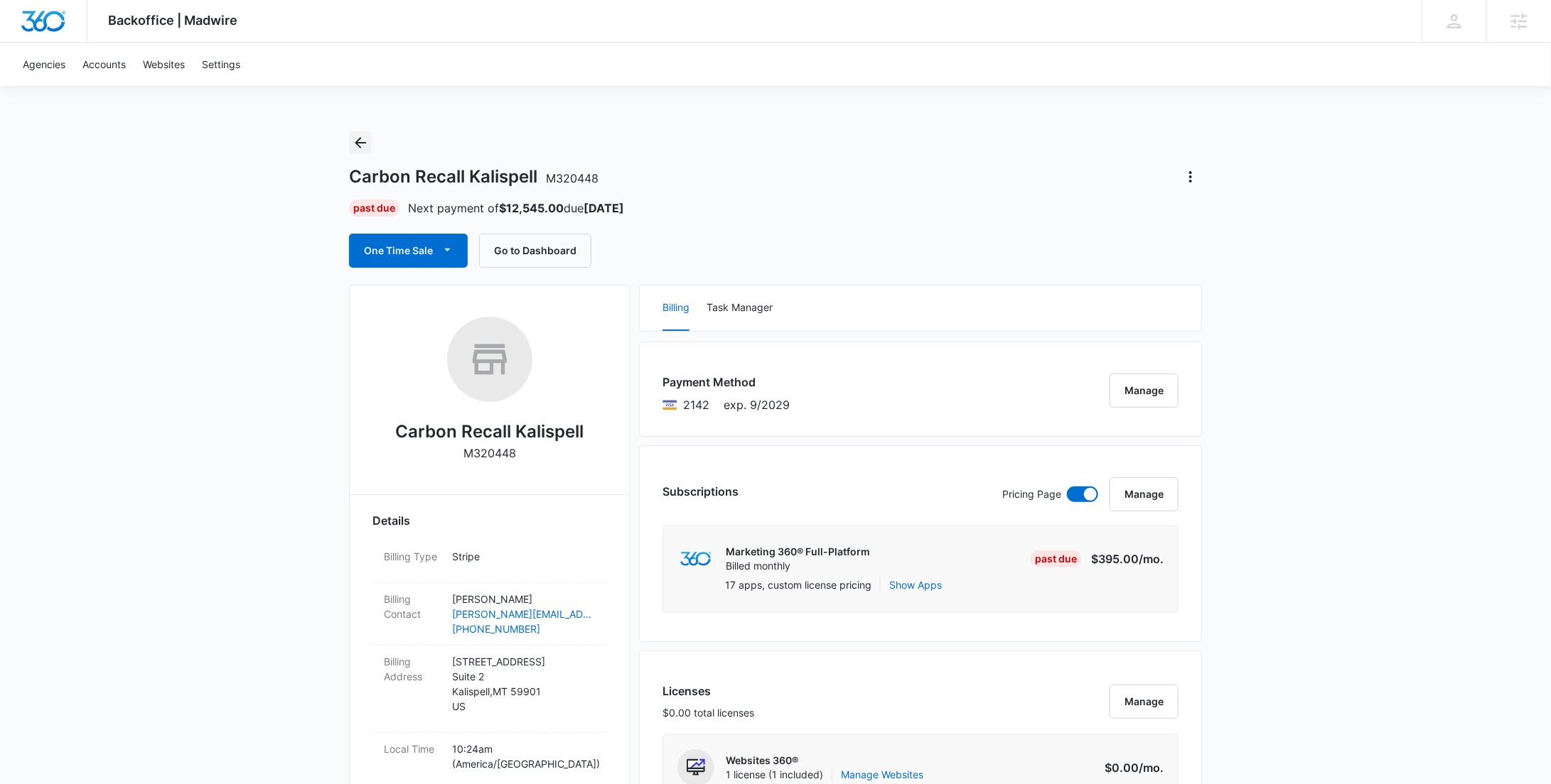
click at [359, 148] on icon "Back" at bounding box center [360, 143] width 17 height 17
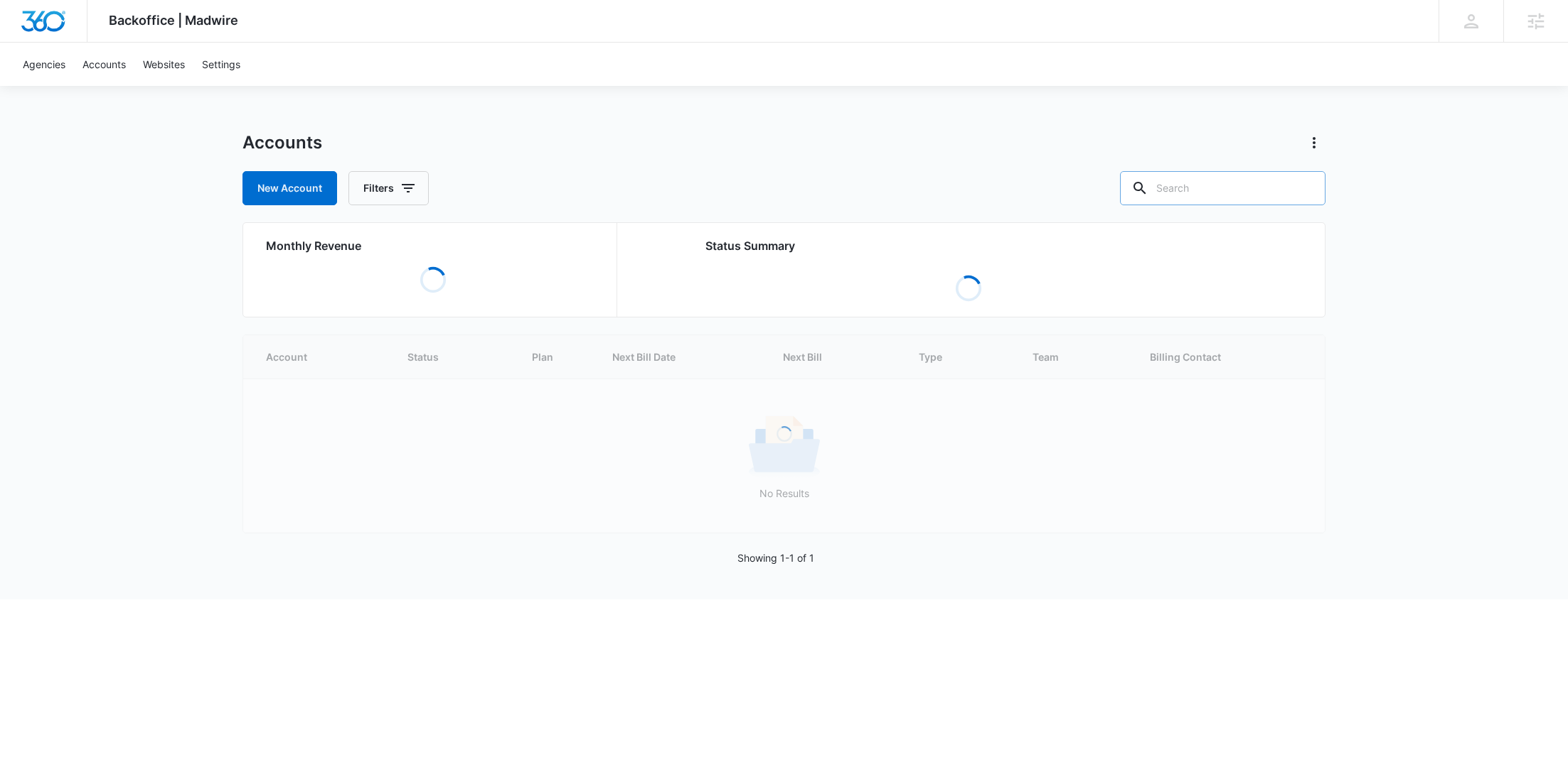
click at [1220, 184] on input "text" at bounding box center [1222, 188] width 205 height 34
paste input "M331800"
type input "M331800"
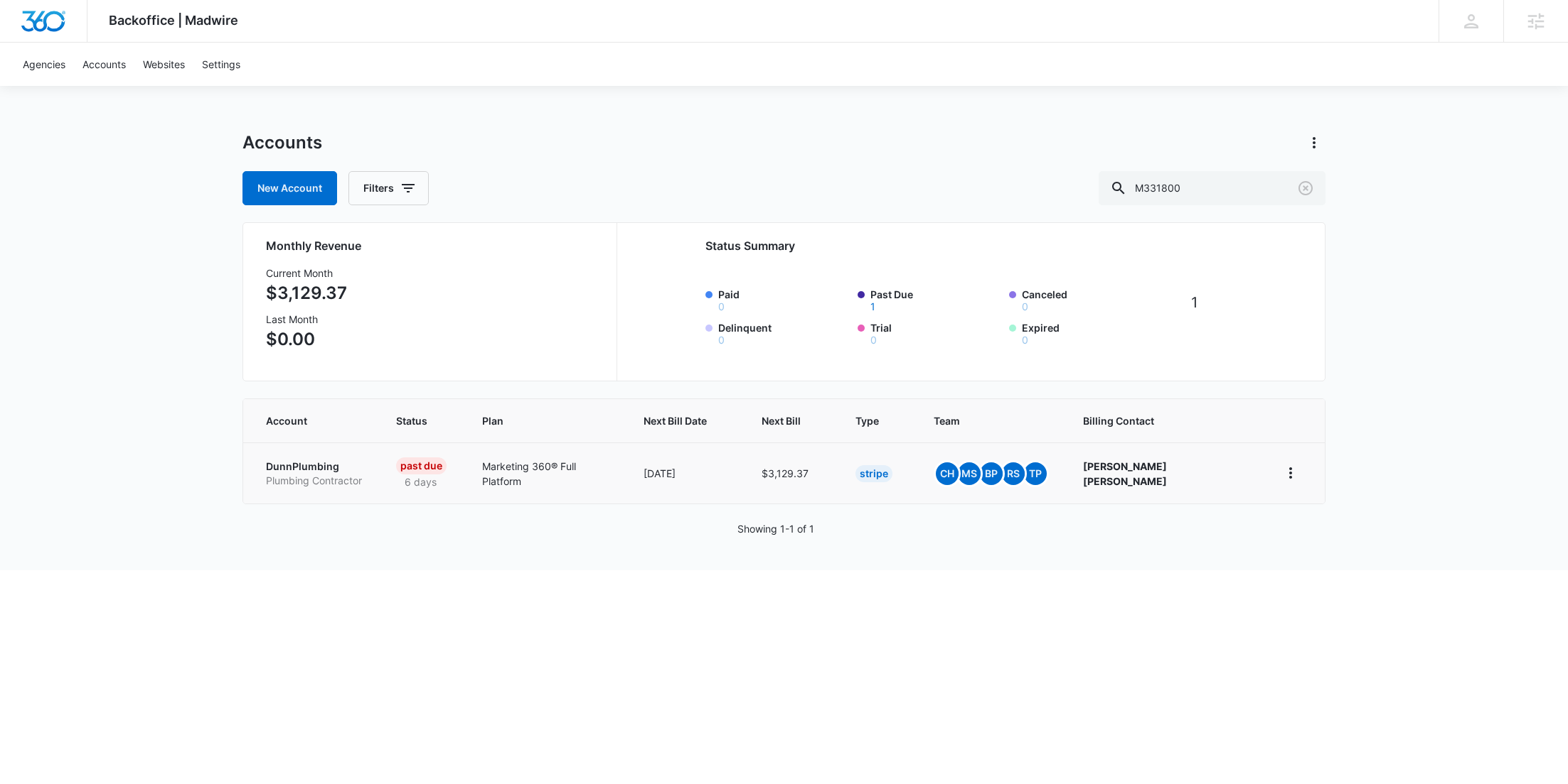
click at [348, 475] on p "Plumbing Contractor" at bounding box center [313, 481] width 96 height 14
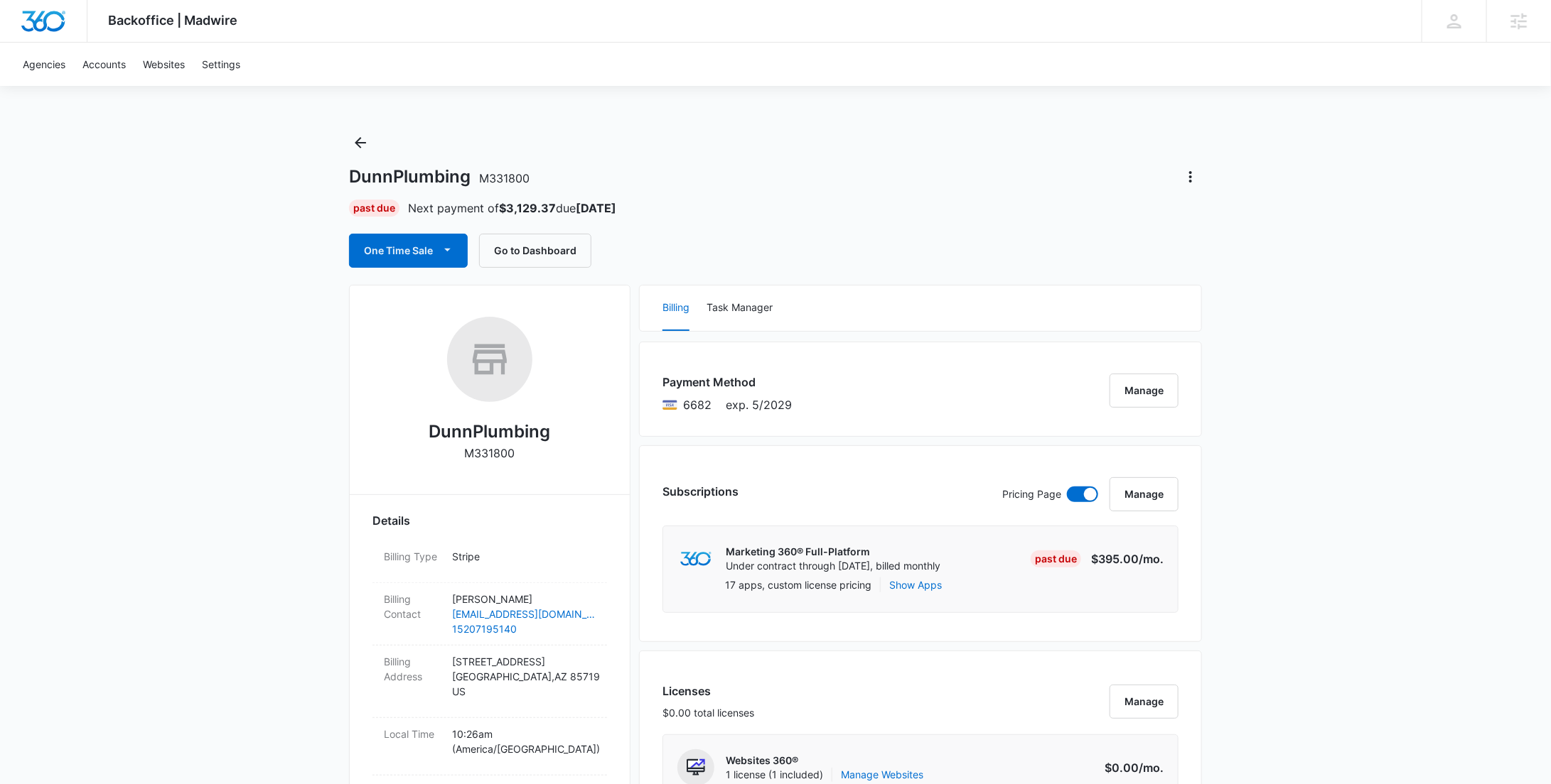
scroll to position [432, 0]
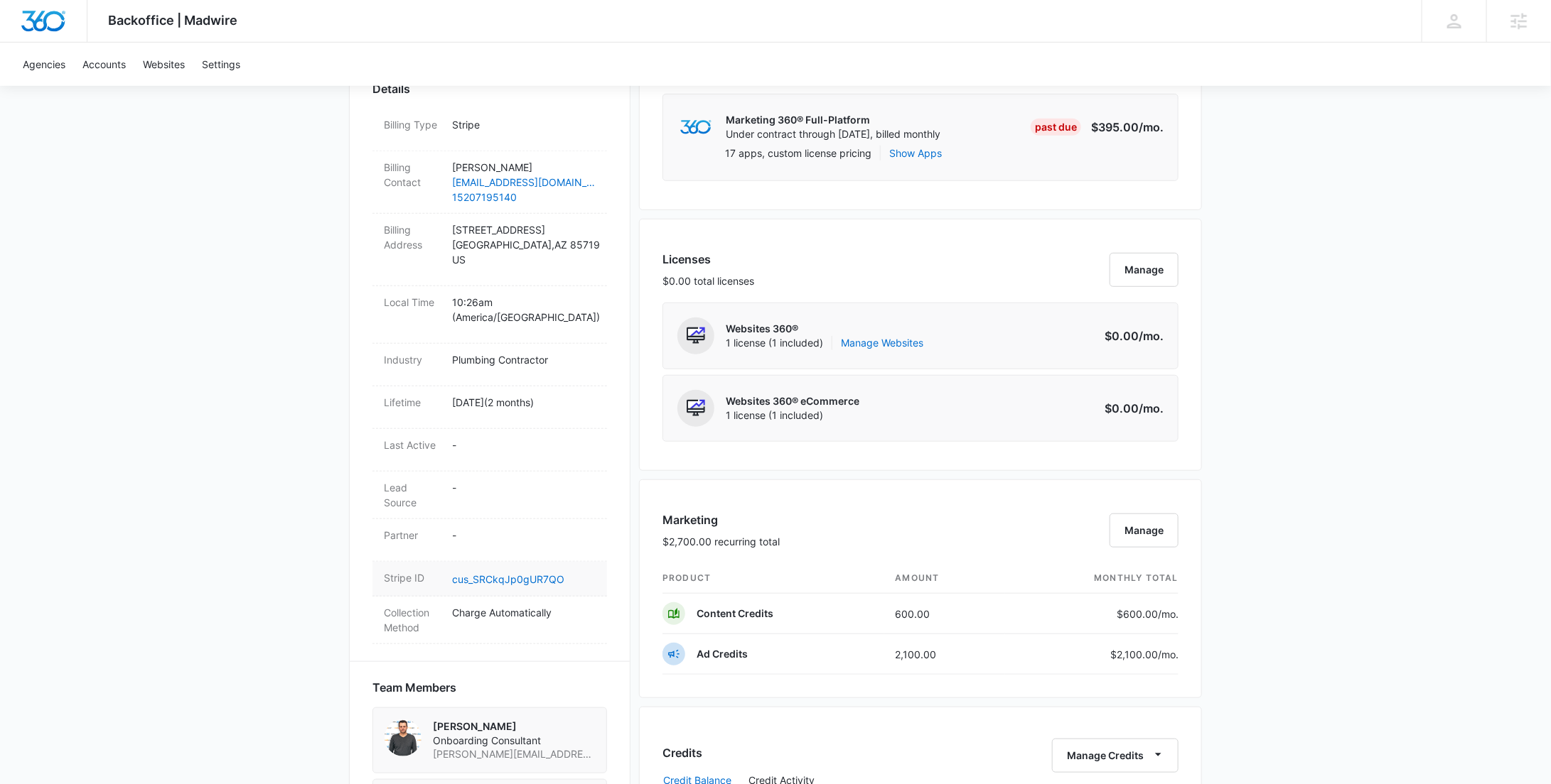
click at [499, 571] on dd "cus_SRCkqJp0gUR7QO" at bounding box center [523, 579] width 144 height 17
click at [499, 573] on link "cus_SRCkqJp0gUR7QO" at bounding box center [508, 579] width 112 height 12
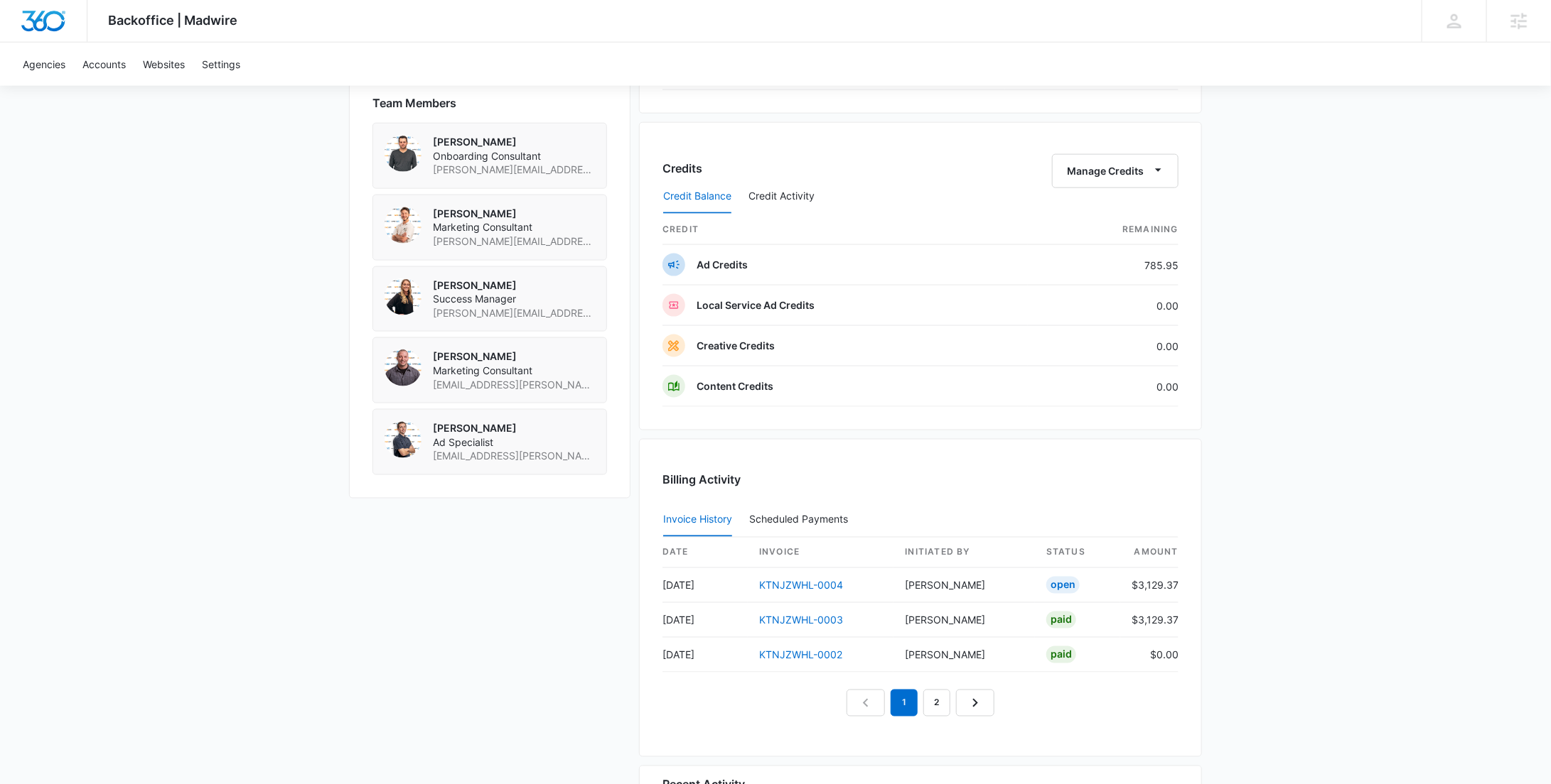
scroll to position [1018, 0]
click at [939, 699] on link "2" at bounding box center [937, 702] width 27 height 27
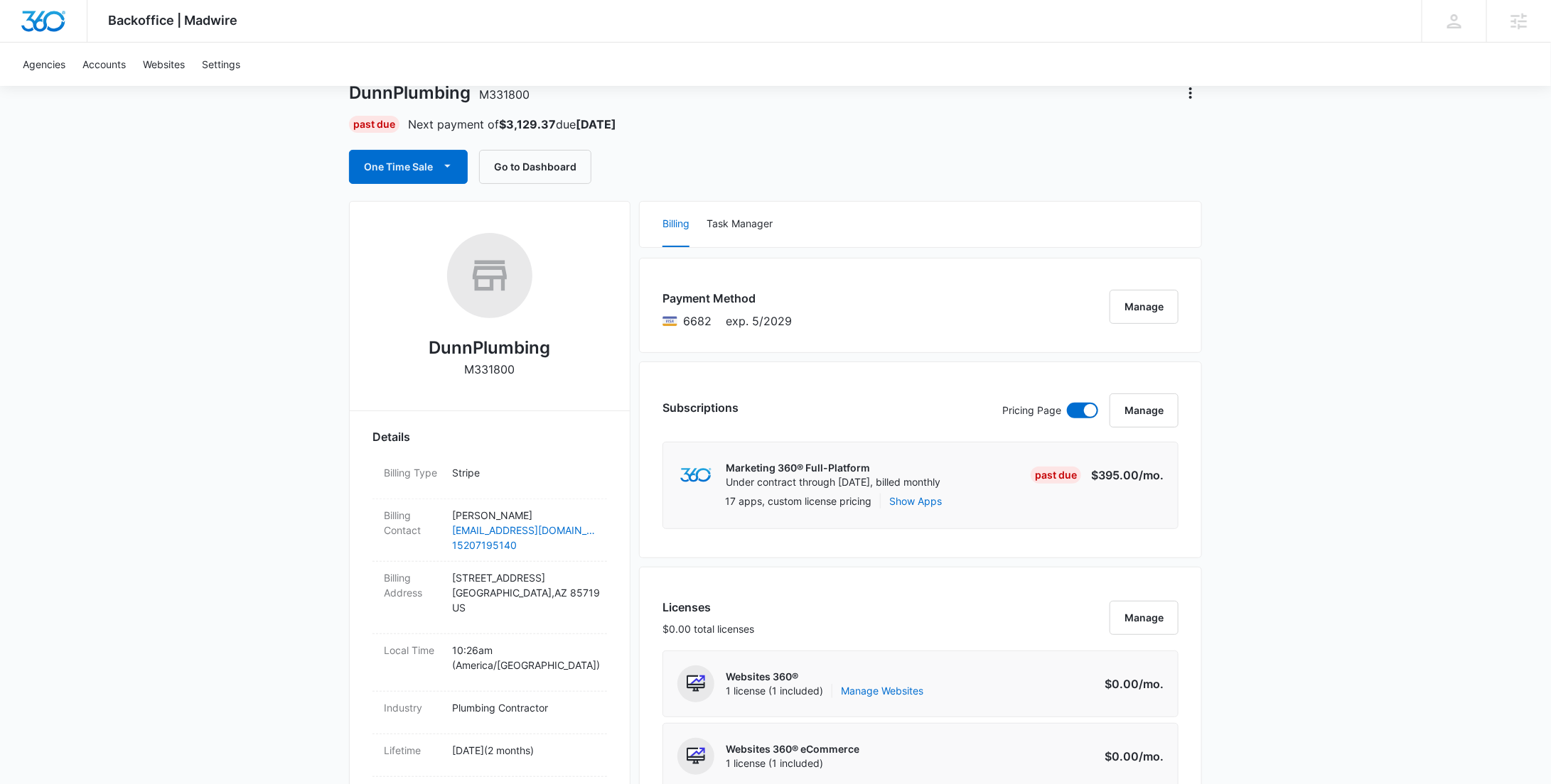
scroll to position [0, 0]
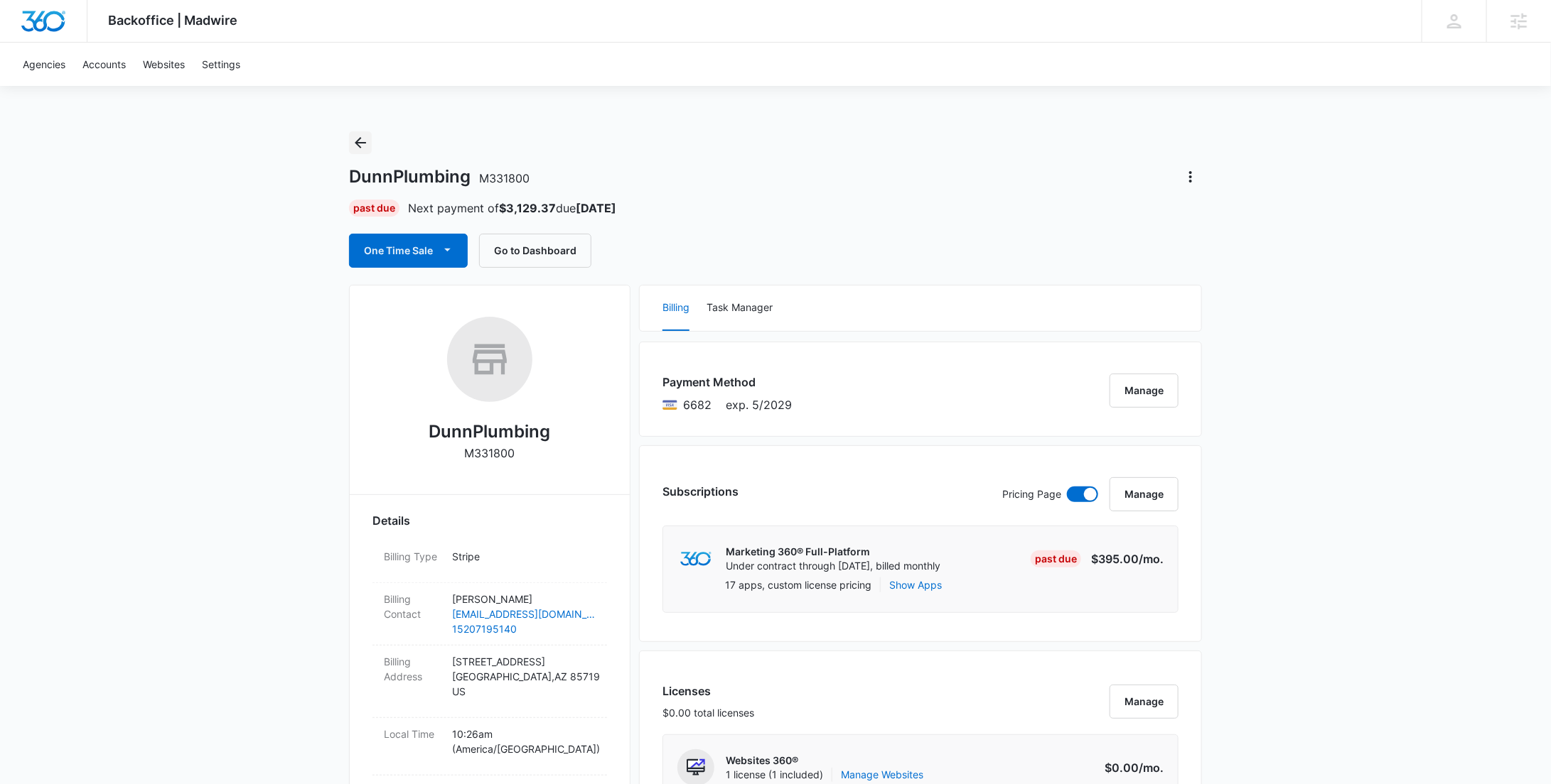
click at [367, 135] on icon "Back" at bounding box center [360, 143] width 17 height 17
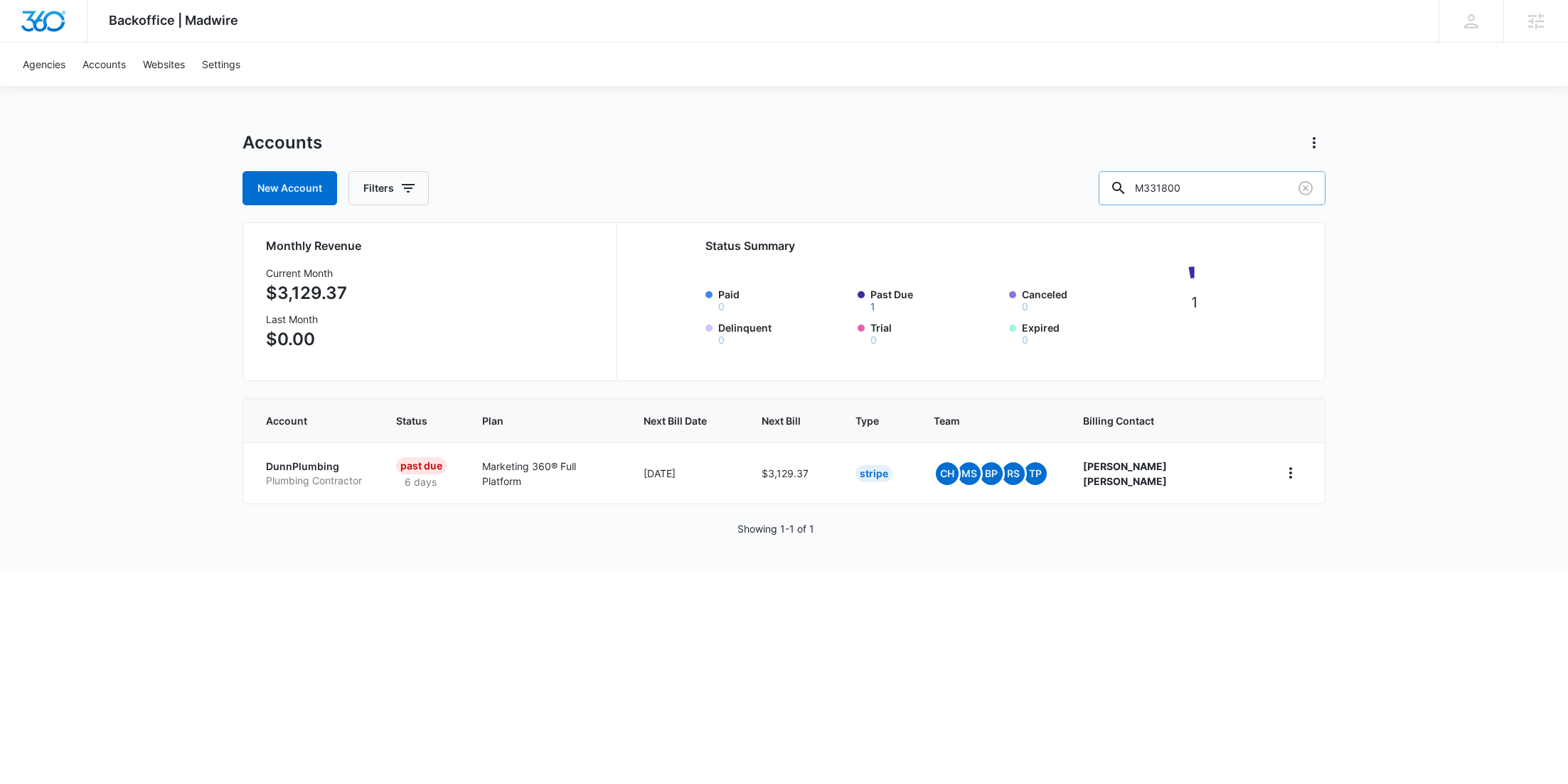
drag, startPoint x: 1261, startPoint y: 205, endPoint x: 1161, endPoint y: 193, distance: 100.7
click at [1161, 193] on div "M331800" at bounding box center [1212, 188] width 227 height 34
paste input "10449"
type input "M10449"
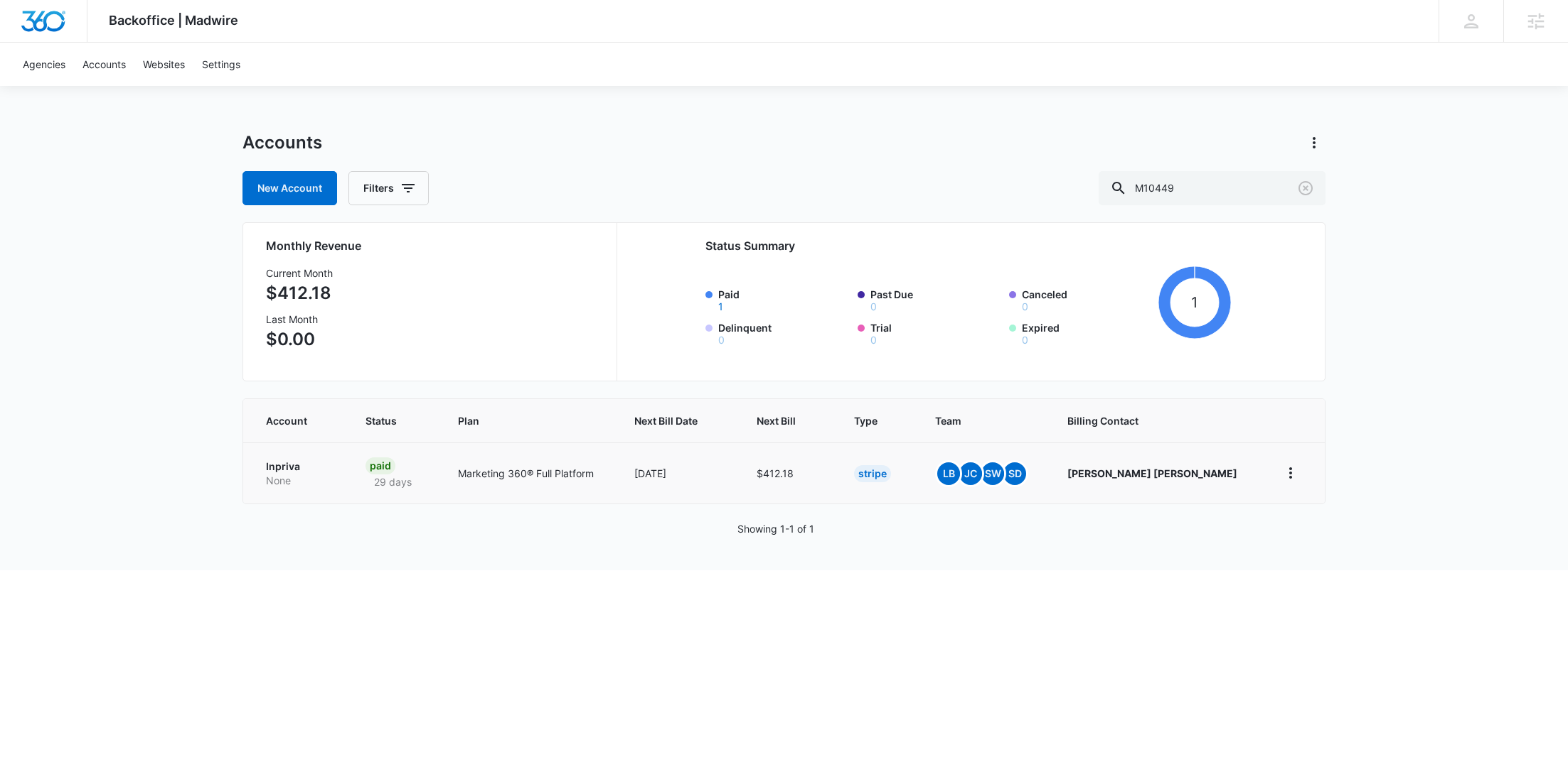
click at [305, 471] on p "Inpriva" at bounding box center [298, 466] width 65 height 14
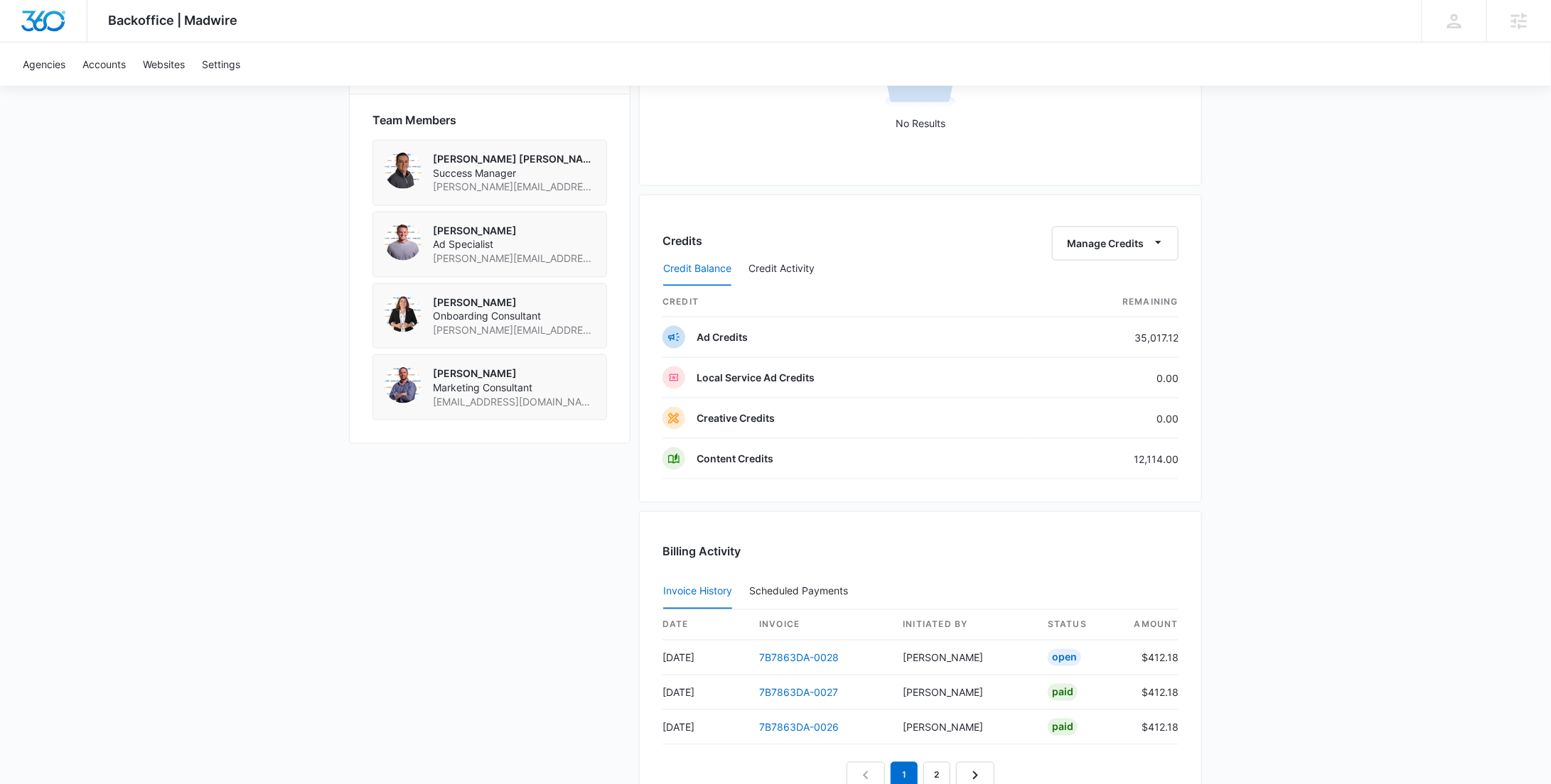
scroll to position [785, 0]
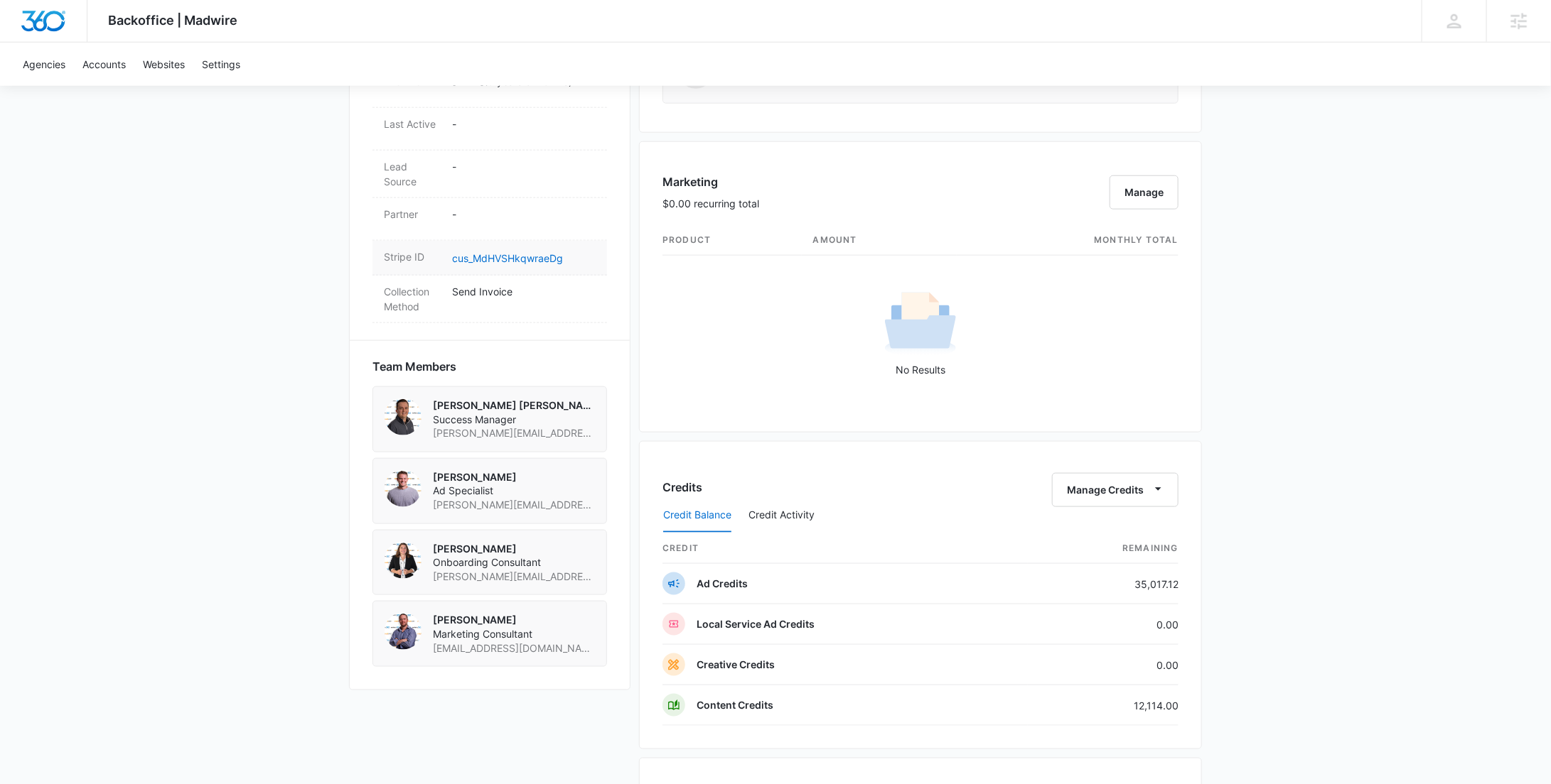
click at [496, 250] on dd "cus_MdHVSHkqwraeDg" at bounding box center [523, 258] width 144 height 17
click at [496, 252] on link "cus_MdHVSHkqwraeDg" at bounding box center [507, 258] width 110 height 12
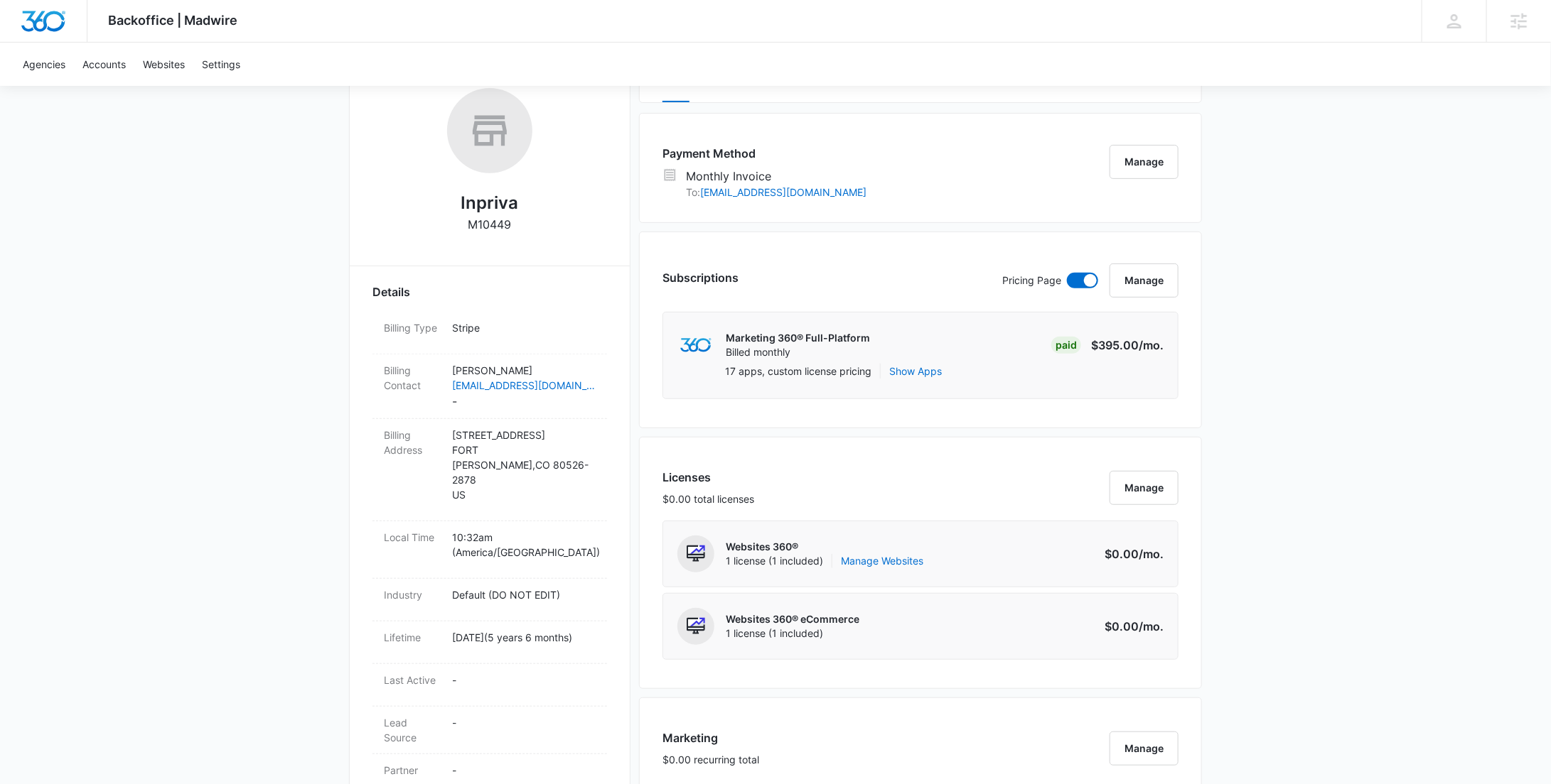
scroll to position [0, 0]
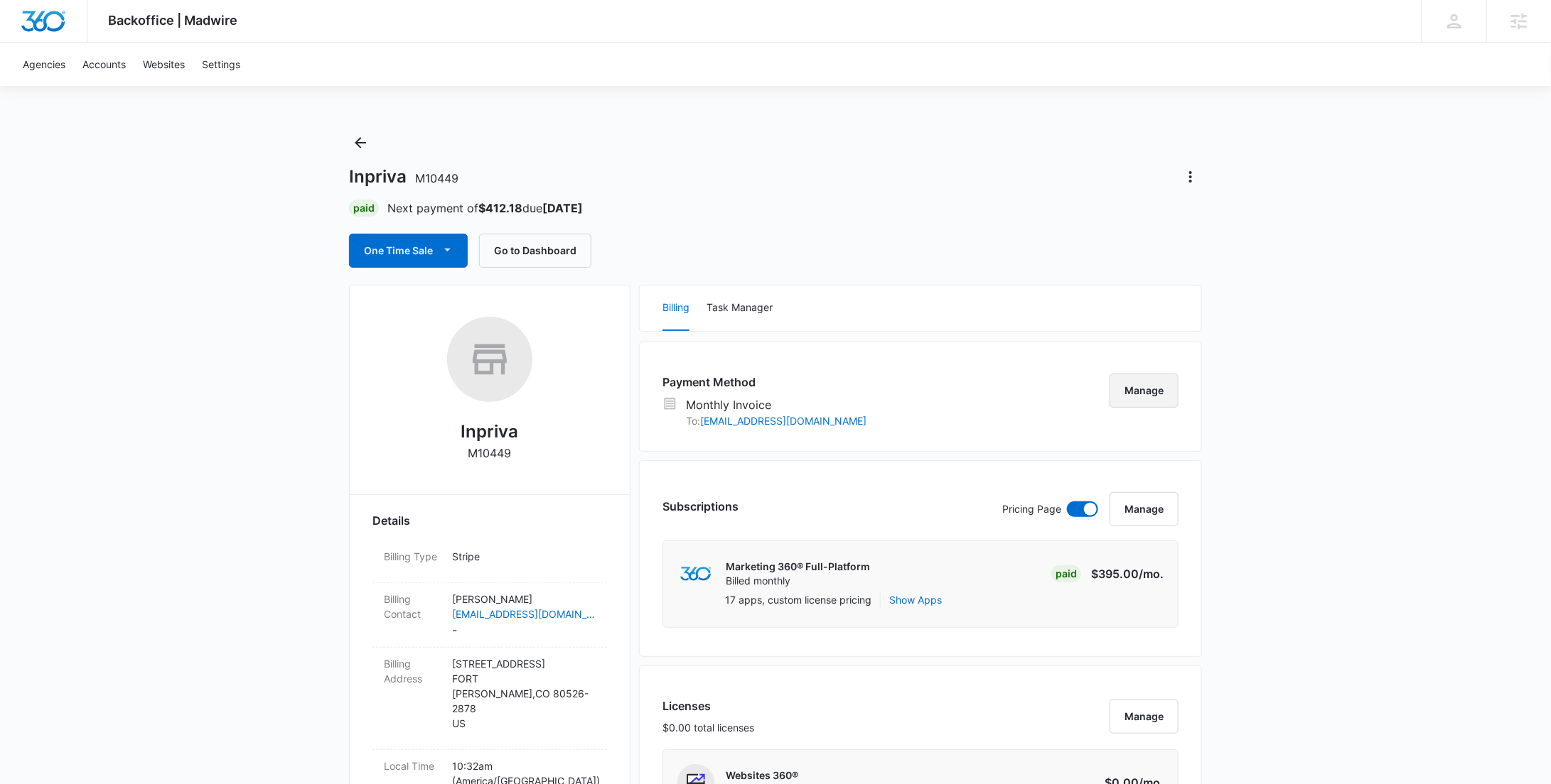
click at [1136, 378] on button "Manage" at bounding box center [1144, 391] width 69 height 34
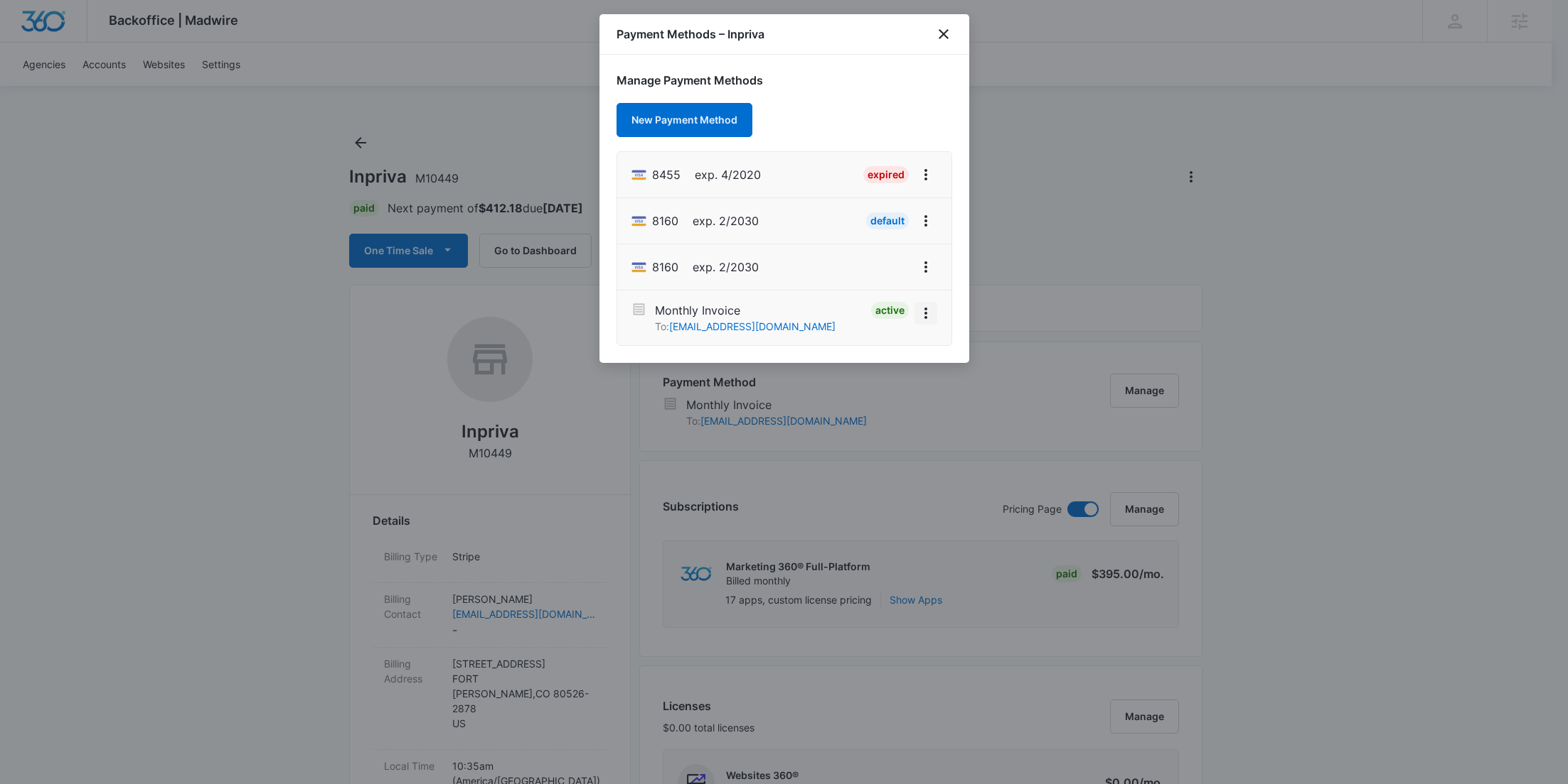
click at [928, 305] on icon "View More" at bounding box center [926, 314] width 17 height 17
click at [892, 280] on button "Deactivate" at bounding box center [886, 274] width 102 height 21
click at [945, 32] on icon "close" at bounding box center [943, 34] width 17 height 17
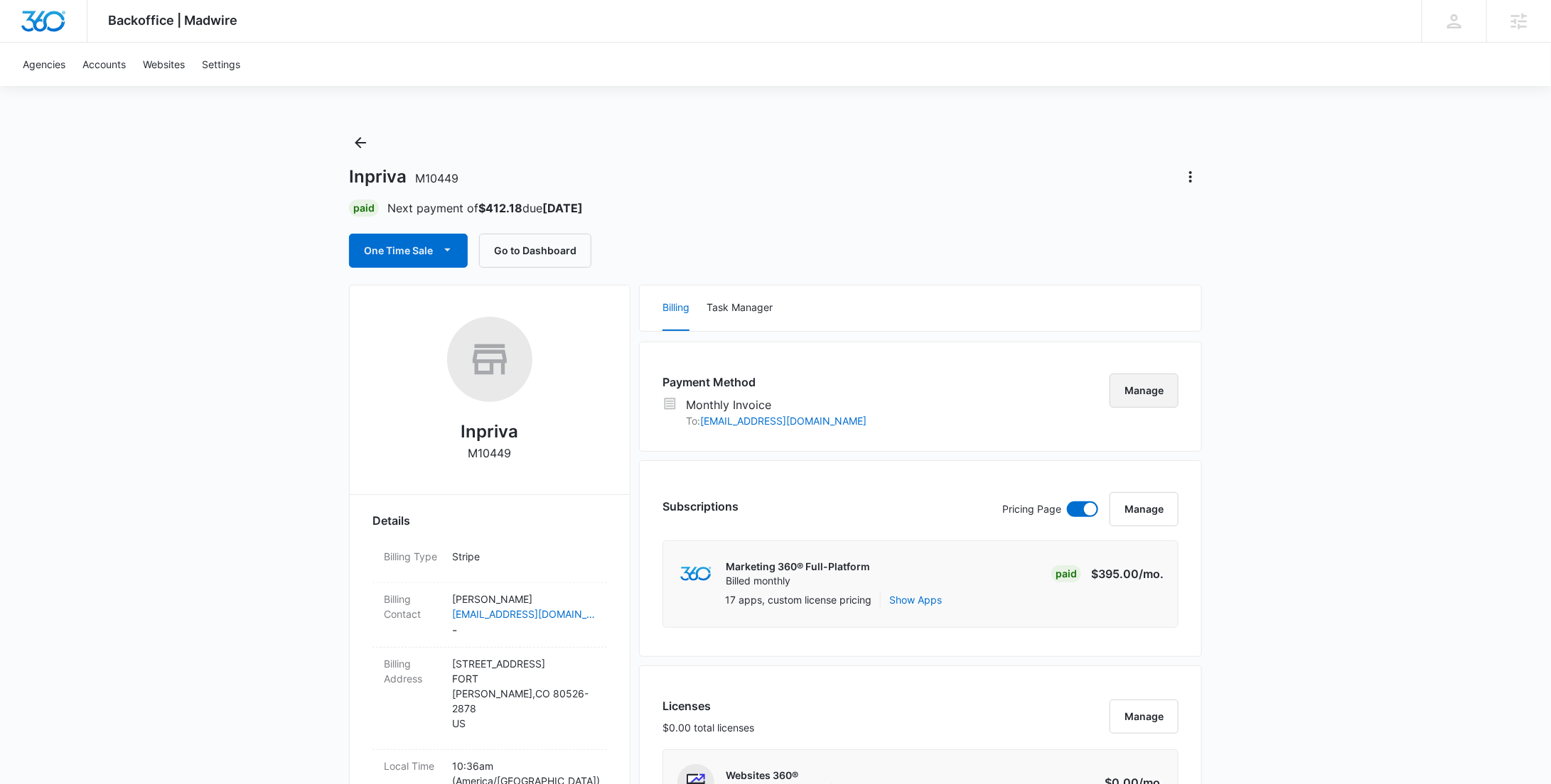
scroll to position [1253, 0]
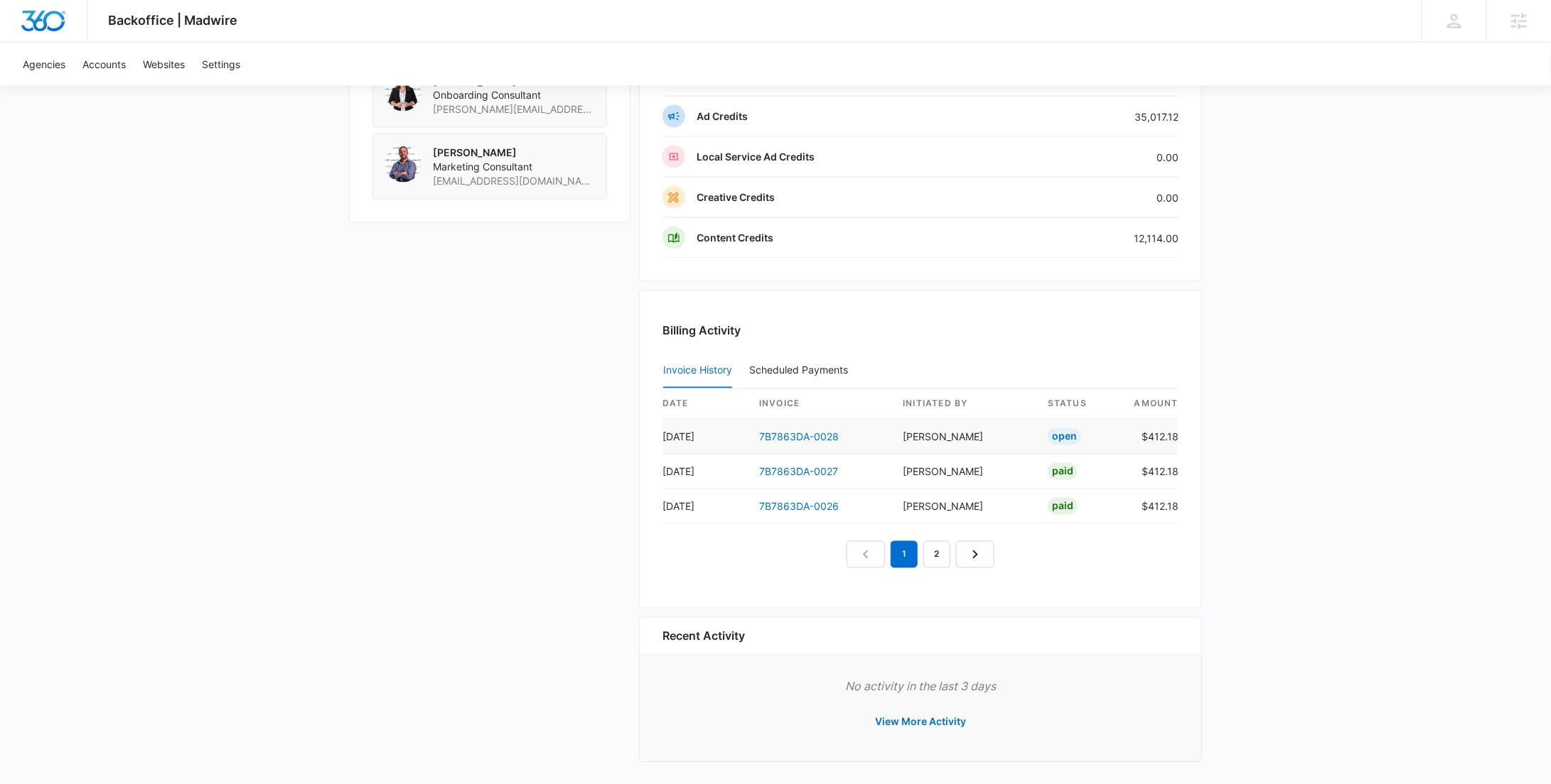
click at [1165, 434] on td "$412.18" at bounding box center [1149, 438] width 57 height 35
copy td "412.18"
drag, startPoint x: 808, startPoint y: 433, endPoint x: 791, endPoint y: 408, distance: 30.2
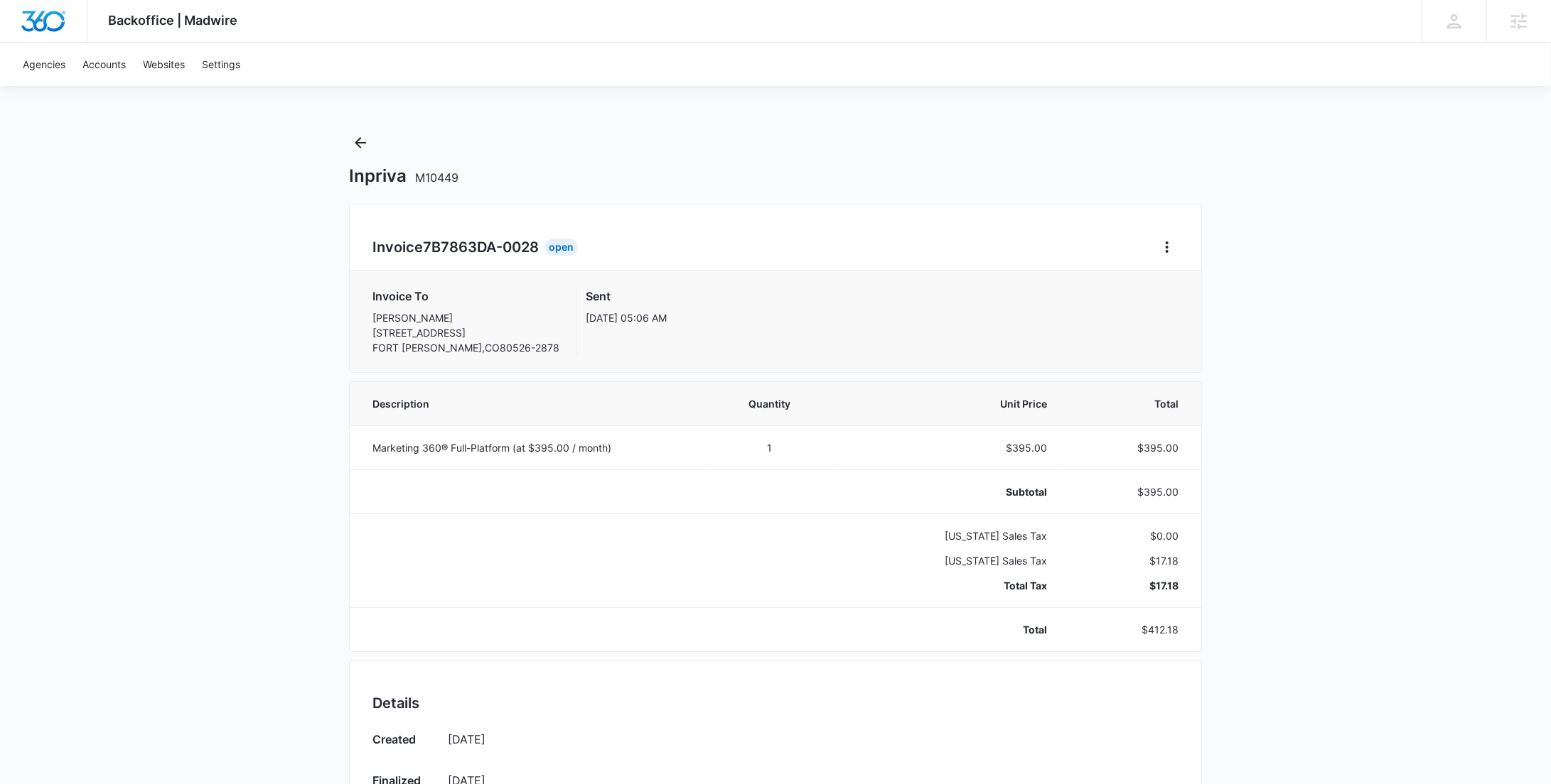
scroll to position [562, 0]
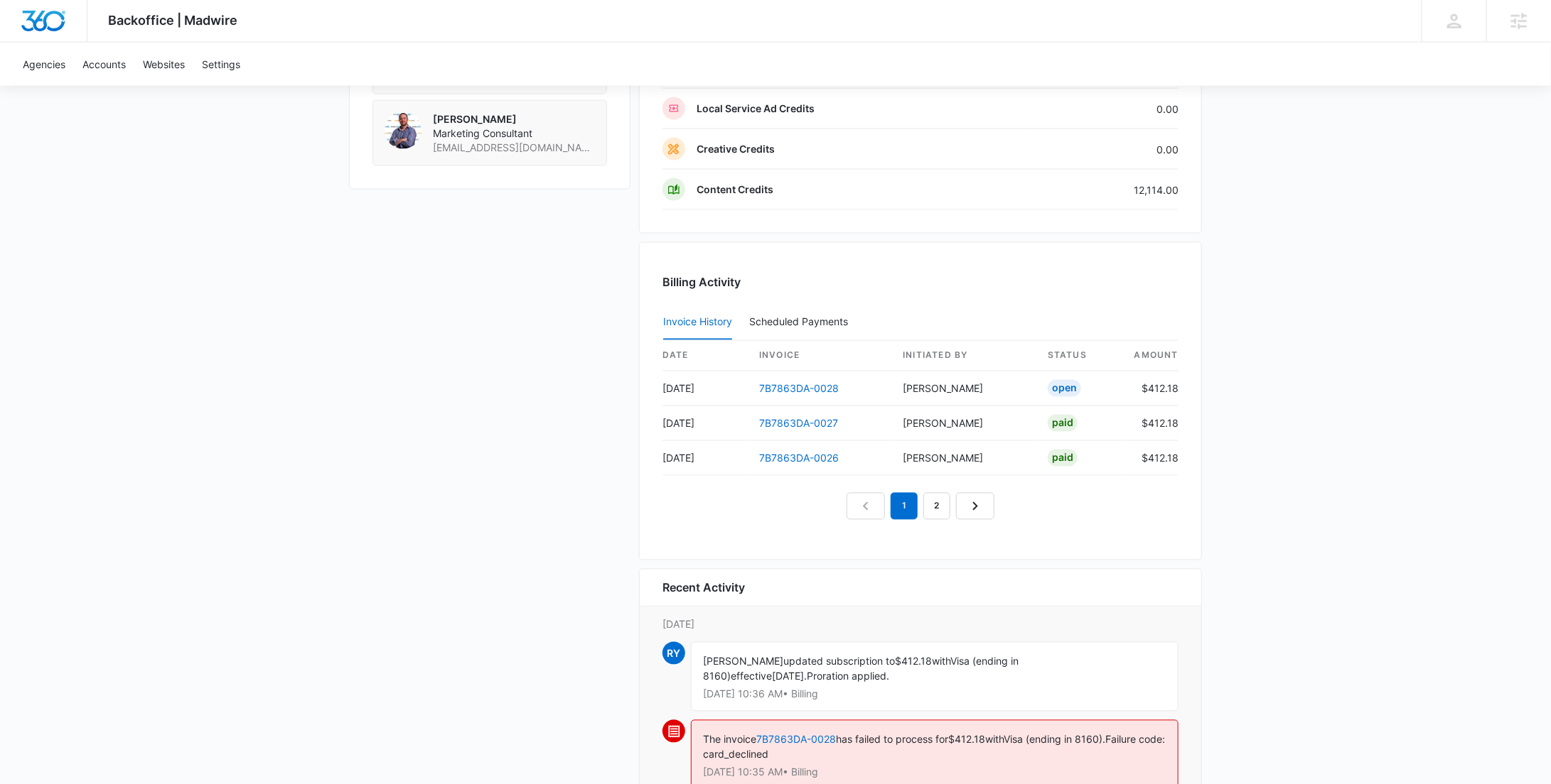
scroll to position [1379, 0]
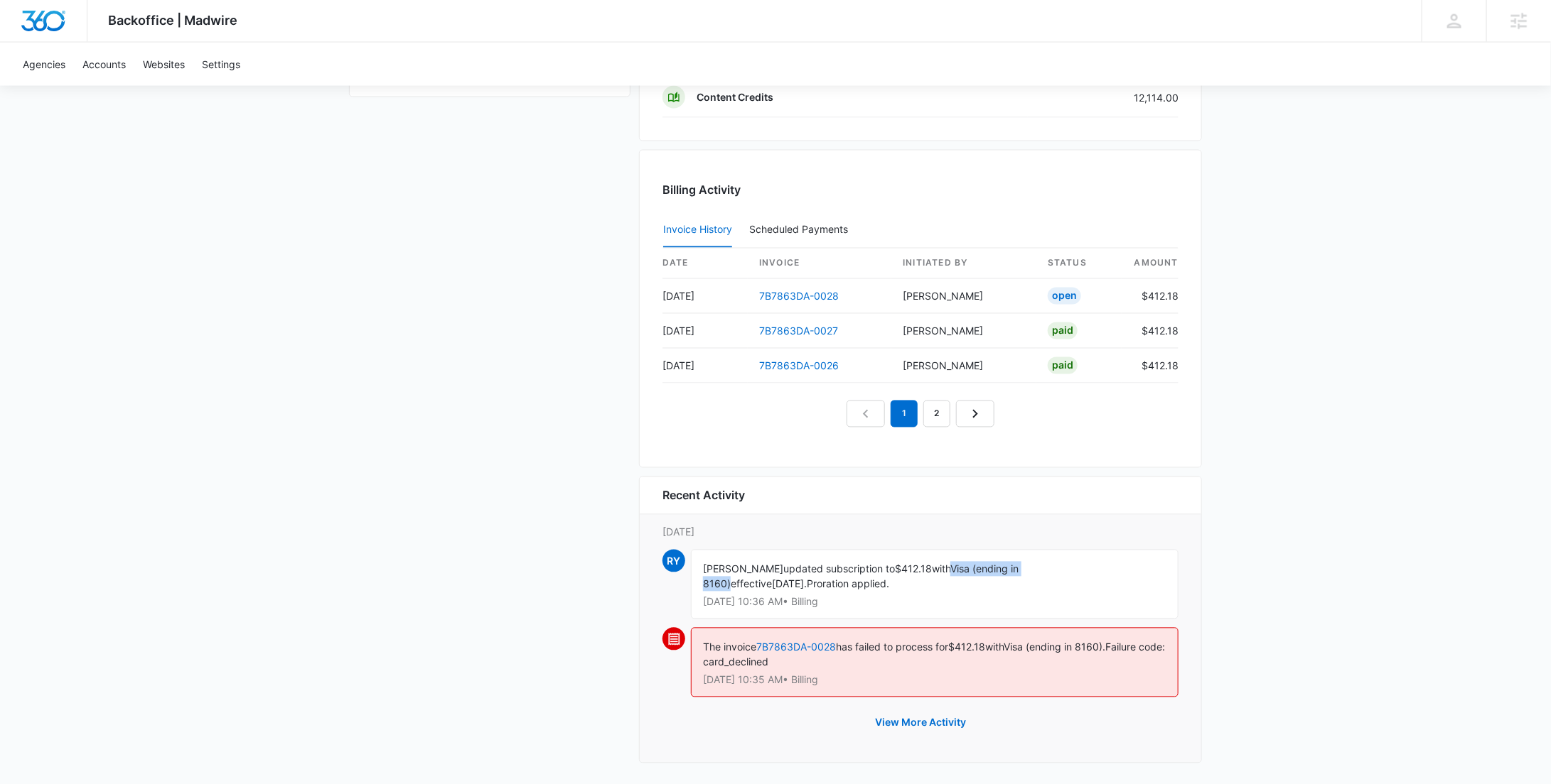
drag, startPoint x: 1053, startPoint y: 562, endPoint x: 954, endPoint y: 564, distance: 99.0
click at [954, 564] on span "Visa (ending in 8160)" at bounding box center [860, 576] width 316 height 27
copy span "Visa (ending in 8160)"
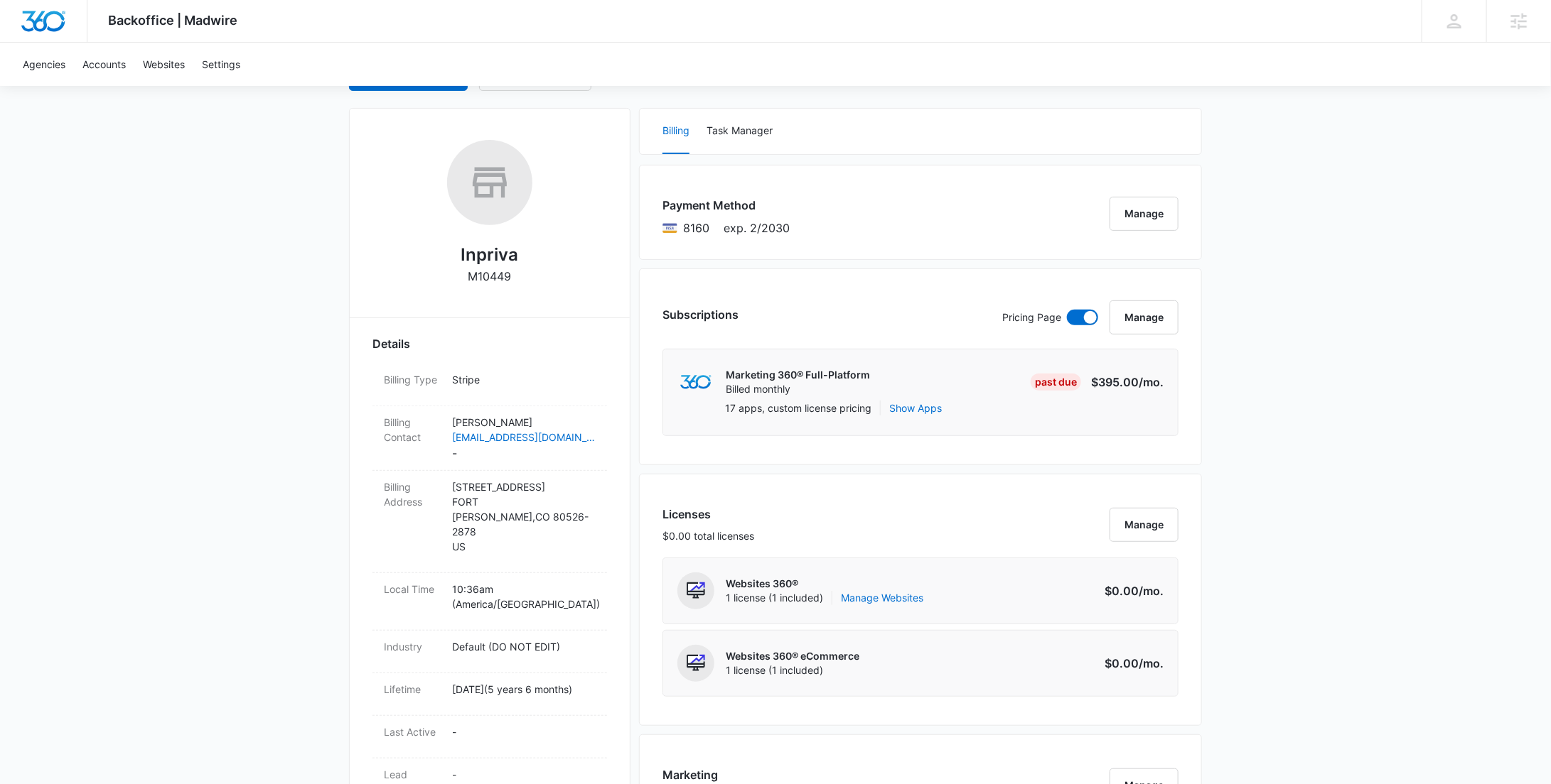
scroll to position [0, 0]
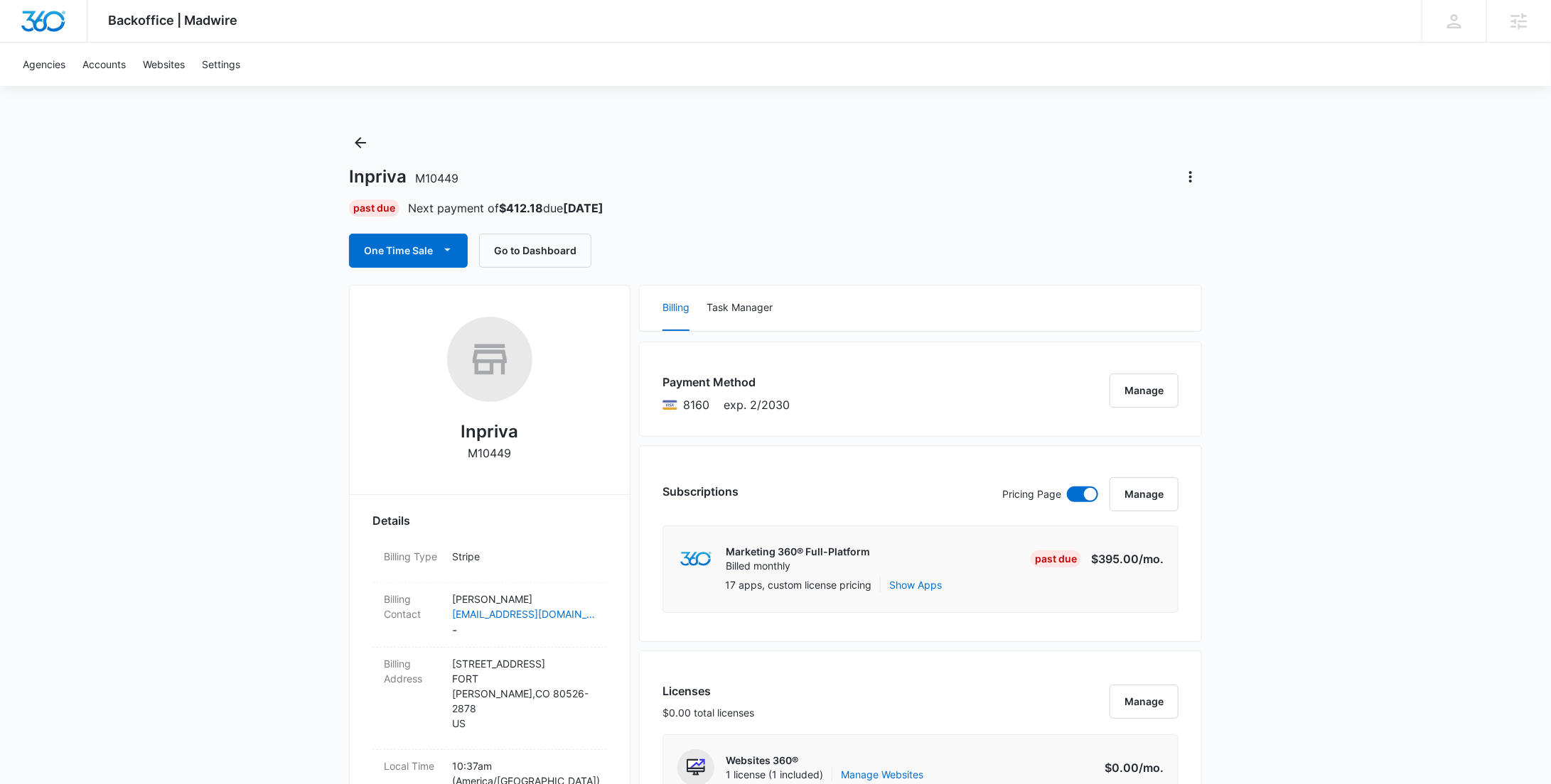
click at [361, 145] on icon "Back" at bounding box center [360, 143] width 17 height 17
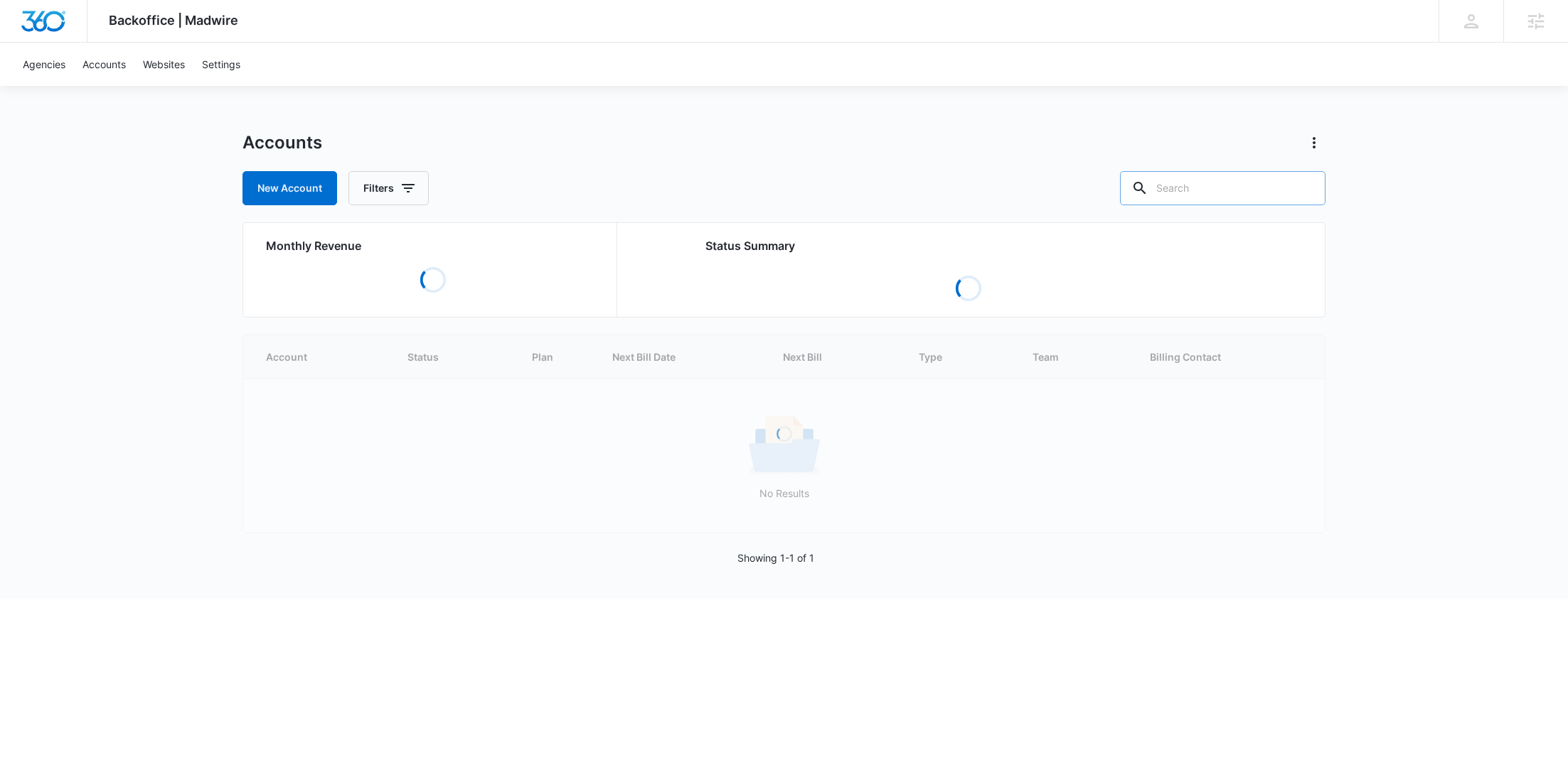
click at [1270, 186] on input "text" at bounding box center [1222, 188] width 205 height 34
paste input "M336054"
type input "M336054"
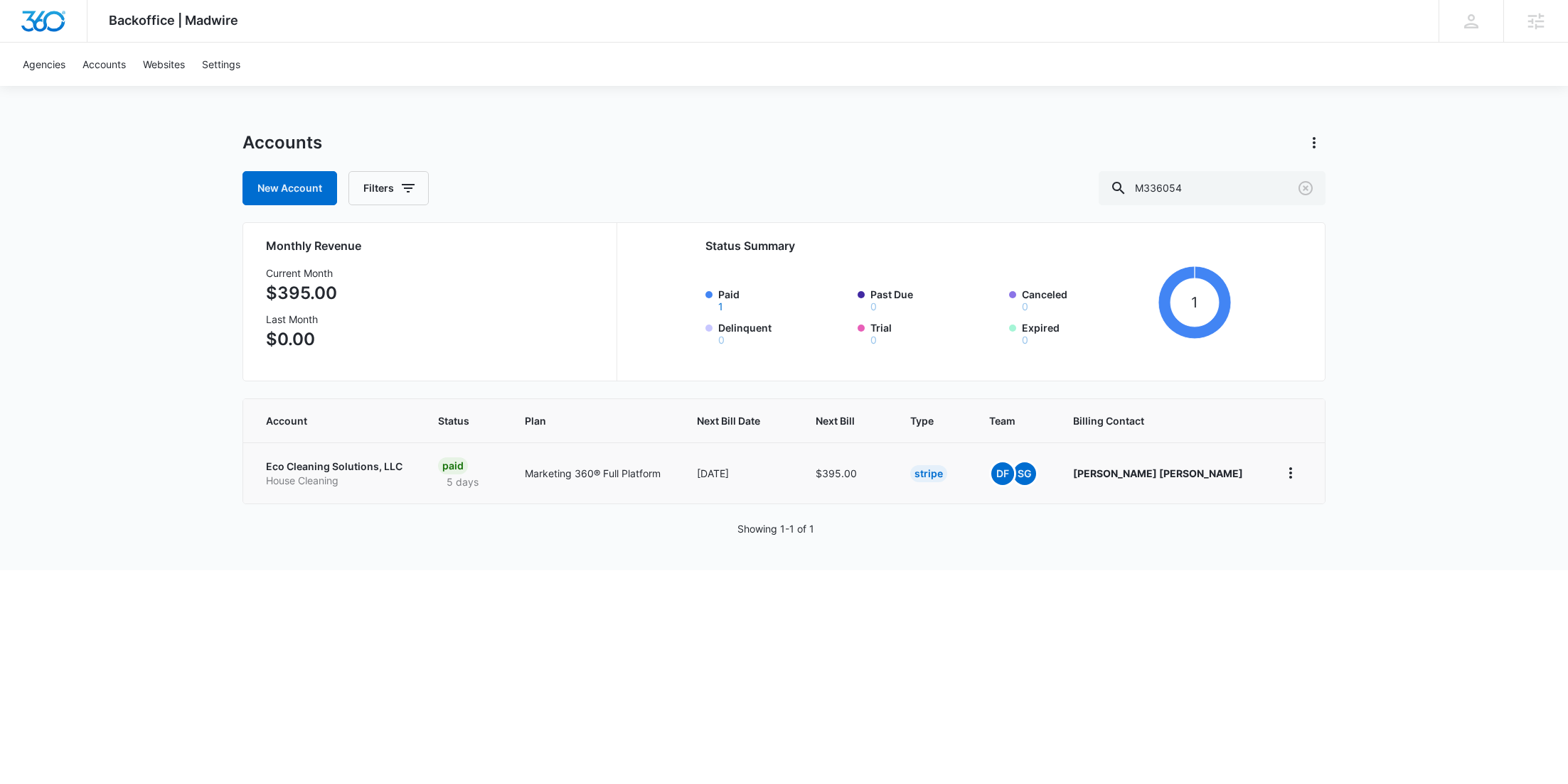
click at [343, 469] on p "Eco Cleaning Solutions, LLC" at bounding box center [334, 466] width 138 height 14
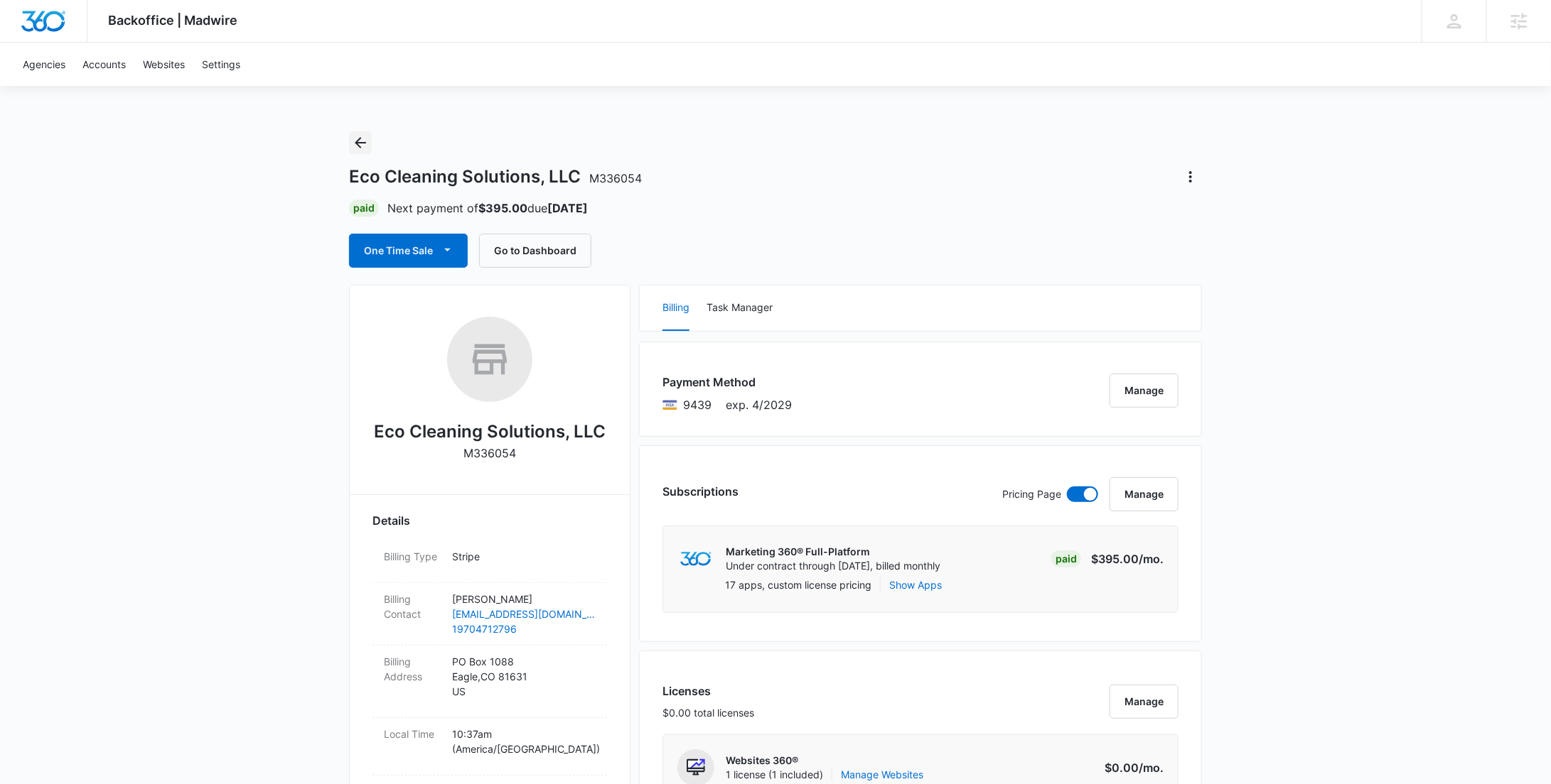
click at [352, 144] on icon "Back" at bounding box center [360, 143] width 17 height 17
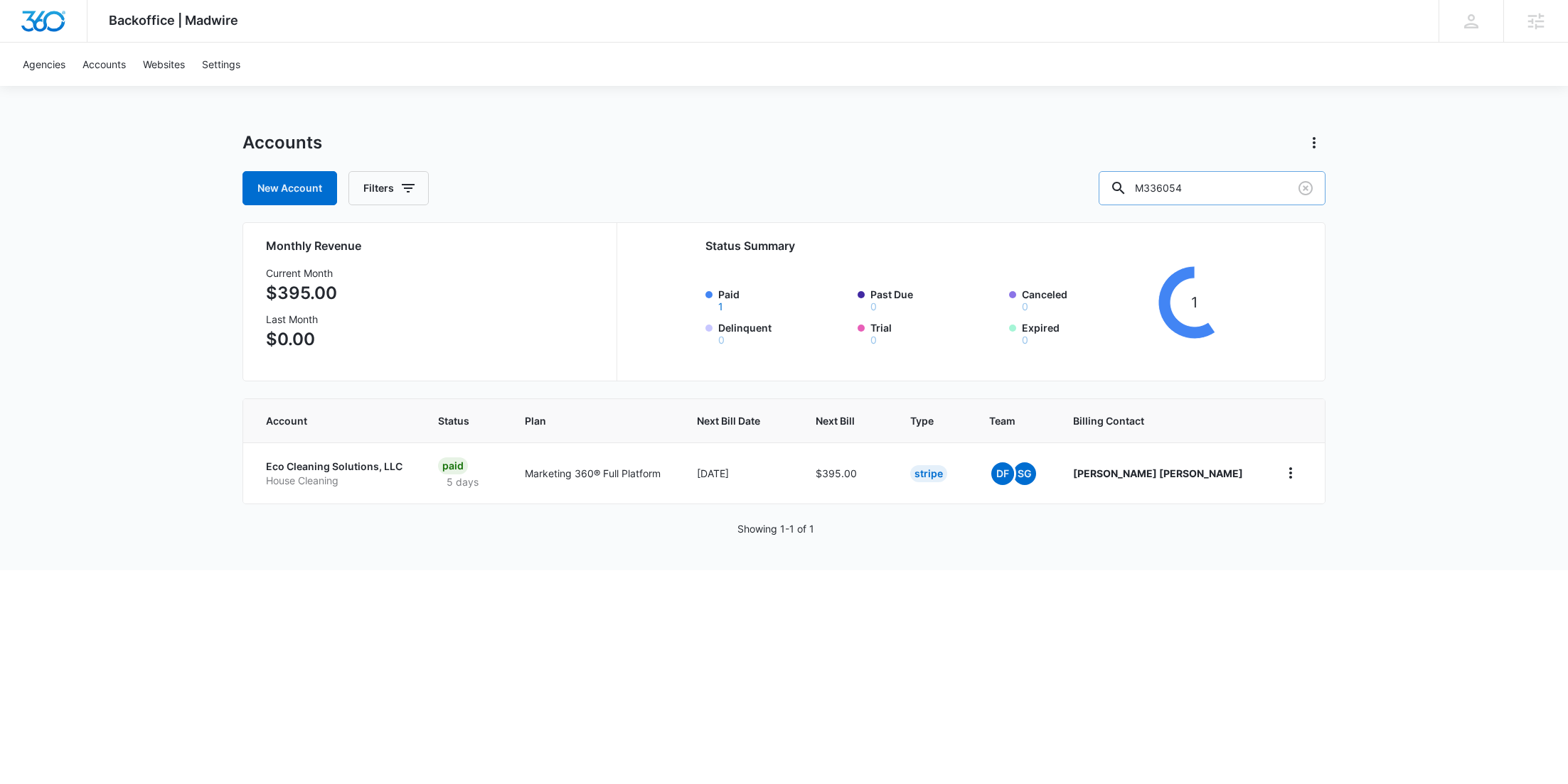
drag, startPoint x: 1257, startPoint y: 190, endPoint x: 1143, endPoint y: 191, distance: 114.0
click at [1143, 192] on input "M336054" at bounding box center [1212, 188] width 227 height 34
paste input "12466"
type input "M12466"
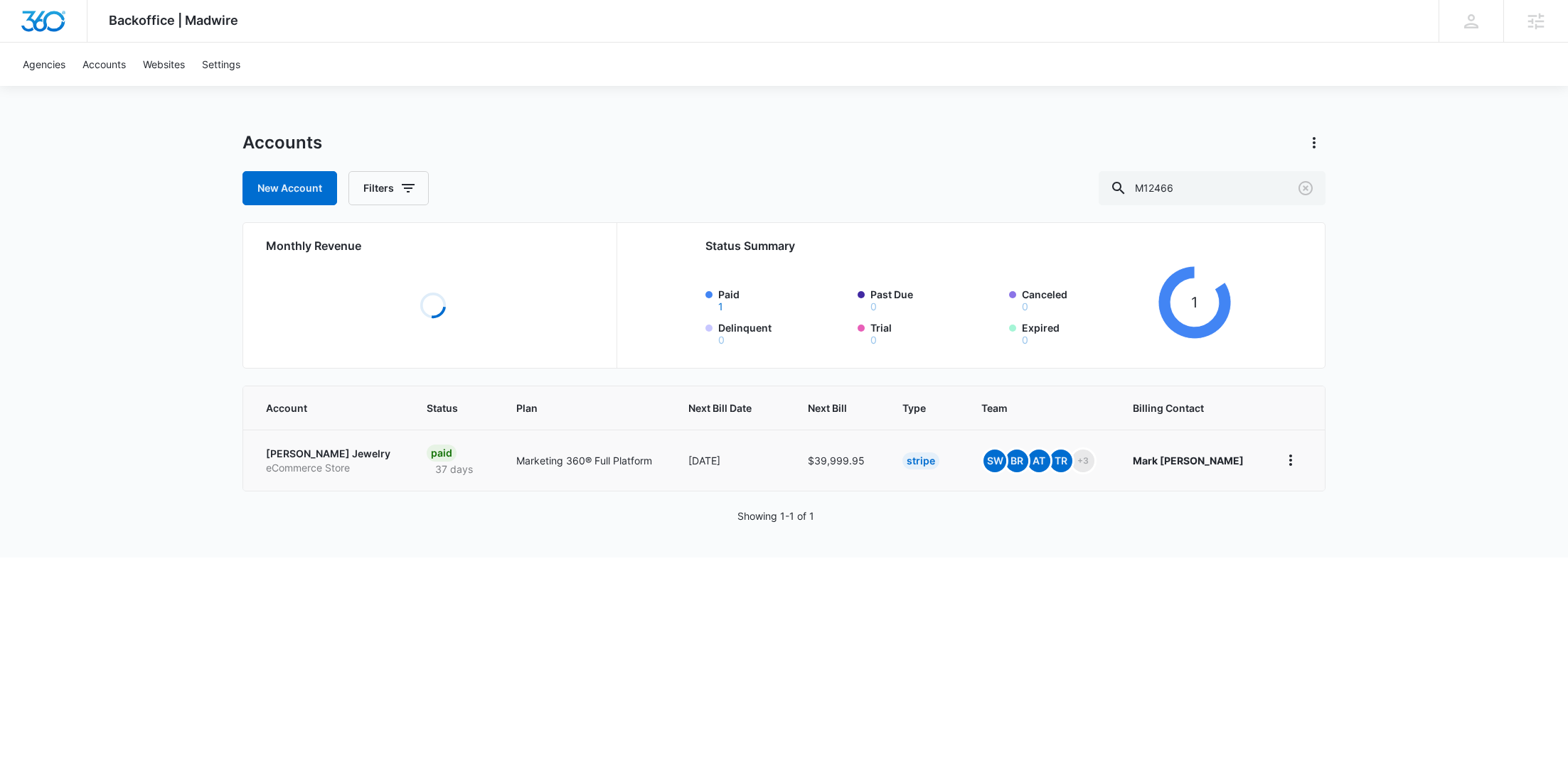
click at [335, 464] on p "eCommerce Store" at bounding box center [329, 468] width 126 height 14
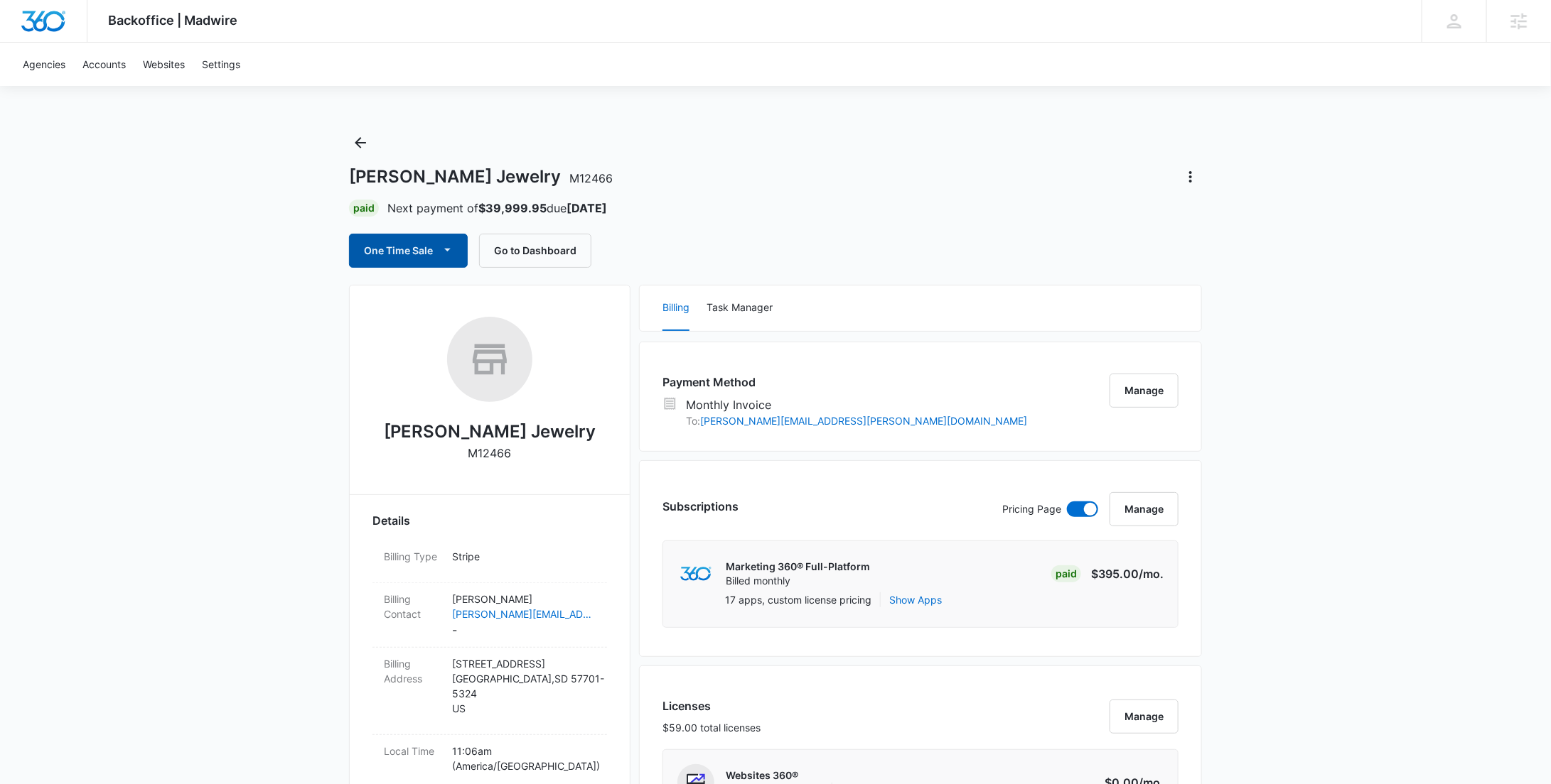
click at [433, 246] on button "One Time Sale" at bounding box center [408, 251] width 119 height 34
click at [437, 297] on div "Run One-Time Payment" at bounding box center [448, 299] width 164 height 15
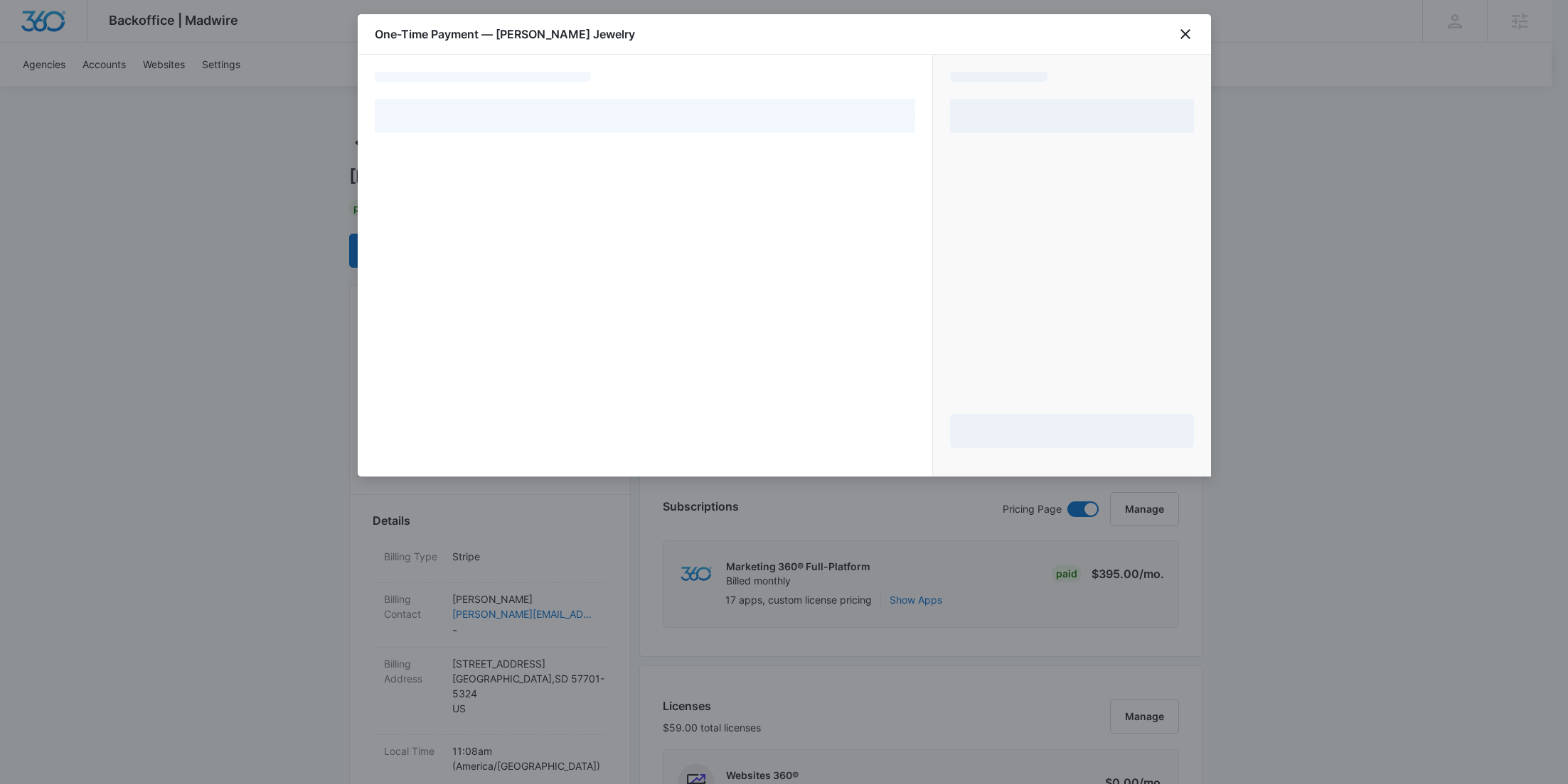
select select "MANUAL_INVOICE"
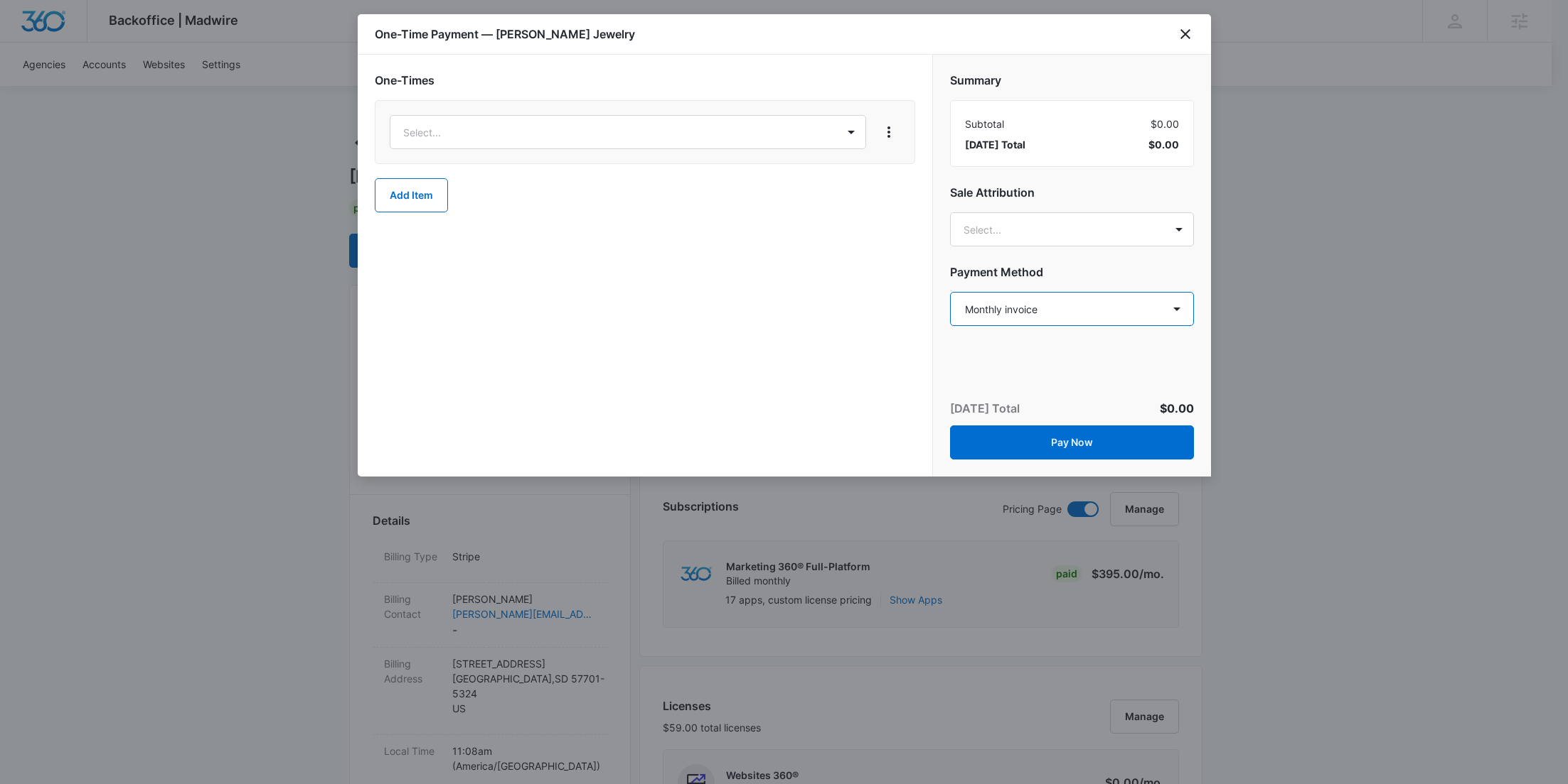
click at [1089, 313] on select "Select a payment method Visa ending in 7307 Visa ending in 1553 Visa ending in …" at bounding box center [1071, 309] width 244 height 34
click at [1184, 32] on icon "close" at bounding box center [1185, 33] width 10 height 10
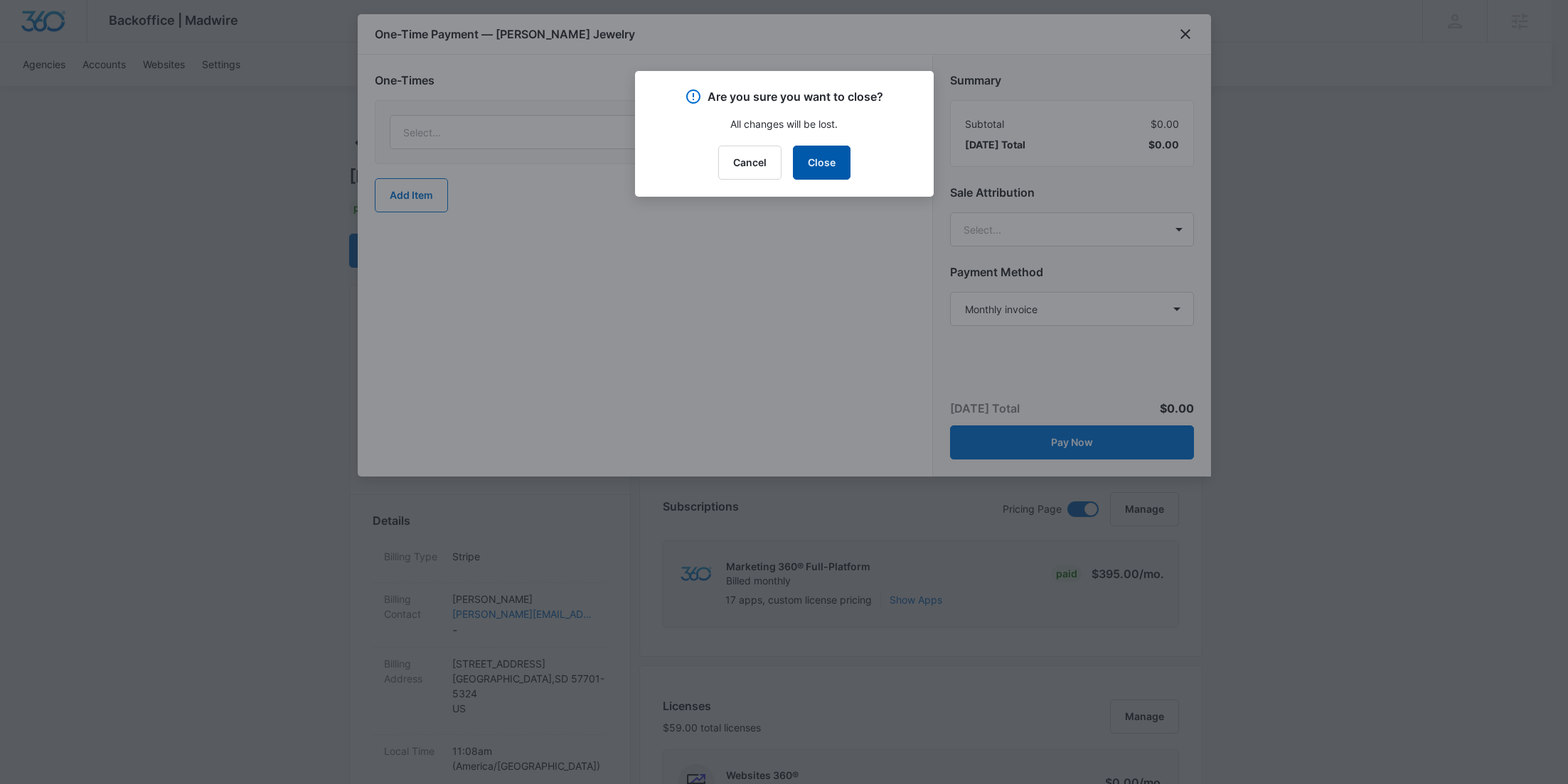
click at [838, 156] on button "Close" at bounding box center [822, 162] width 58 height 34
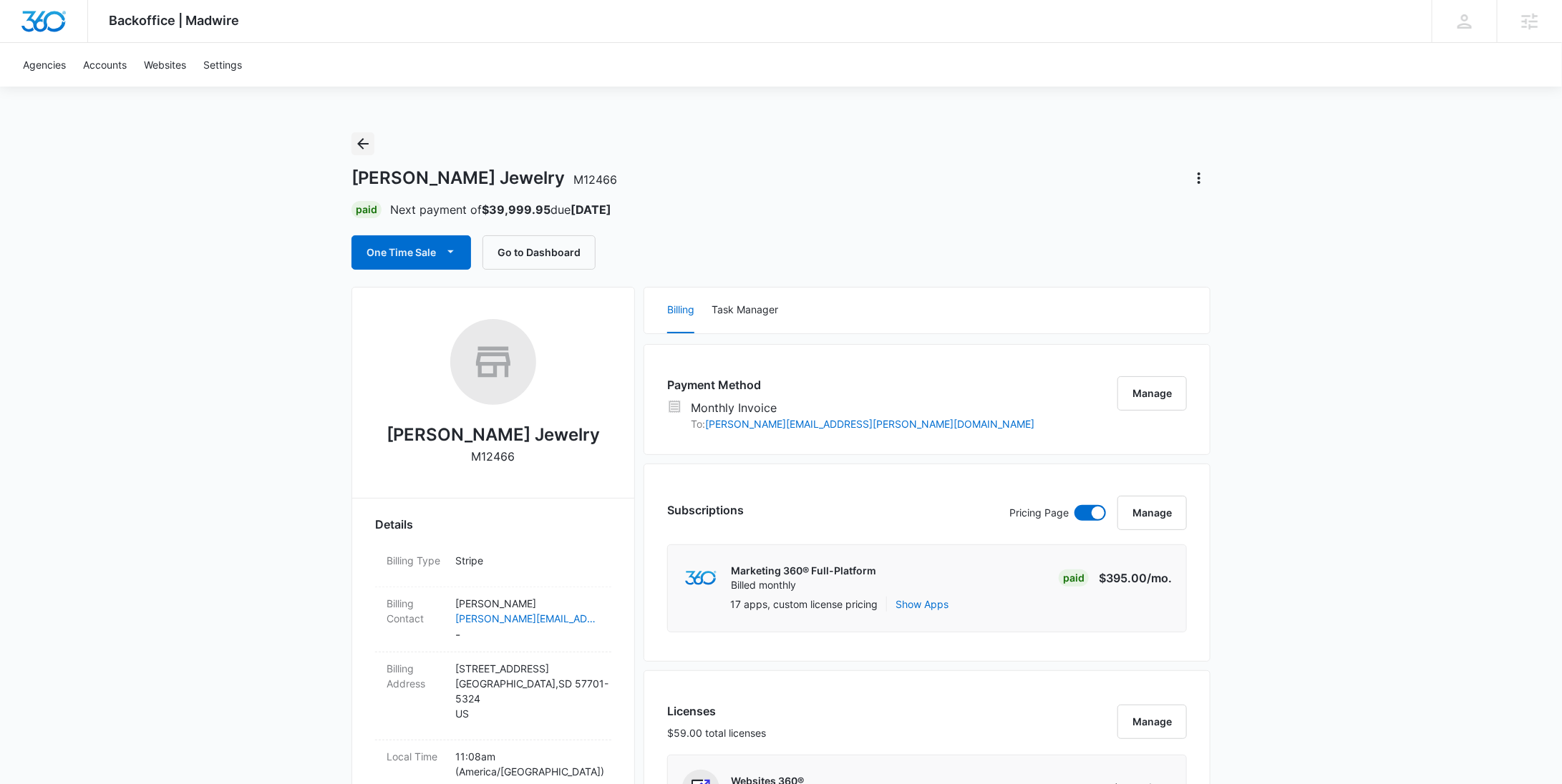
click at [367, 139] on icon "Back" at bounding box center [363, 144] width 17 height 17
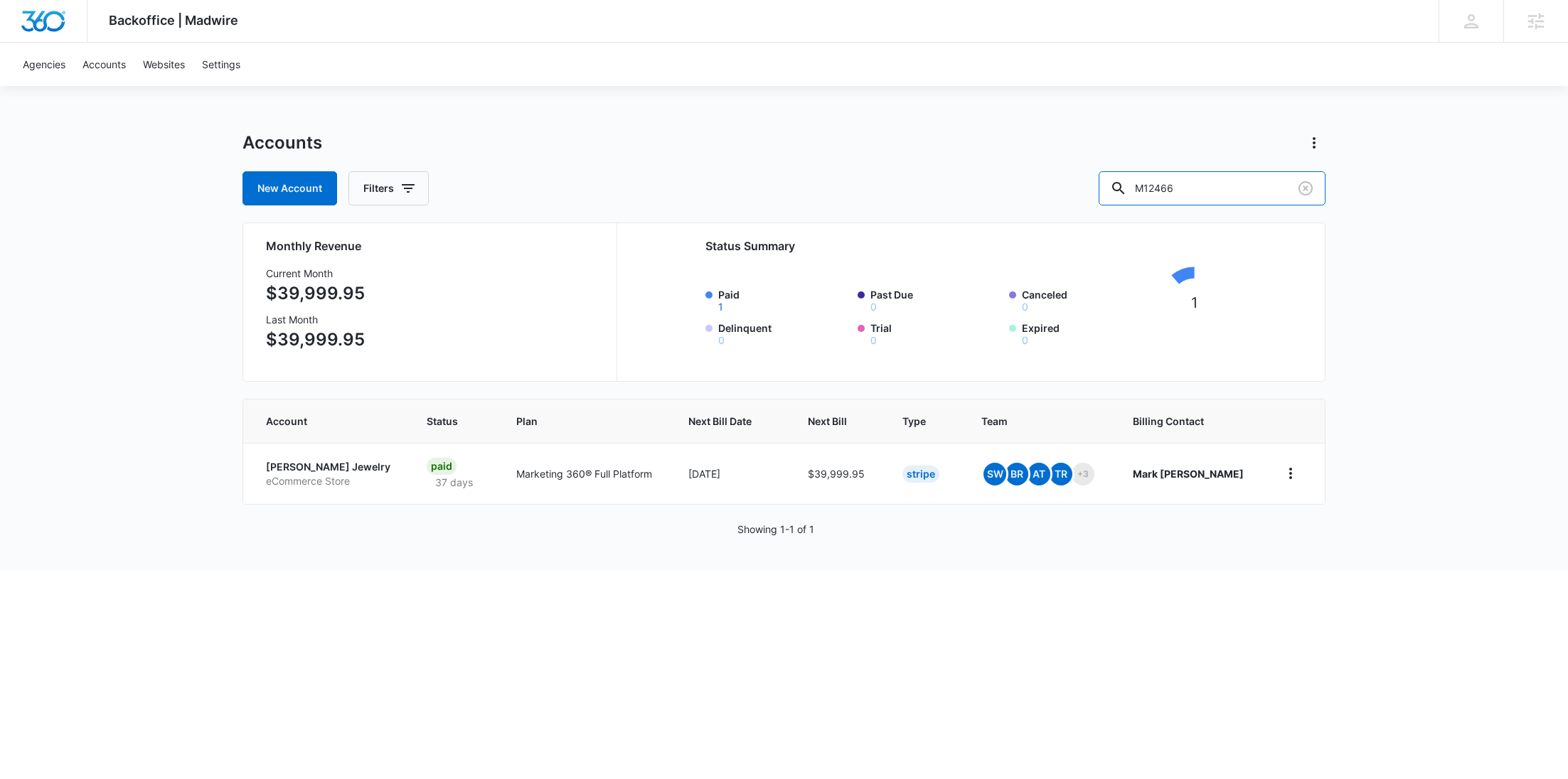
drag, startPoint x: 1224, startPoint y: 181, endPoint x: 1136, endPoint y: 188, distance: 88.3
click at [1138, 189] on div "New Account Filters M12466" at bounding box center [784, 188] width 1082 height 34
paste input "336383"
type input "M336383"
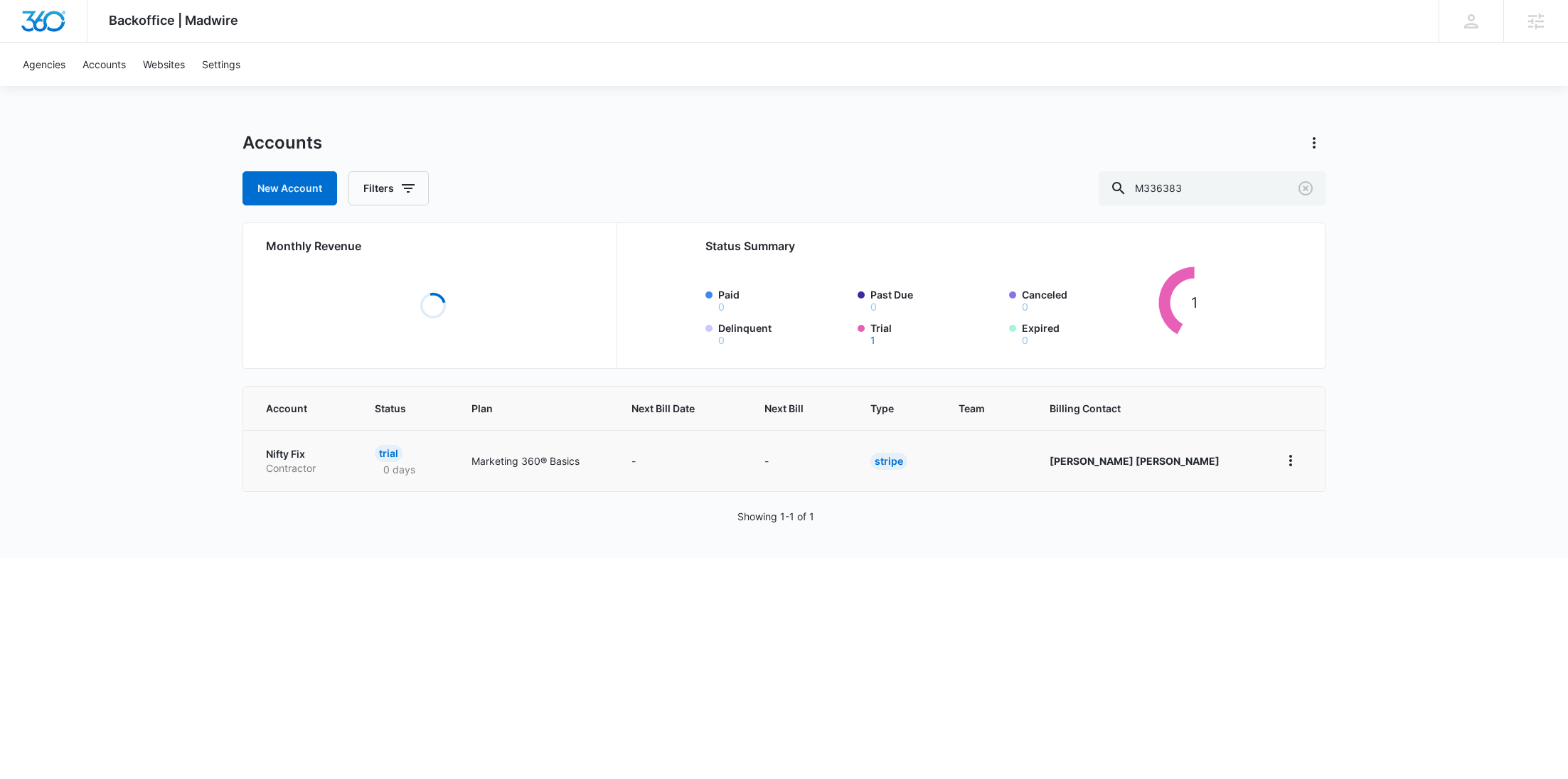
click at [317, 468] on p "Contractor" at bounding box center [303, 468] width 74 height 14
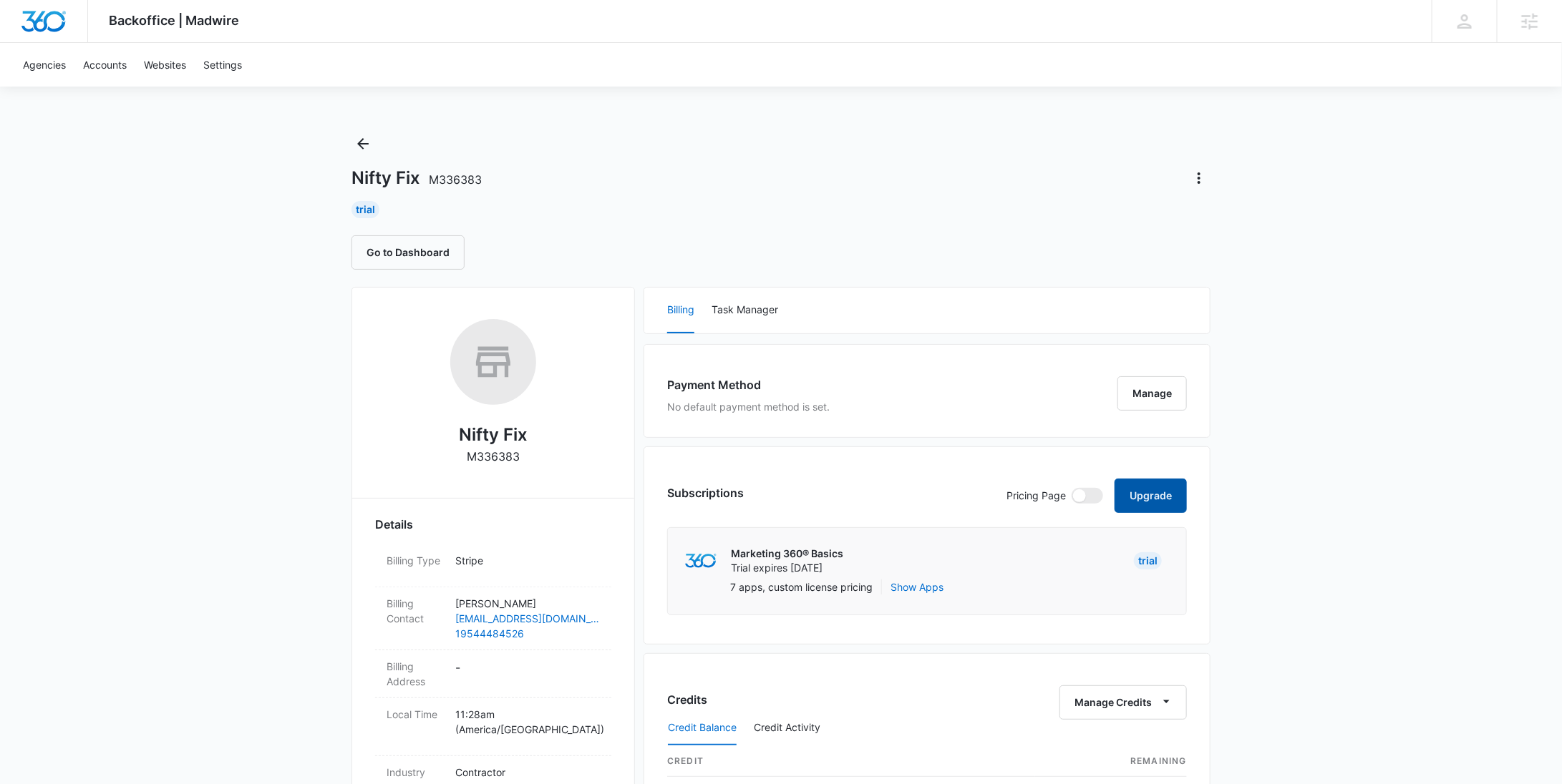
click at [1175, 482] on button "Upgrade" at bounding box center [1150, 495] width 72 height 35
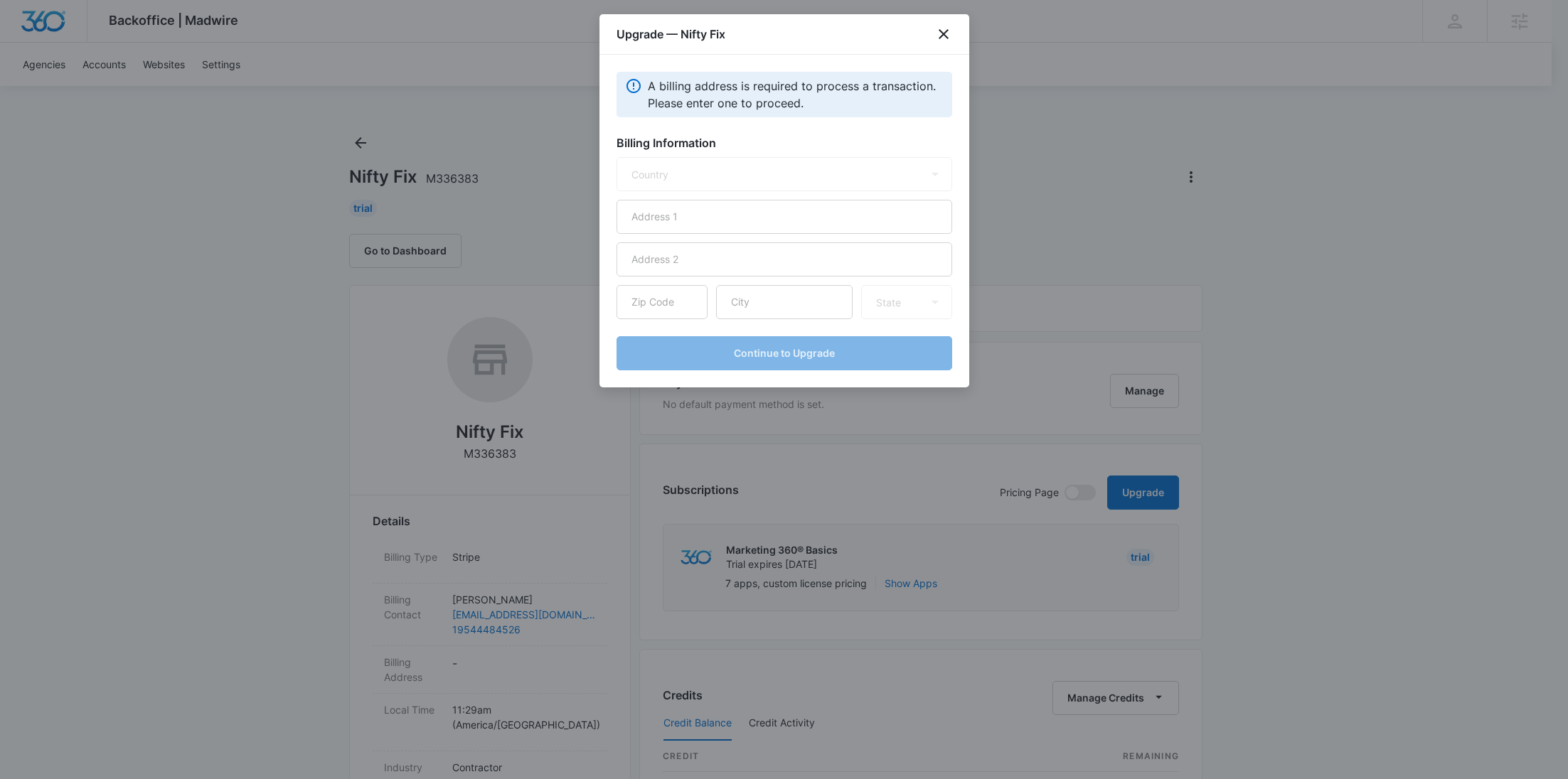
select select "US"
click at [732, 222] on input "text" at bounding box center [784, 216] width 335 height 34
paste input "4420 nw 6th st"
type input "4420 nw 6th st"
click at [796, 311] on input "text" at bounding box center [784, 302] width 136 height 34
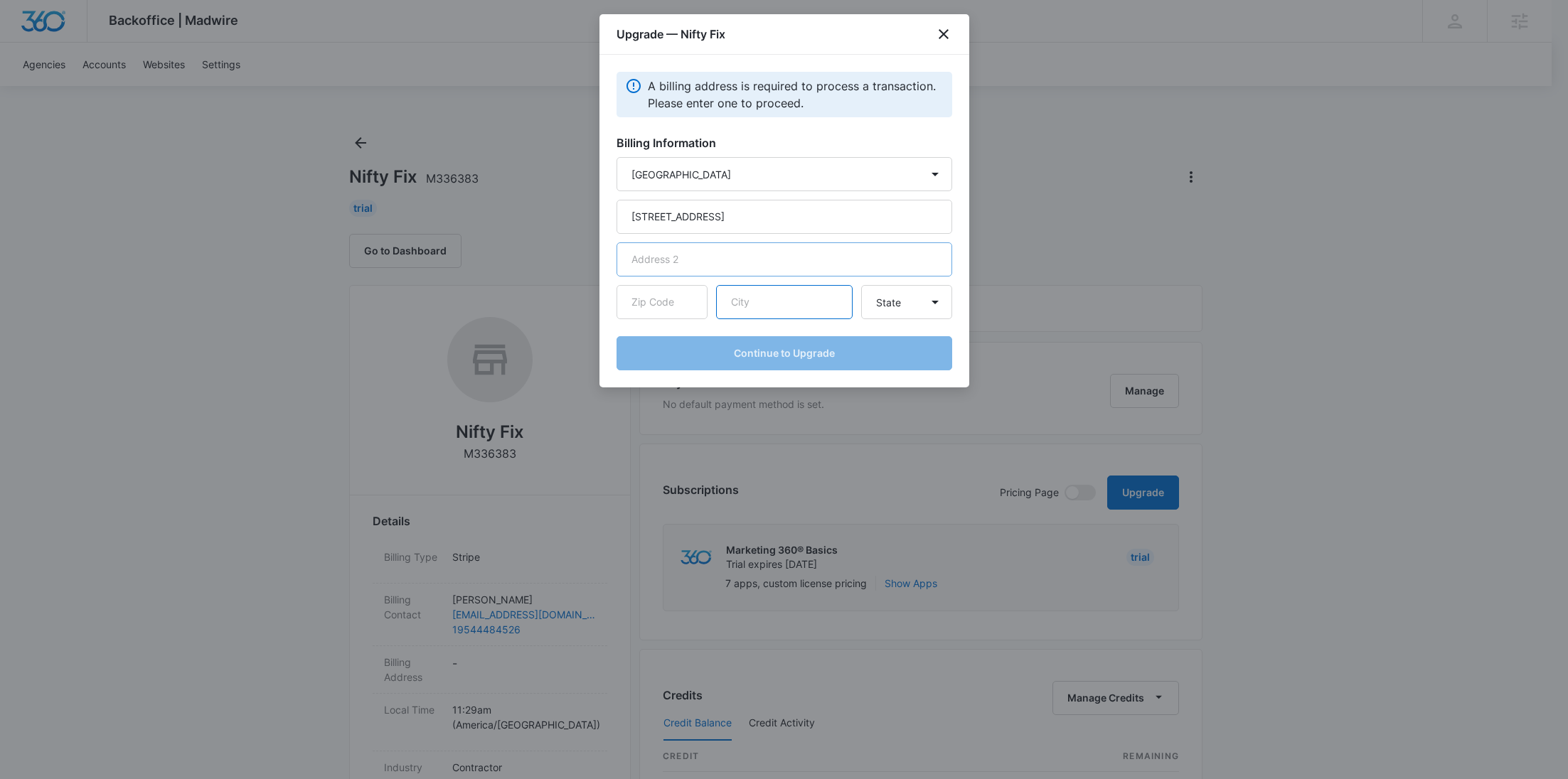
paste input "Plantation"
type input "Plantation"
click at [685, 311] on input "text" at bounding box center [662, 302] width 91 height 34
paste input "33317"
type input "33317"
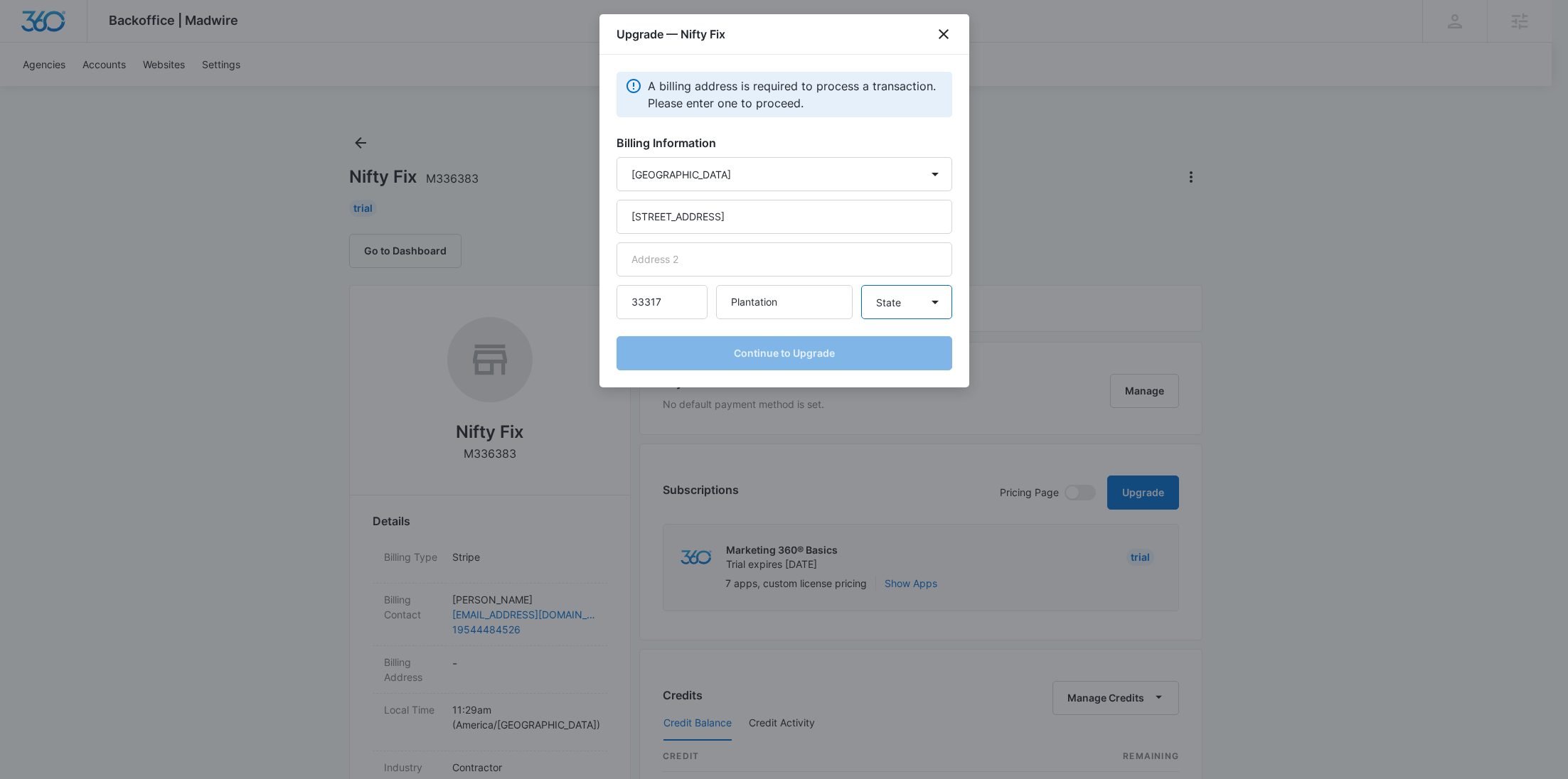
click at [873, 309] on select "State Alaska Alabama Arkansas American Samoa Arizona California Colorado Connec…" at bounding box center [906, 302] width 91 height 34
select select "FL"
click at [861, 285] on select "State Alaska Alabama Arkansas American Samoa Arizona California Colorado Connec…" at bounding box center [906, 302] width 91 height 34
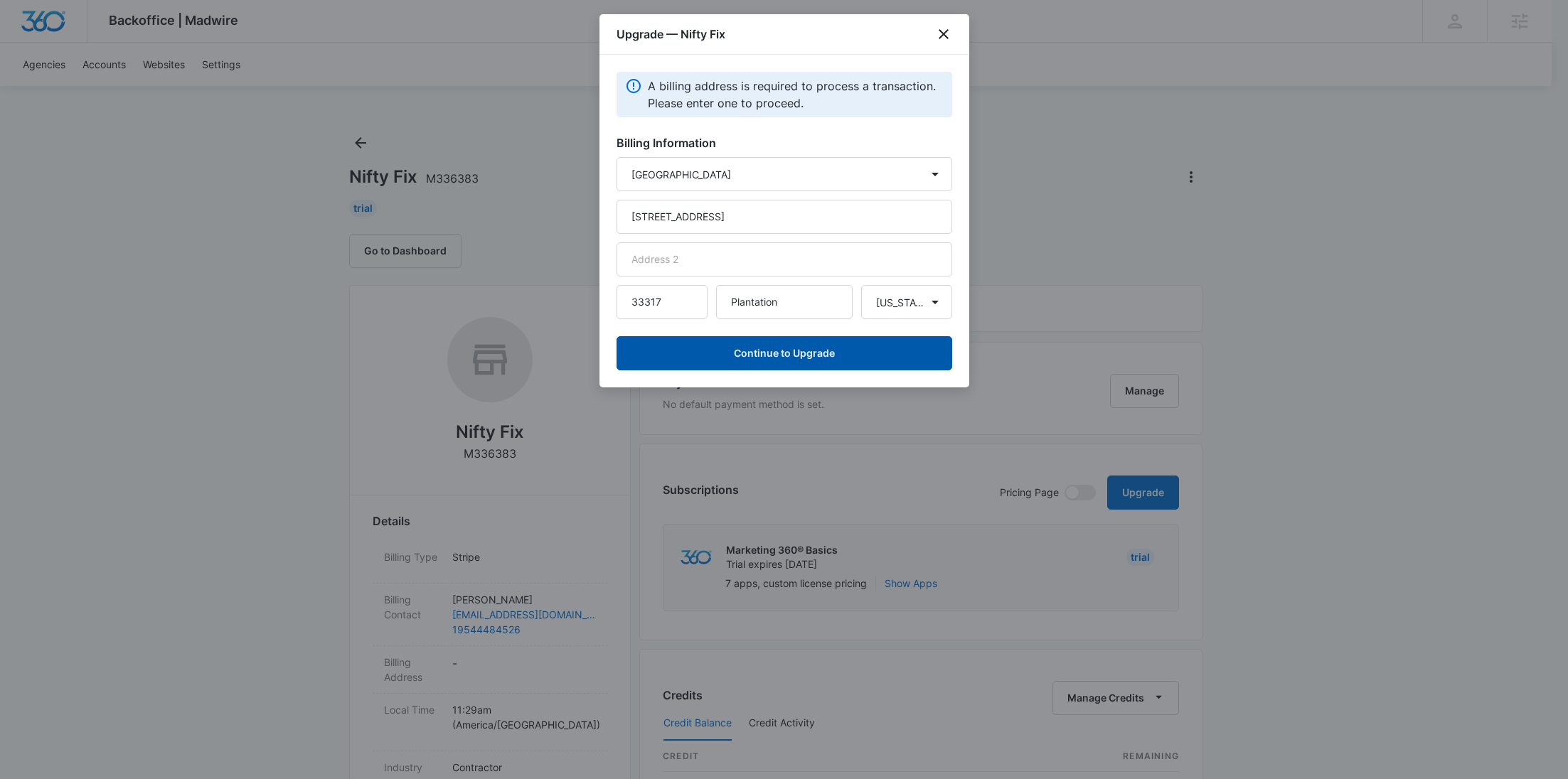
click at [772, 357] on button "Continue to Upgrade" at bounding box center [784, 353] width 335 height 34
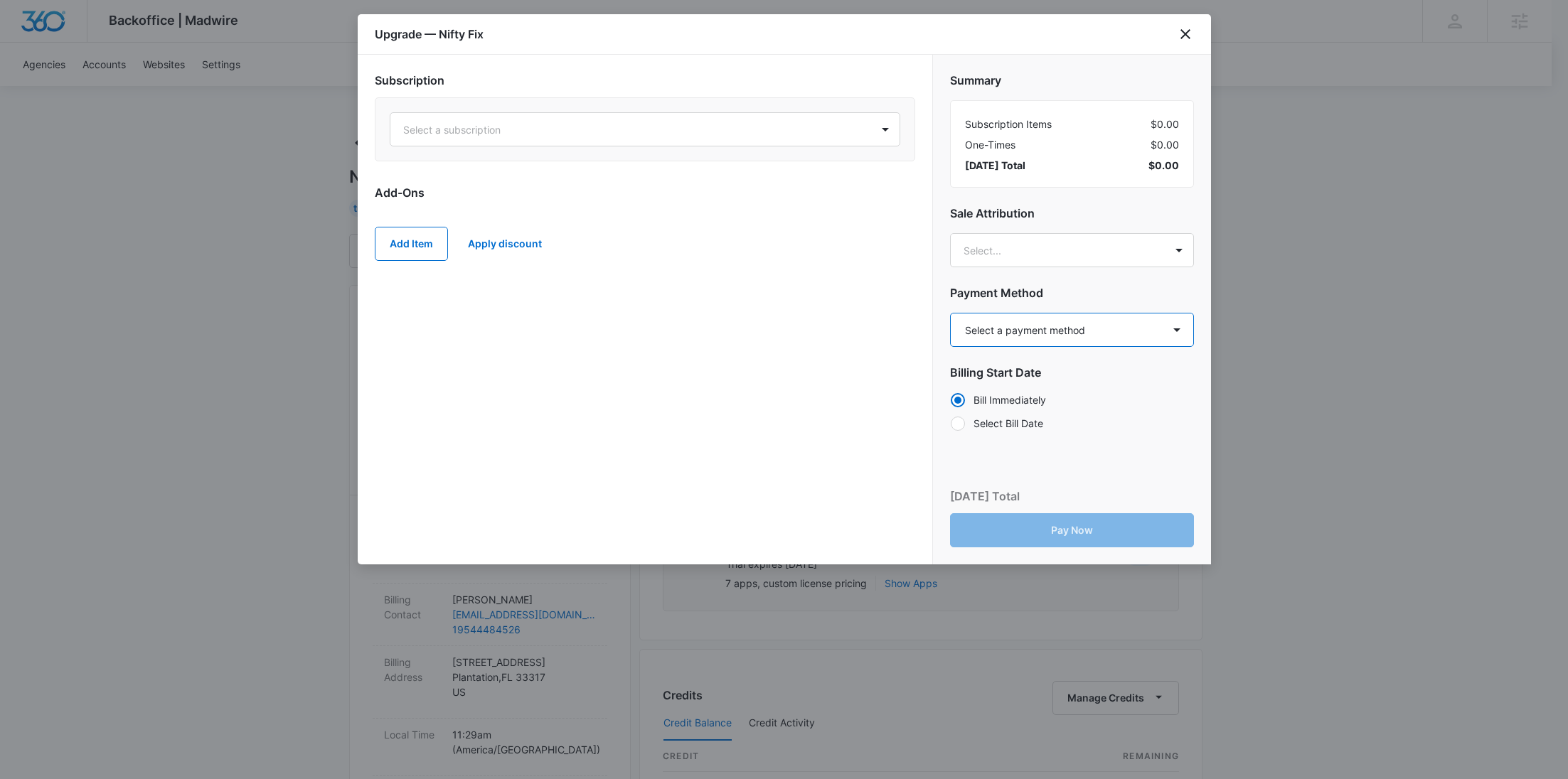
click at [1042, 335] on select "Select a payment method Visa ending in 6199 New payment method Monthly invoice" at bounding box center [1071, 330] width 244 height 34
select select "pm_1RviNzA4n8RTgNjUFruEAsA6"
click at [950, 313] on select "Select a payment method Visa ending in 6199 New payment method Monthly invoice" at bounding box center [1071, 330] width 244 height 34
click at [560, 129] on div at bounding box center [628, 129] width 449 height 18
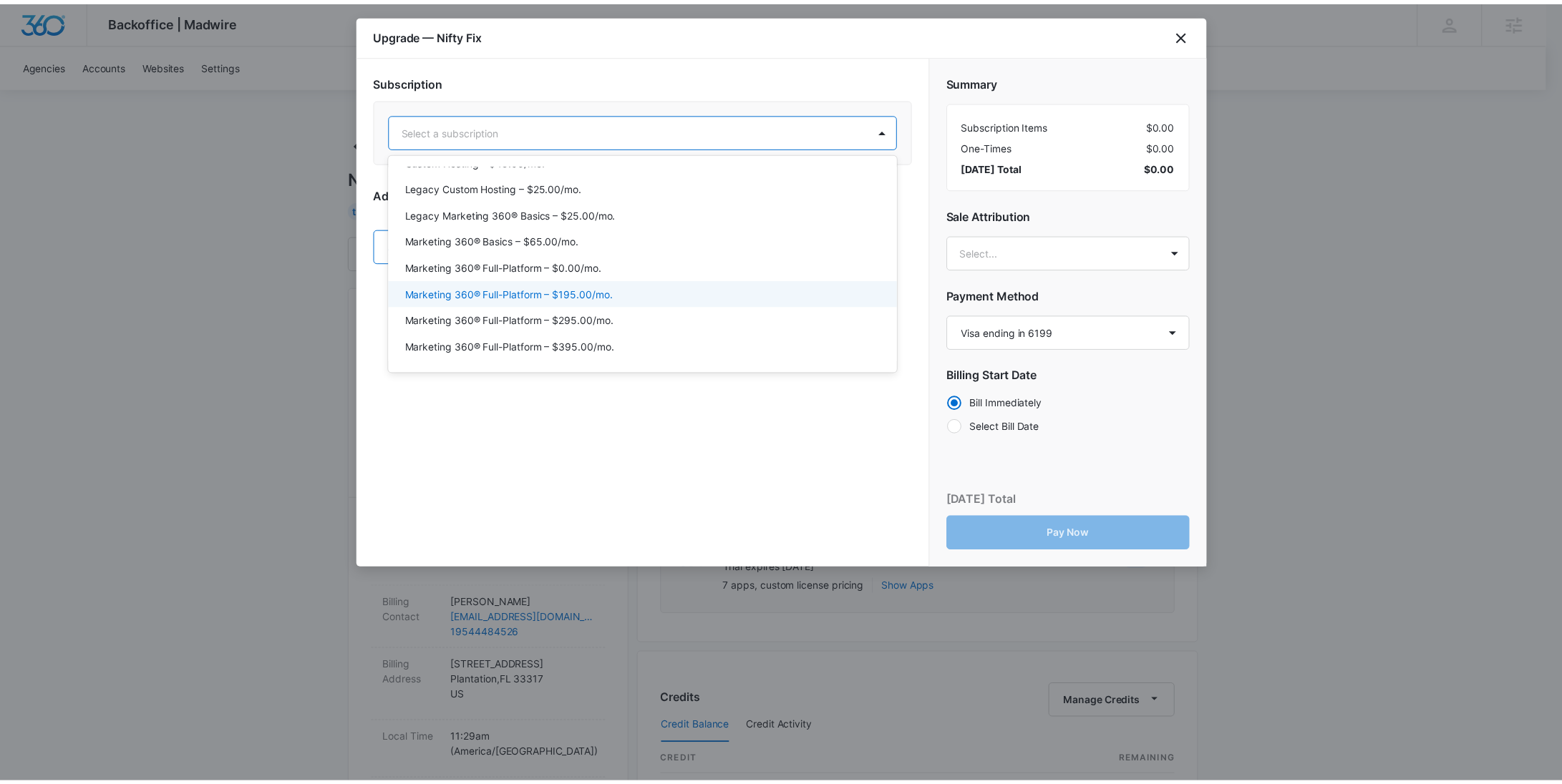
scroll to position [39, 0]
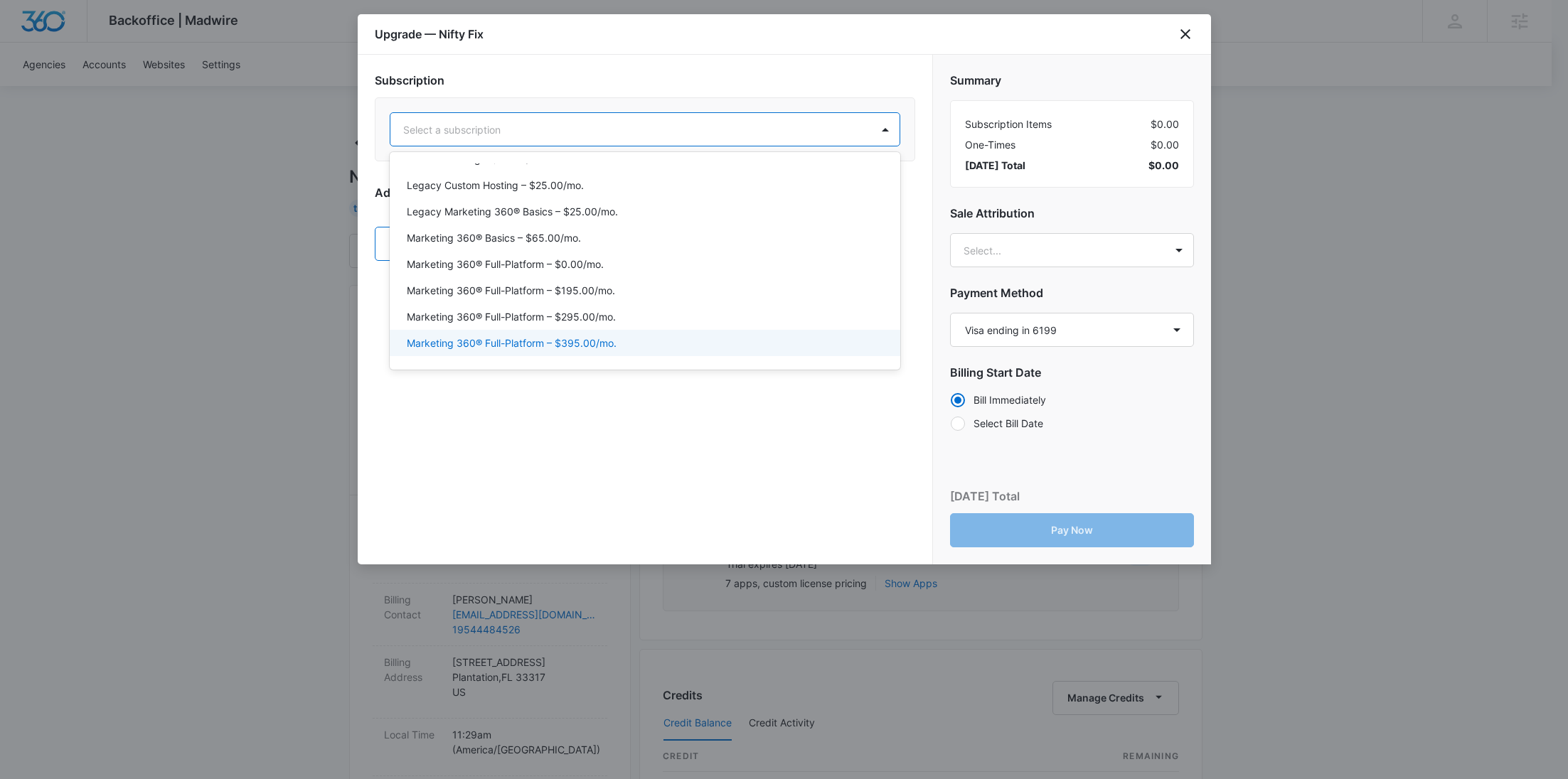
click at [597, 339] on p "Marketing 360® Full-Platform – $395.00/mo." at bounding box center [512, 343] width 210 height 15
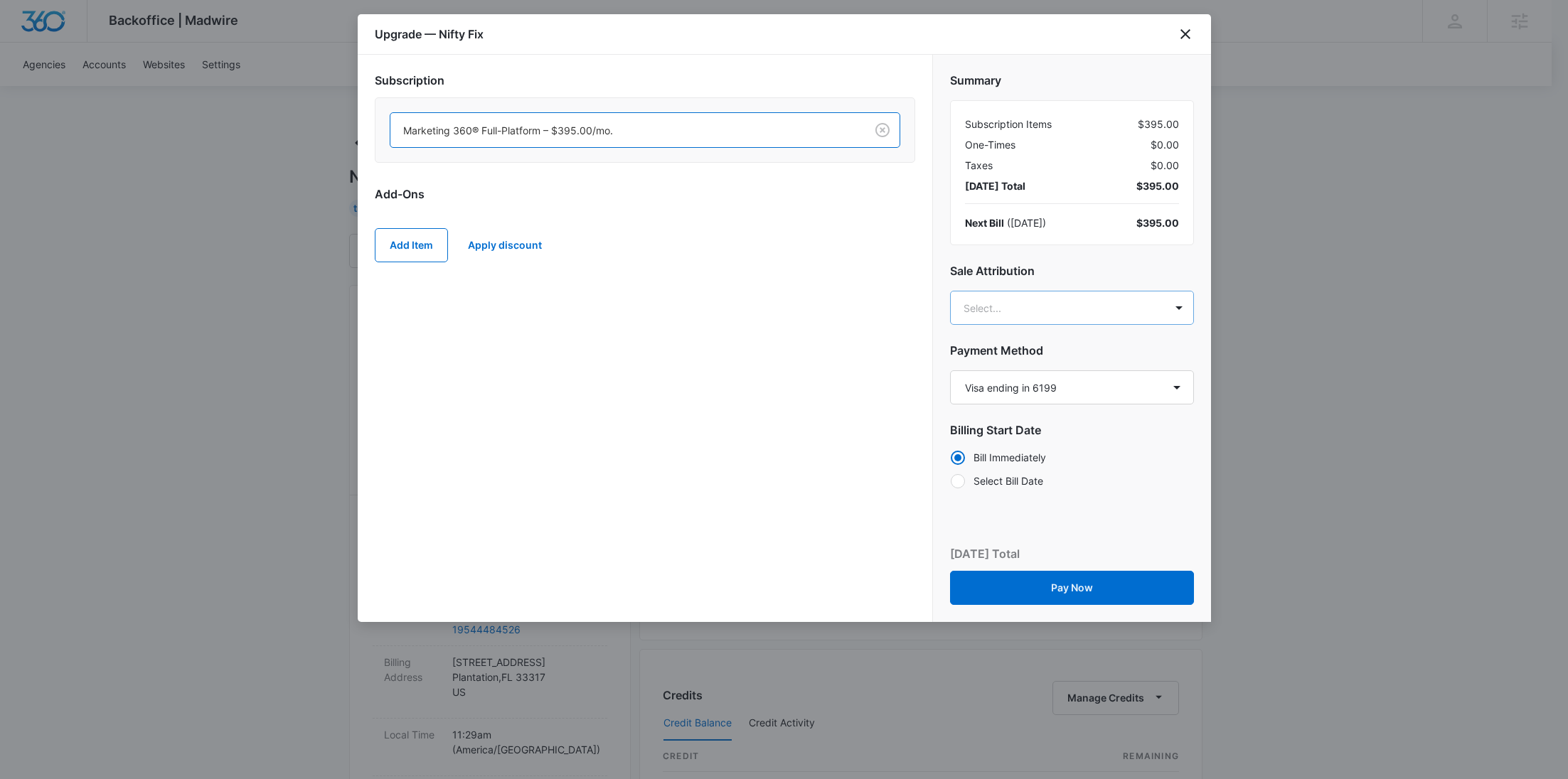
click at [1057, 307] on body "Backoffice | Madwire Apps Settings RY Rochelle Young rochelle.young@madwire.com…" at bounding box center [784, 727] width 1568 height 1454
paste input "Allen"
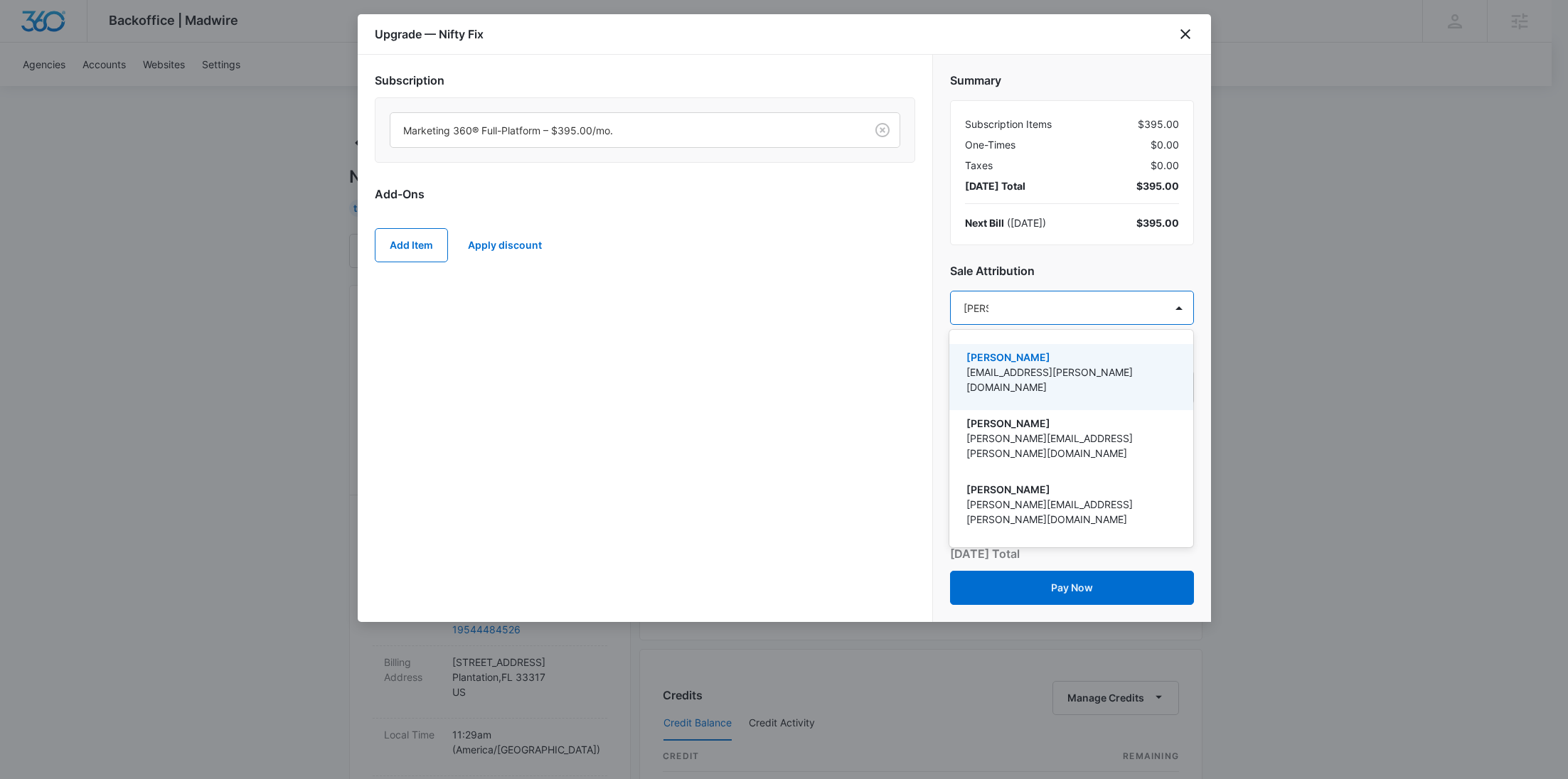
type input "Allen"
click at [1052, 356] on p "Ashleigh Allen" at bounding box center [1069, 357] width 207 height 15
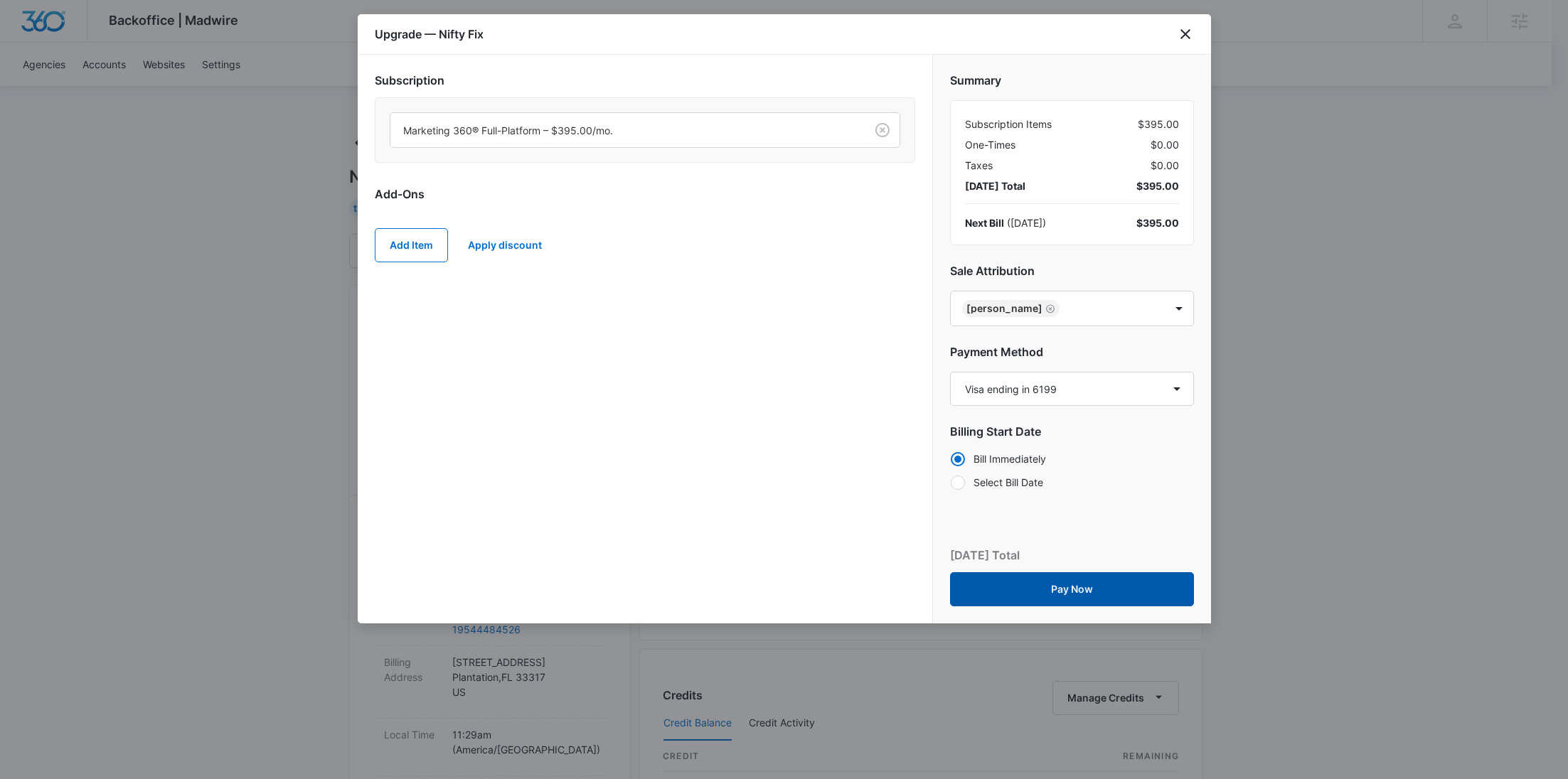
click at [1079, 581] on button "Pay Now" at bounding box center [1071, 589] width 244 height 34
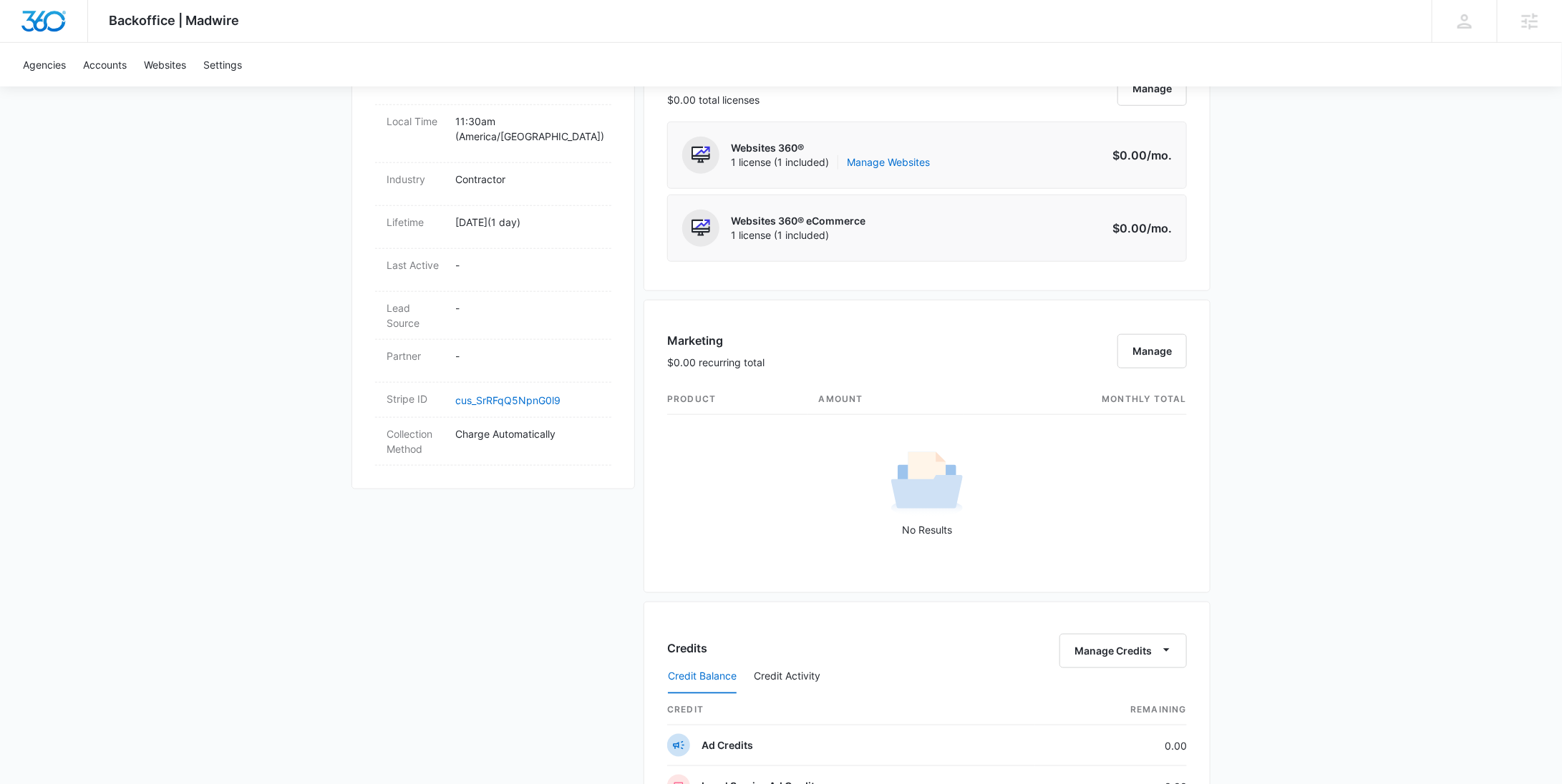
scroll to position [629, 0]
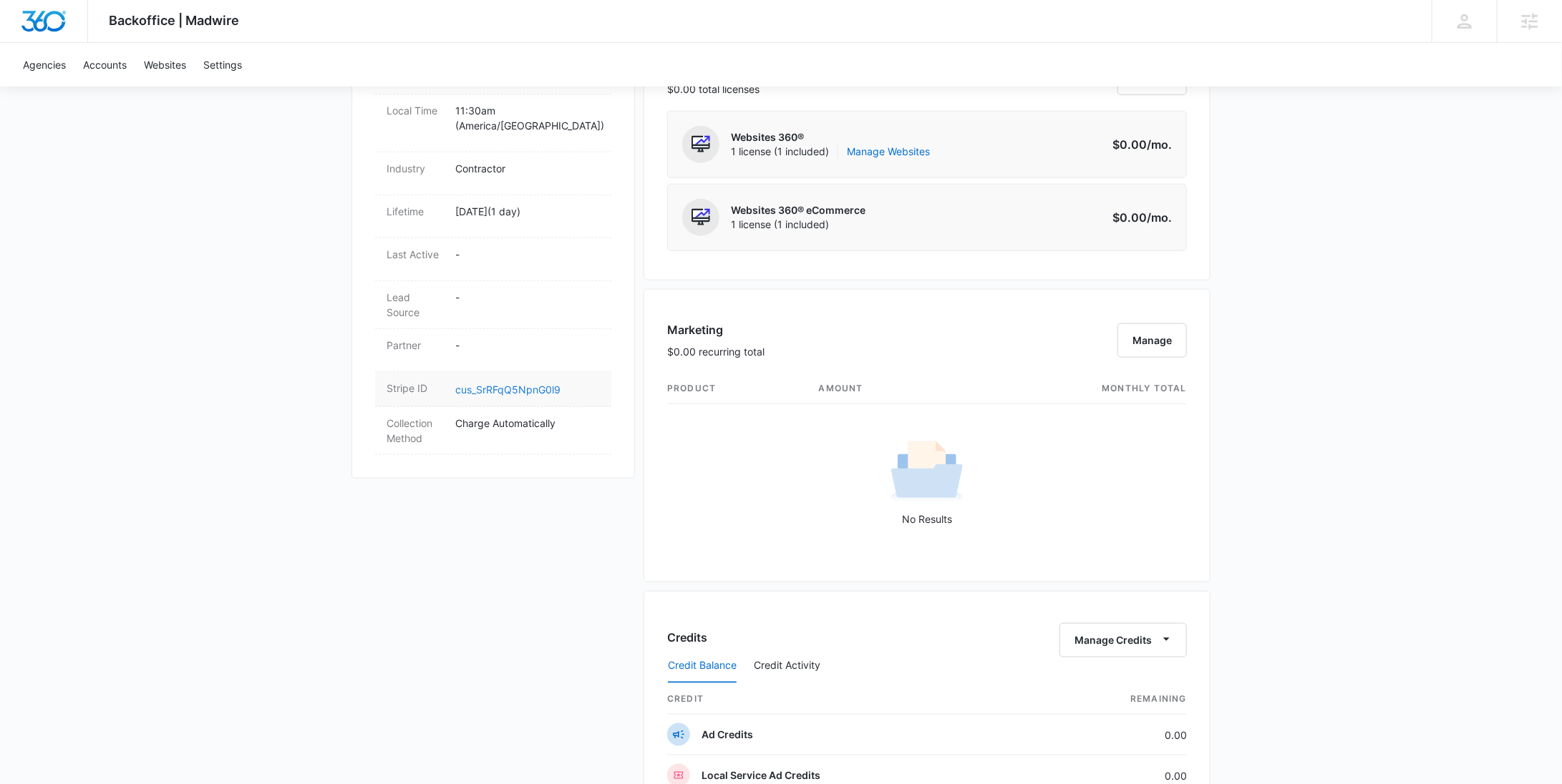
click at [506, 383] on link "cus_SrRFqQ5NpnG0l9" at bounding box center [508, 389] width 106 height 12
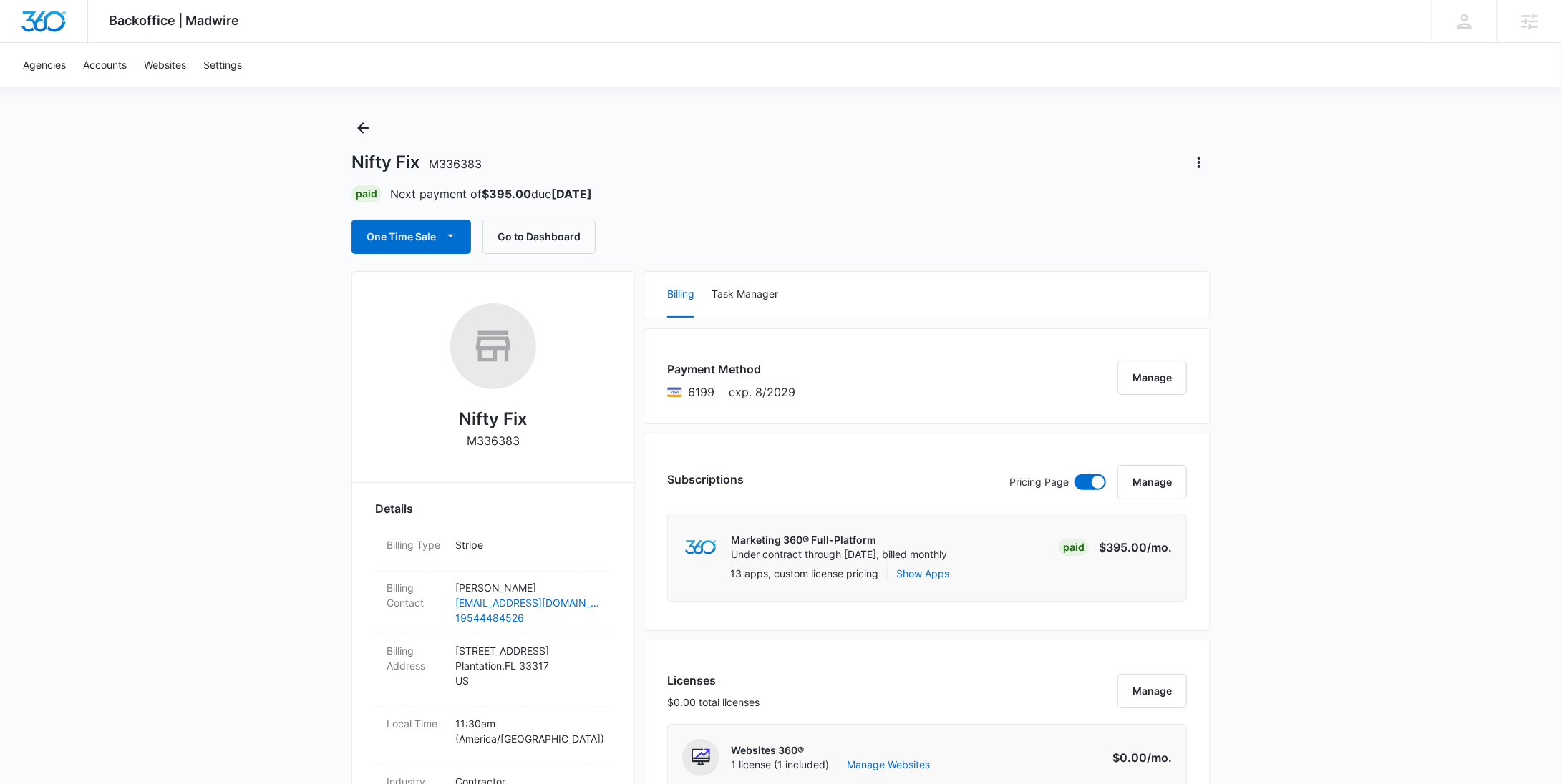
scroll to position [0, 0]
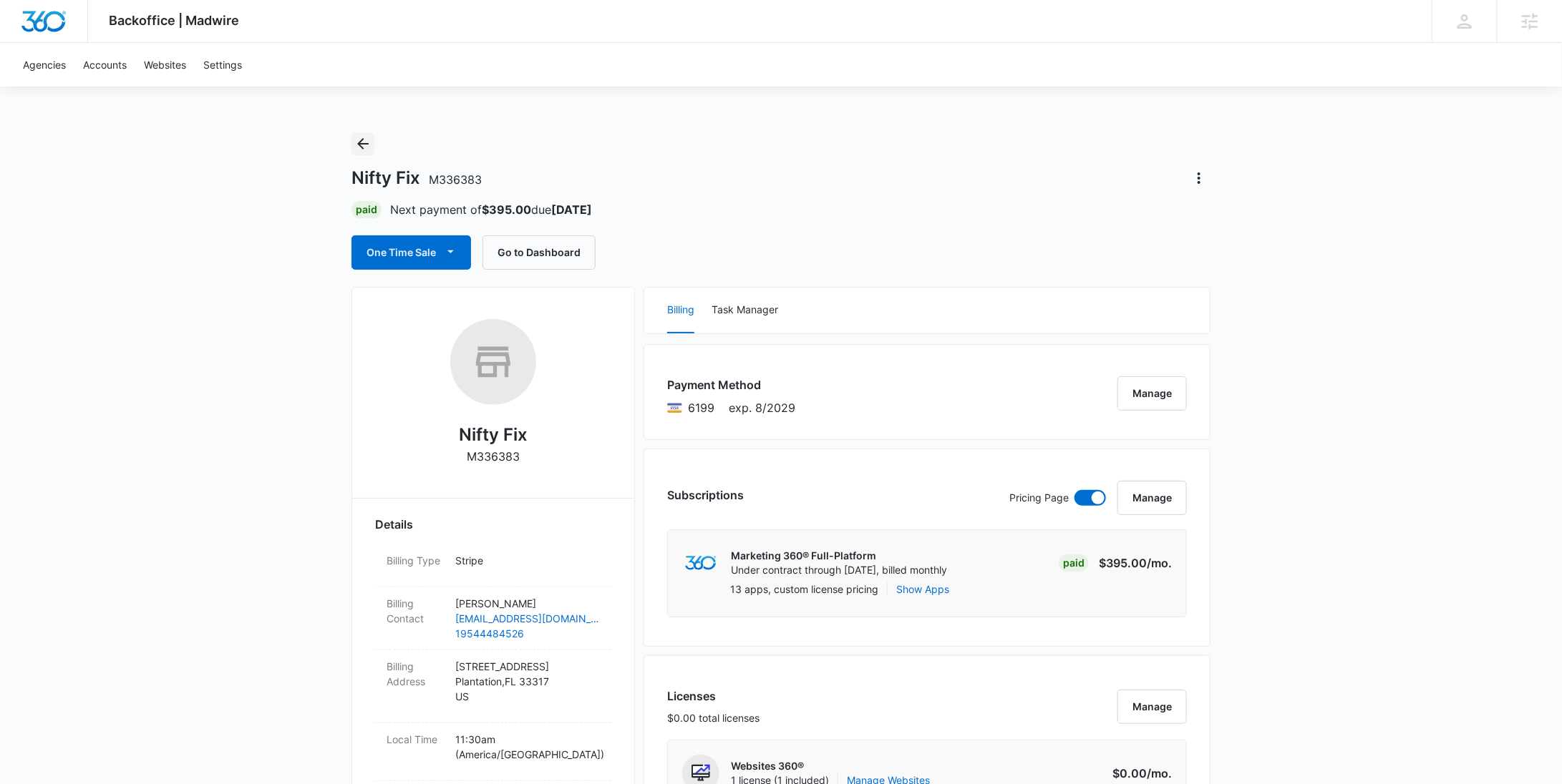
click at [356, 149] on icon "Back" at bounding box center [363, 144] width 17 height 17
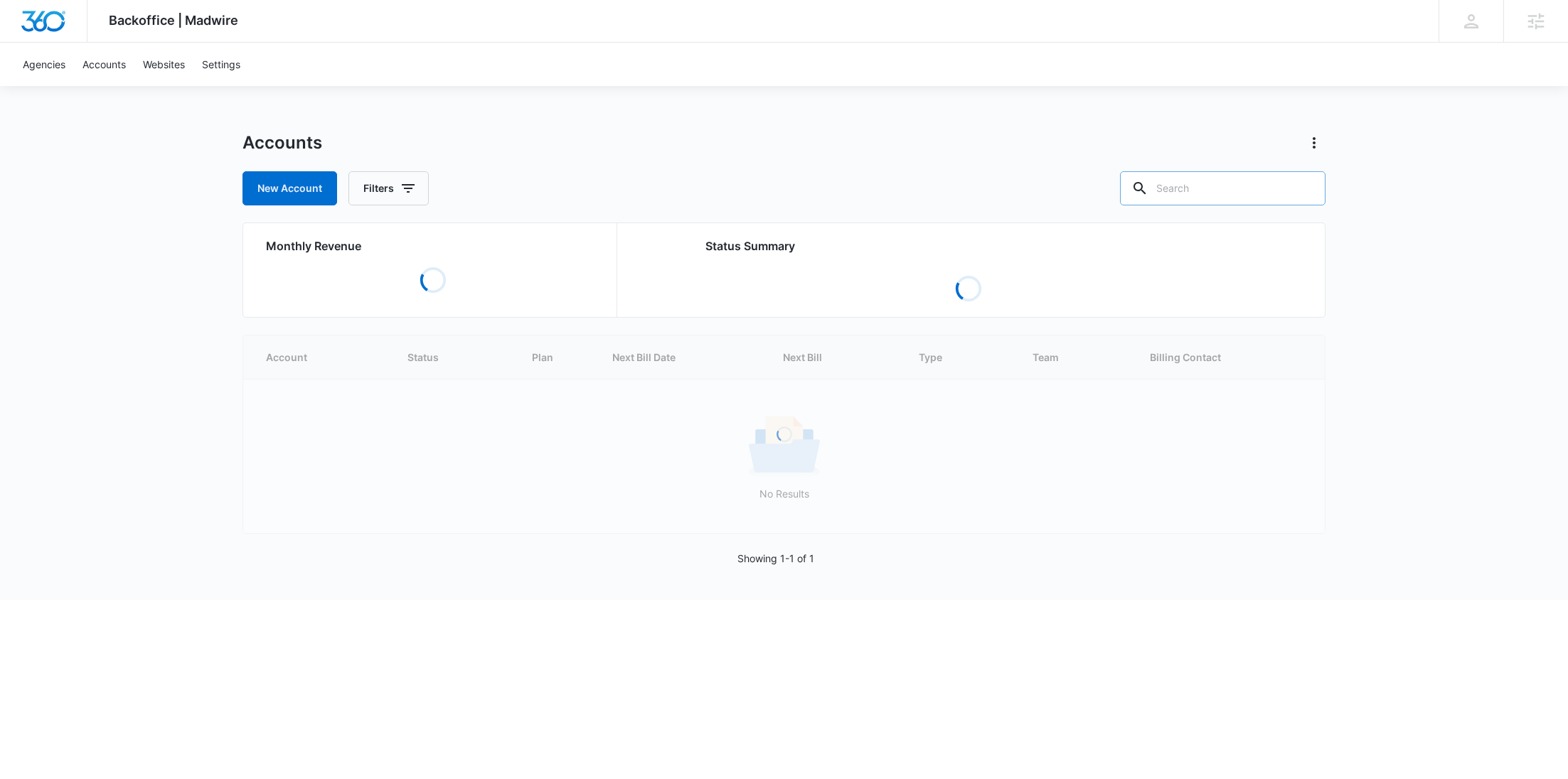
click at [1247, 192] on input "text" at bounding box center [1222, 188] width 205 height 34
paste input "M336342"
type input "M336342"
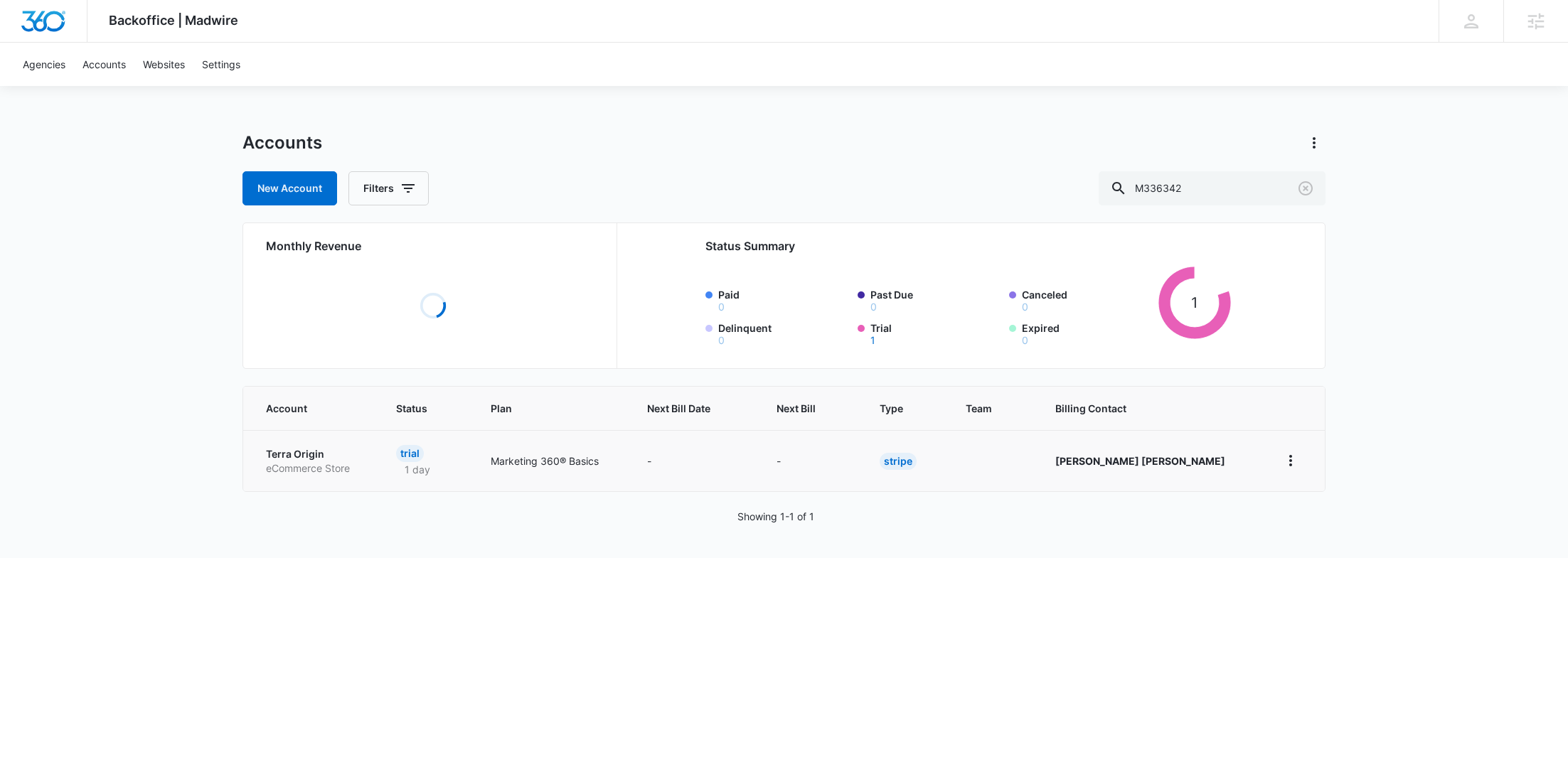
click at [287, 448] on p "Terra Origin" at bounding box center [313, 454] width 96 height 14
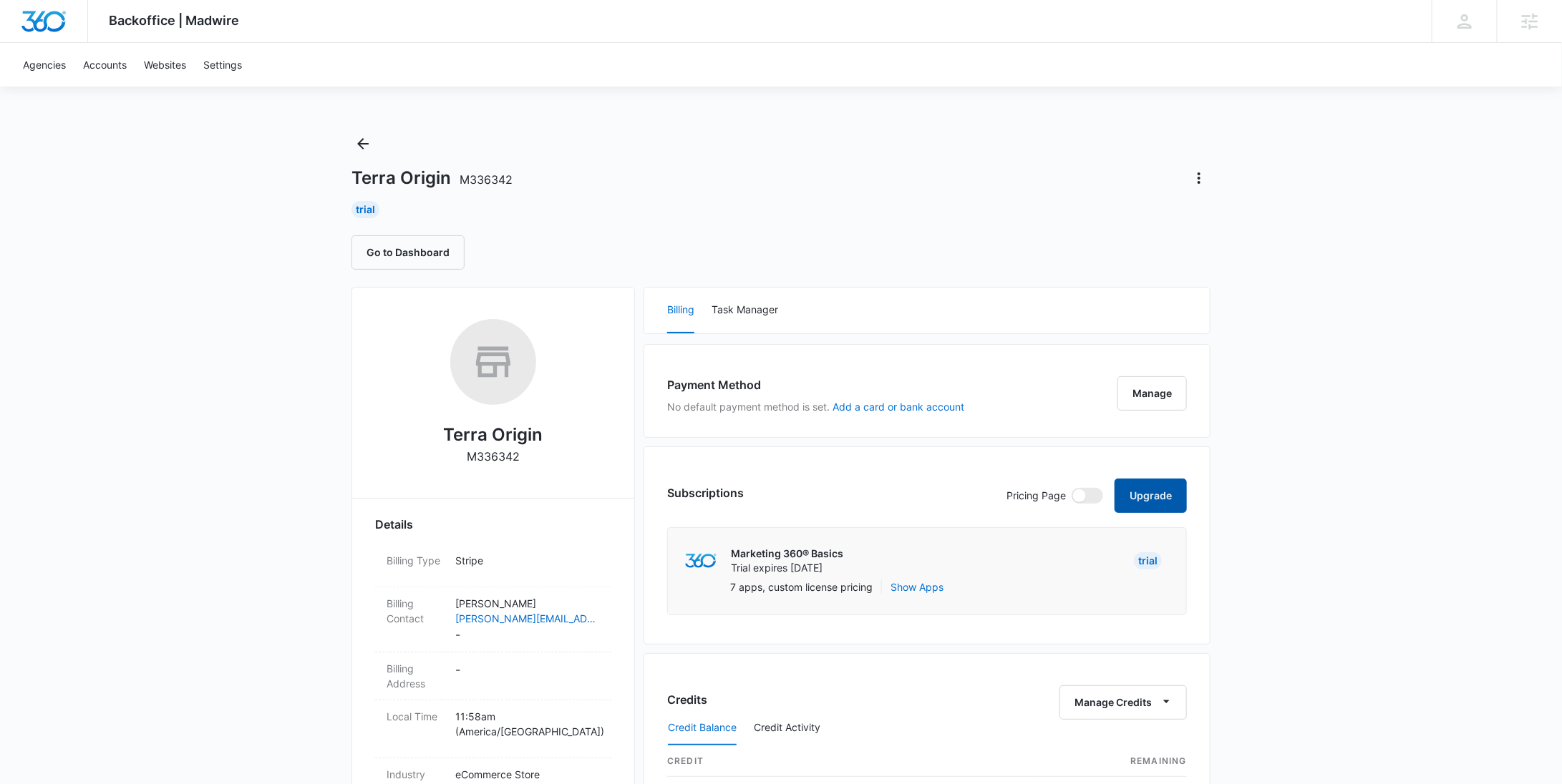
click at [1156, 494] on button "Upgrade" at bounding box center [1150, 495] width 72 height 35
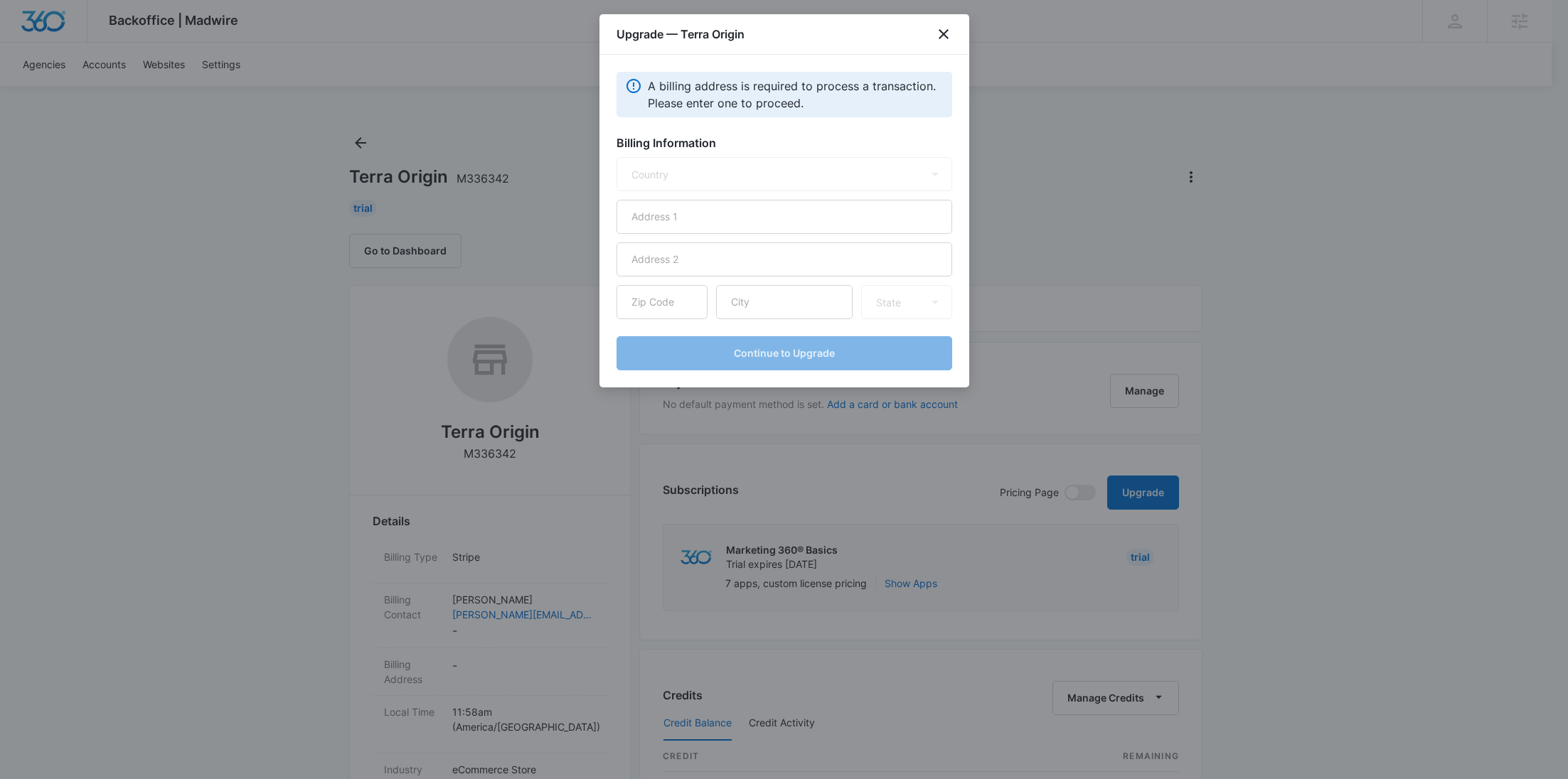
select select "US"
click at [942, 38] on icon "close" at bounding box center [943, 34] width 17 height 17
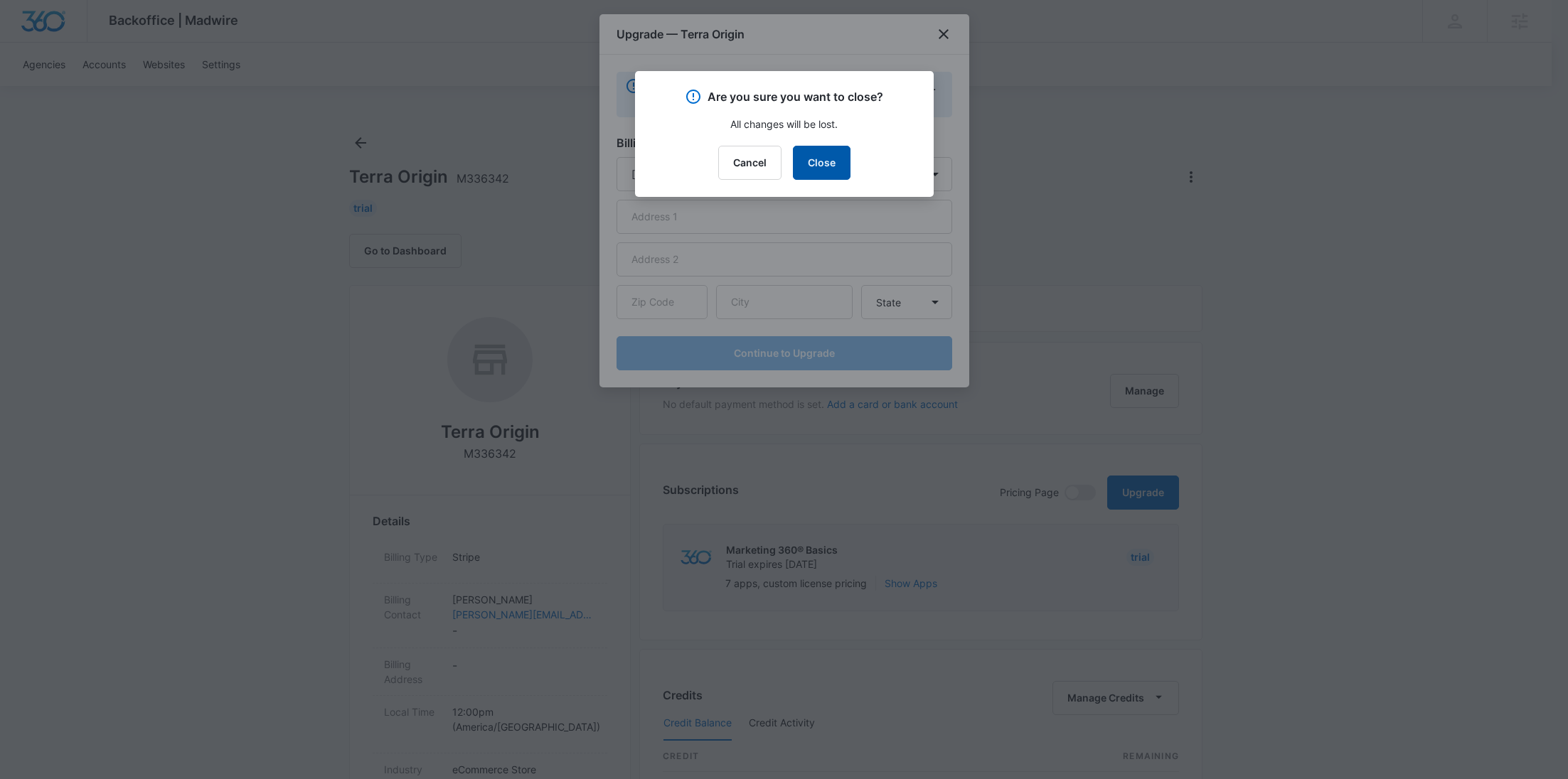
click at [848, 161] on button "Close" at bounding box center [822, 162] width 58 height 34
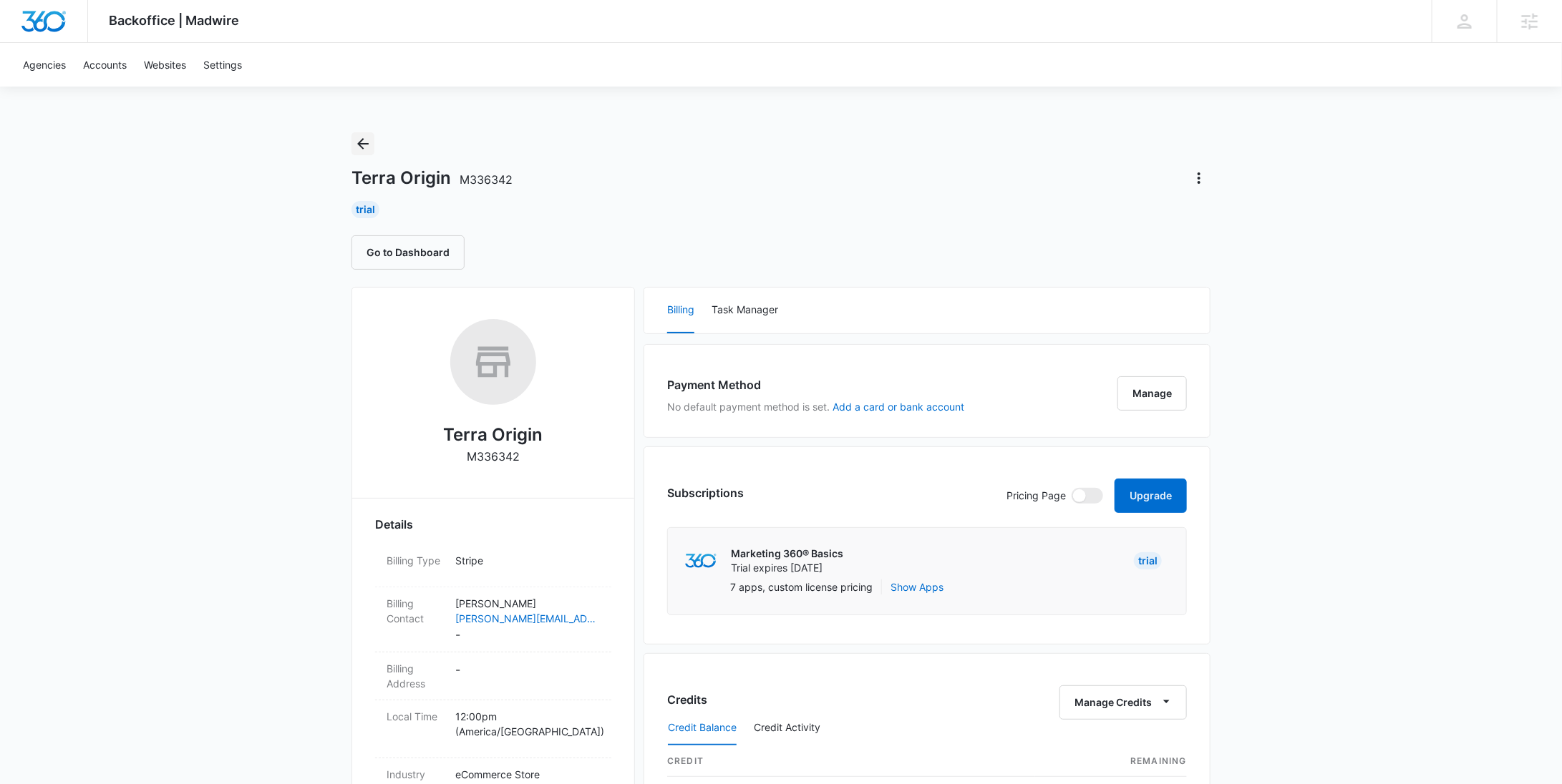
click at [366, 147] on icon "Back" at bounding box center [363, 144] width 17 height 17
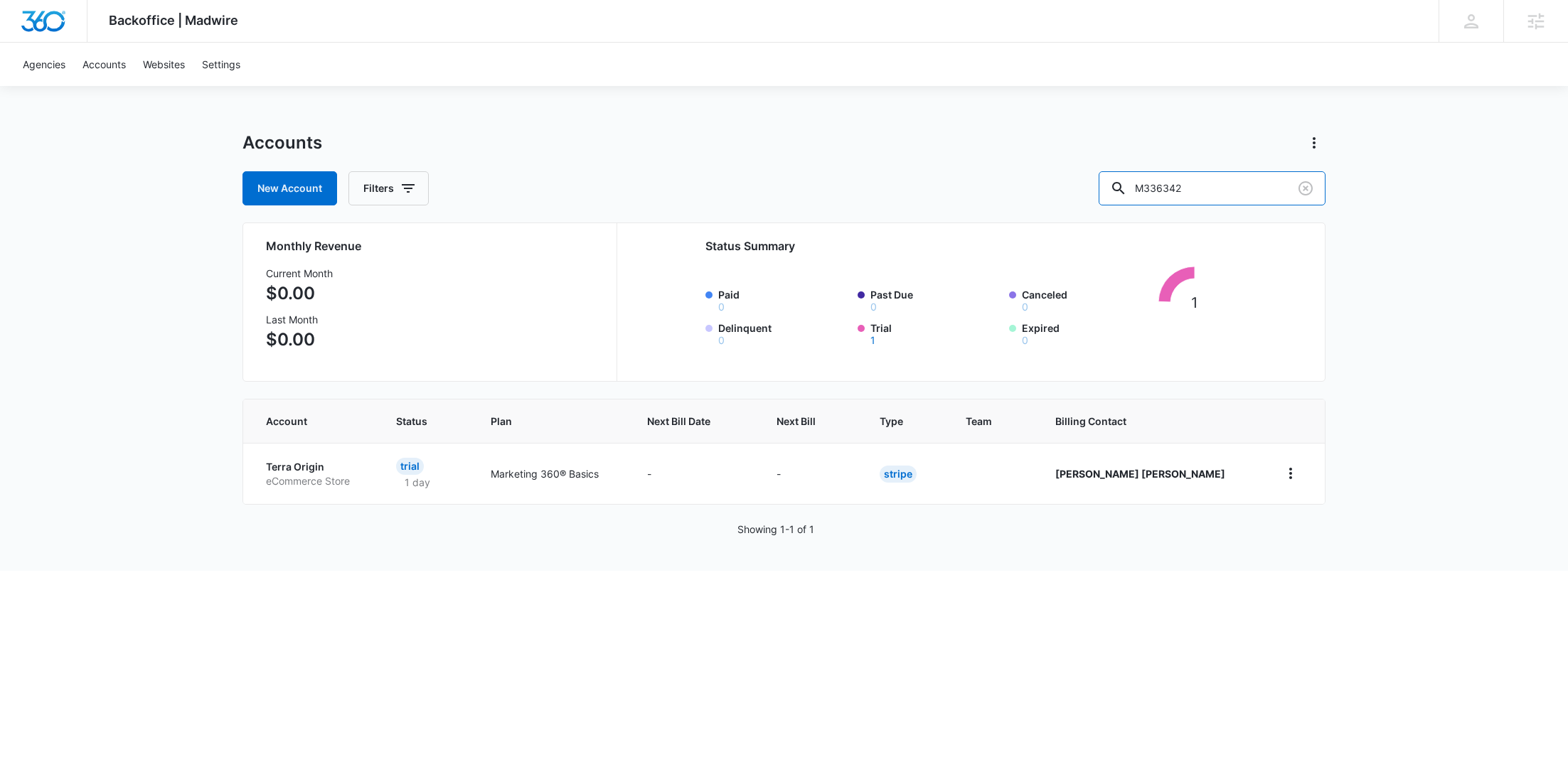
drag, startPoint x: 1189, startPoint y: 178, endPoint x: 1136, endPoint y: 178, distance: 53.0
click at [1141, 181] on input "M336342" at bounding box center [1212, 188] width 227 height 34
paste input "186847"
type input "M186847"
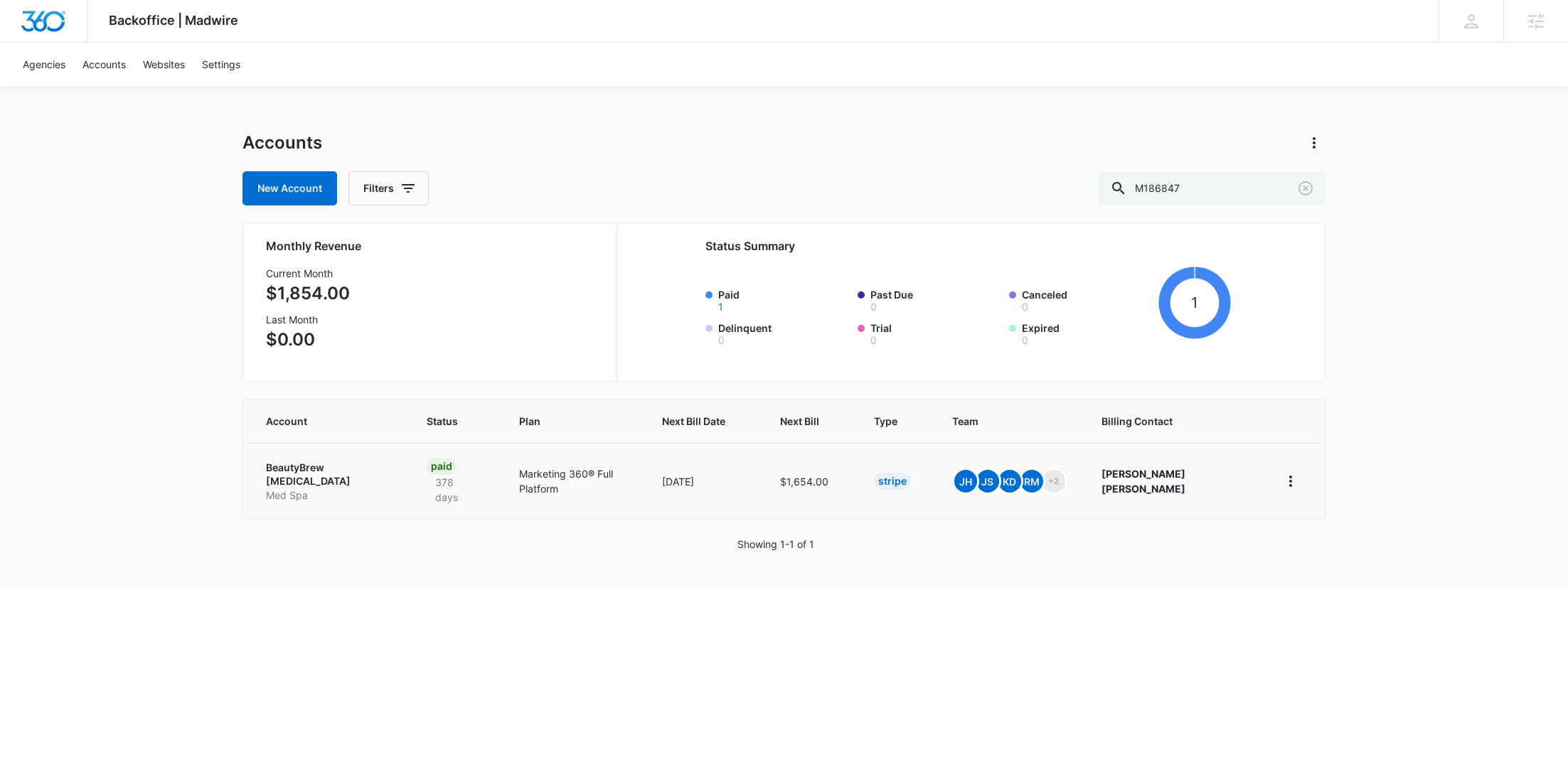
click at [292, 488] on p "Med Spa" at bounding box center [329, 495] width 126 height 14
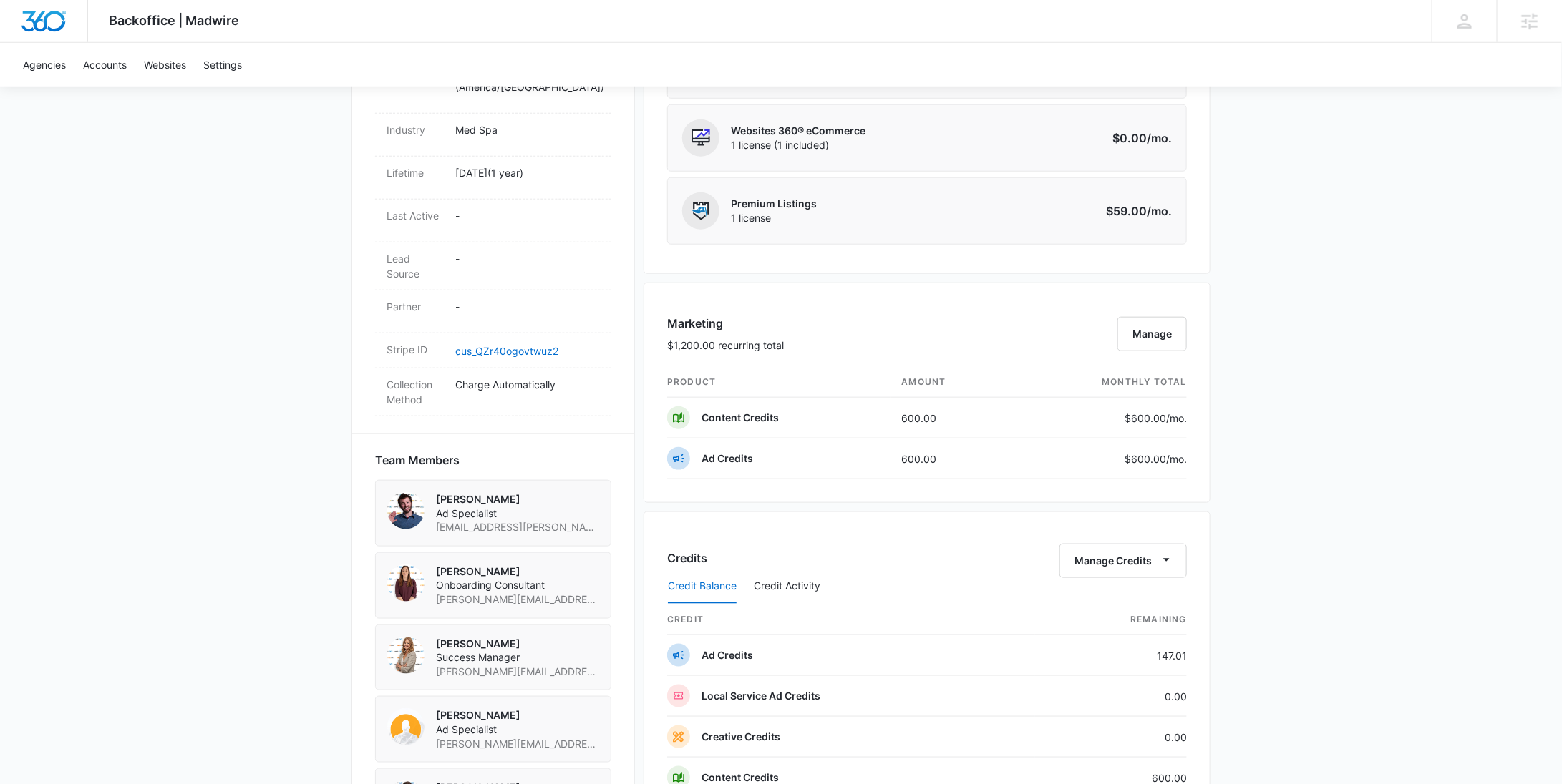
scroll to position [981, 0]
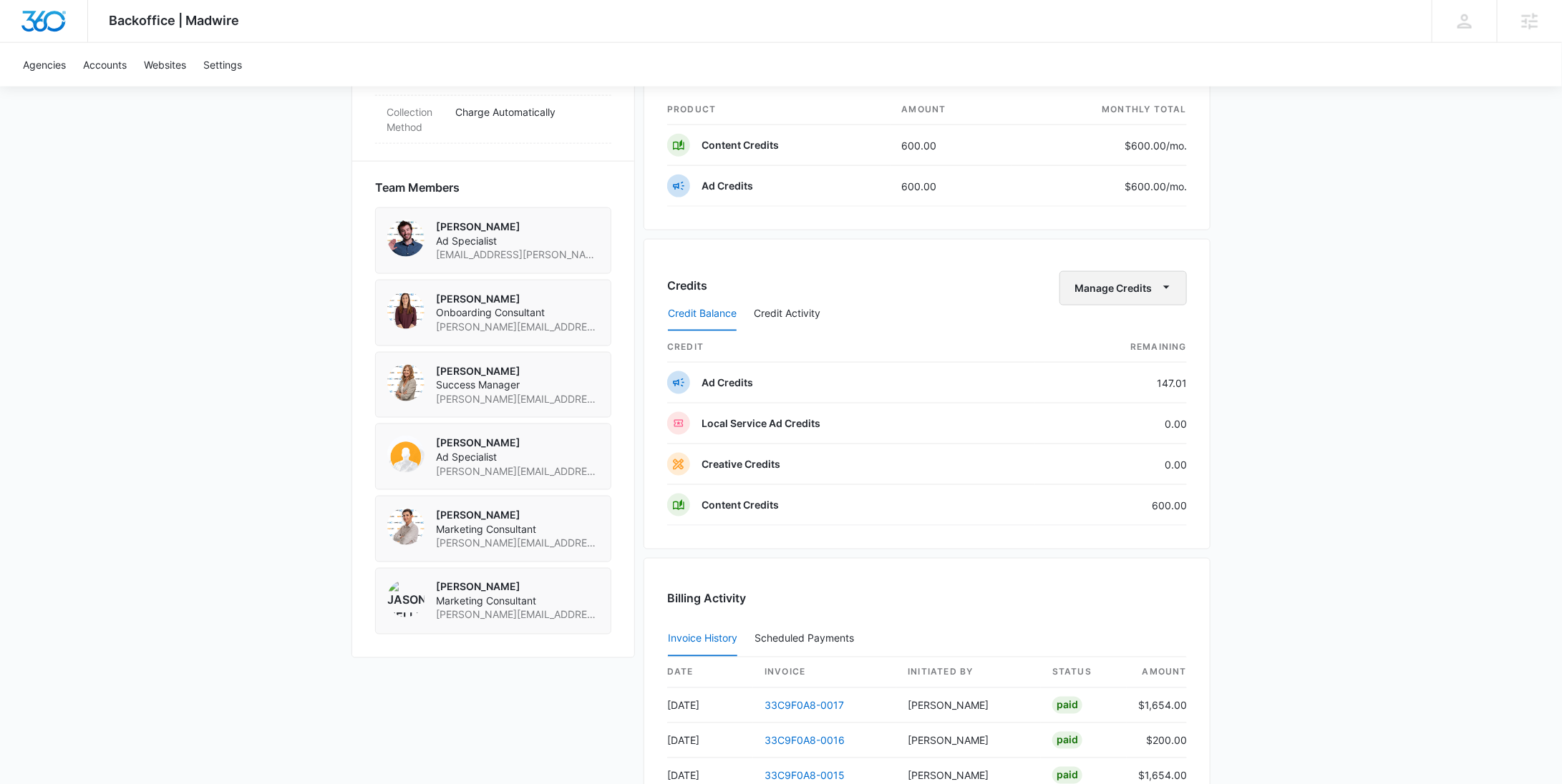
click at [1134, 291] on button "Manage Credits" at bounding box center [1123, 288] width 127 height 35
click at [1125, 332] on div "Deposit Credits" at bounding box center [1145, 330] width 134 height 10
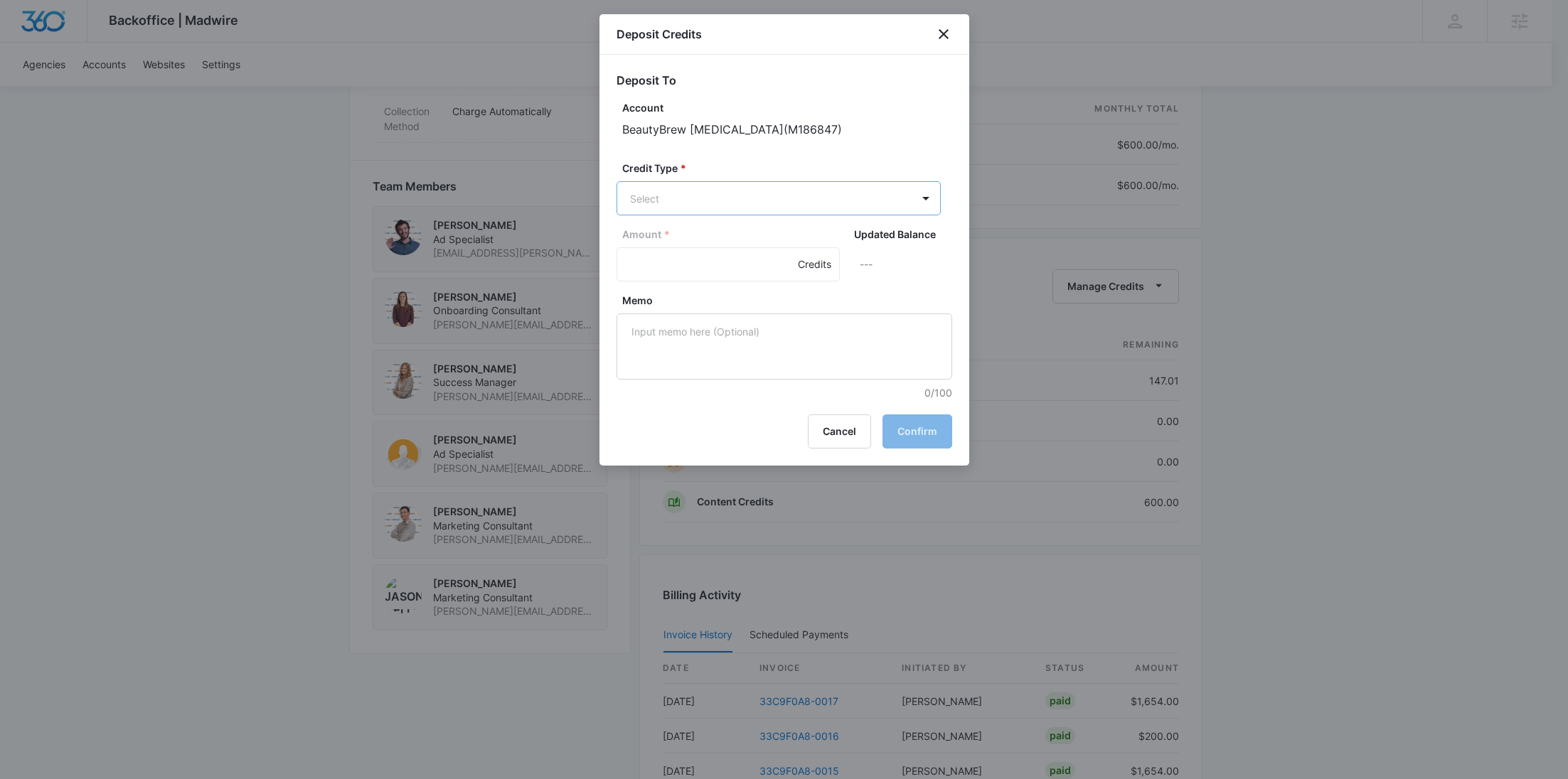
click at [667, 199] on body "Backoffice | Madwire Apps Settings RY Rochelle Young rochelle.young@madwire.com…" at bounding box center [784, 40] width 1568 height 2030
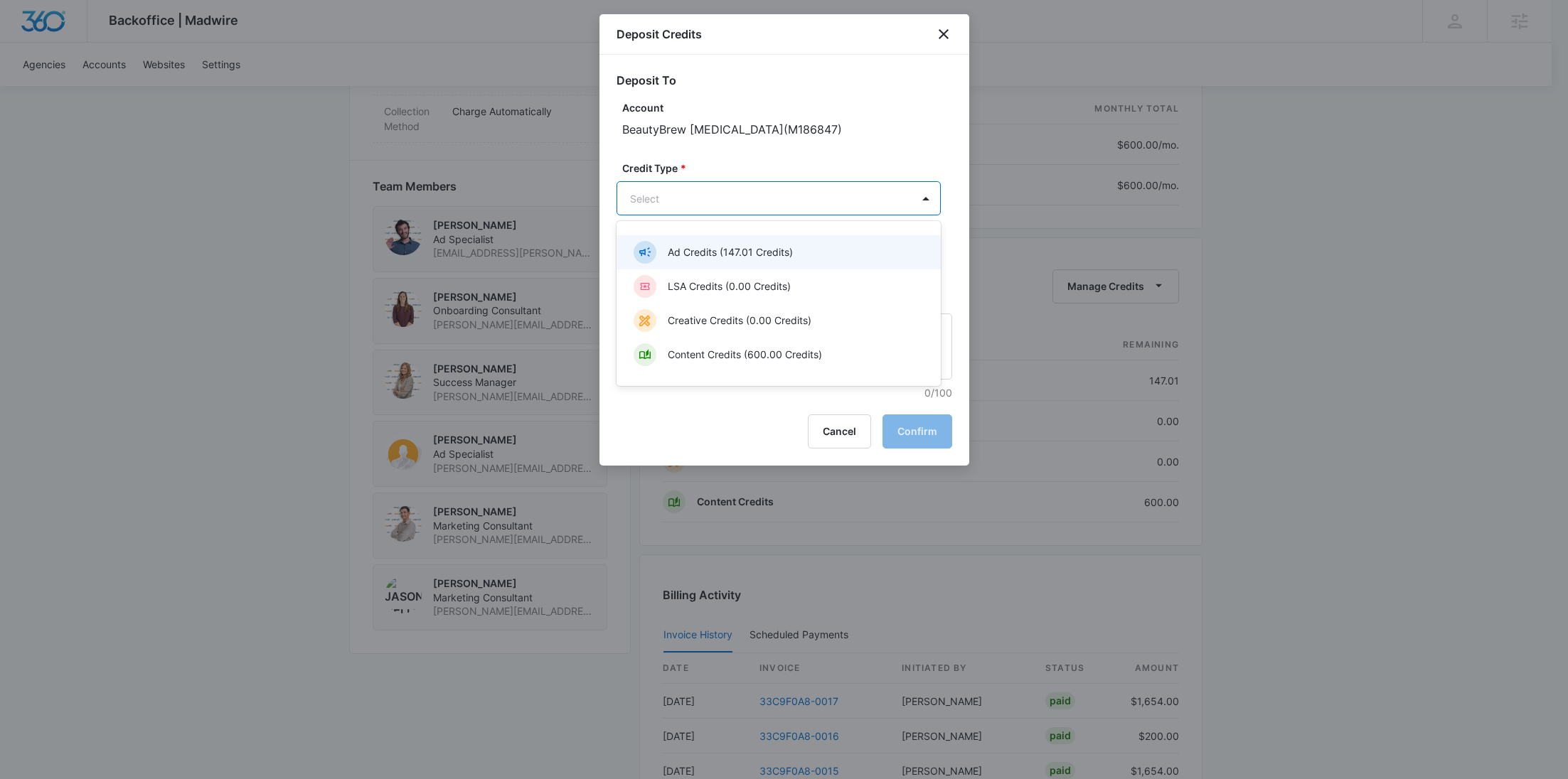
click at [693, 345] on div "Content Credits (600.00 Credits)" at bounding box center [776, 355] width 287 height 23
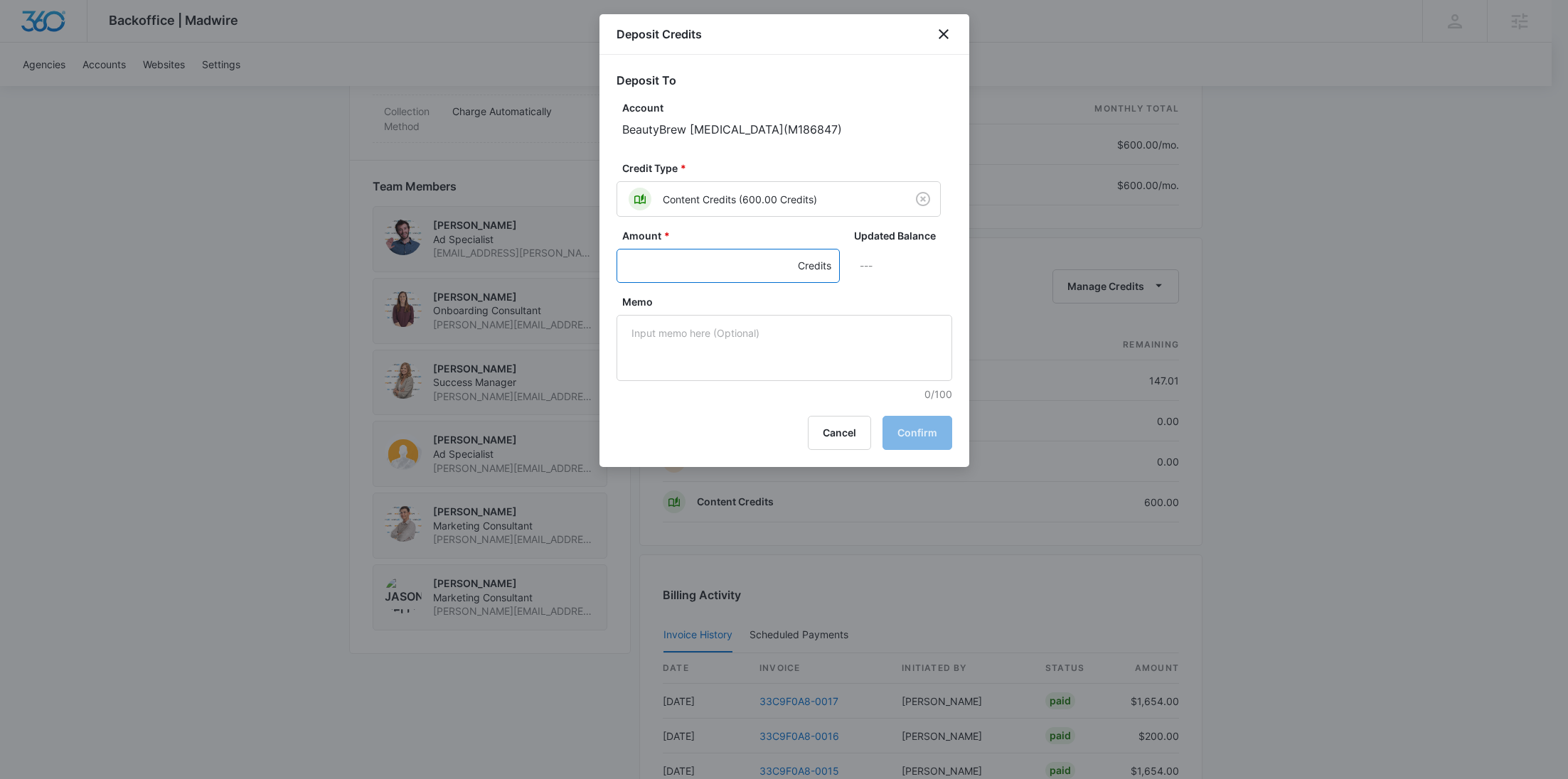
click at [672, 275] on input "Amount *" at bounding box center [728, 266] width 223 height 34
type input "750"
click at [668, 354] on textarea "Memo" at bounding box center [784, 347] width 335 height 66
paste textarea "Referral credits for the account M335466"
type textarea "Referral credits for the account M335466"
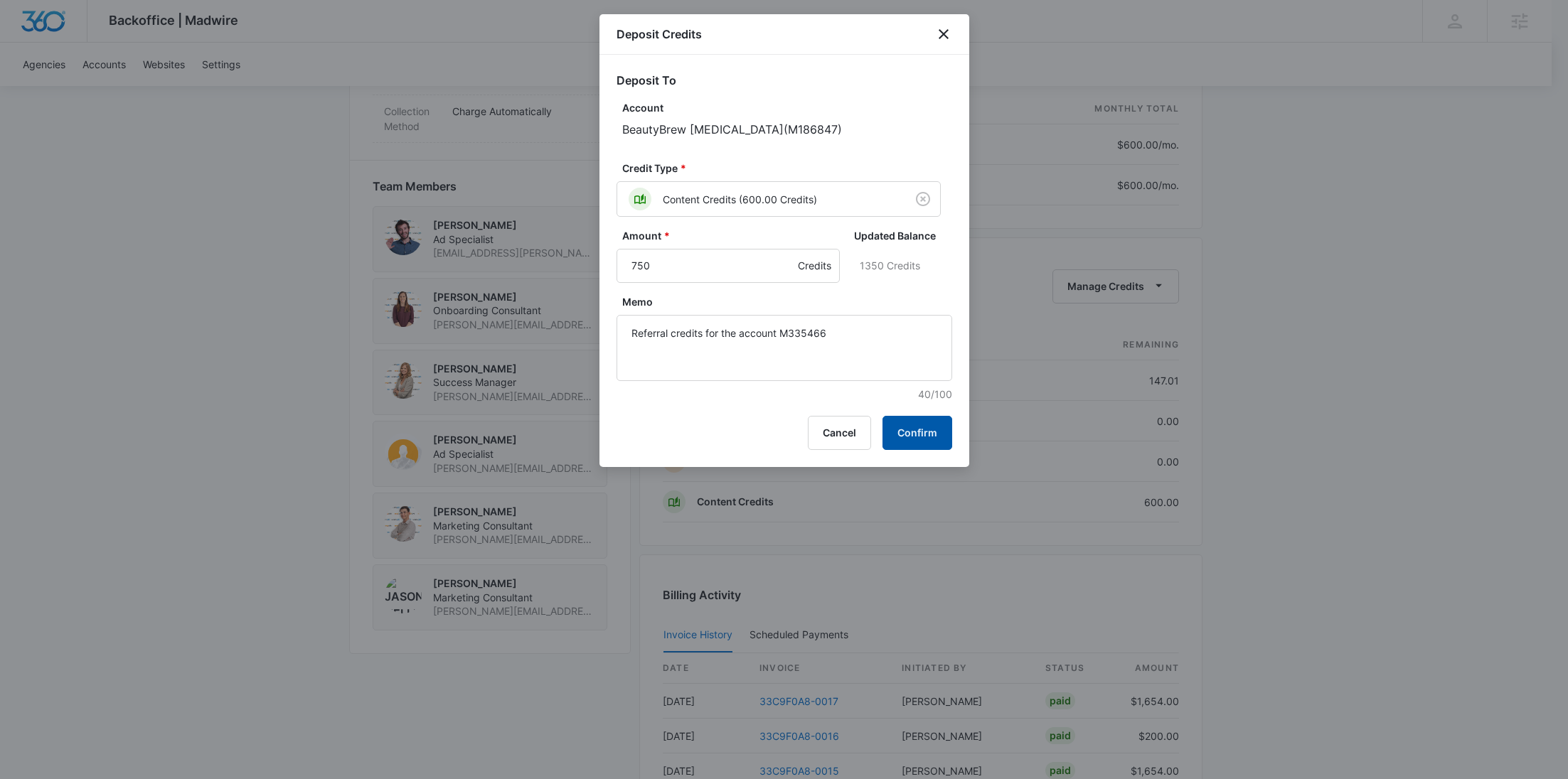
click at [928, 433] on button "Confirm" at bounding box center [916, 433] width 70 height 34
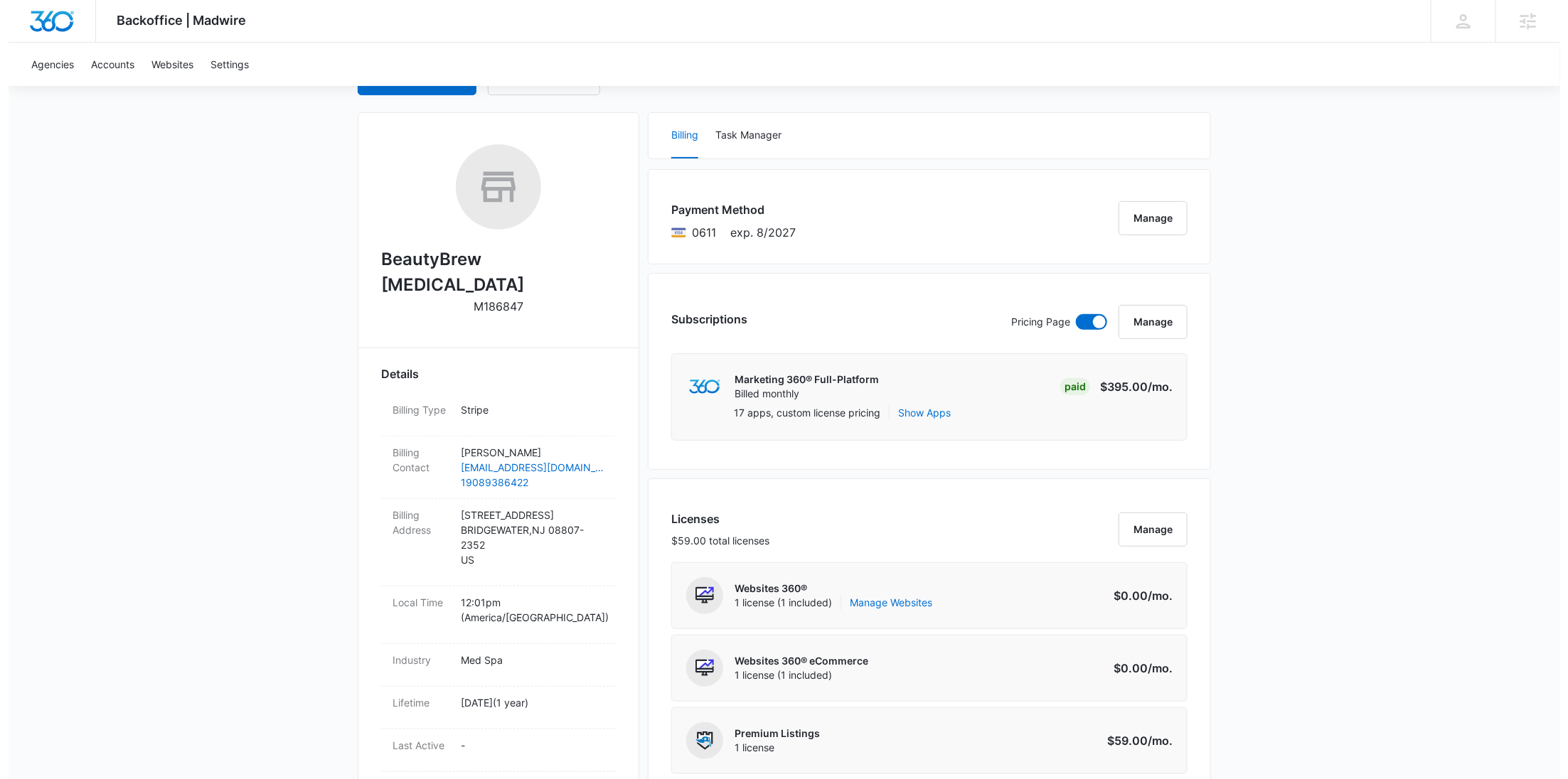
scroll to position [0, 0]
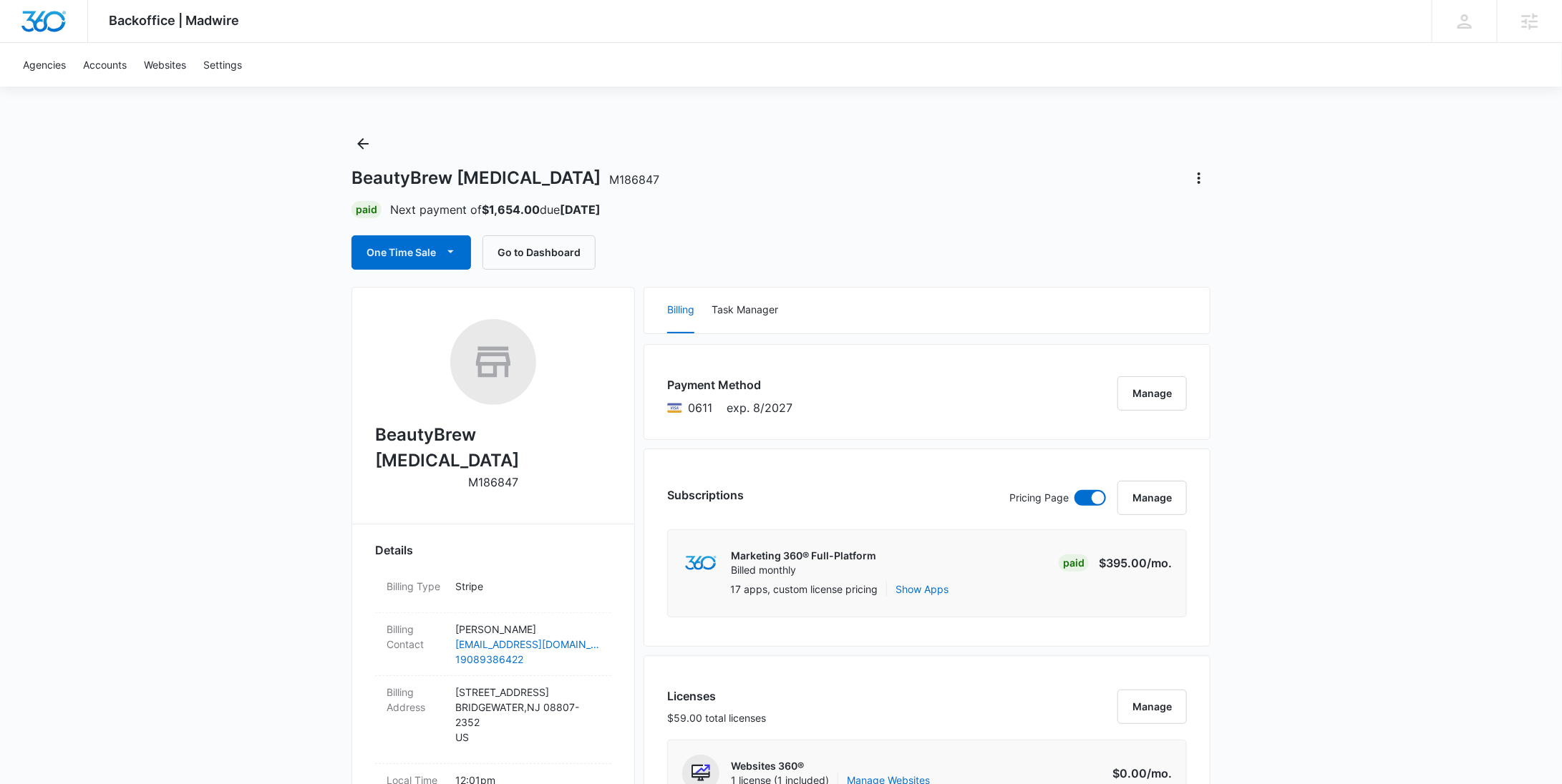
click at [378, 139] on div "BeautyBrew Skin Care M186847 Paid Next payment of $1,654.00 due Aug 25 One Time…" at bounding box center [781, 201] width 859 height 137
click at [371, 143] on button "Back" at bounding box center [363, 144] width 23 height 23
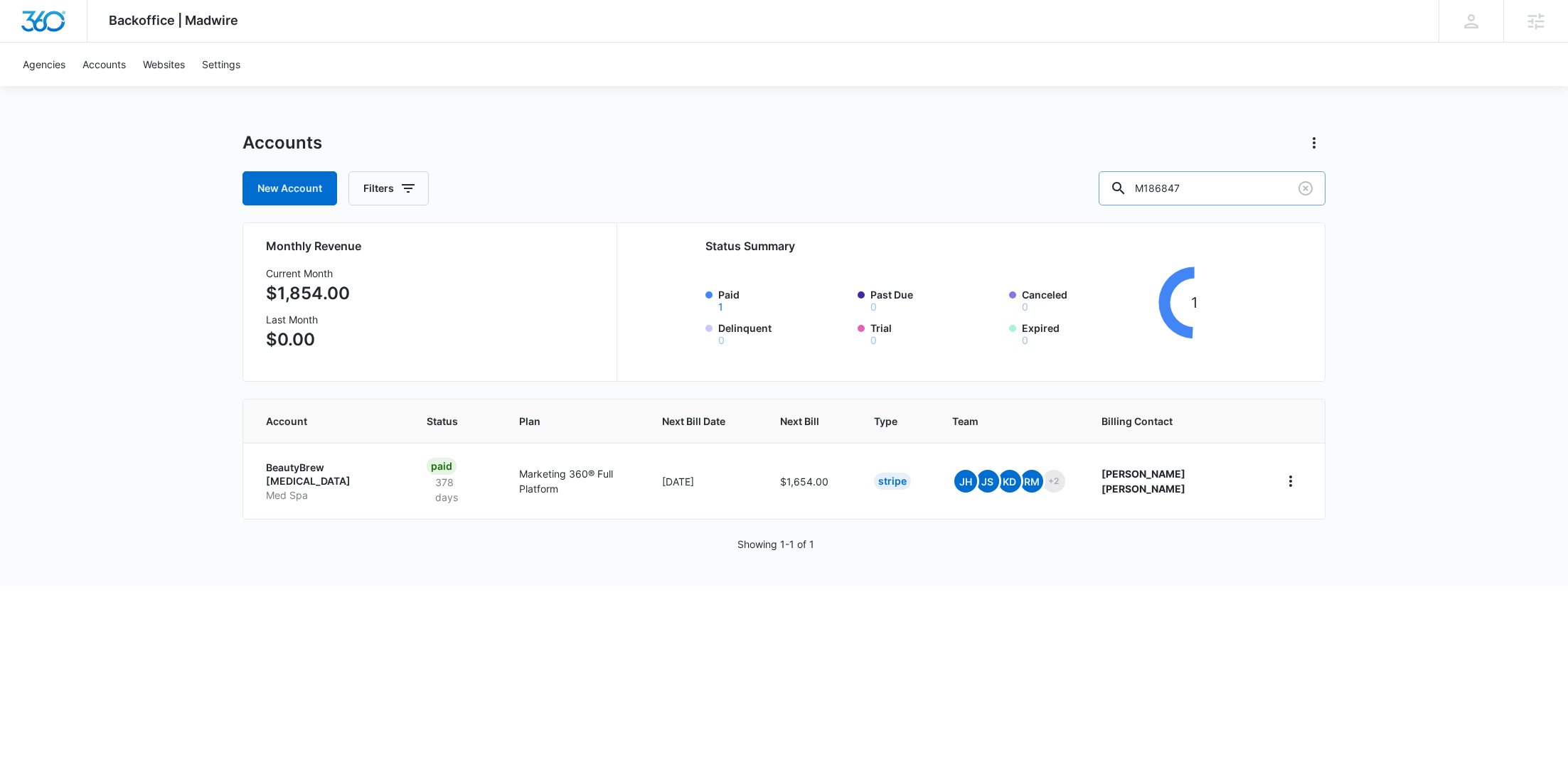
drag, startPoint x: 1234, startPoint y: 204, endPoint x: 1158, endPoint y: 195, distance: 76.5
click at [1161, 197] on div "M186847" at bounding box center [1212, 188] width 227 height 34
paste input "336342"
type input "M336342"
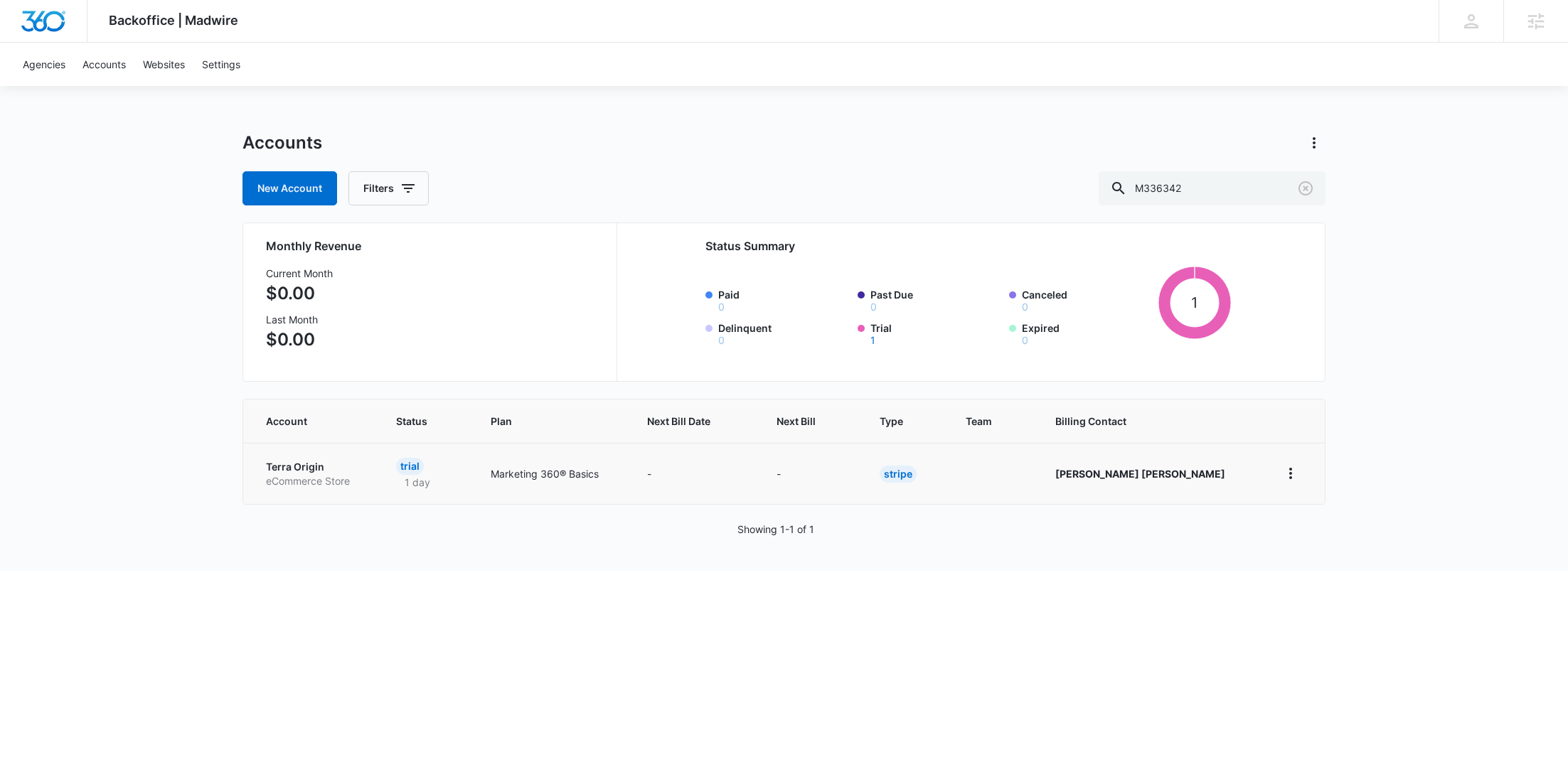
click at [323, 478] on p "eCommerce Store" at bounding box center [313, 481] width 96 height 14
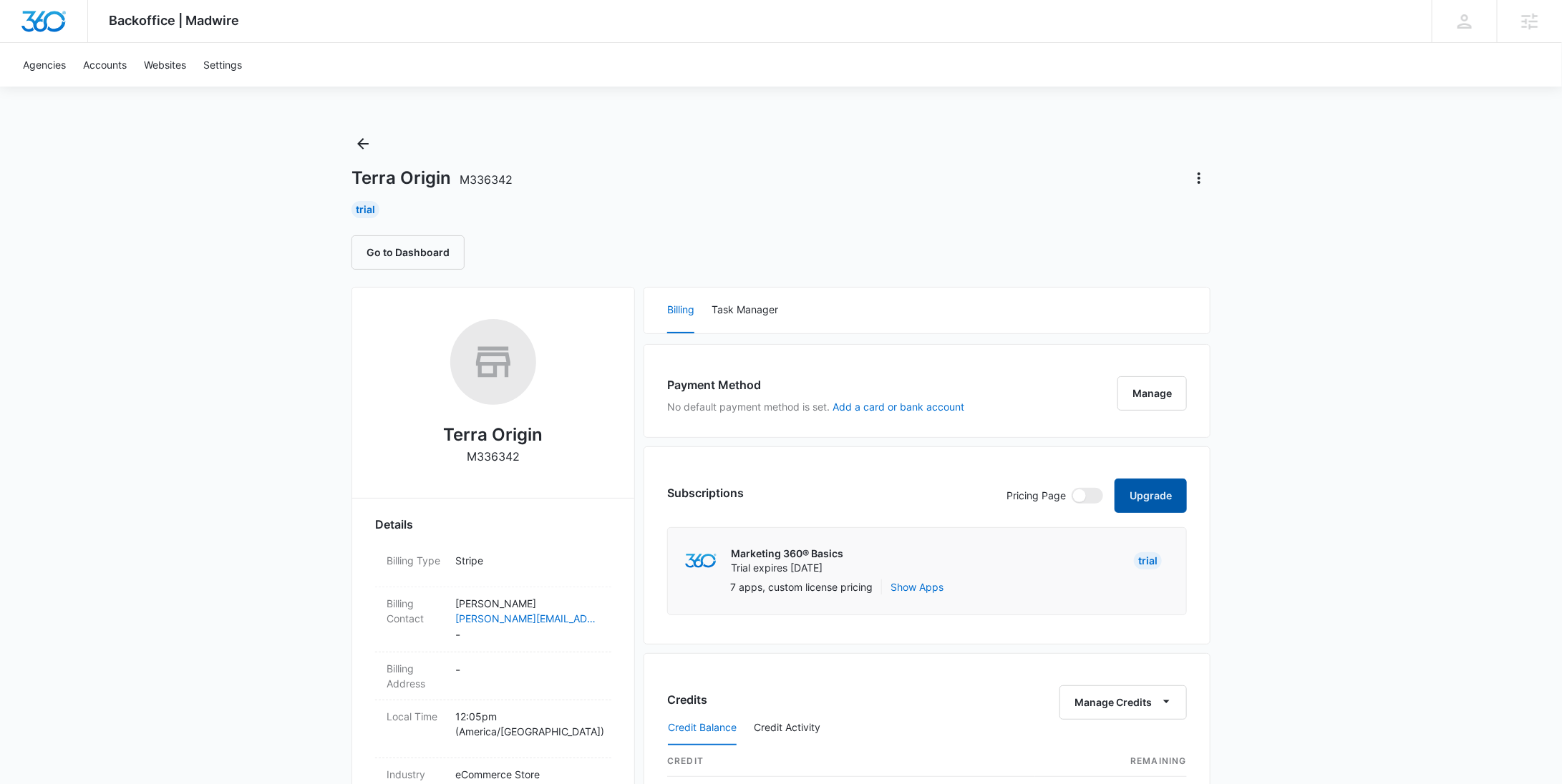
click at [1160, 499] on button "Upgrade" at bounding box center [1150, 495] width 72 height 35
select select "US"
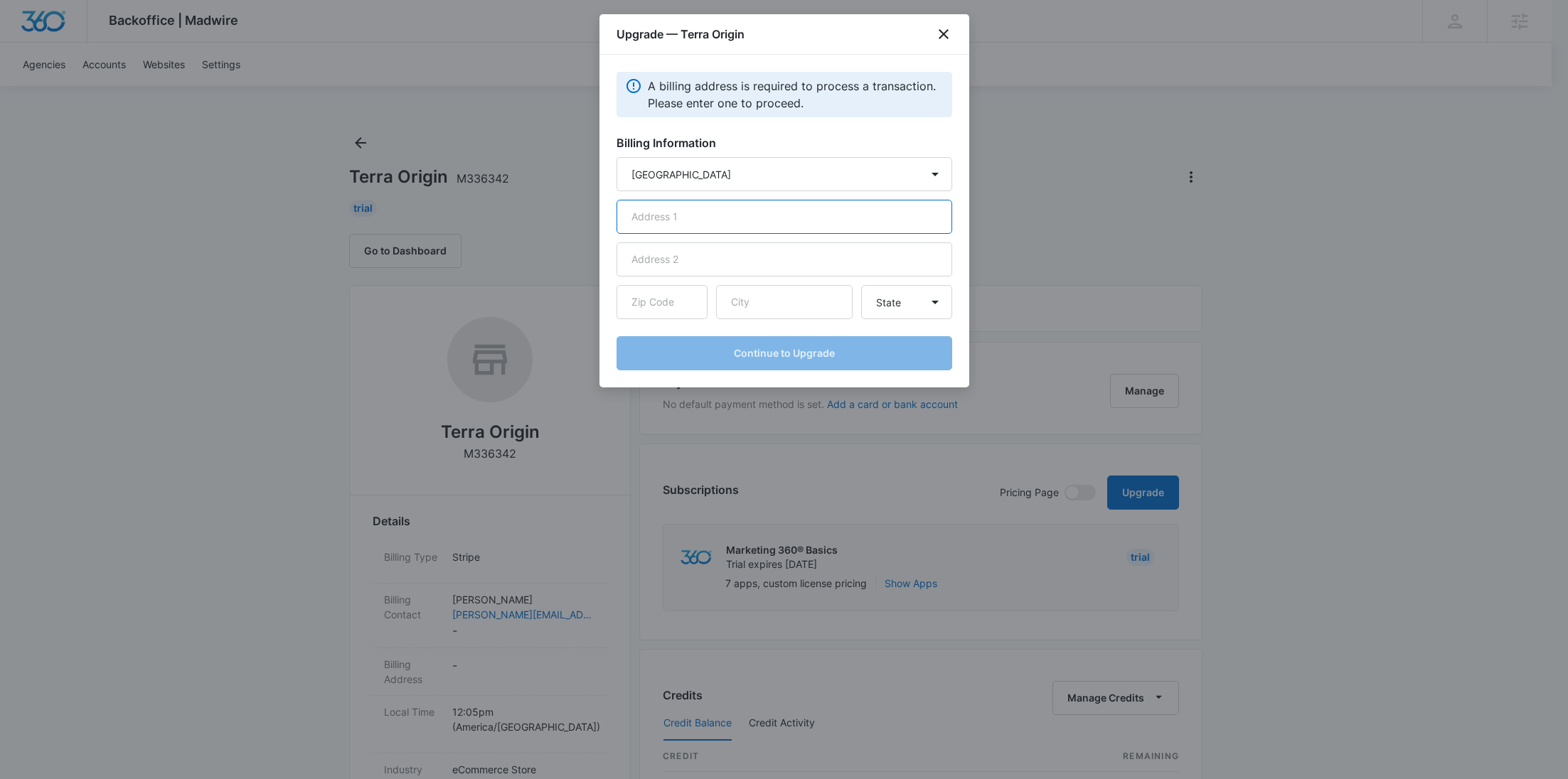
click at [717, 211] on input "text" at bounding box center [784, 216] width 335 height 34
paste input "7 OSER AVE HAUPPAUGE, NY 11788-3811"
click at [732, 218] on input "7 OSER AVE HAUPPAUGE, NY 11788-3811" at bounding box center [784, 216] width 335 height 34
type input "7 OSER AVE HAUPPAUGE, NY 11788-3811"
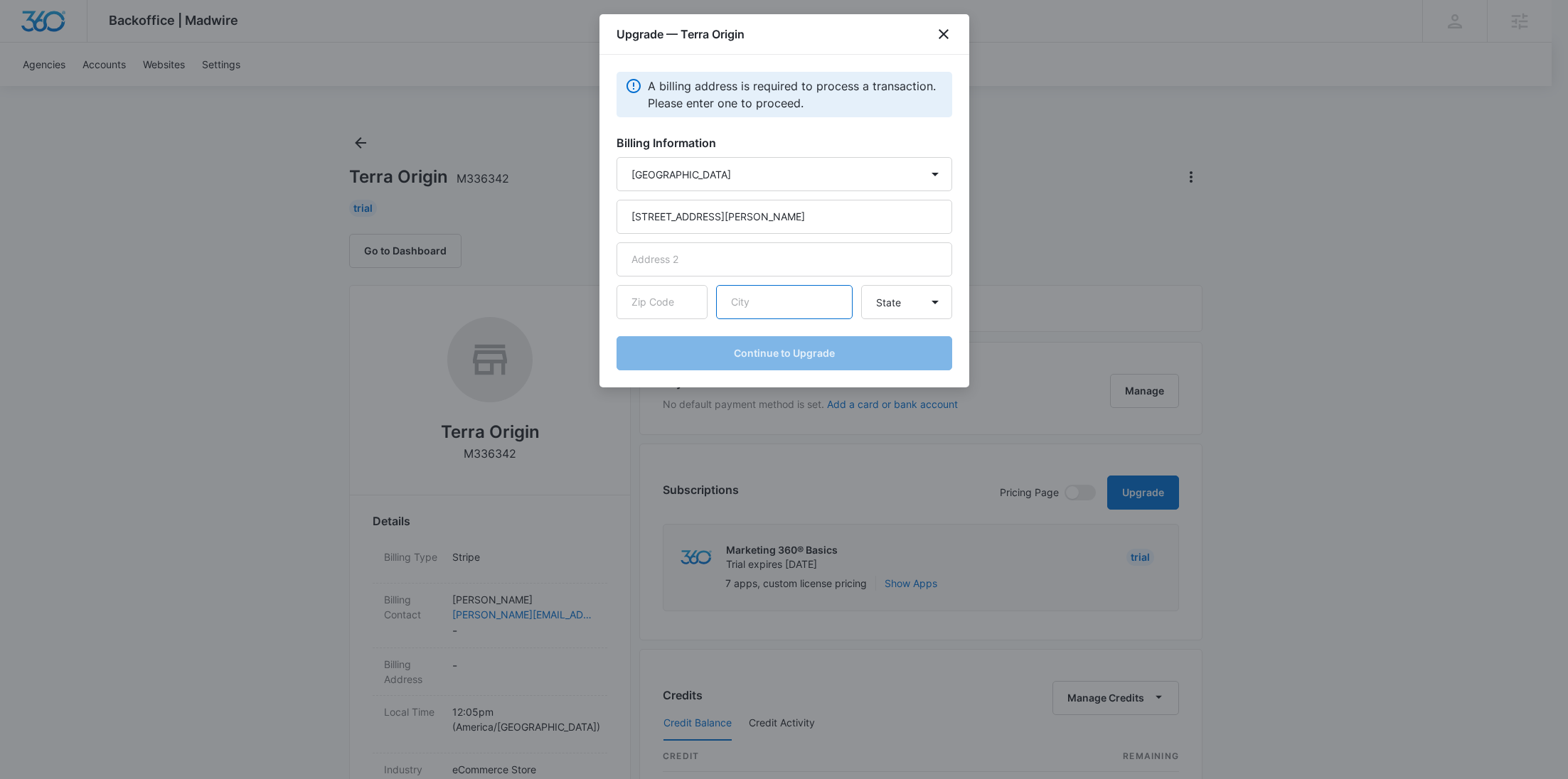
click at [762, 310] on input "text" at bounding box center [784, 302] width 136 height 34
paste input "HAUPPAUGE"
type input "HAUPPAUGE"
drag, startPoint x: 830, startPoint y: 217, endPoint x: 772, endPoint y: 217, distance: 58.0
click at [772, 217] on input "7 OSER AVE HAUPPAUGE, NY 11788-3811" at bounding box center [784, 216] width 335 height 34
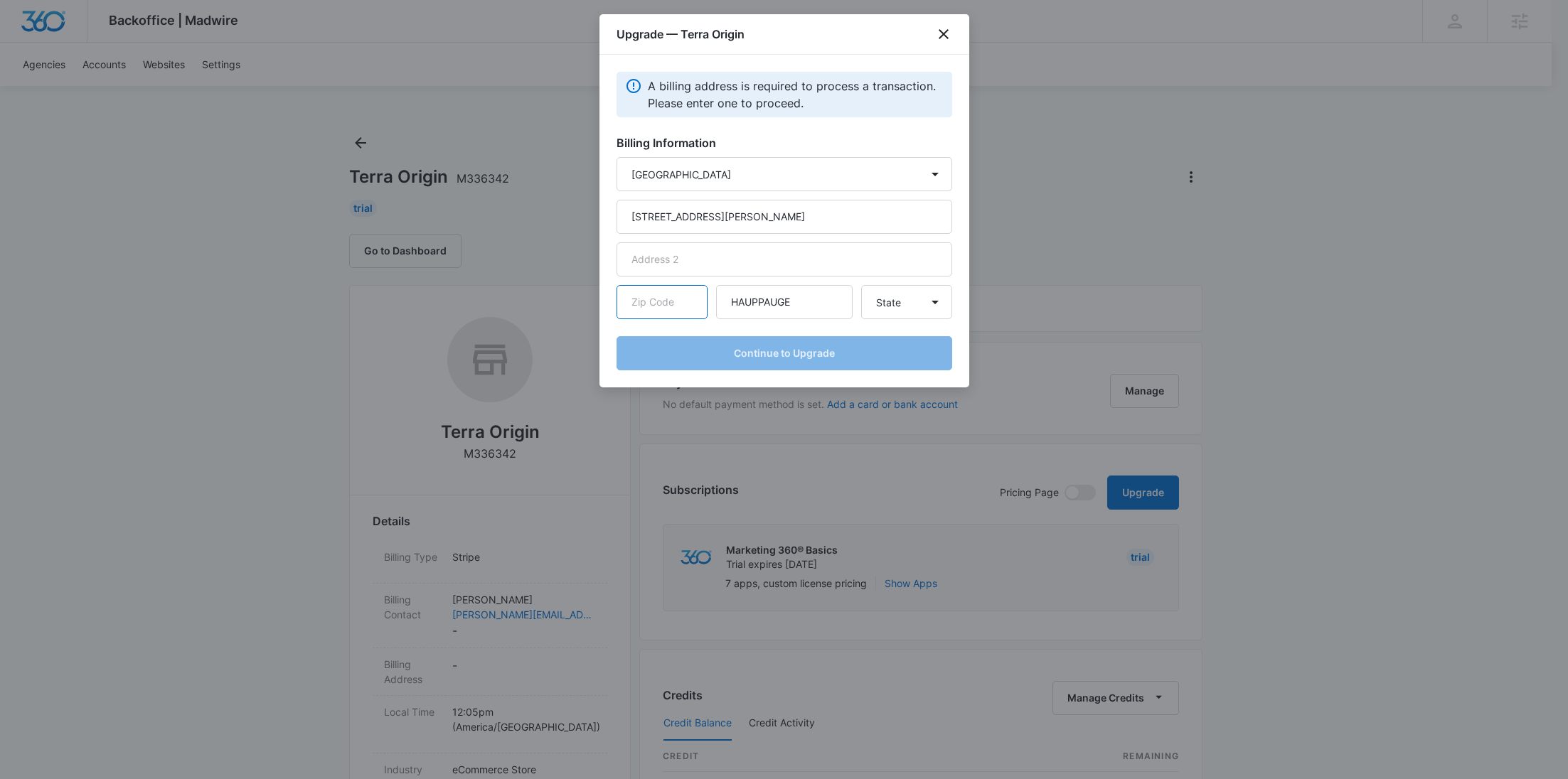
click at [680, 296] on input "text" at bounding box center [662, 302] width 91 height 34
paste input "11788-3811"
type input "11788-3811"
click at [881, 299] on select "State Alaska Alabama Arkansas American Samoa Arizona California Colorado Connec…" at bounding box center [906, 302] width 91 height 34
select select "NY"
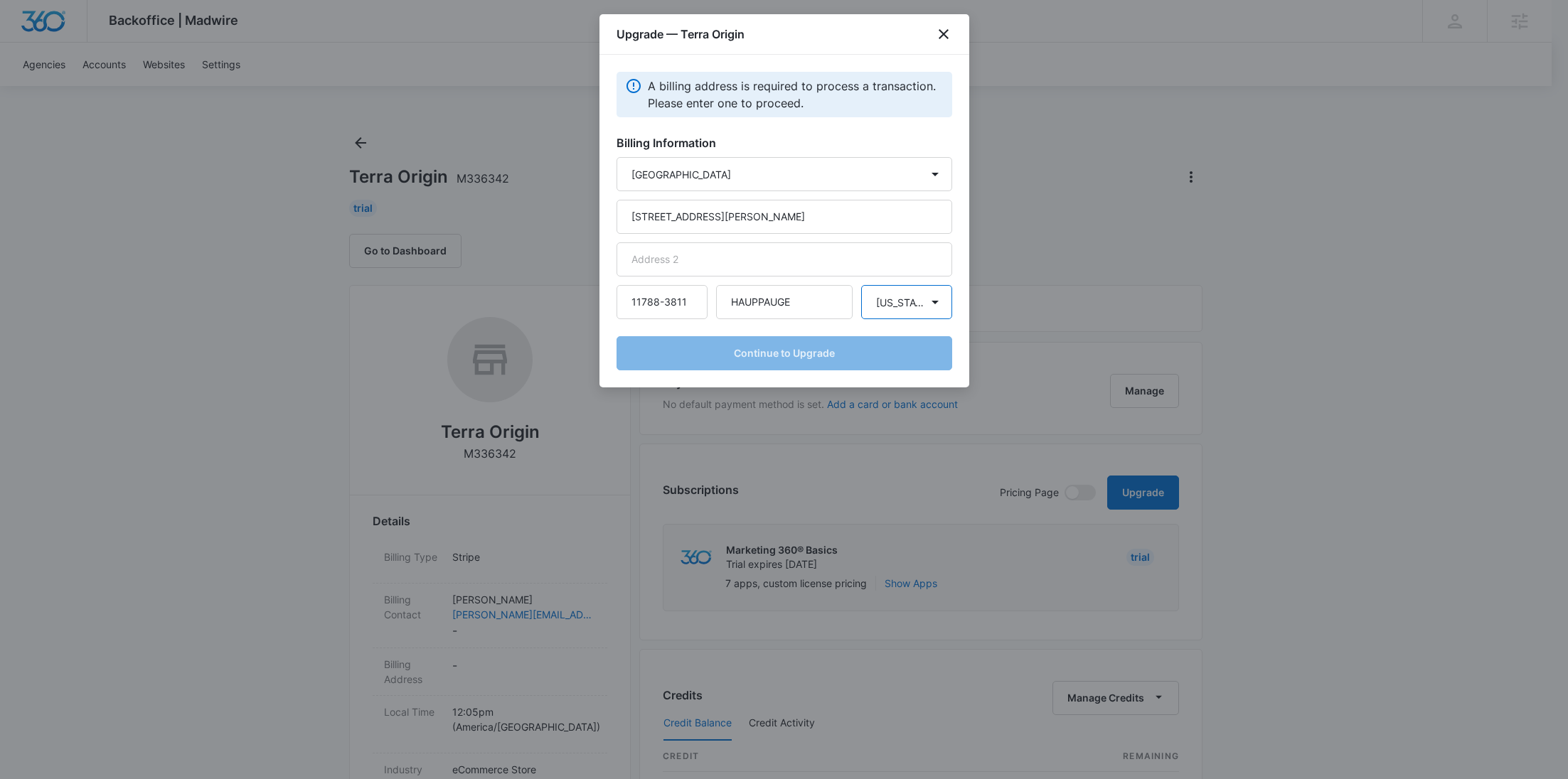
click at [861, 285] on select "State Alaska Alabama Arkansas American Samoa Arizona California Colorado Connec…" at bounding box center [906, 302] width 91 height 34
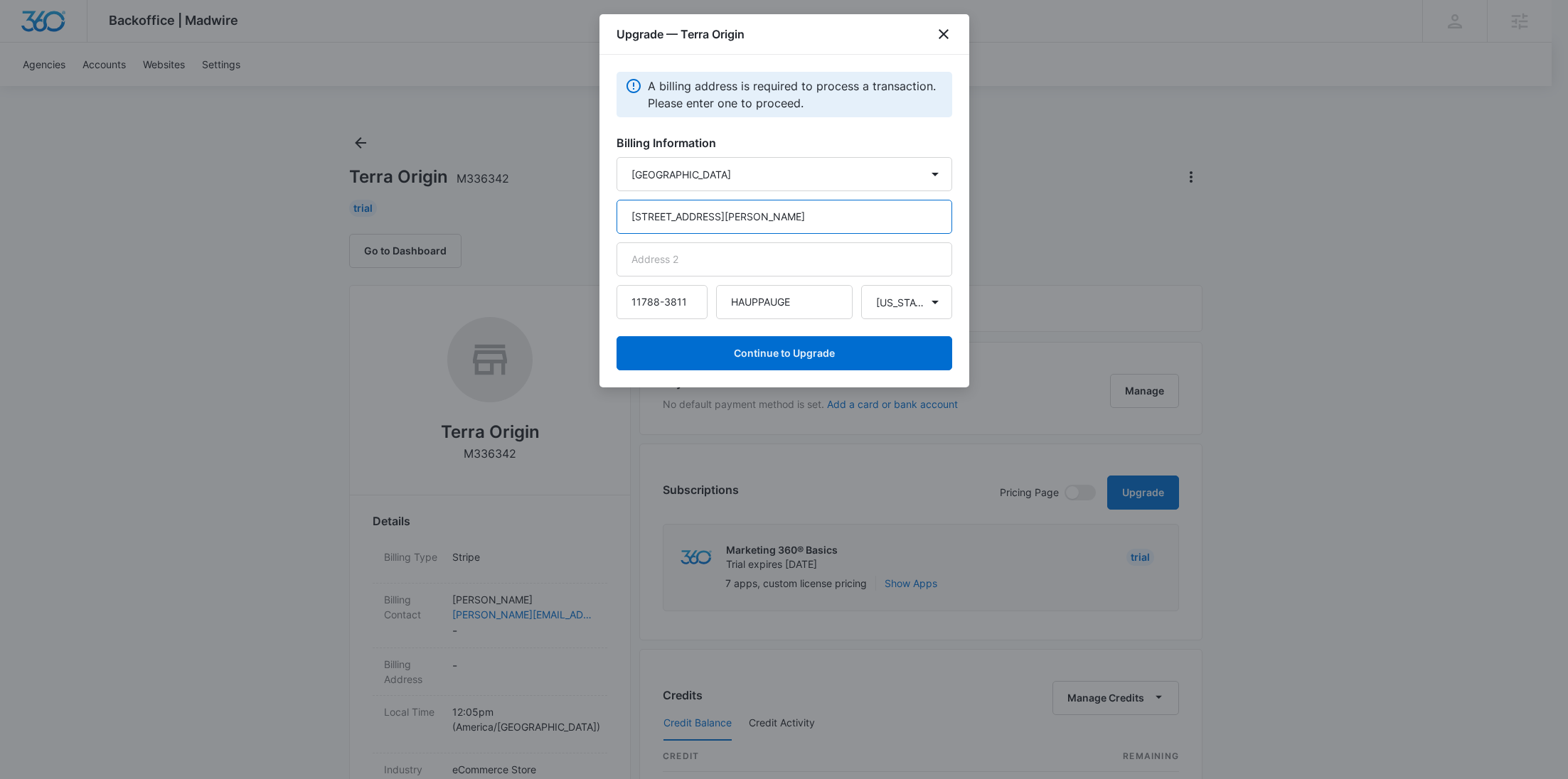
drag, startPoint x: 836, startPoint y: 218, endPoint x: 692, endPoint y: 224, distance: 144.1
click at [692, 224] on input "7 OSER AVE HAUPPAUGE, NY 11788-3811" at bounding box center [784, 216] width 335 height 34
type input "7 OSER AVE"
click at [787, 358] on button "Continue to Upgrade" at bounding box center [784, 353] width 335 height 34
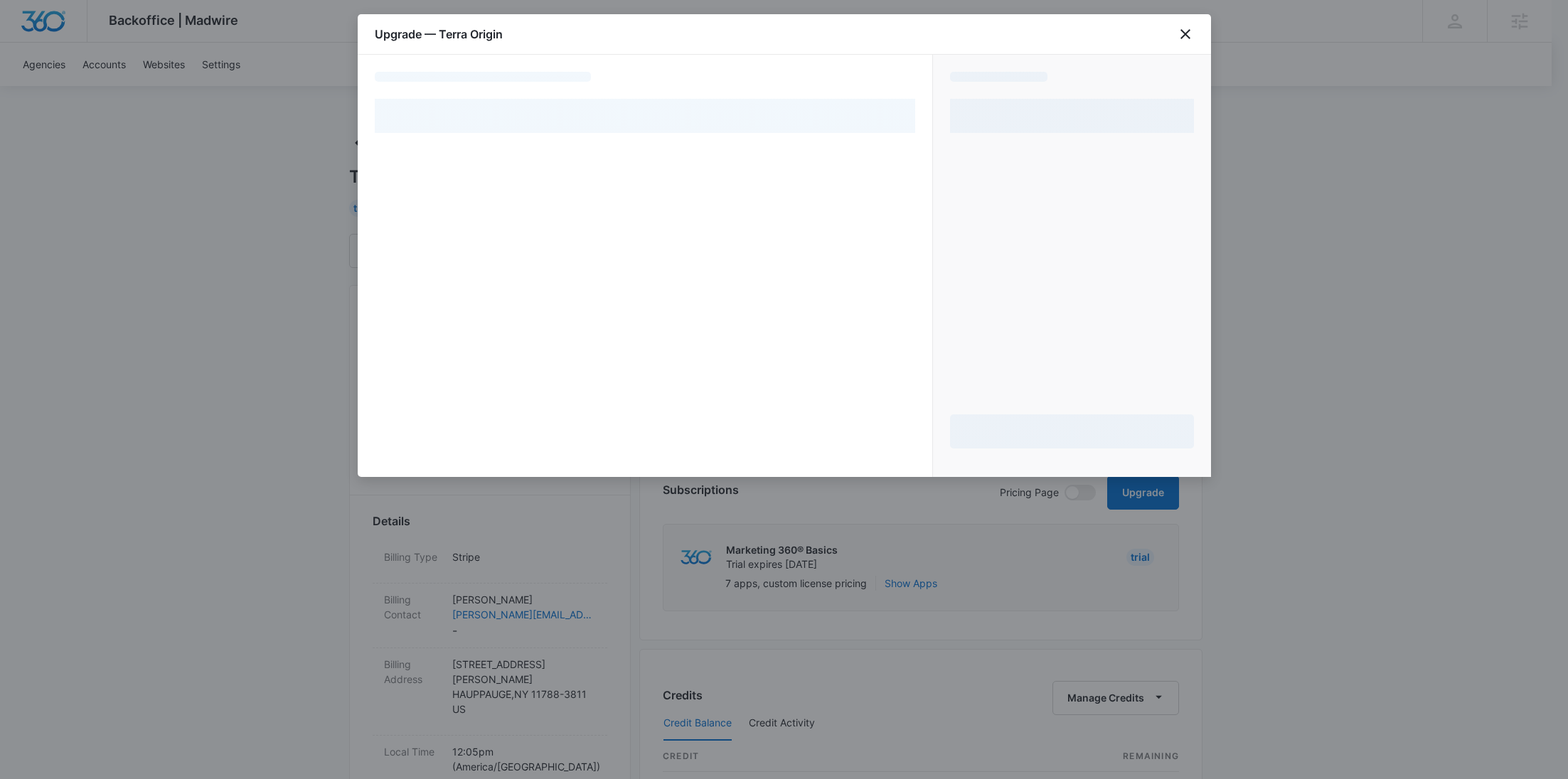
select select "NEW_METHOD"
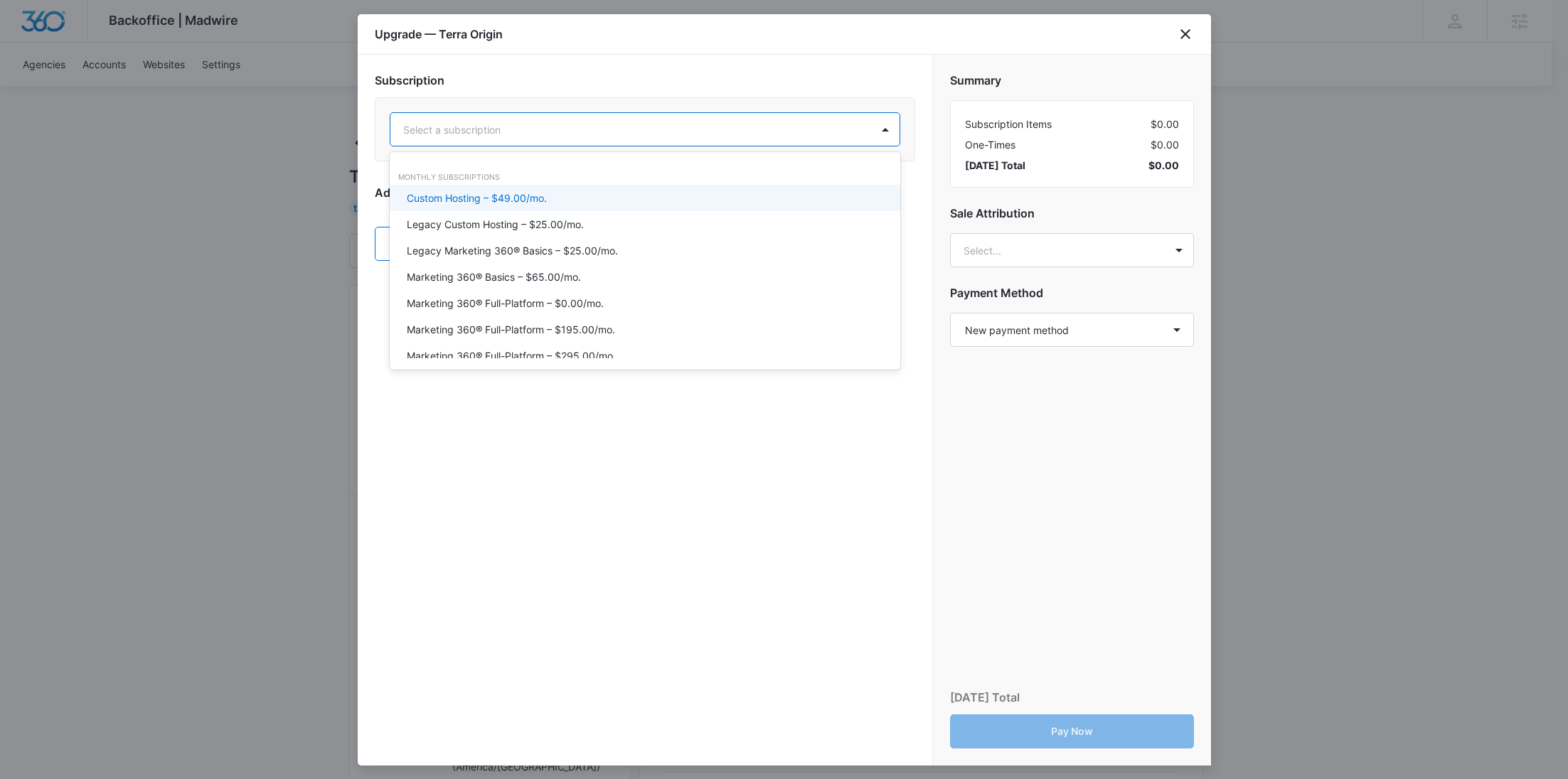
click at [593, 126] on div at bounding box center [628, 129] width 449 height 18
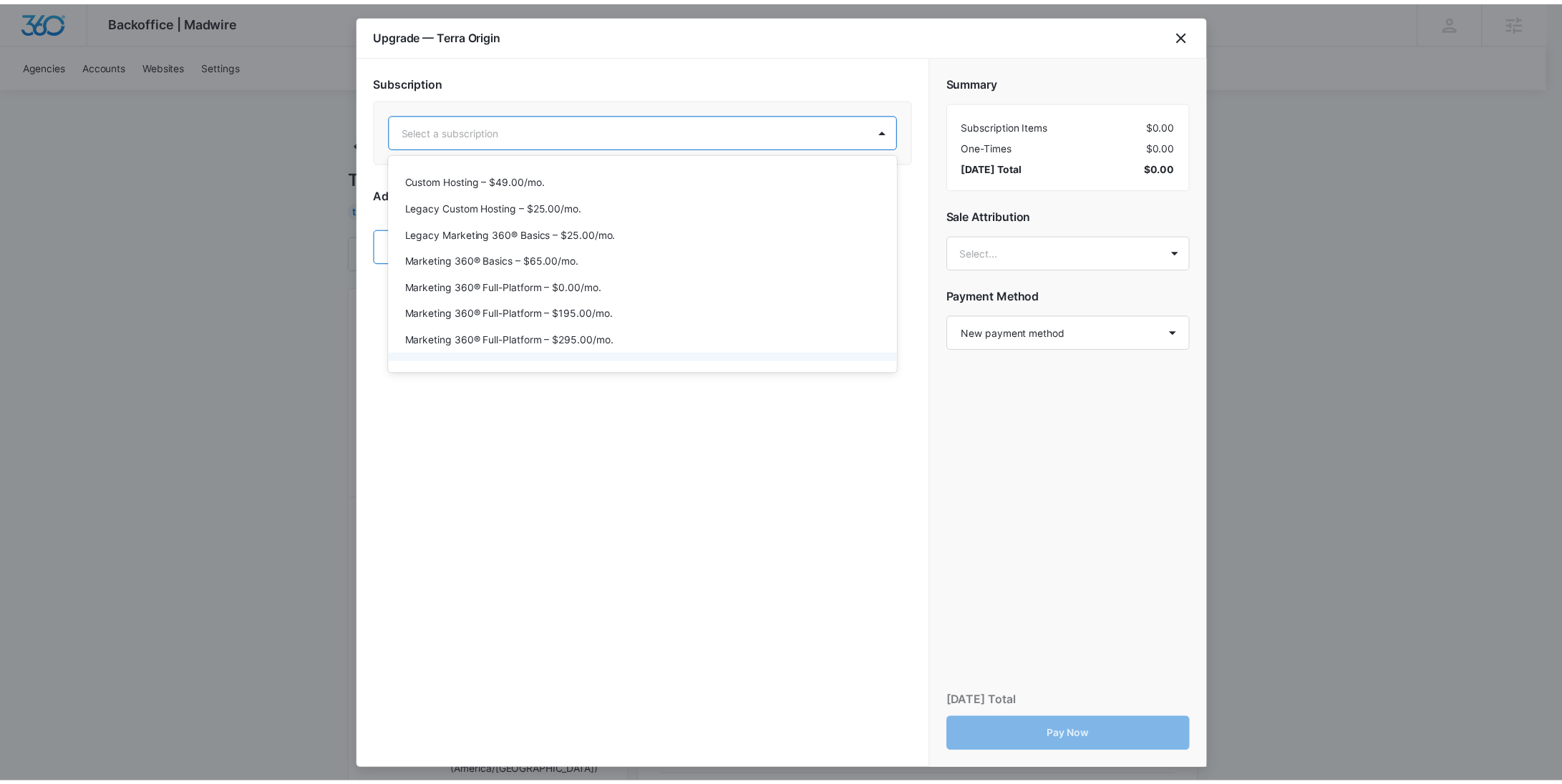
scroll to position [48, 0]
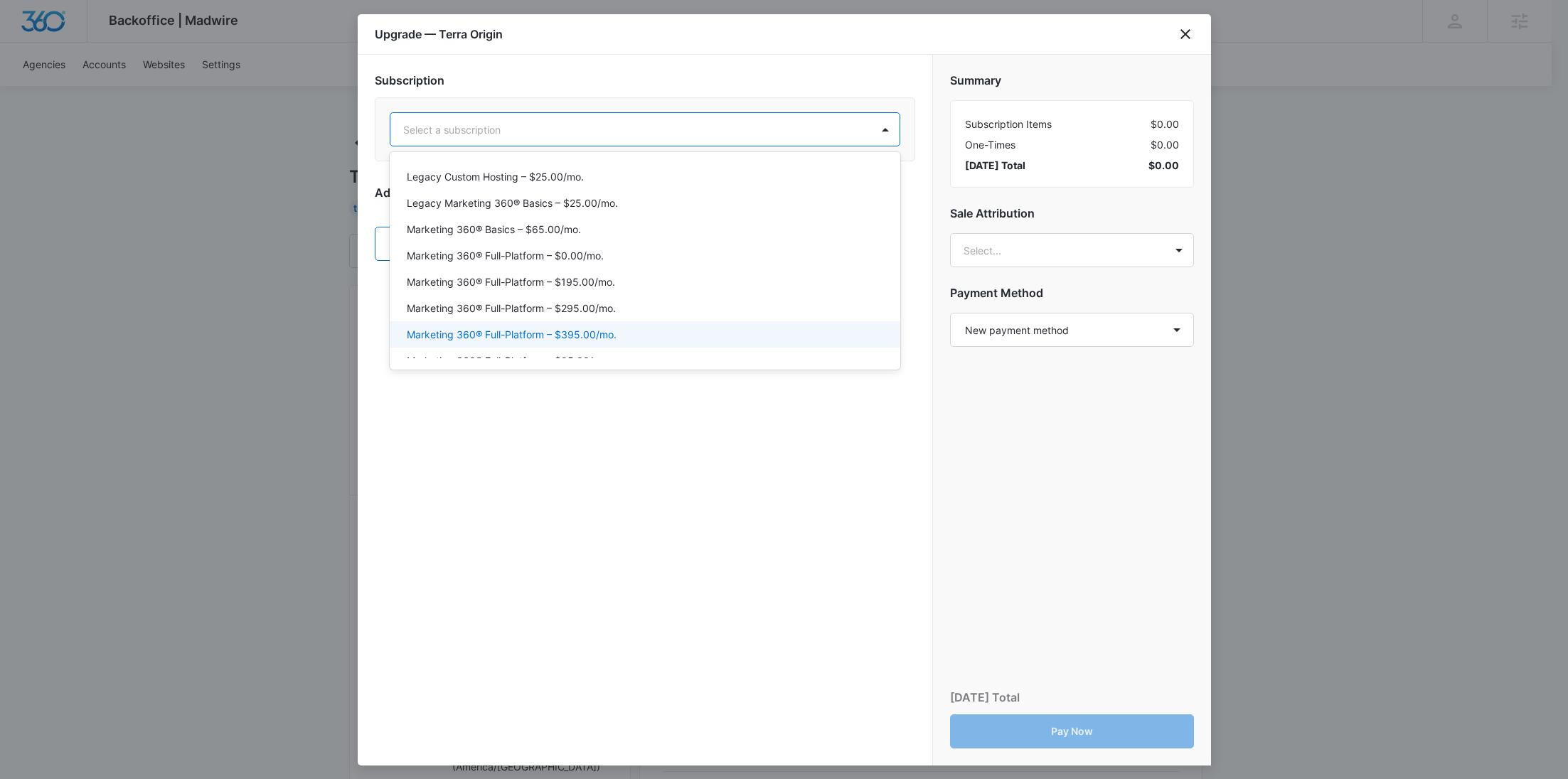
click at [663, 328] on div "Marketing 360® Full-Platform – $395.00/mo." at bounding box center [643, 334] width 473 height 15
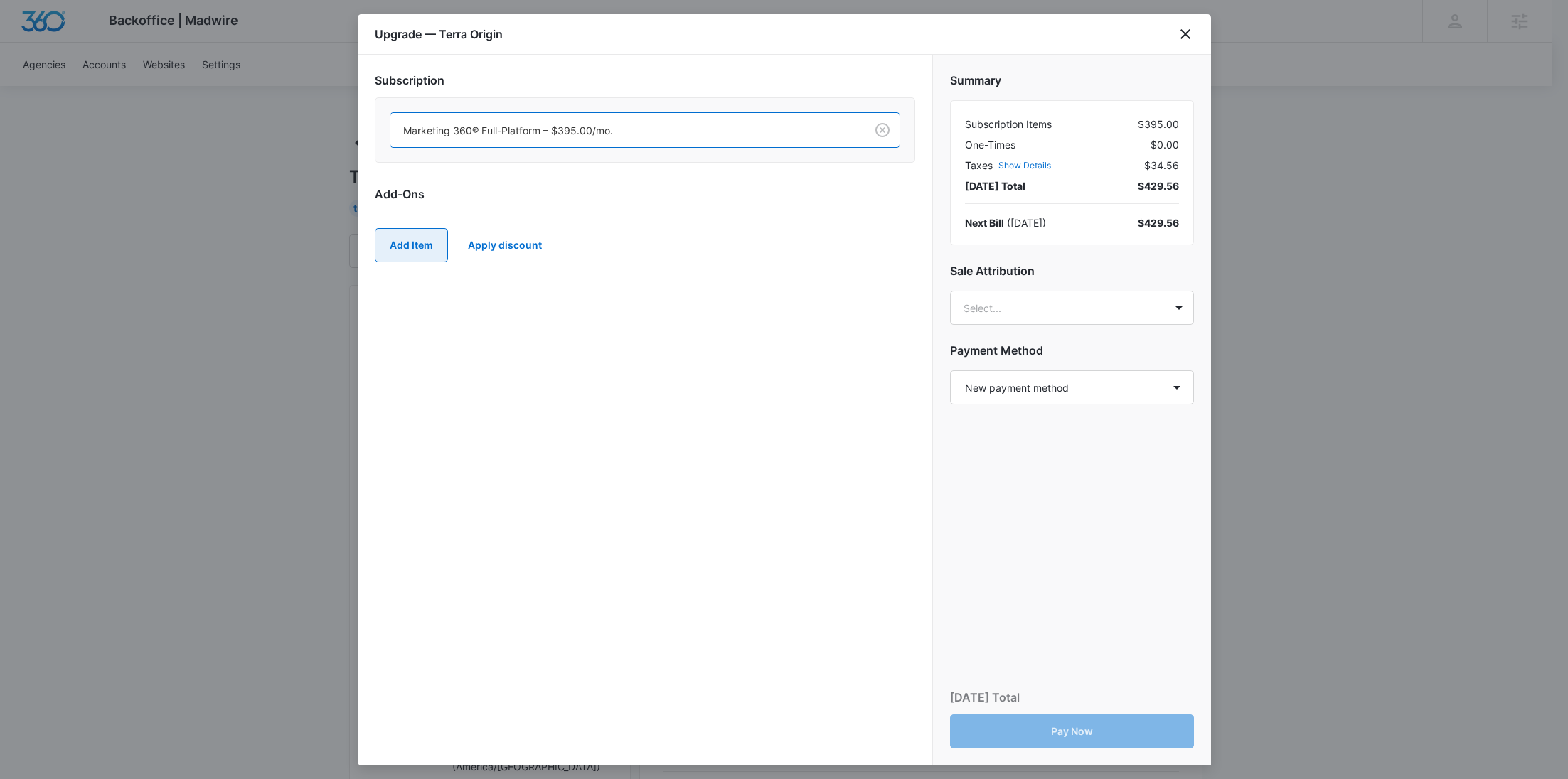
click at [436, 256] on button "Add Item" at bounding box center [411, 245] width 73 height 34
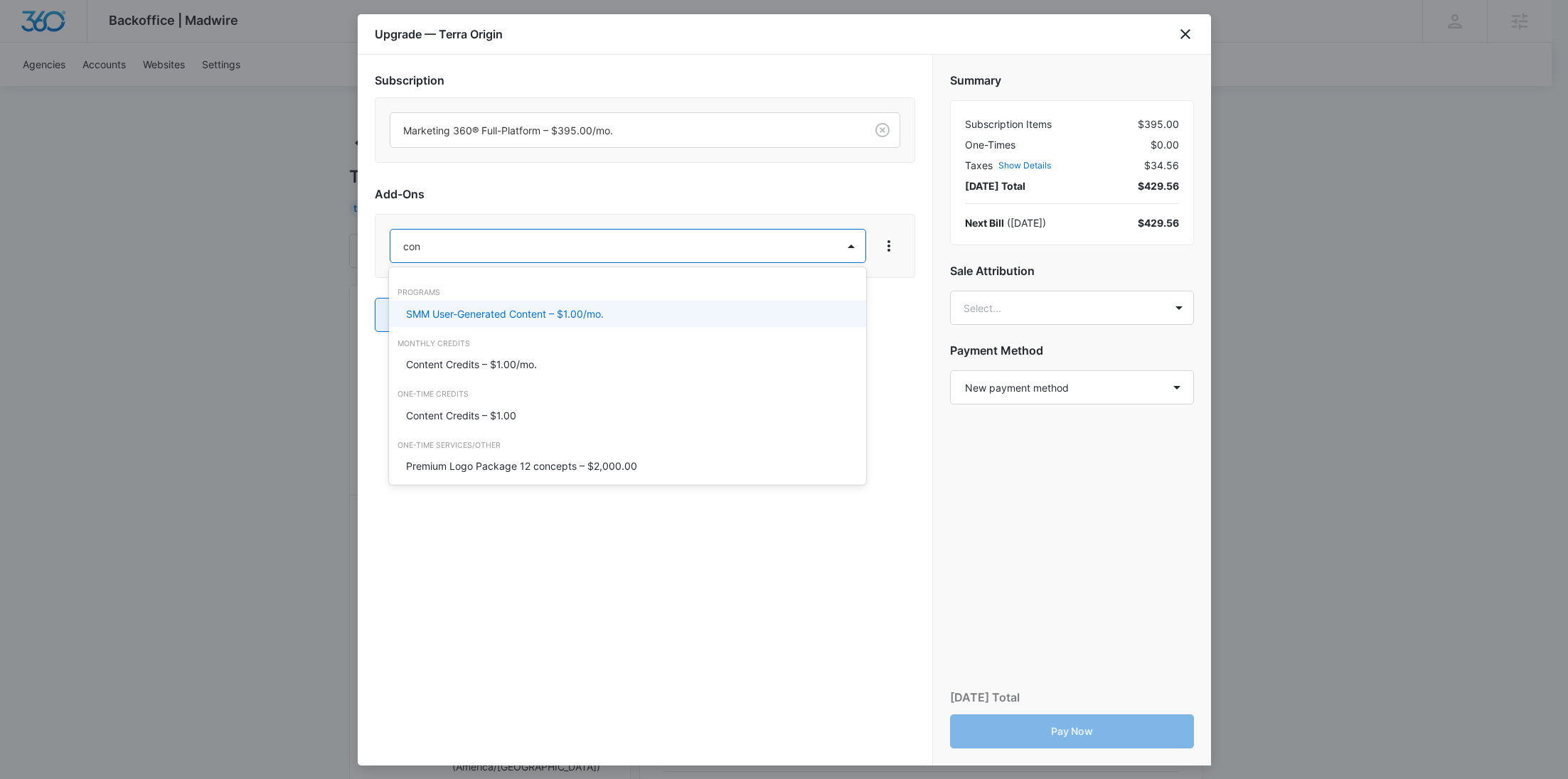
type input "cont"
click at [475, 352] on div "Content Credits – $1.00/mo." at bounding box center [628, 364] width 477 height 26
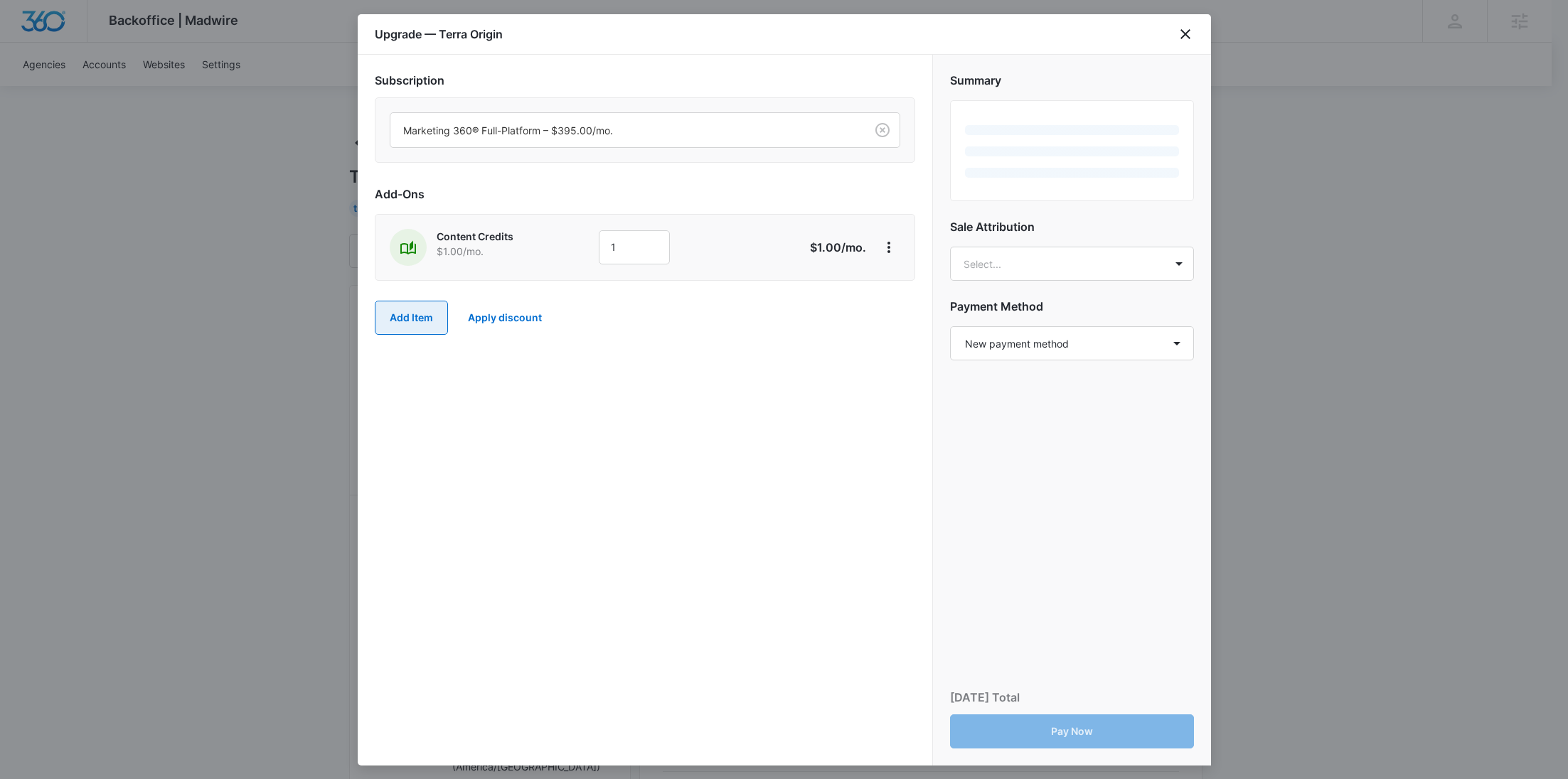
click at [408, 309] on button "Add Item" at bounding box center [411, 318] width 73 height 34
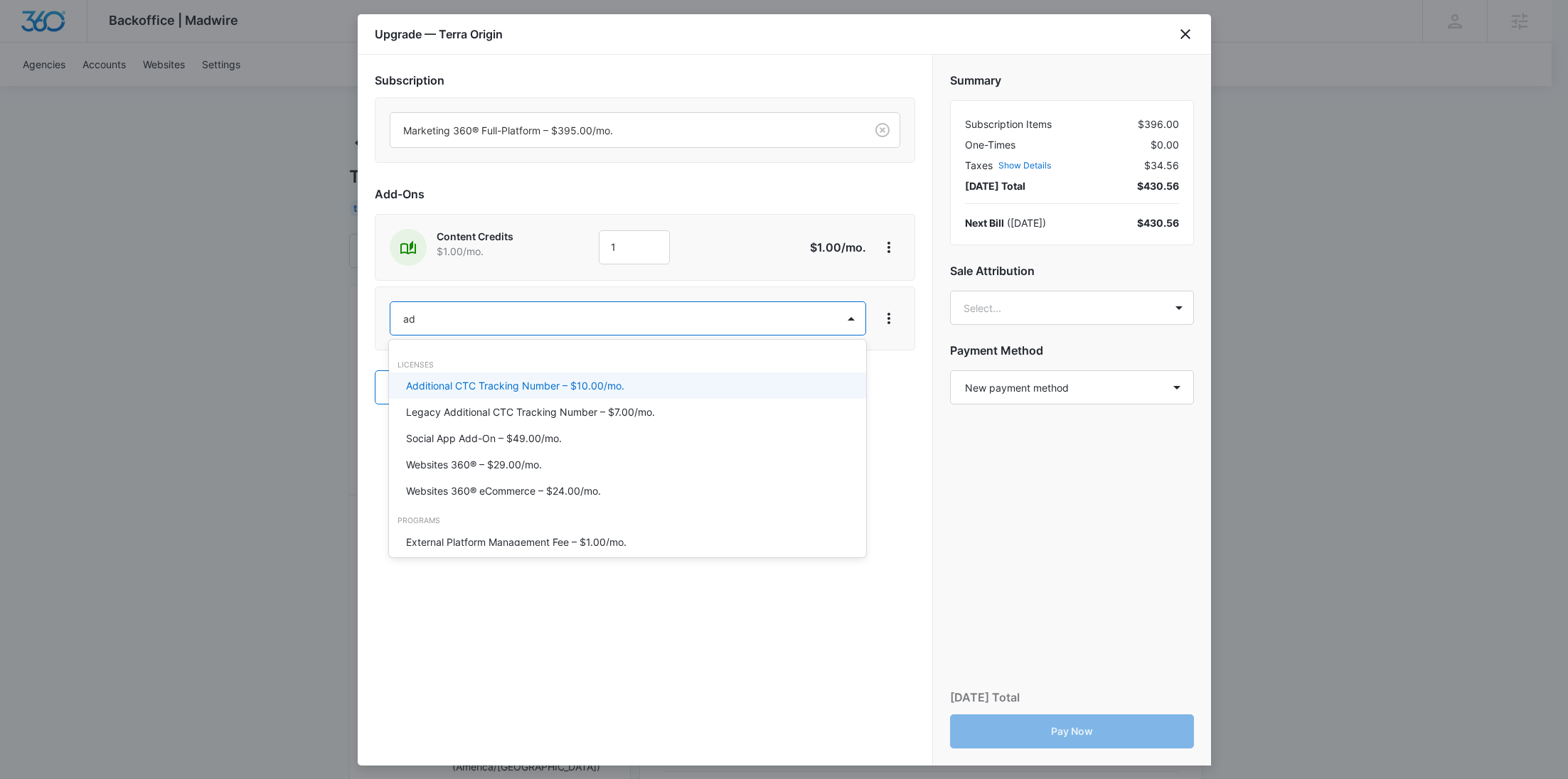
type input "ad c"
click at [445, 387] on p "Ad Credits – $1.00/mo." at bounding box center [459, 385] width 107 height 15
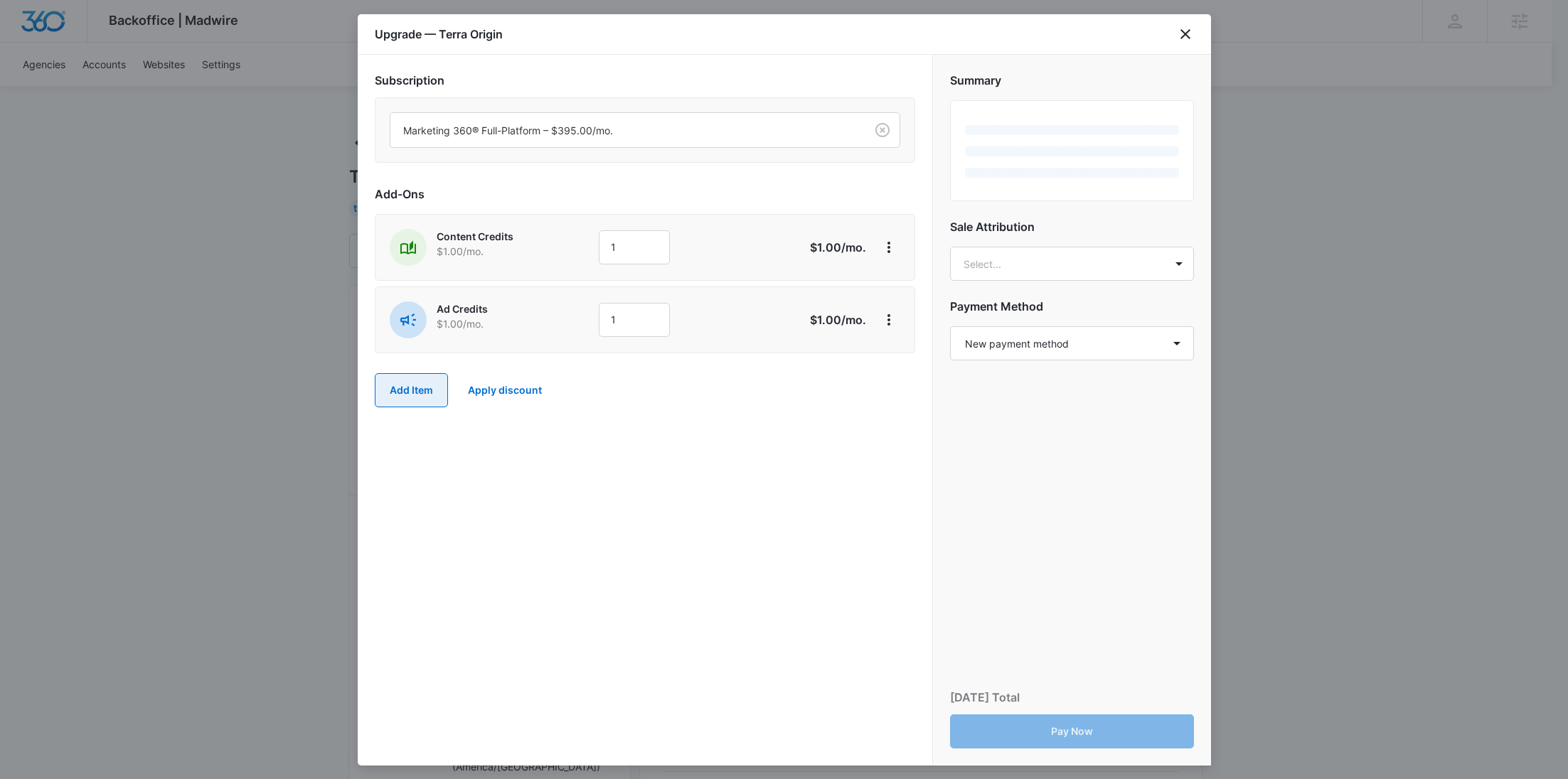
click at [419, 383] on button "Add Item" at bounding box center [411, 390] width 73 height 34
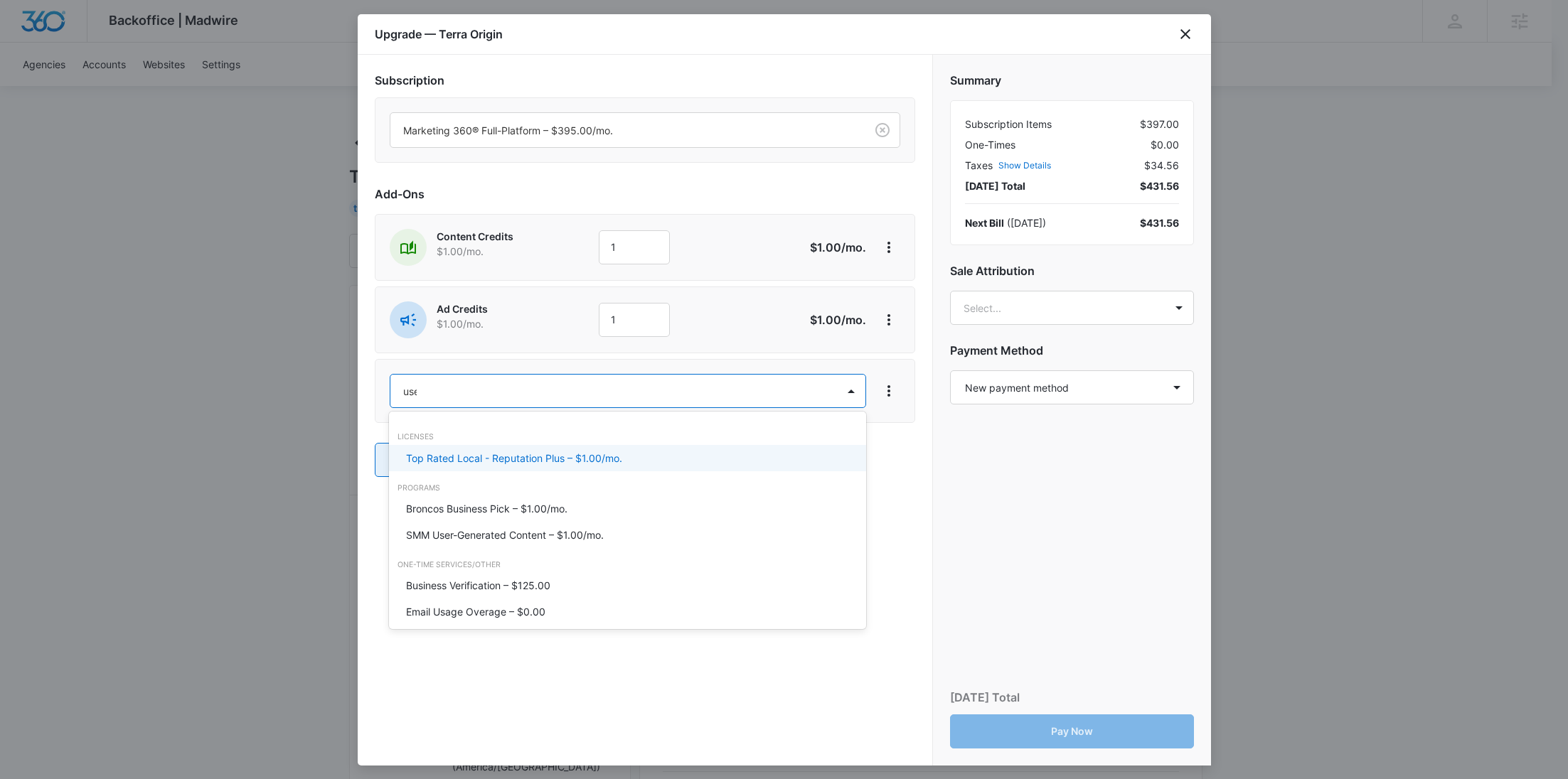
type input "user"
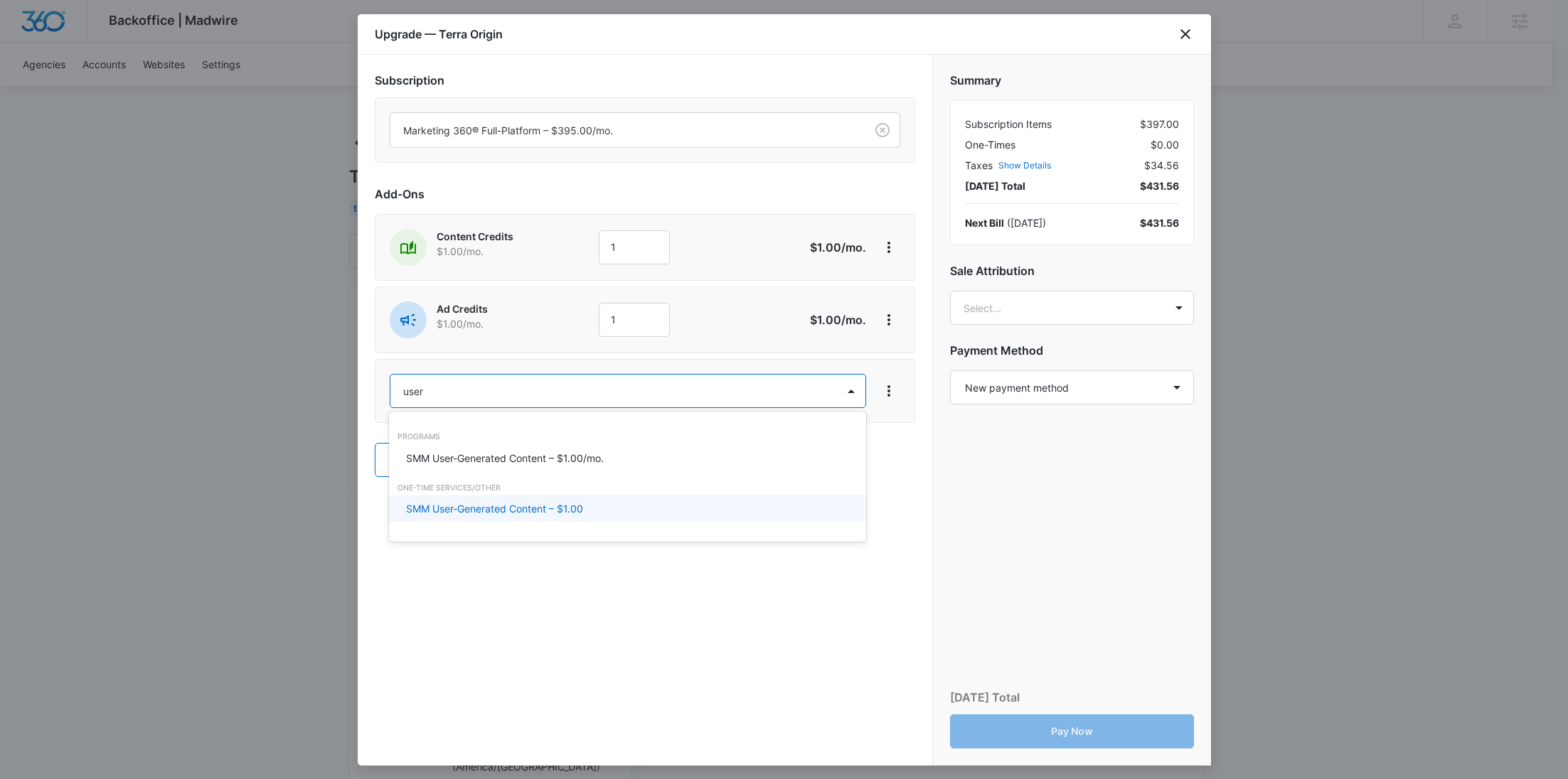
click at [482, 472] on div "Programs SMM User-Generated Content – $1.00/mo." at bounding box center [628, 451] width 477 height 50
click at [548, 451] on p "SMM User-Generated Content – $1.00/mo." at bounding box center [504, 459] width 198 height 15
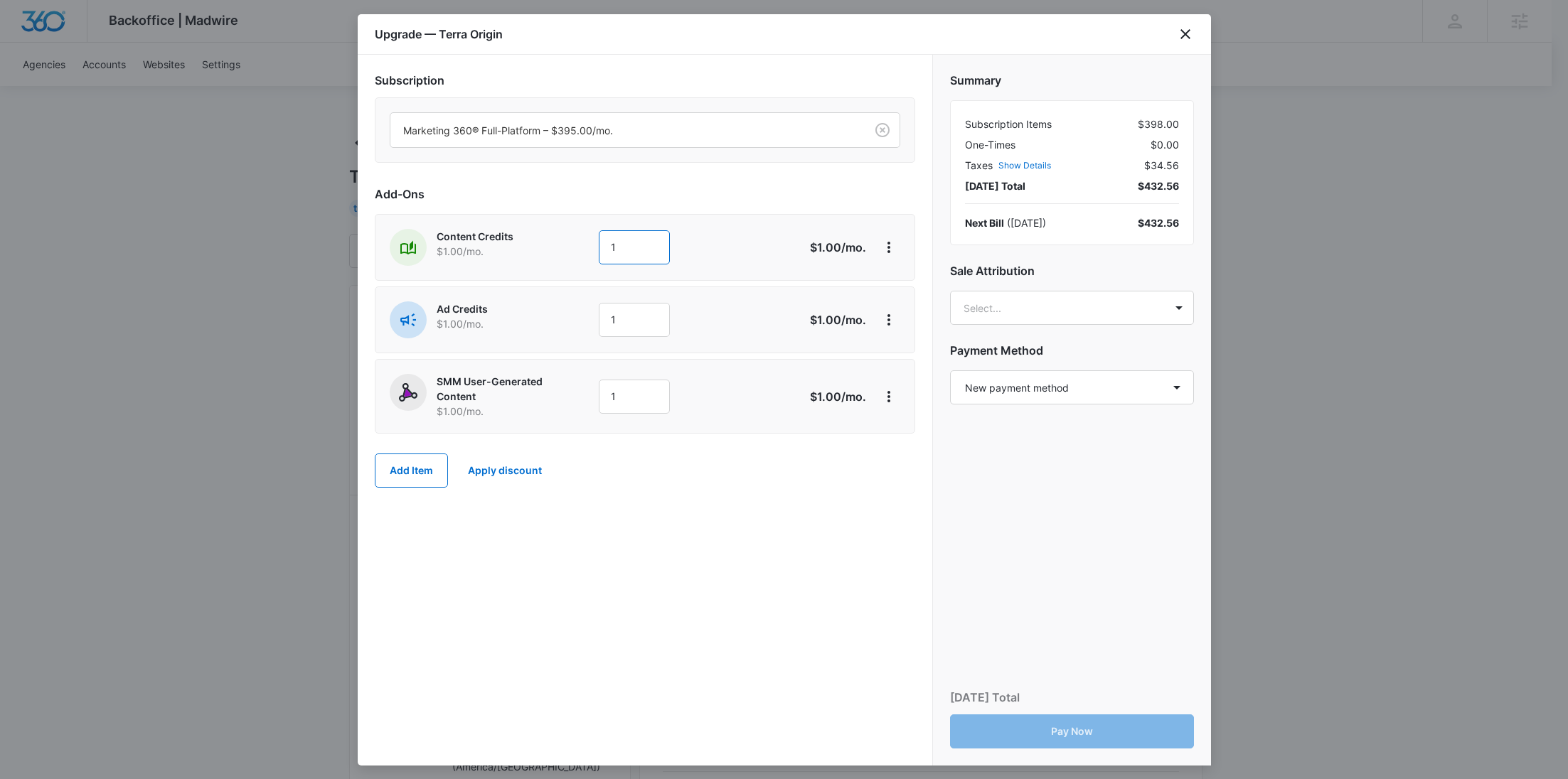
drag, startPoint x: 649, startPoint y: 241, endPoint x: 495, endPoint y: 263, distance: 155.6
click at [496, 263] on div "Content Credits $1.00 /mo. 1" at bounding box center [594, 248] width 409 height 37
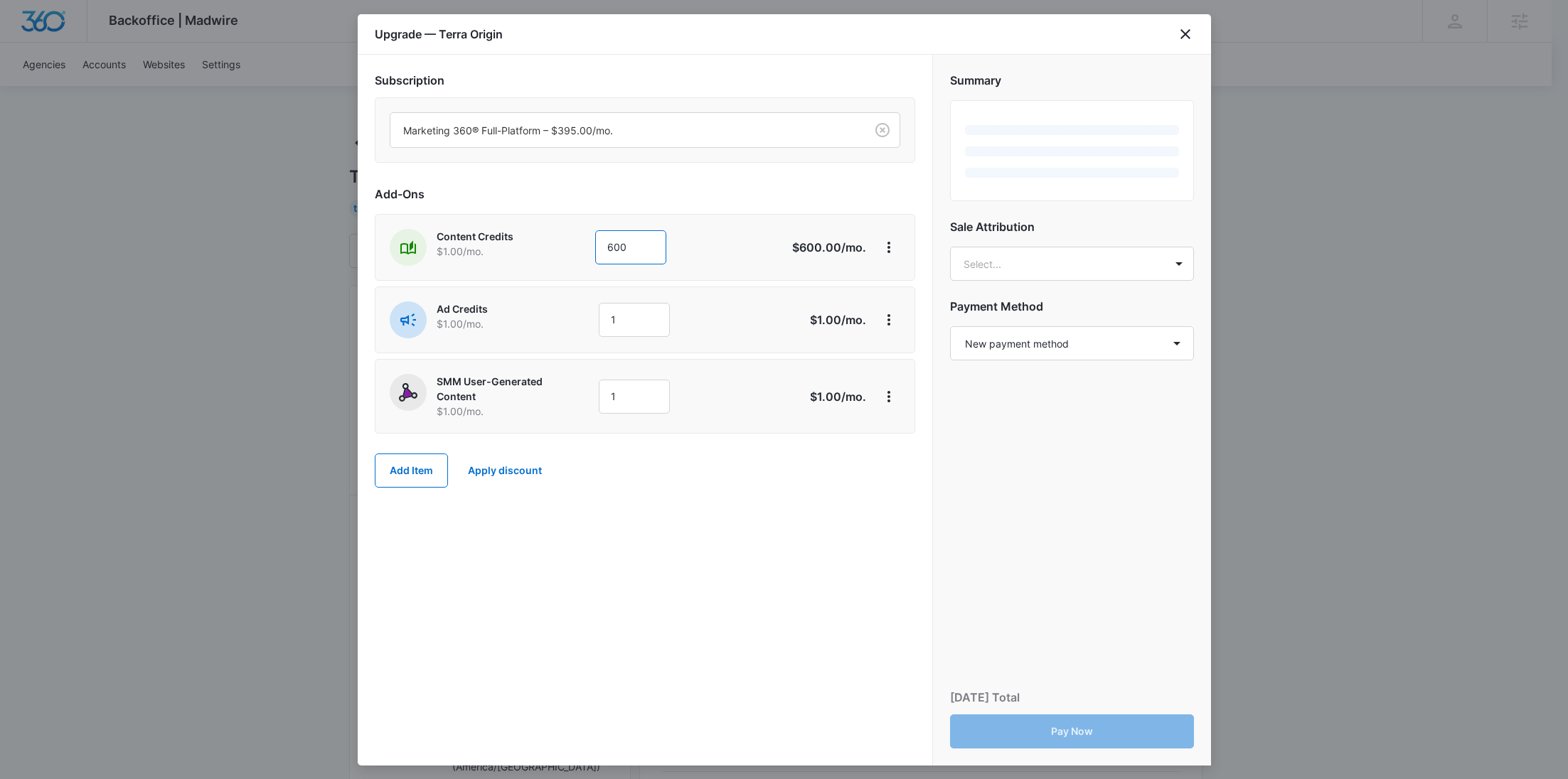
type input "600"
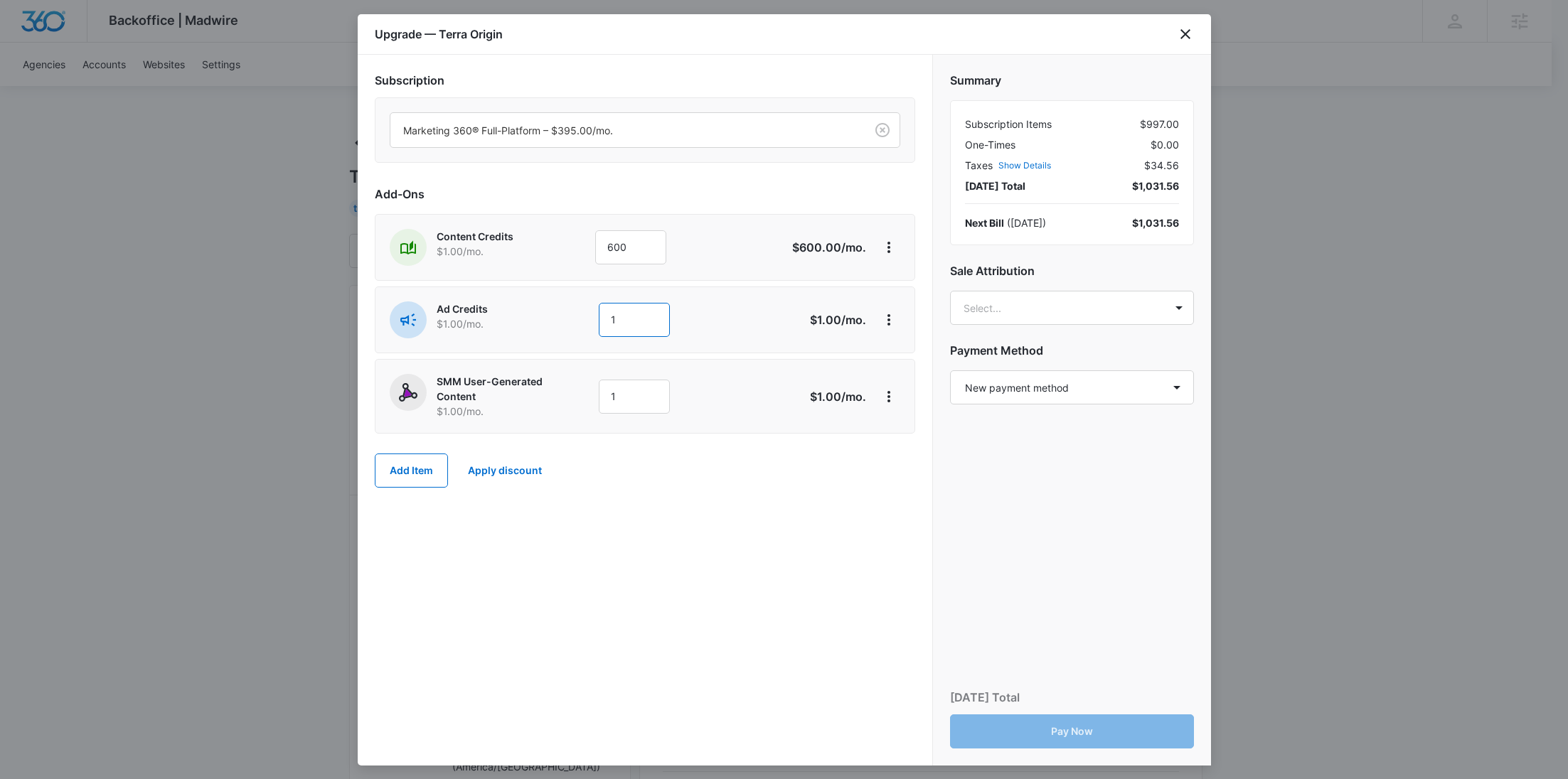
drag, startPoint x: 622, startPoint y: 323, endPoint x: 569, endPoint y: 321, distance: 53.0
click at [569, 321] on div "Ad Credits $1.00 /mo. 1" at bounding box center [594, 320] width 409 height 37
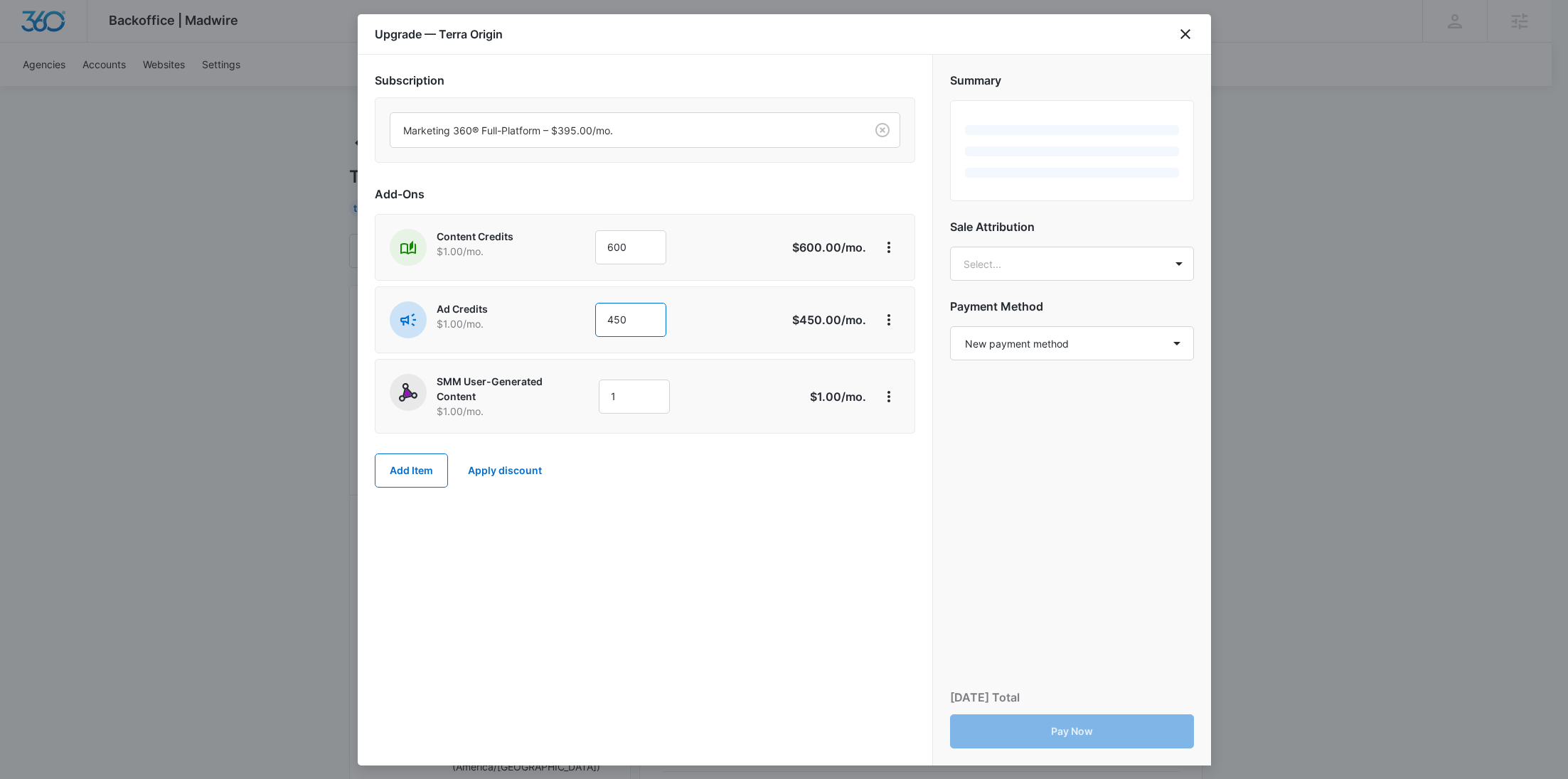
type input "450"
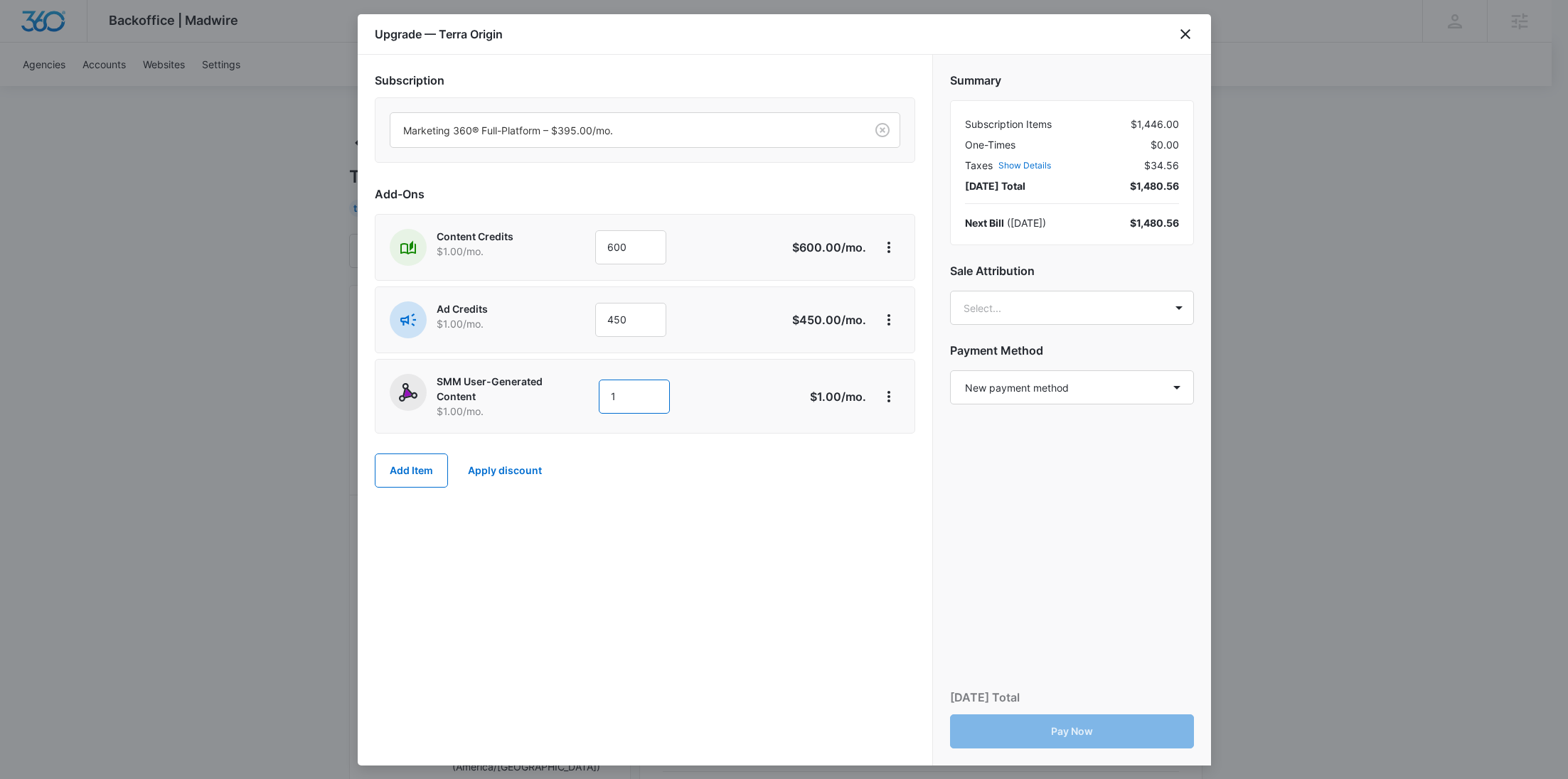
drag, startPoint x: 643, startPoint y: 394, endPoint x: 590, endPoint y: 396, distance: 53.0
click at [590, 396] on div "SMM User-Generated Content $1.00 /mo. 1" at bounding box center [594, 396] width 409 height 45
type input "550"
click at [1016, 296] on body "Backoffice | Madwire Apps Settings RY Rochelle Young rochelle.young@madwire.com…" at bounding box center [784, 727] width 1568 height 1454
paste input "Fortier"
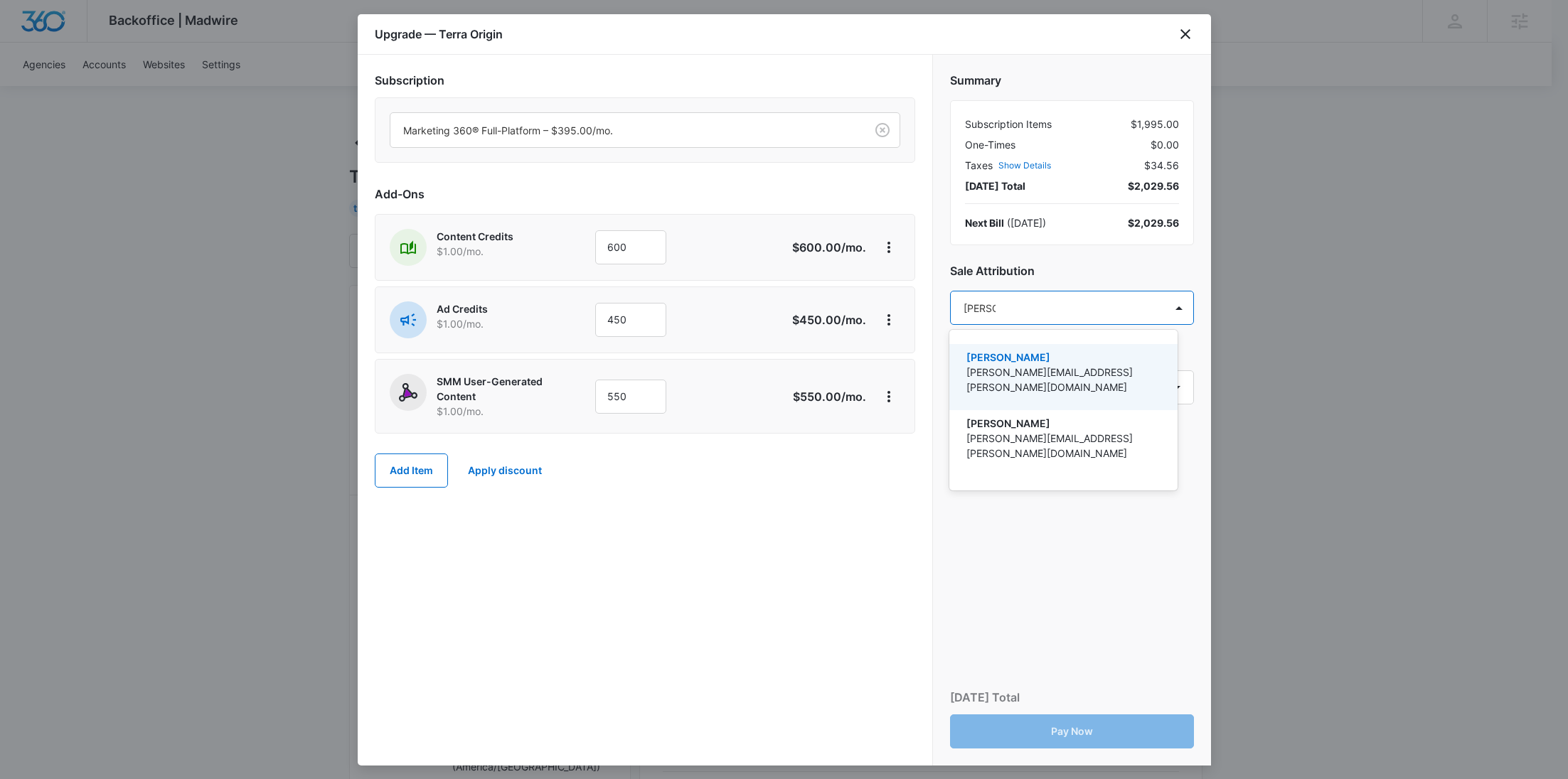
type input "Fortier"
drag, startPoint x: 1024, startPoint y: 376, endPoint x: 756, endPoint y: 564, distance: 327.4
click at [1024, 376] on p "derek.fortier@madwire.com" at bounding box center [1062, 380] width 191 height 30
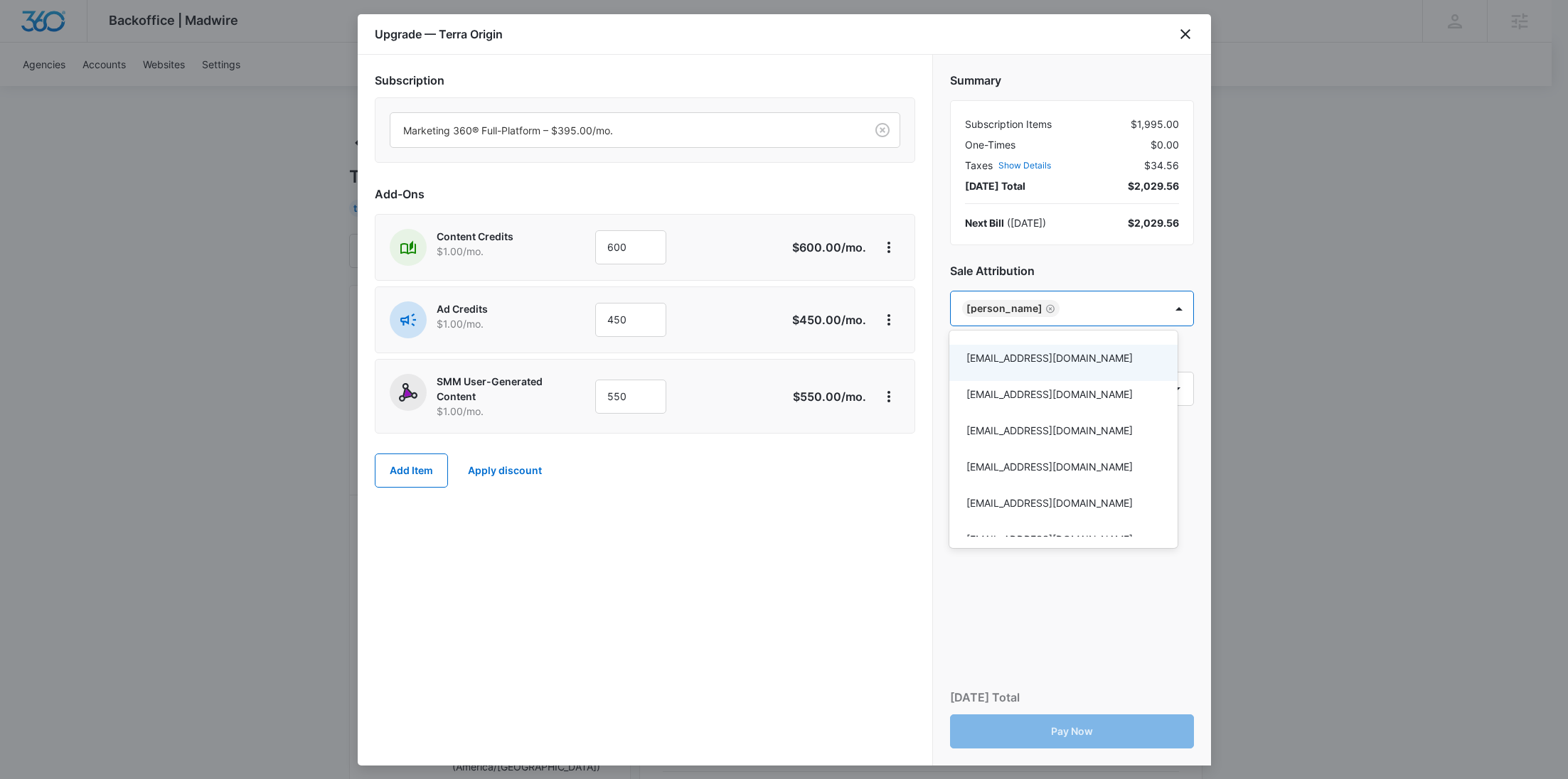
click at [756, 564] on div at bounding box center [784, 389] width 1568 height 779
click at [1022, 390] on select "Select a payment method New payment method Monthly invoice" at bounding box center [1071, 389] width 244 height 34
select select "MANUAL_INVOICE"
click at [950, 372] on select "Select a payment method New payment method Monthly invoice" at bounding box center [1071, 389] width 244 height 34
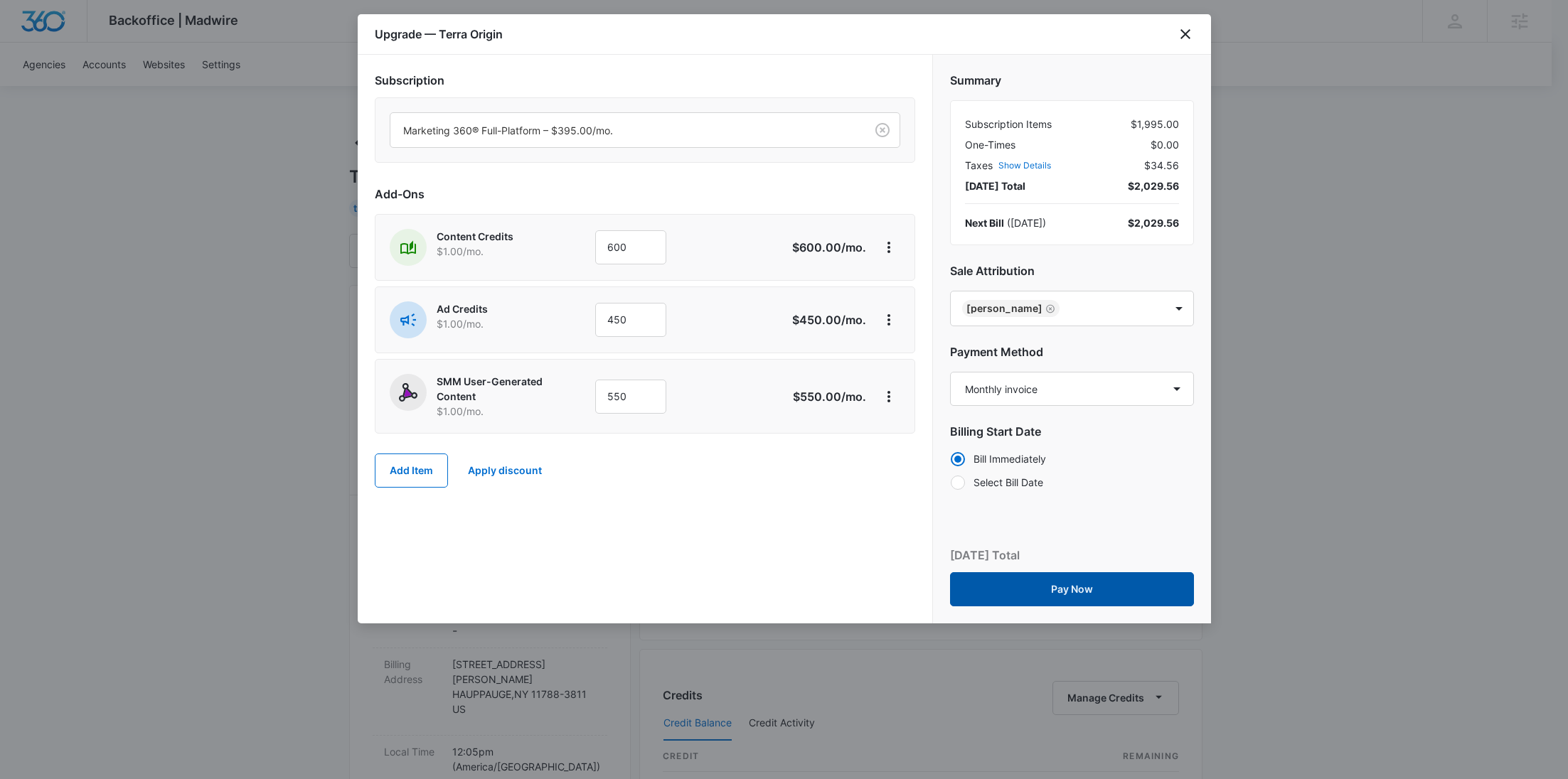
click at [1064, 581] on button "Pay Now" at bounding box center [1071, 589] width 244 height 34
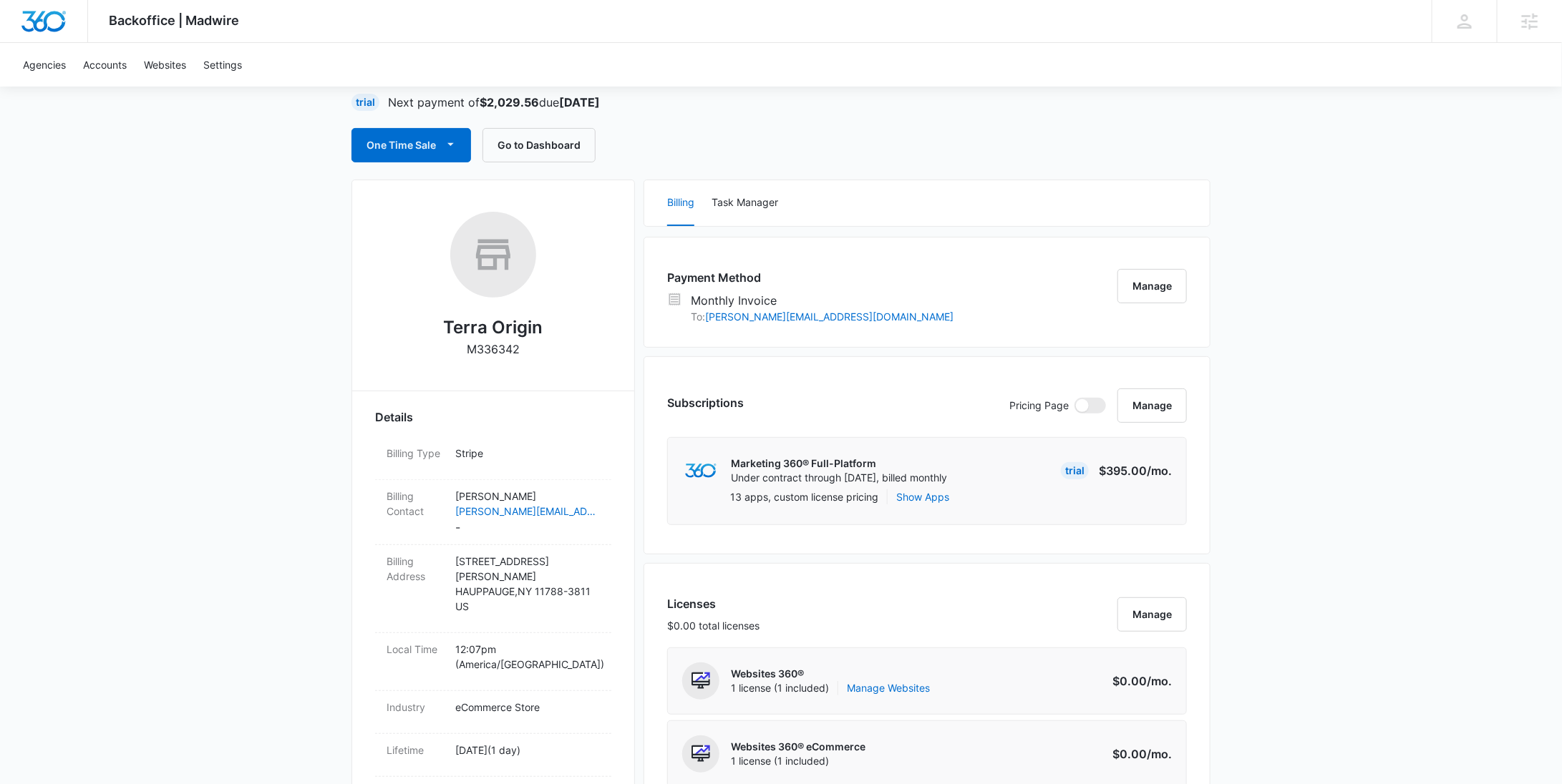
scroll to position [326, 0]
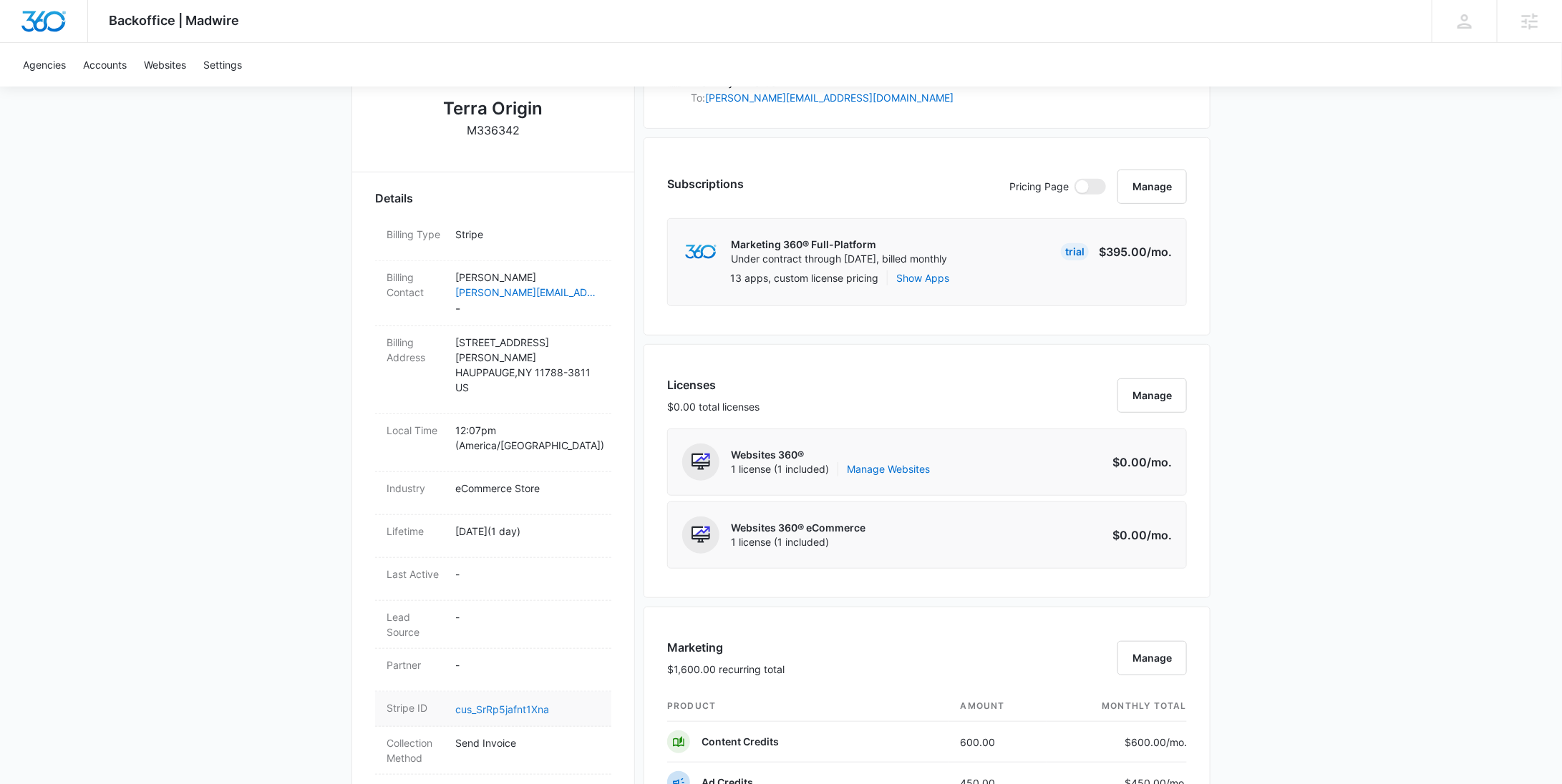
click at [510, 704] on link "cus_SrRp5jafnt1Xna" at bounding box center [502, 709] width 93 height 12
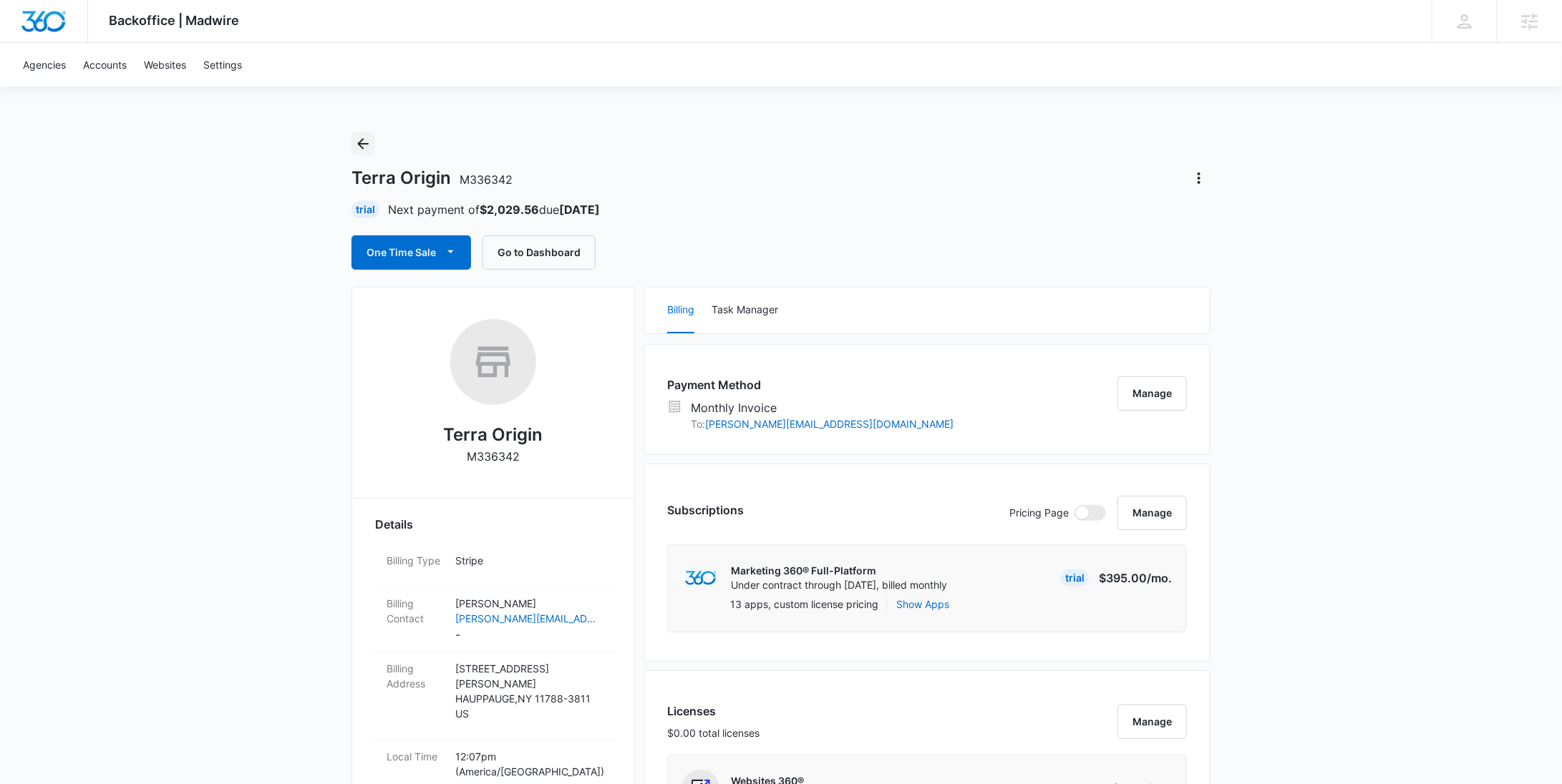
click at [359, 146] on icon "Back" at bounding box center [363, 144] width 17 height 17
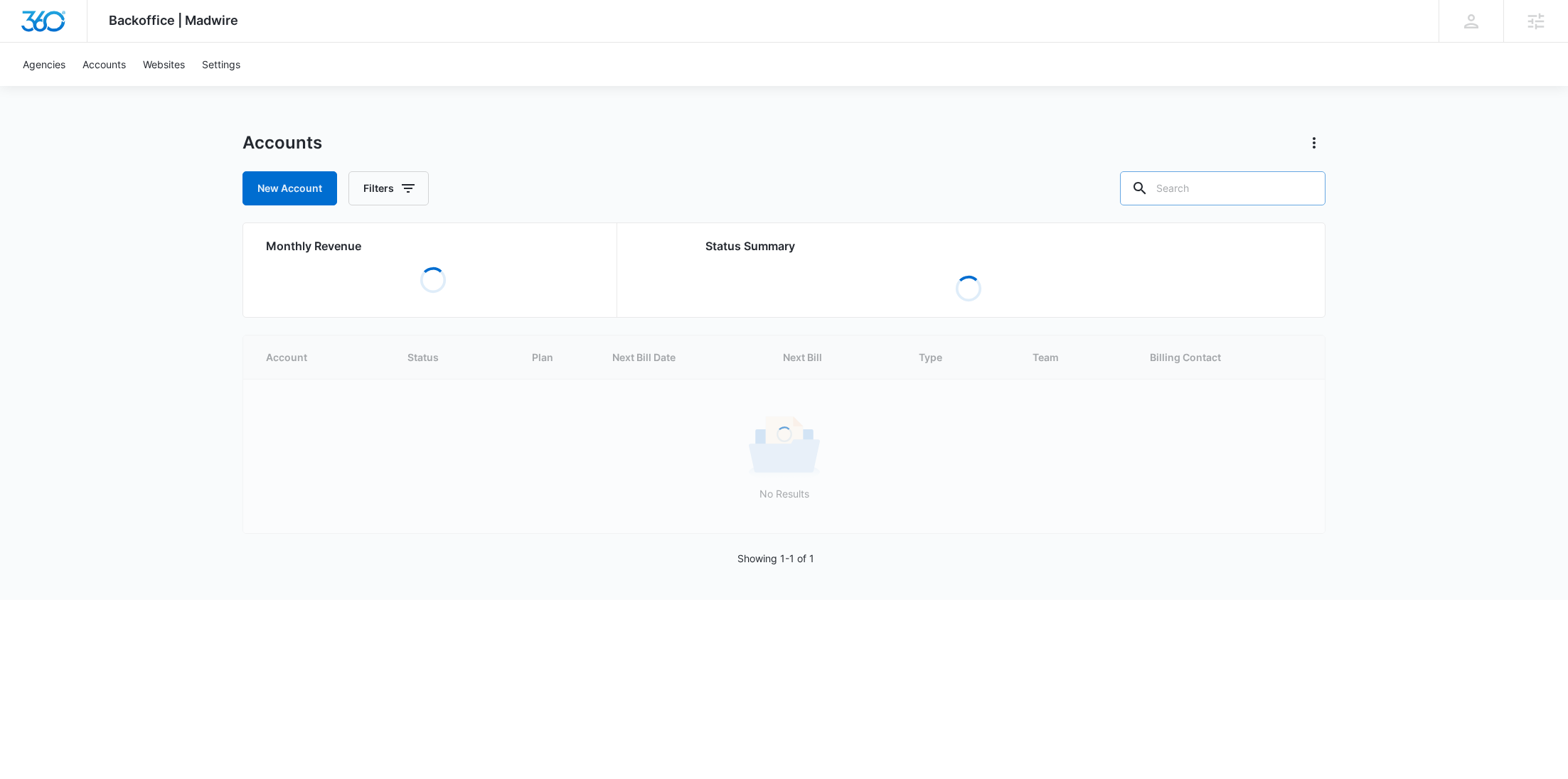
click at [1225, 183] on input "text" at bounding box center [1222, 188] width 205 height 34
paste input "M12466"
type input "M12466"
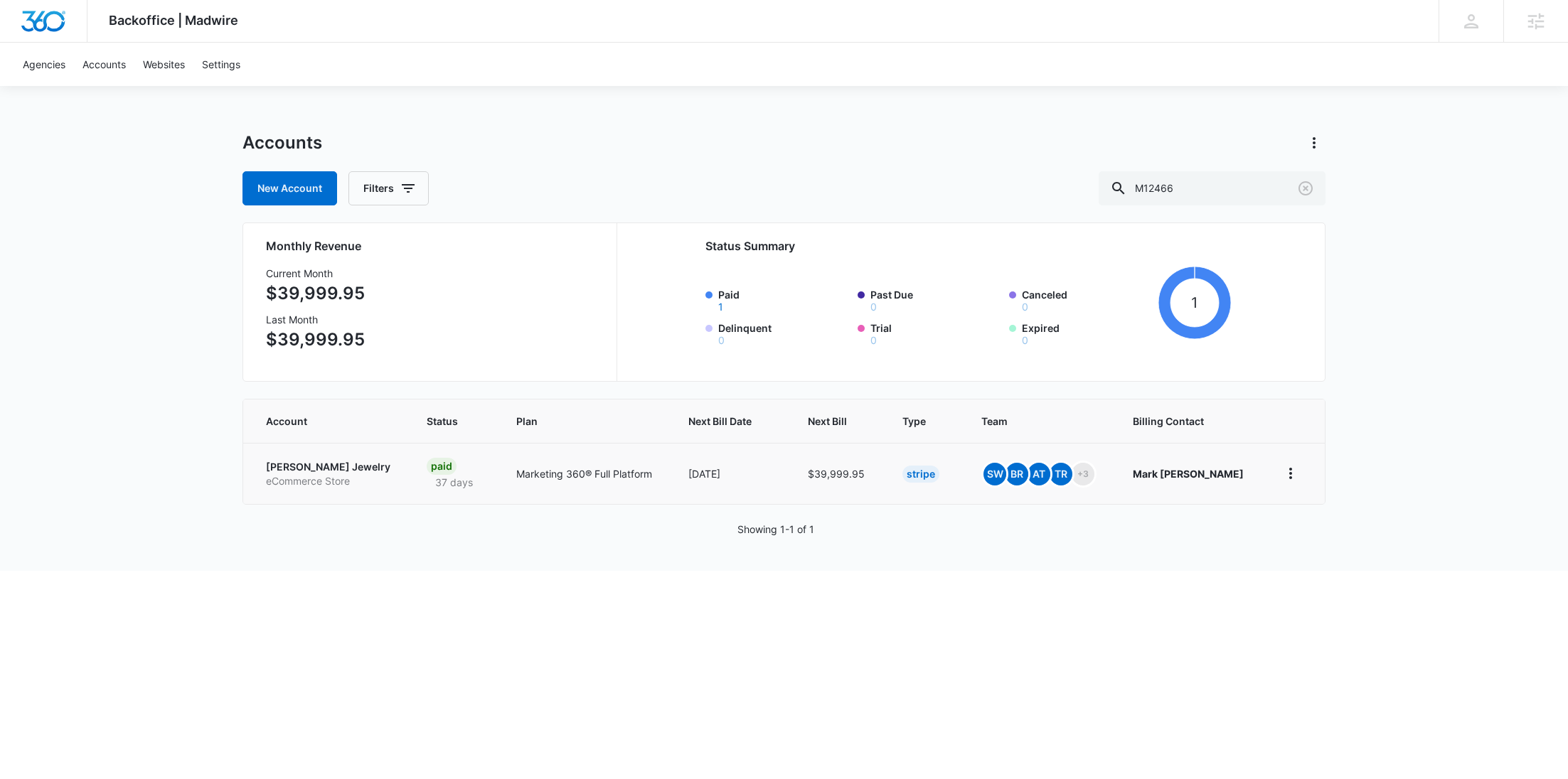
click at [328, 470] on p "[PERSON_NAME] Jewelry" at bounding box center [329, 466] width 126 height 14
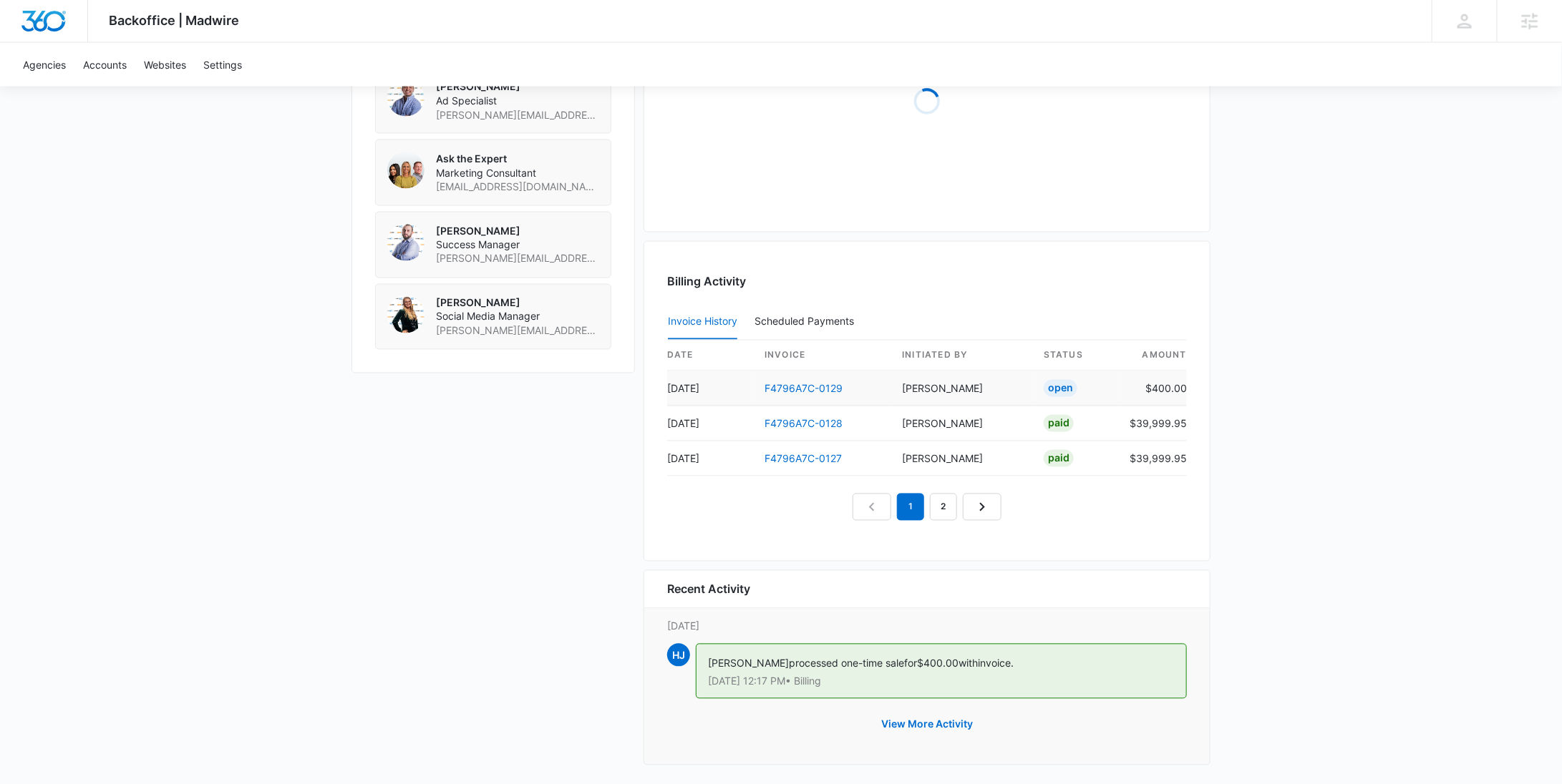
scroll to position [1315, 0]
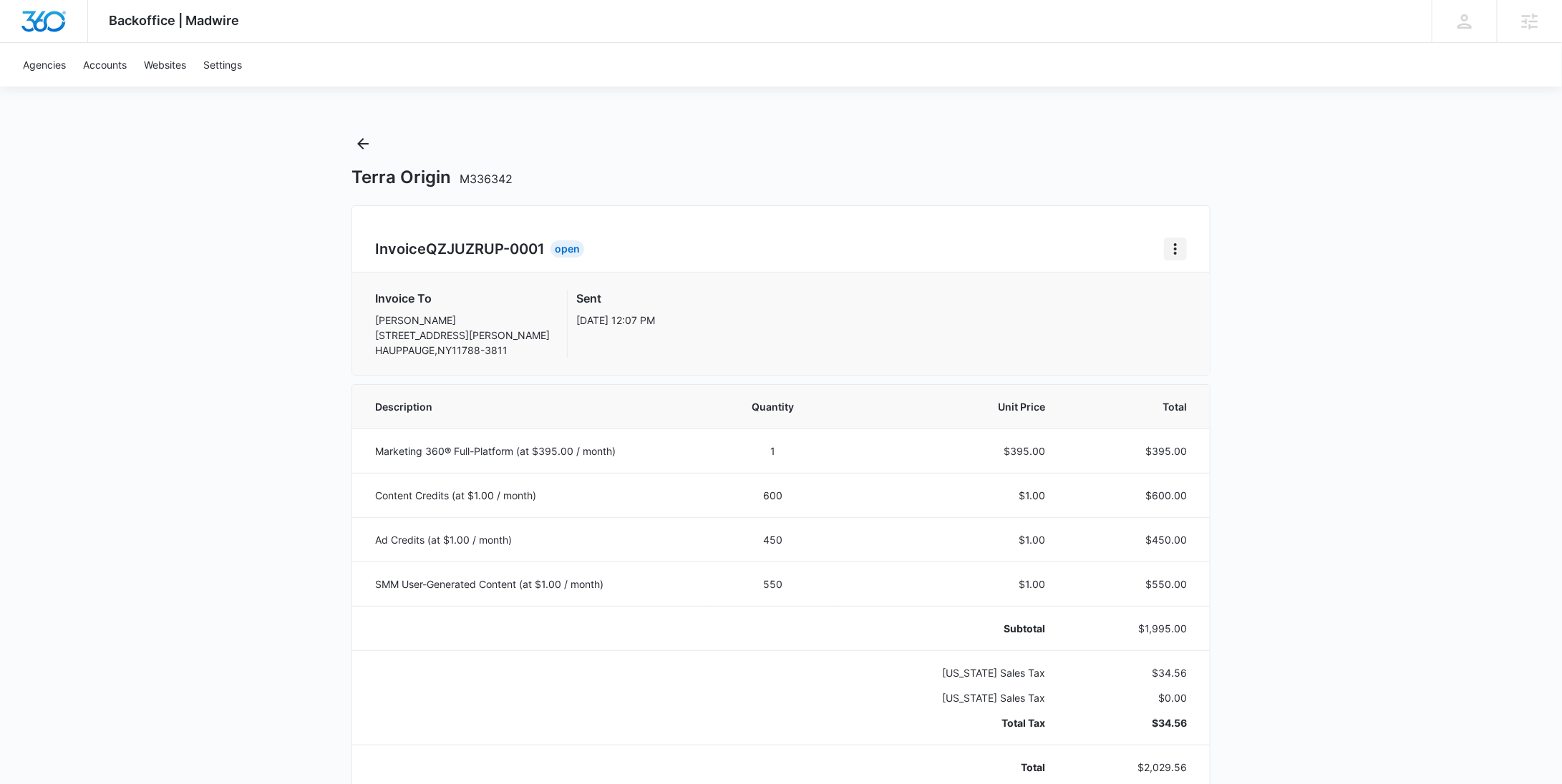
click at [1175, 257] on button "Home" at bounding box center [1175, 249] width 23 height 23
click at [1189, 295] on link "Download Invoice" at bounding box center [1224, 288] width 83 height 12
